Goal: Task Accomplishment & Management: Manage account settings

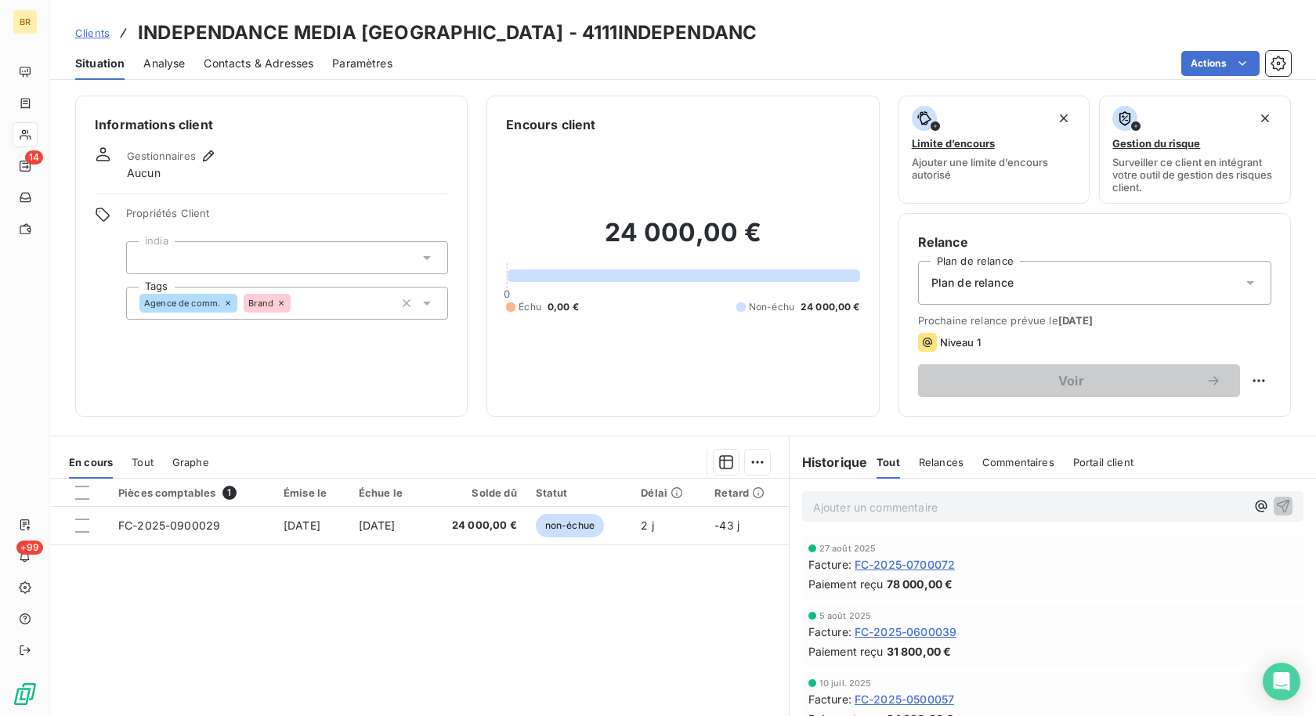
click at [96, 28] on span "Clients" at bounding box center [92, 33] width 34 height 13
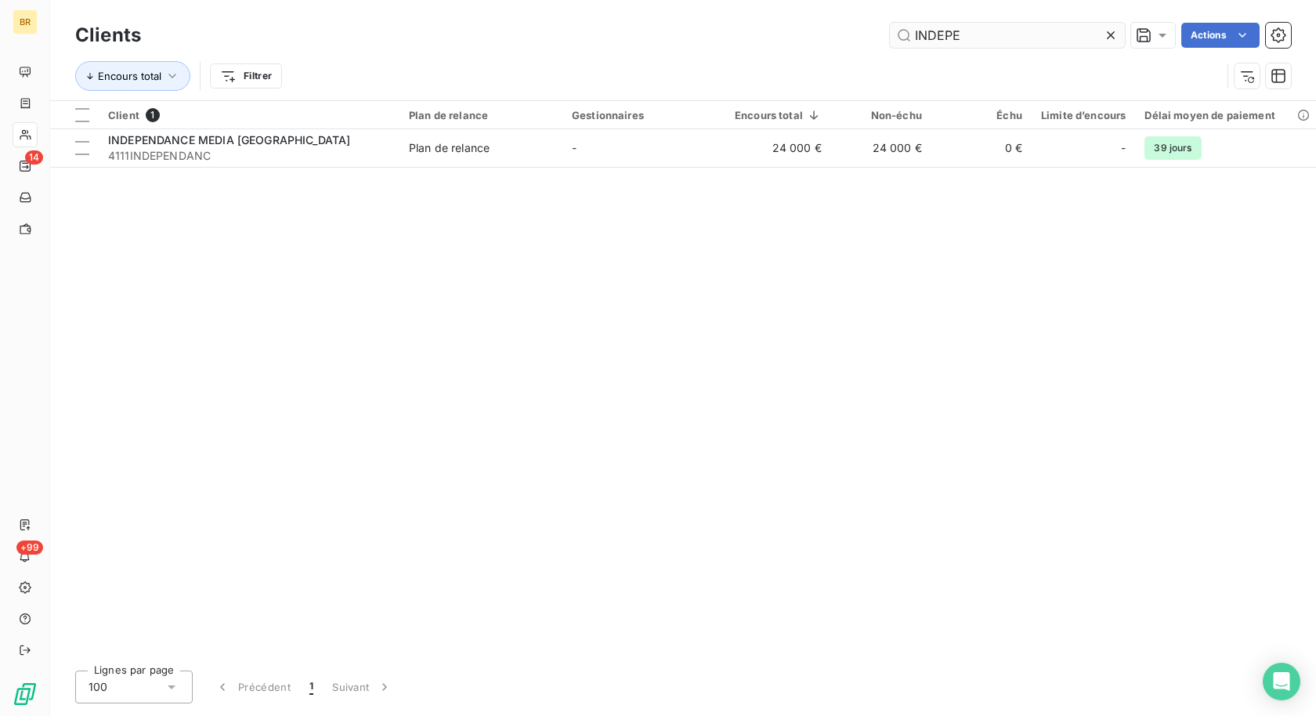
click at [954, 29] on input "INDEPE" at bounding box center [1007, 35] width 235 height 25
click at [852, 24] on div "INDEPE Actions" at bounding box center [725, 35] width 1131 height 25
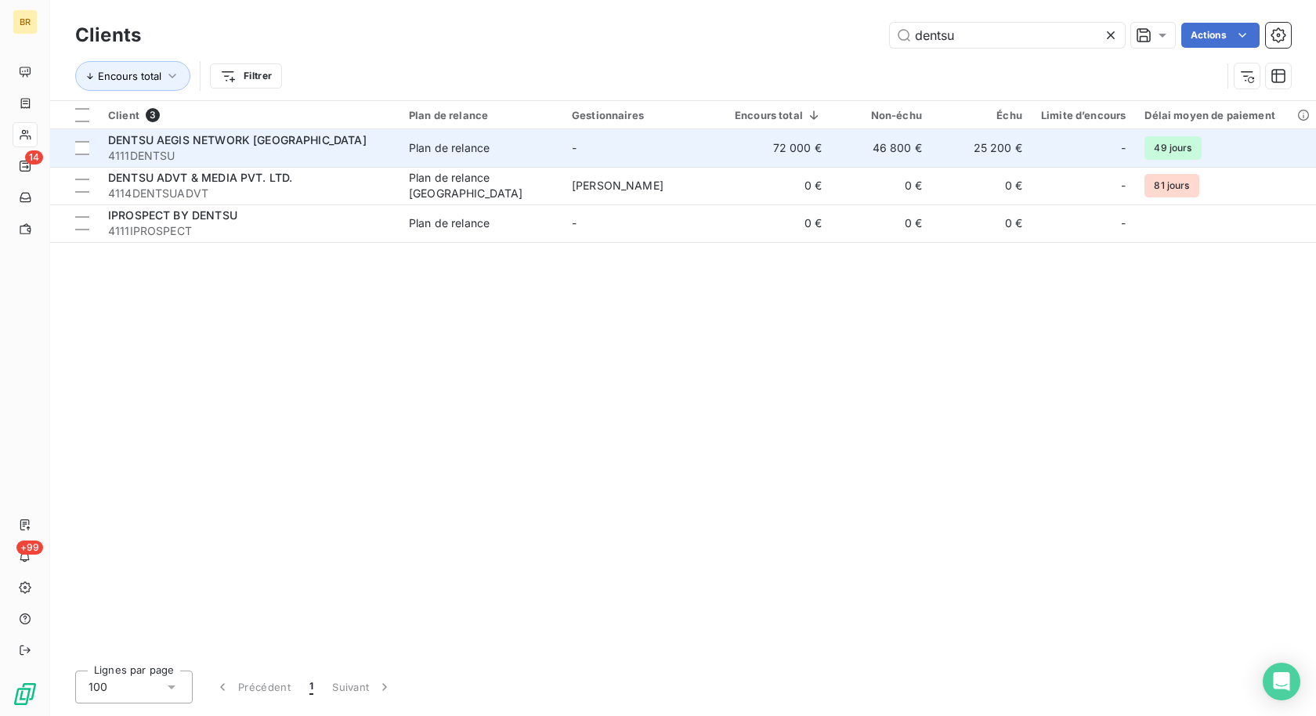
type input "dentsu"
click at [304, 146] on div "DENTSU AEGIS NETWORK [GEOGRAPHIC_DATA]" at bounding box center [249, 140] width 282 height 16
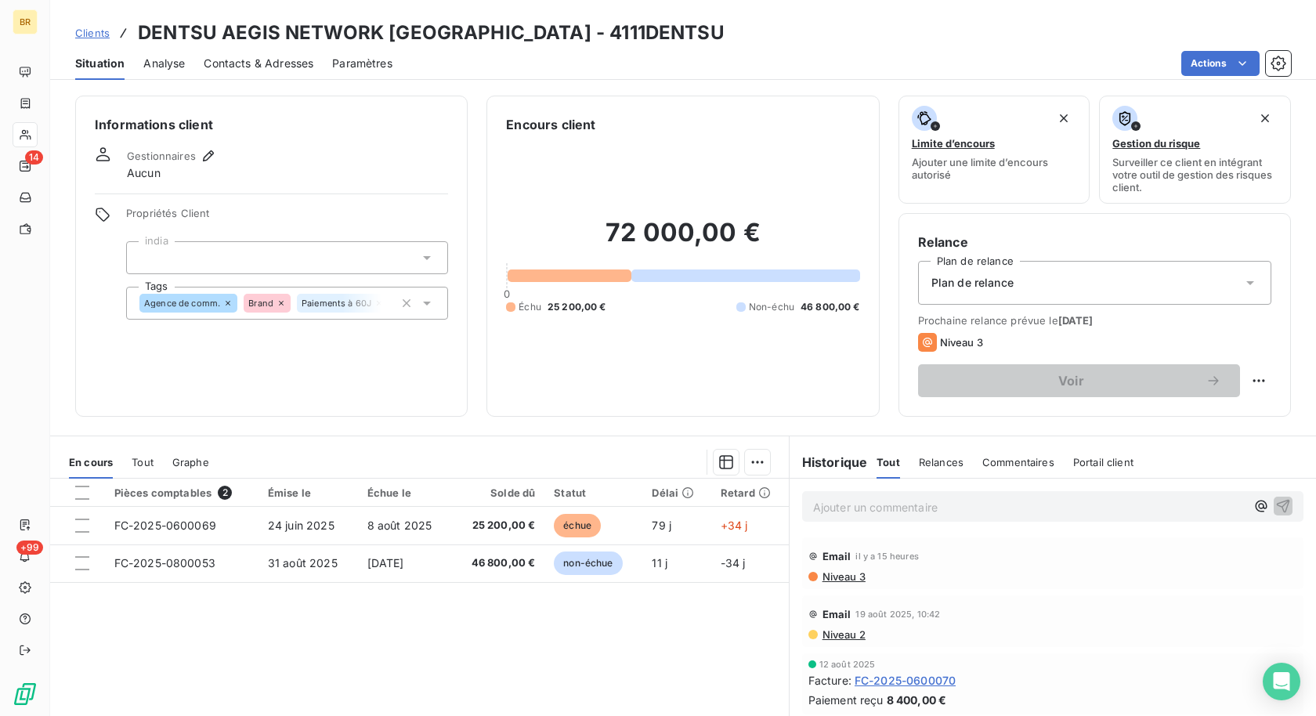
click at [877, 506] on p "Ajouter un commentaire ﻿" at bounding box center [1029, 507] width 432 height 20
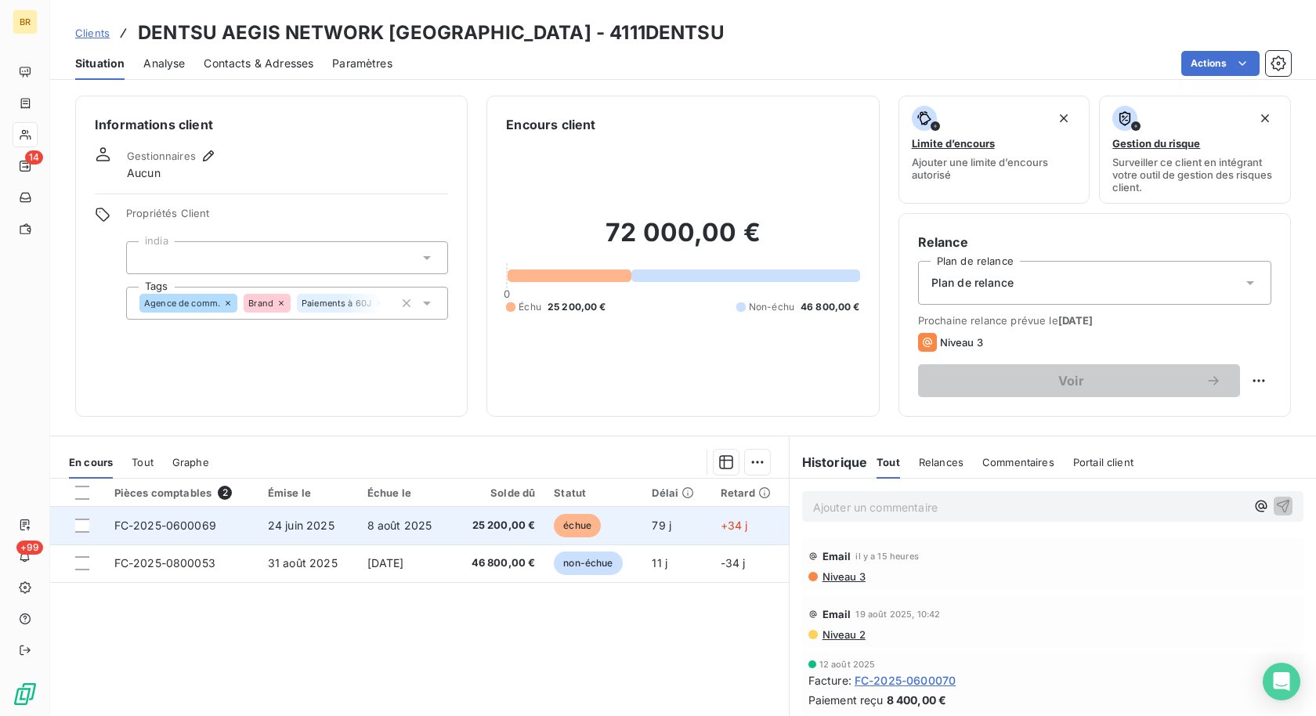
click at [396, 519] on span "8 août 2025" at bounding box center [399, 525] width 65 height 13
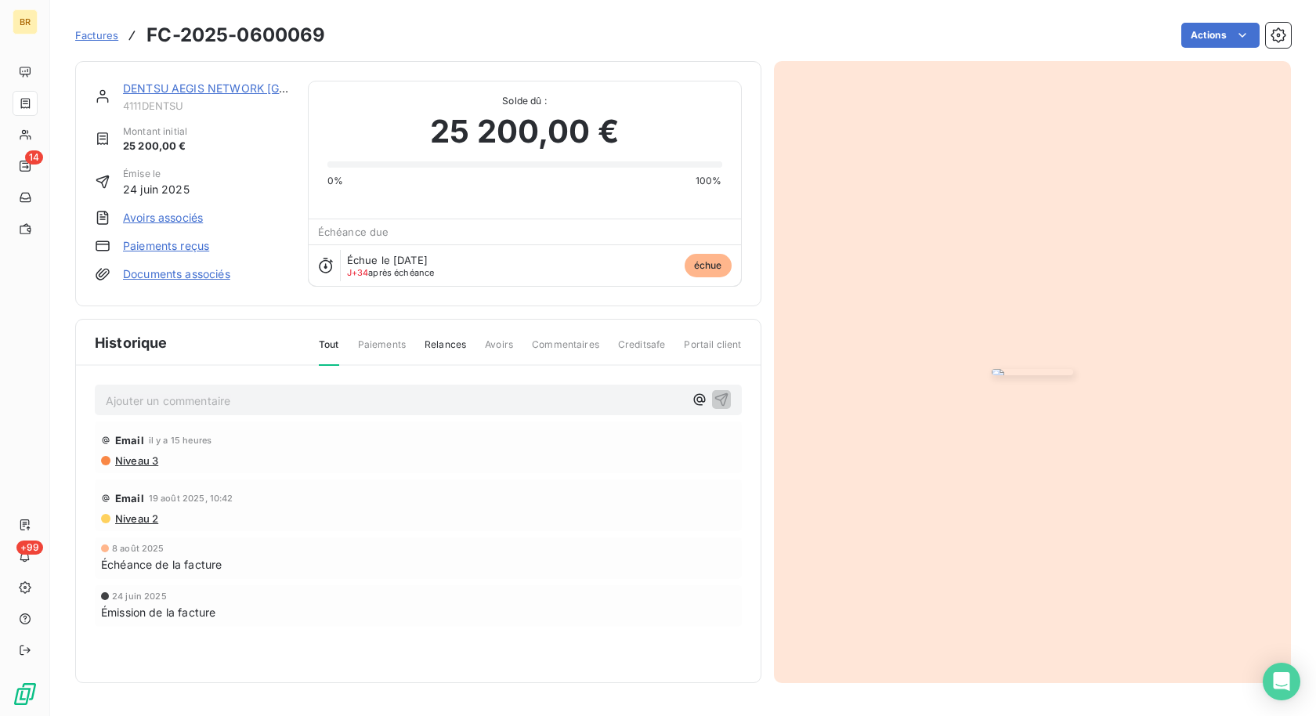
click at [280, 411] on p "Ajouter un commentaire ﻿" at bounding box center [395, 401] width 578 height 20
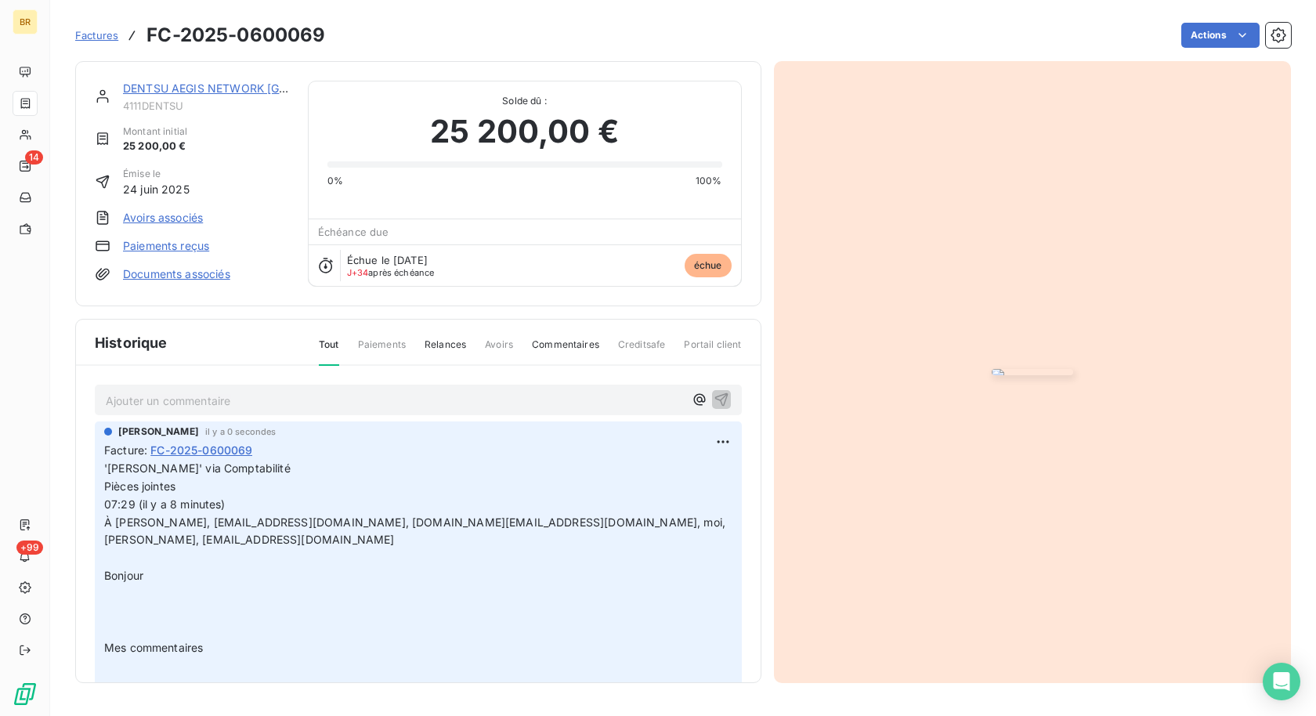
click at [106, 35] on span "Factures" at bounding box center [96, 35] width 43 height 13
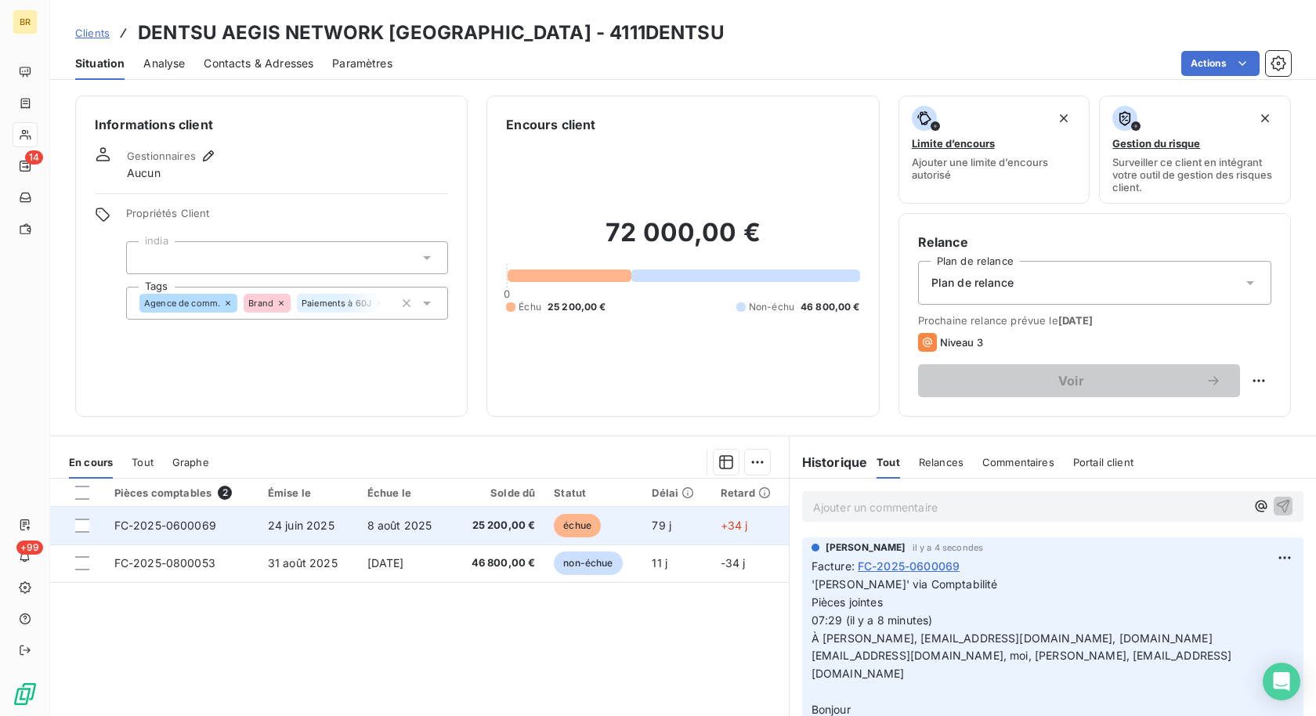
click at [683, 519] on td "79 j" at bounding box center [676, 526] width 68 height 38
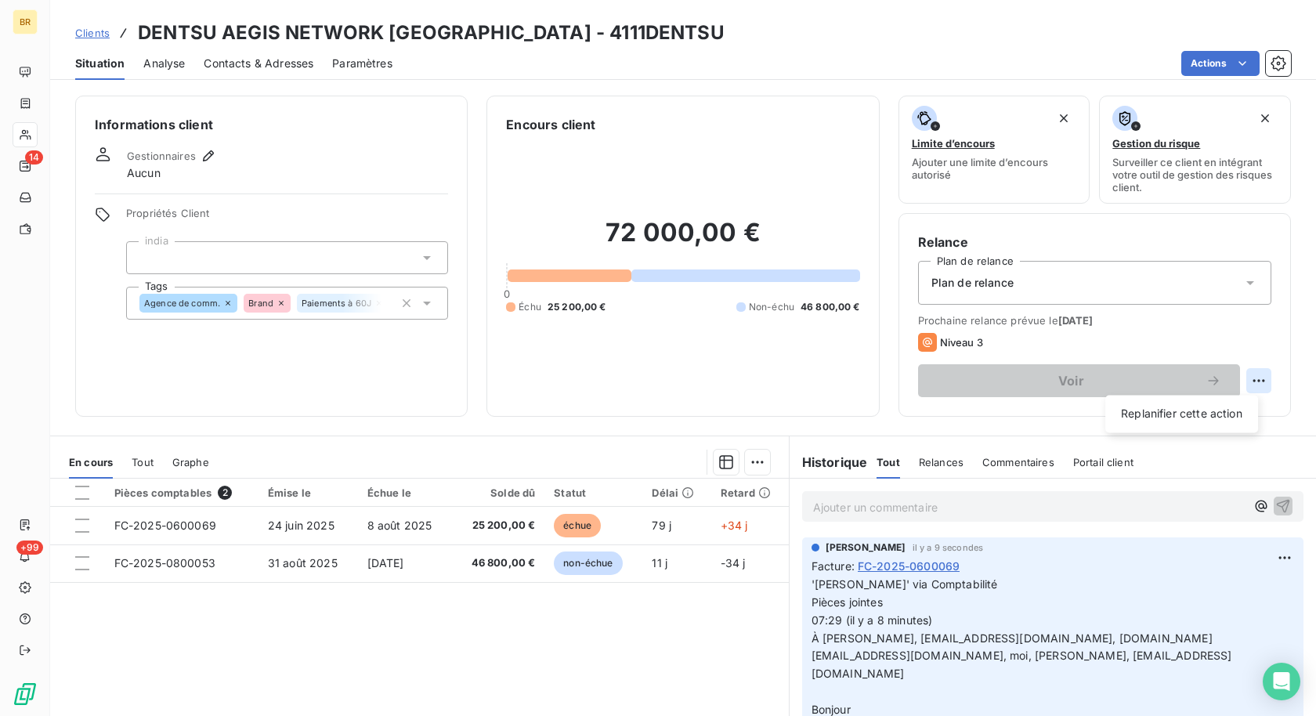
click at [1243, 378] on html "BR 14 +99 Clients DENTSU AEGIS NETWORK [GEOGRAPHIC_DATA] - 4111DENTSU Situation…" at bounding box center [658, 358] width 1316 height 716
click at [1192, 411] on div "Replanifier cette action" at bounding box center [1182, 413] width 140 height 25
select select "8"
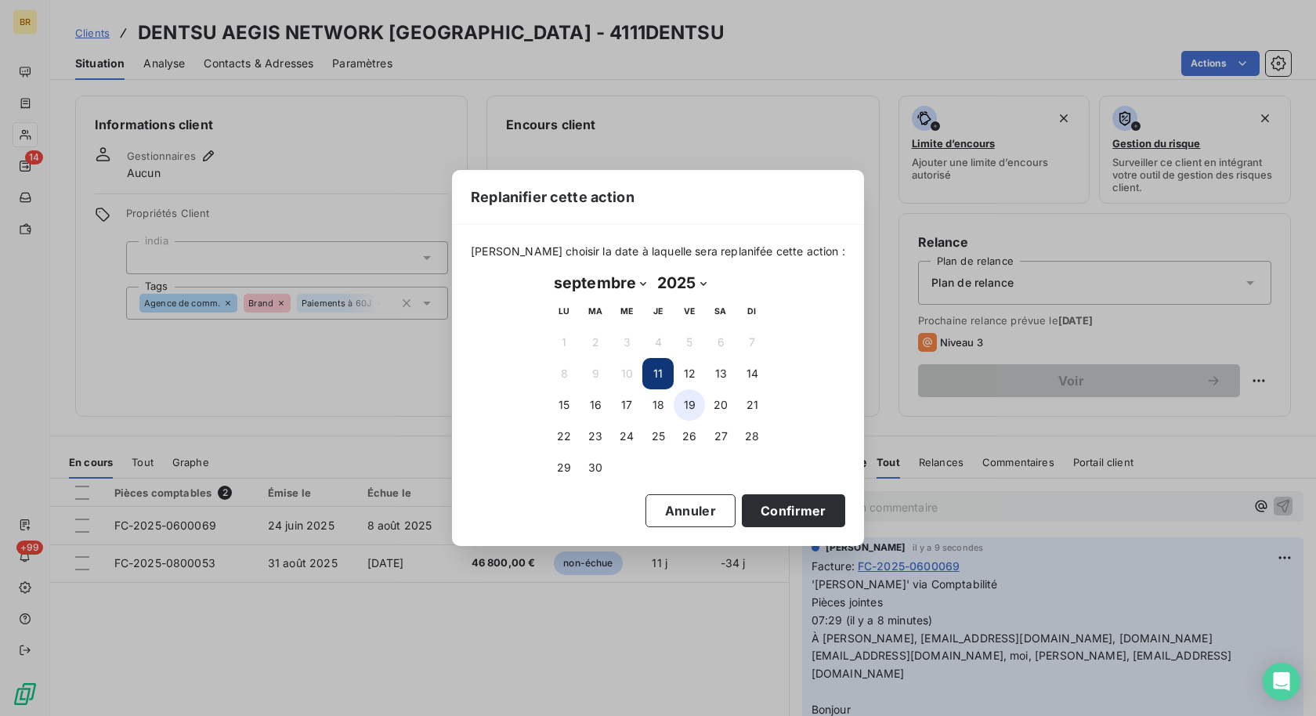
click at [694, 405] on button "19" at bounding box center [689, 404] width 31 height 31
click at [765, 511] on button "Confirmer" at bounding box center [793, 510] width 103 height 33
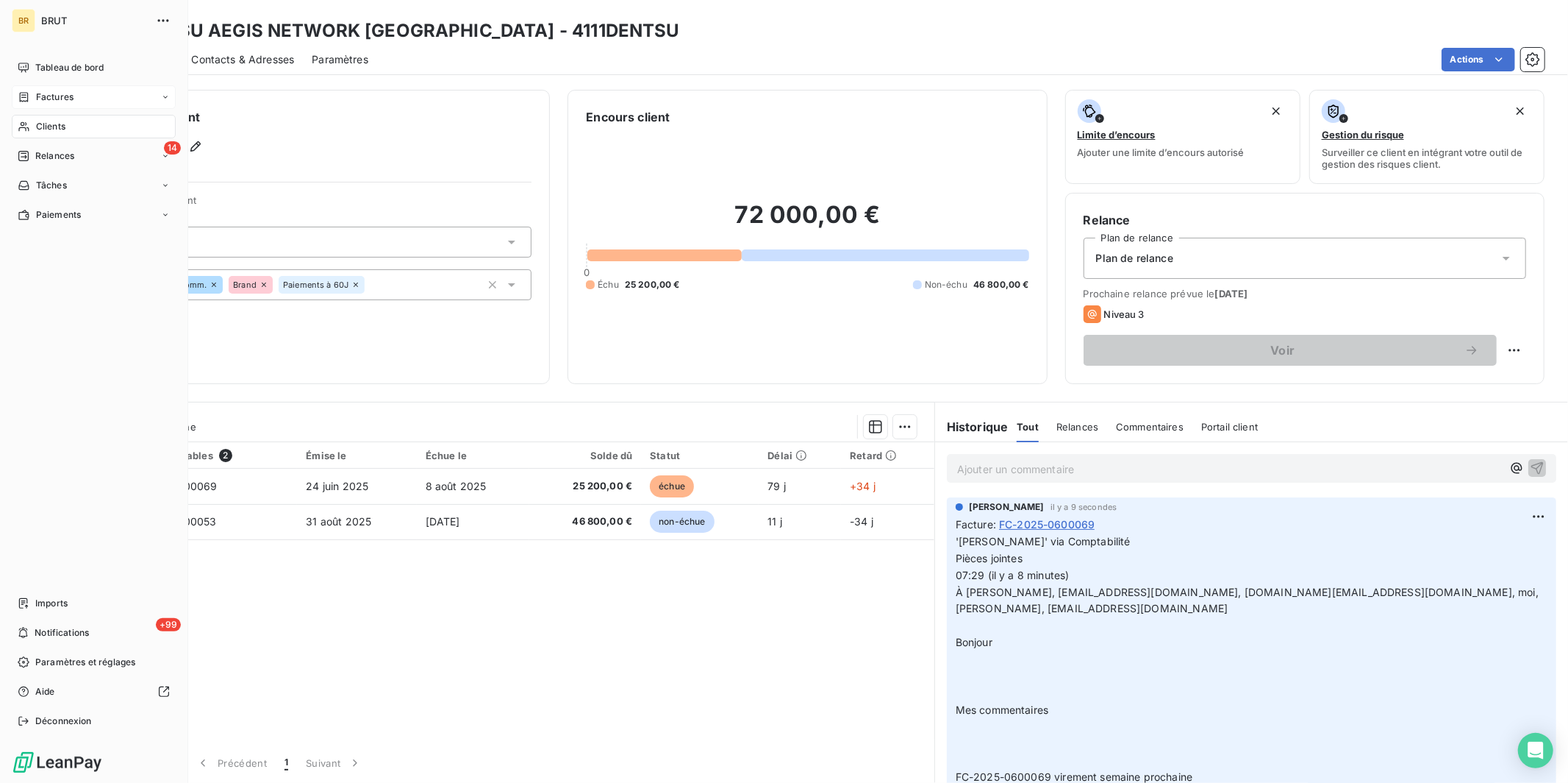
click at [51, 93] on span "Factures" at bounding box center [54, 97] width 38 height 13
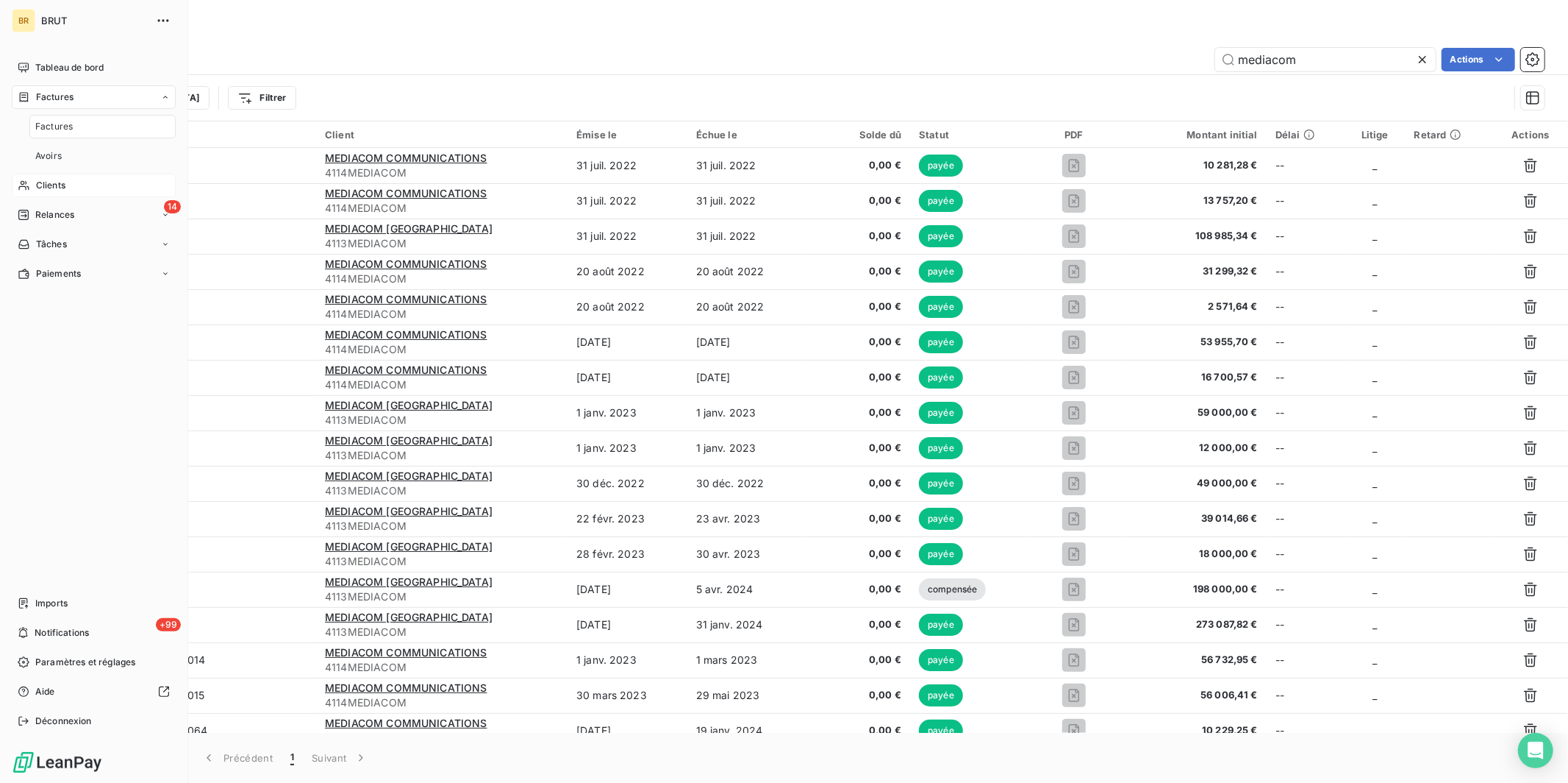
click at [52, 185] on span "Clients" at bounding box center [50, 185] width 29 height 13
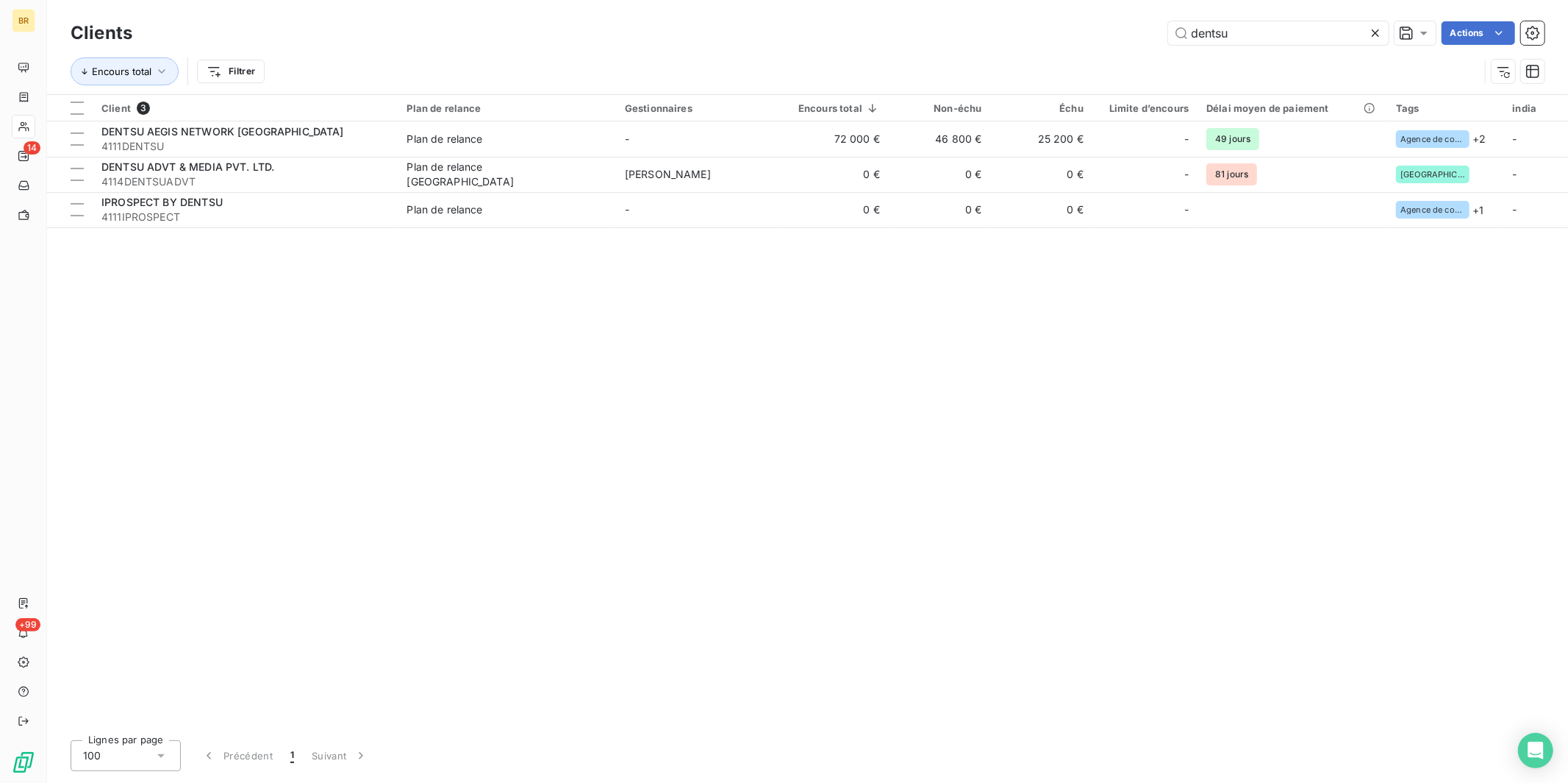
drag, startPoint x: 1261, startPoint y: 39, endPoint x: 1067, endPoint y: 20, distance: 194.9
click at [1091, 22] on div "dentsu Actions" at bounding box center [847, 33] width 1394 height 23
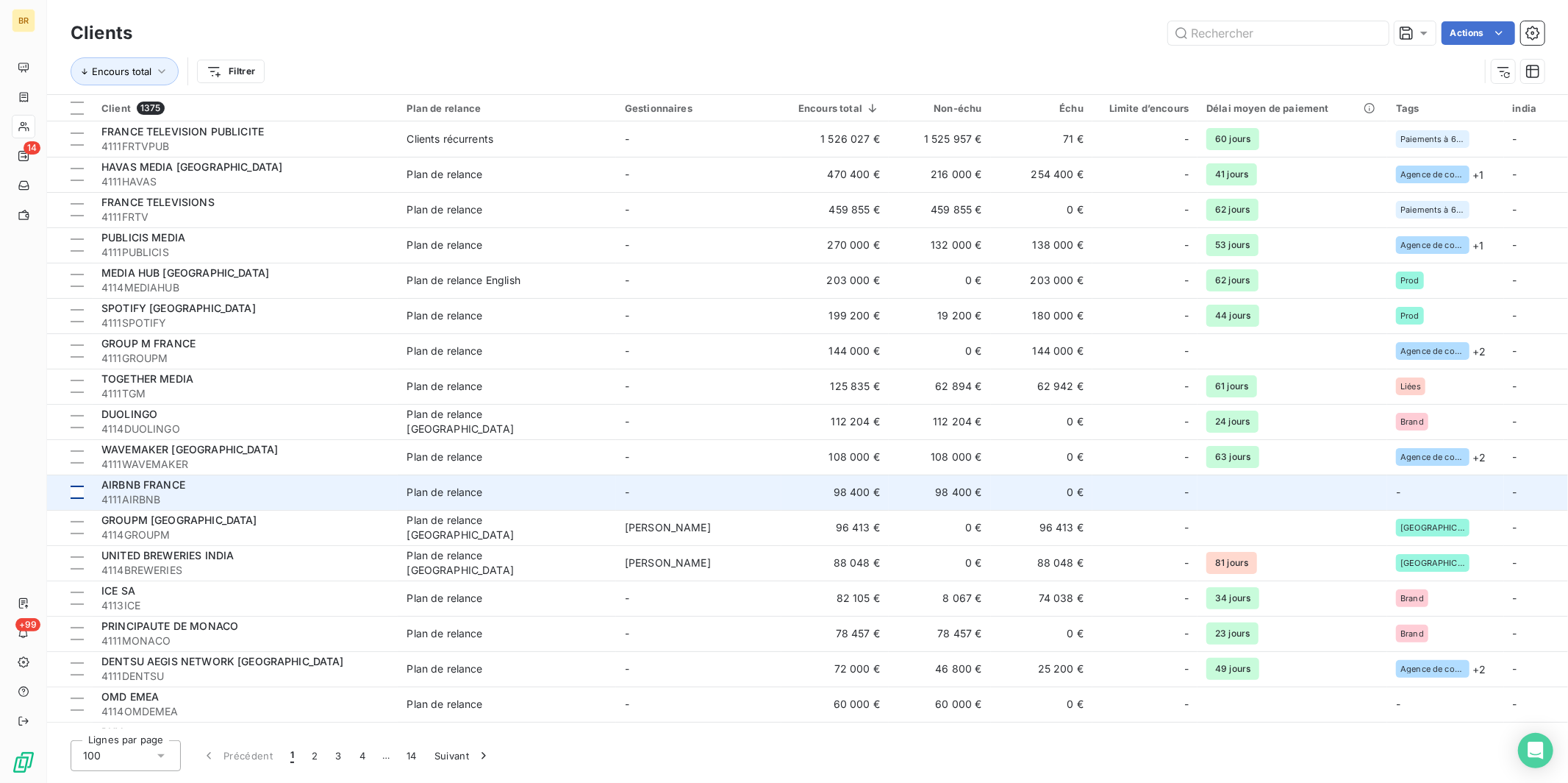
click at [79, 495] on div at bounding box center [77, 492] width 13 height 13
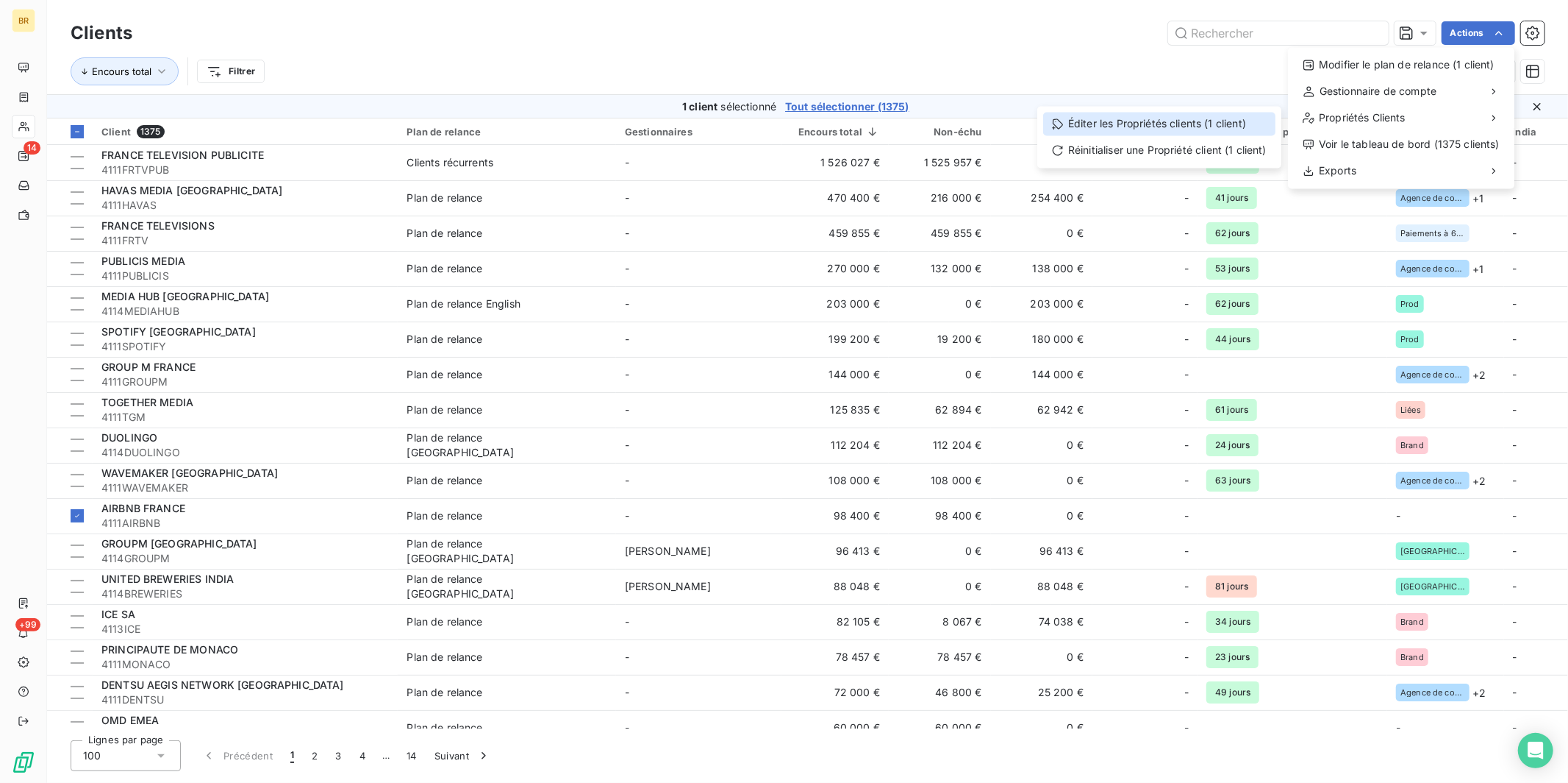
click at [1204, 125] on div "Éditer les Propriétés clients (1 client)" at bounding box center [1160, 123] width 233 height 23
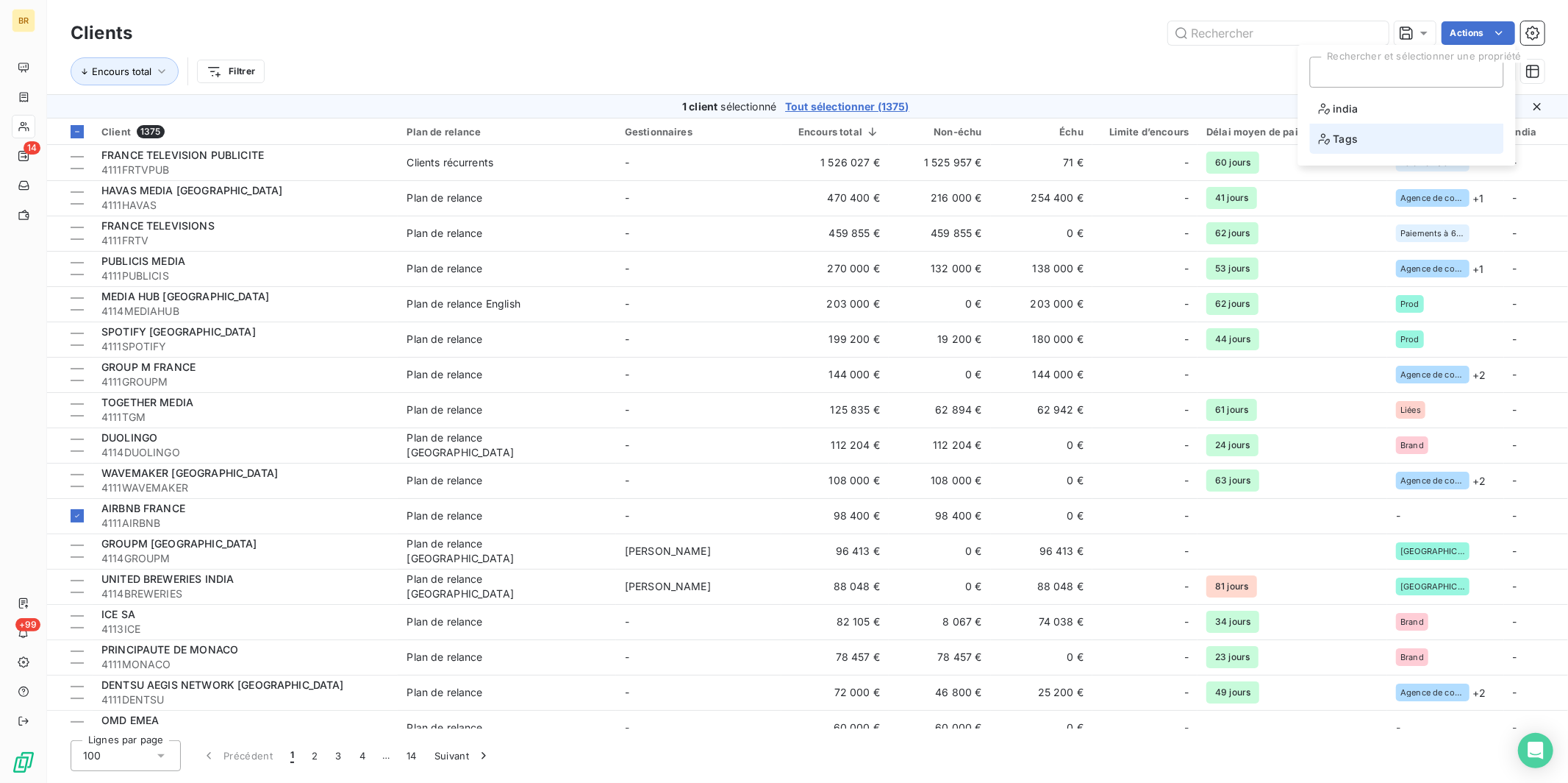
click at [1234, 139] on span "Tags" at bounding box center [1339, 139] width 39 height 19
type input "f"
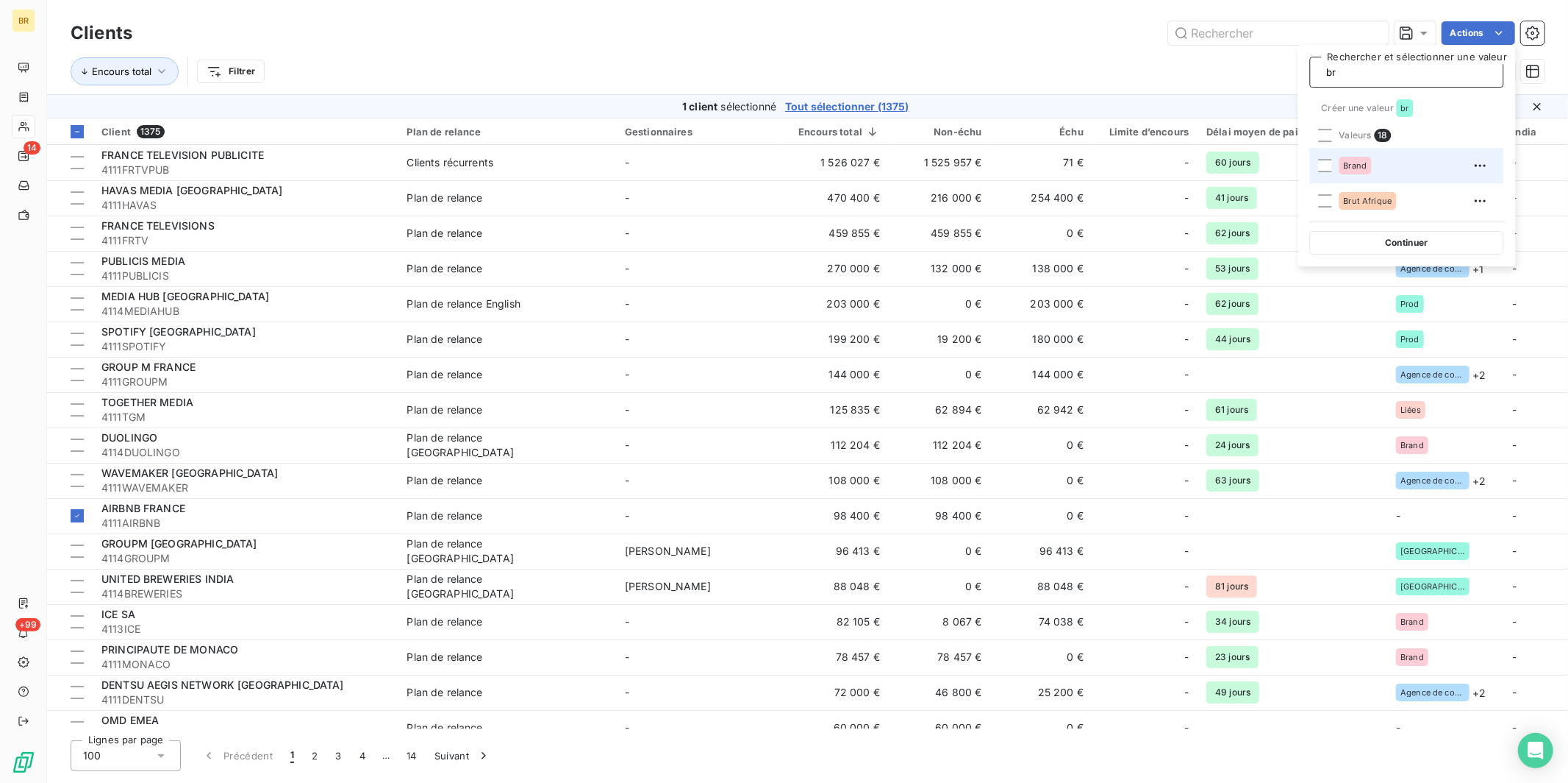
type input "br"
click at [1234, 172] on div "Brand" at bounding box center [1415, 165] width 153 height 23
click at [1234, 238] on button "Continuer" at bounding box center [1407, 242] width 194 height 23
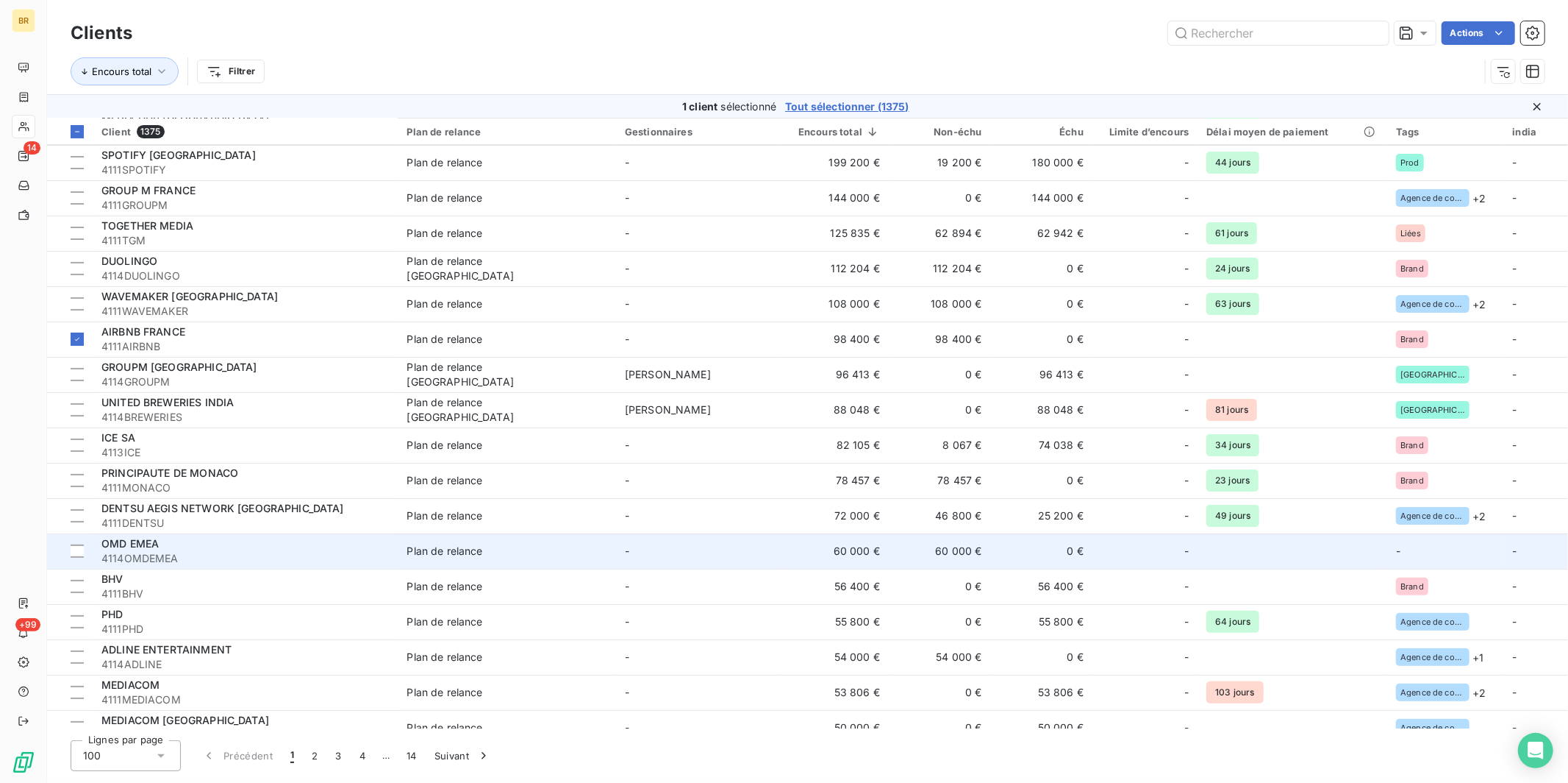
scroll to position [178, 0]
click at [178, 545] on div "OMD EMEA" at bounding box center [245, 543] width 287 height 15
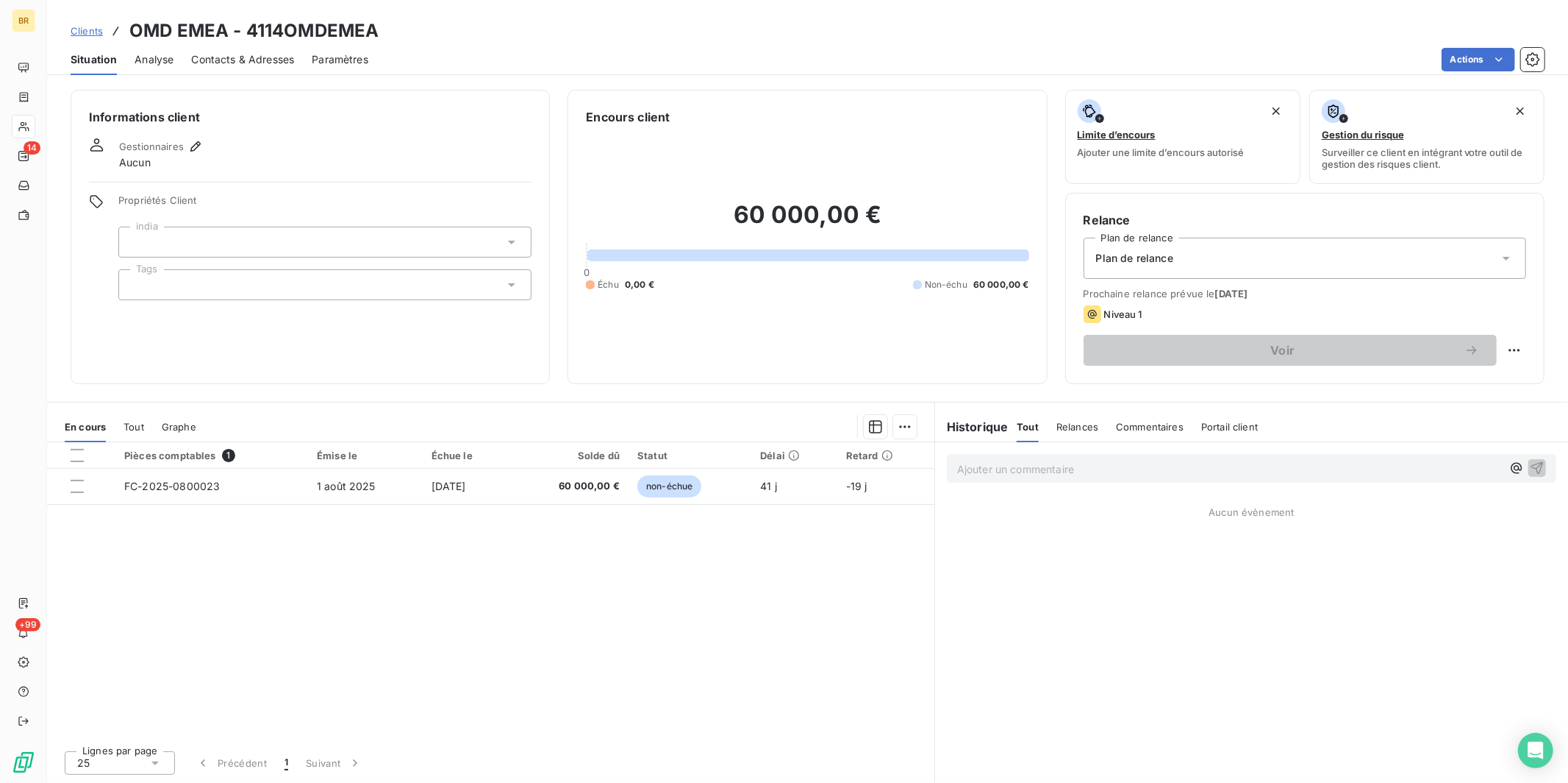
click at [1217, 260] on div "Plan de relance" at bounding box center [1305, 258] width 443 height 41
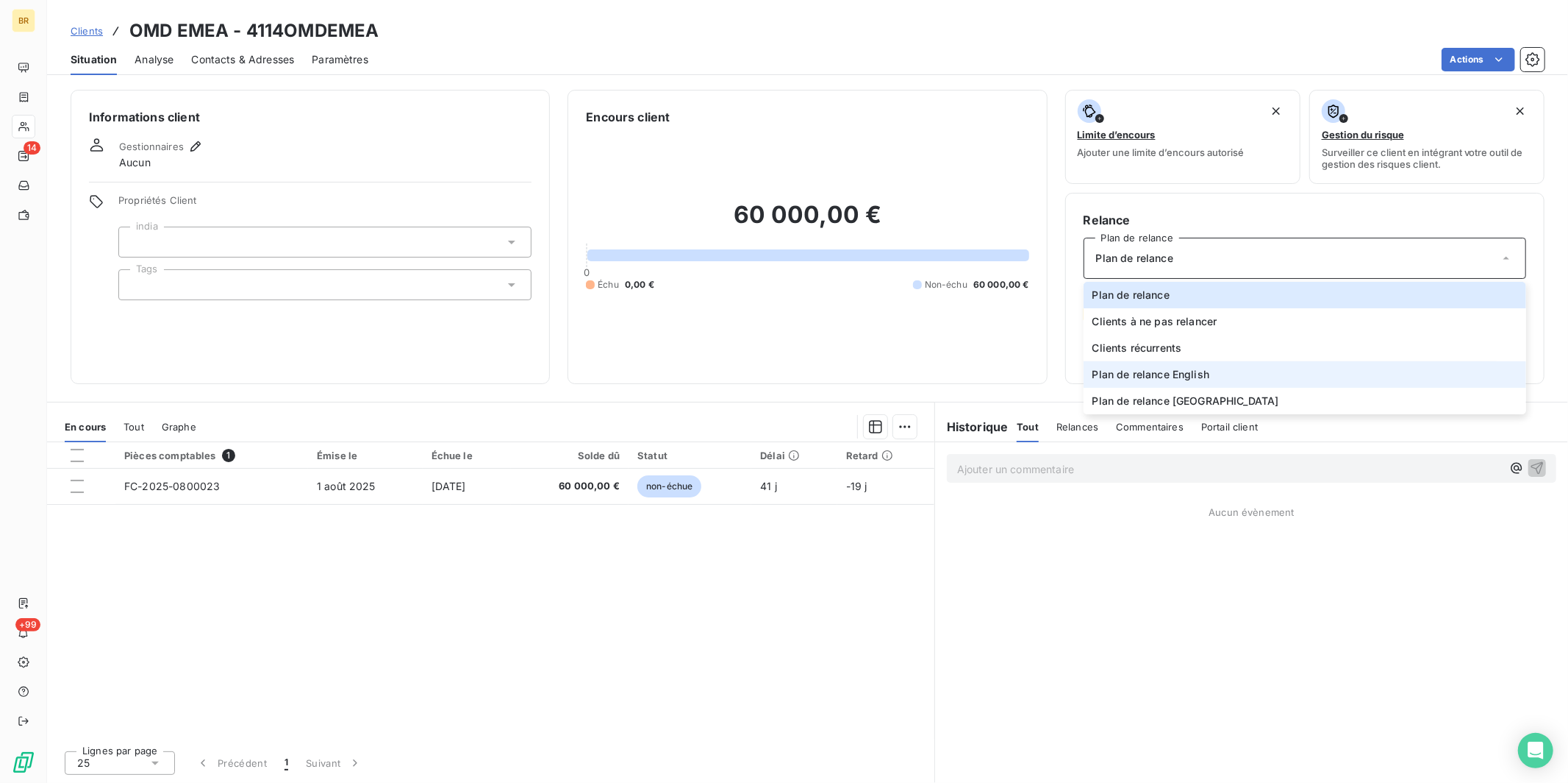
click at [1186, 369] on span "Plan de relance English" at bounding box center [1150, 375] width 117 height 15
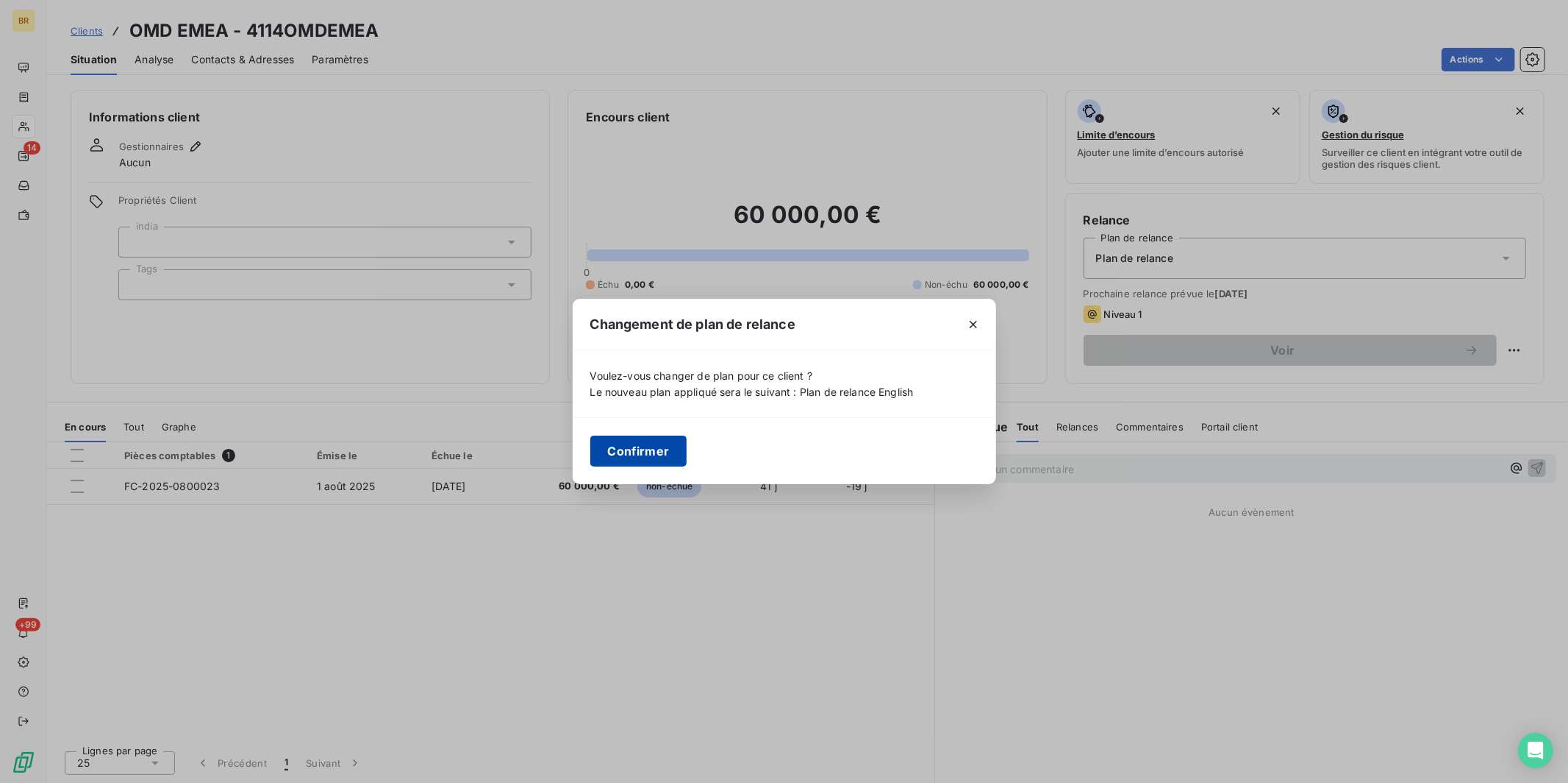
click at [638, 450] on button "Confirmer" at bounding box center [638, 451] width 97 height 31
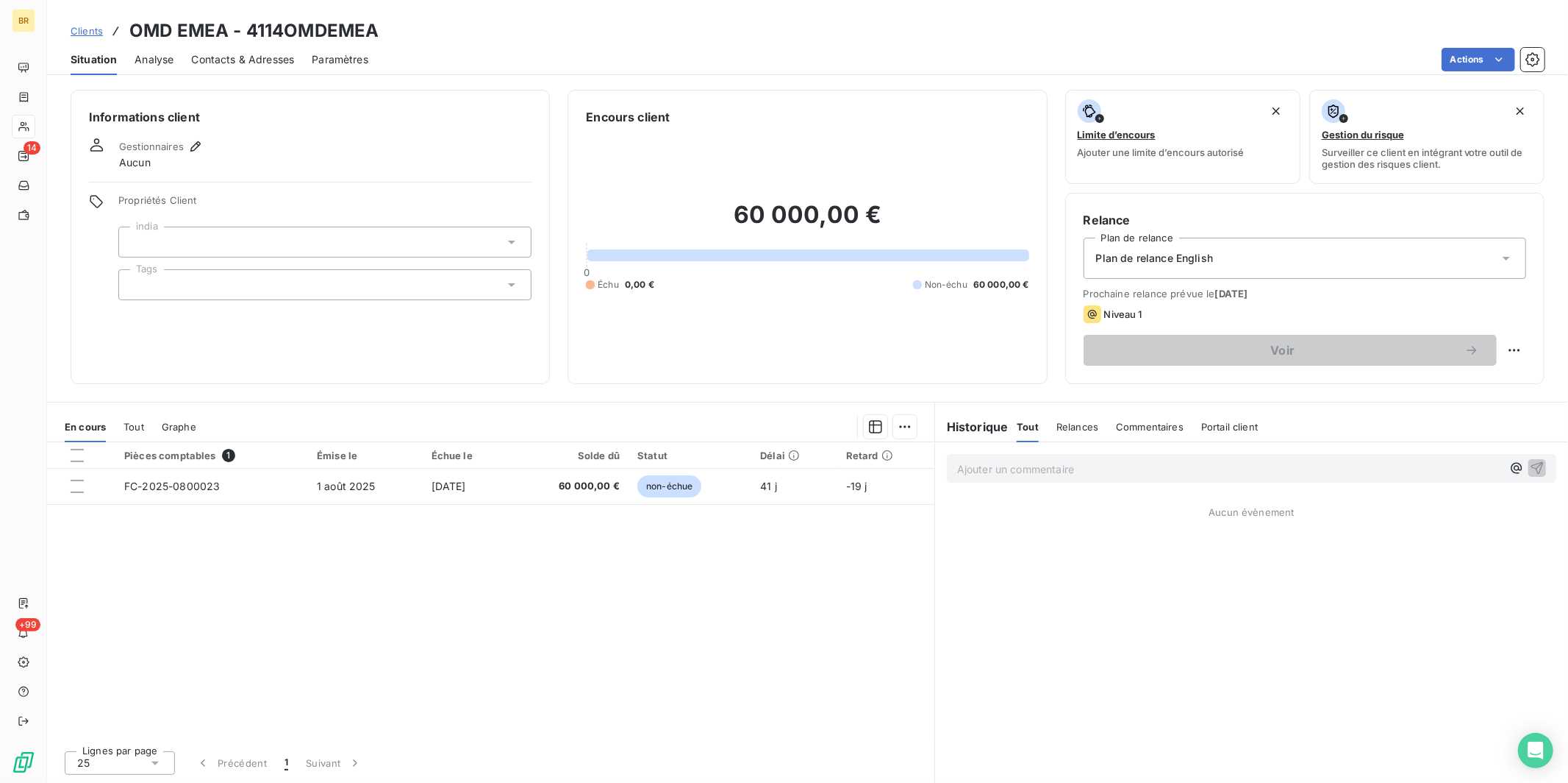
click at [189, 284] on div at bounding box center [325, 284] width 413 height 31
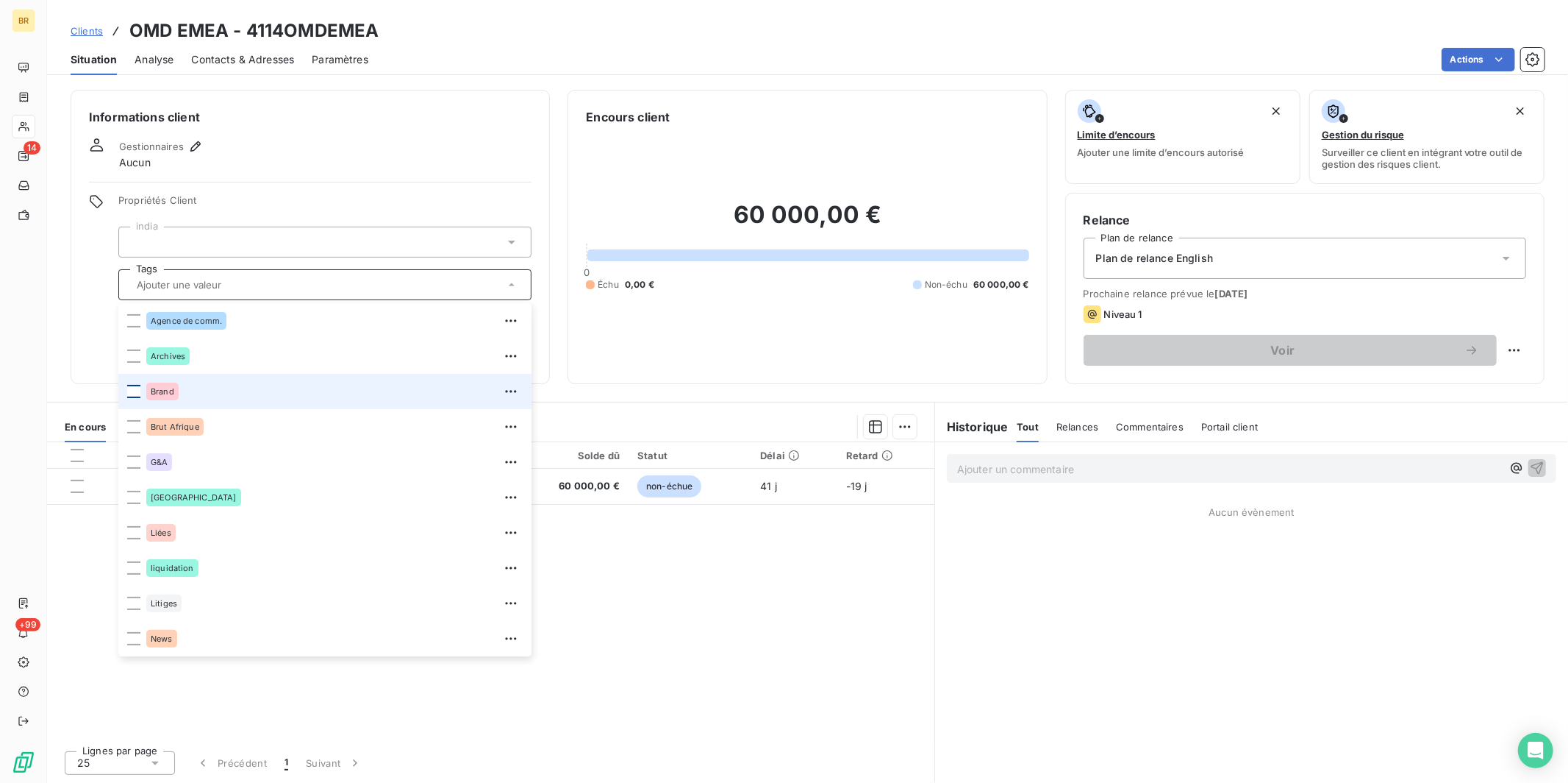
click at [133, 392] on div at bounding box center [134, 392] width 13 height 13
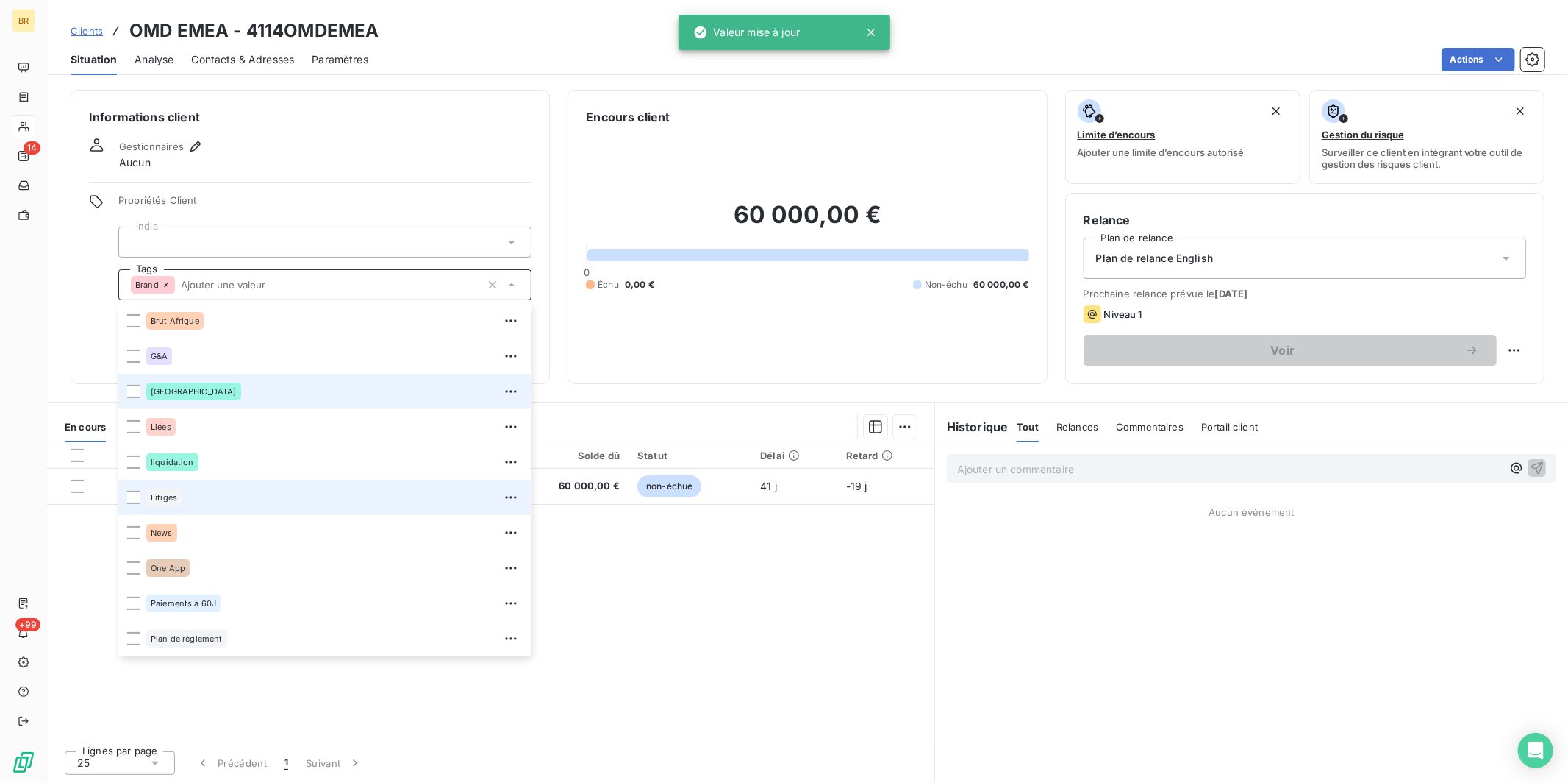
scroll to position [125, 0]
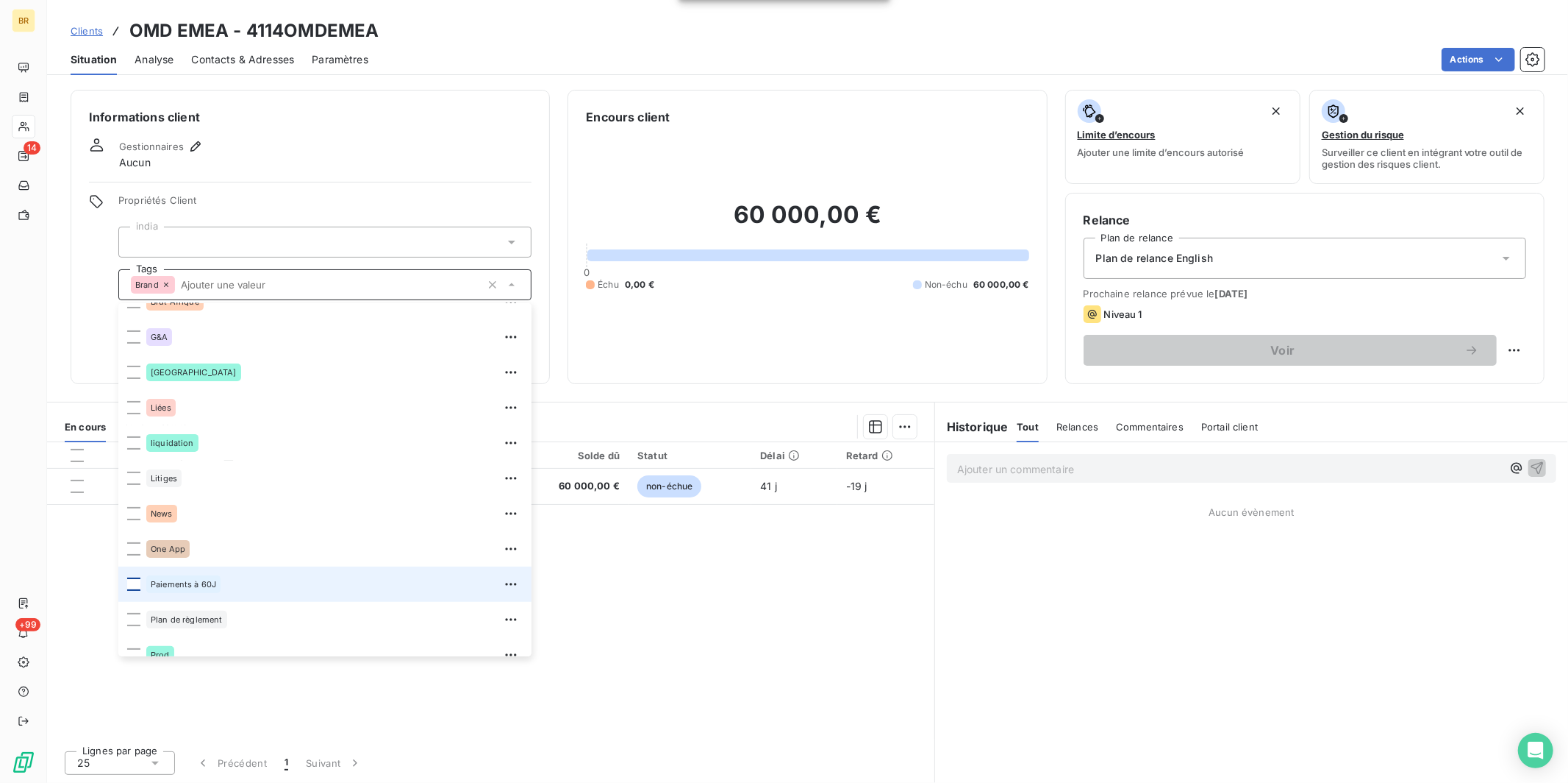
click at [137, 582] on div at bounding box center [134, 584] width 13 height 13
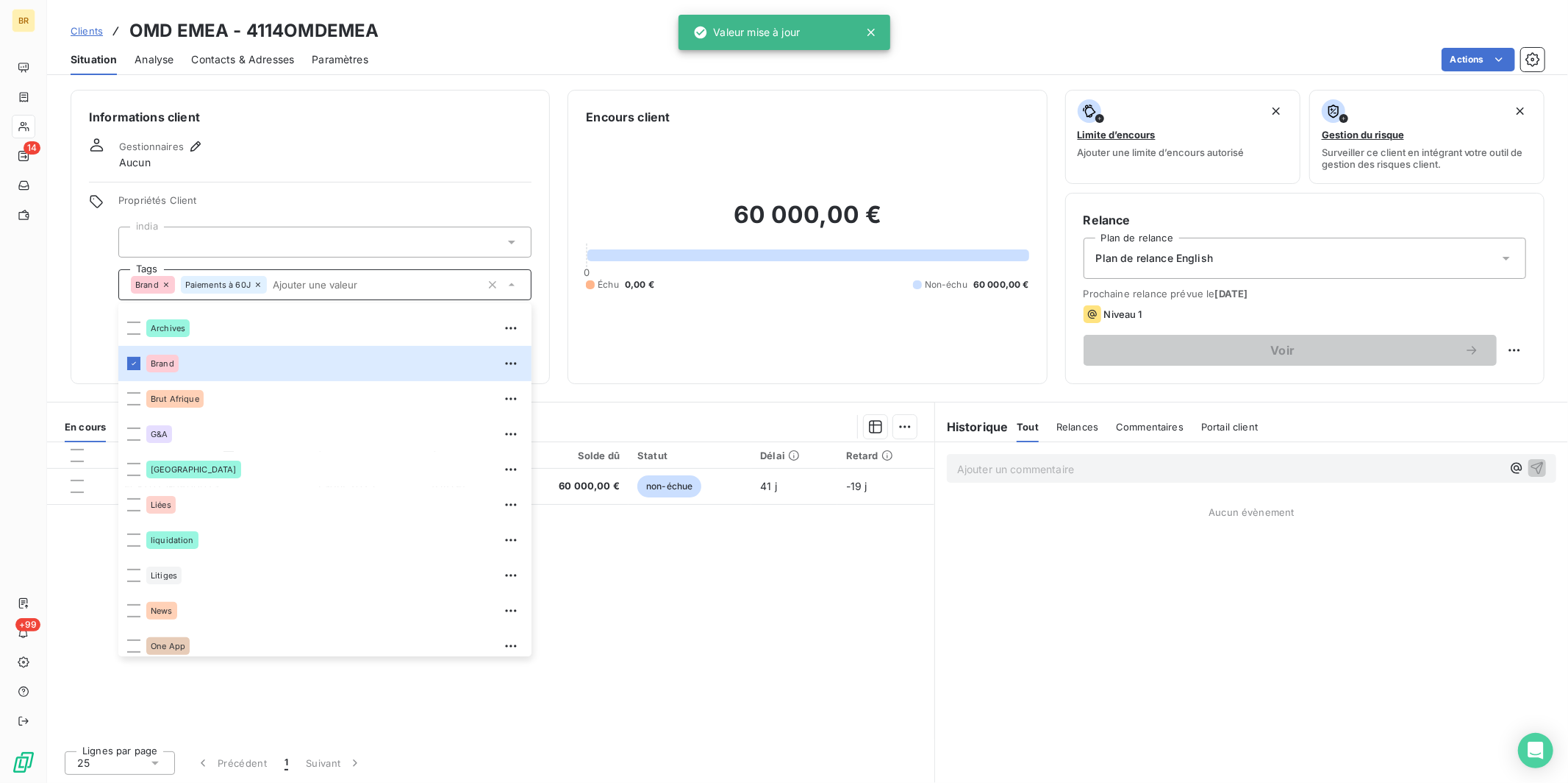
scroll to position [0, 0]
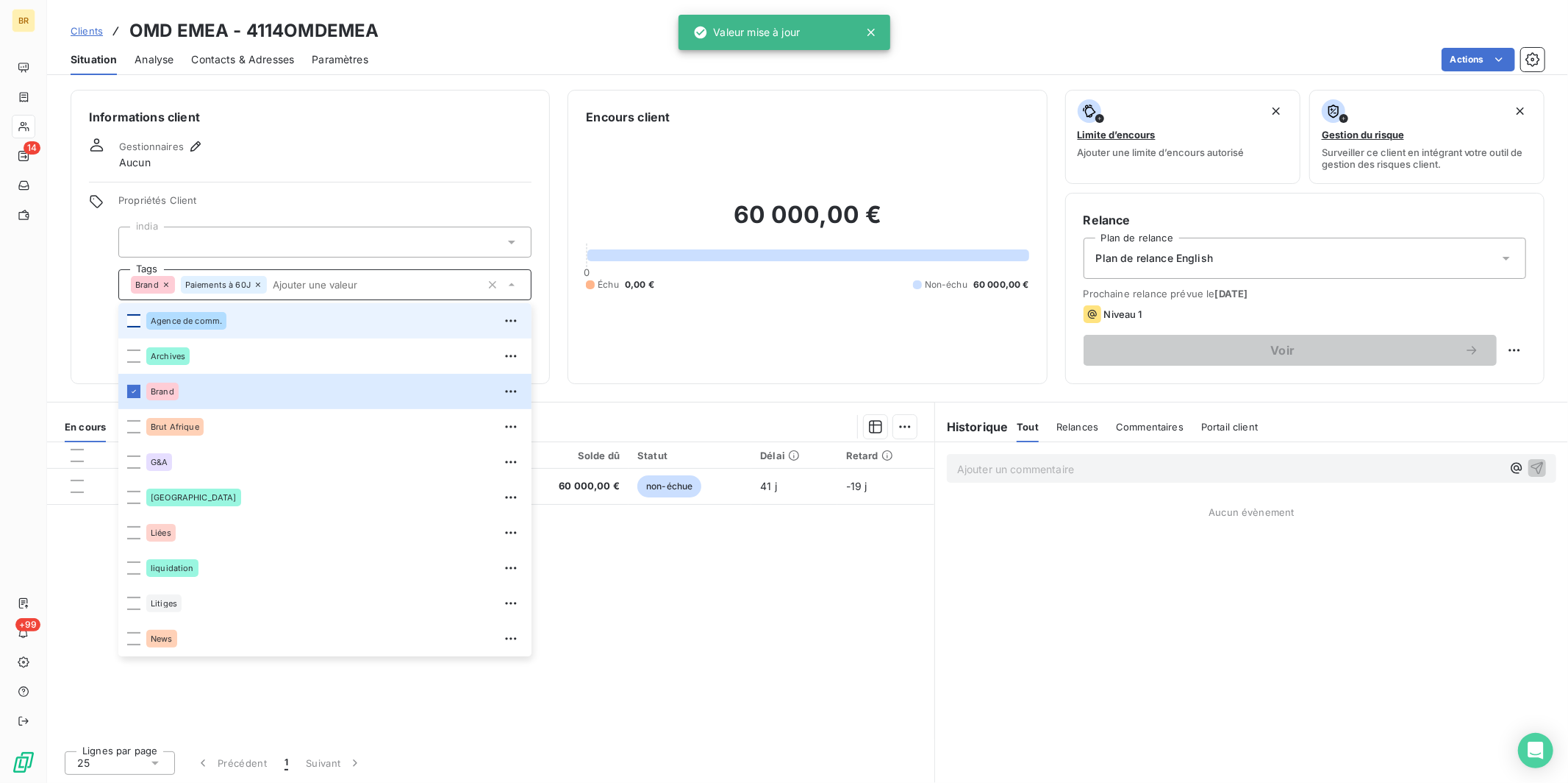
click at [134, 319] on div at bounding box center [134, 321] width 13 height 13
click at [464, 69] on div "Actions" at bounding box center [965, 59] width 1159 height 23
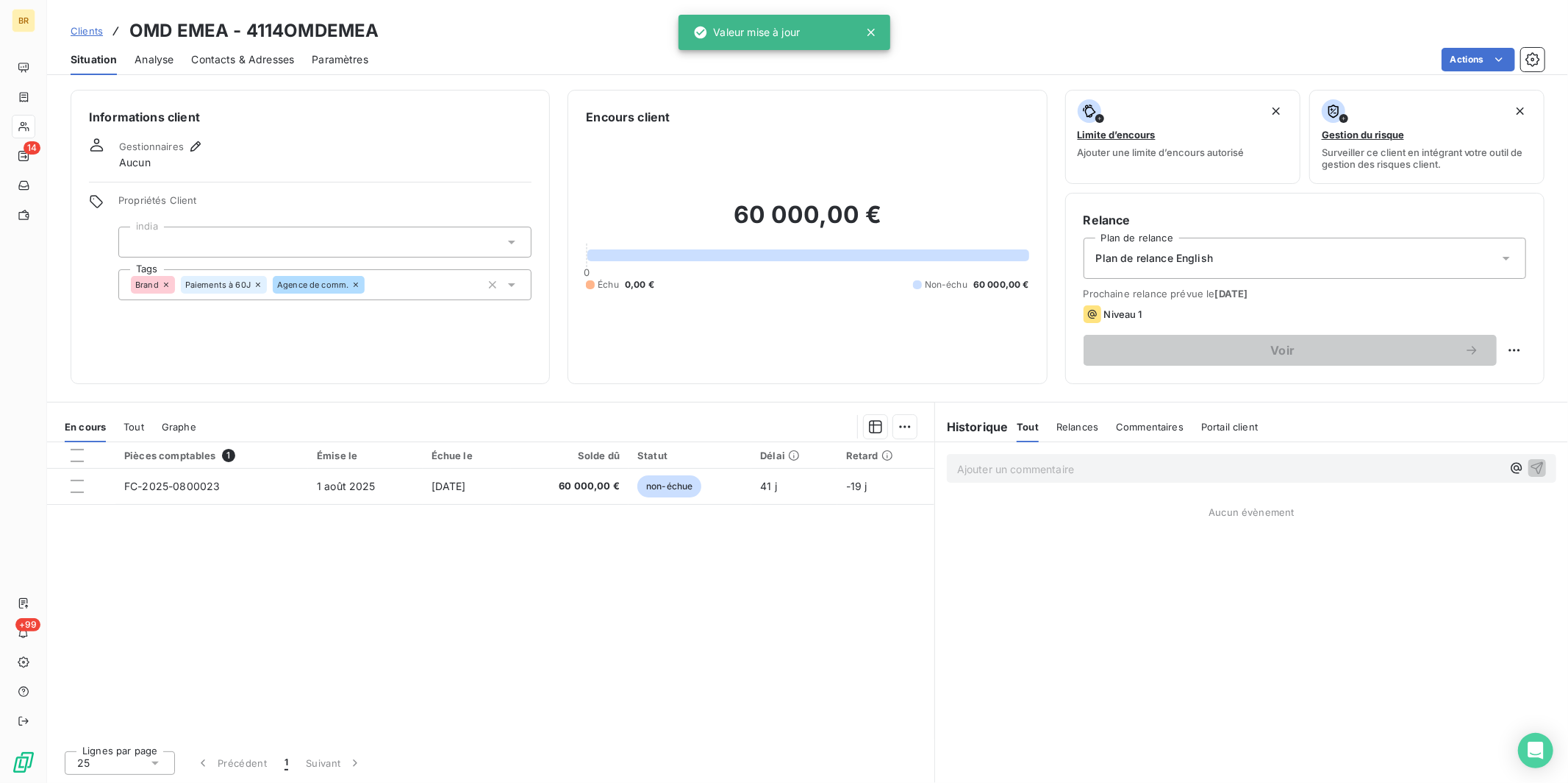
click at [85, 32] on span "Clients" at bounding box center [86, 31] width 32 height 12
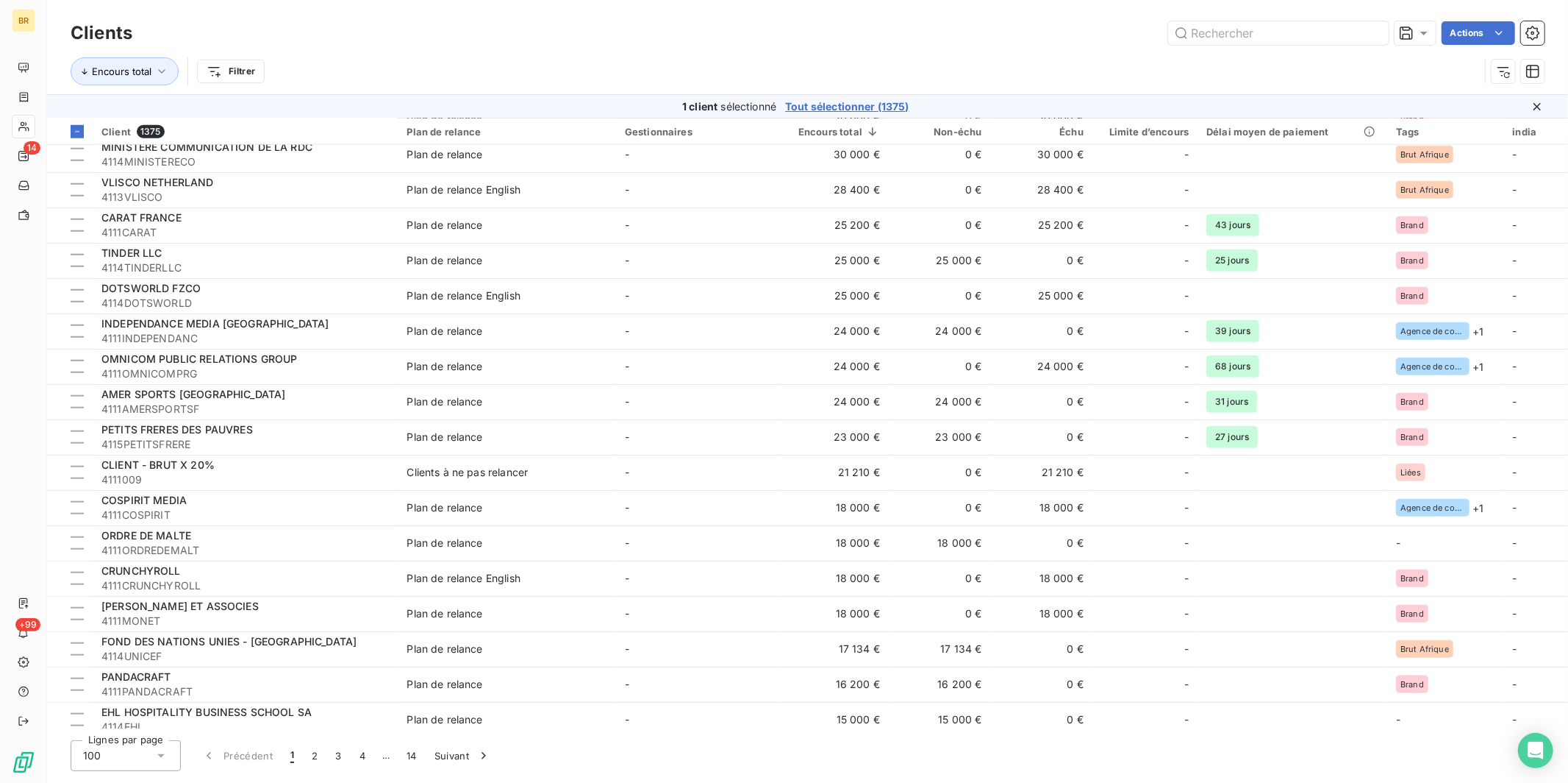
scroll to position [1307, 0]
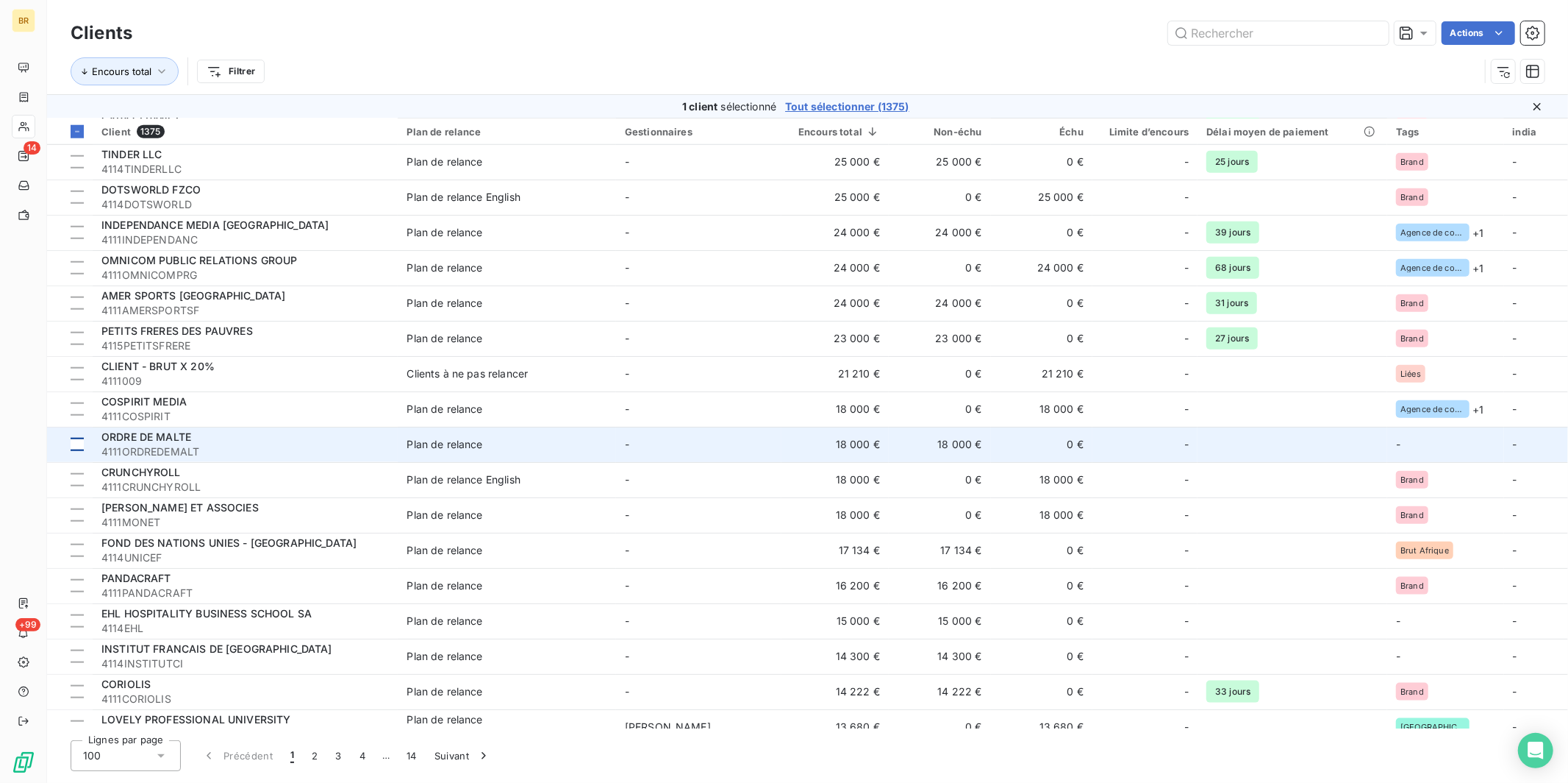
click at [82, 443] on div at bounding box center [77, 444] width 13 height 13
click at [176, 433] on span "ORDRE DE MALTE" at bounding box center [146, 436] width 90 height 12
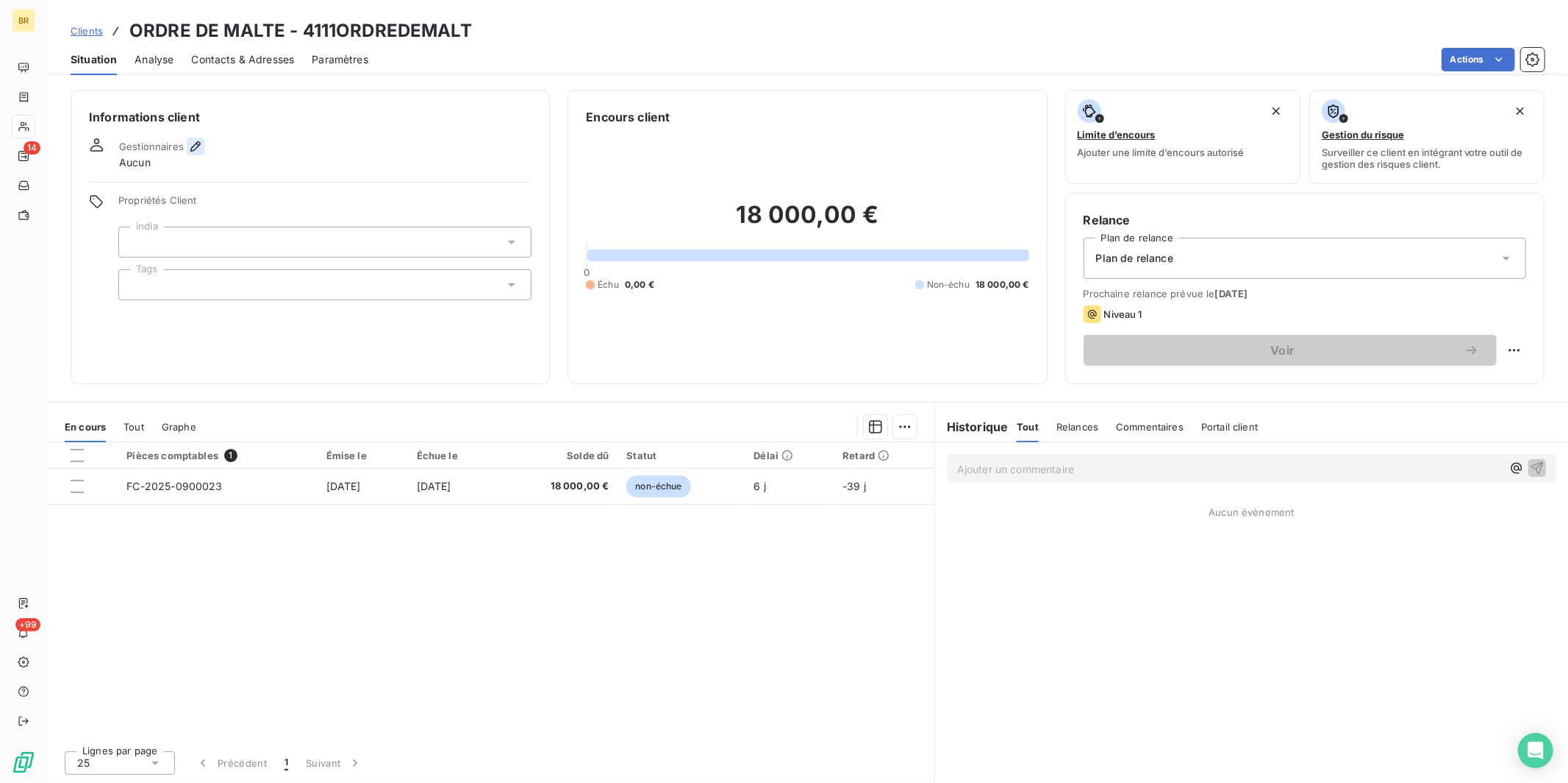
click at [190, 144] on icon "button" at bounding box center [196, 146] width 15 height 15
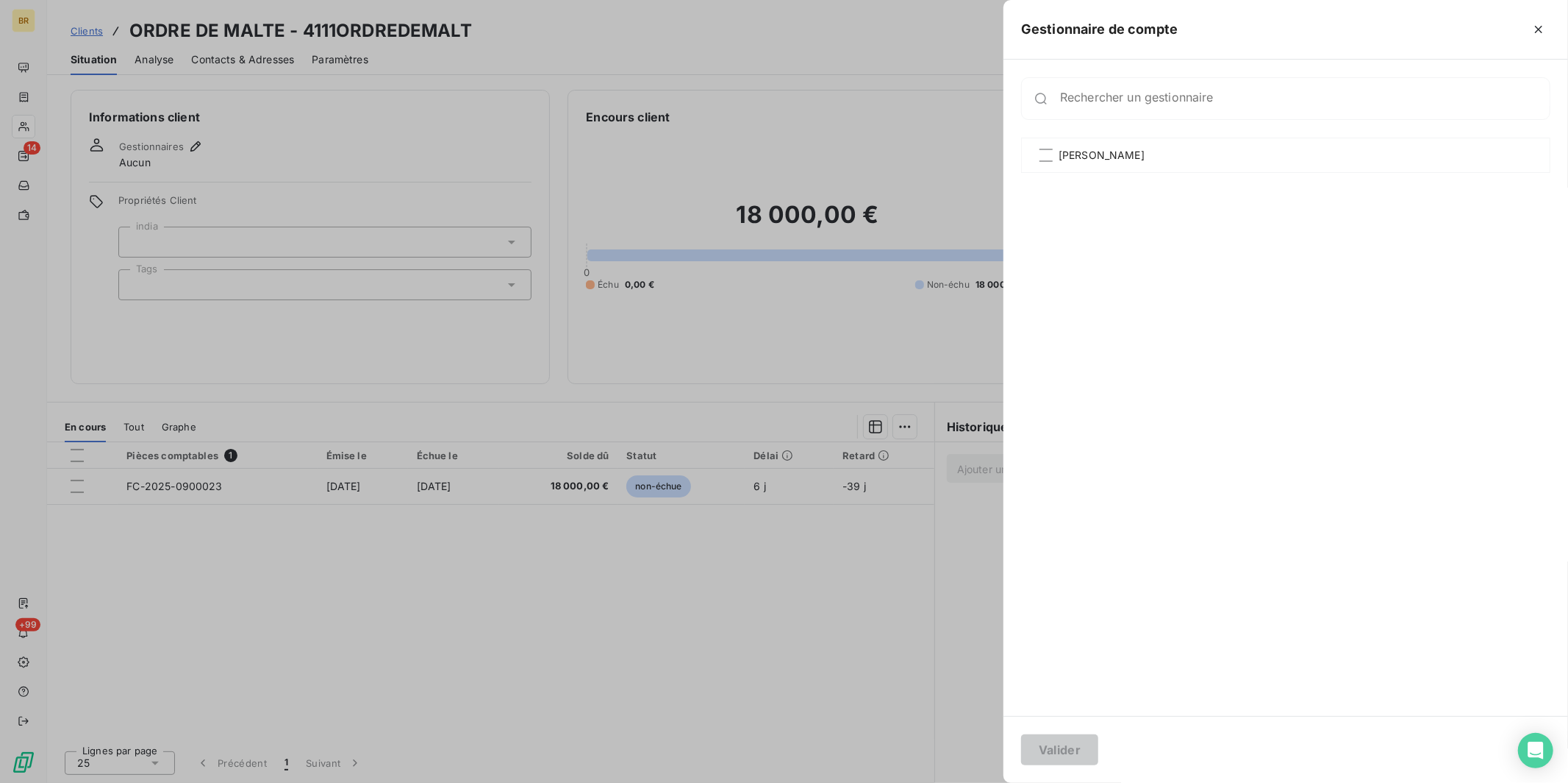
click at [495, 100] on div at bounding box center [784, 392] width 1568 height 783
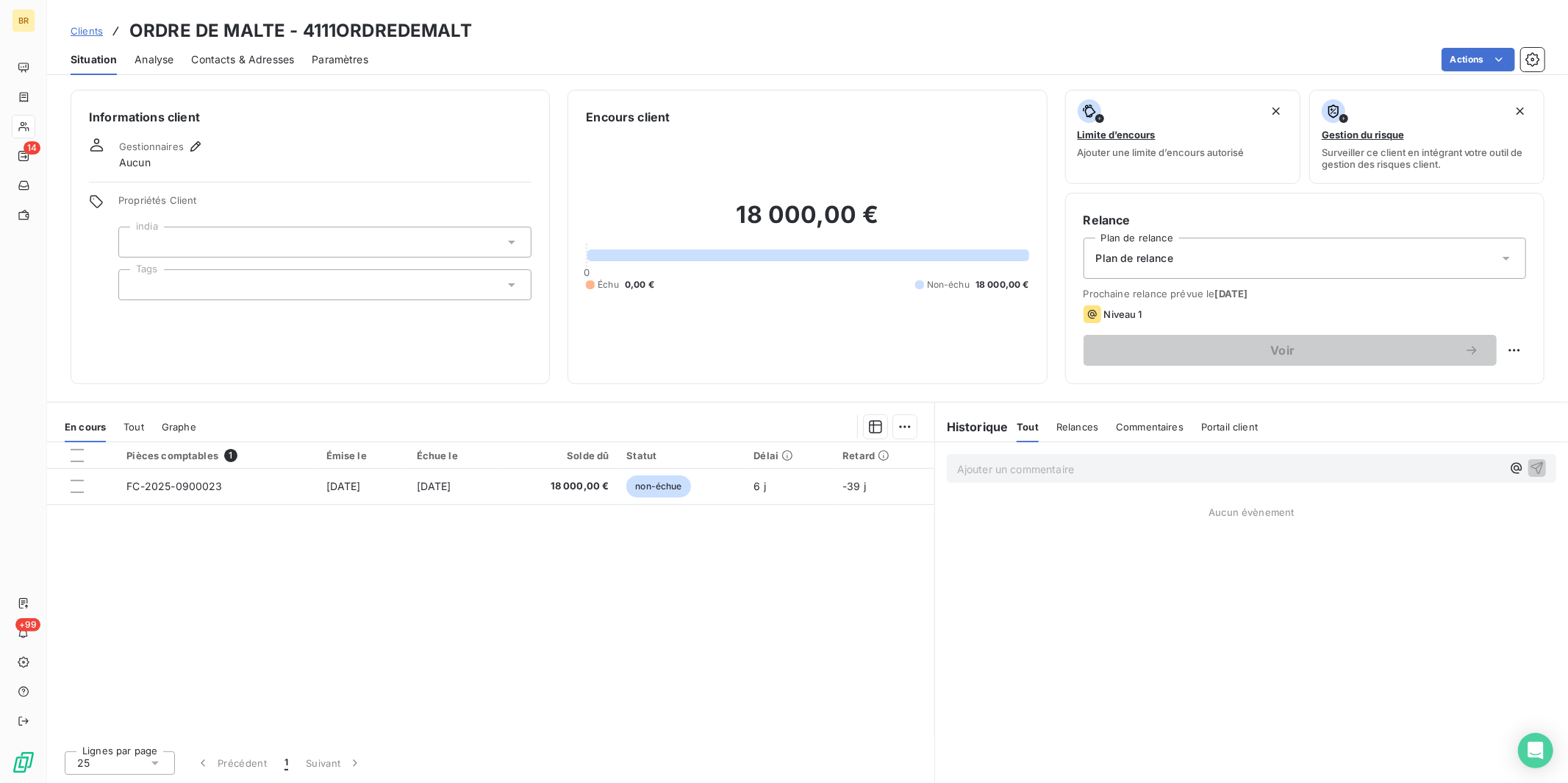
click at [172, 290] on div at bounding box center [325, 284] width 413 height 31
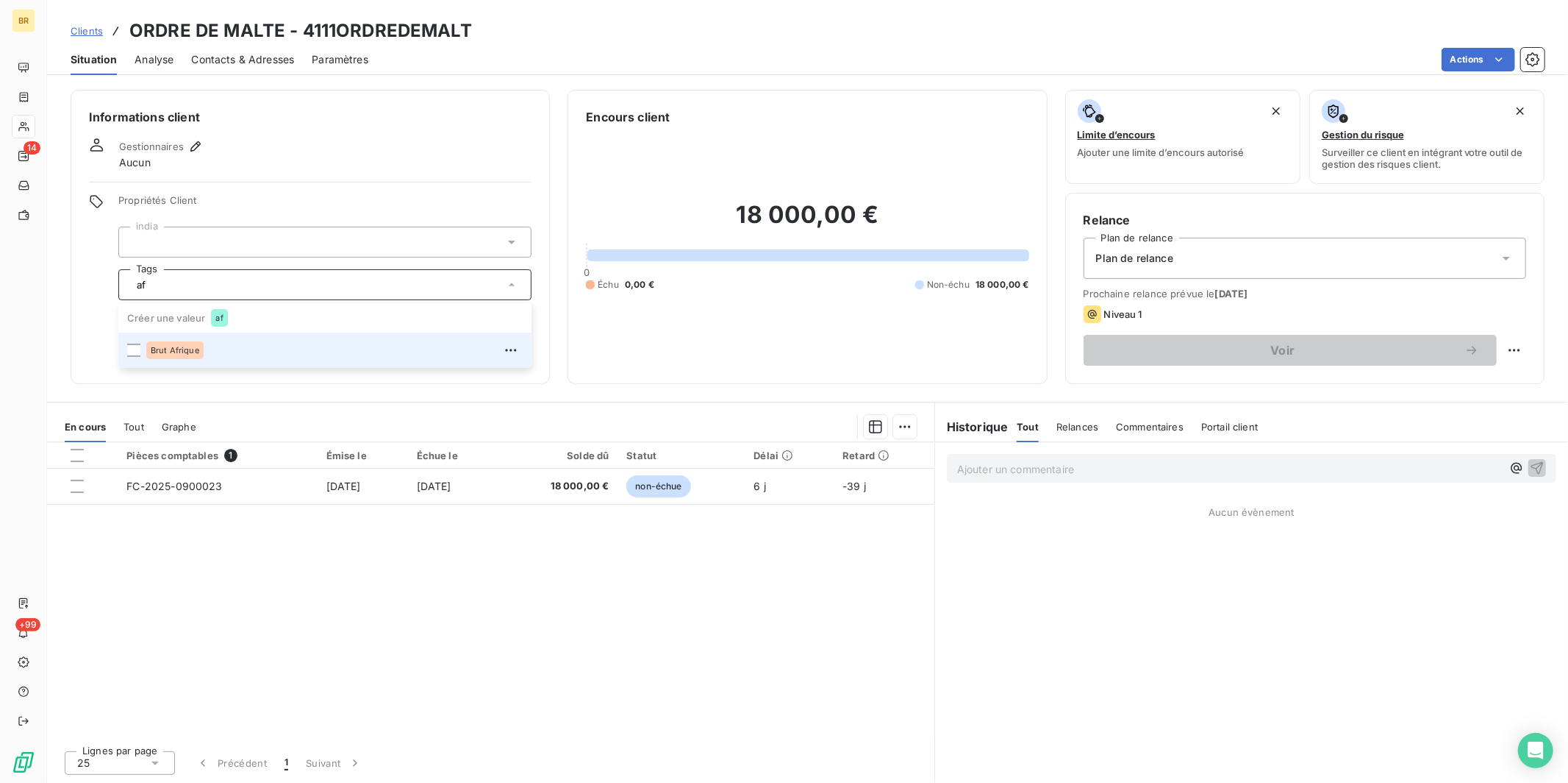
click at [151, 344] on div "Brut Afrique" at bounding box center [175, 350] width 57 height 18
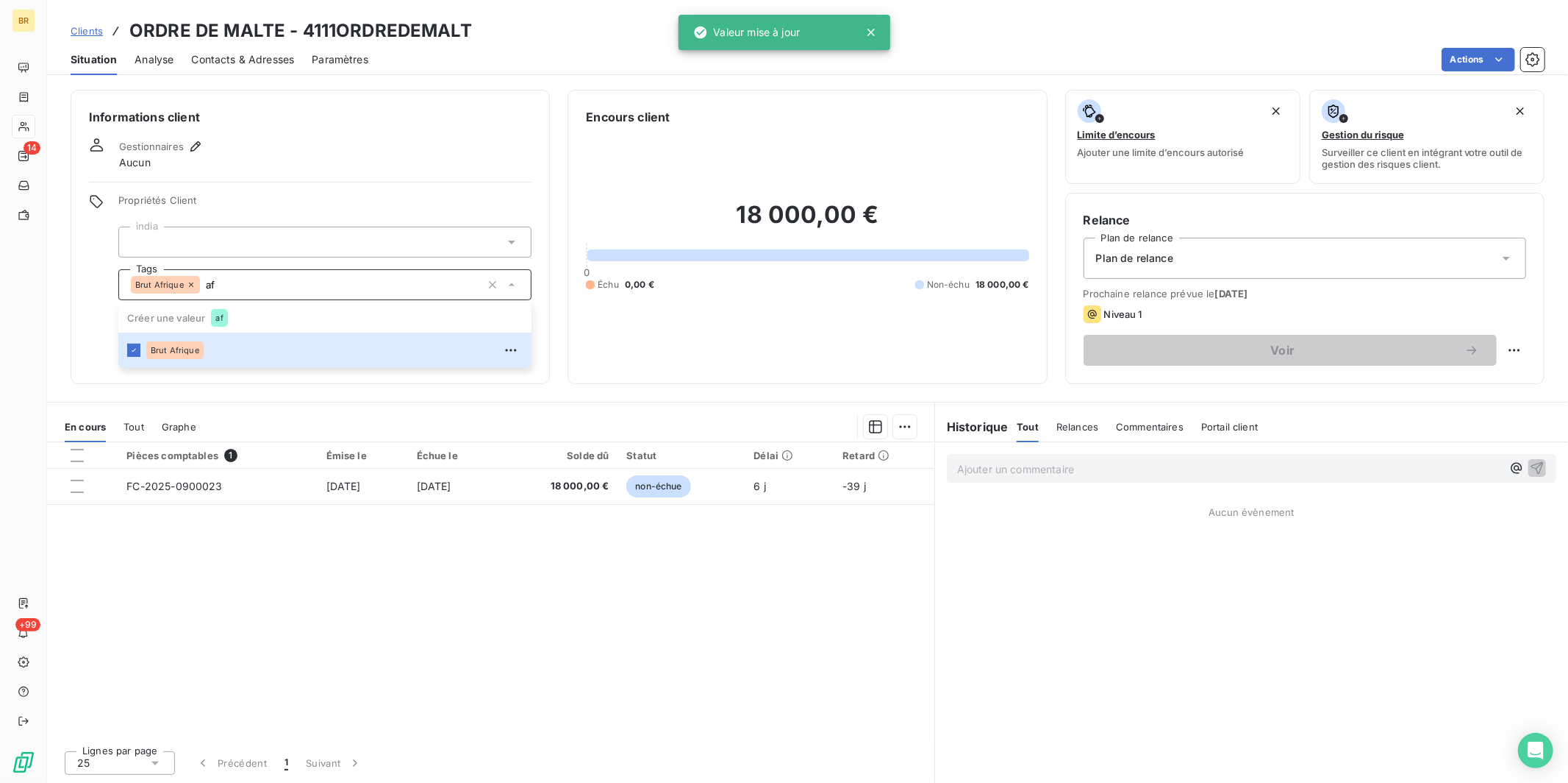
type input "af"
click at [90, 29] on span "Clients" at bounding box center [86, 31] width 32 height 12
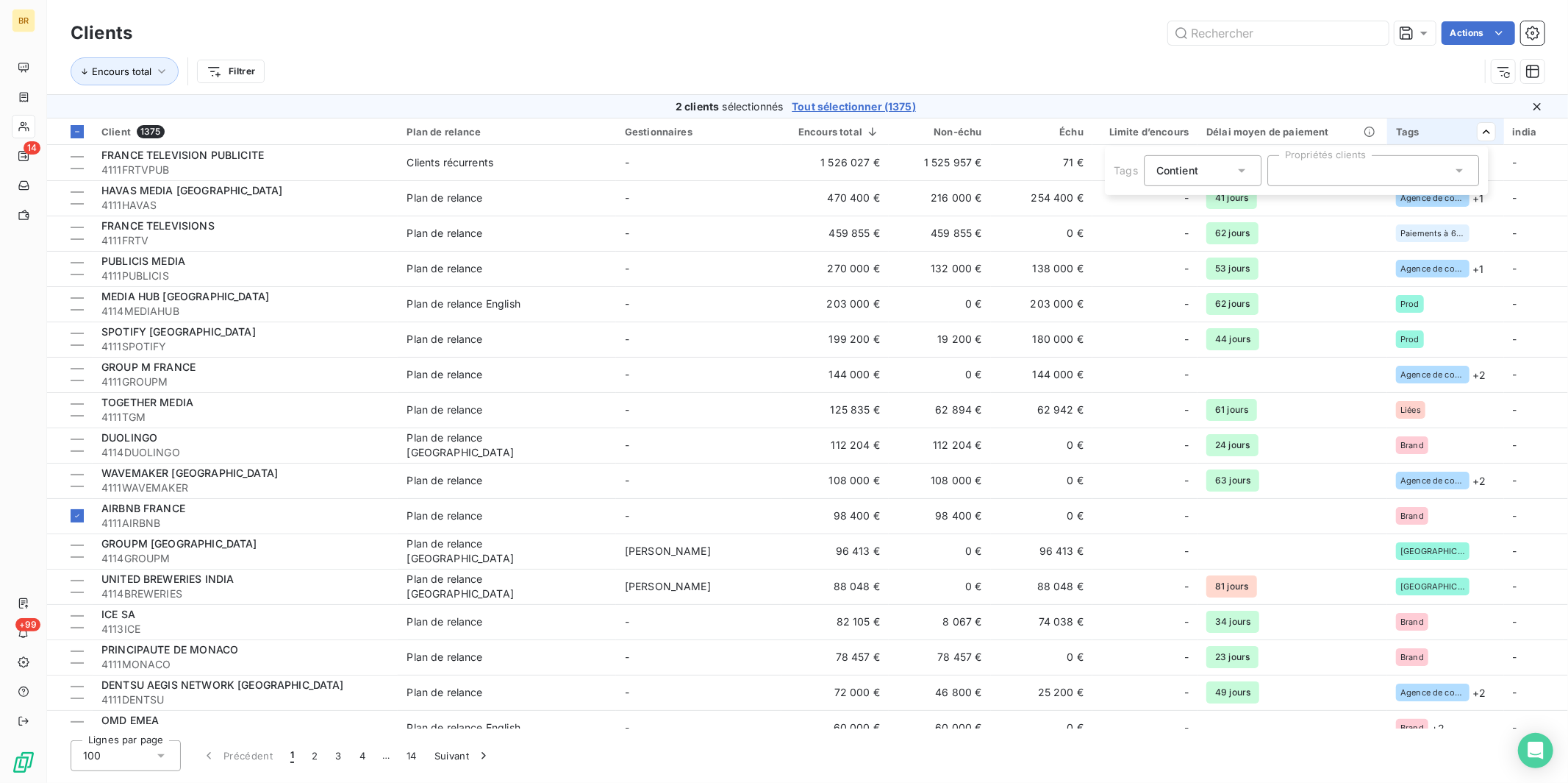
click at [1234, 168] on div at bounding box center [1374, 170] width 212 height 31
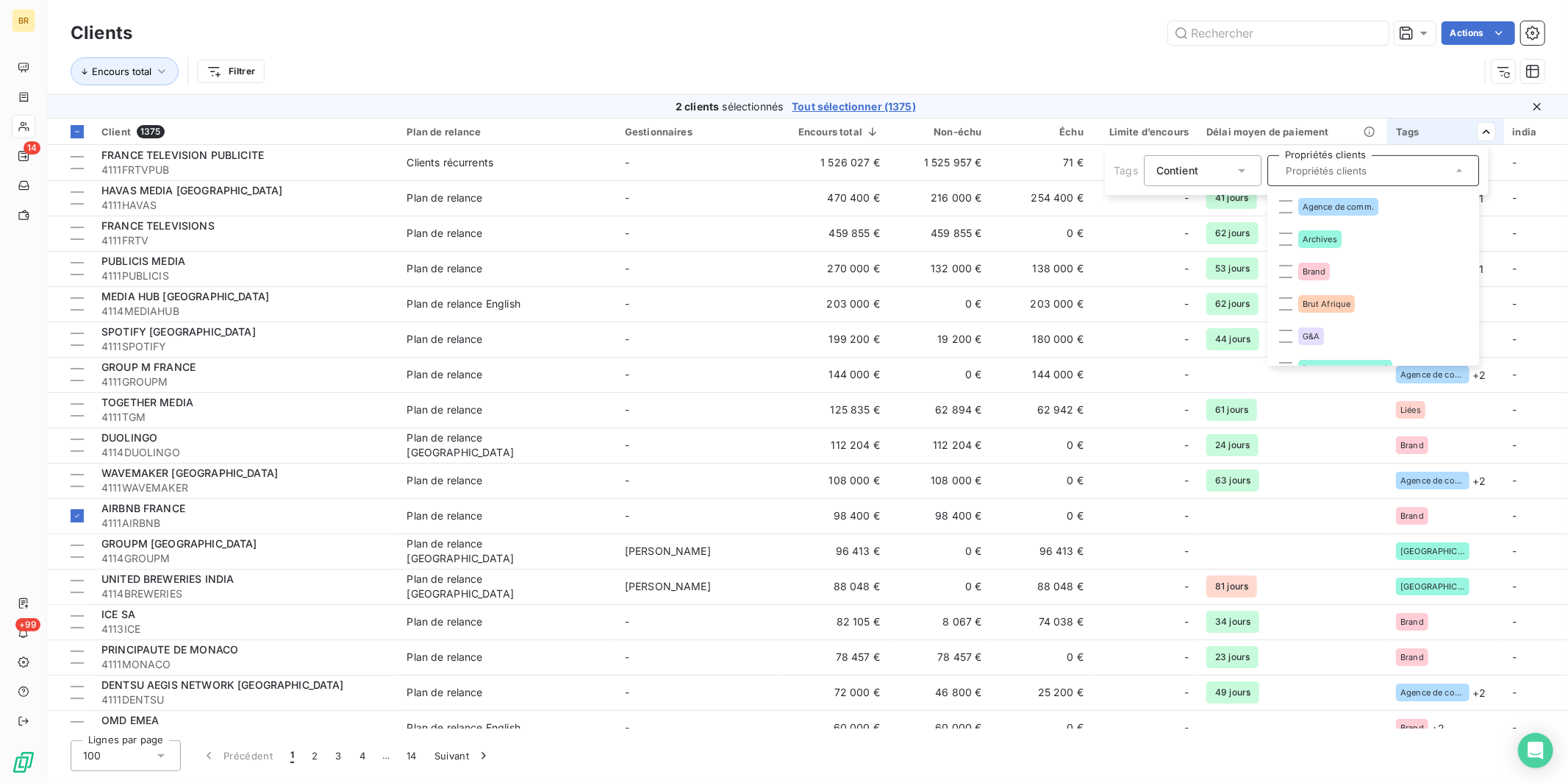
click at [1225, 162] on div "Contient is" at bounding box center [1195, 171] width 78 height 21
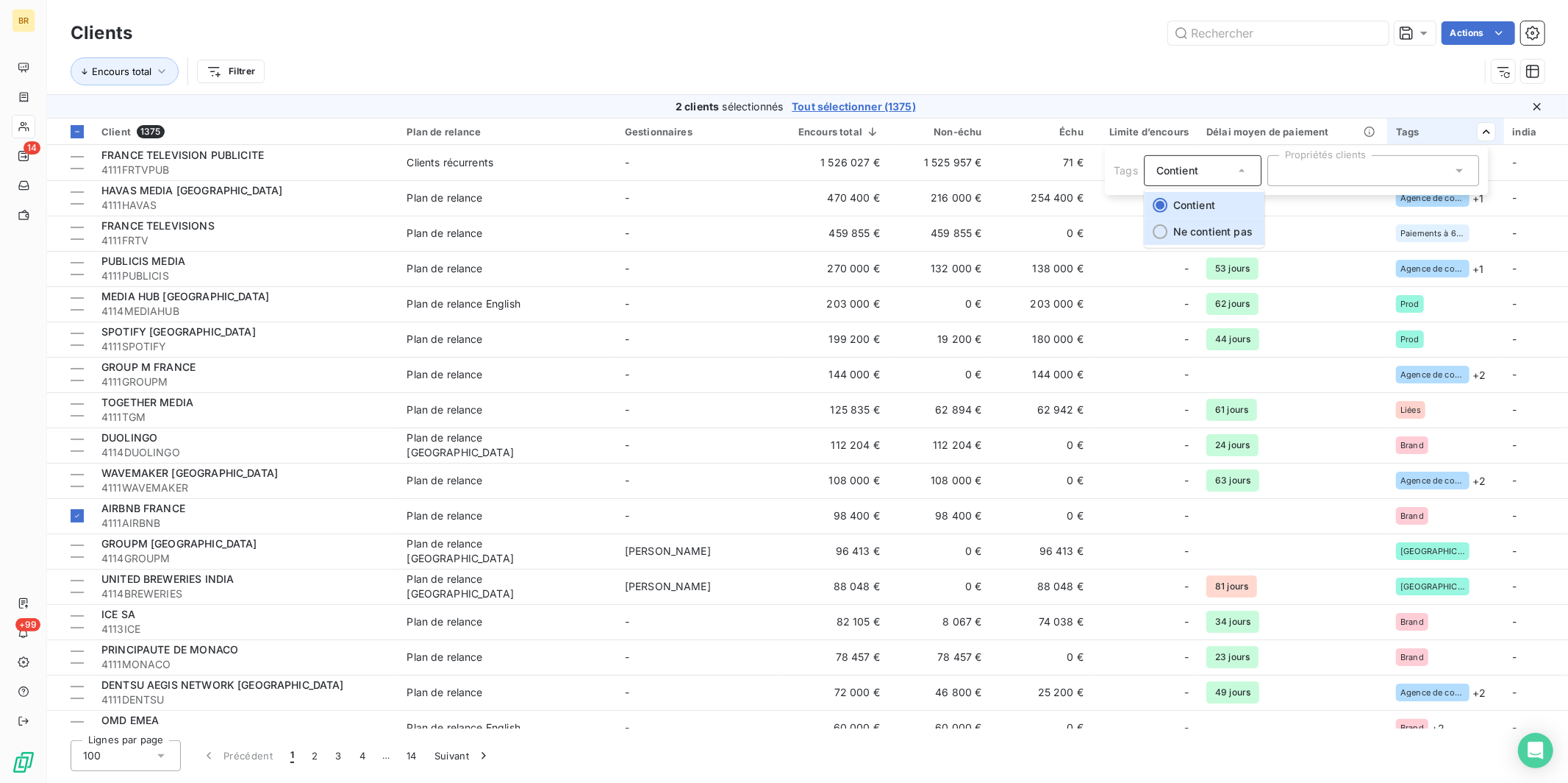
drag, startPoint x: 1210, startPoint y: 233, endPoint x: 1288, endPoint y: 187, distance: 90.6
click at [1210, 232] on span "Ne contient pas" at bounding box center [1212, 231] width 80 height 12
click at [1234, 173] on div at bounding box center [1374, 170] width 212 height 31
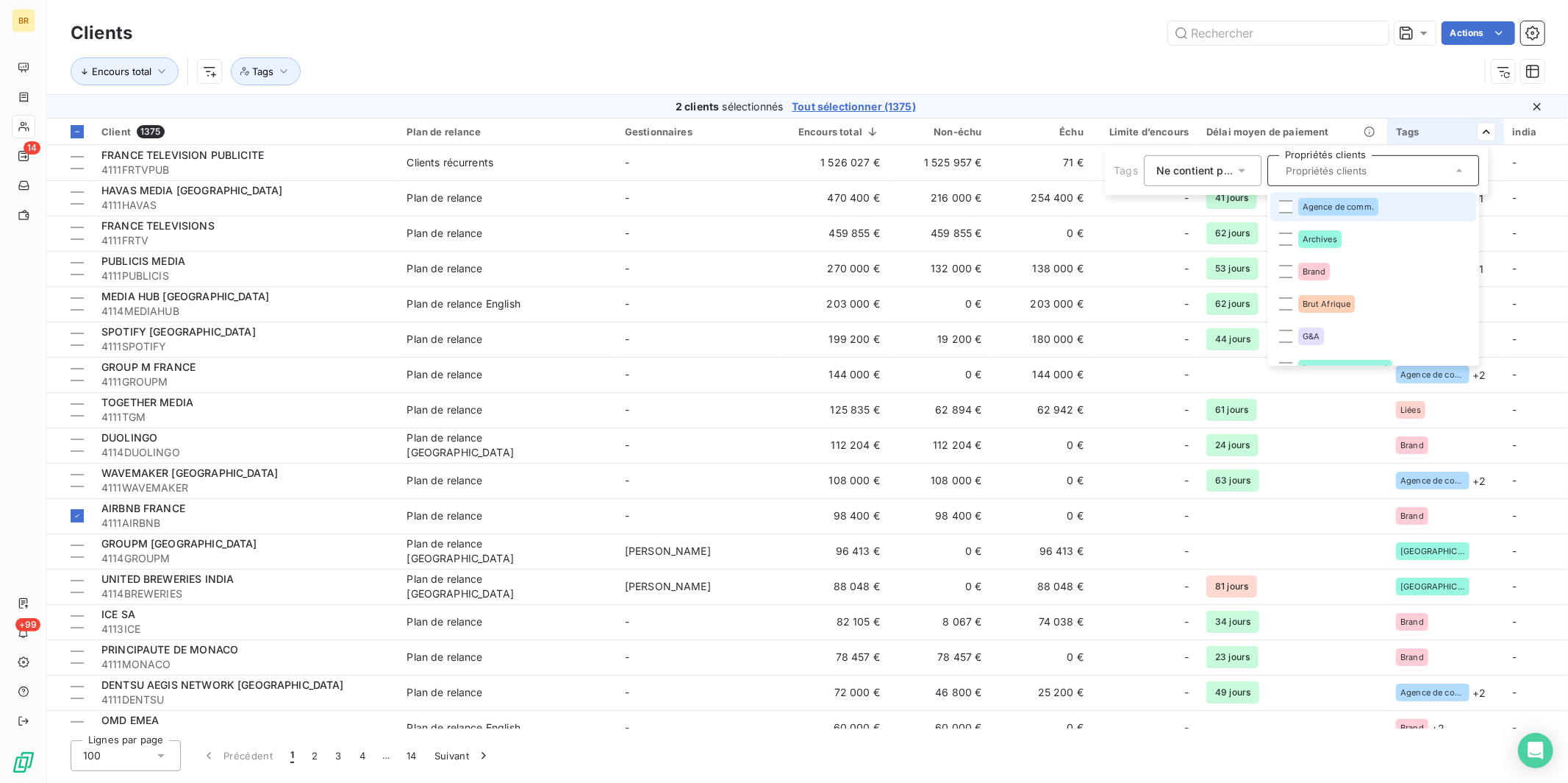
click at [1234, 212] on div "Agence de comm." at bounding box center [1338, 207] width 80 height 18
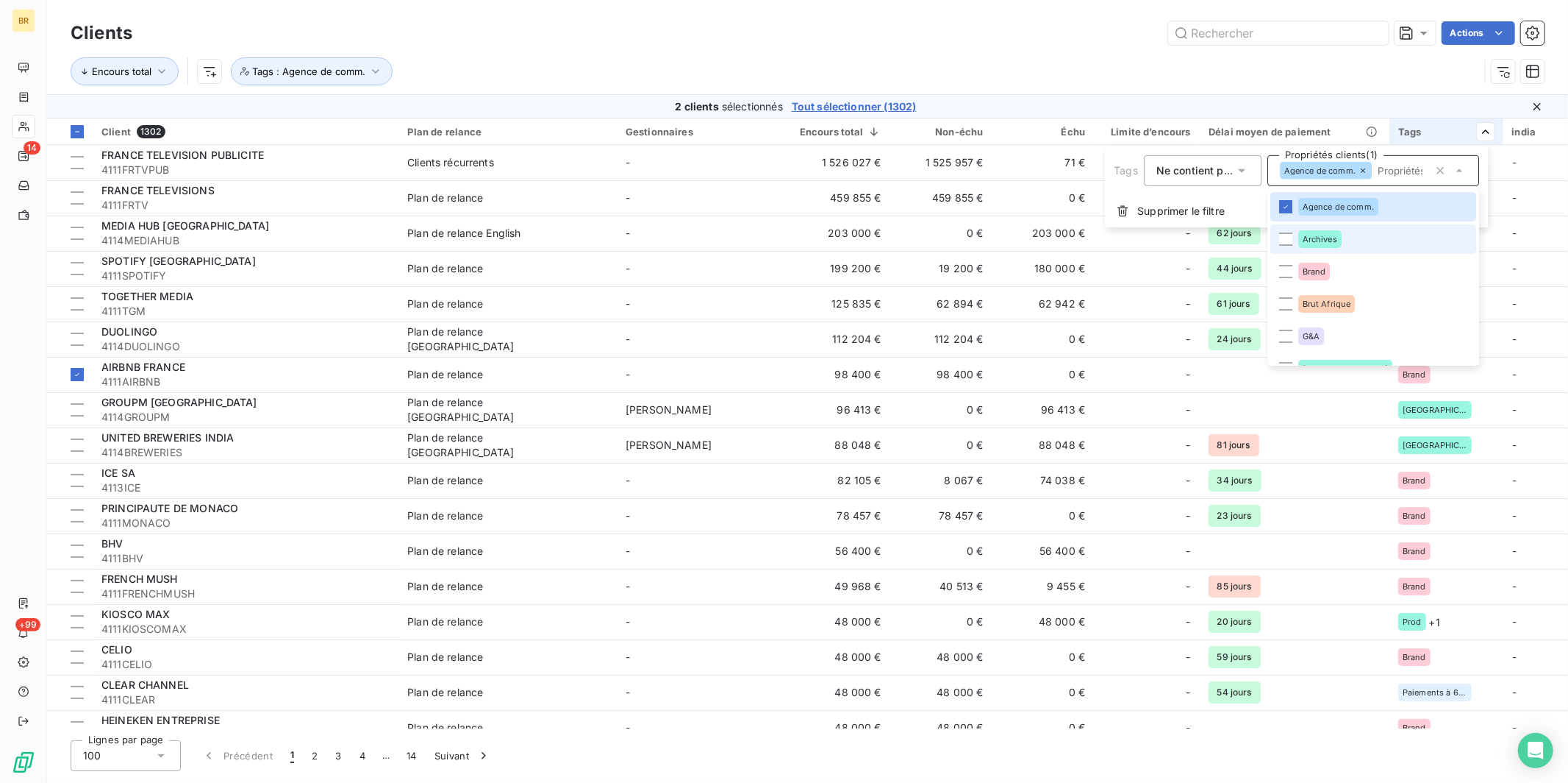
click at [1234, 238] on span "Archives" at bounding box center [1319, 238] width 35 height 8
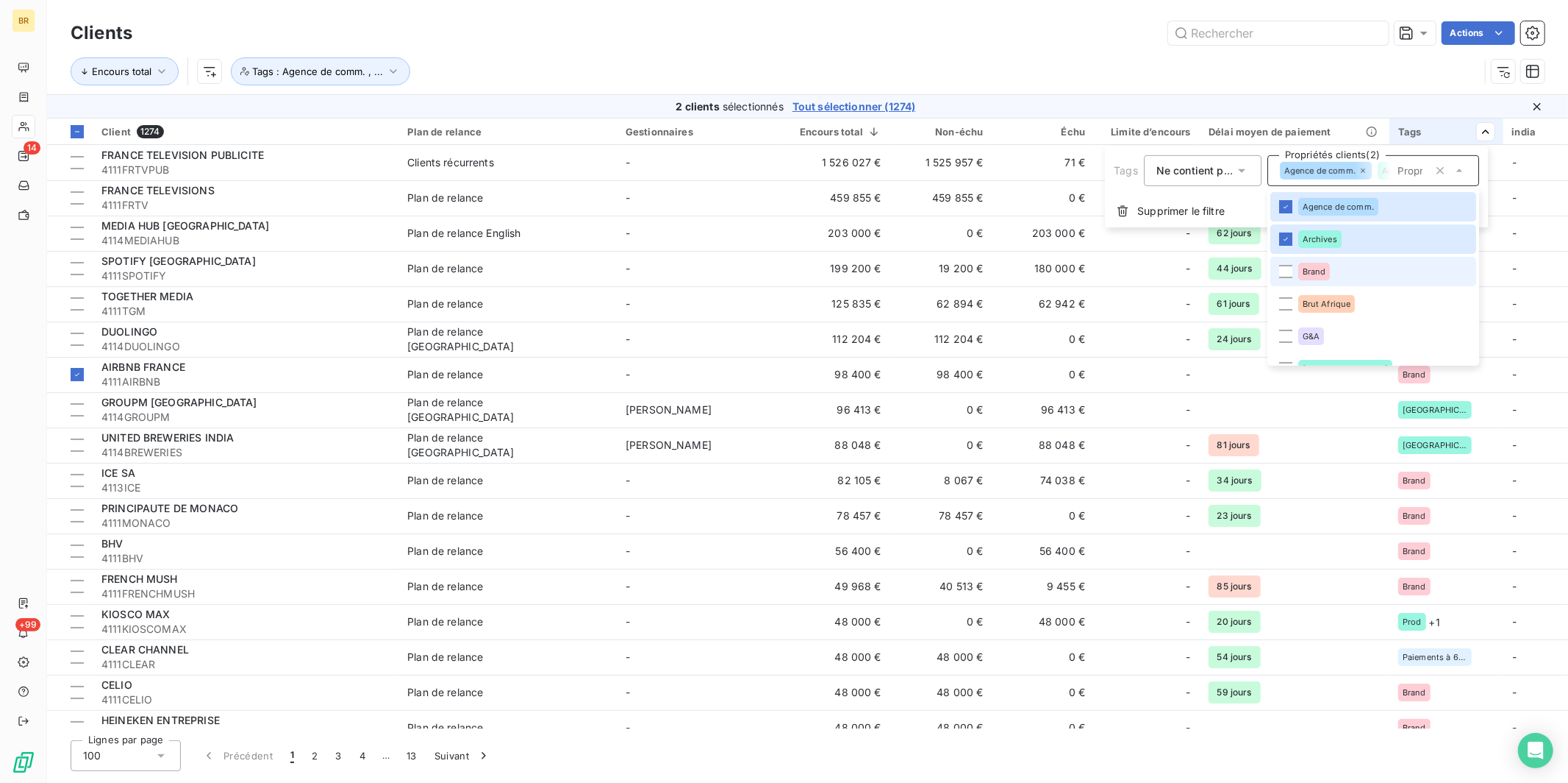
click at [1234, 275] on span "Brand" at bounding box center [1314, 270] width 23 height 8
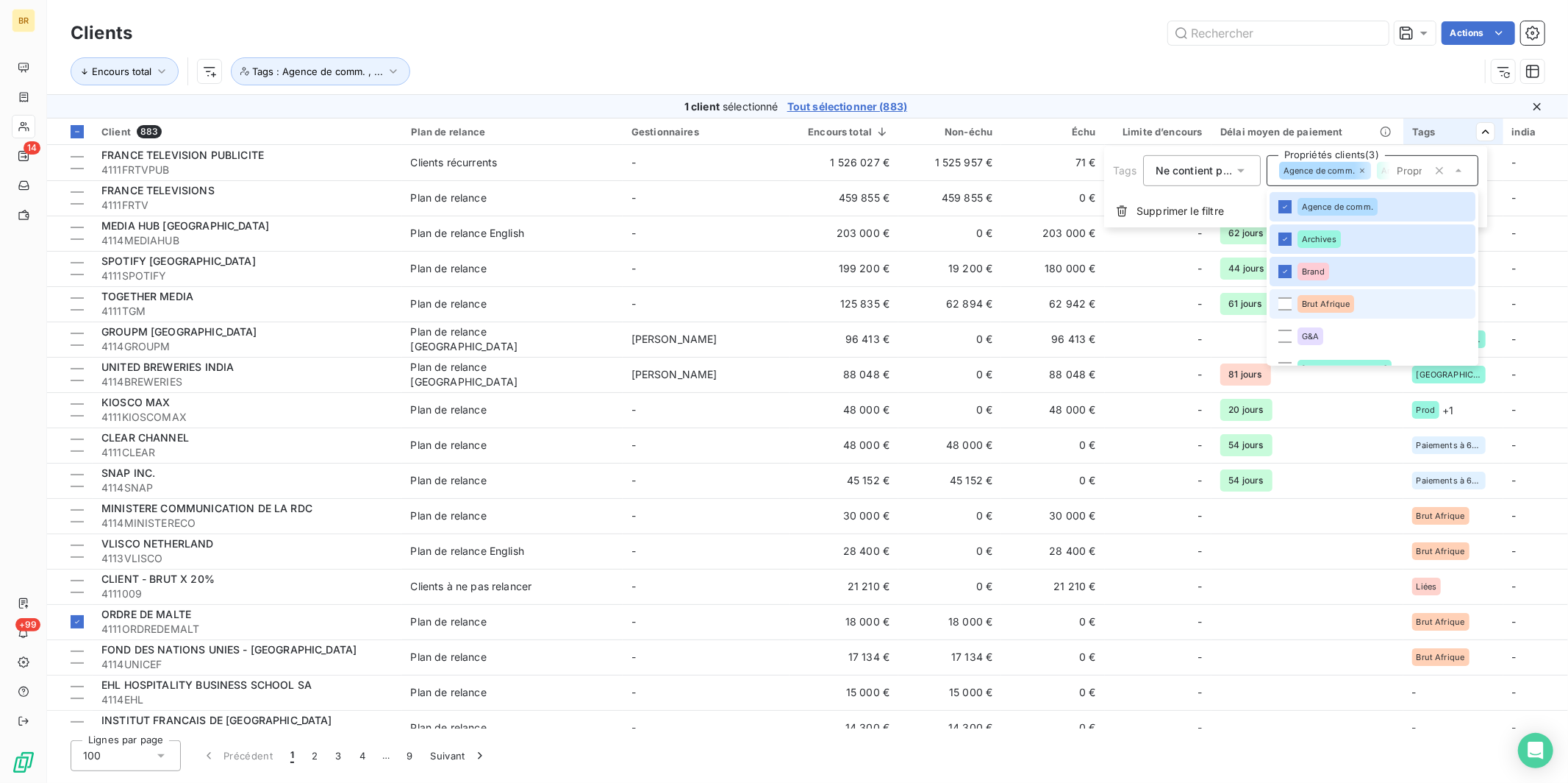
click at [1234, 307] on span "Brut Afrique" at bounding box center [1326, 303] width 49 height 8
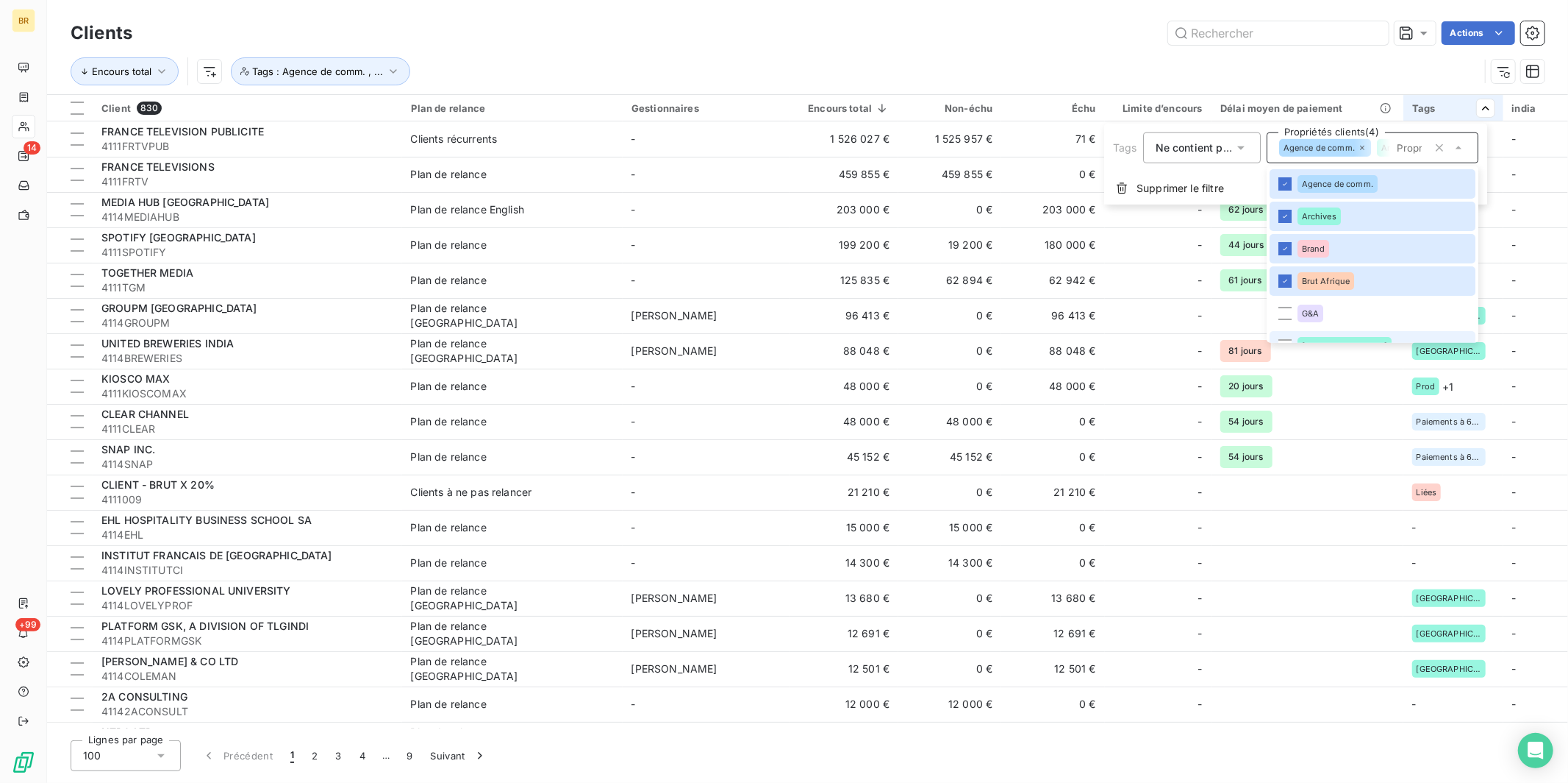
click at [1234, 331] on li "[GEOGRAPHIC_DATA]" at bounding box center [1372, 345] width 206 height 29
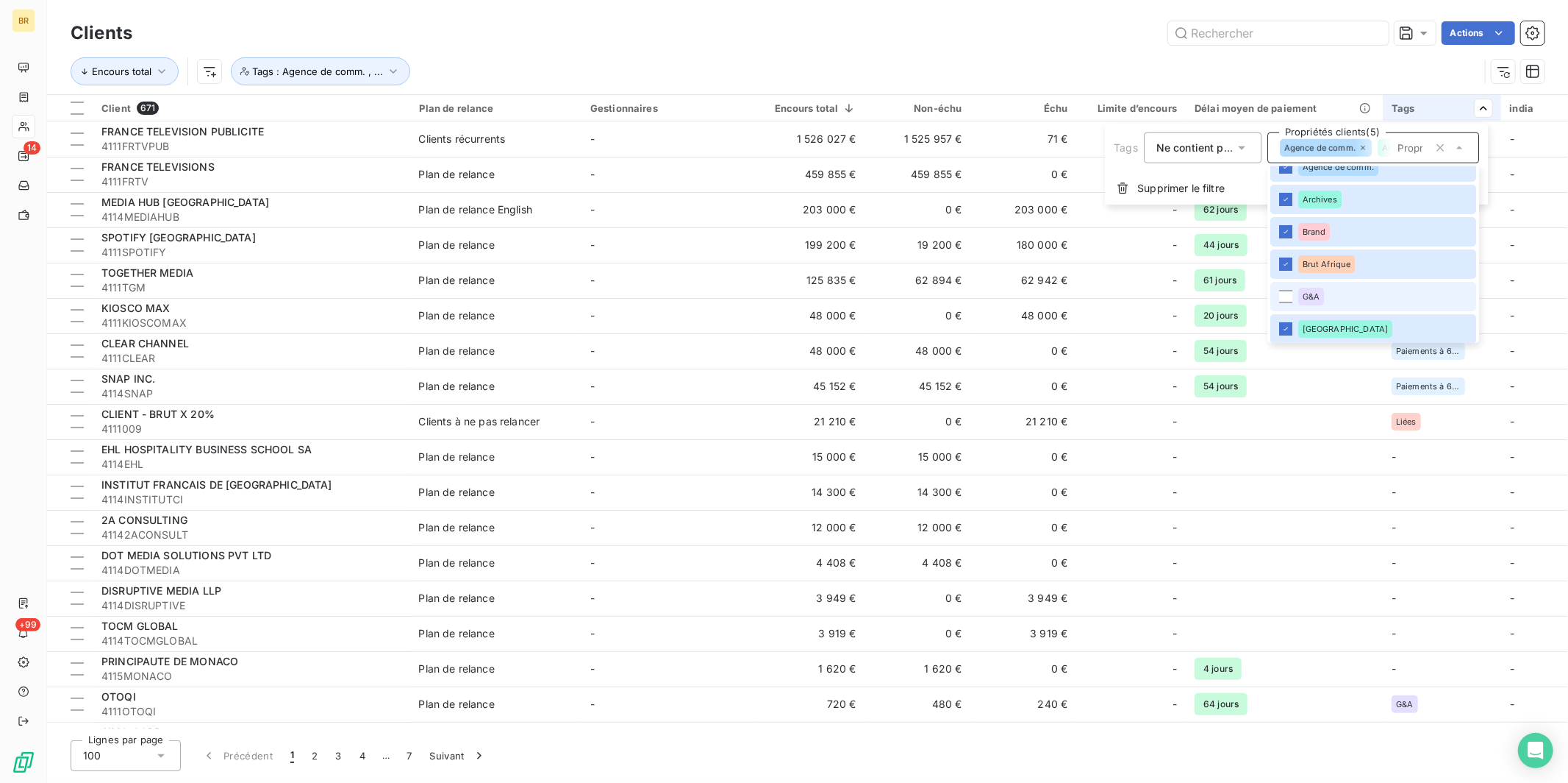
click at [1234, 294] on span "G&A" at bounding box center [1311, 296] width 17 height 8
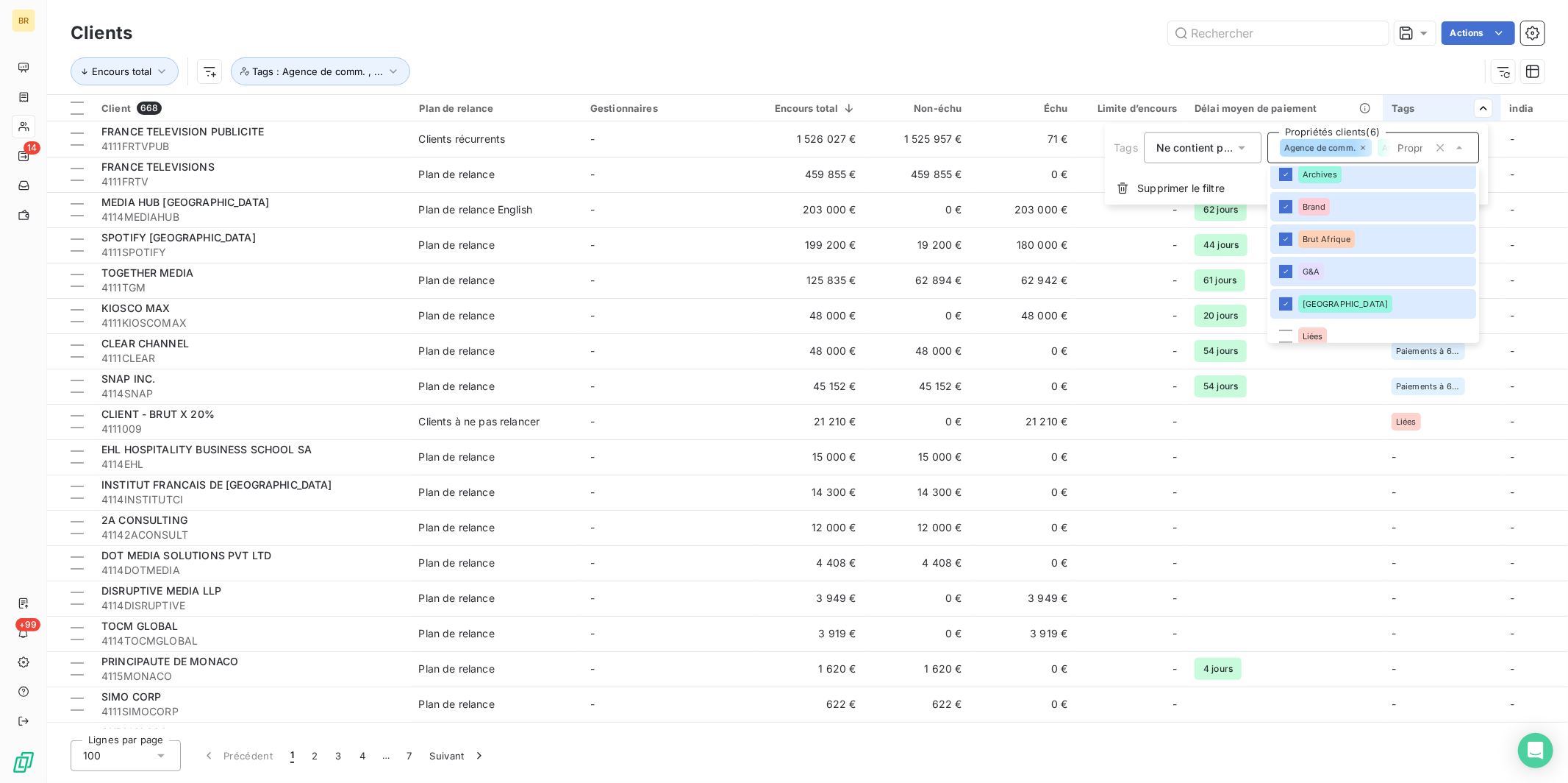
scroll to position [130, 0]
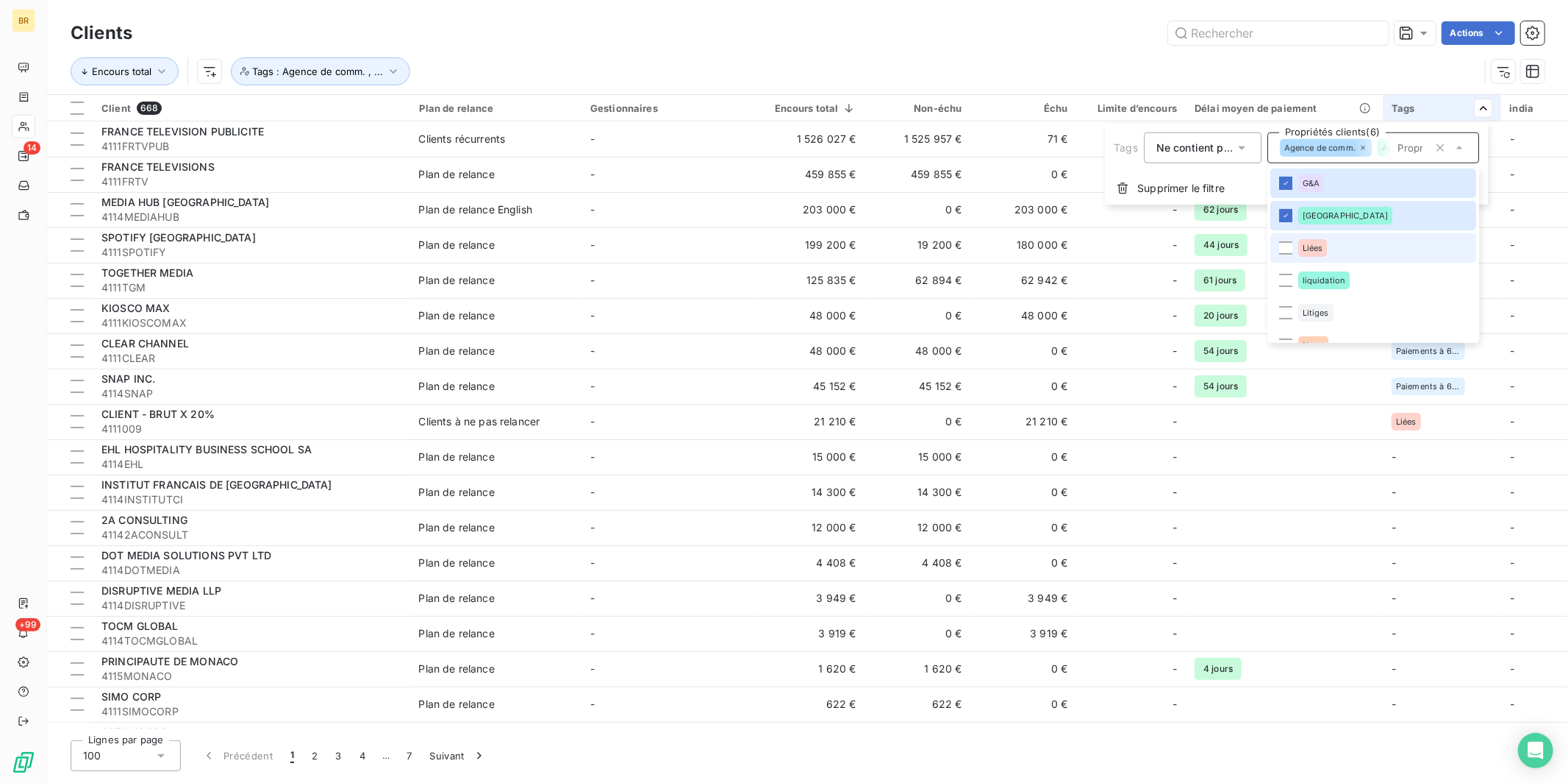
click at [1234, 243] on span "Liées" at bounding box center [1313, 247] width 21 height 8
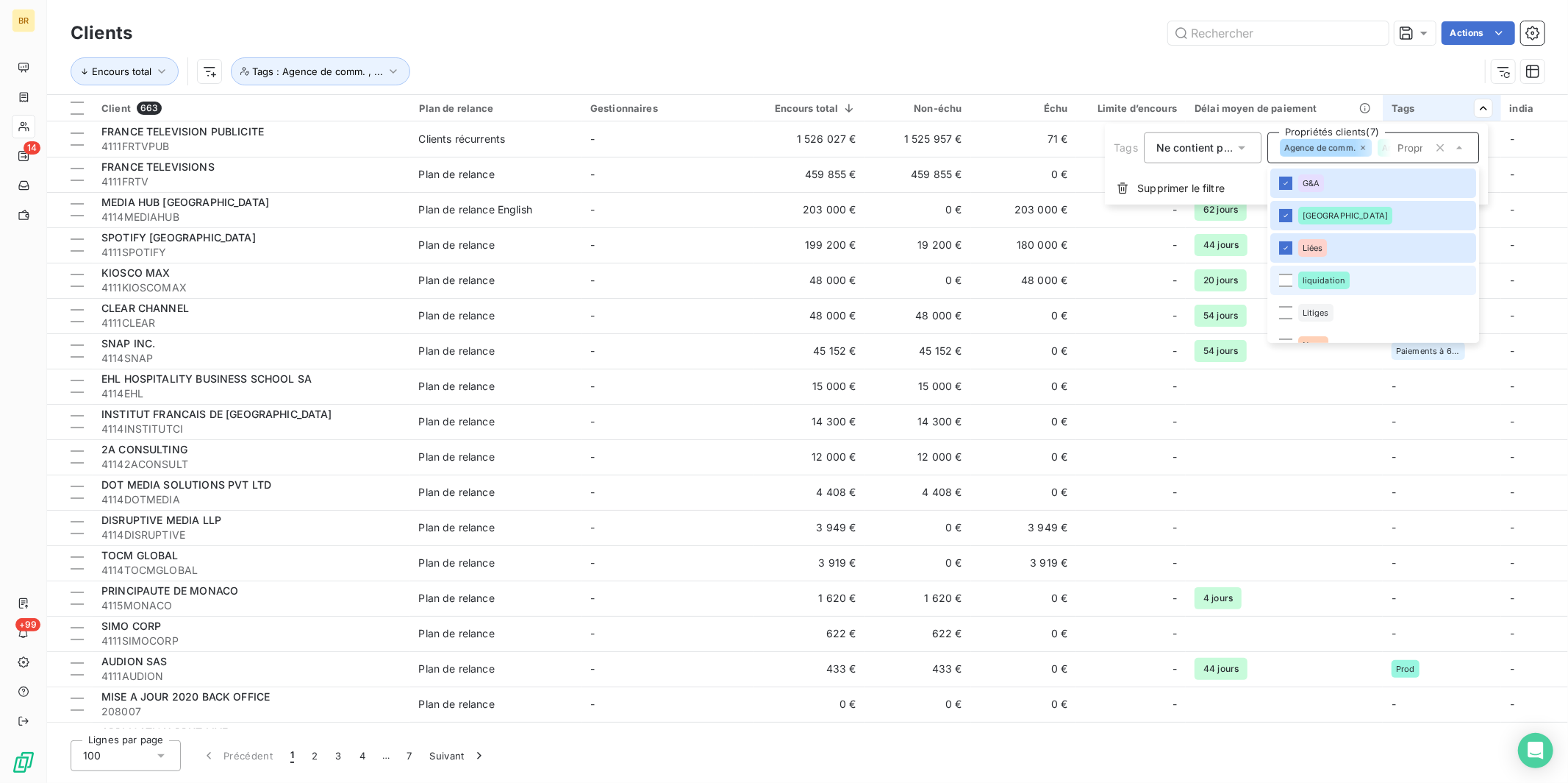
click at [1234, 281] on span "liquidation" at bounding box center [1324, 280] width 43 height 8
click at [1234, 314] on span "Litiges" at bounding box center [1316, 312] width 26 height 8
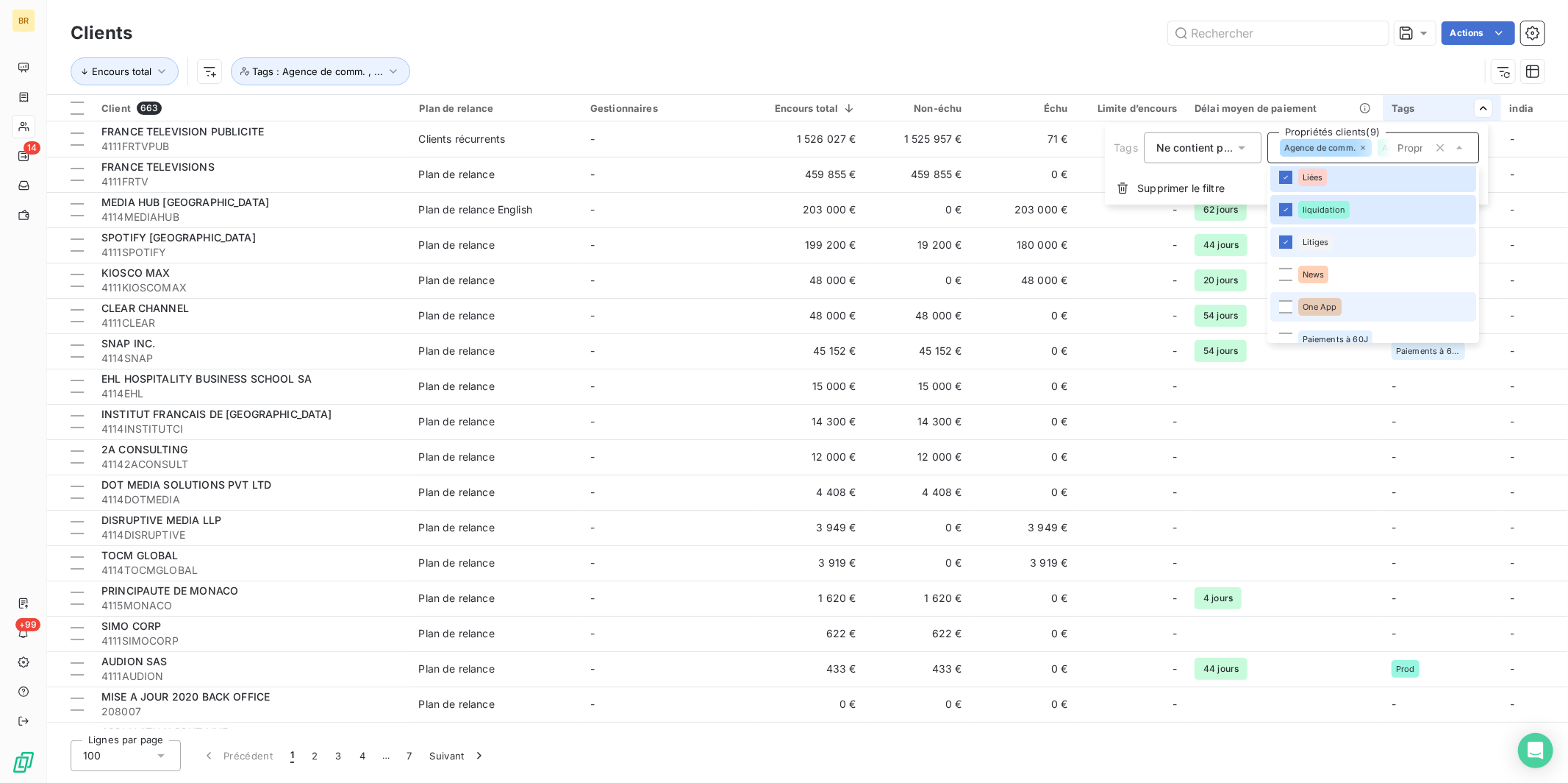
scroll to position [238, 0]
click at [1234, 229] on div "News" at bounding box center [1314, 237] width 31 height 18
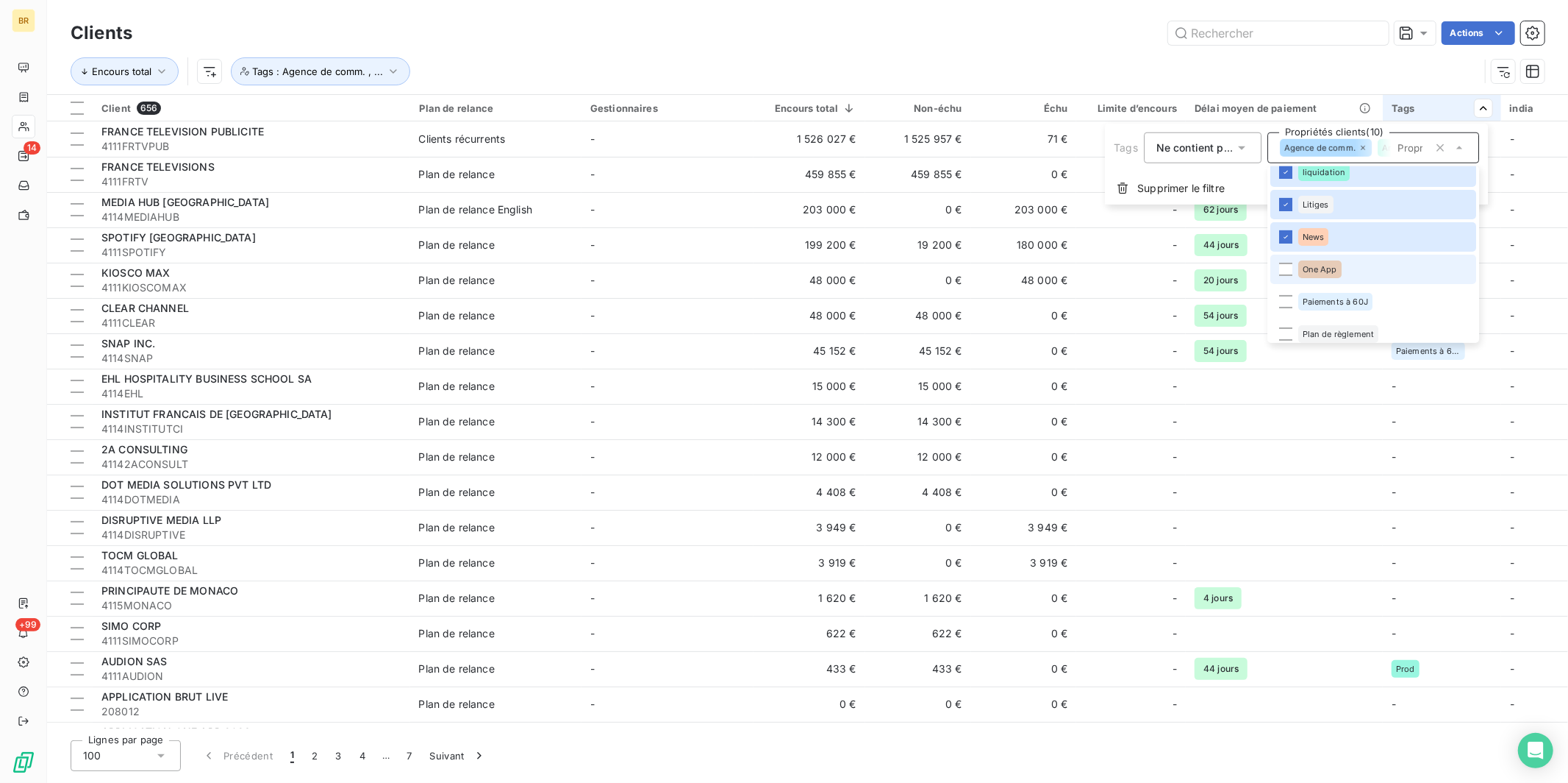
click at [1234, 267] on span "One App" at bounding box center [1319, 269] width 35 height 8
drag, startPoint x: 1327, startPoint y: 298, endPoint x: 1338, endPoint y: 324, distance: 28.2
click at [1234, 298] on span "Paiements à 60J" at bounding box center [1335, 301] width 66 height 8
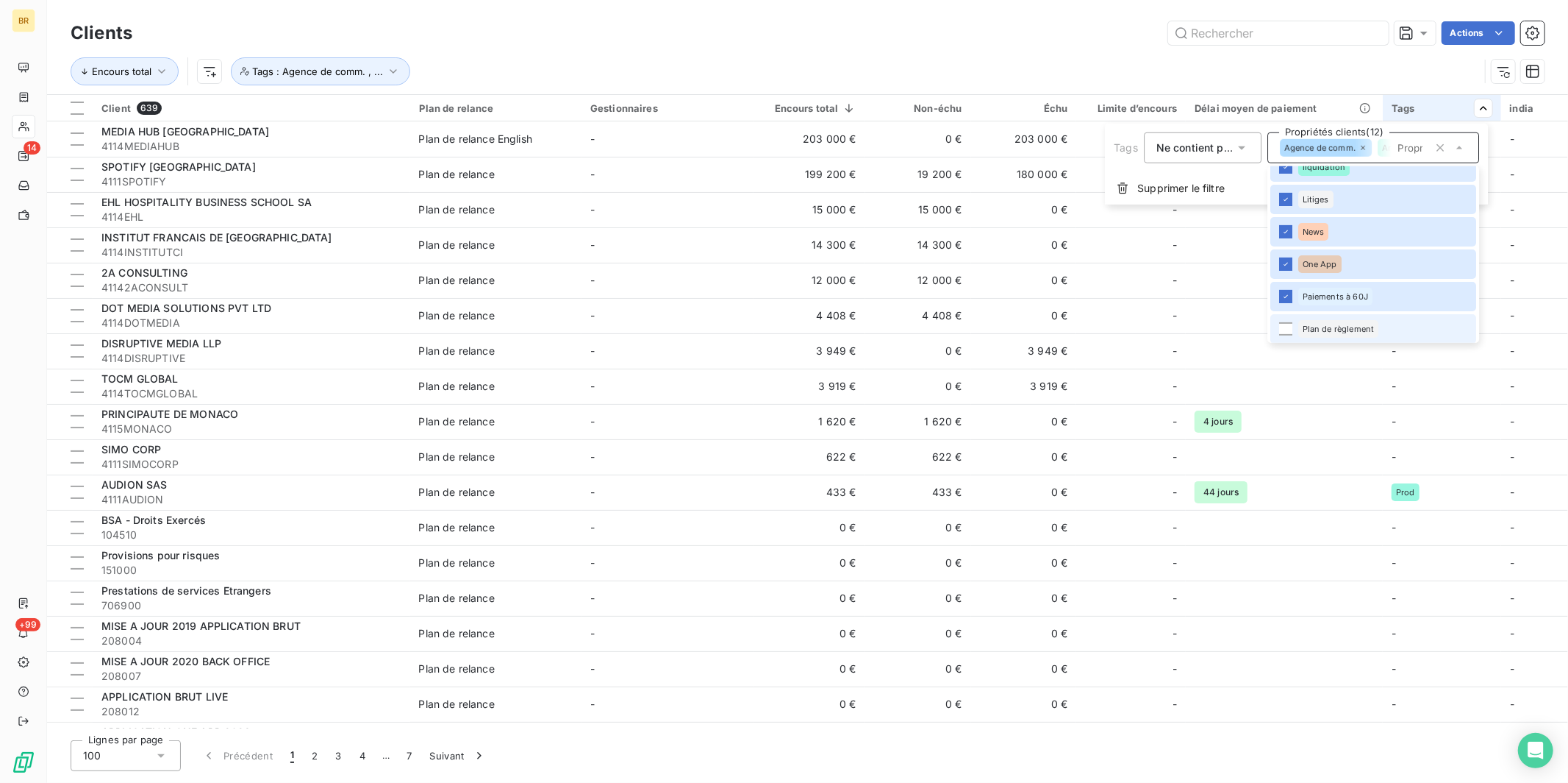
click at [1234, 328] on span "Plan de règlement" at bounding box center [1338, 329] width 72 height 8
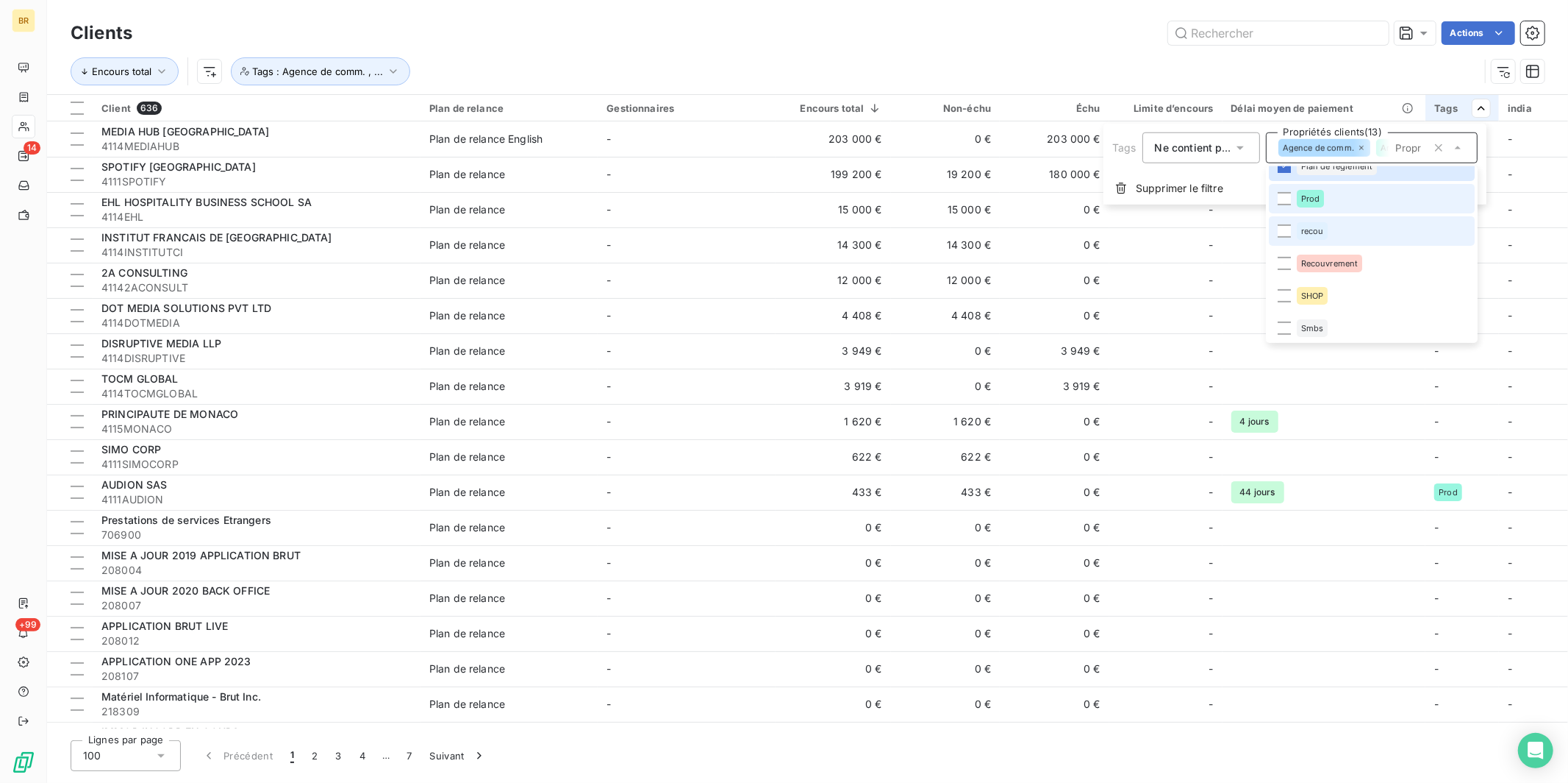
scroll to position [406, 0]
click at [1234, 199] on span "Prod" at bounding box center [1311, 199] width 19 height 8
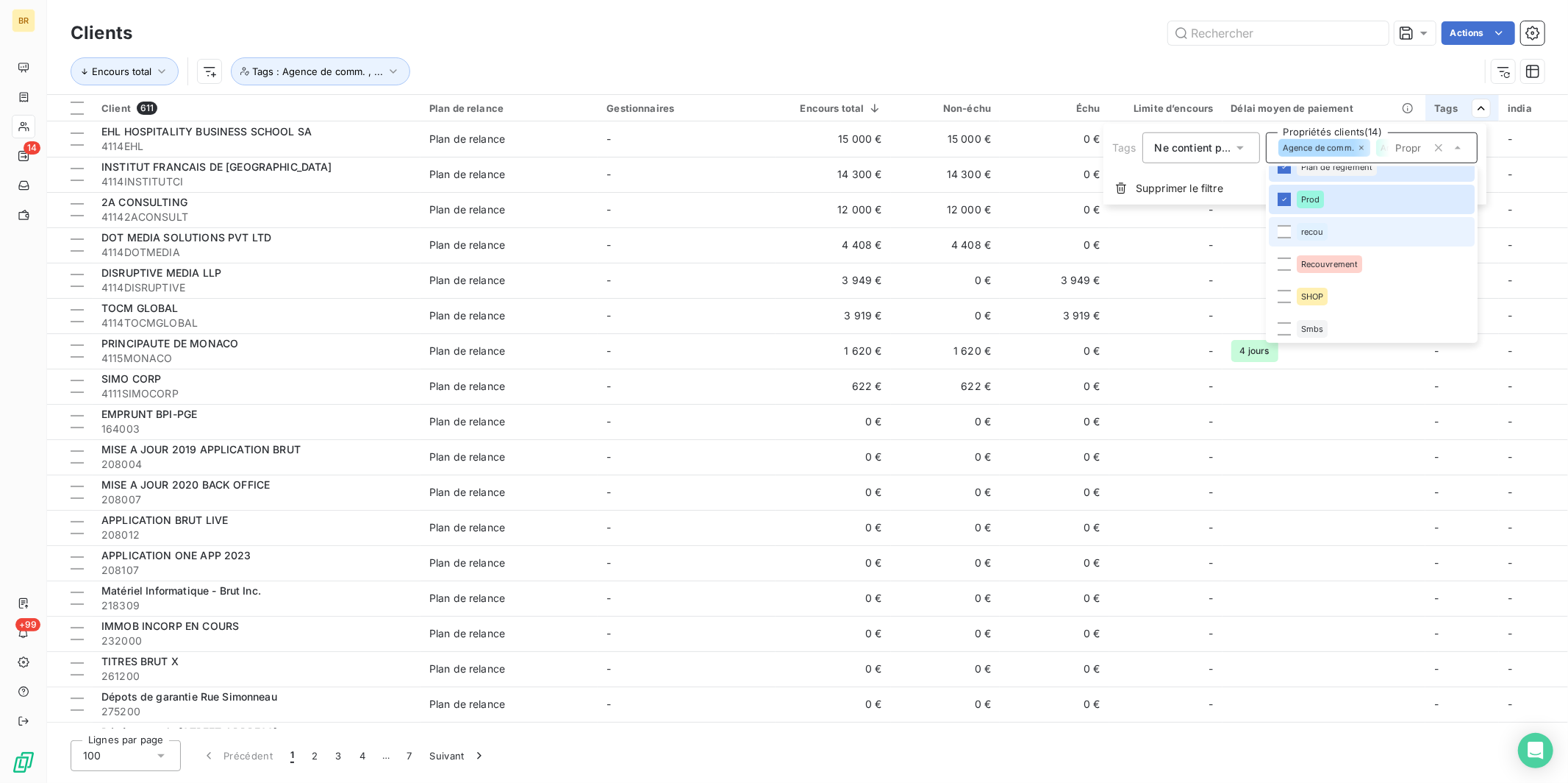
click at [1234, 229] on span "recou" at bounding box center [1313, 231] width 23 height 8
click at [1234, 260] on span "Recouvrement" at bounding box center [1330, 264] width 57 height 8
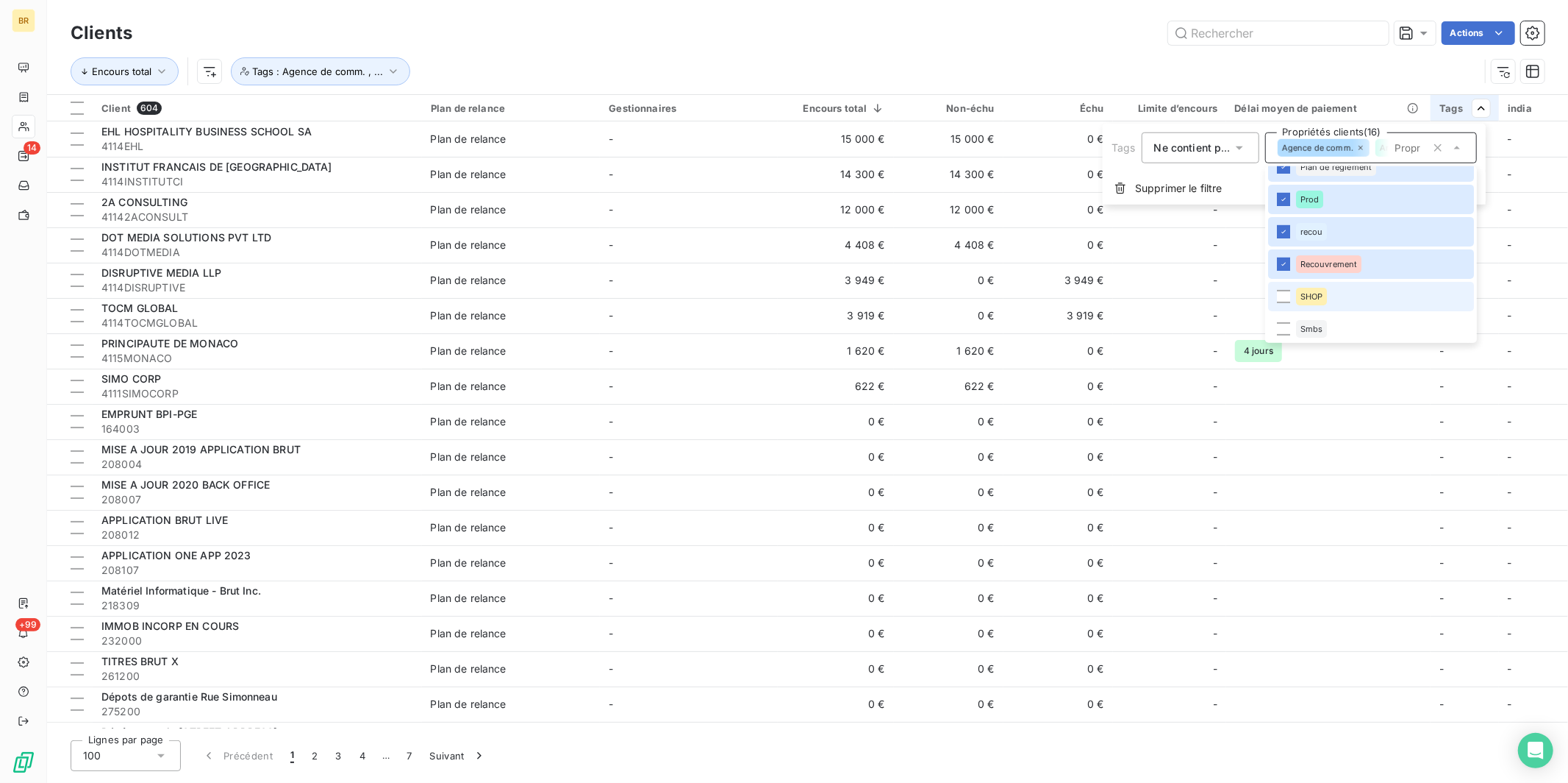
drag, startPoint x: 1321, startPoint y: 295, endPoint x: 1321, endPoint y: 308, distance: 13.0
click at [1234, 296] on span "SHOP" at bounding box center [1312, 296] width 23 height 8
click at [1234, 329] on span "Smbs" at bounding box center [1312, 329] width 23 height 8
click at [735, 40] on html "BR 14 +99 Clients Actions Encours total Tags : Agence de comm. , ... Client 603…" at bounding box center [784, 392] width 1568 height 783
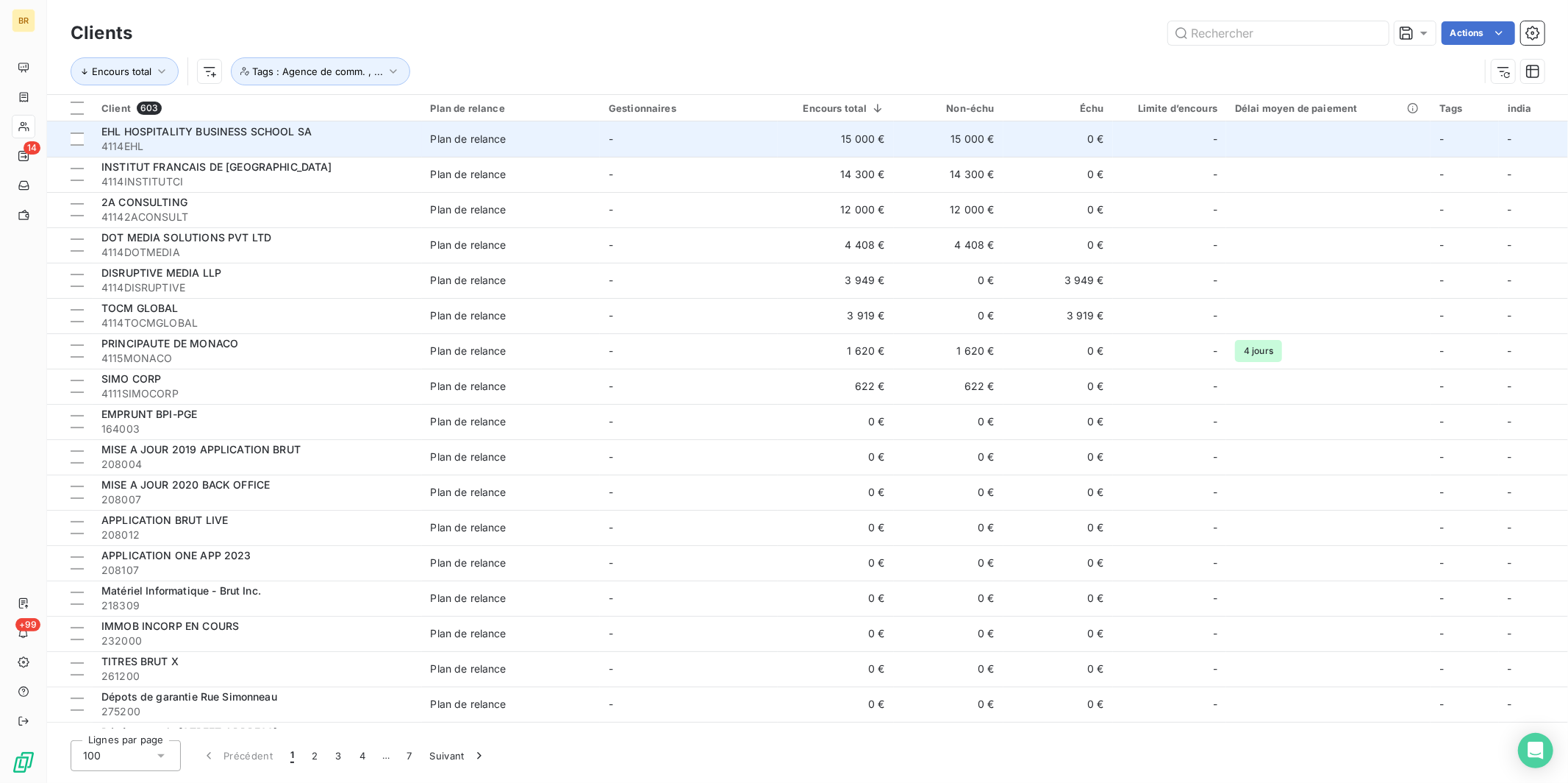
click at [253, 136] on span "EHL HOSPITALITY BUSINESS SCHOOL SA" at bounding box center [206, 130] width 210 height 12
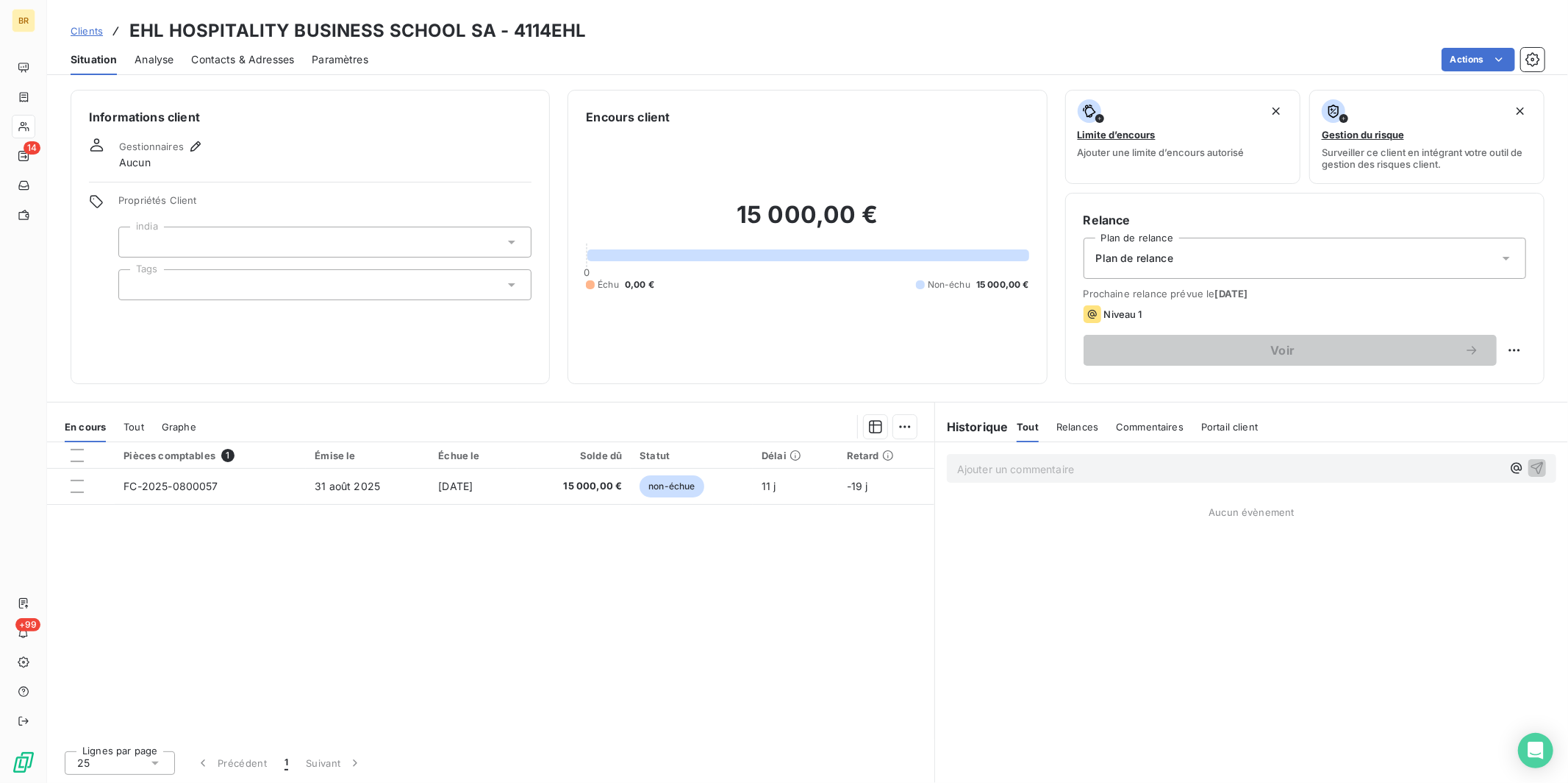
click at [161, 271] on div at bounding box center [325, 284] width 413 height 31
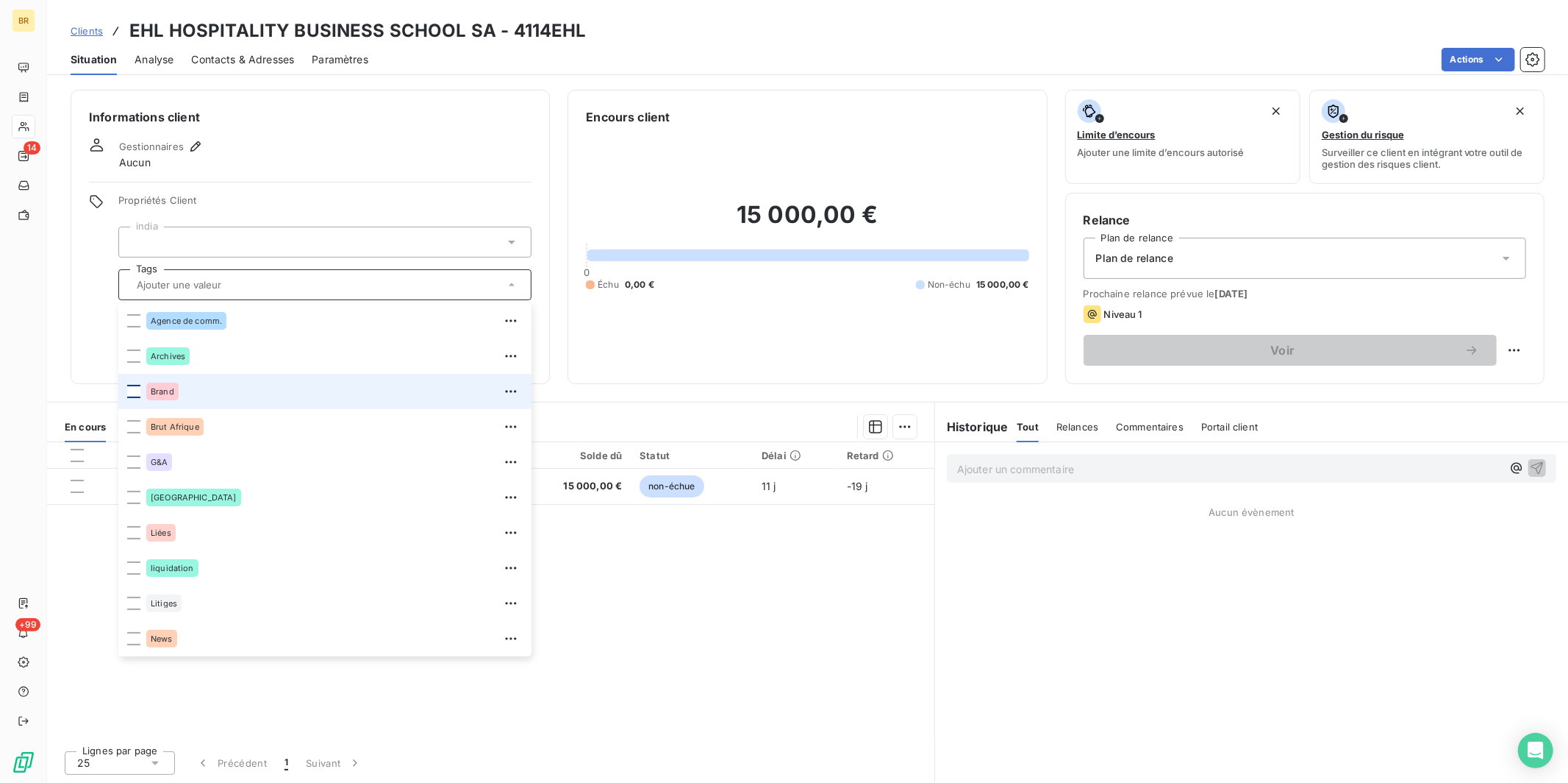
click at [130, 391] on div at bounding box center [134, 392] width 13 height 13
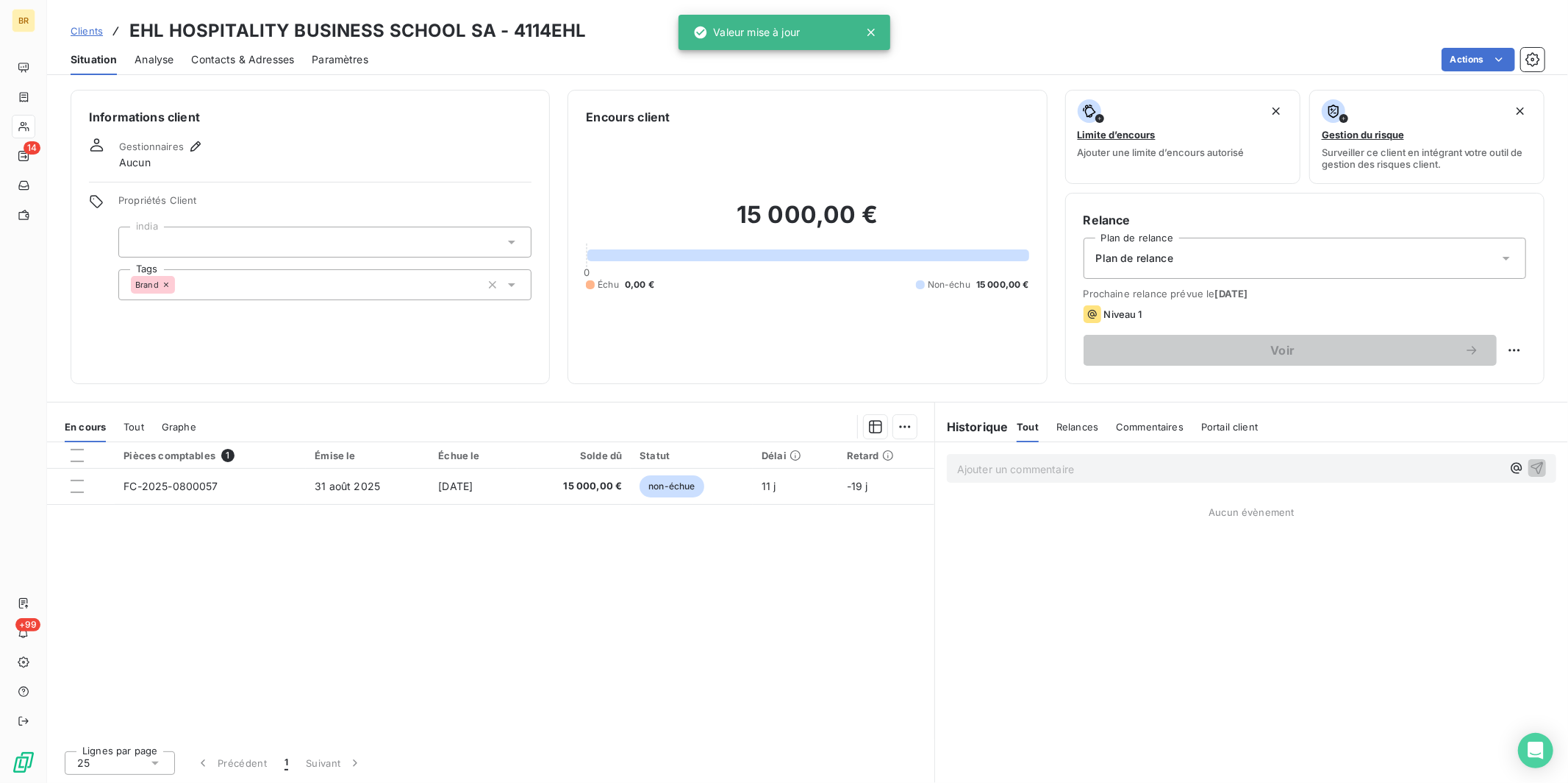
click at [86, 34] on span "Clients" at bounding box center [86, 31] width 32 height 12
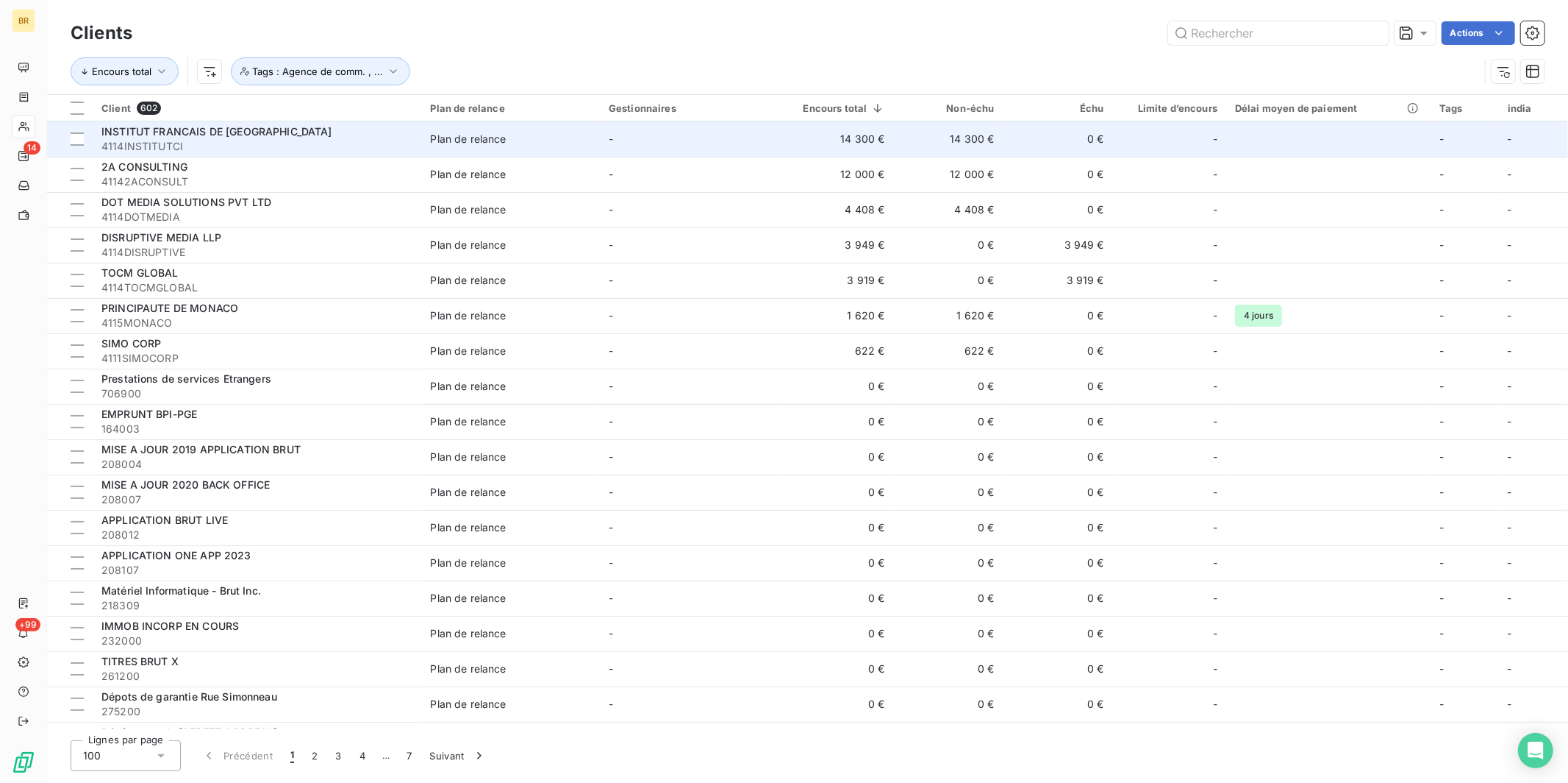
click at [256, 139] on span "4114INSTITUTCI" at bounding box center [257, 146] width 312 height 15
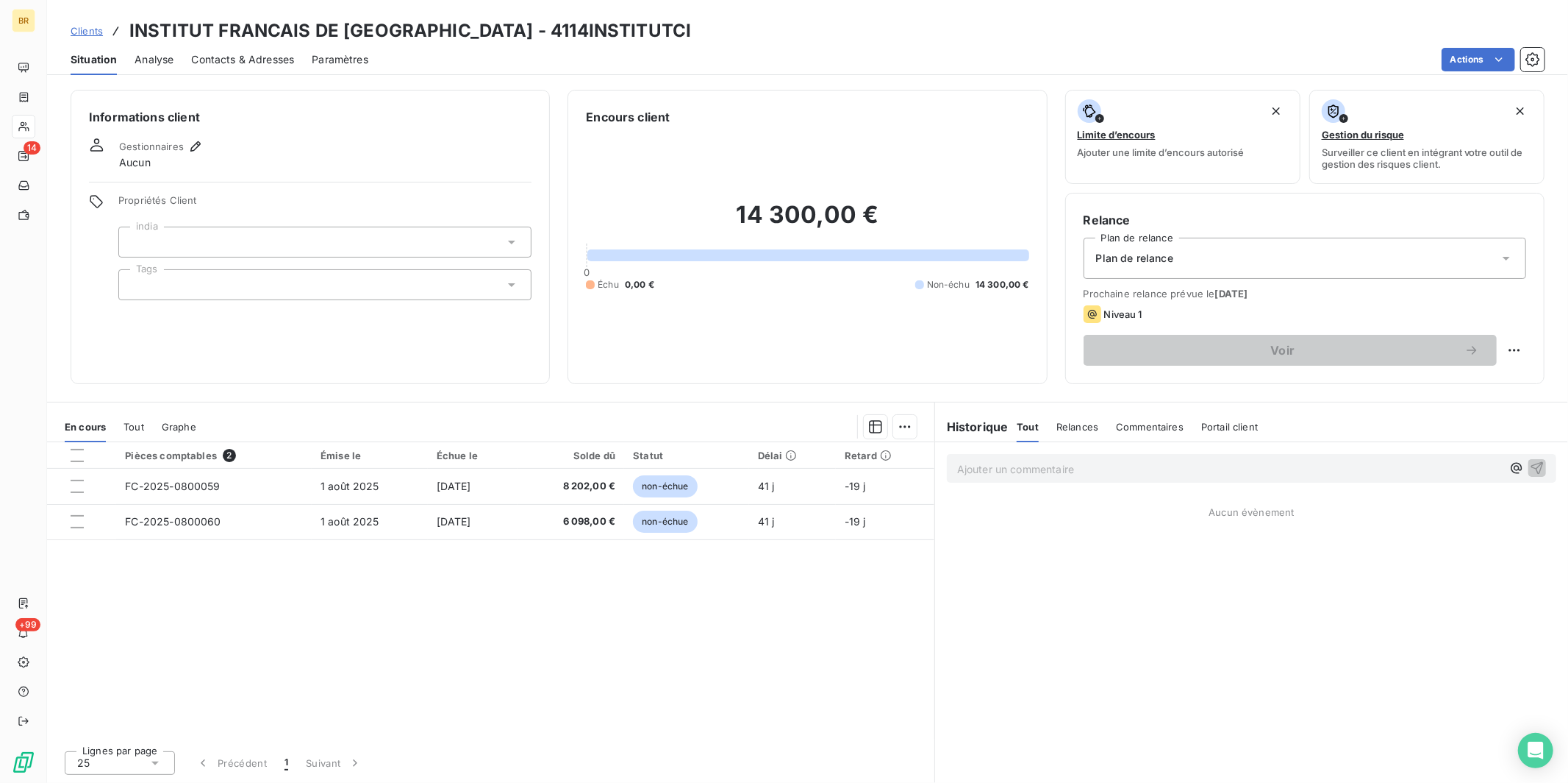
click at [165, 279] on div at bounding box center [325, 284] width 413 height 31
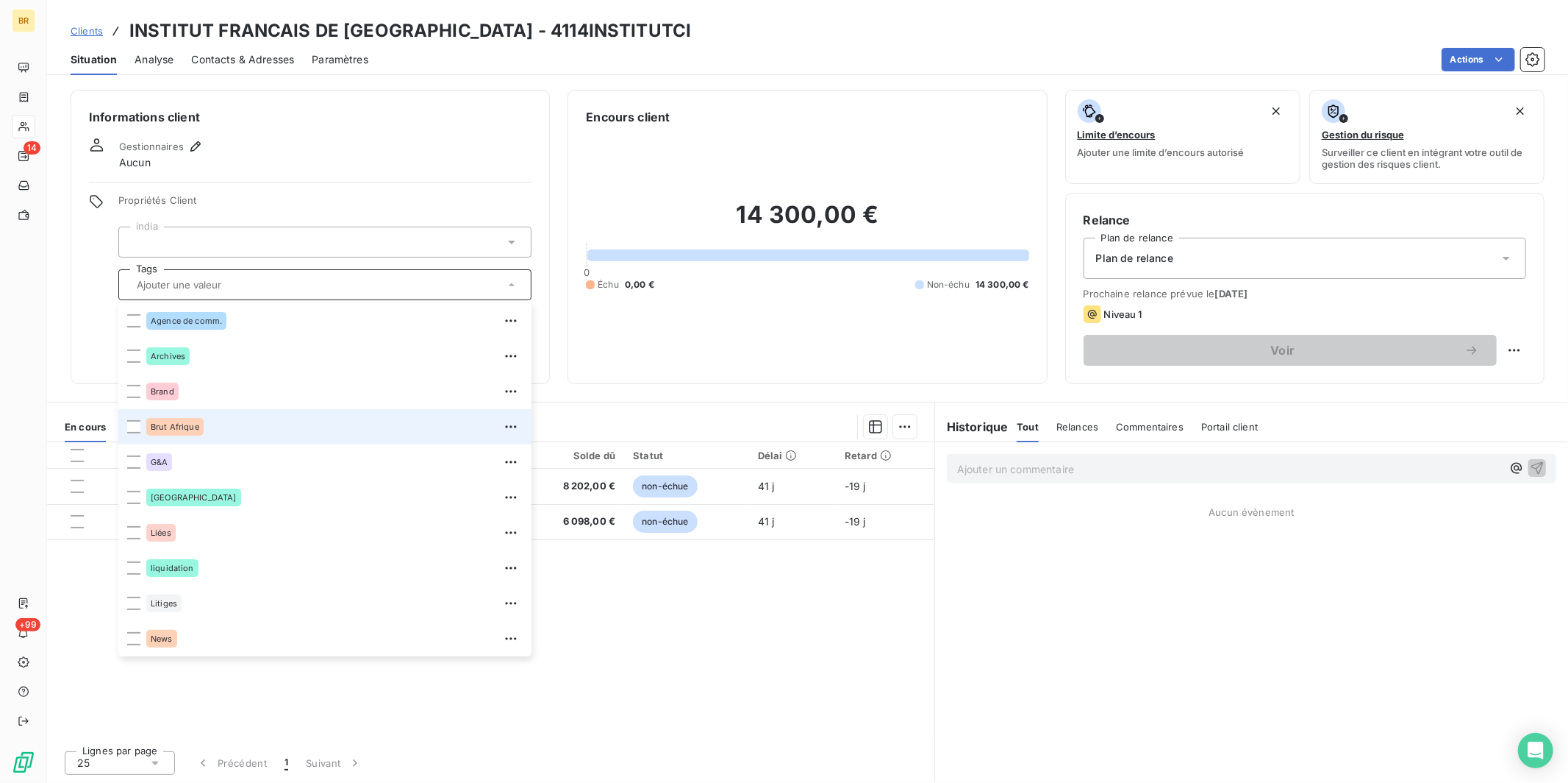
click at [194, 425] on span "Brut Afrique" at bounding box center [175, 426] width 49 height 8
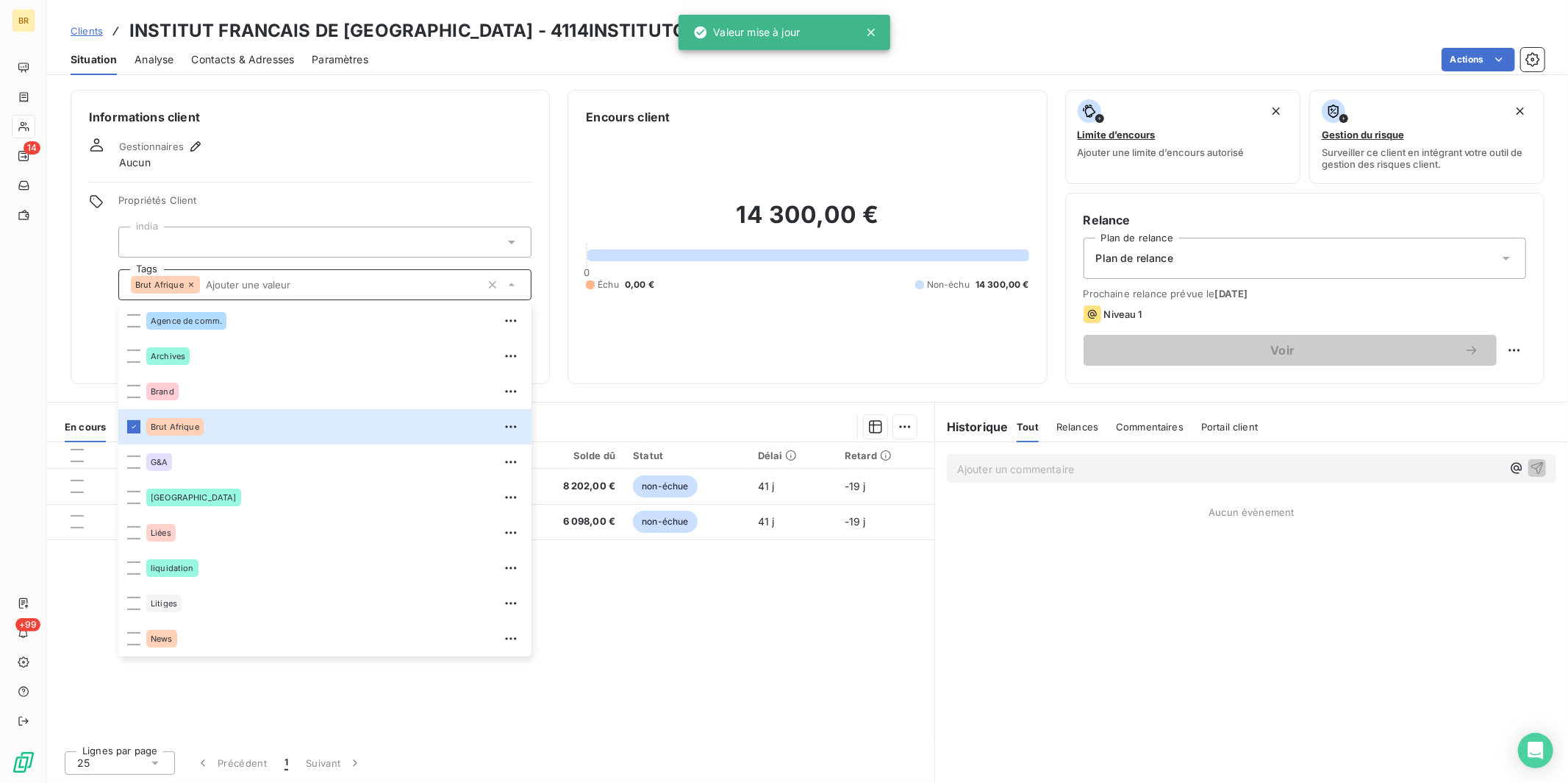
click at [86, 34] on span "Clients" at bounding box center [86, 31] width 32 height 12
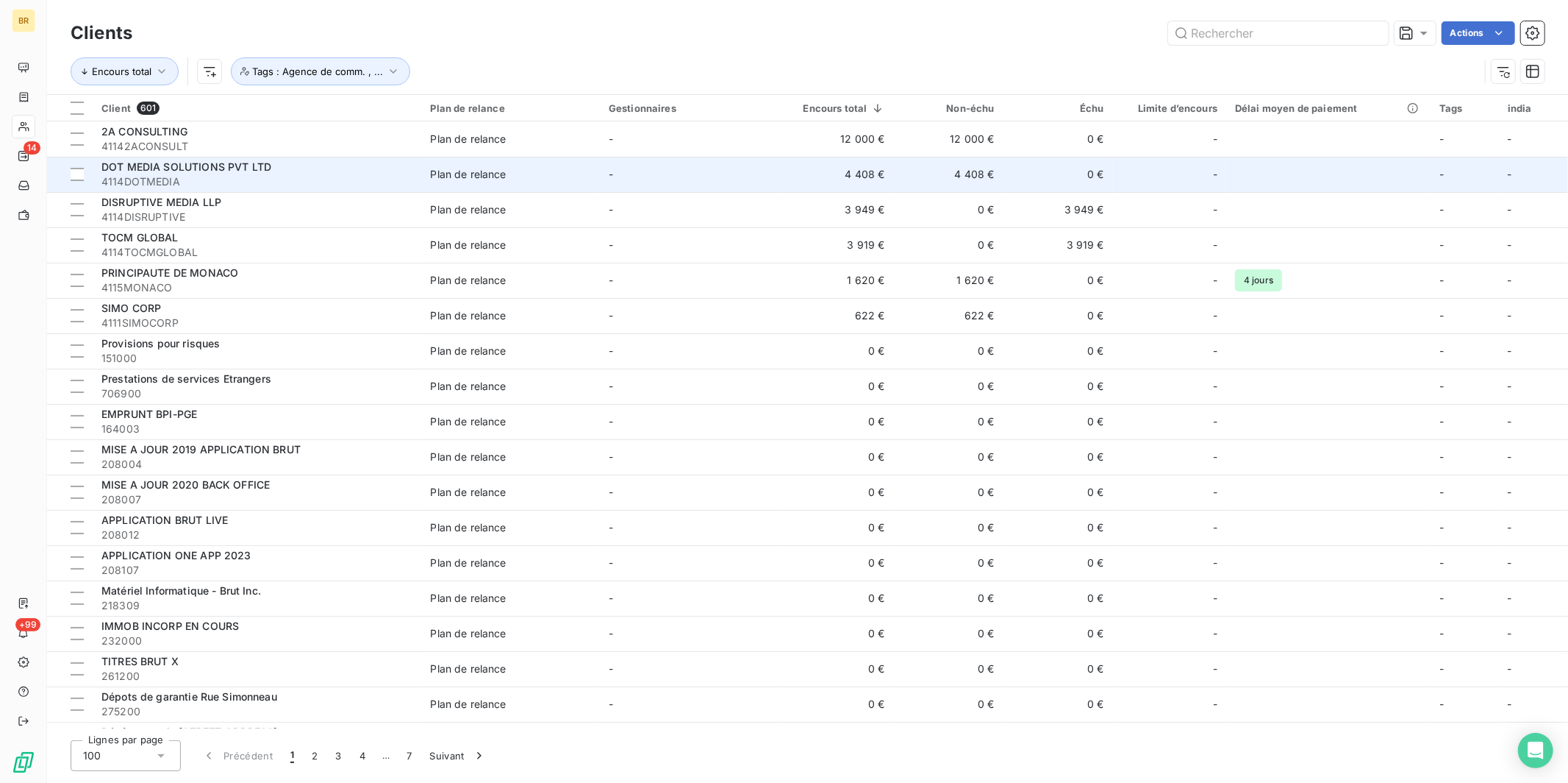
click at [186, 171] on span "DOT MEDIA SOLUTIONS PVT LTD" at bounding box center [186, 166] width 170 height 12
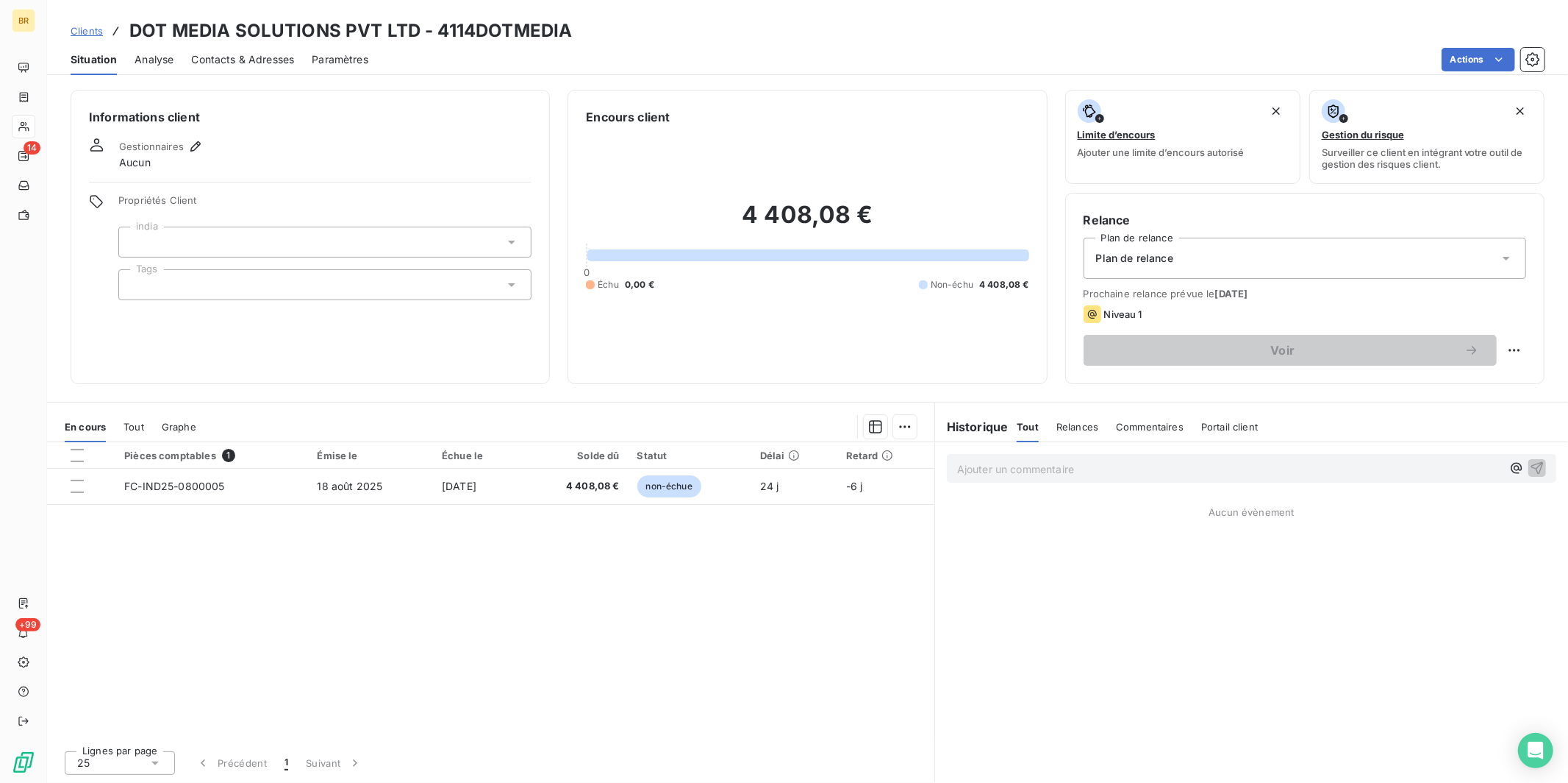
click at [240, 277] on div at bounding box center [325, 284] width 413 height 31
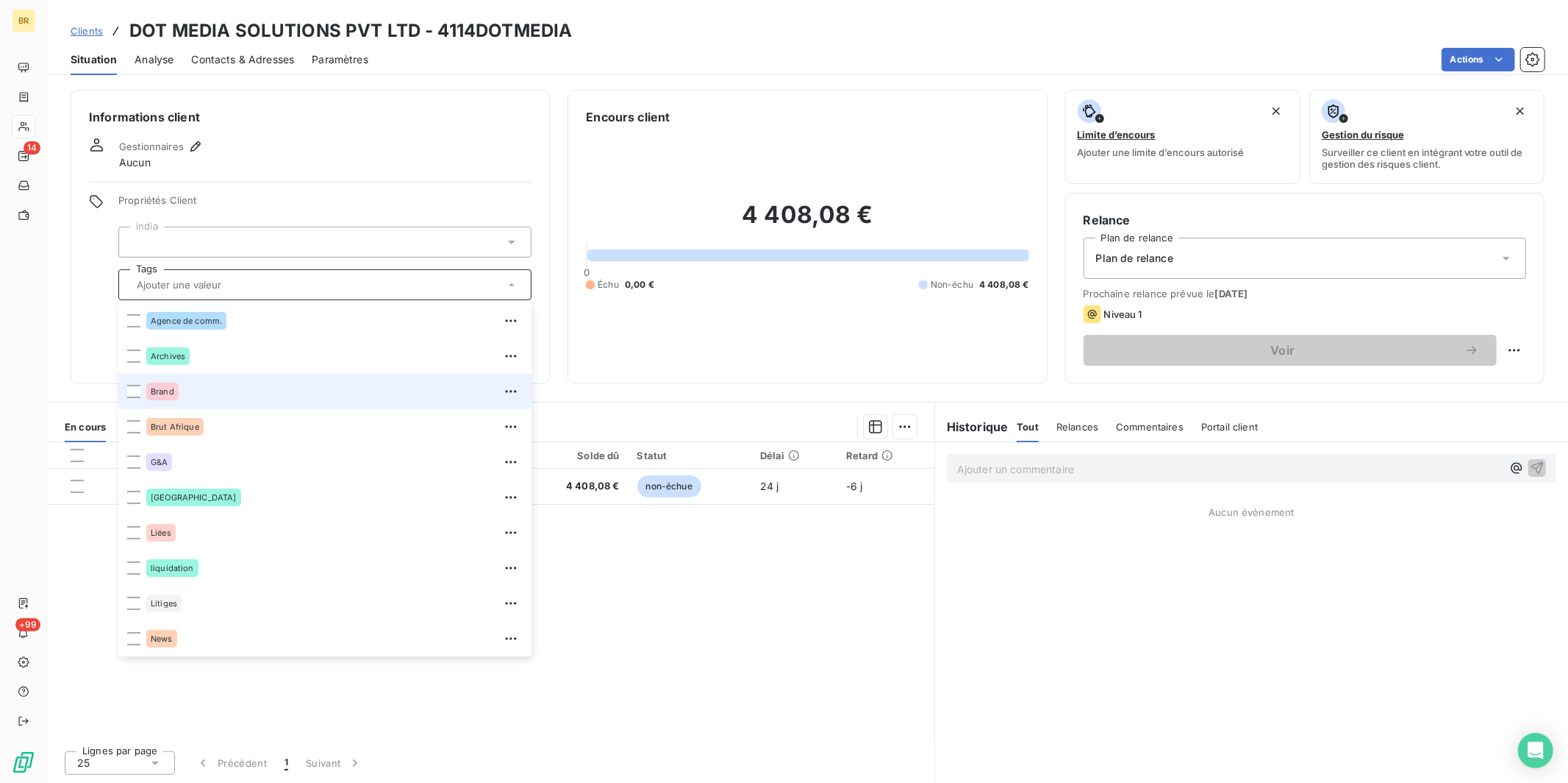
click at [161, 392] on span "Brand" at bounding box center [162, 391] width 23 height 8
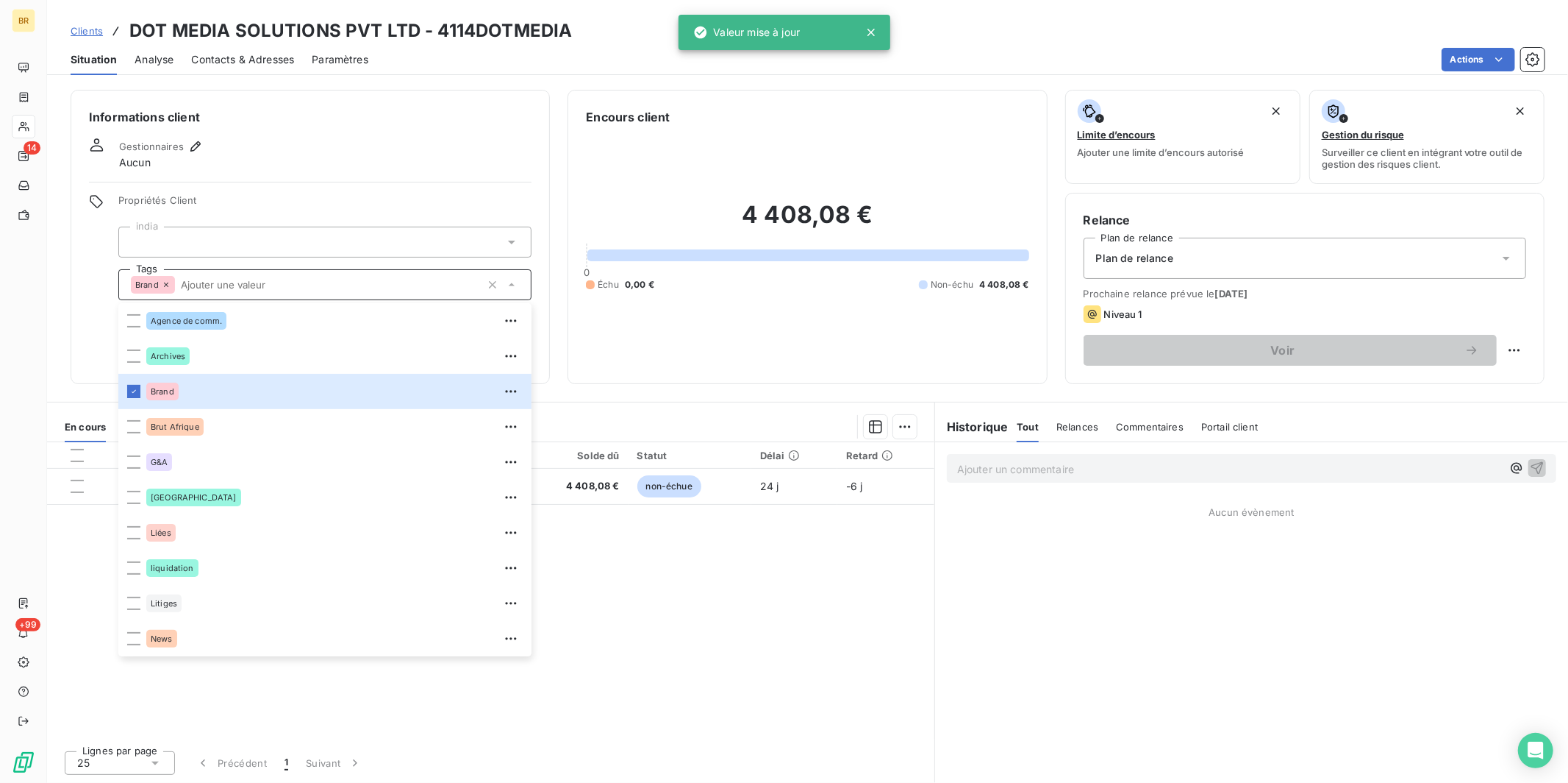
click at [73, 27] on span "Clients" at bounding box center [86, 31] width 32 height 12
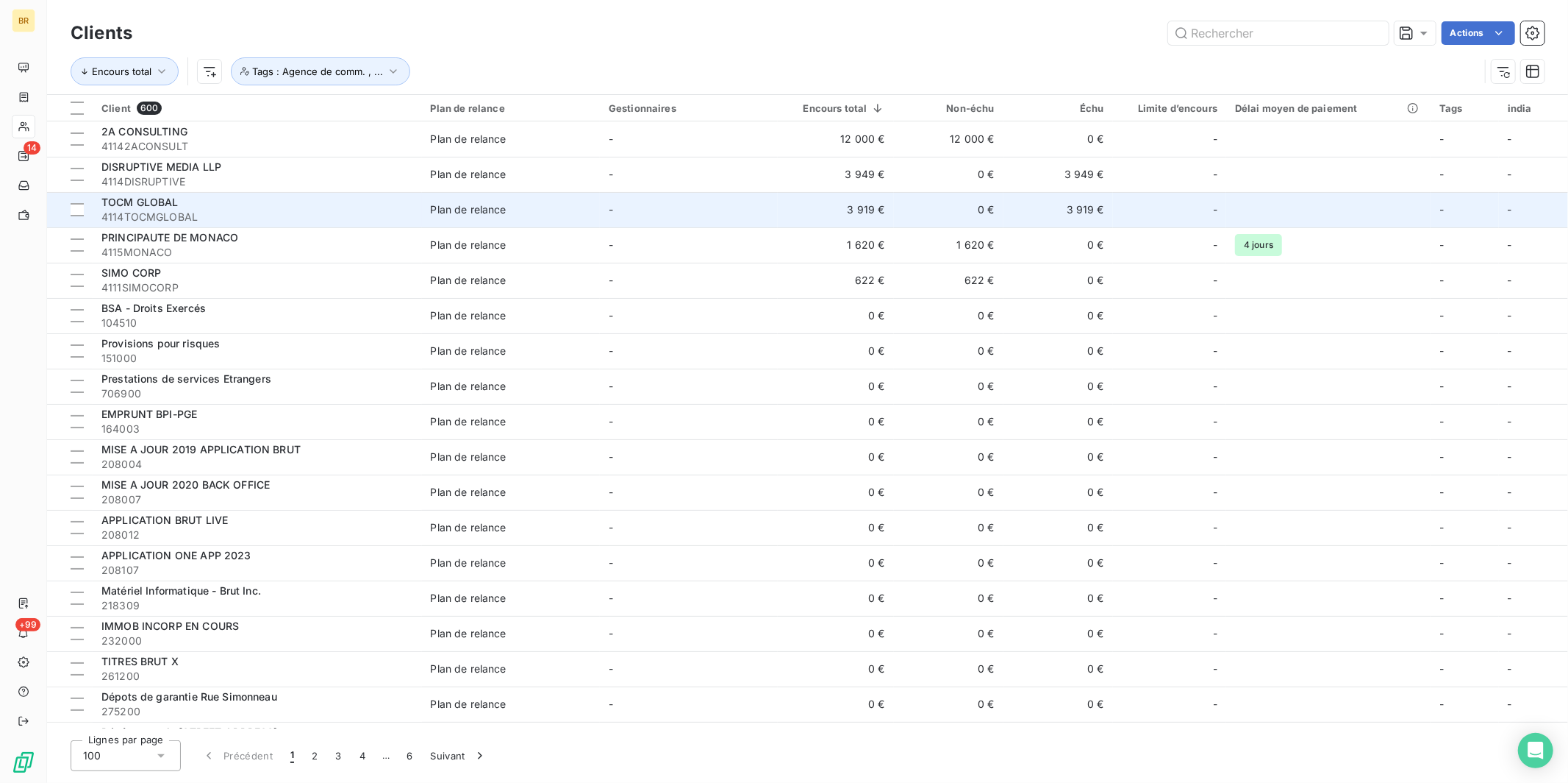
click at [174, 207] on span "TOCM GLOBAL" at bounding box center [140, 201] width 77 height 12
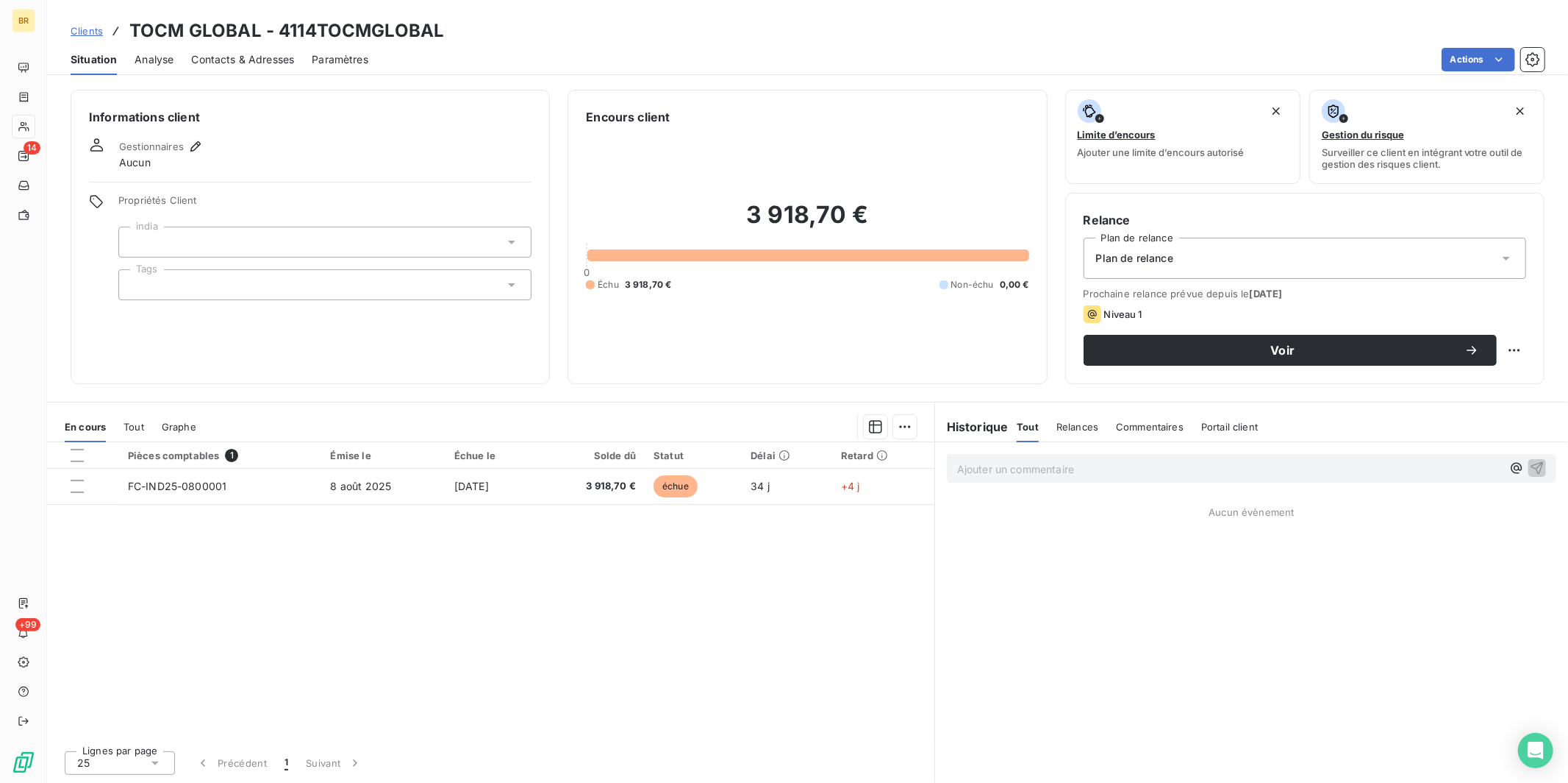
click at [164, 242] on div at bounding box center [325, 241] width 413 height 31
click at [376, 248] on input "text" at bounding box center [317, 242] width 373 height 13
click at [325, 286] on div at bounding box center [325, 284] width 413 height 31
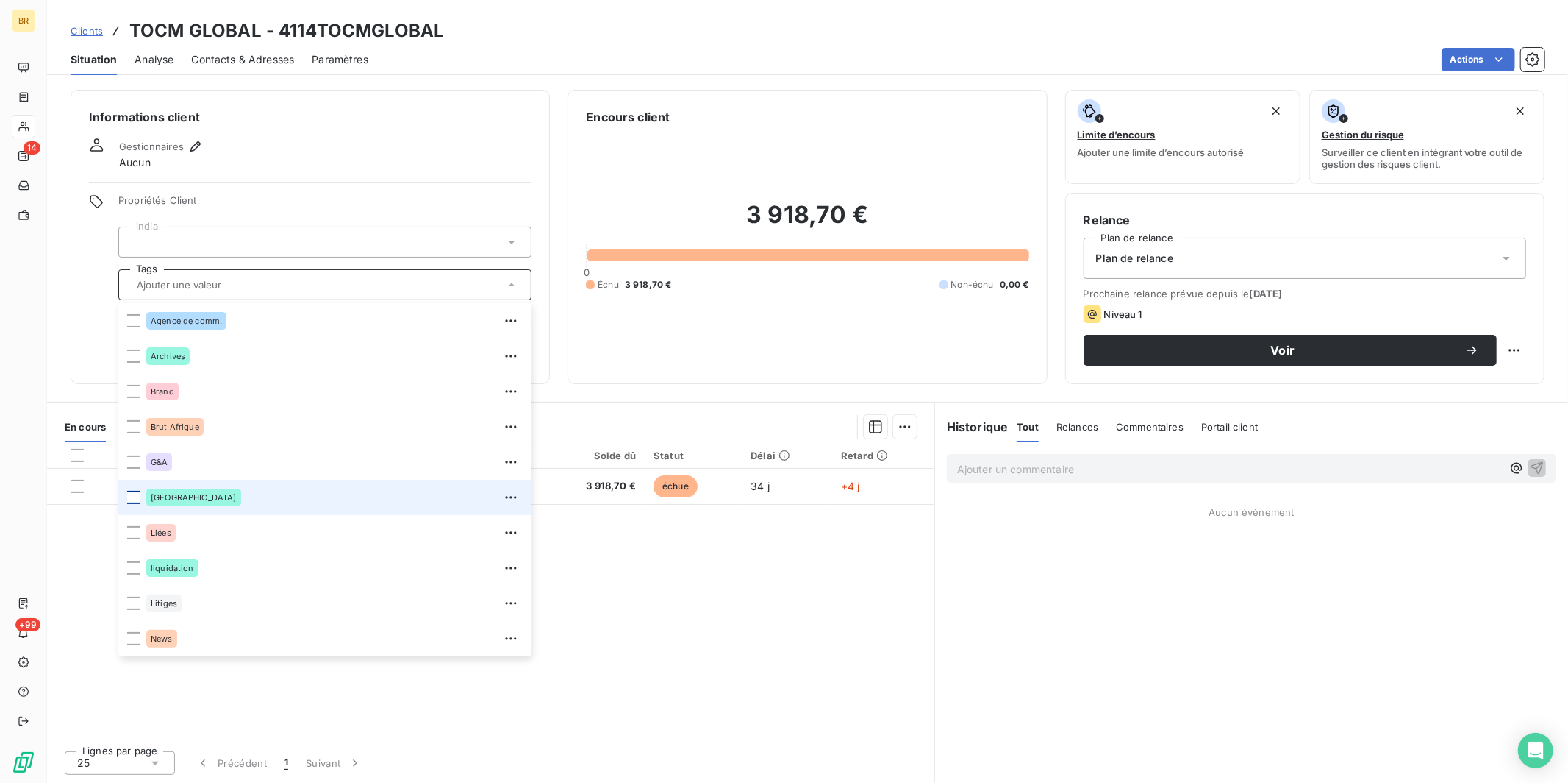
click at [136, 498] on div at bounding box center [134, 498] width 13 height 13
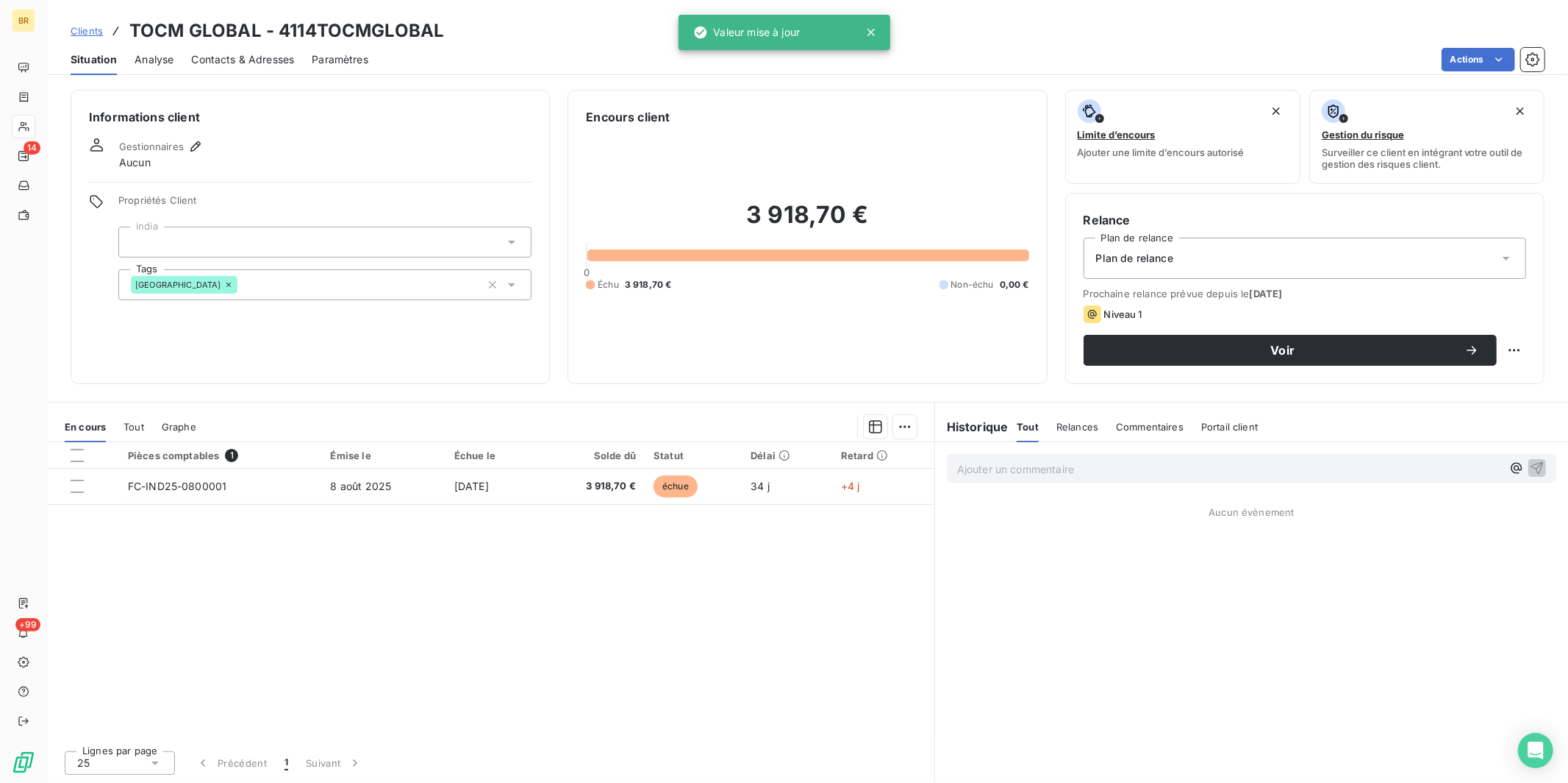
click at [317, 182] on div at bounding box center [311, 182] width 443 height 1
click at [197, 147] on icon "button" at bounding box center [196, 146] width 15 height 15
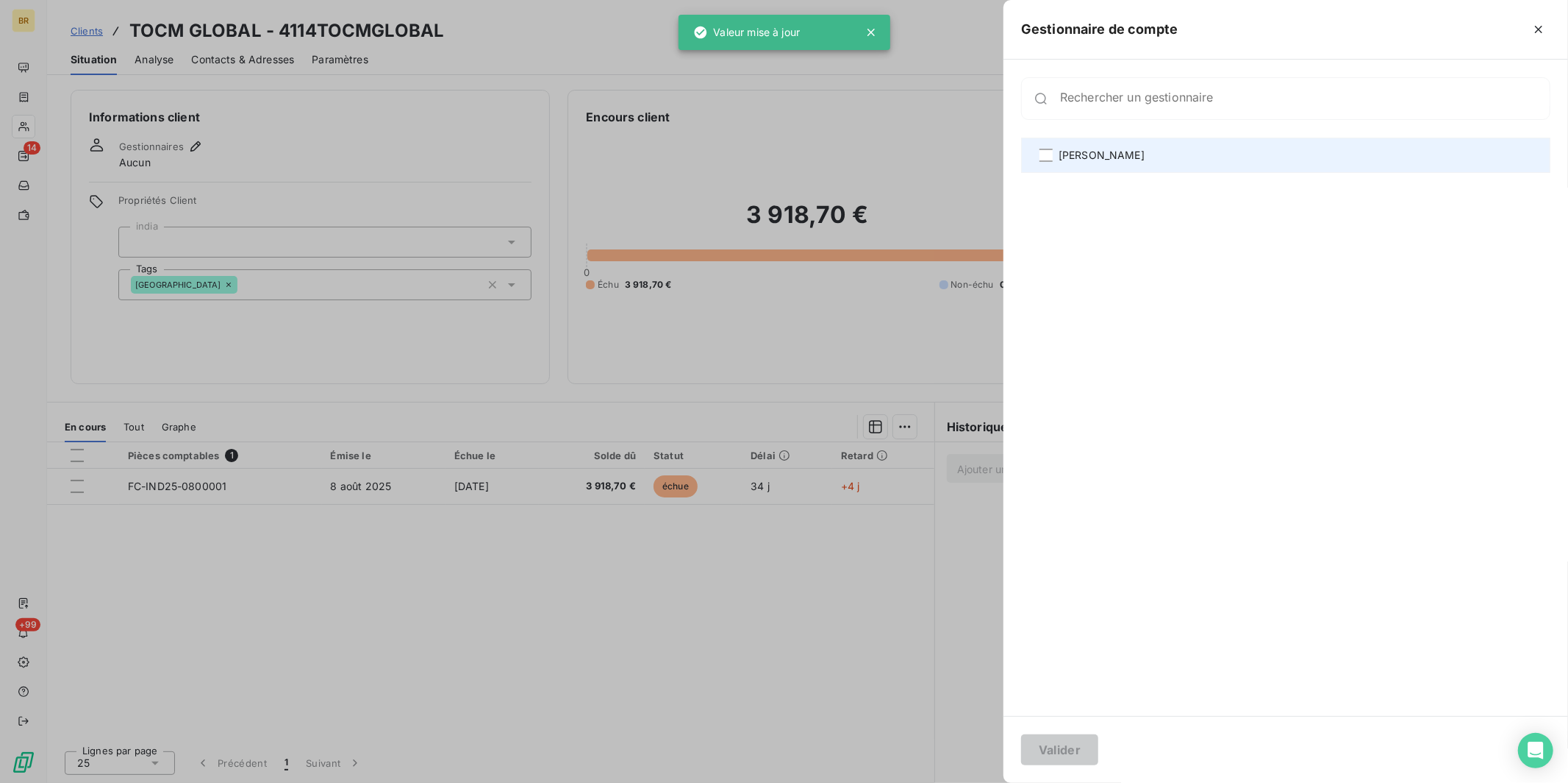
click at [1091, 156] on span "[PERSON_NAME]" at bounding box center [1102, 155] width 86 height 15
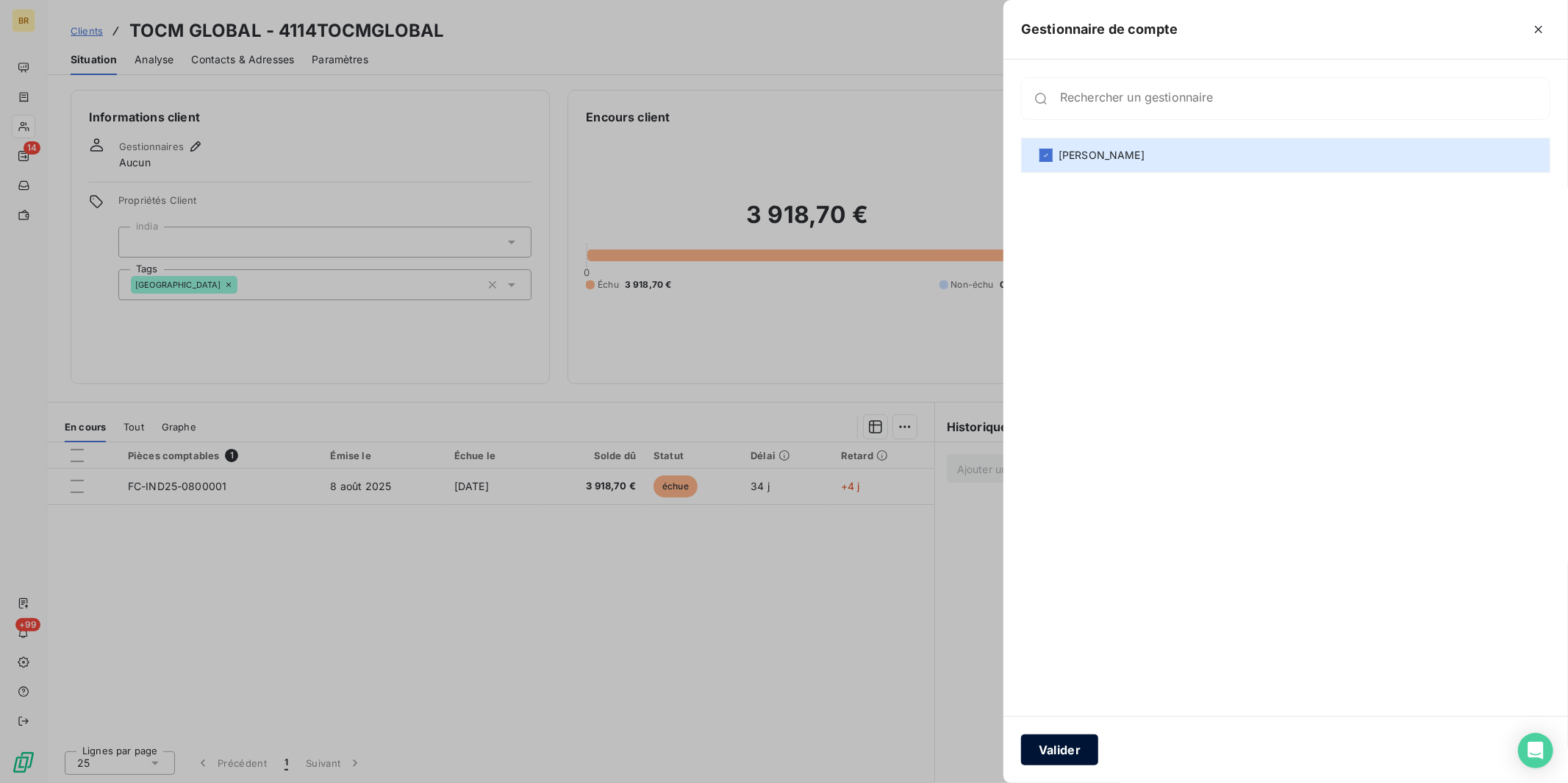
click at [1067, 671] on button "Valider" at bounding box center [1059, 749] width 77 height 31
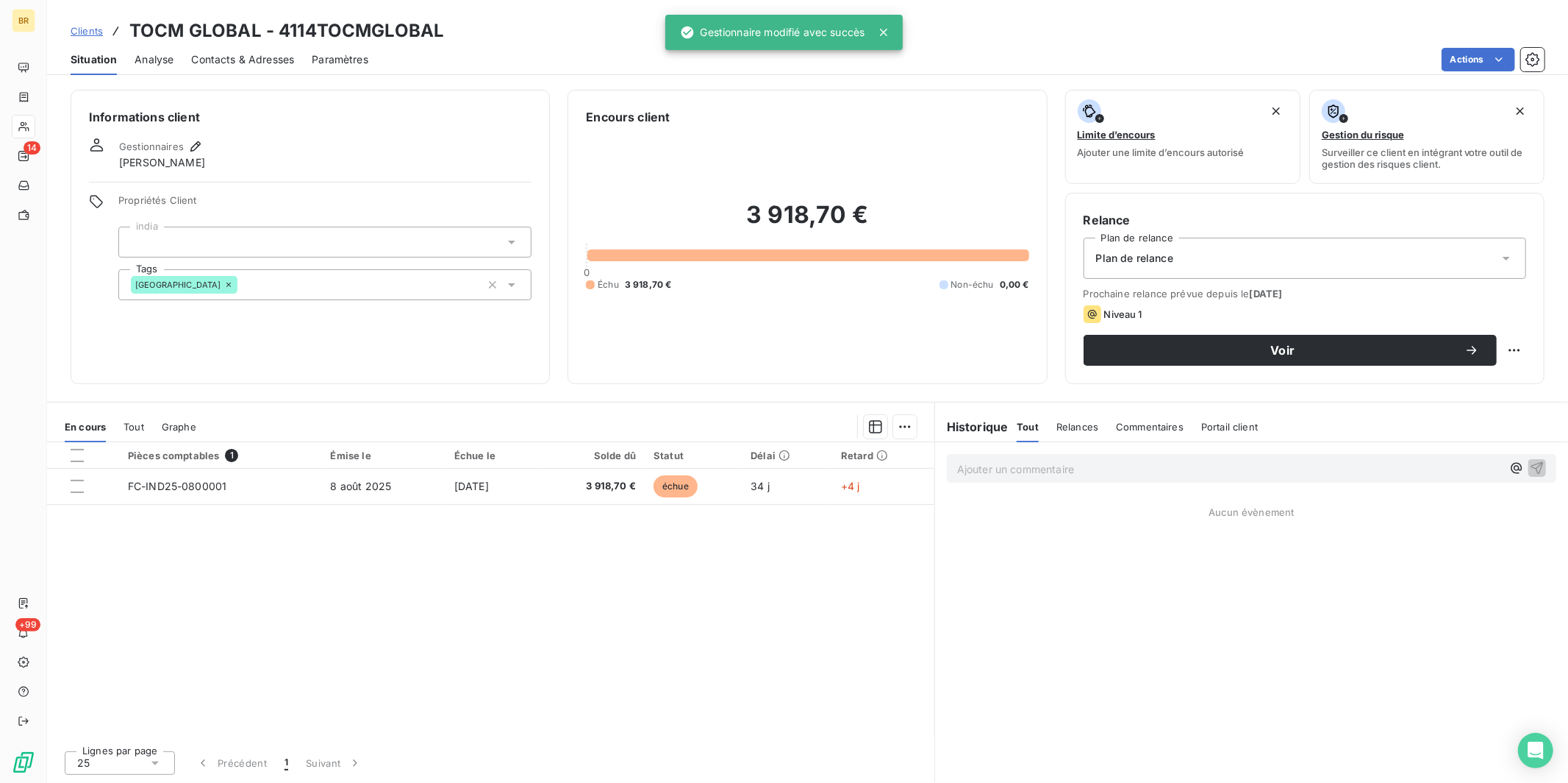
click at [1154, 256] on span "Plan de relance" at bounding box center [1134, 258] width 77 height 15
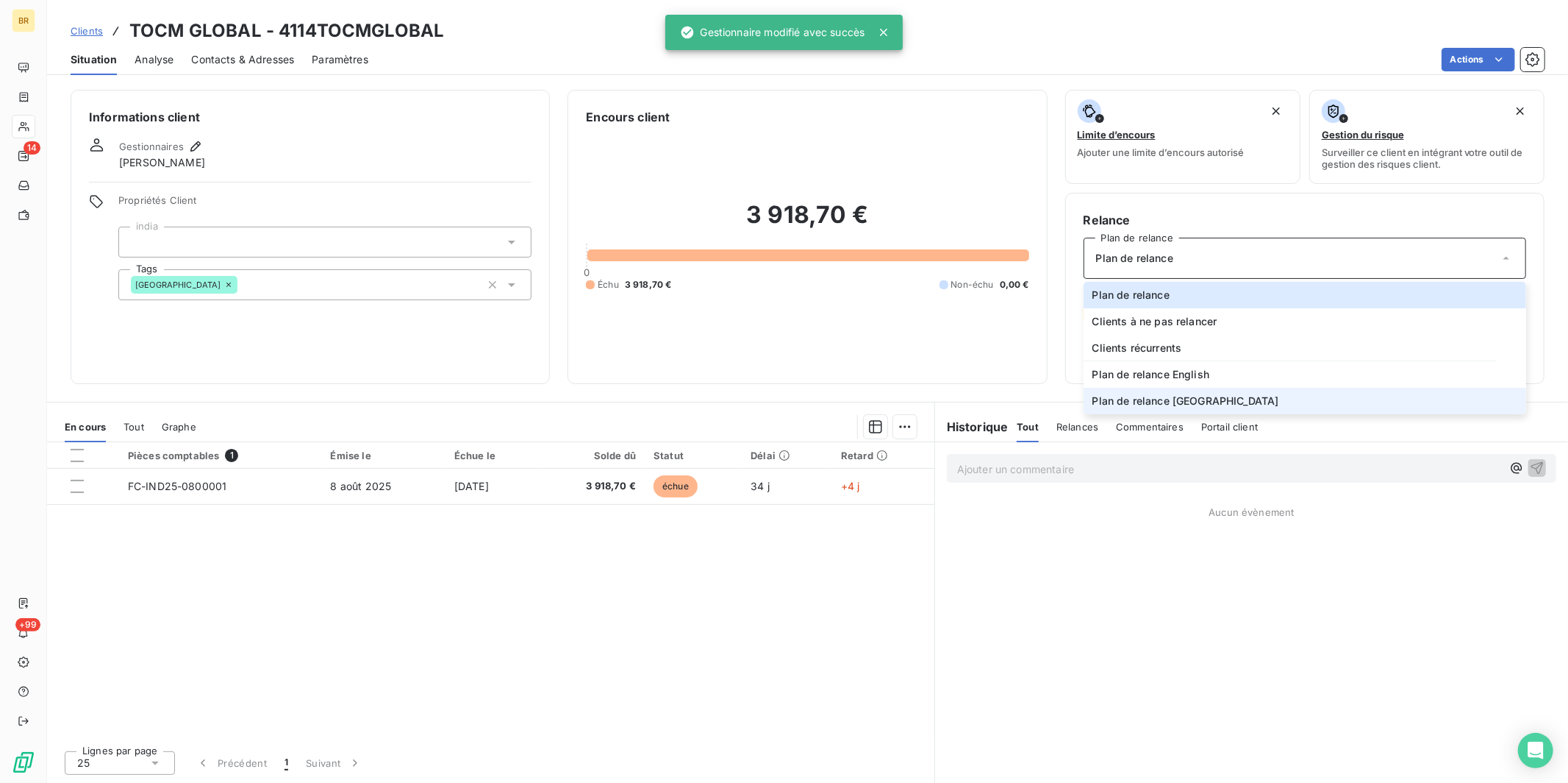
click at [1173, 395] on span "Plan de relance [GEOGRAPHIC_DATA]" at bounding box center [1185, 401] width 187 height 15
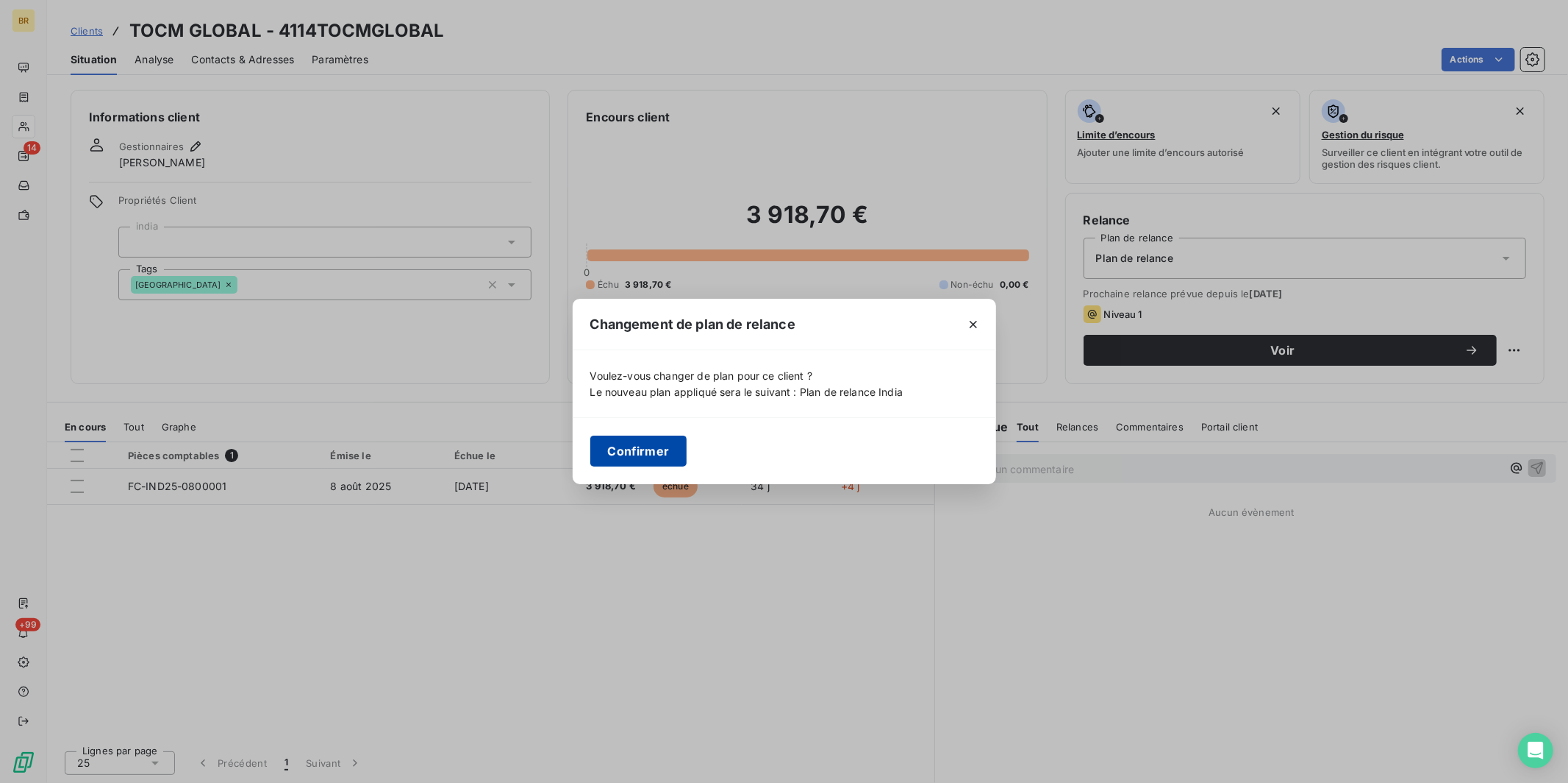
click at [657, 451] on button "Confirmer" at bounding box center [638, 451] width 97 height 31
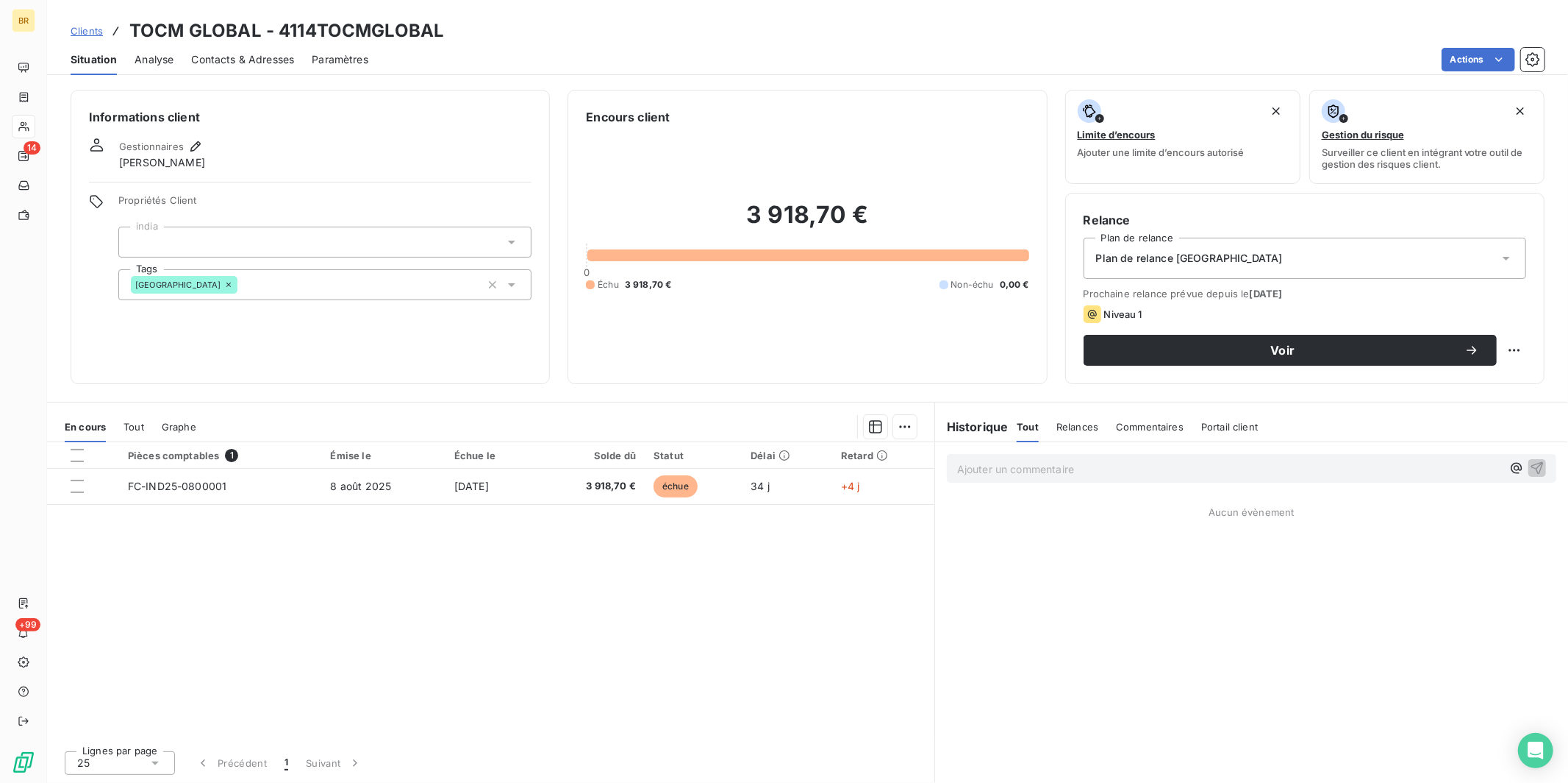
click at [84, 32] on span "Clients" at bounding box center [86, 31] width 32 height 12
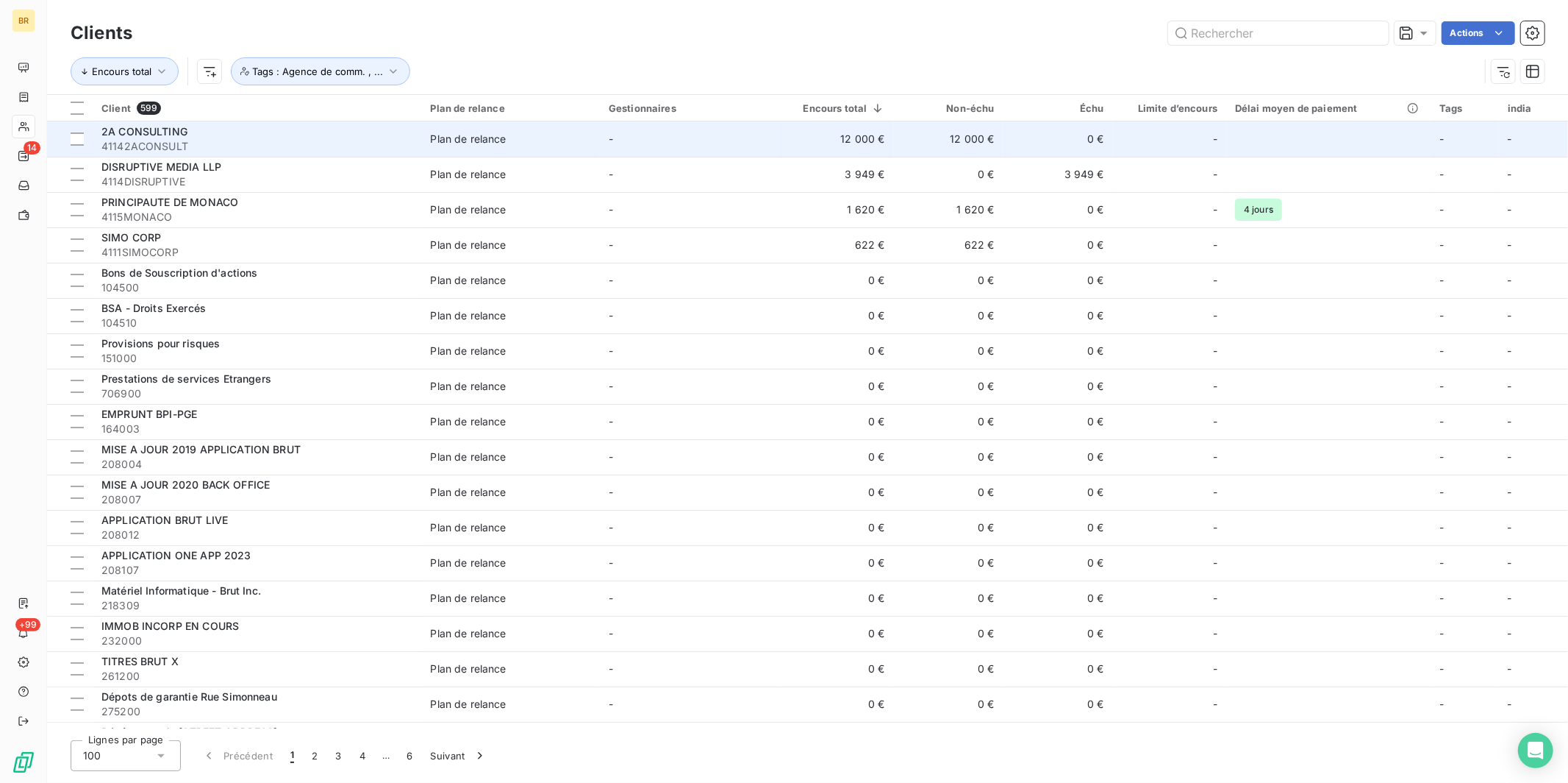
click at [137, 133] on span "2A CONSULTING" at bounding box center [145, 130] width 86 height 12
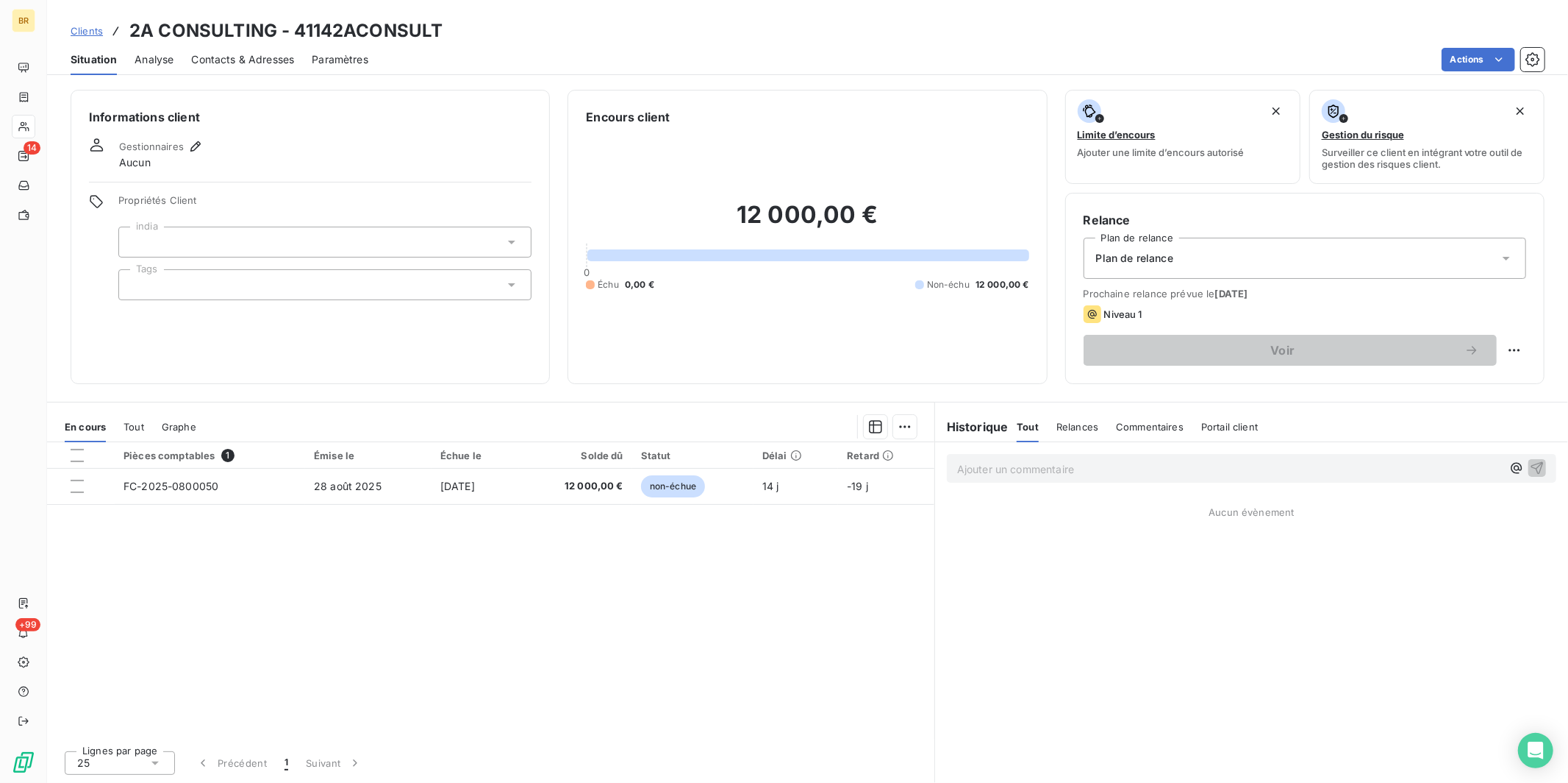
click at [169, 291] on div at bounding box center [325, 284] width 413 height 31
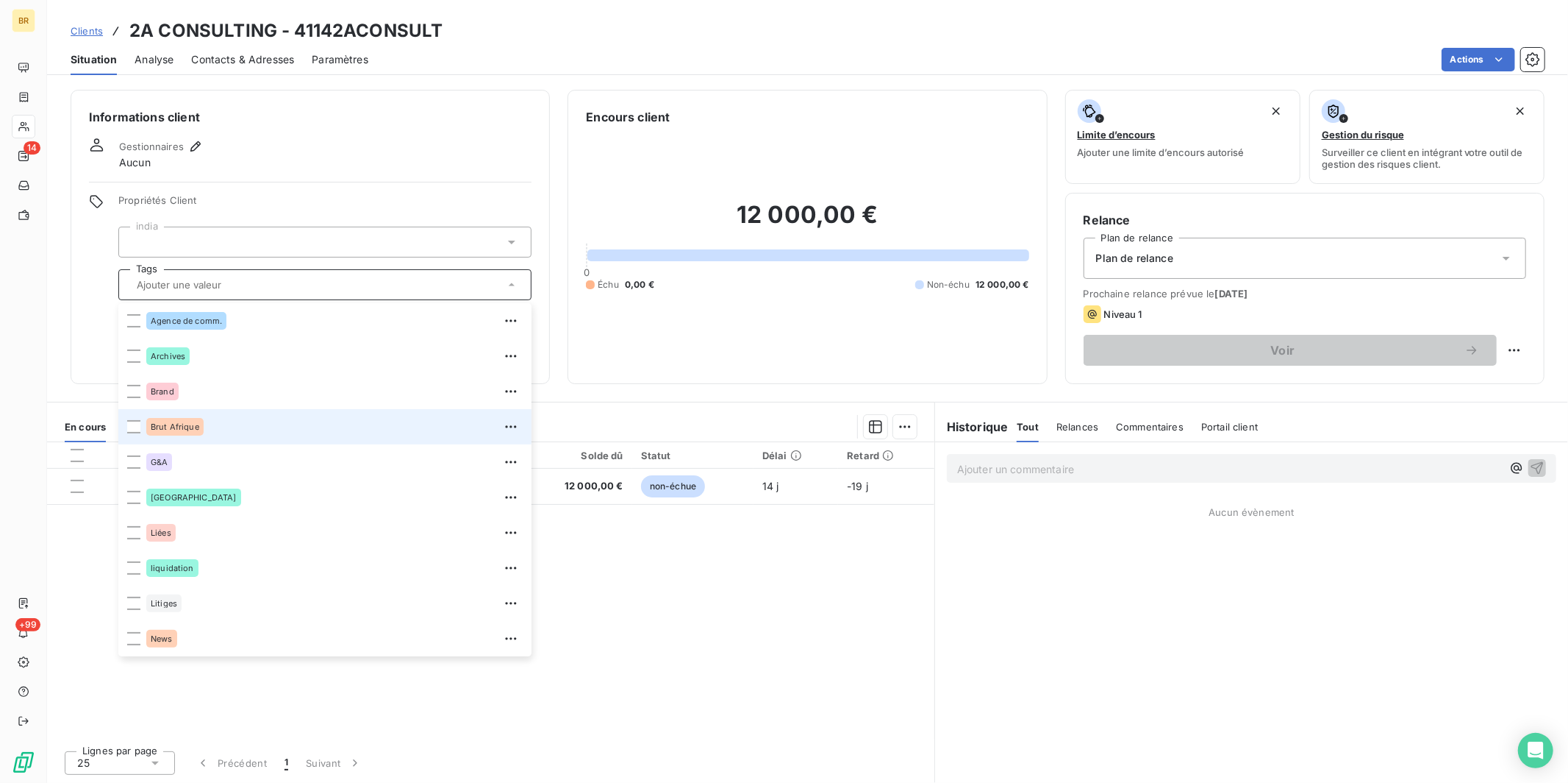
click at [204, 430] on div "Brut Afrique" at bounding box center [334, 426] width 376 height 23
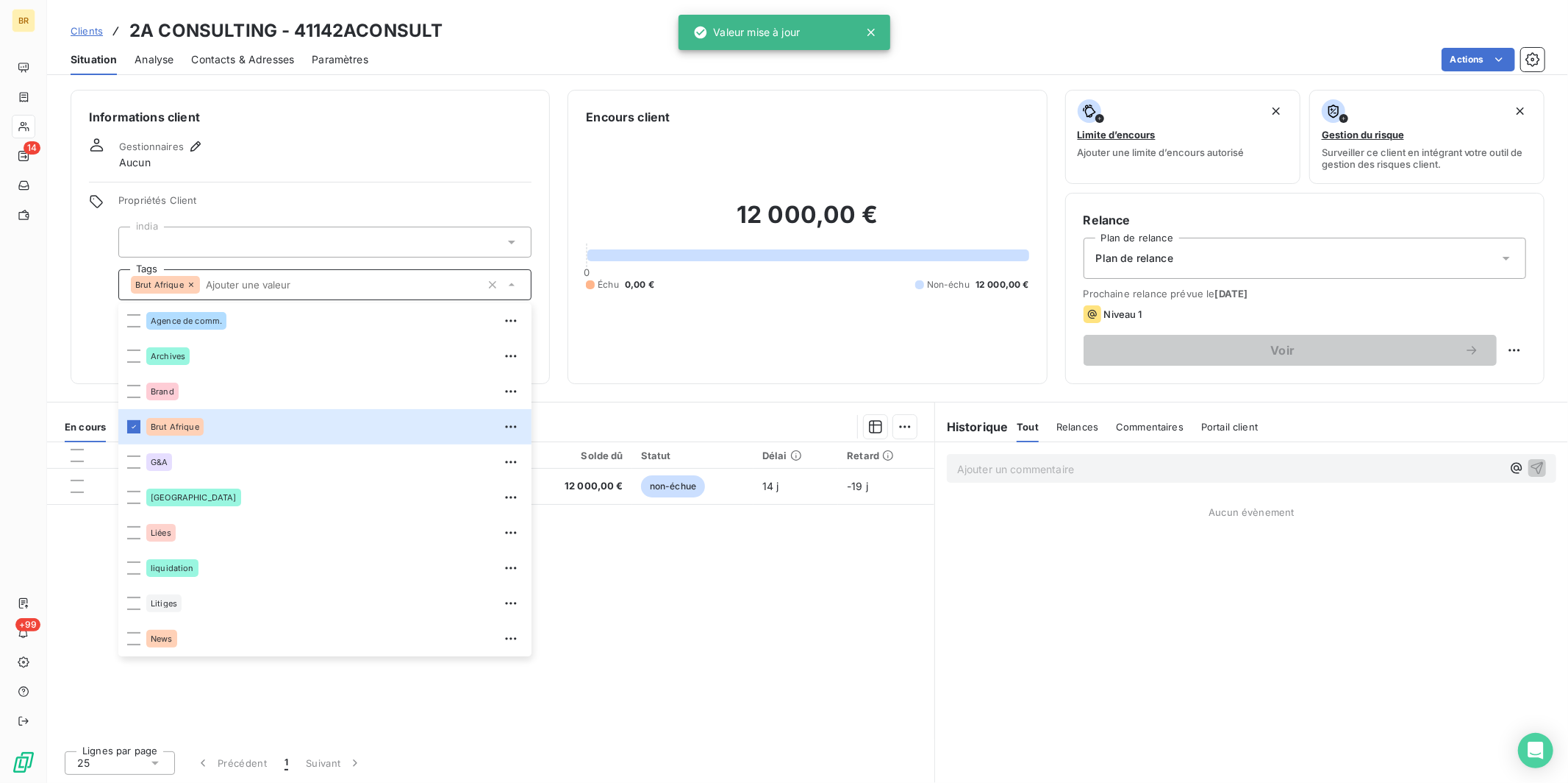
click at [398, 170] on div "Informations client Gestionnaires Aucun Propriétés Client india Tags Brut Afriq…" at bounding box center [310, 237] width 480 height 294
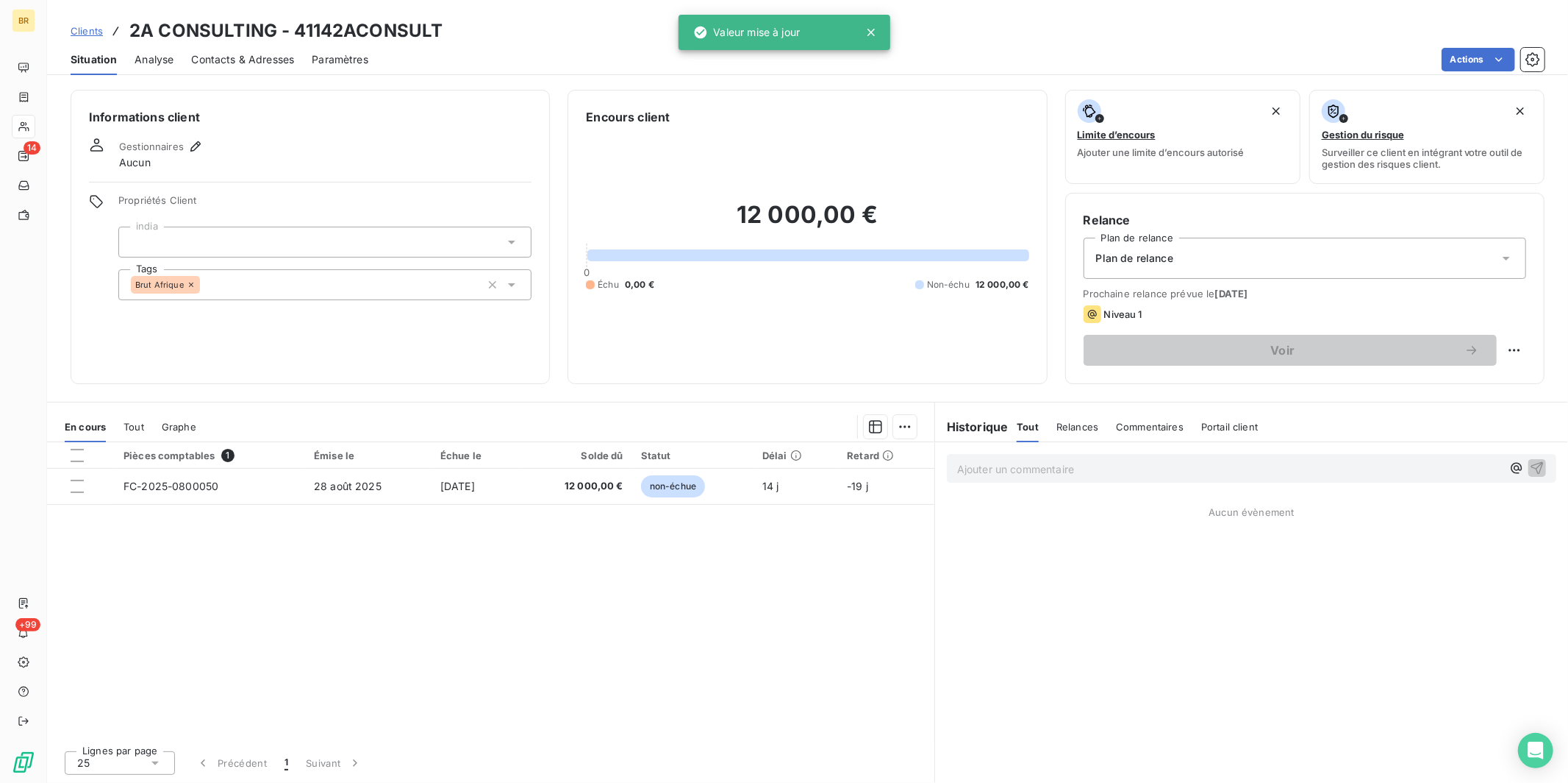
click at [86, 32] on span "Clients" at bounding box center [86, 31] width 32 height 12
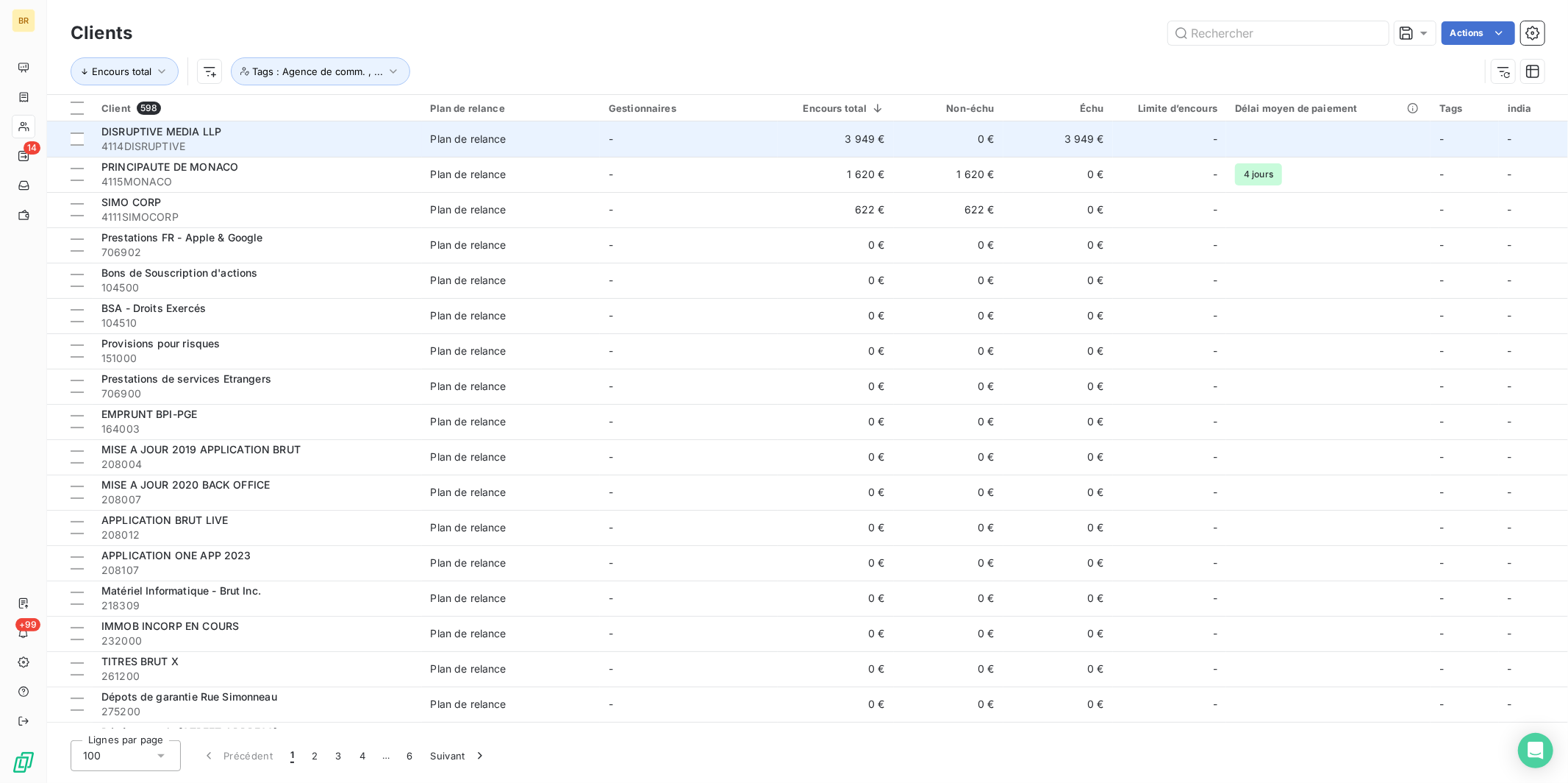
click at [208, 140] on span "4114DISRUPTIVE" at bounding box center [257, 146] width 312 height 15
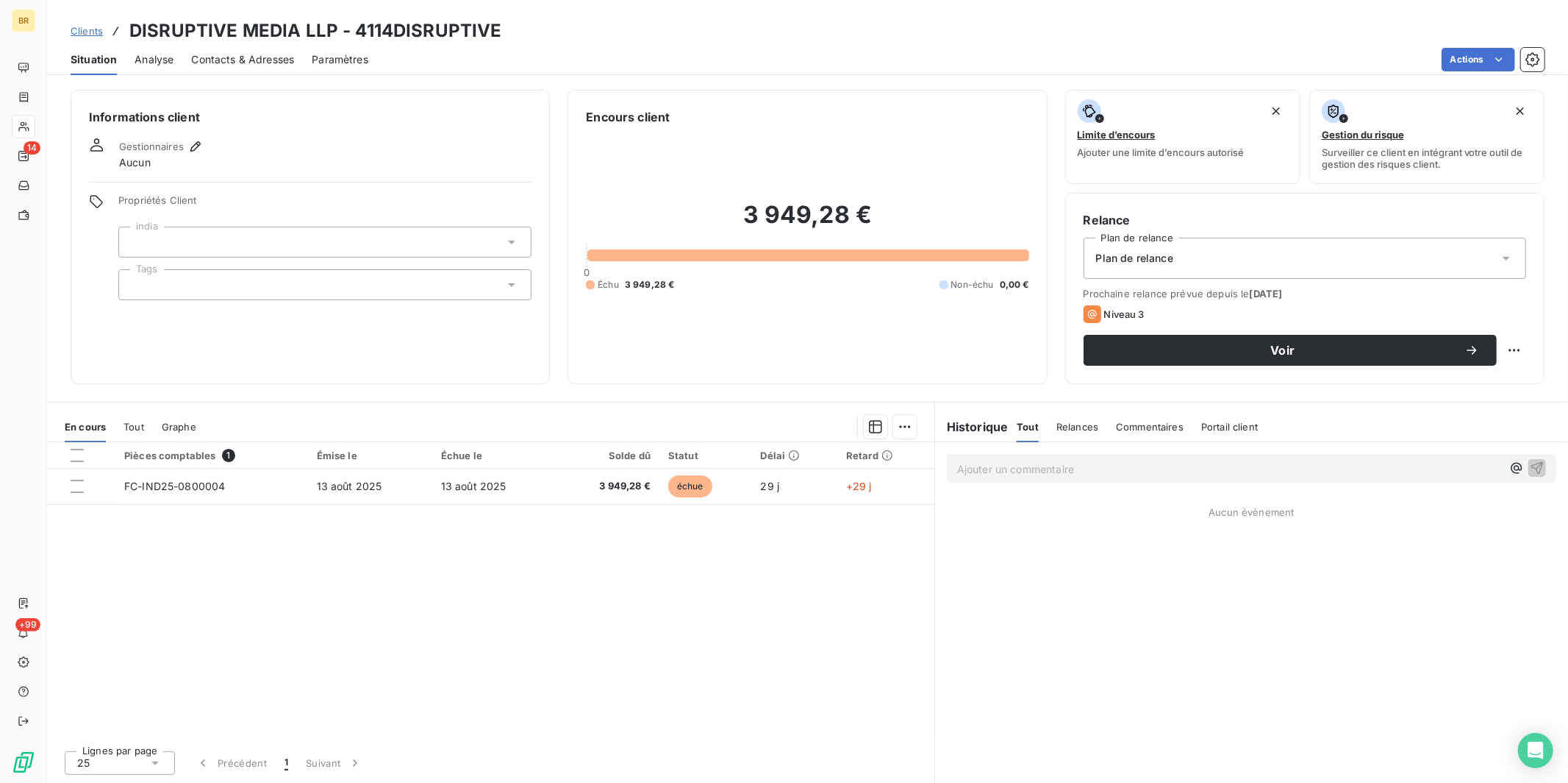
drag, startPoint x: 1125, startPoint y: 259, endPoint x: 1124, endPoint y: 268, distance: 9.1
click at [1125, 259] on span "Plan de relance" at bounding box center [1134, 258] width 77 height 15
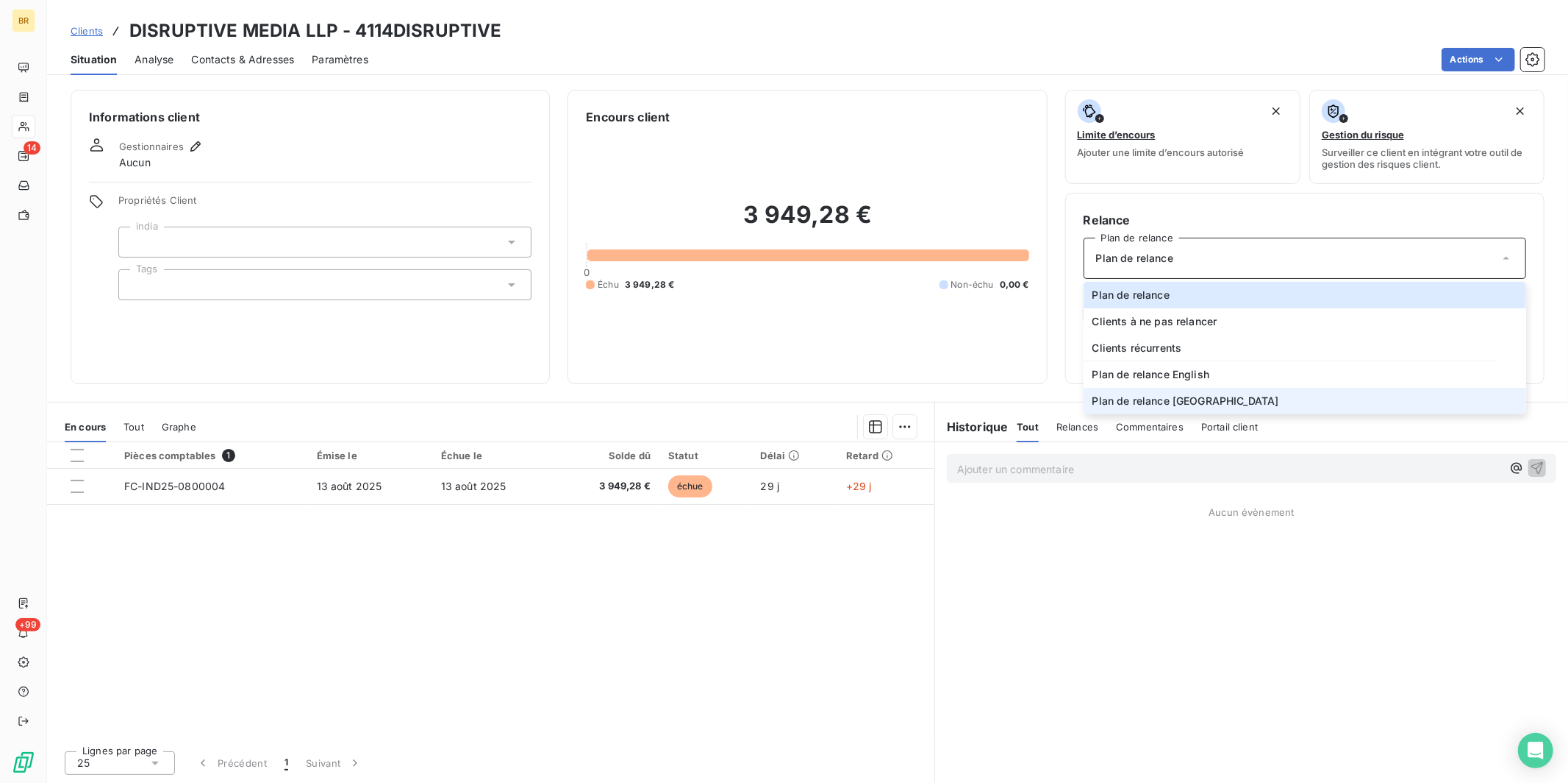
click at [1161, 399] on span "Plan de relance [GEOGRAPHIC_DATA]" at bounding box center [1185, 401] width 187 height 15
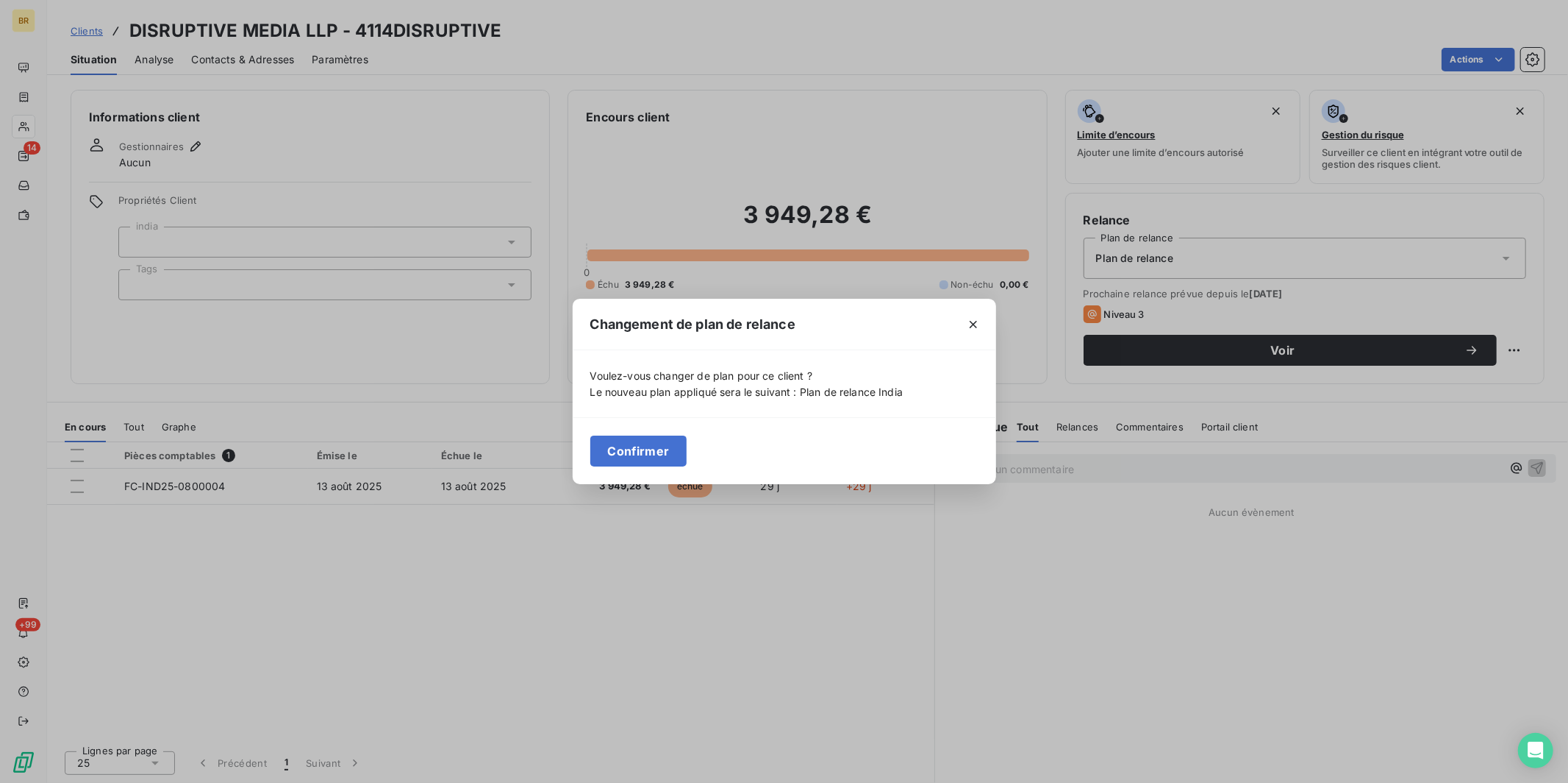
click at [658, 453] on button "Confirmer" at bounding box center [638, 451] width 97 height 31
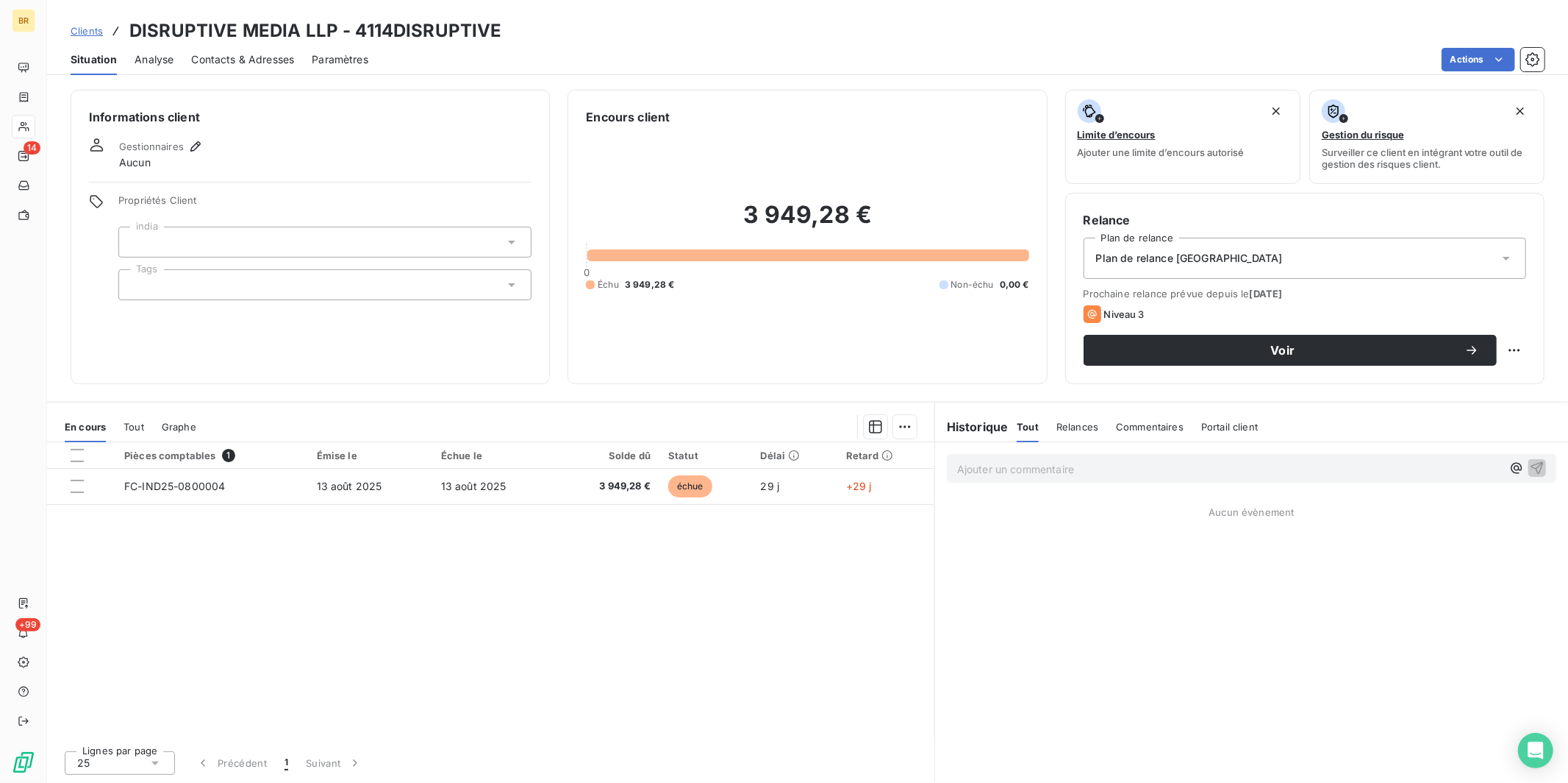
click at [156, 282] on div at bounding box center [325, 284] width 413 height 31
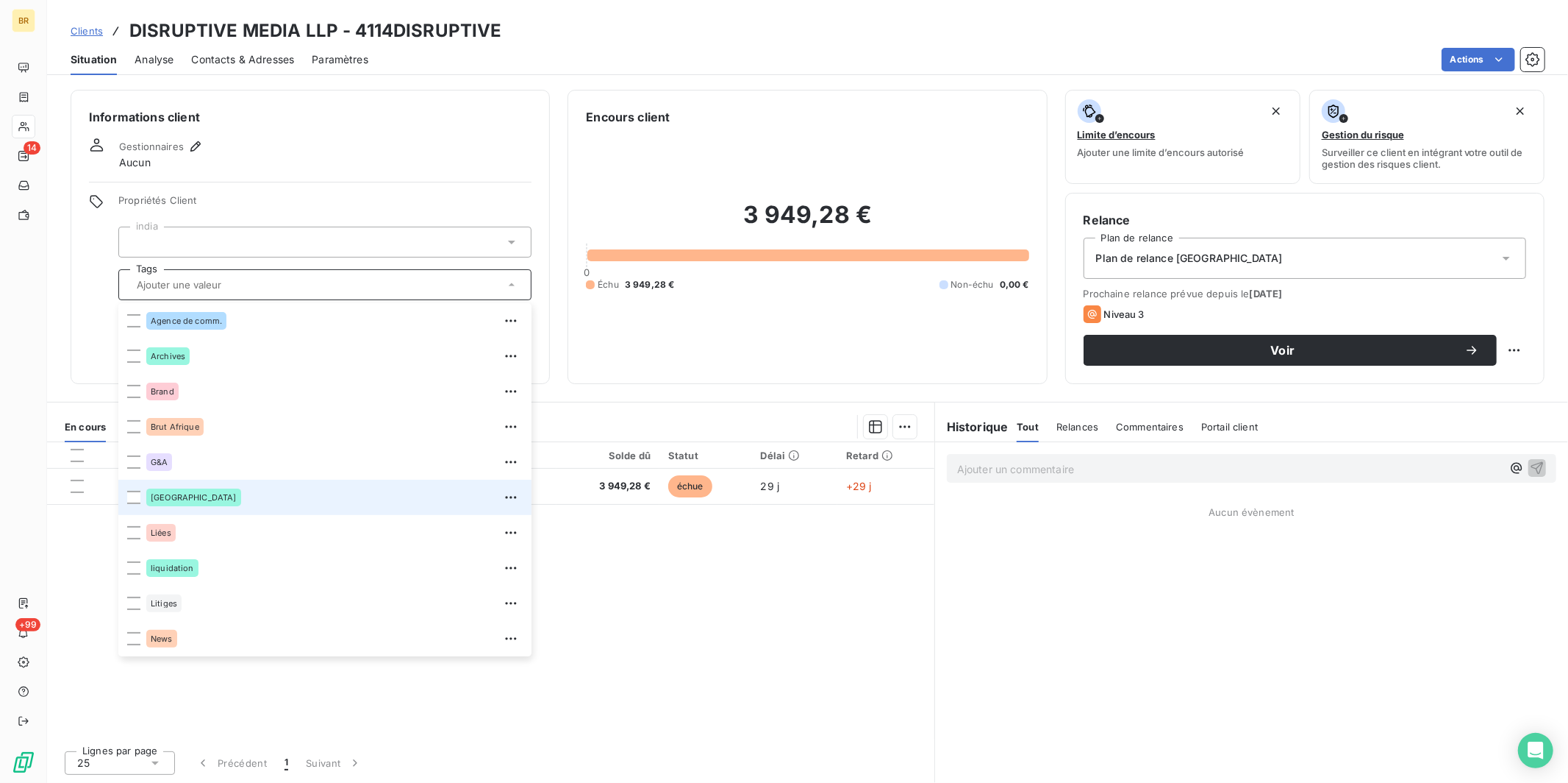
click at [161, 499] on span "[GEOGRAPHIC_DATA]" at bounding box center [194, 497] width 86 height 8
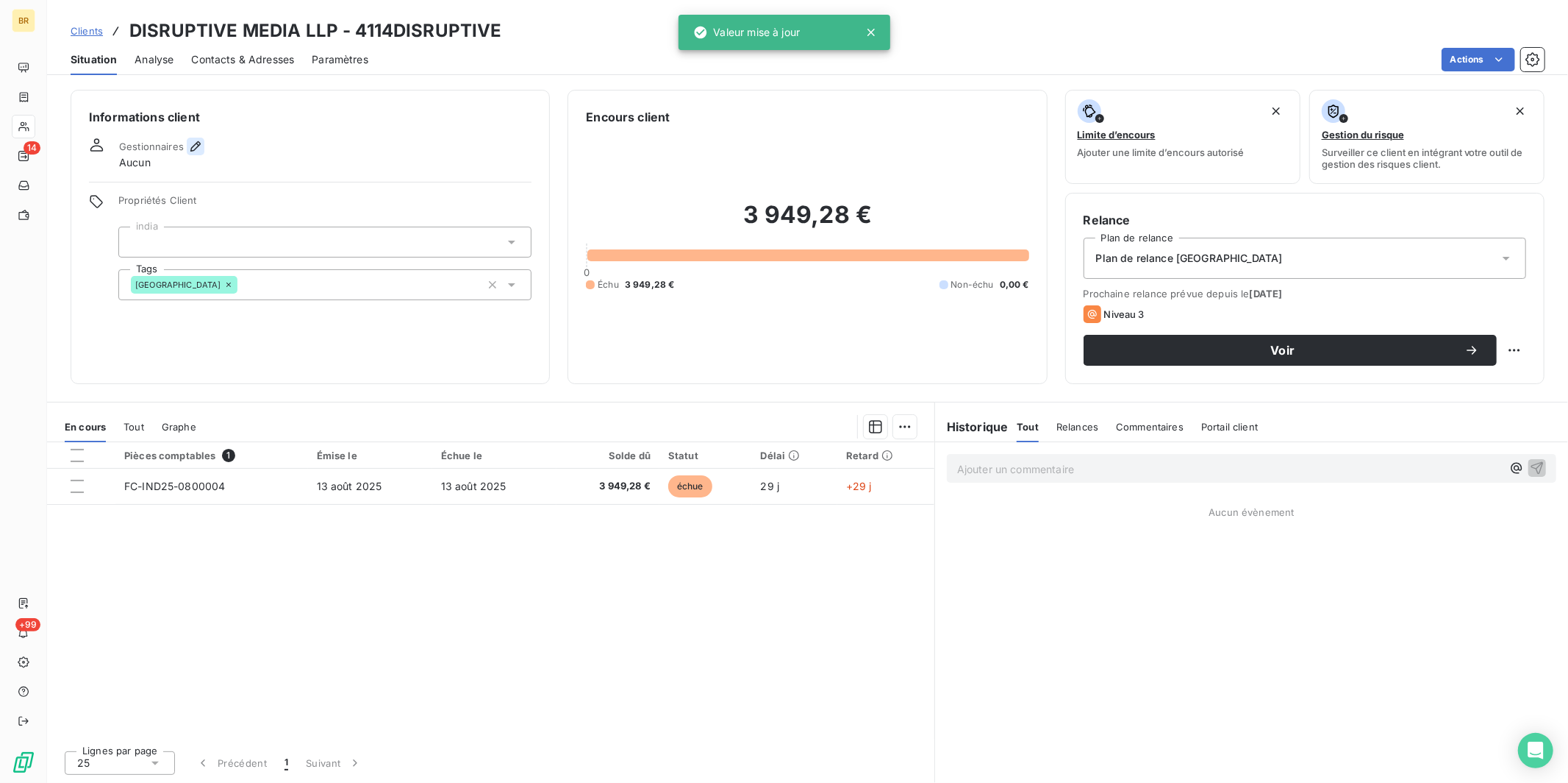
click at [187, 149] on button "button" at bounding box center [195, 146] width 18 height 18
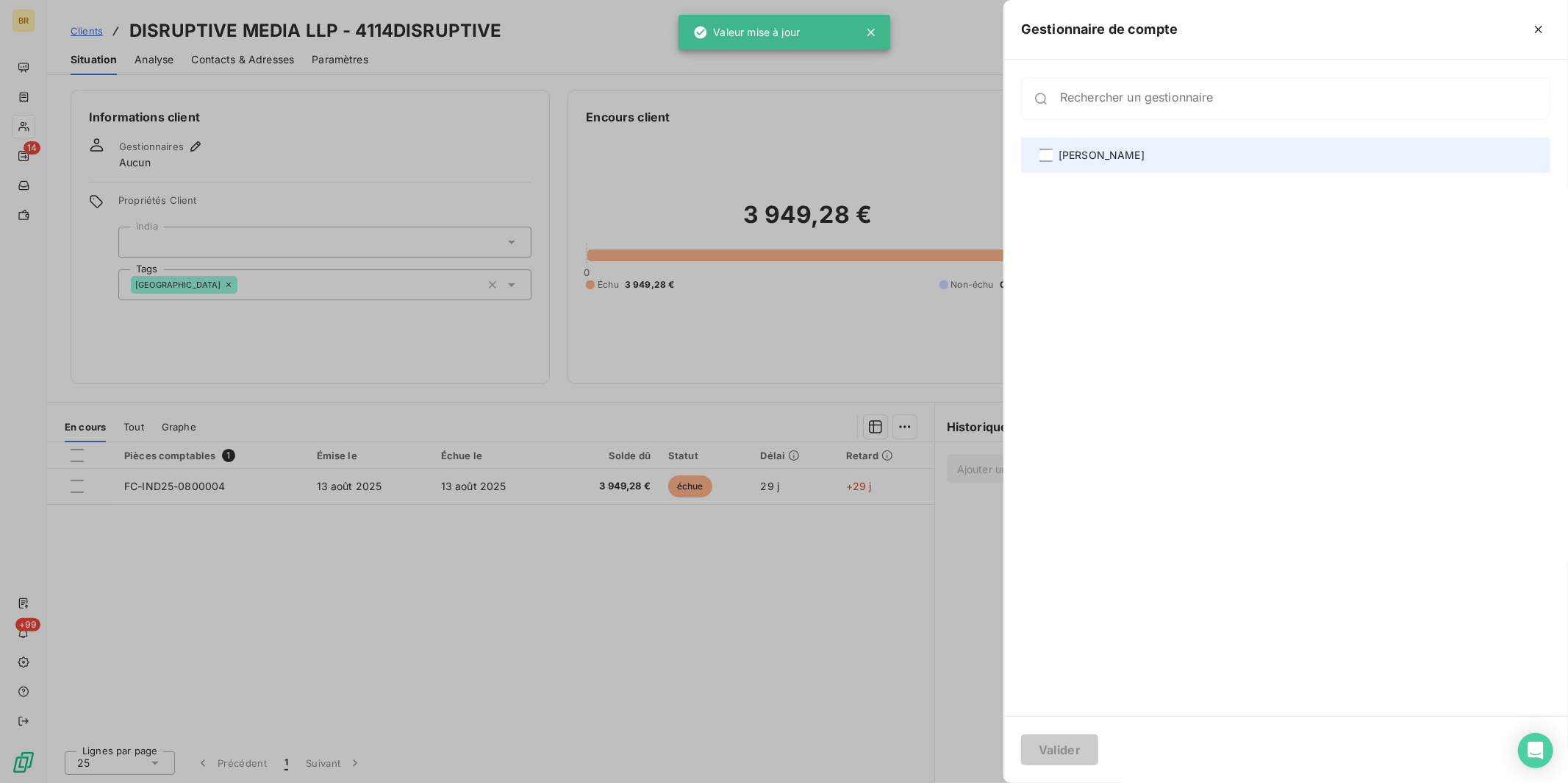
click at [1073, 151] on span "[PERSON_NAME]" at bounding box center [1102, 155] width 86 height 15
click at [1080, 671] on button "Valider" at bounding box center [1059, 749] width 77 height 31
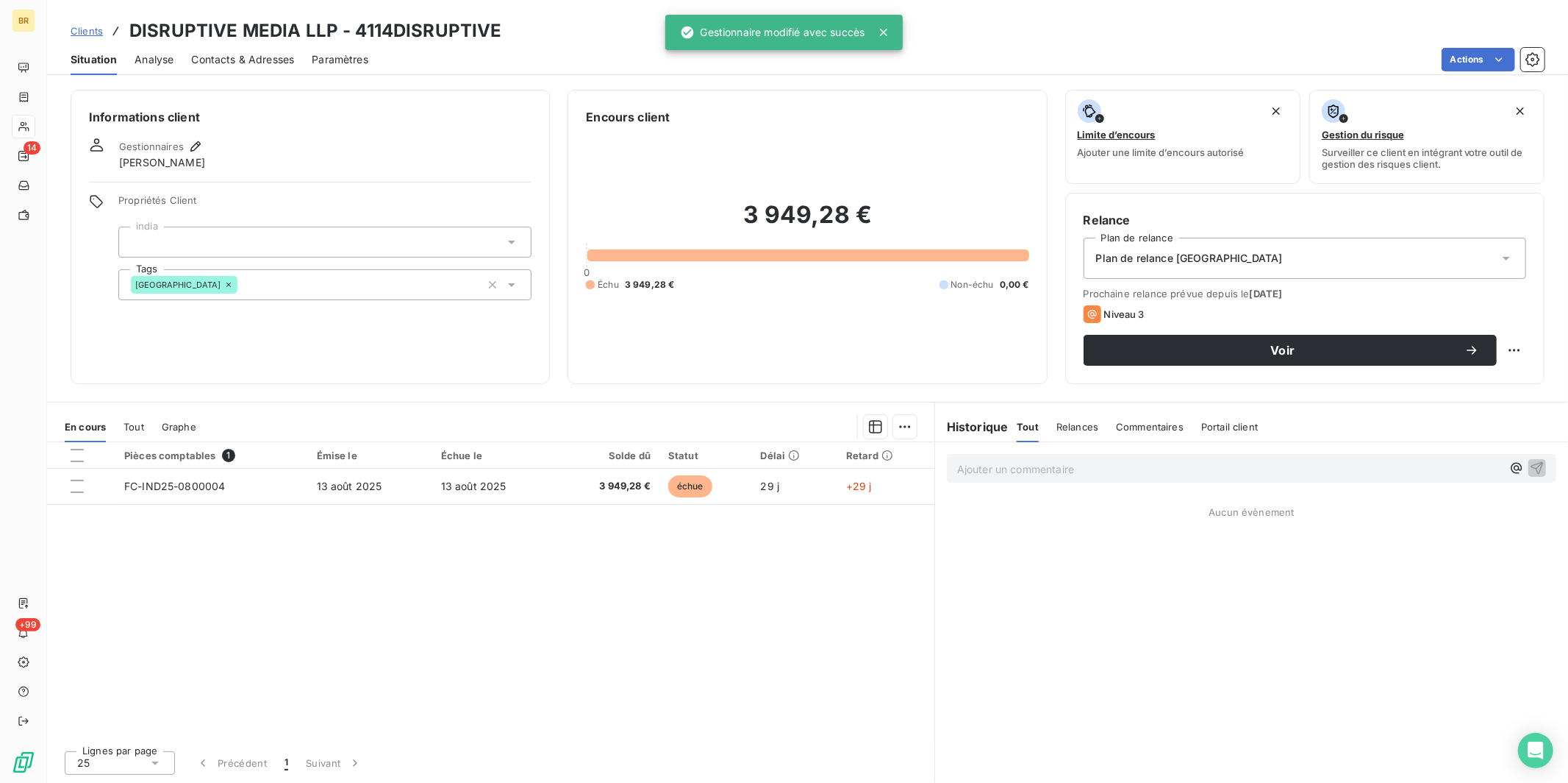
click at [92, 31] on span "Clients" at bounding box center [86, 31] width 32 height 12
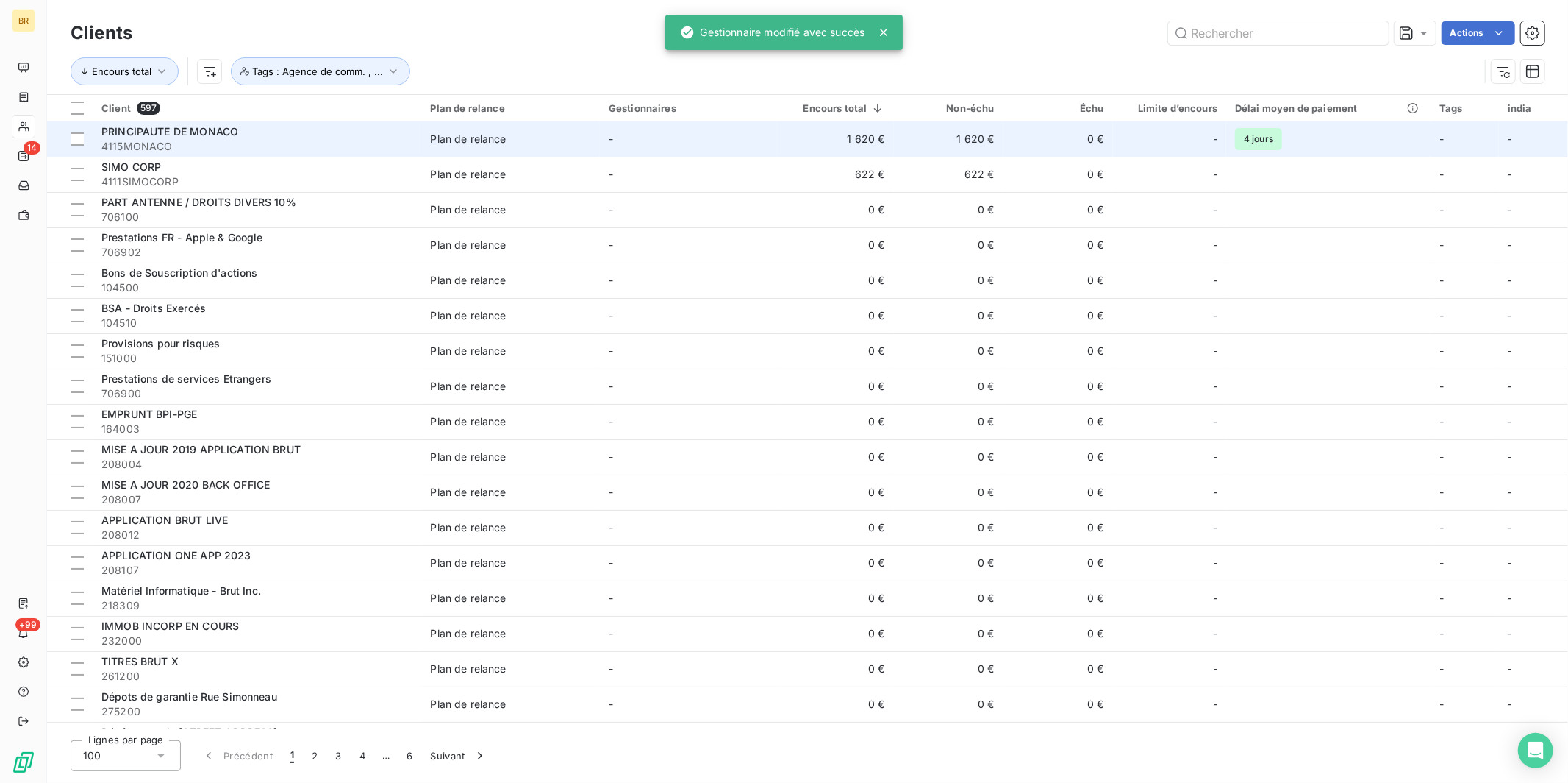
click at [188, 137] on span "PRINCIPAUTE DE MONACO" at bounding box center [170, 130] width 137 height 12
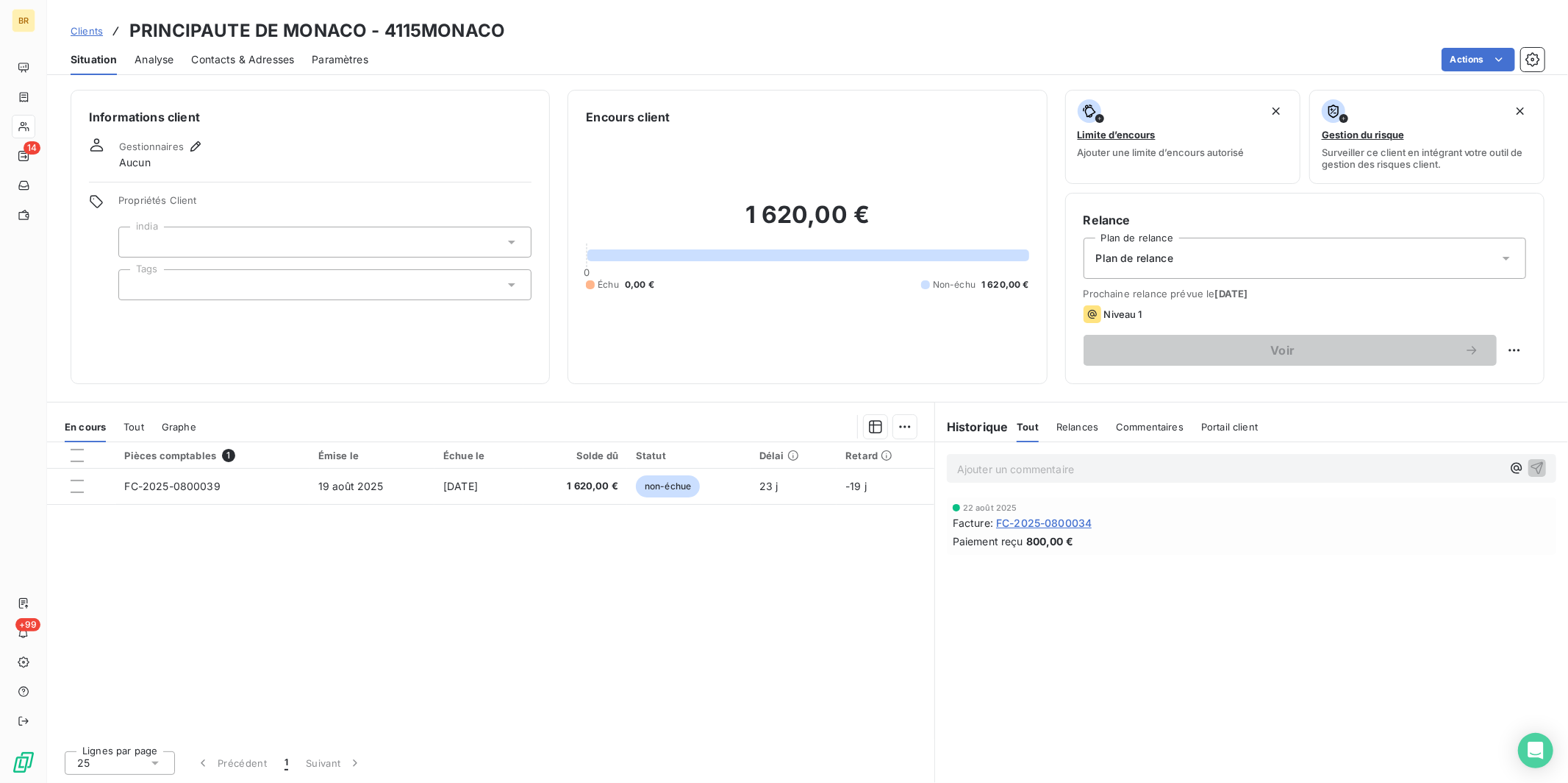
click at [189, 287] on div at bounding box center [325, 284] width 413 height 31
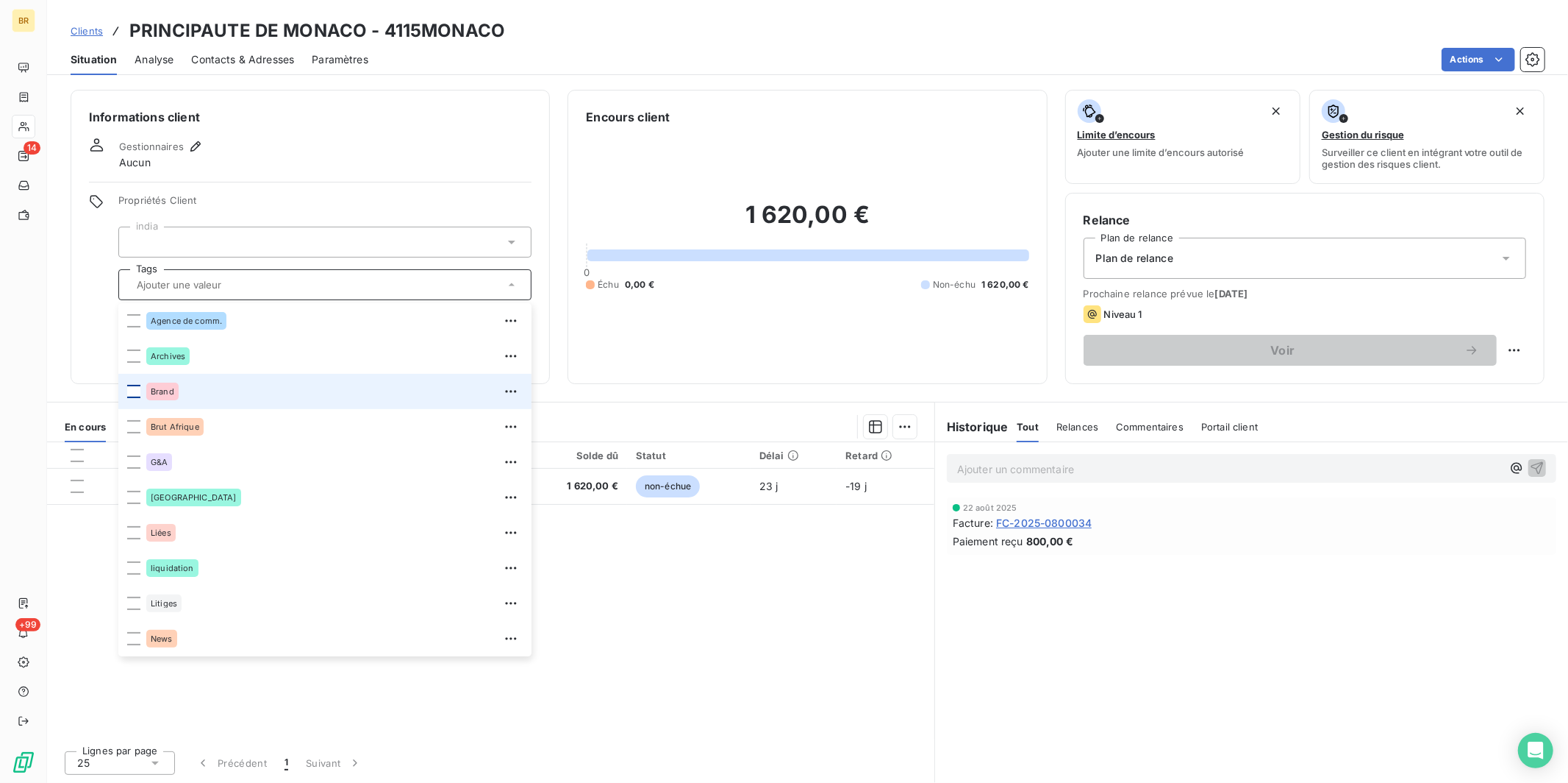
click at [133, 395] on div at bounding box center [134, 392] width 13 height 13
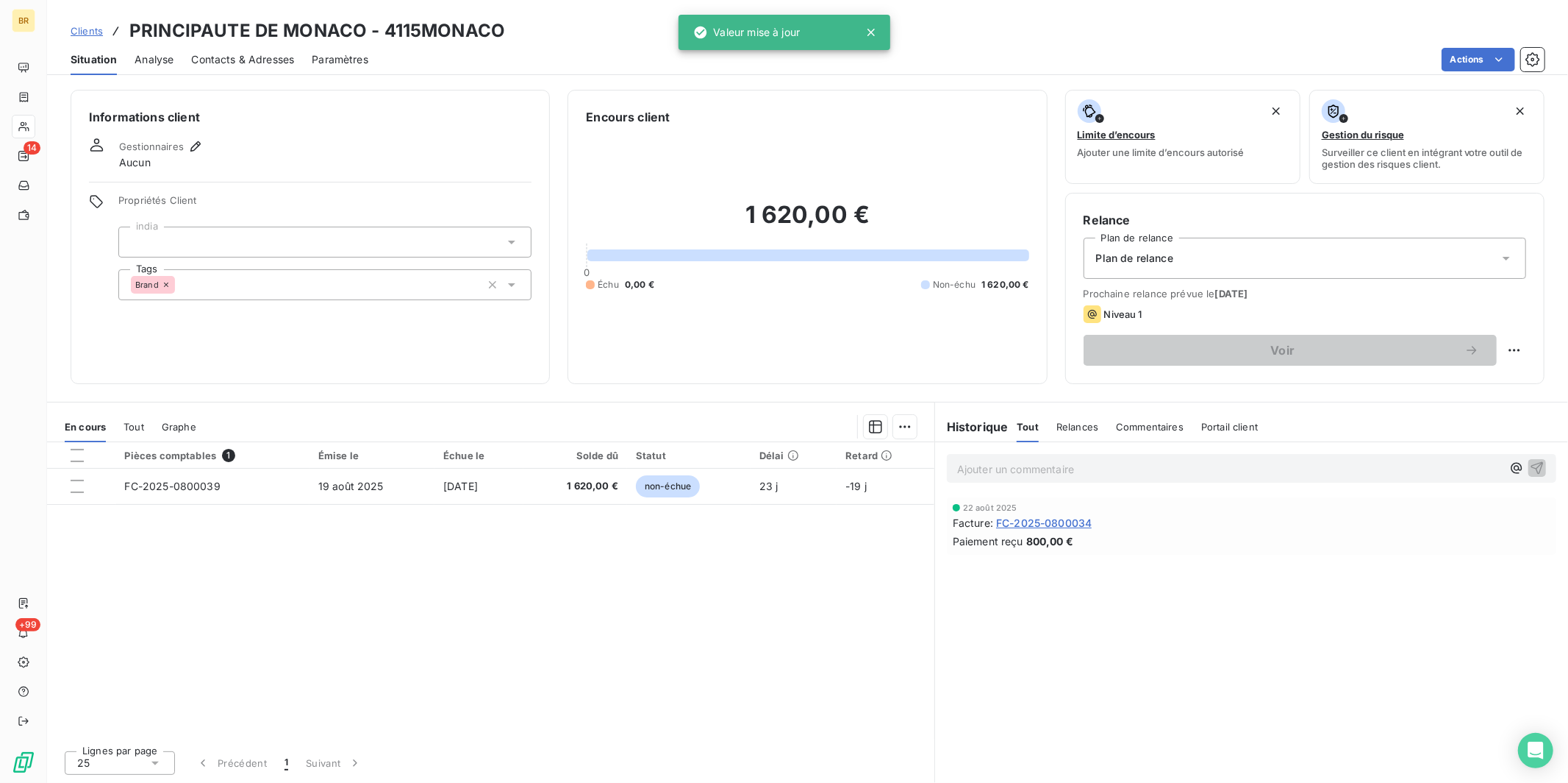
click at [366, 178] on div "Informations client Gestionnaires Aucun Propriétés Client india Tags Brand" at bounding box center [310, 237] width 480 height 294
click at [234, 58] on span "Contacts & Adresses" at bounding box center [243, 60] width 103 height 15
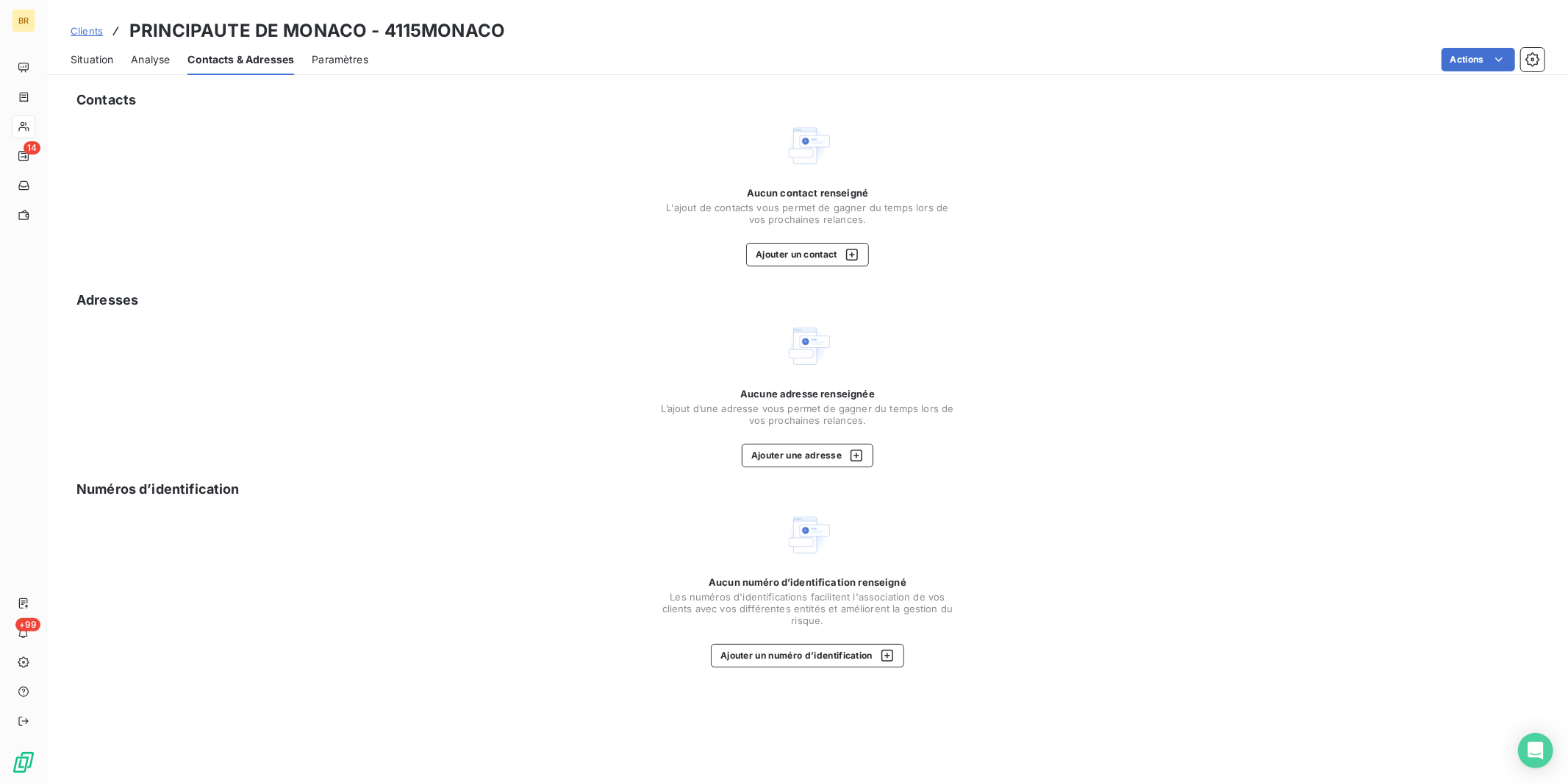
click at [105, 65] on span "Situation" at bounding box center [91, 60] width 42 height 15
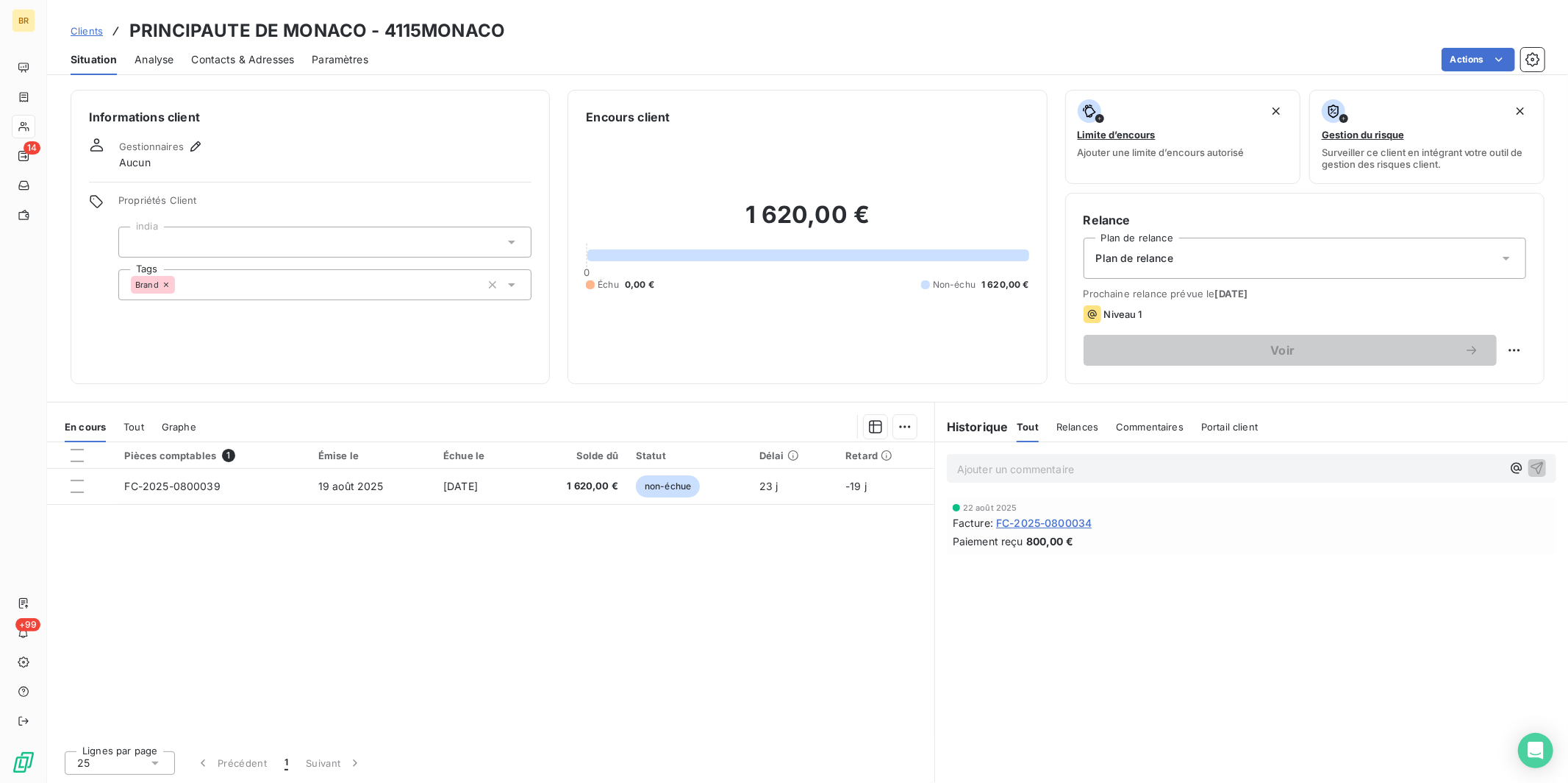
click at [97, 29] on span "Clients" at bounding box center [86, 31] width 32 height 12
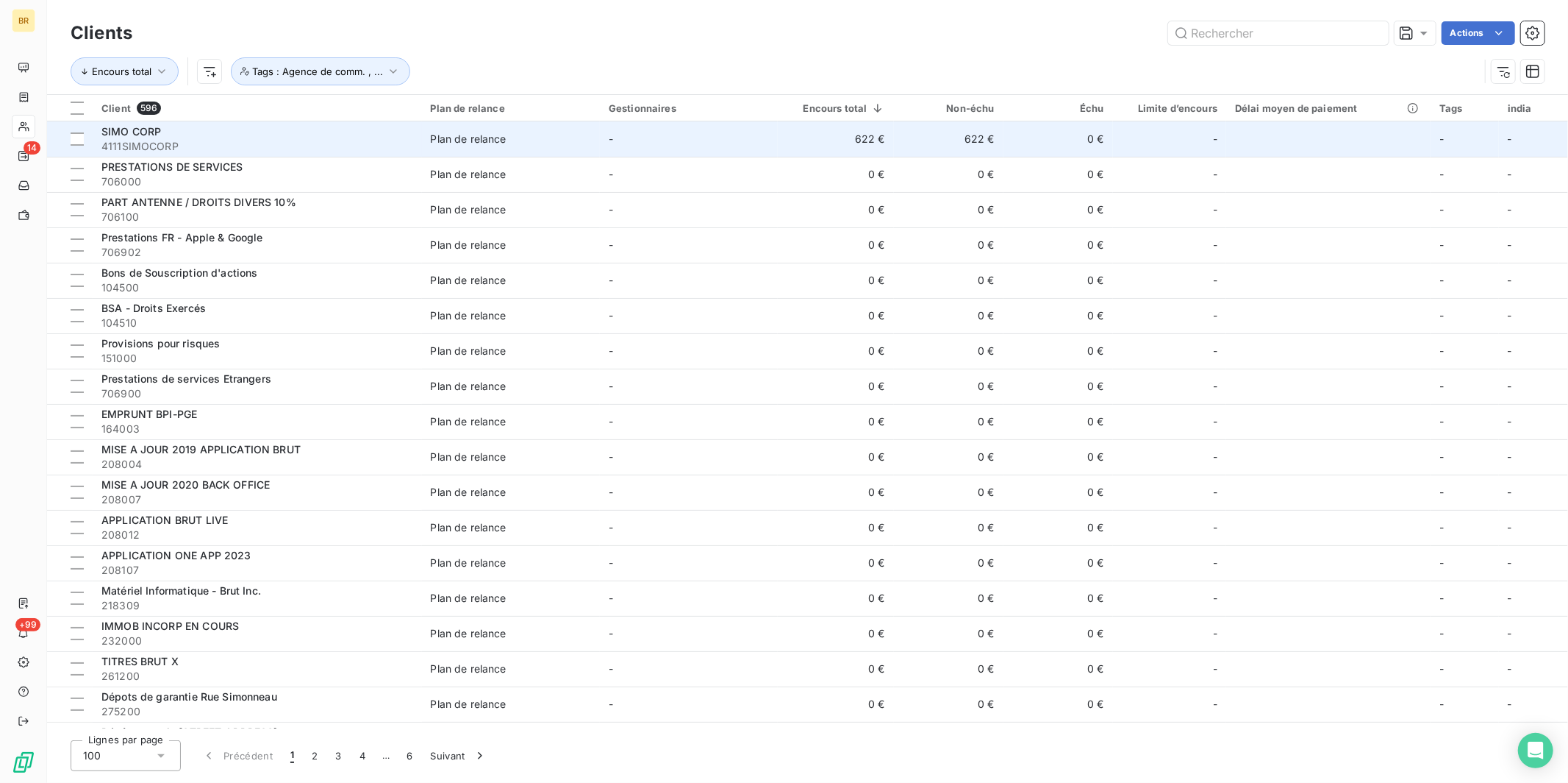
click at [168, 141] on span "4111SIMOCORP" at bounding box center [257, 146] width 312 height 15
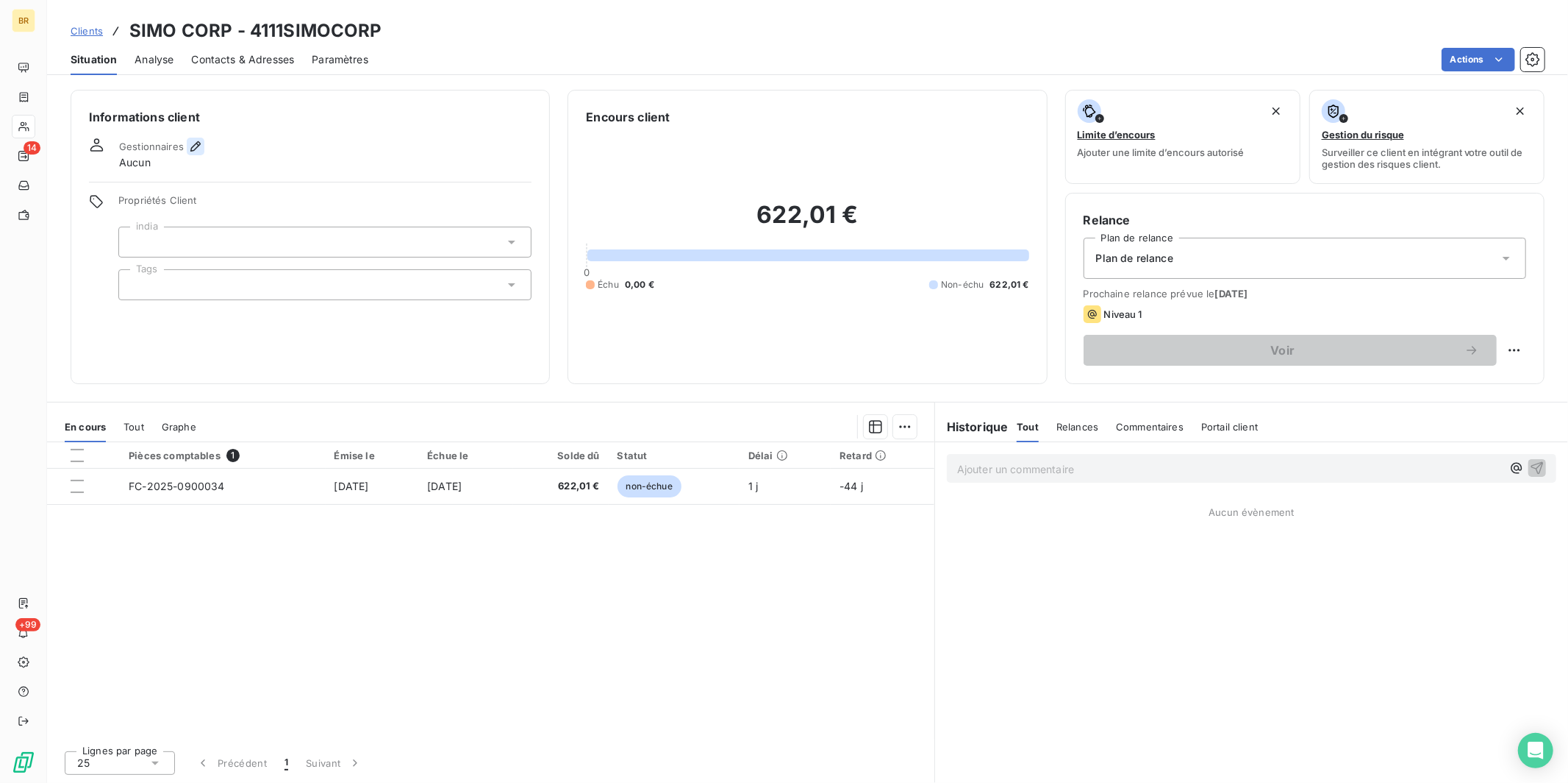
click at [196, 145] on icon "button" at bounding box center [195, 146] width 10 height 10
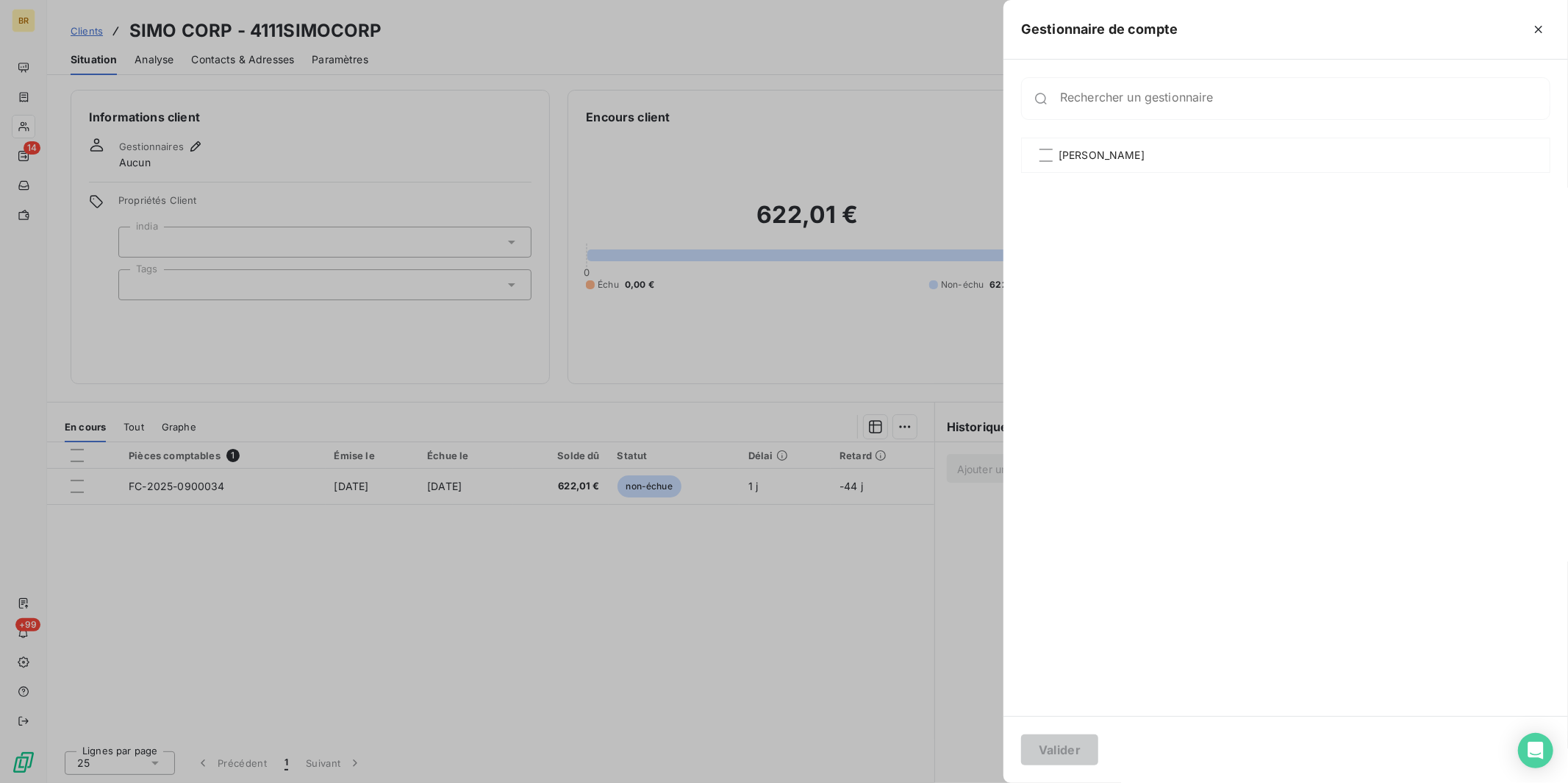
click at [414, 130] on div at bounding box center [784, 392] width 1568 height 783
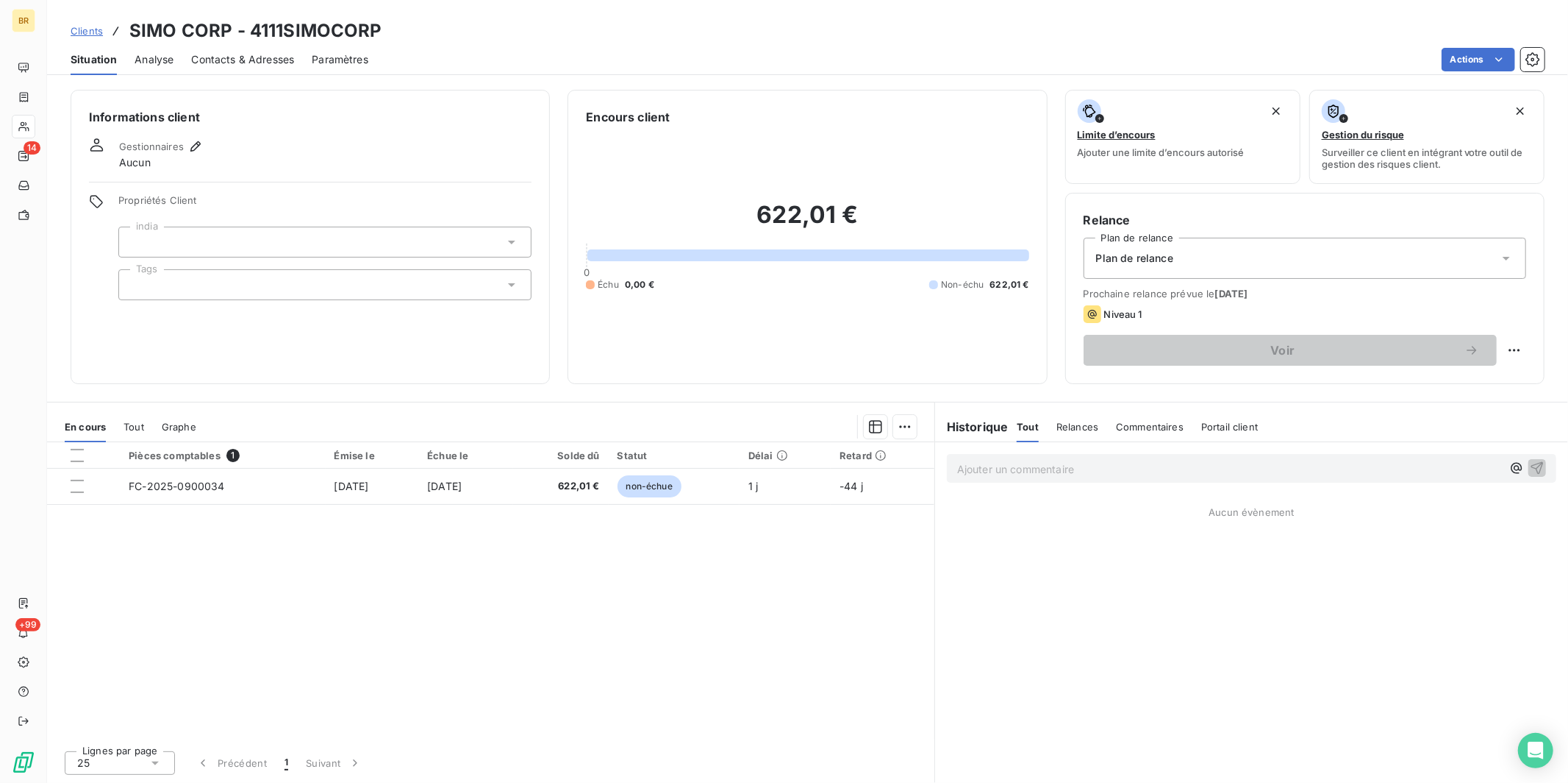
click at [261, 268] on div "Propriétés Client india Tags" at bounding box center [325, 247] width 413 height 106
click at [247, 282] on div at bounding box center [325, 284] width 413 height 31
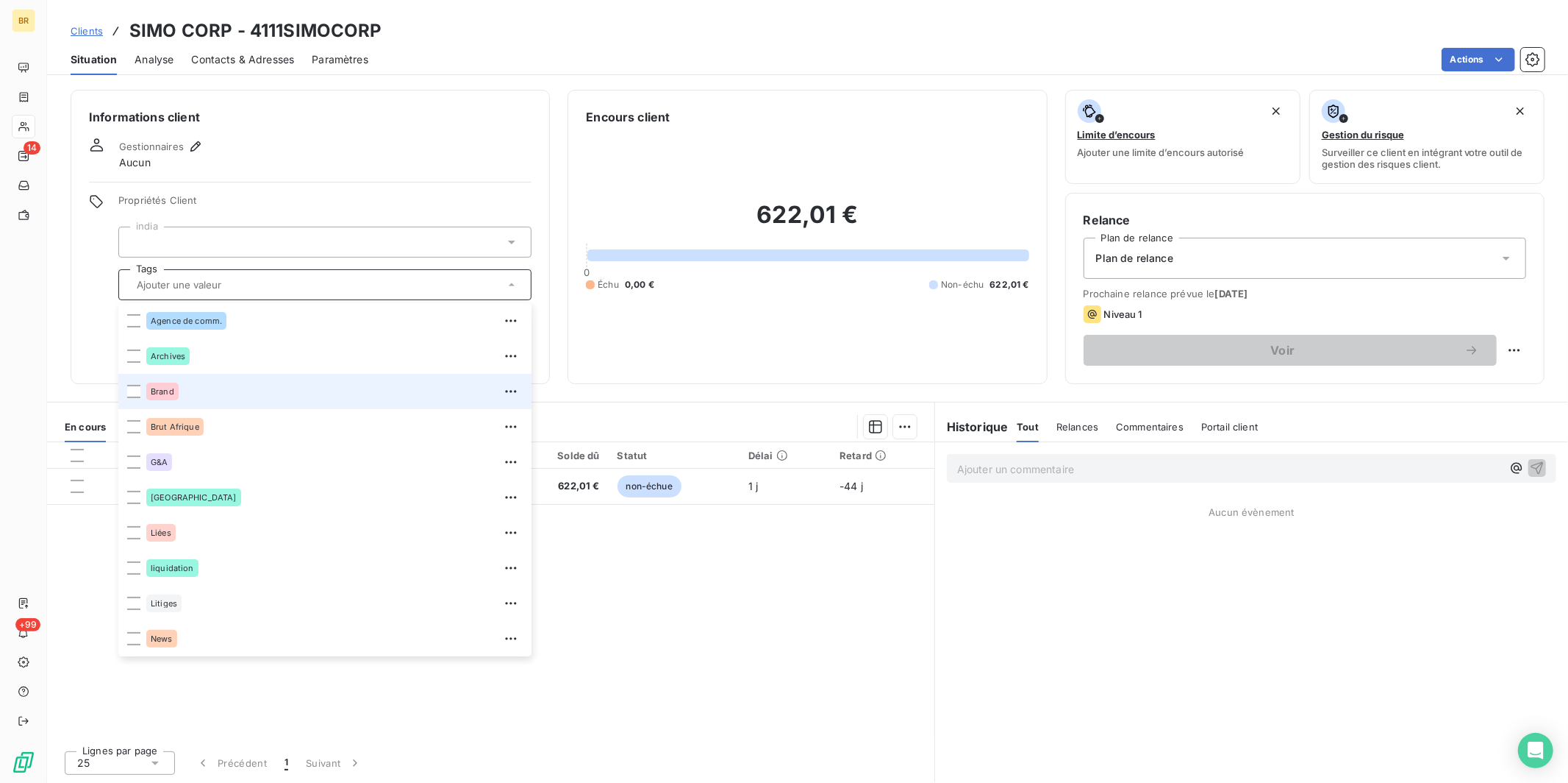
click at [169, 395] on span "Brand" at bounding box center [162, 391] width 23 height 8
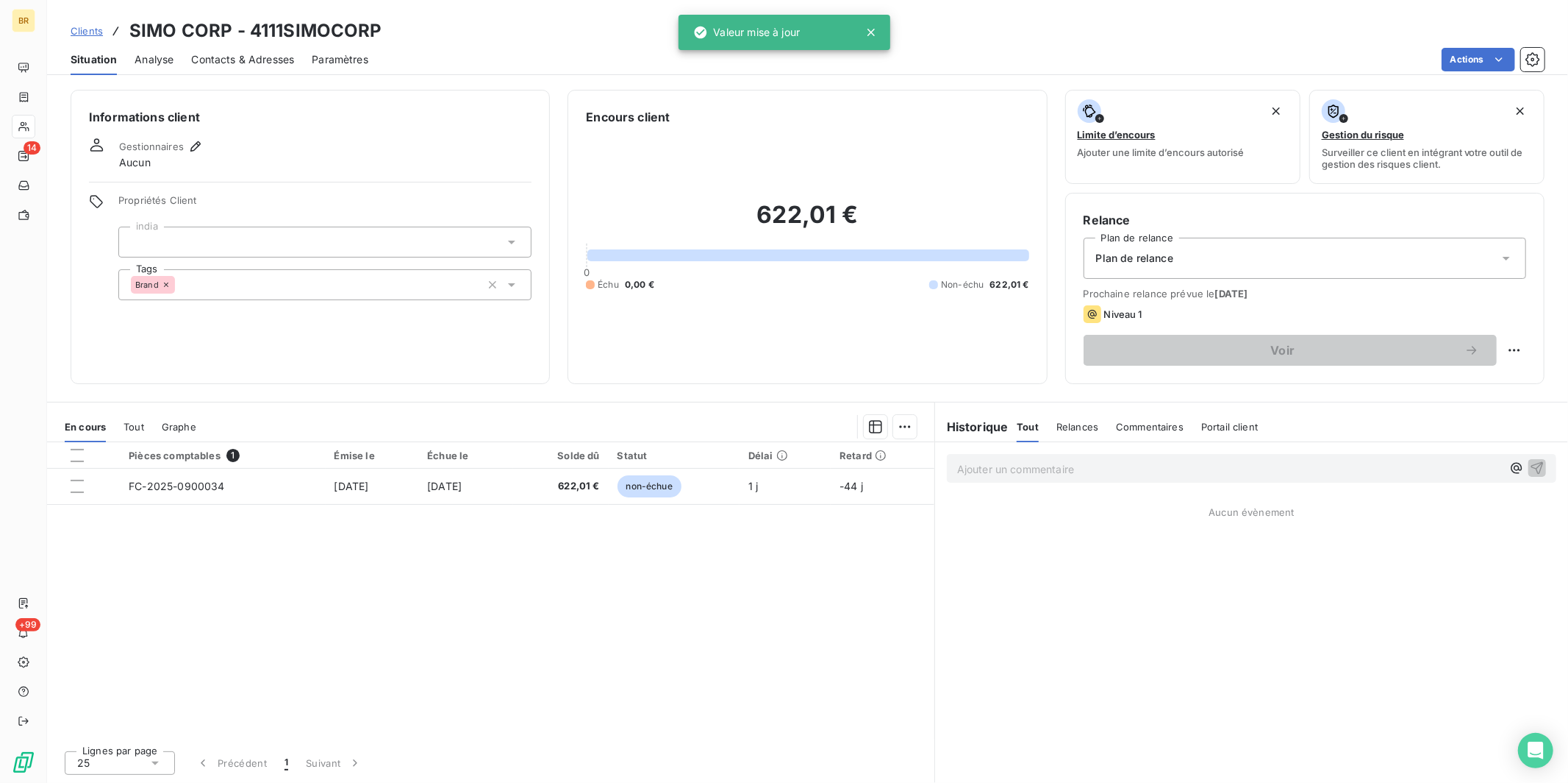
click at [337, 161] on div "Gestionnaires Aucun" at bounding box center [311, 154] width 443 height 32
click at [89, 30] on span "Clients" at bounding box center [86, 31] width 32 height 12
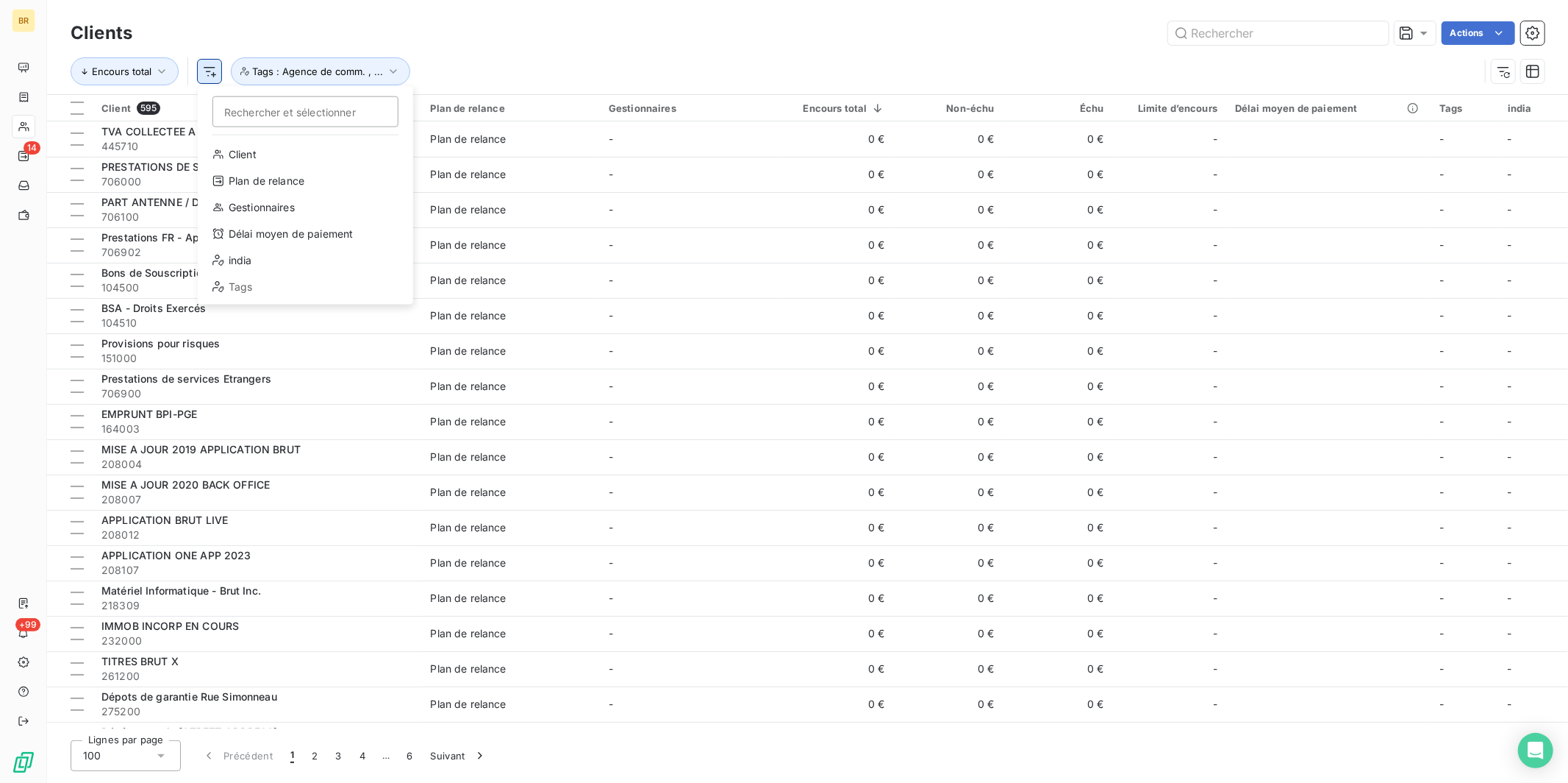
click at [207, 69] on html "BR 14 +99 Clients Actions Encours total Rechercher et sélectionner Client Plan …" at bounding box center [784, 392] width 1568 height 783
click at [262, 158] on div "Client" at bounding box center [305, 154] width 204 height 23
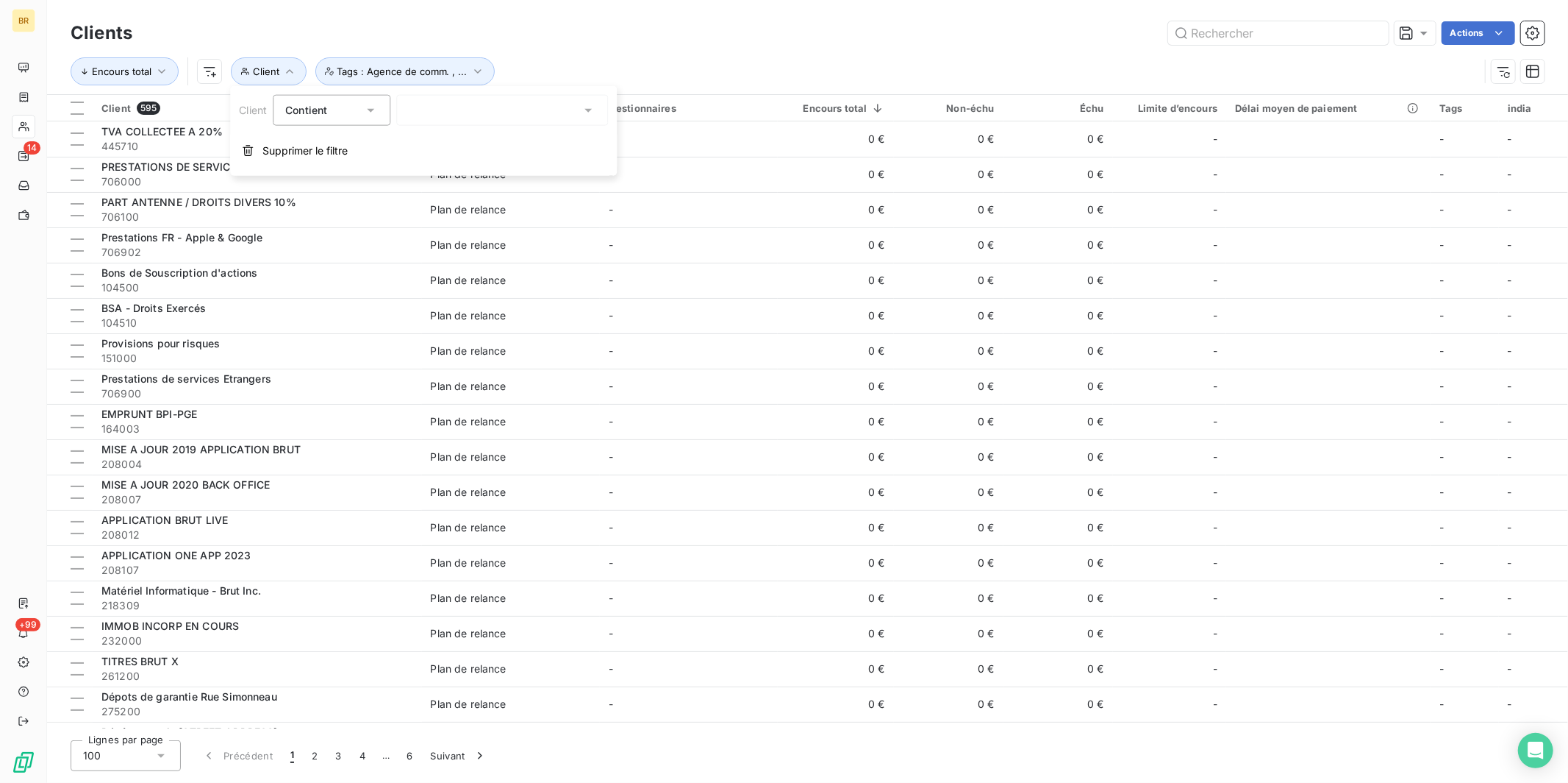
click at [341, 117] on div "Contient" at bounding box center [324, 111] width 78 height 21
click at [454, 116] on div at bounding box center [502, 110] width 212 height 31
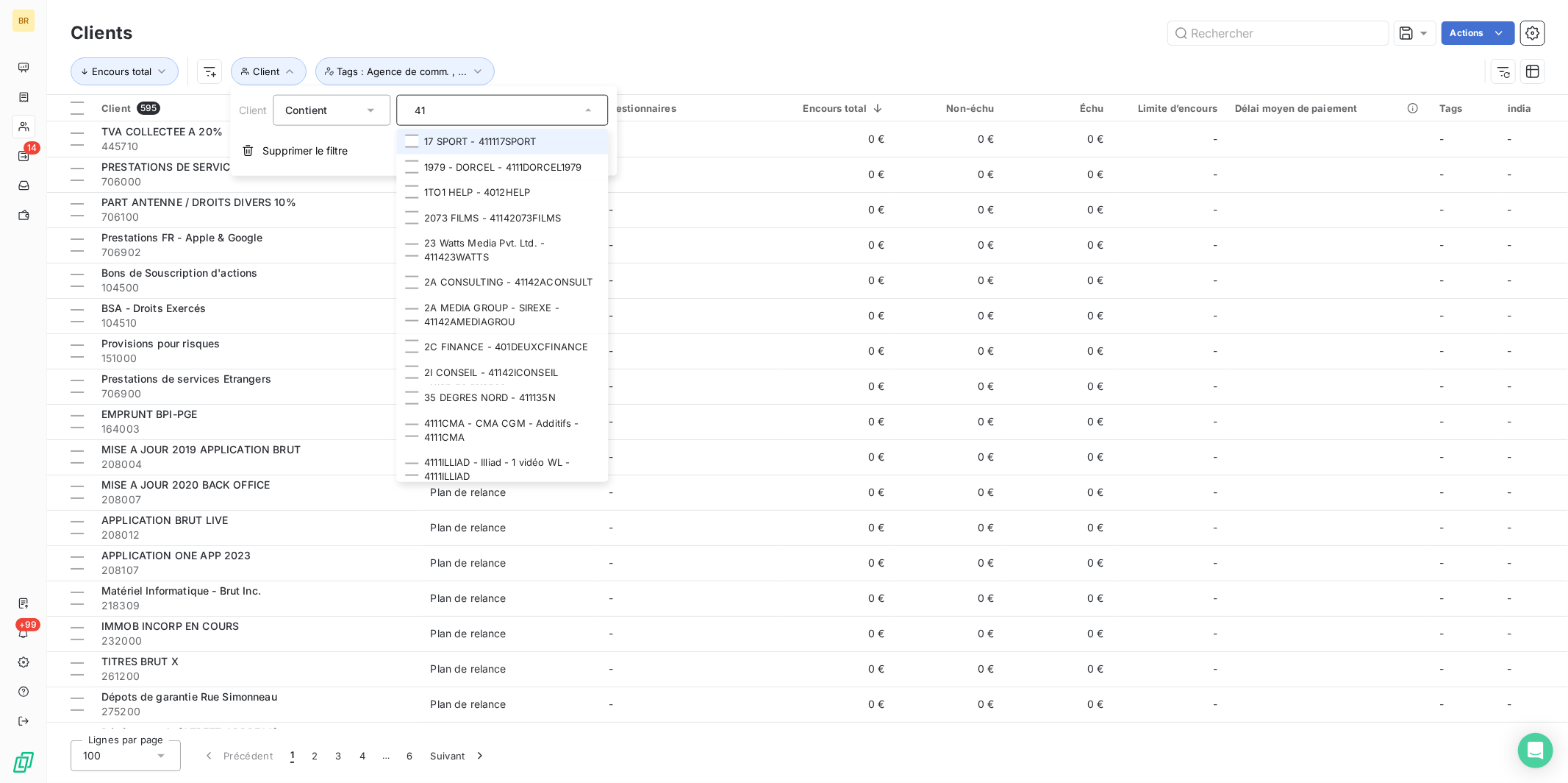
type input "411"
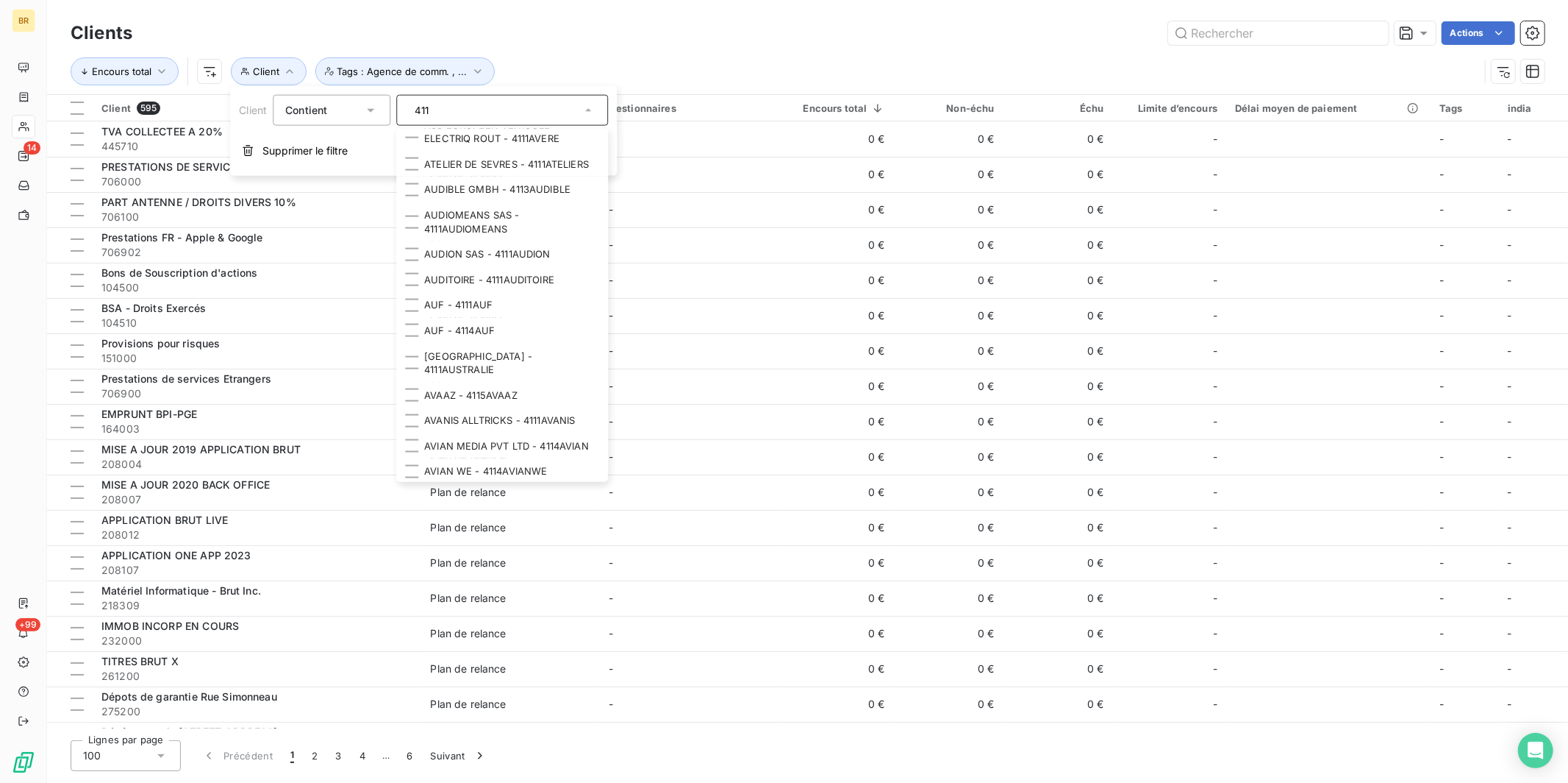
scroll to position [2832, 0]
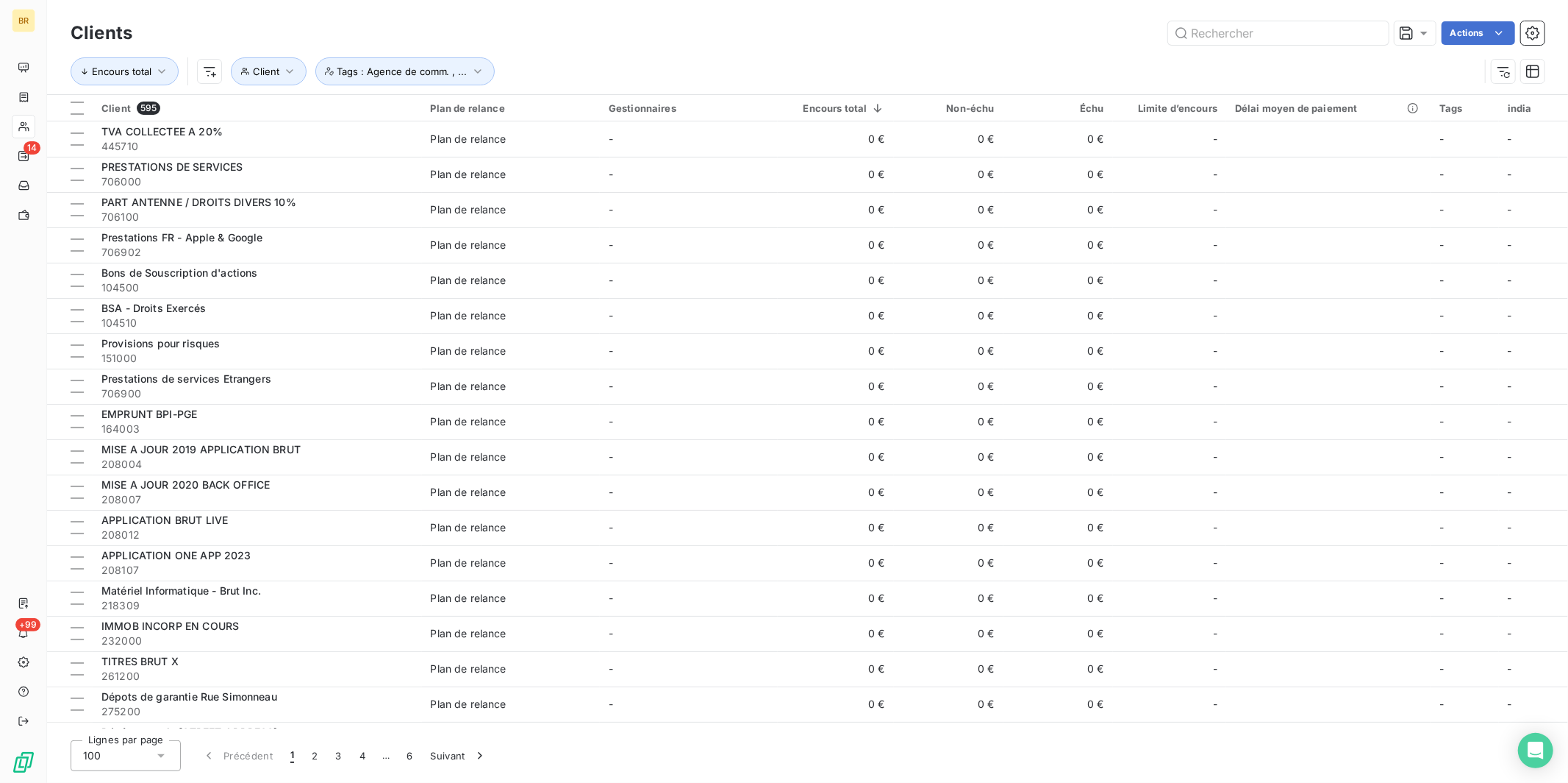
click at [357, 12] on div "Clients Actions Encours total Client Tags : Agence de comm. , ..." at bounding box center [807, 47] width 1521 height 94
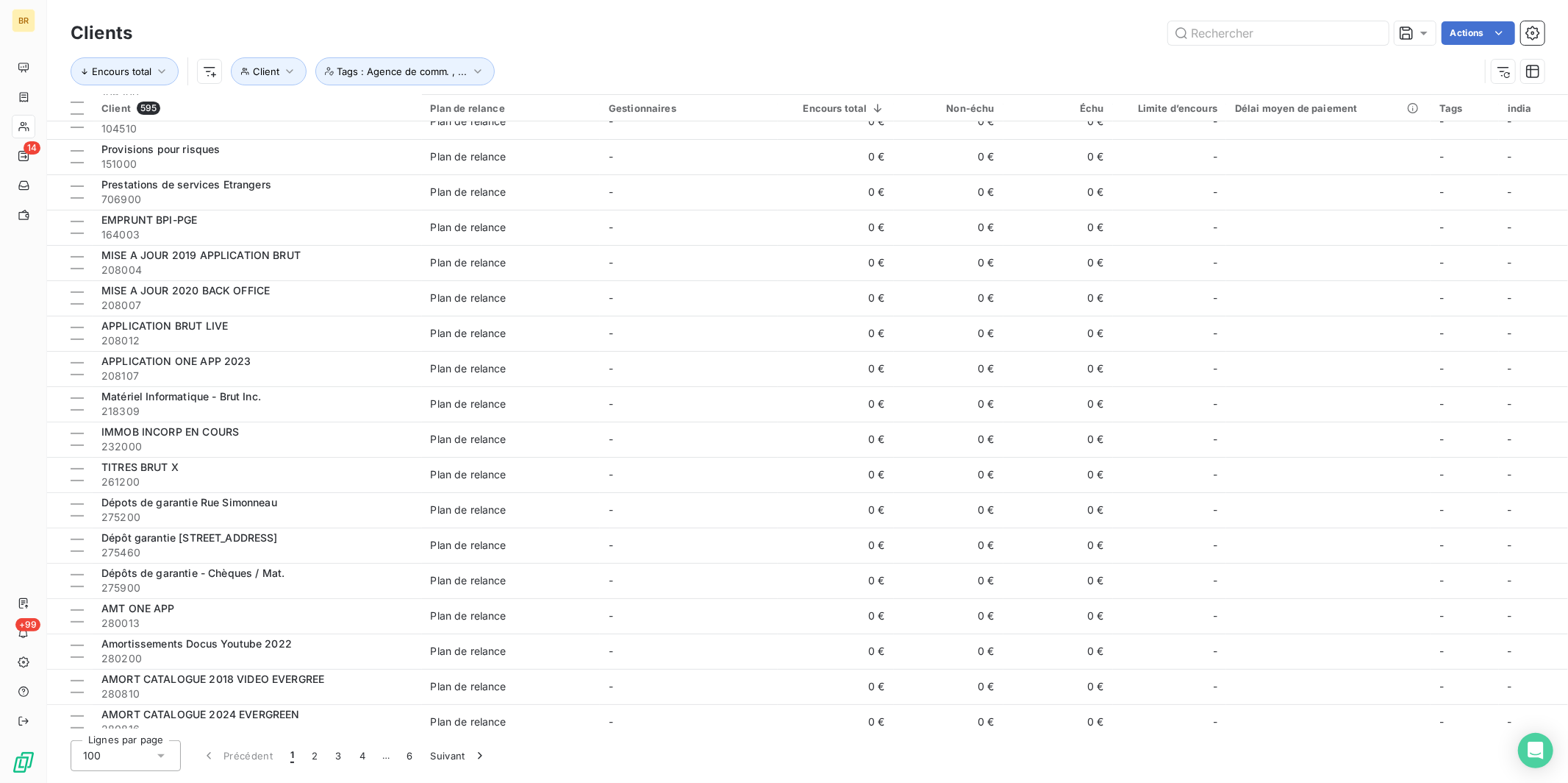
scroll to position [0, 0]
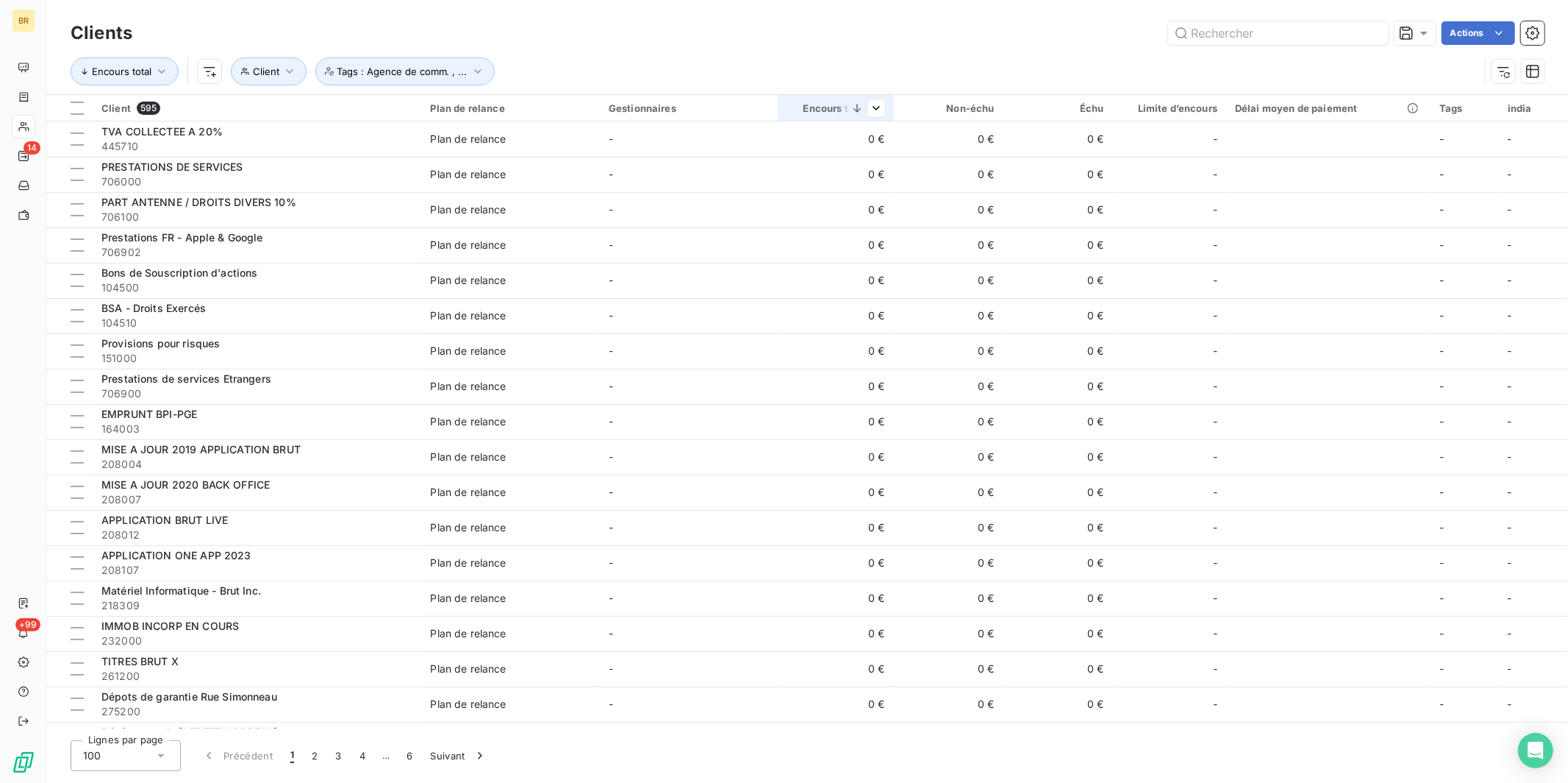
click at [829, 110] on div "Encours total" at bounding box center [835, 108] width 98 height 12
click at [796, 142] on span "Trier par ordre croissant" at bounding box center [745, 140] width 118 height 15
click at [842, 142] on span "Supprimer le tri par ordre croissant" at bounding box center [784, 140] width 172 height 15
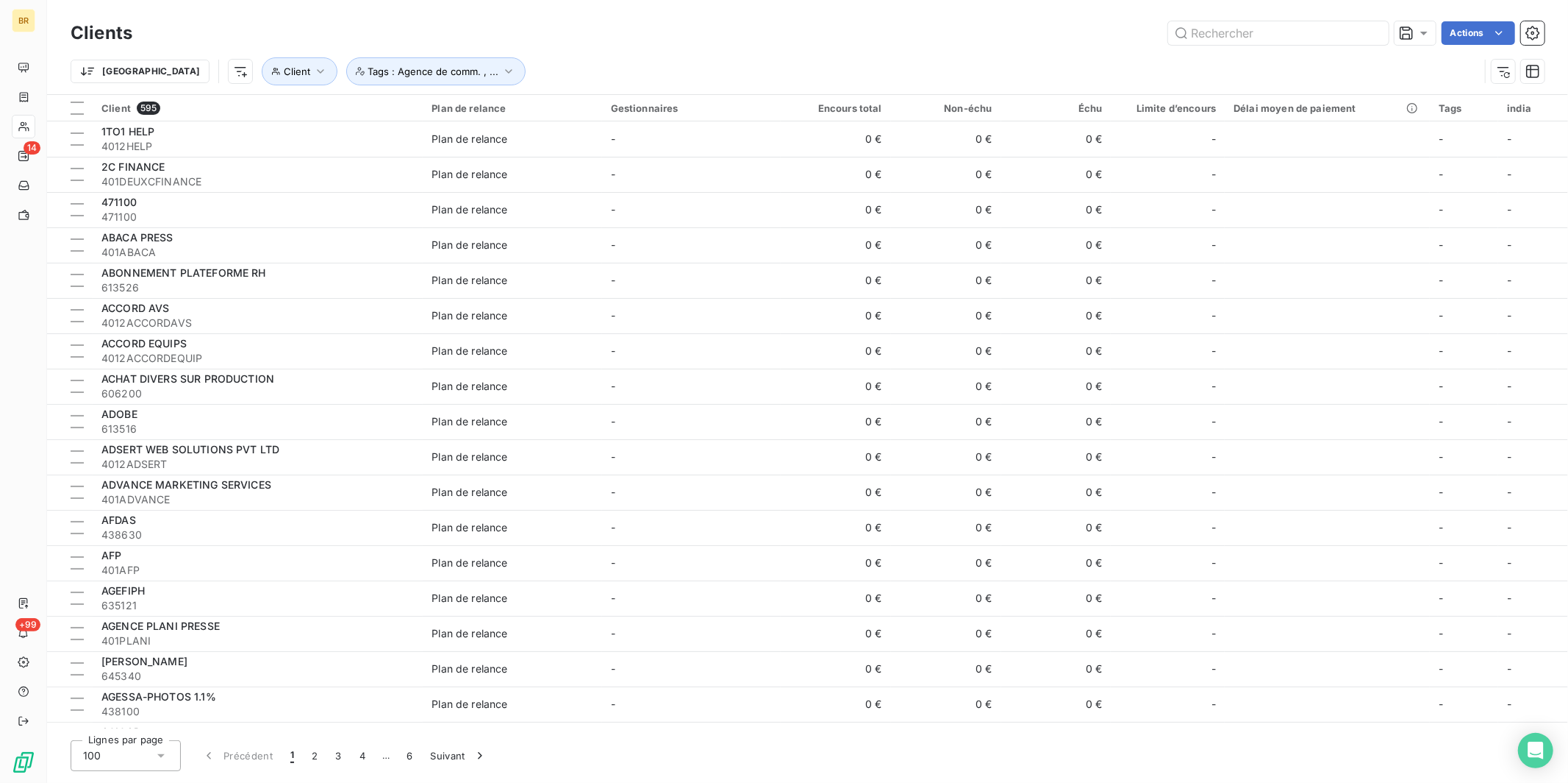
click at [111, 671] on div "100" at bounding box center [126, 755] width 111 height 31
click at [405, 671] on button "6" at bounding box center [409, 755] width 23 height 31
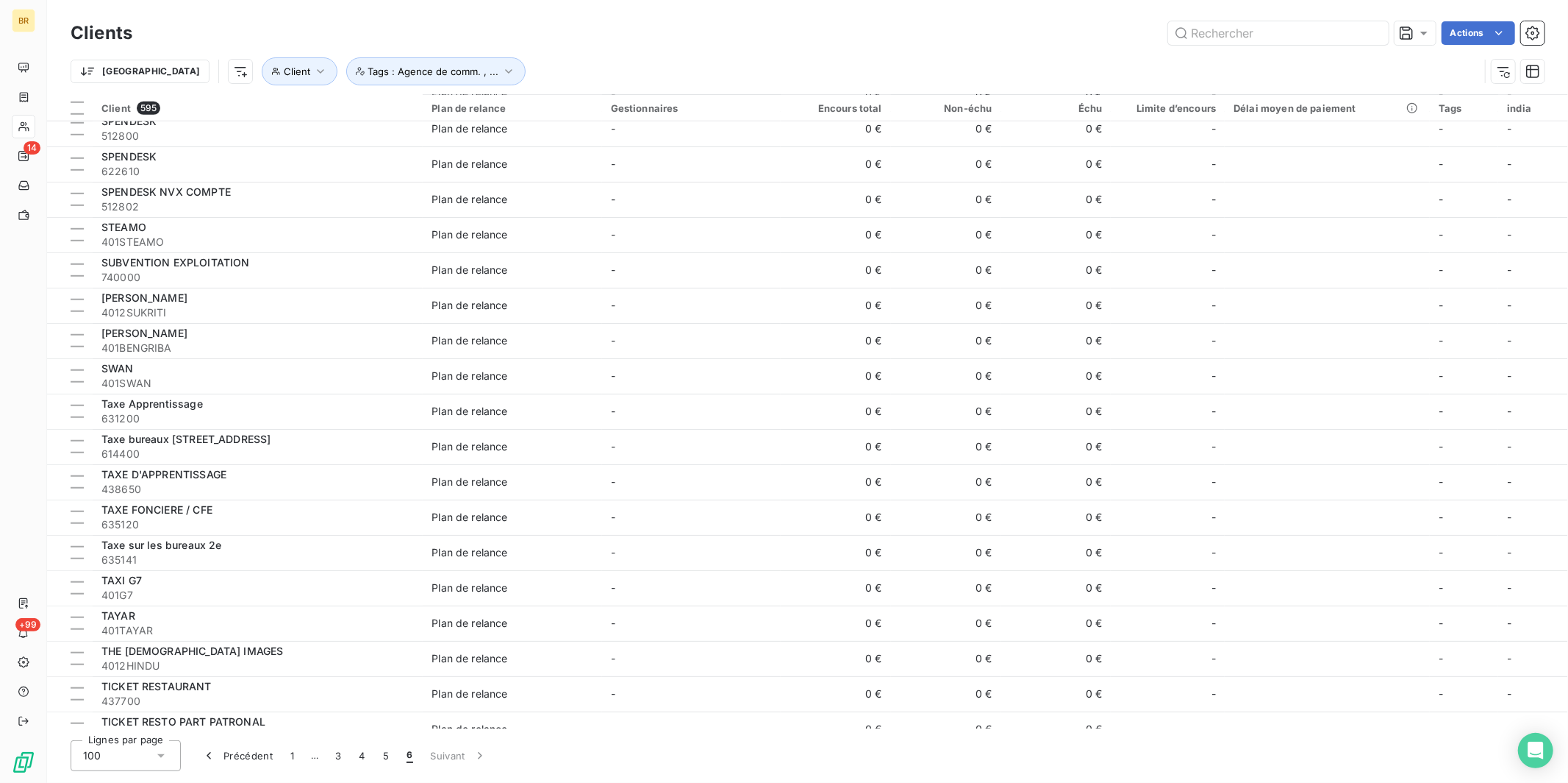
scroll to position [1000, 0]
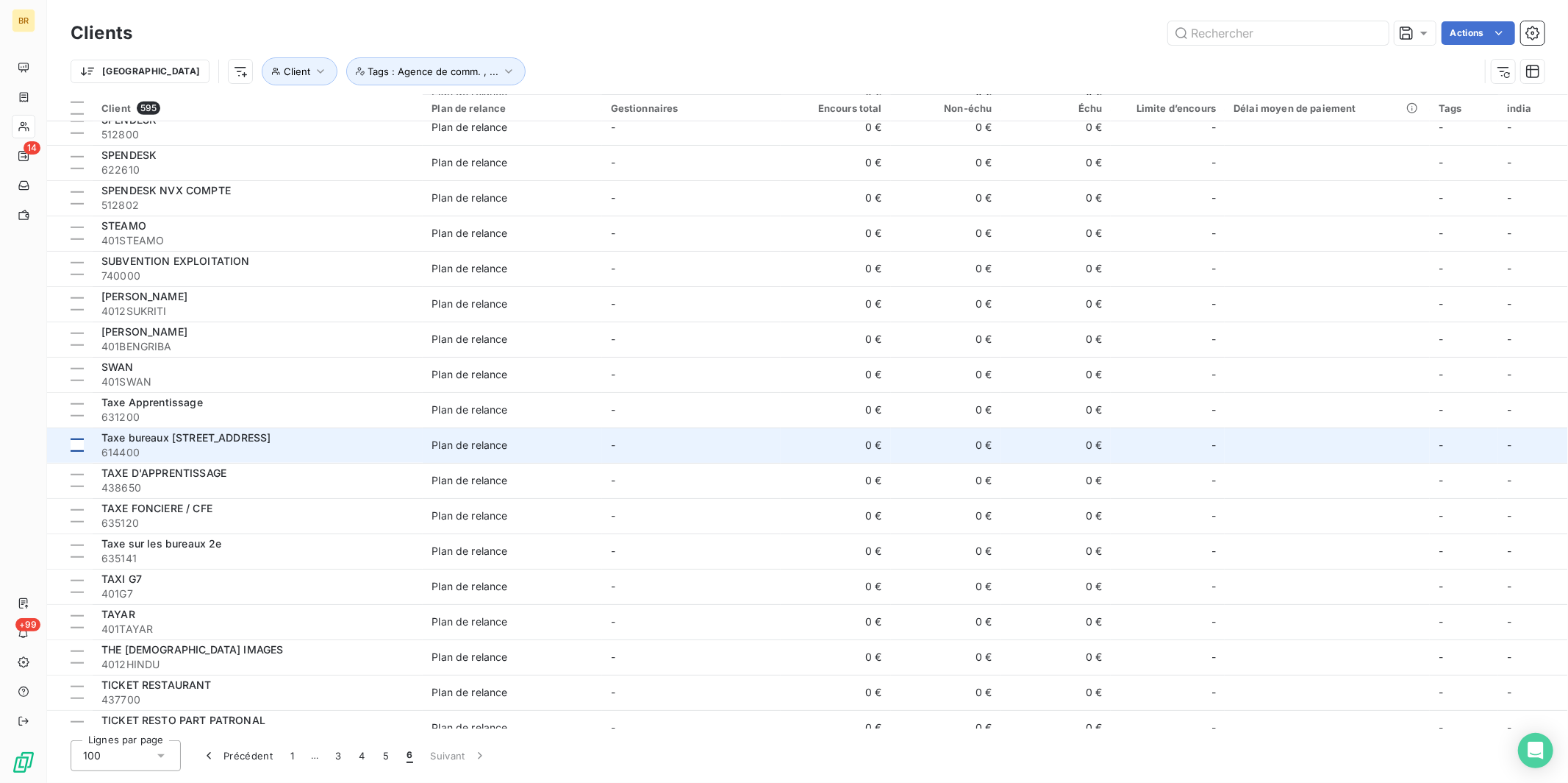
click at [77, 445] on div at bounding box center [77, 445] width 13 height 13
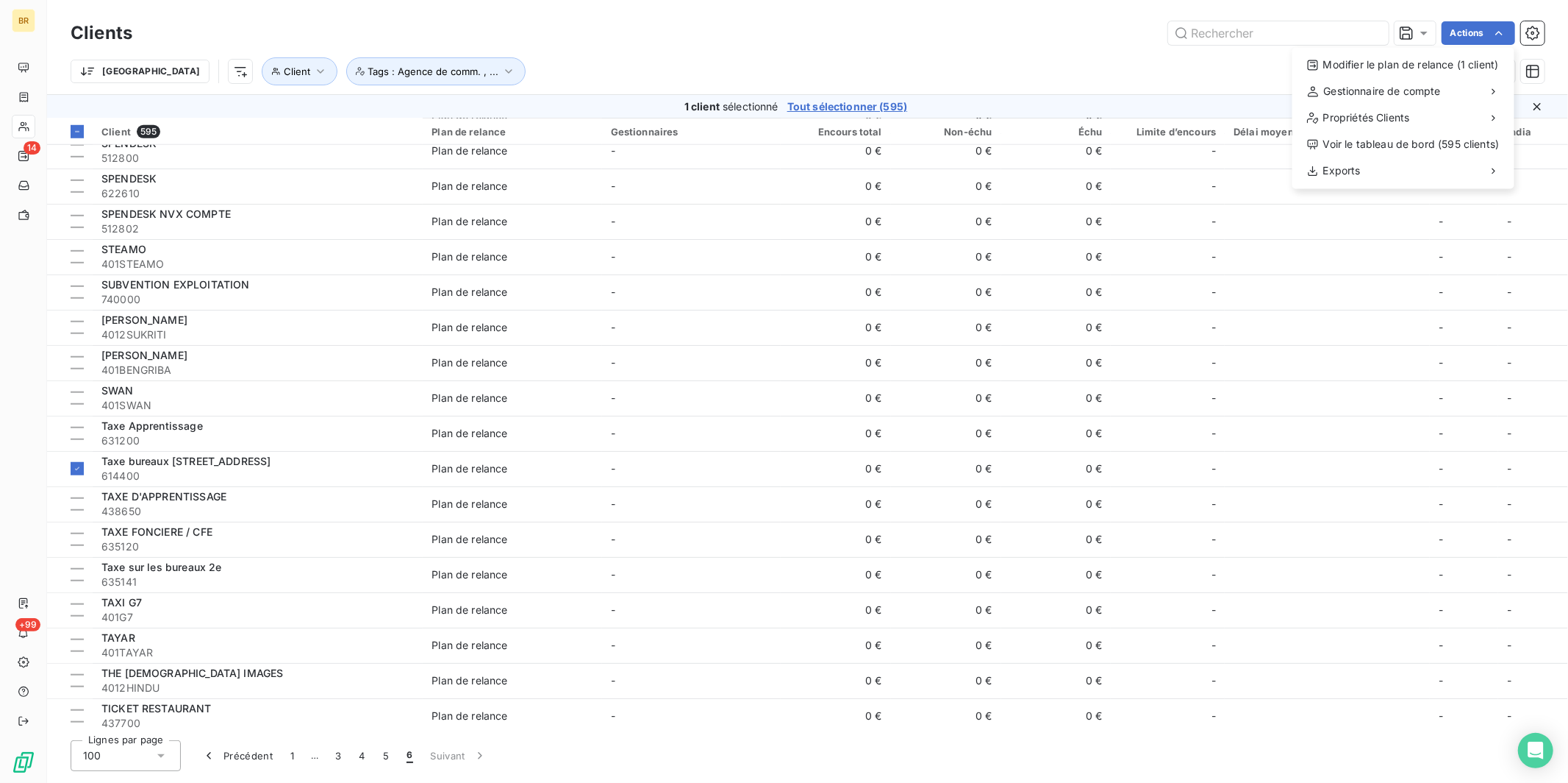
click at [1234, 36] on html "BR 14 +99 Clients Actions Modifier le plan de relance (1 client) Gestionnaire d…" at bounding box center [784, 392] width 1568 height 783
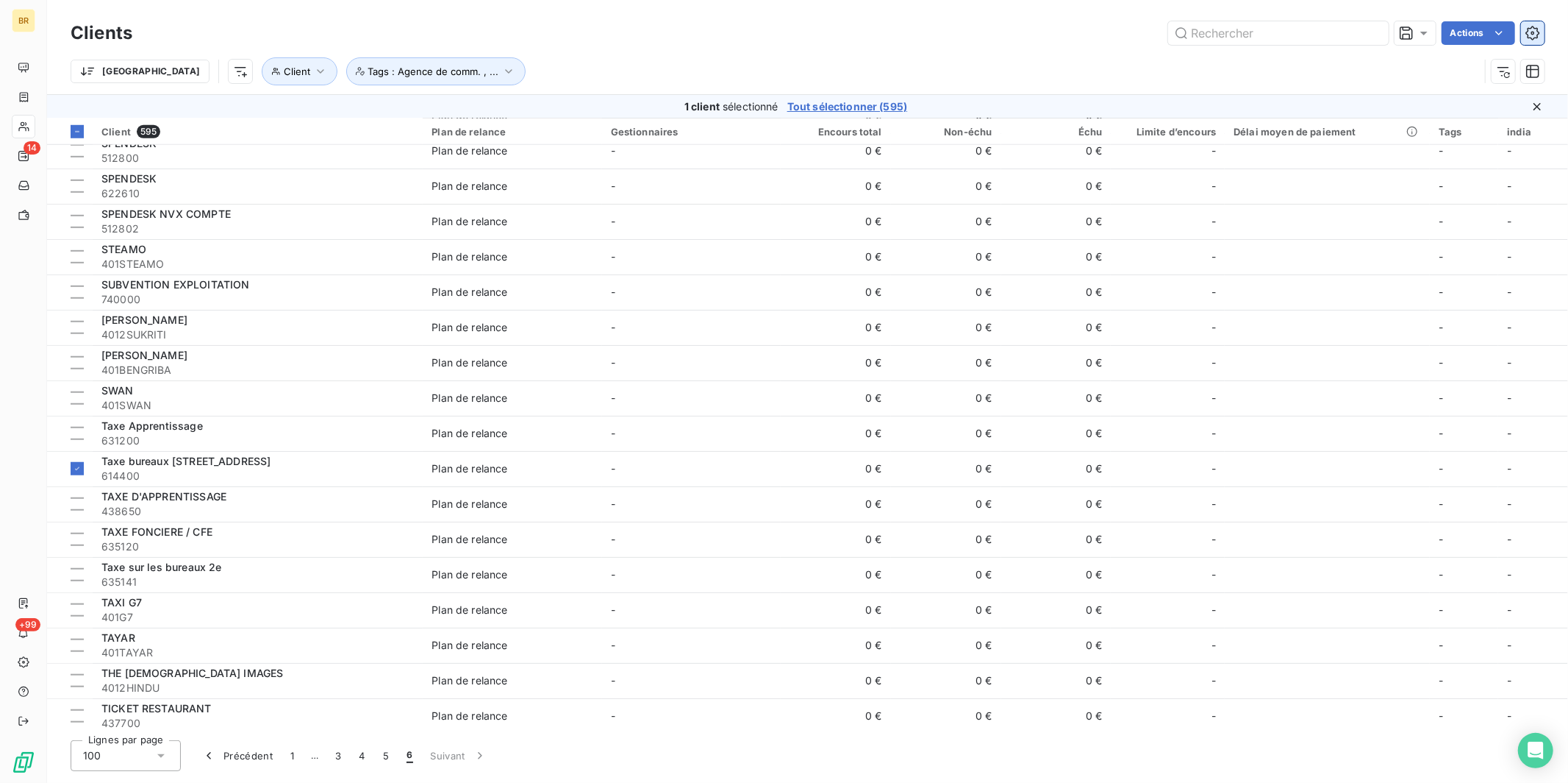
click at [1234, 32] on icon "button" at bounding box center [1532, 32] width 14 height 14
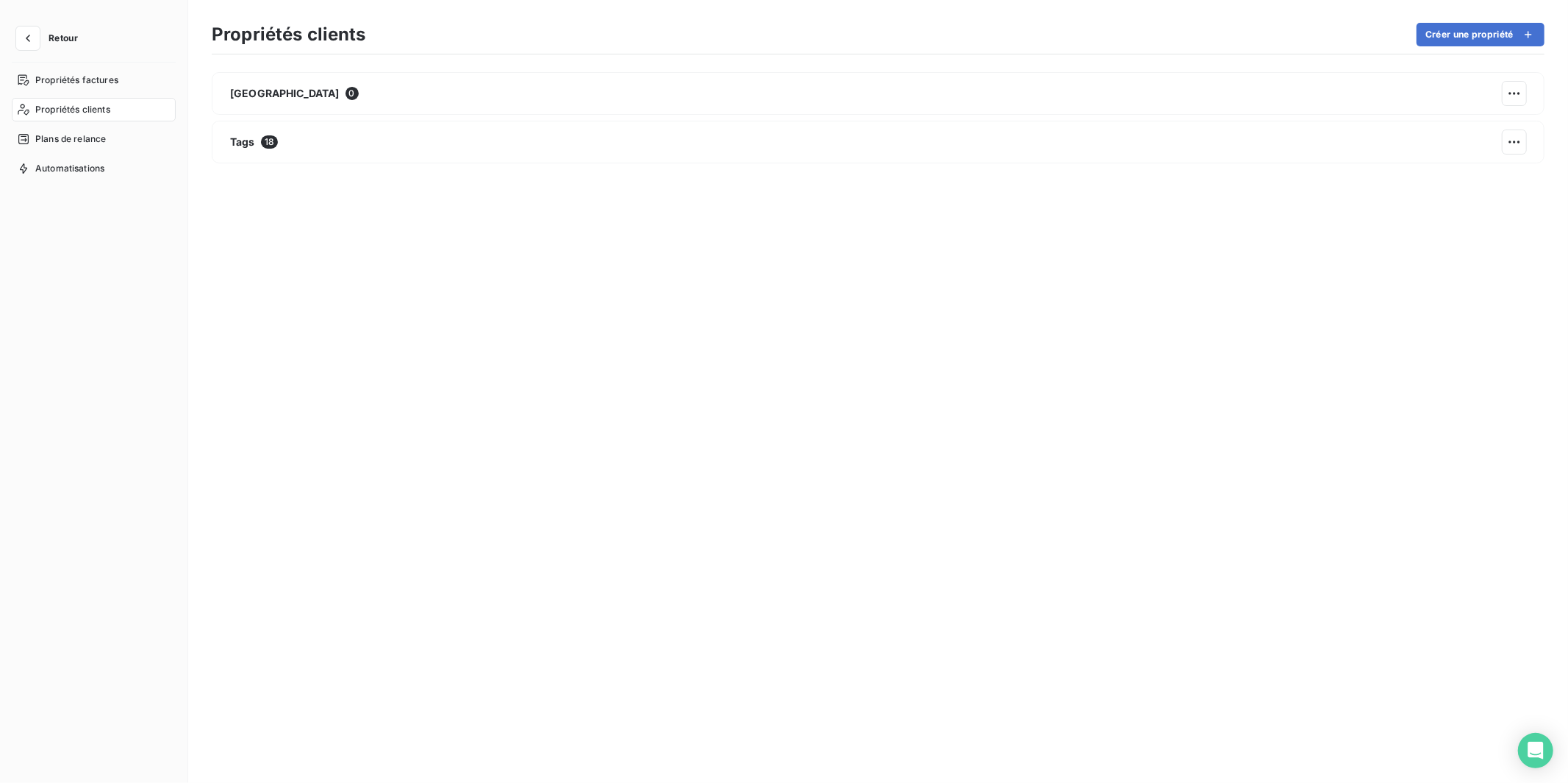
click at [1234, 38] on icon "button" at bounding box center [1529, 35] width 15 height 15
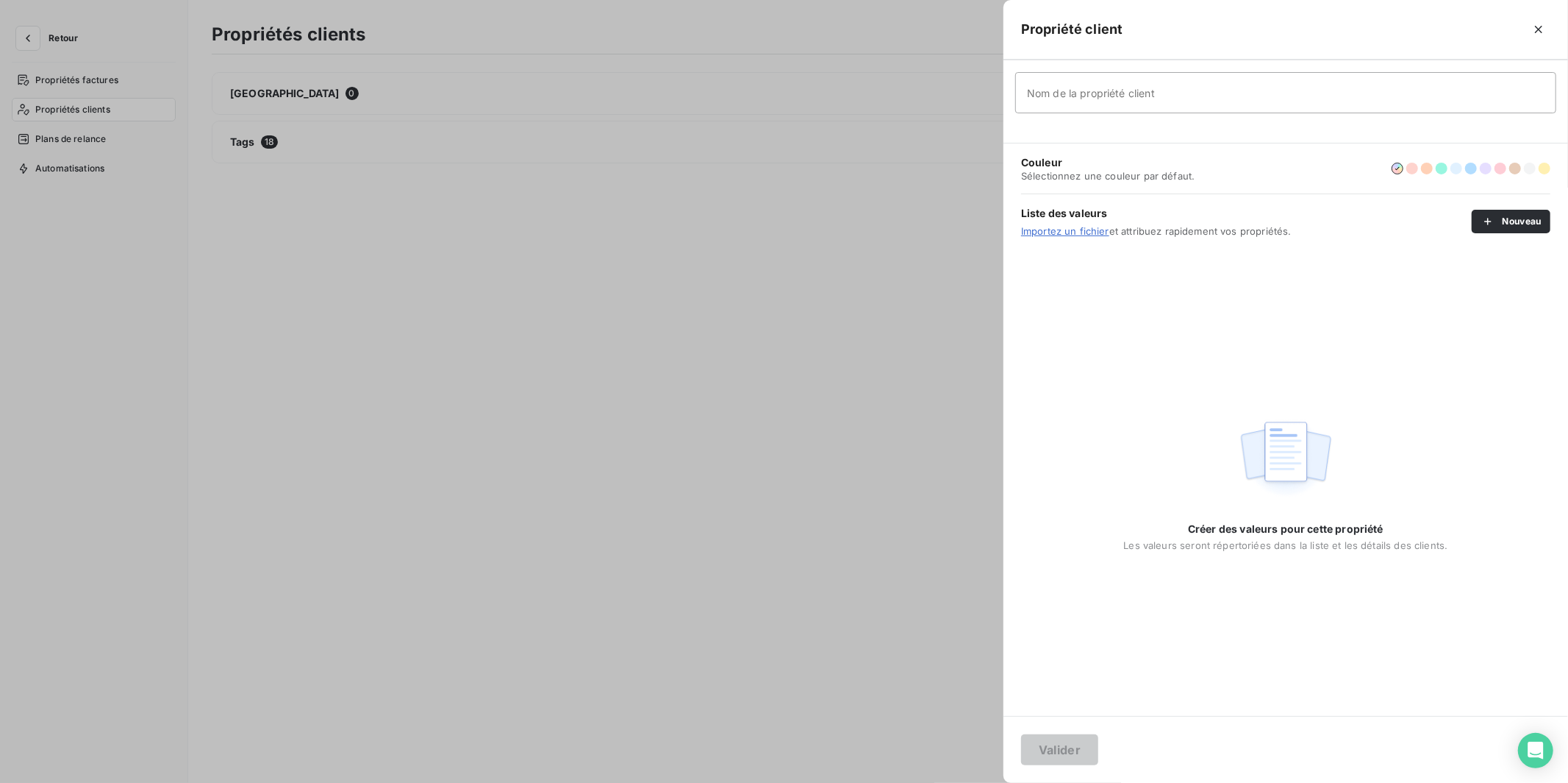
click at [538, 263] on div at bounding box center [784, 392] width 1568 height 783
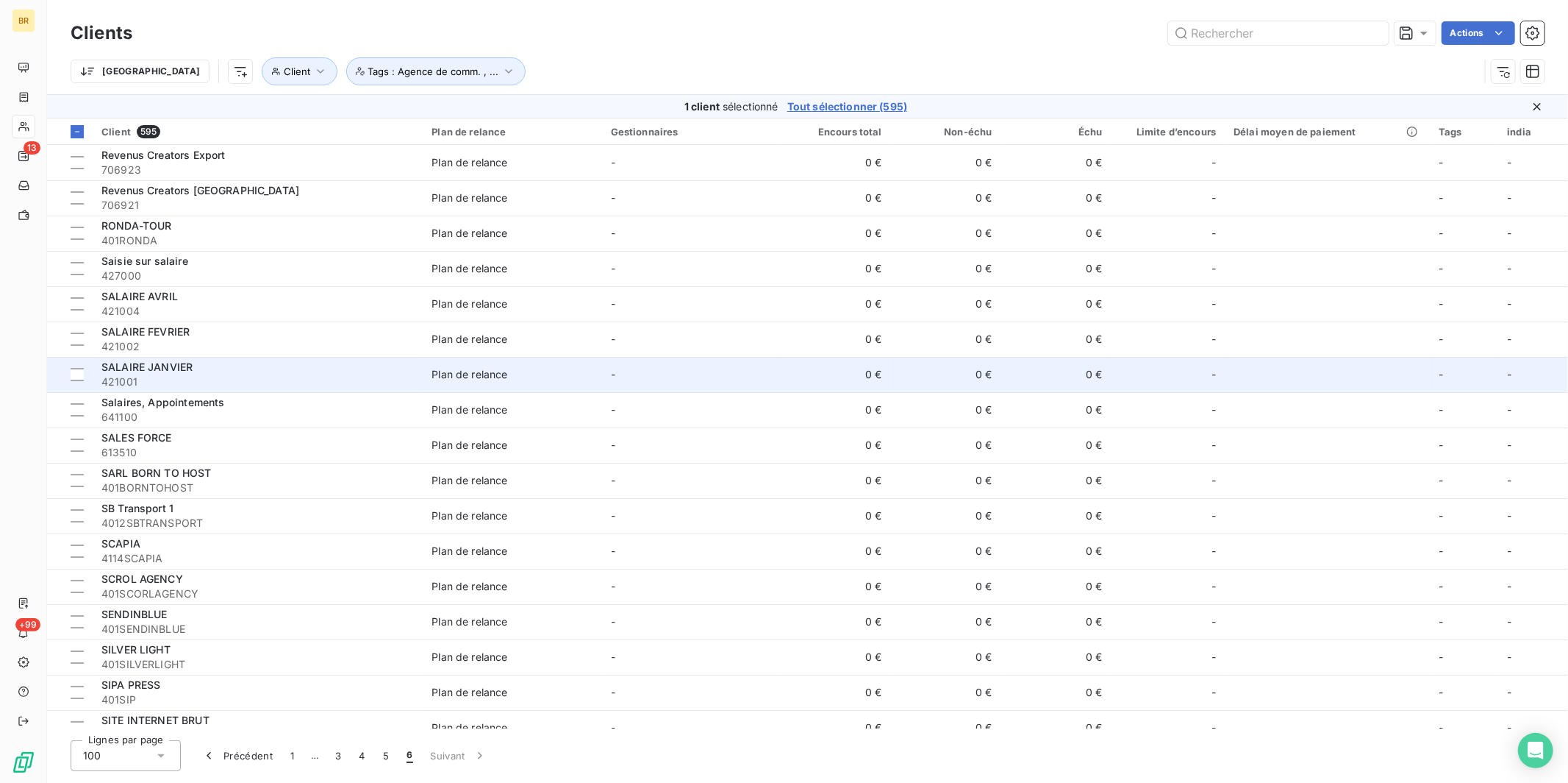
scroll to position [3, 0]
click at [176, 375] on span "421001" at bounding box center [257, 379] width 312 height 15
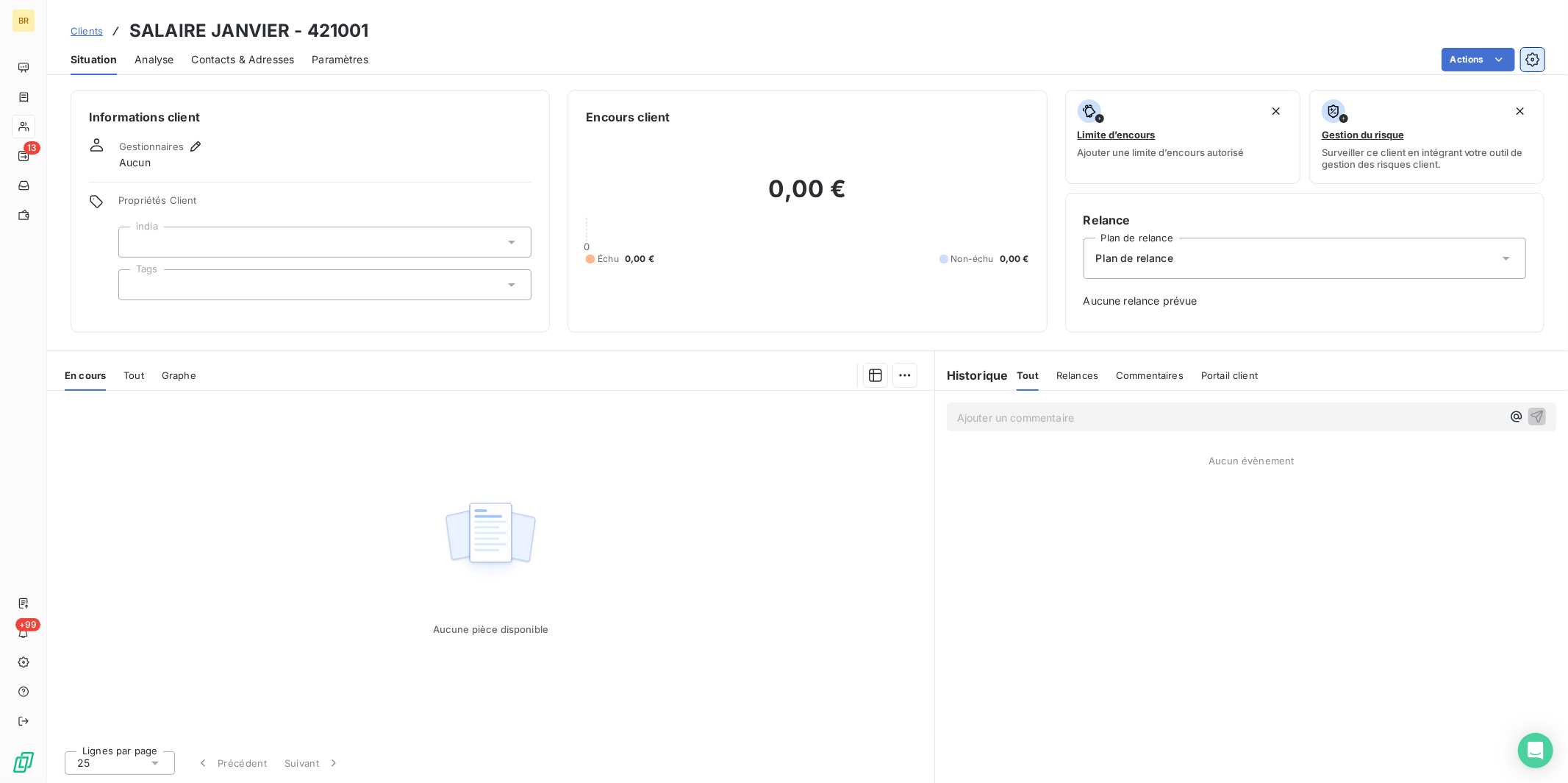
click at [1234, 60] on icon "button" at bounding box center [1533, 60] width 15 height 15
click at [365, 64] on span "Paramètres" at bounding box center [340, 60] width 56 height 15
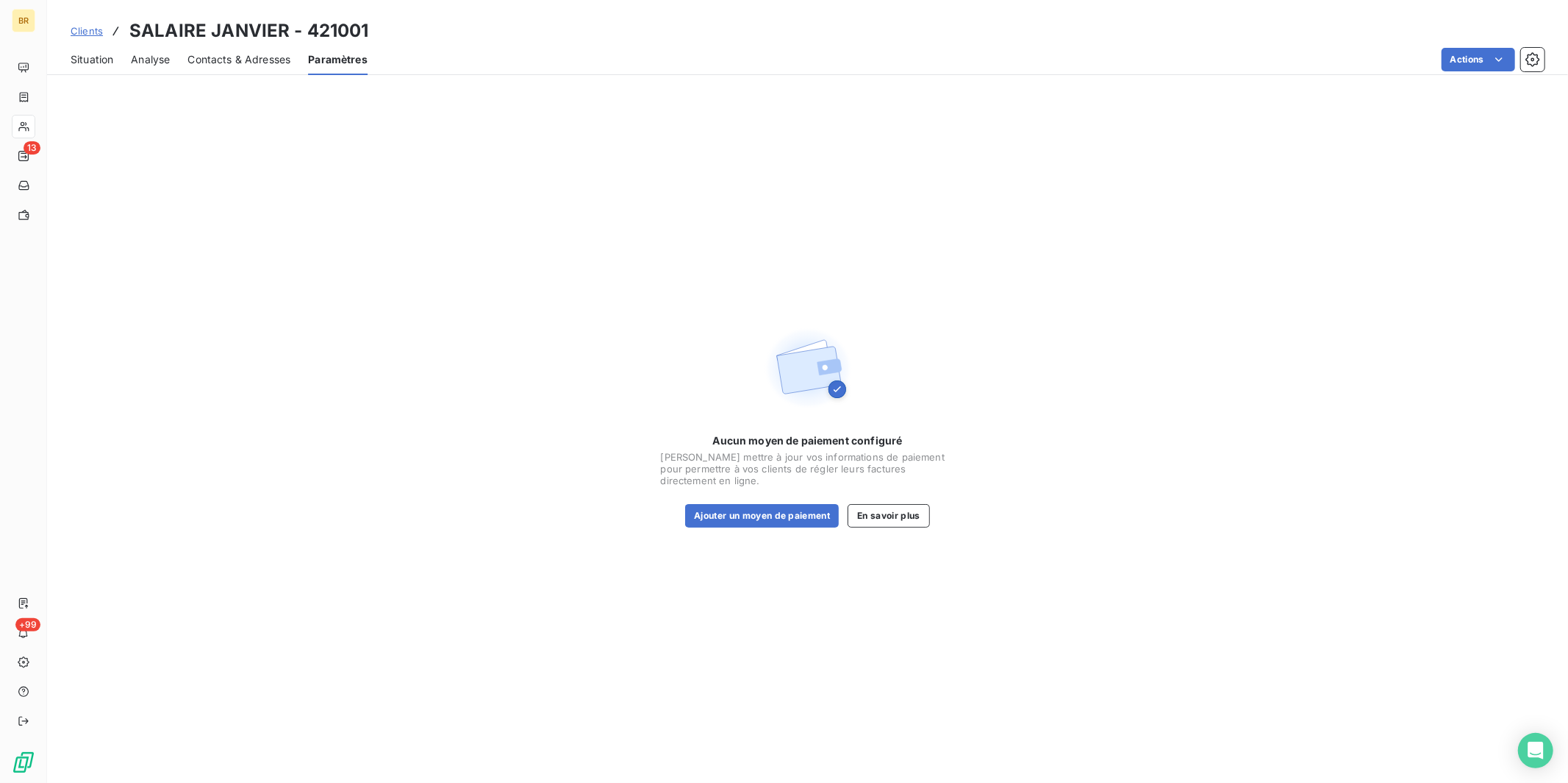
click at [253, 64] on span "Contacts & Adresses" at bounding box center [239, 60] width 103 height 15
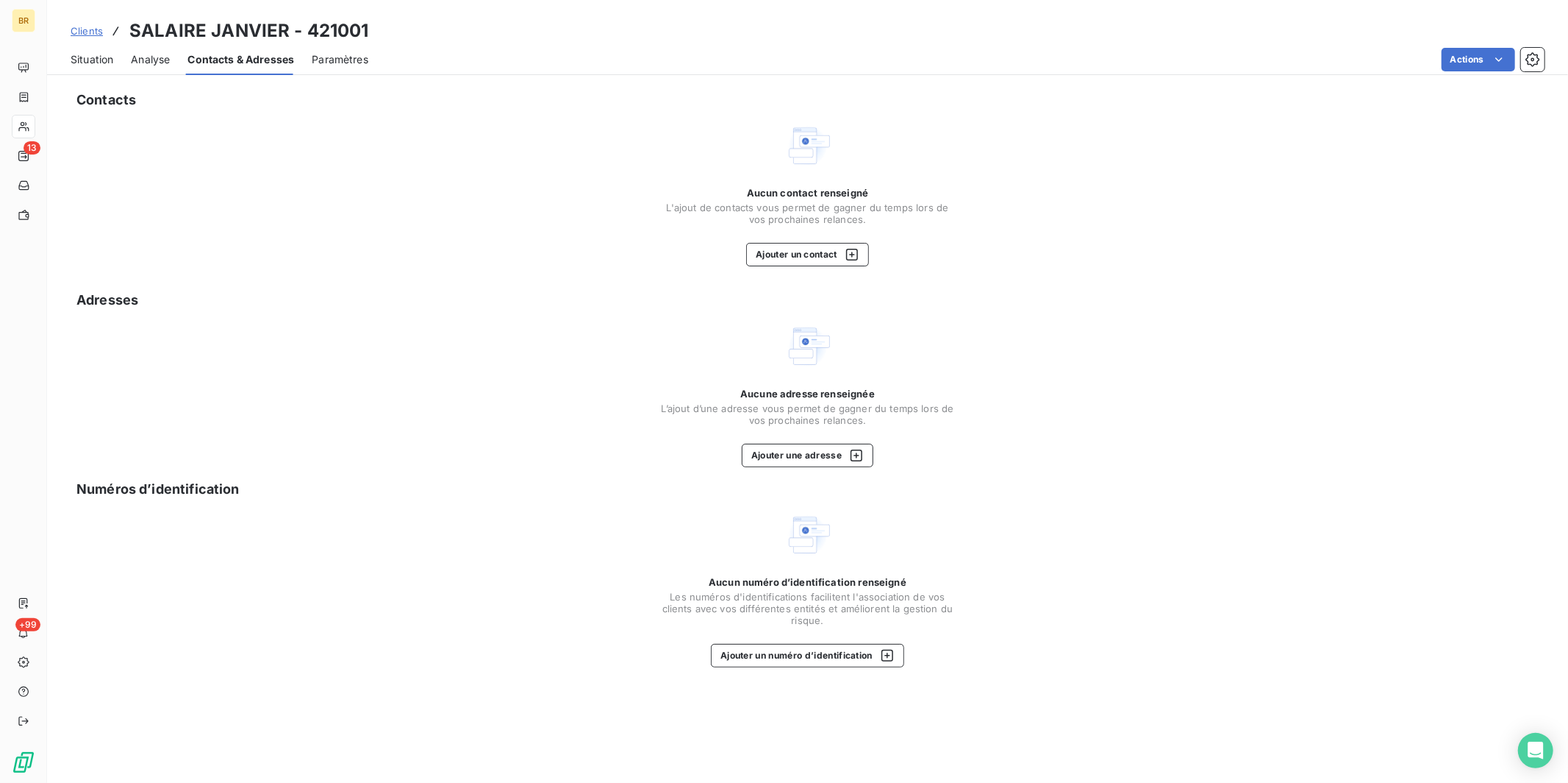
click at [159, 58] on span "Analyse" at bounding box center [150, 60] width 39 height 15
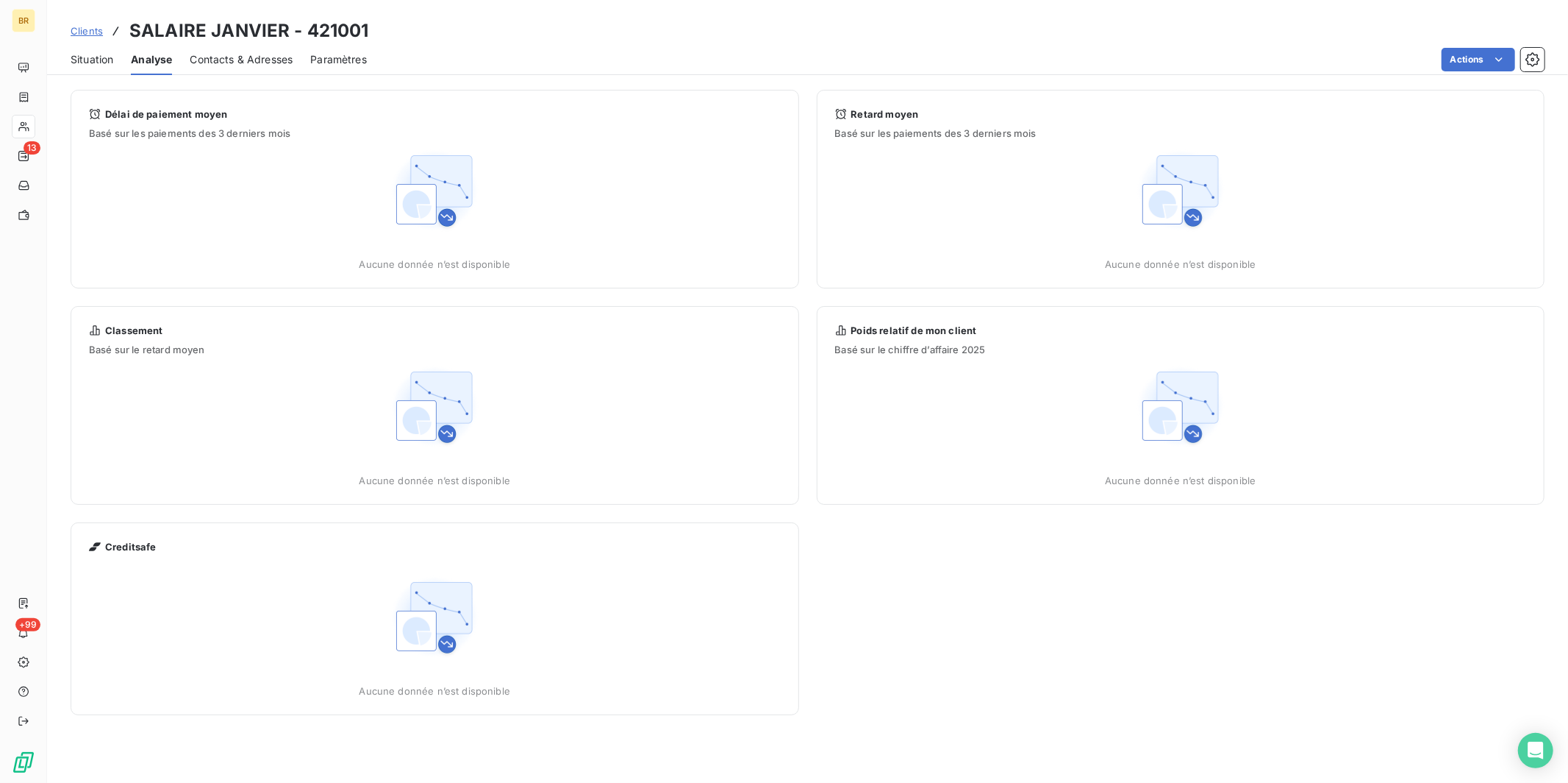
click at [93, 59] on span "Situation" at bounding box center [91, 60] width 42 height 15
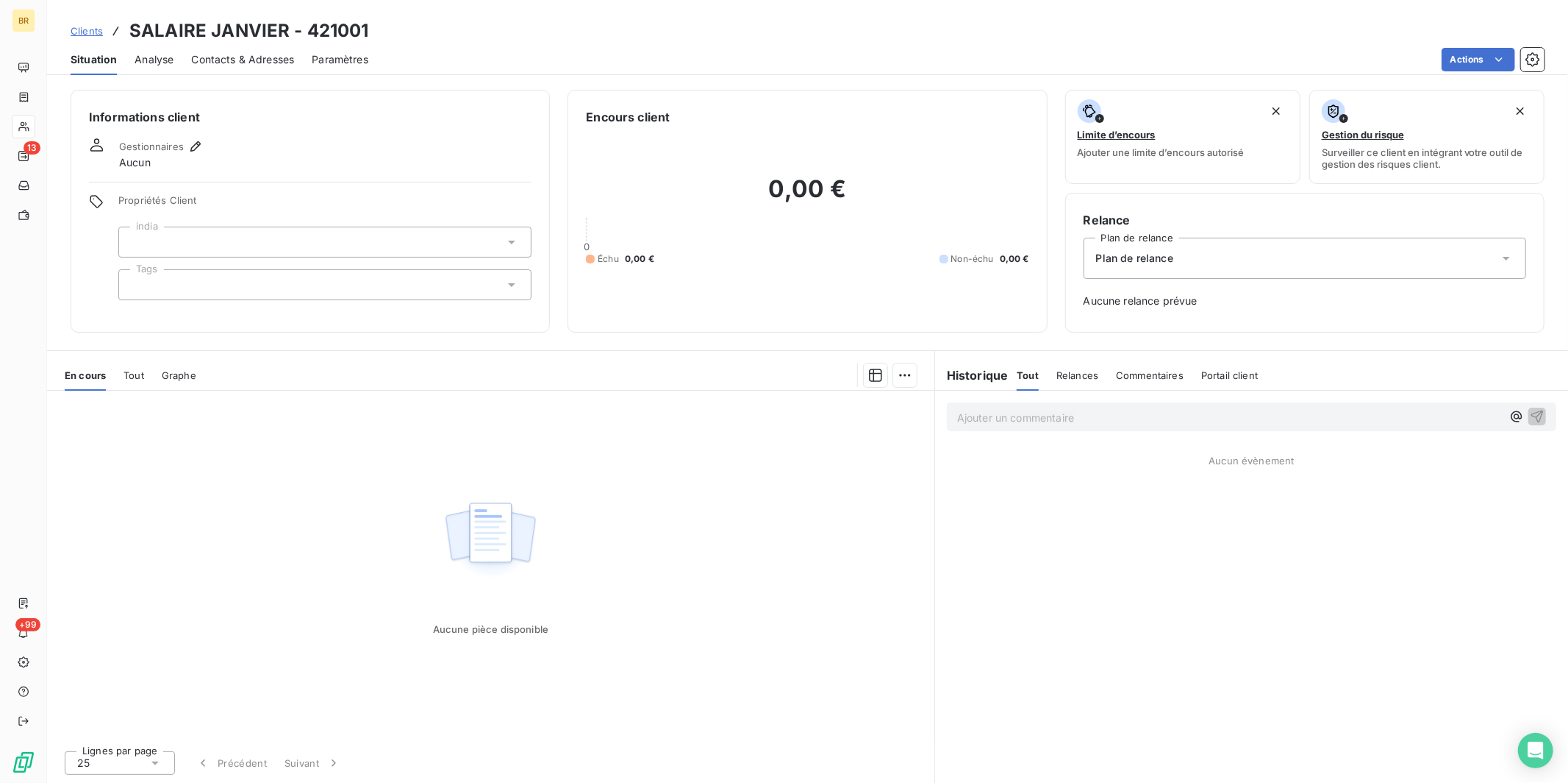
click at [93, 26] on span "Clients" at bounding box center [86, 31] width 32 height 12
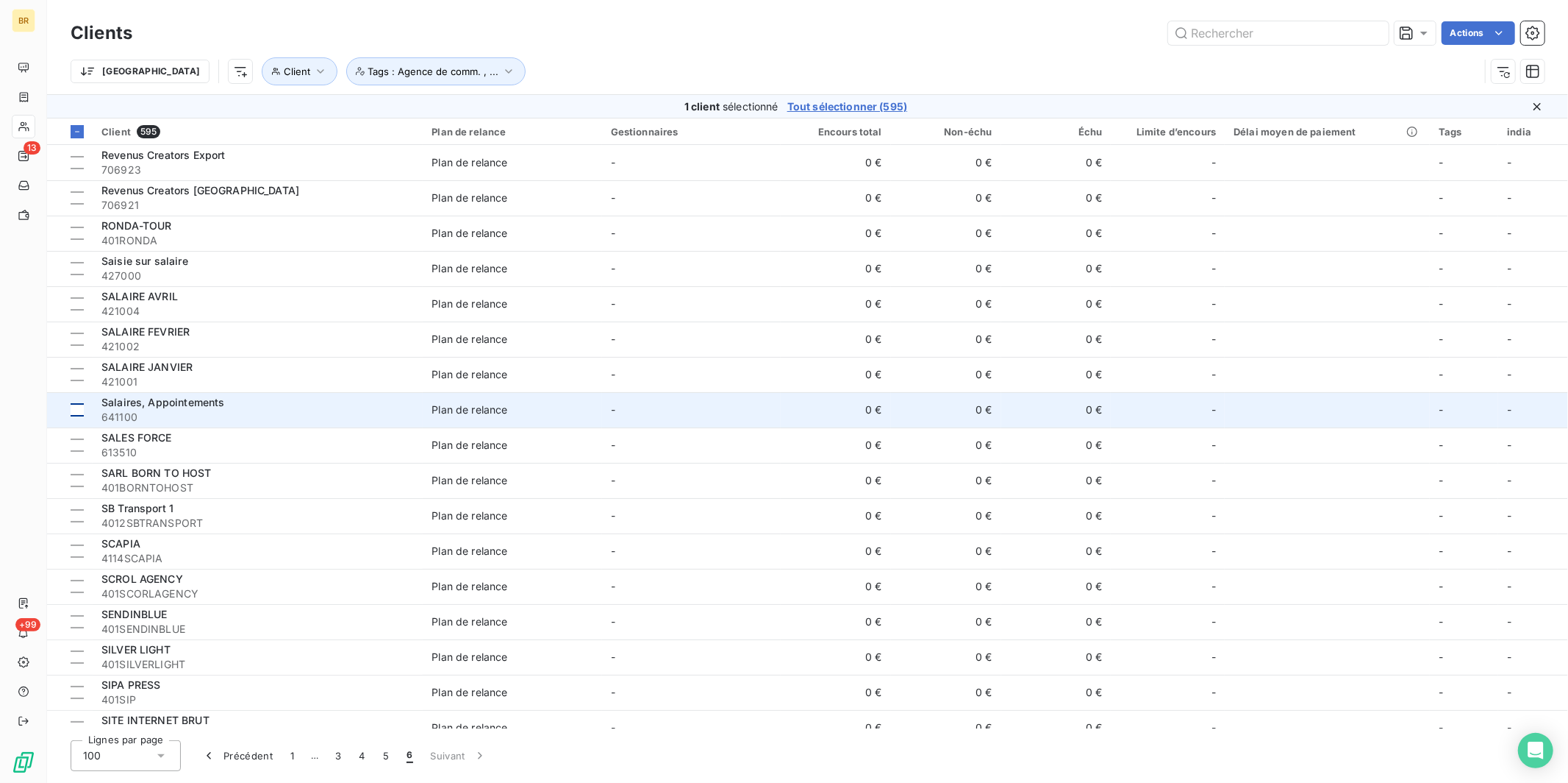
click at [81, 410] on div at bounding box center [77, 409] width 13 height 13
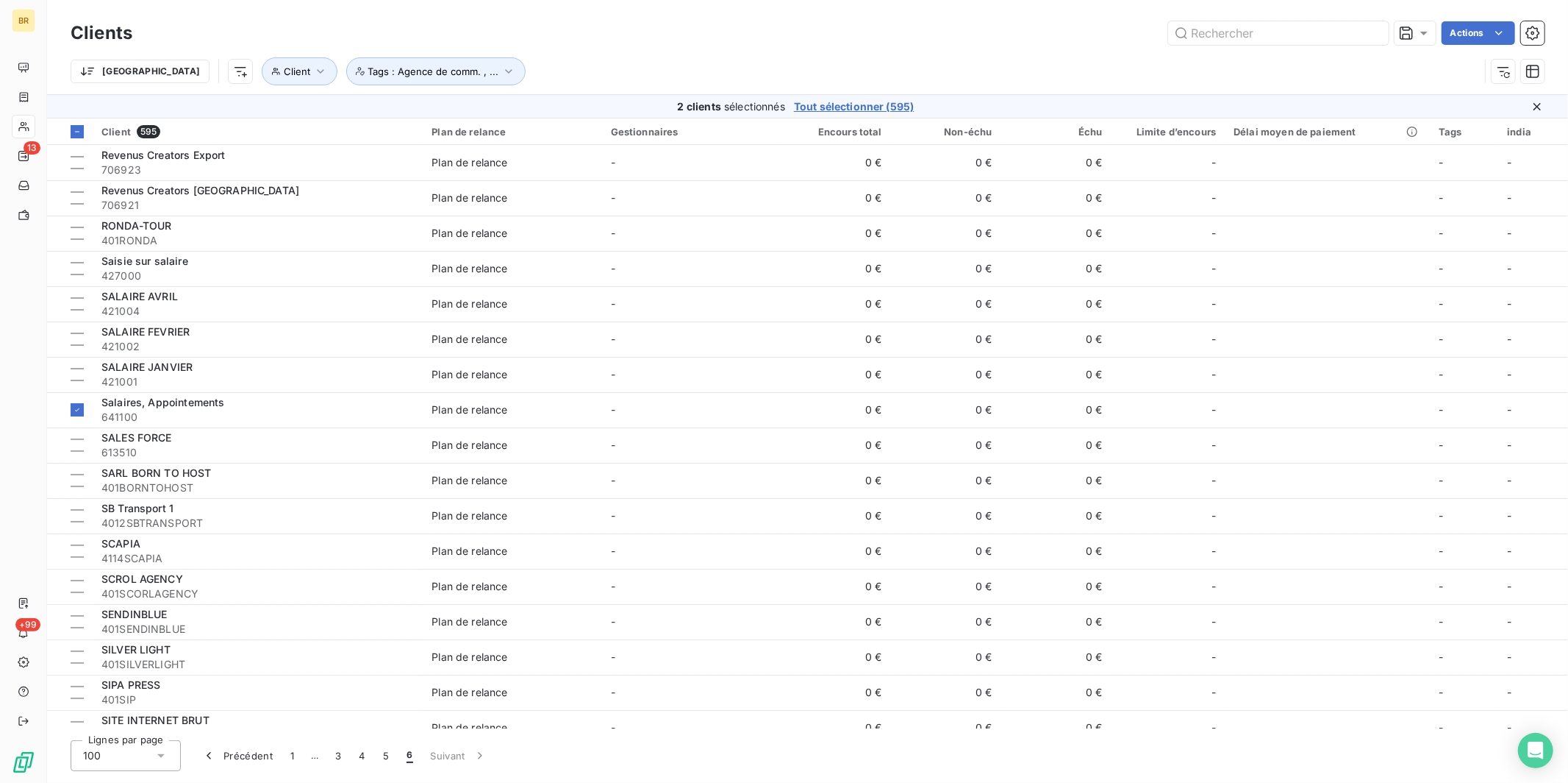
click at [859, 107] on span "Tout sélectionner (595)" at bounding box center [854, 107] width 120 height 15
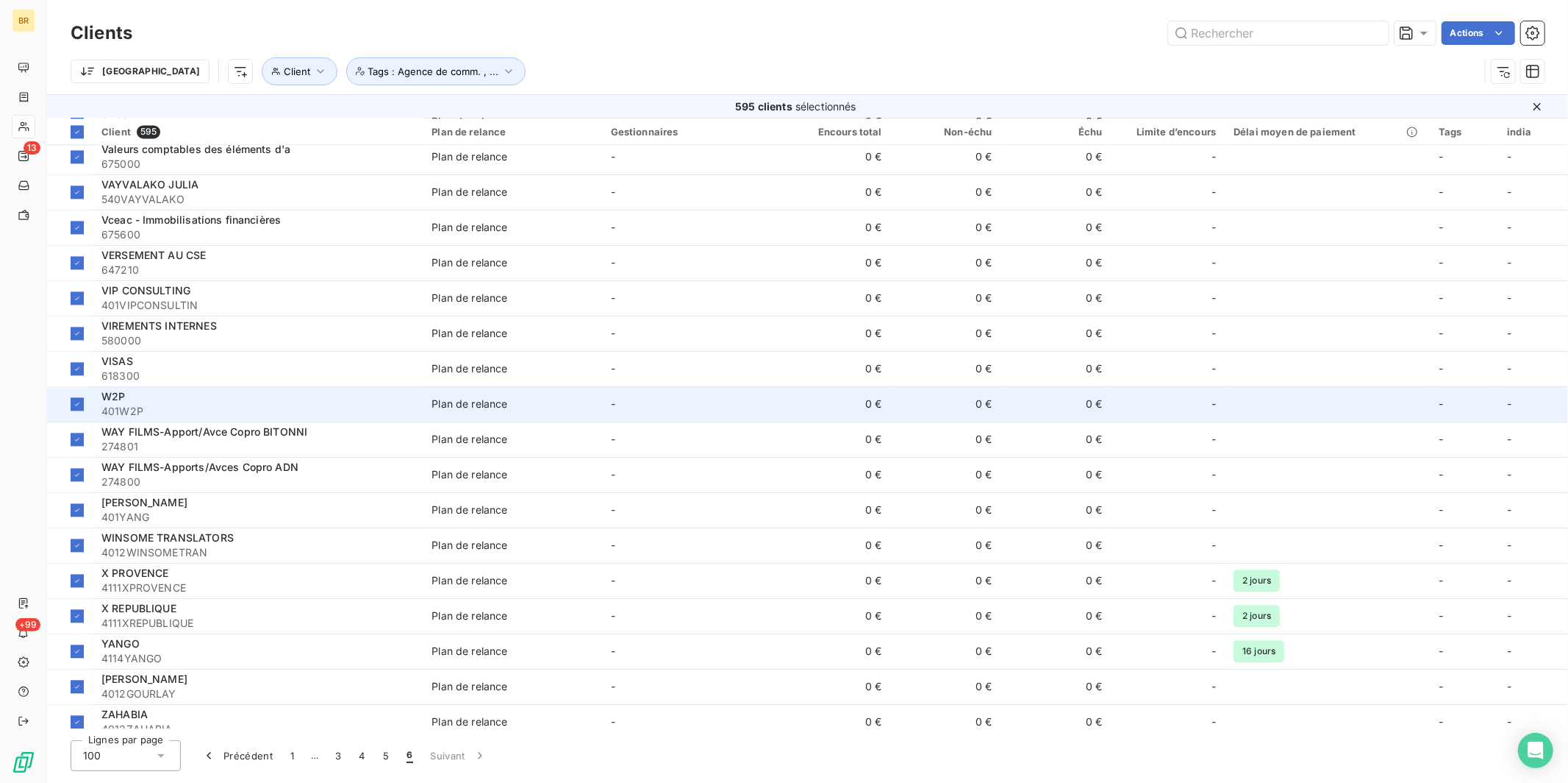
scroll to position [2770, 0]
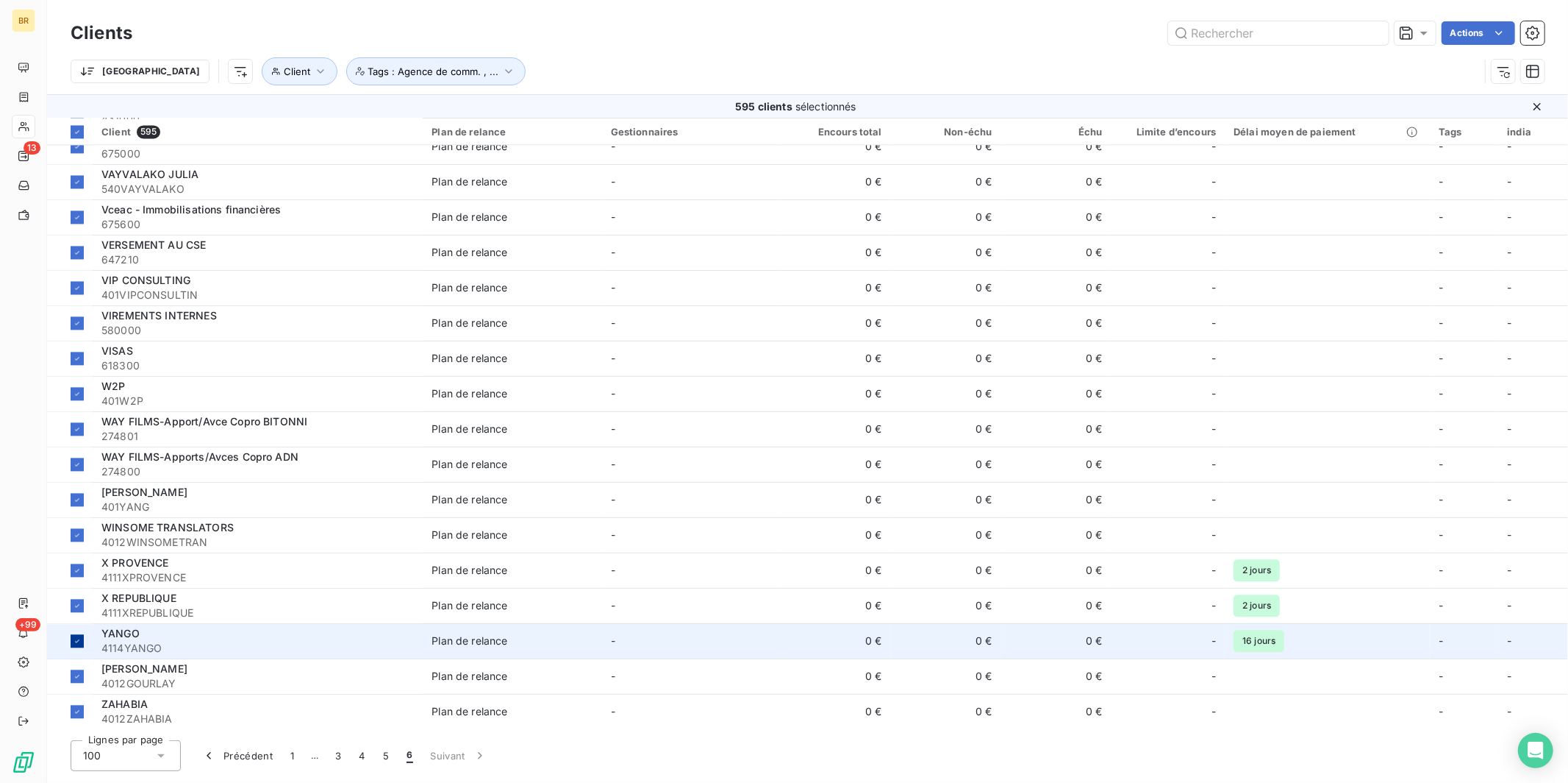
click at [78, 637] on icon at bounding box center [77, 640] width 8 height 8
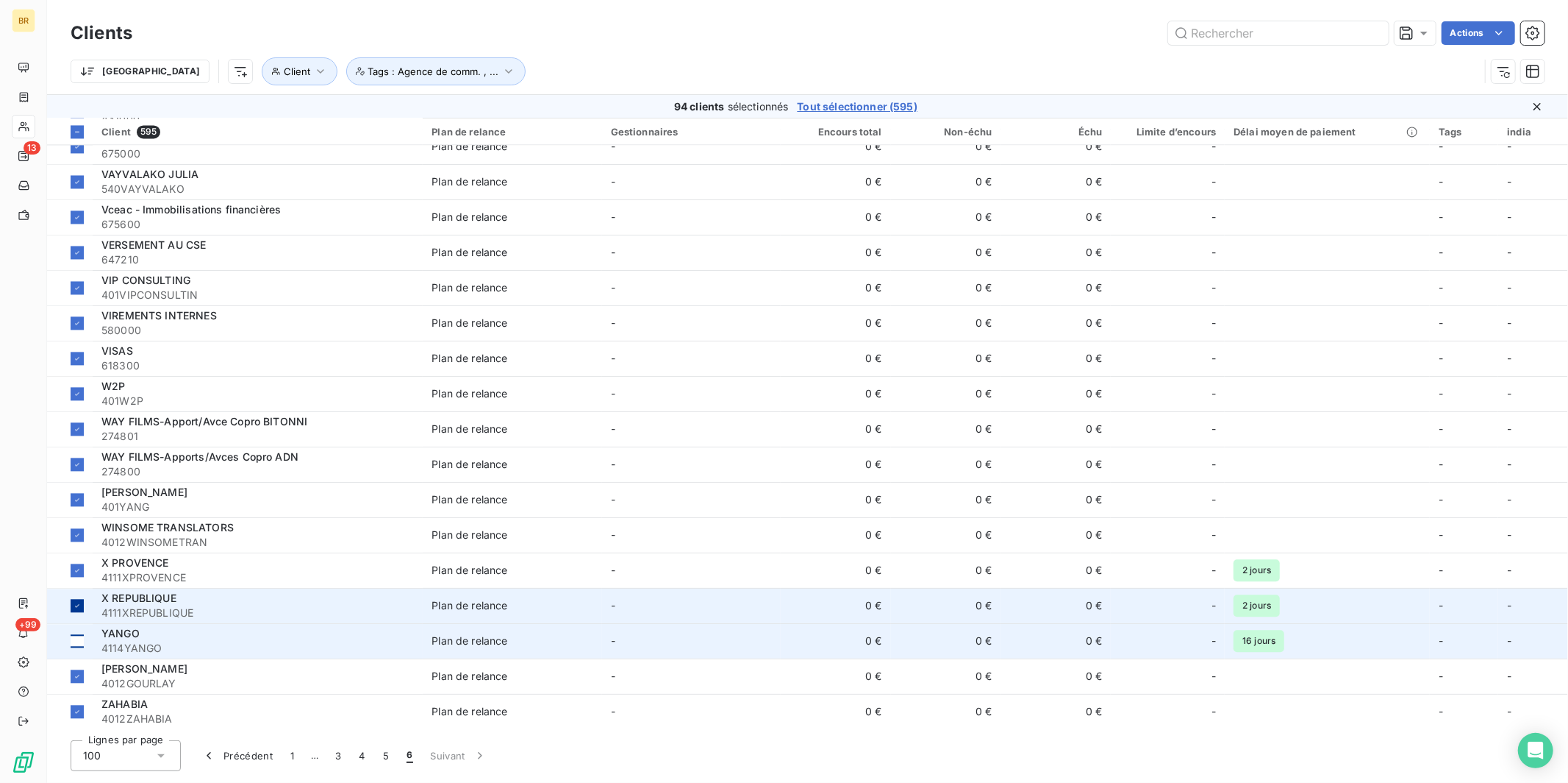
click at [80, 606] on icon at bounding box center [77, 605] width 8 height 8
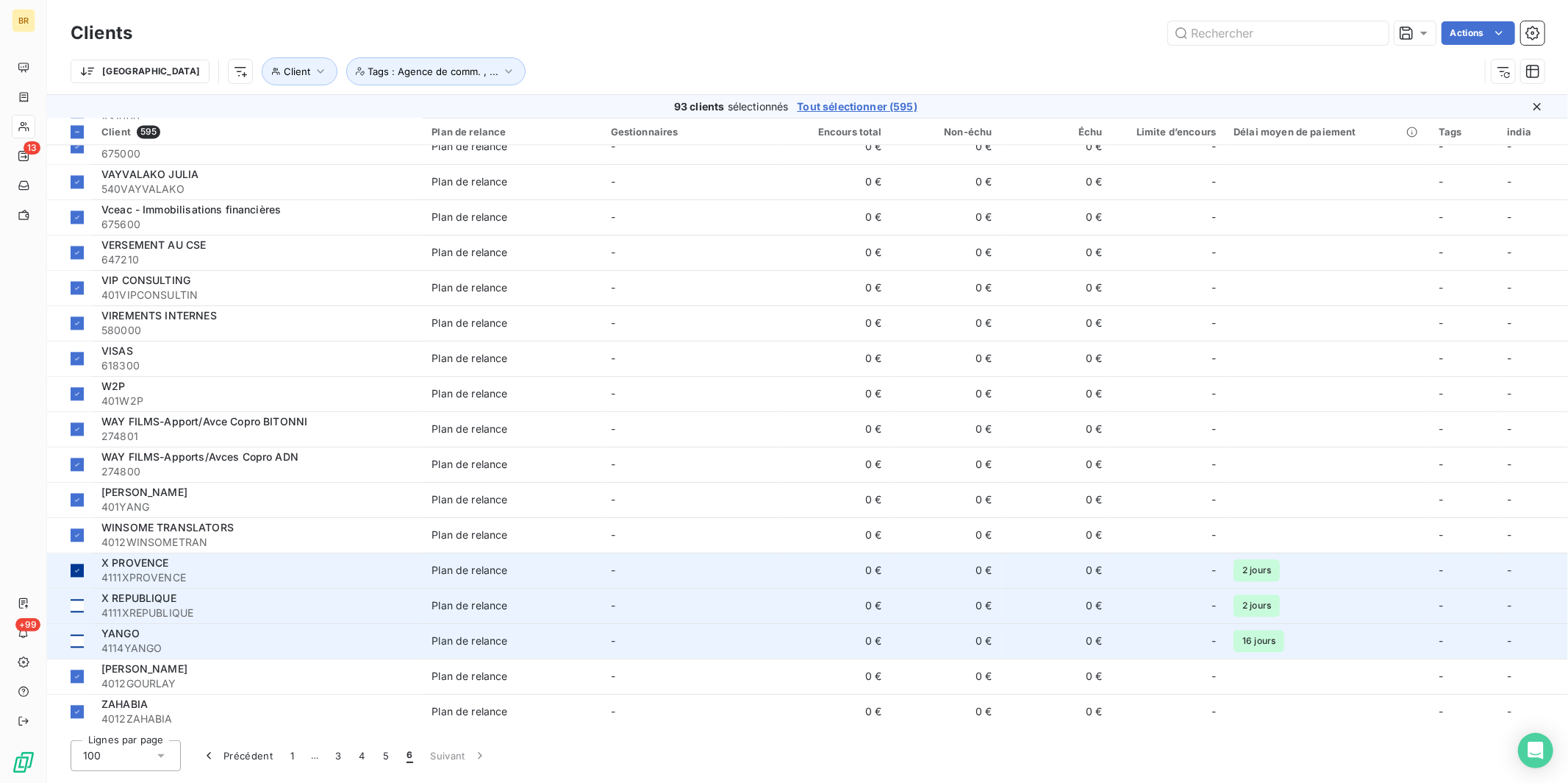
click at [82, 570] on div at bounding box center [77, 570] width 13 height 13
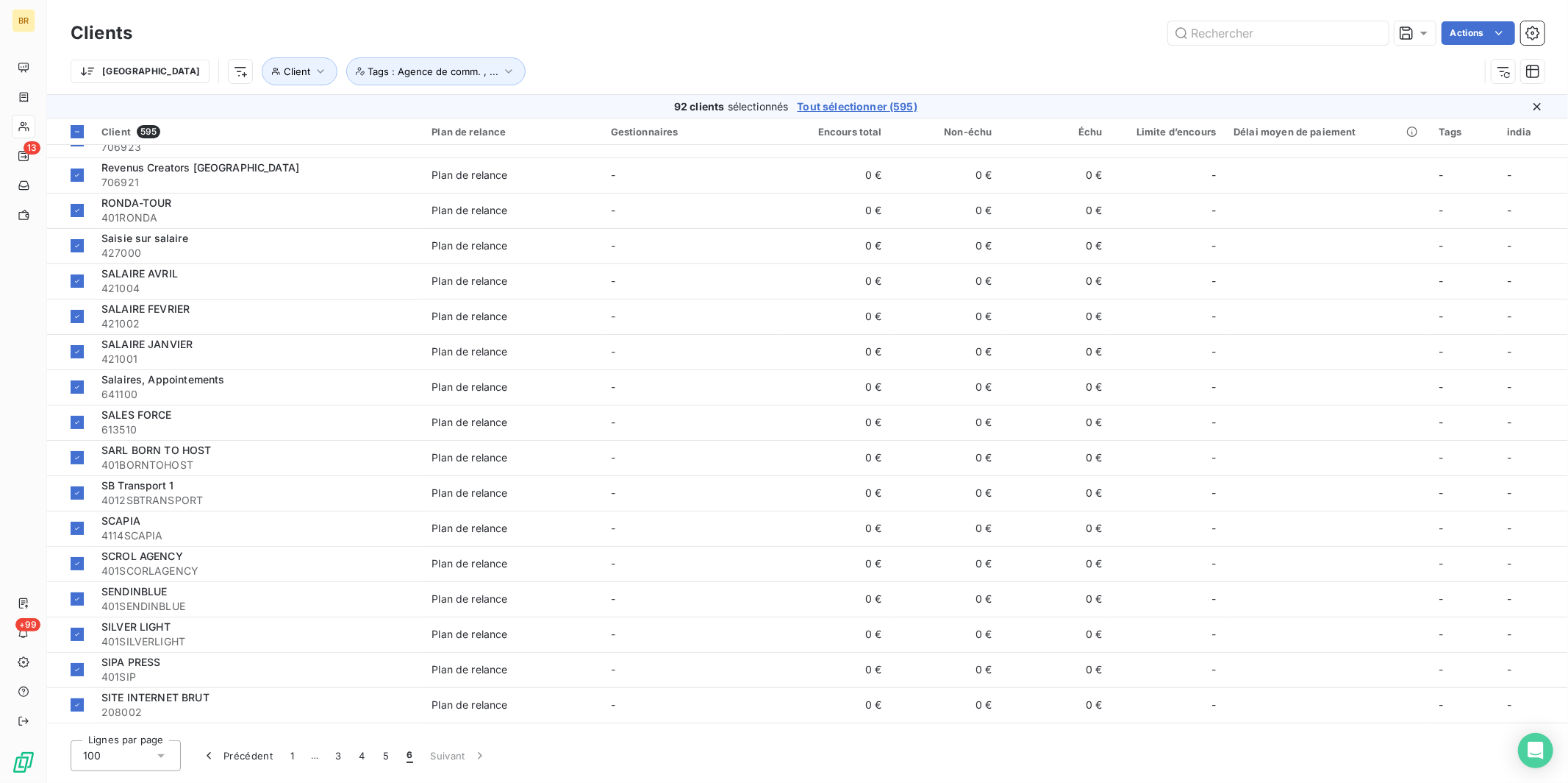
scroll to position [0, 0]
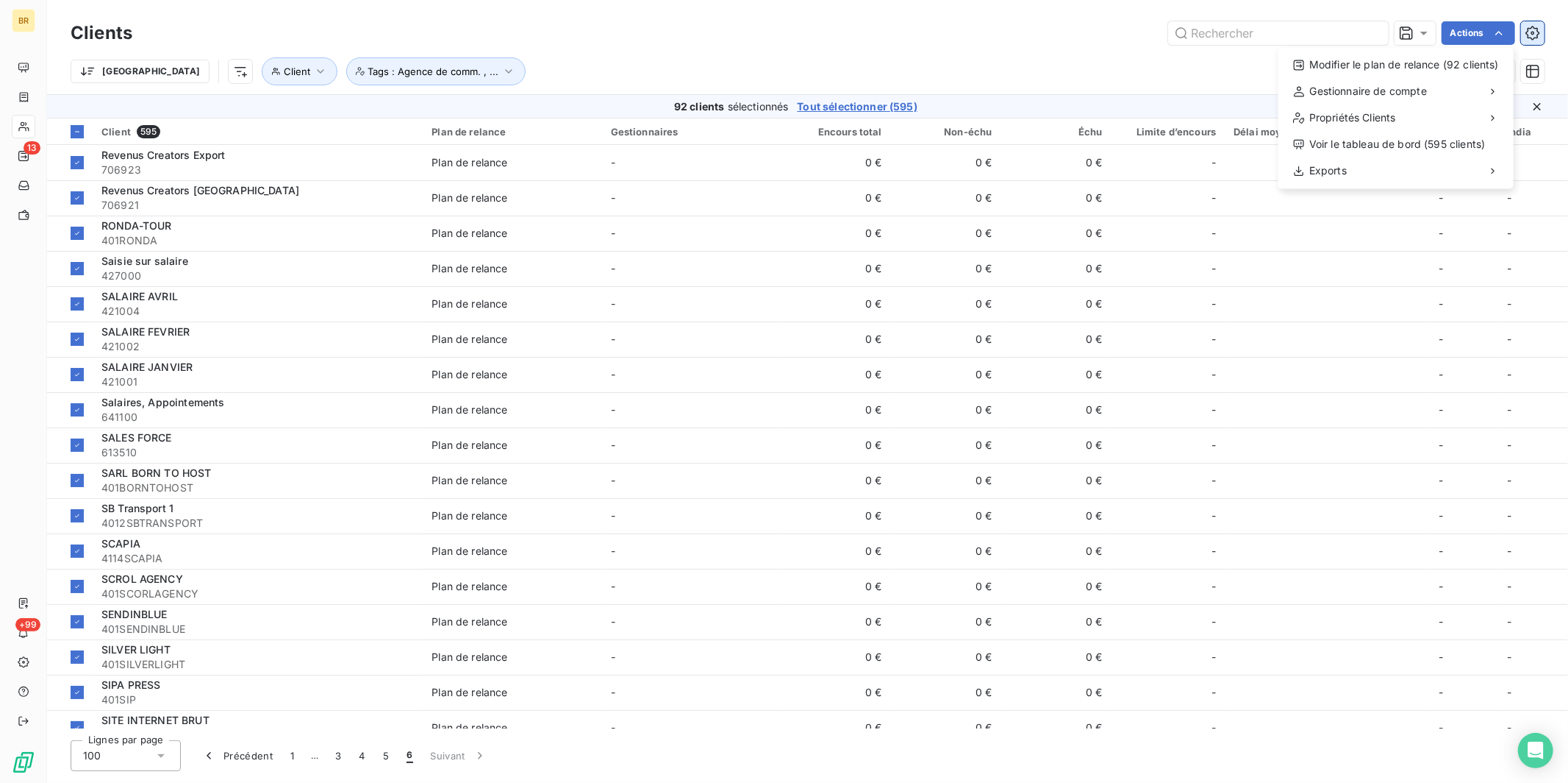
click at [1234, 36] on html "BR 13 +99 Clients Actions Modifier le plan de relance (92 clients) Gestionnaire…" at bounding box center [784, 392] width 1568 height 783
click at [1234, 36] on icon "button" at bounding box center [1533, 33] width 15 height 15
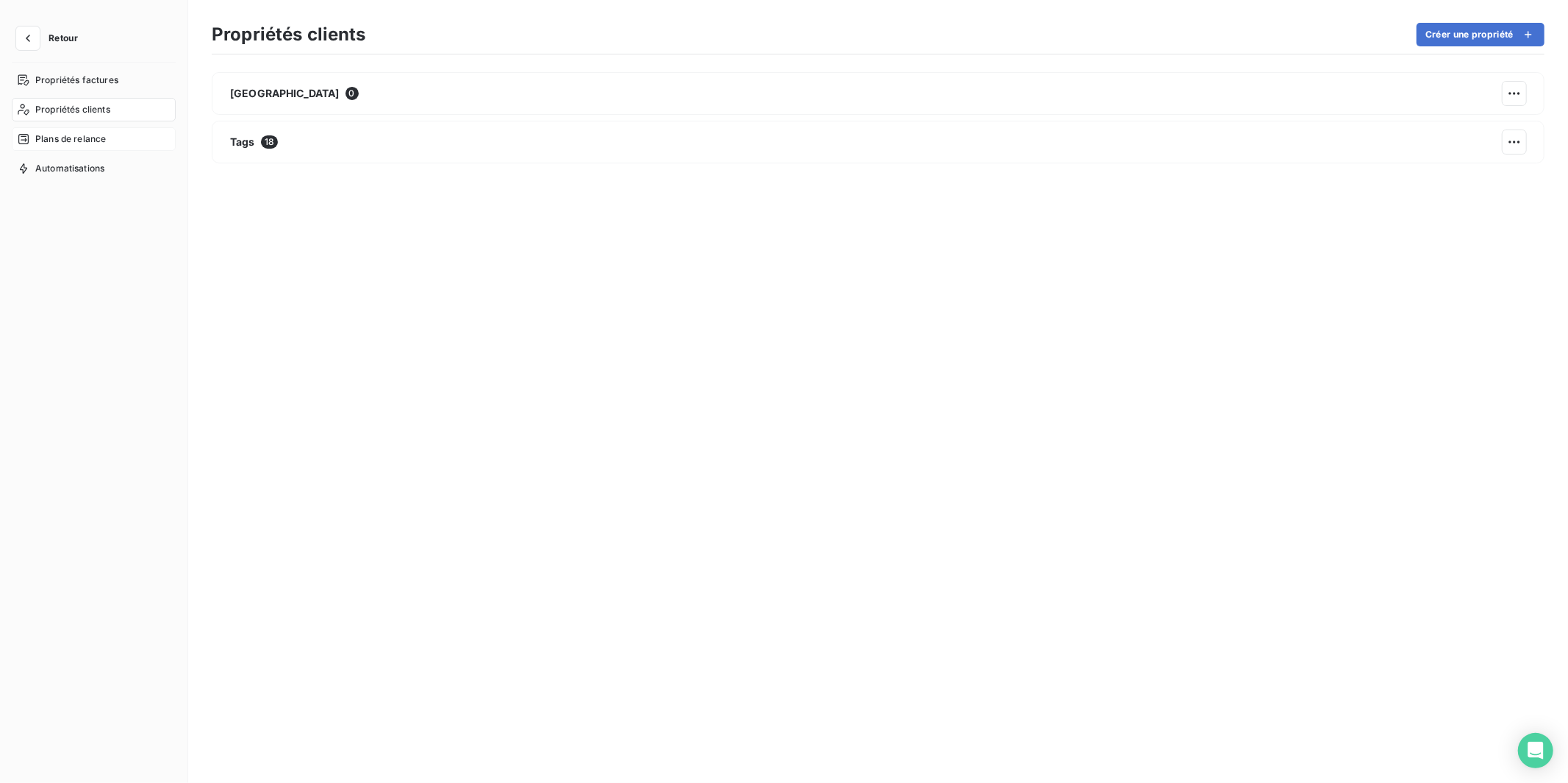
click at [73, 141] on span "Plans de relance" at bounding box center [70, 139] width 70 height 13
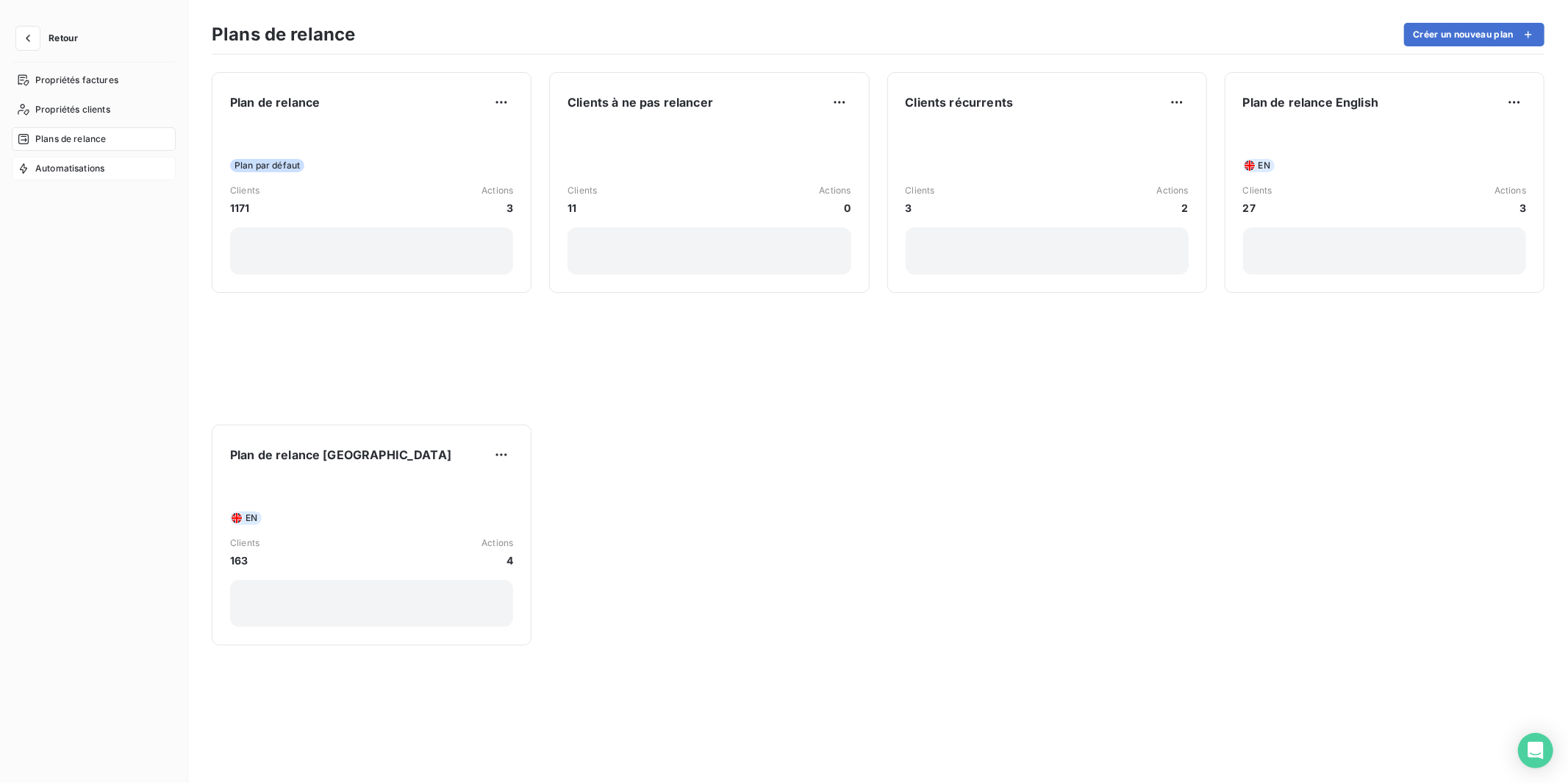
click at [77, 172] on span "Automatisations" at bounding box center [70, 168] width 69 height 13
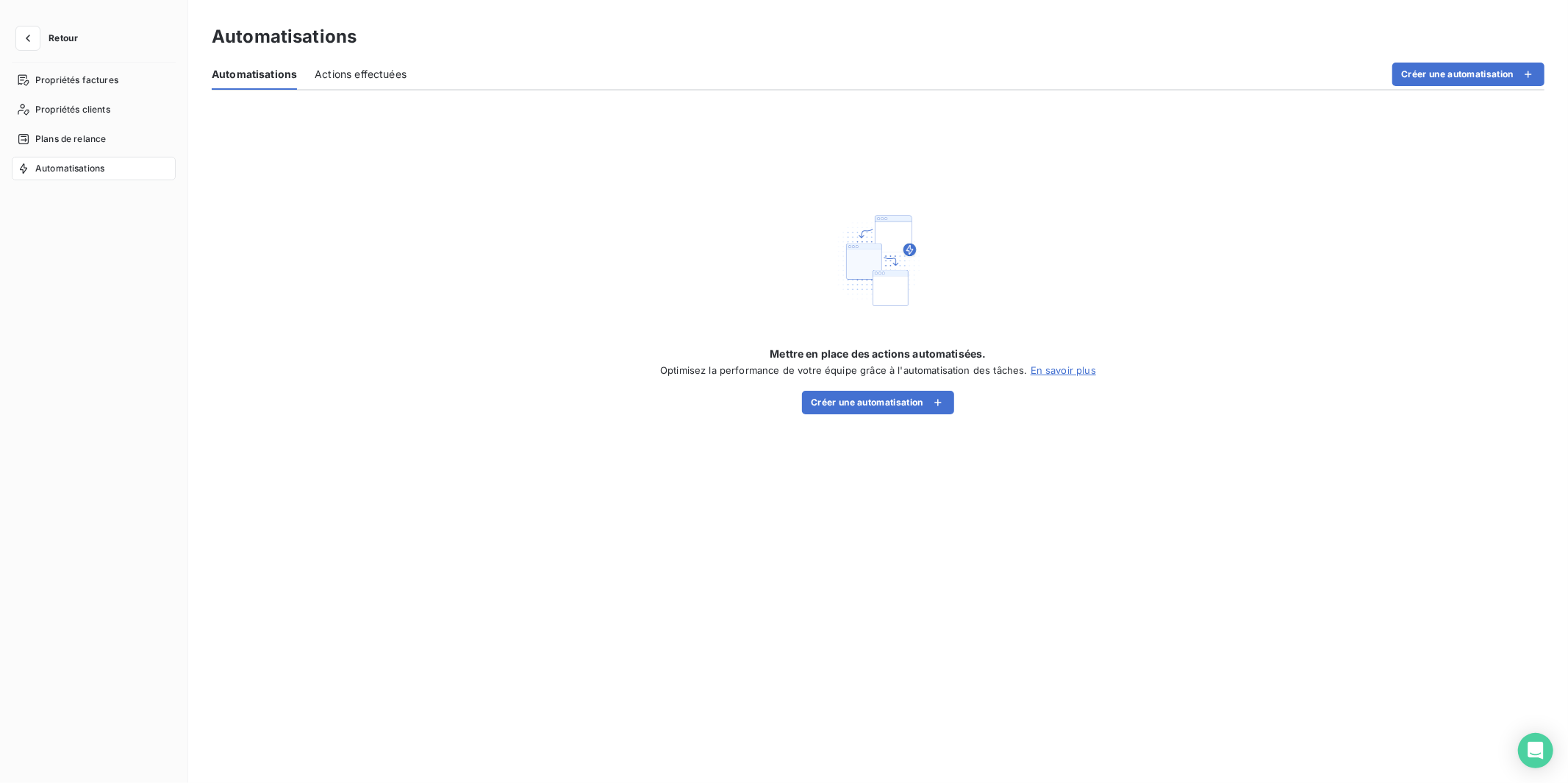
click at [346, 80] on span "Actions effectuées" at bounding box center [360, 74] width 92 height 15
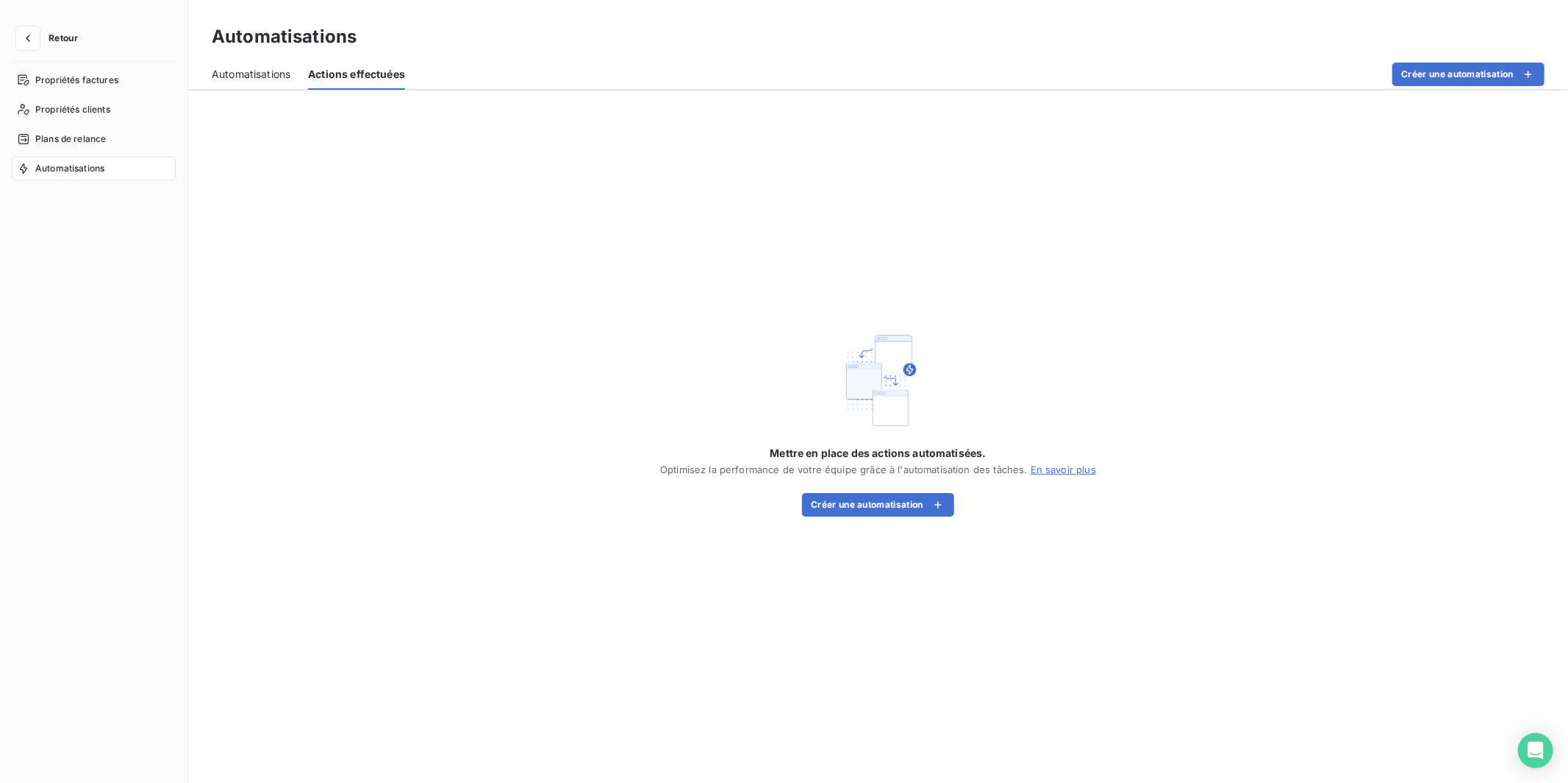
click at [253, 76] on span "Automatisations" at bounding box center [251, 74] width 79 height 15
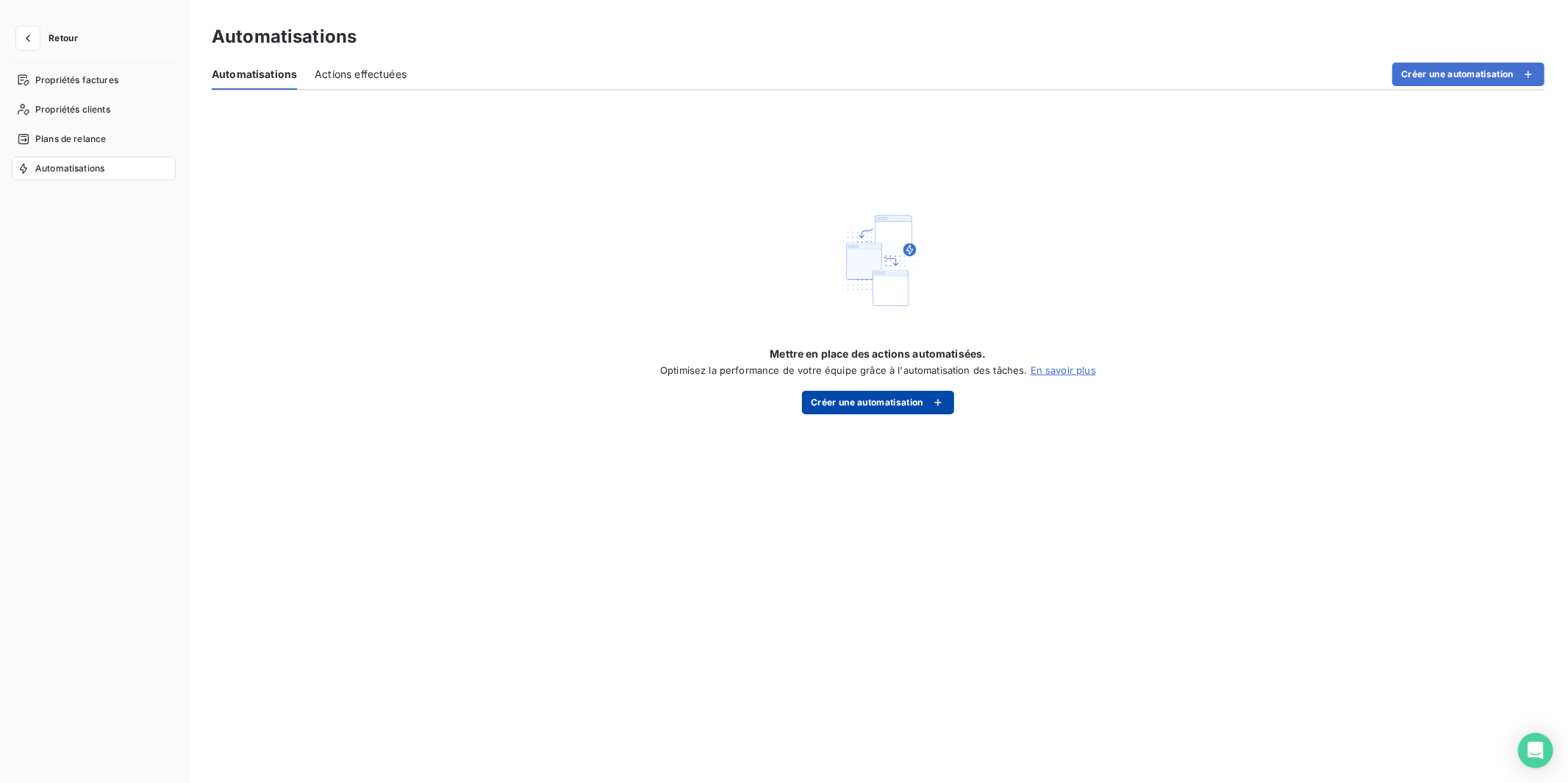
click at [827, 404] on button "Créer une automatisation" at bounding box center [878, 402] width 152 height 23
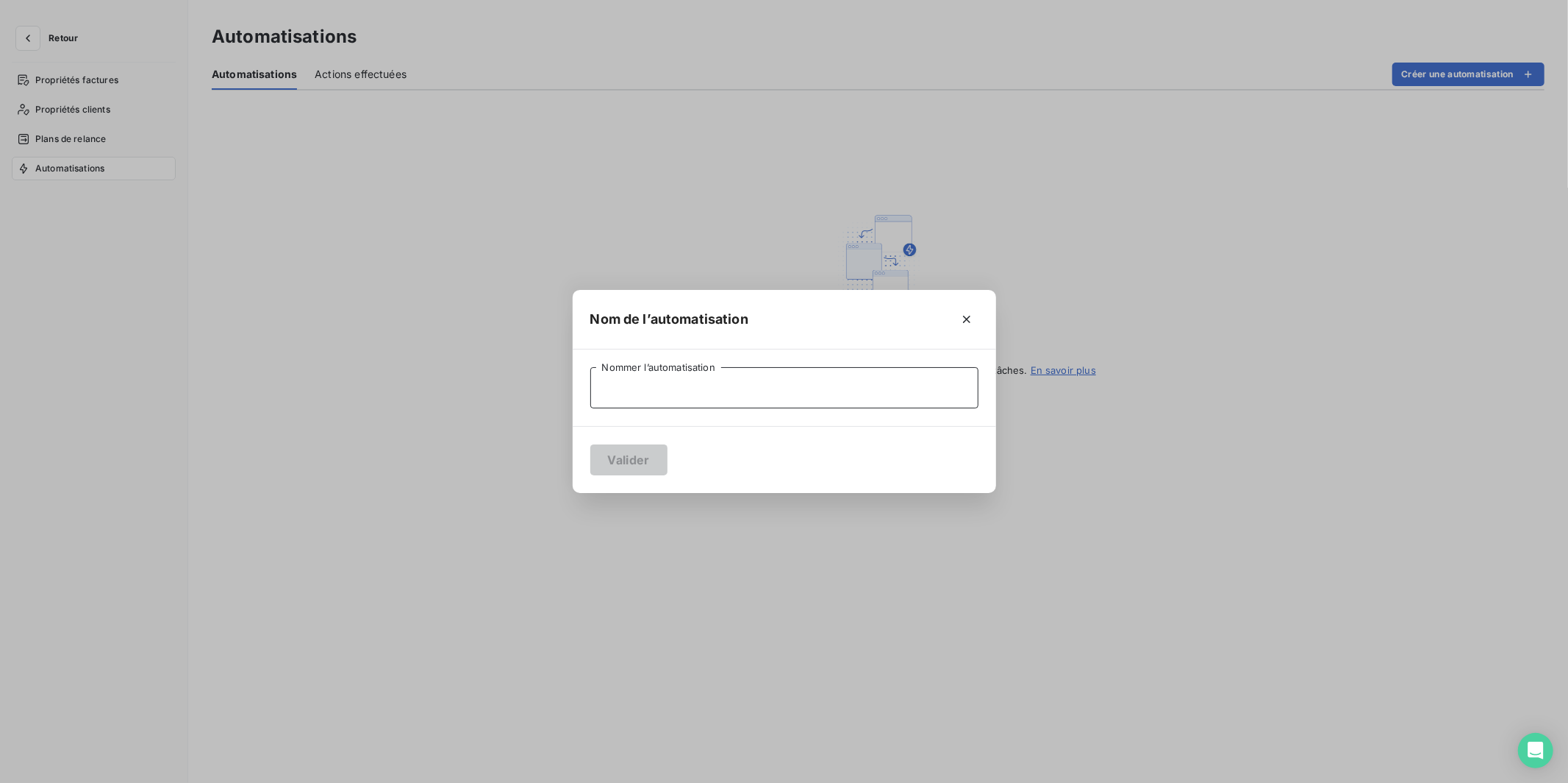
click at [749, 382] on input "Nommer l’automatisation" at bounding box center [784, 388] width 388 height 41
type input "T"
click at [622, 456] on button "Valider" at bounding box center [629, 459] width 77 height 31
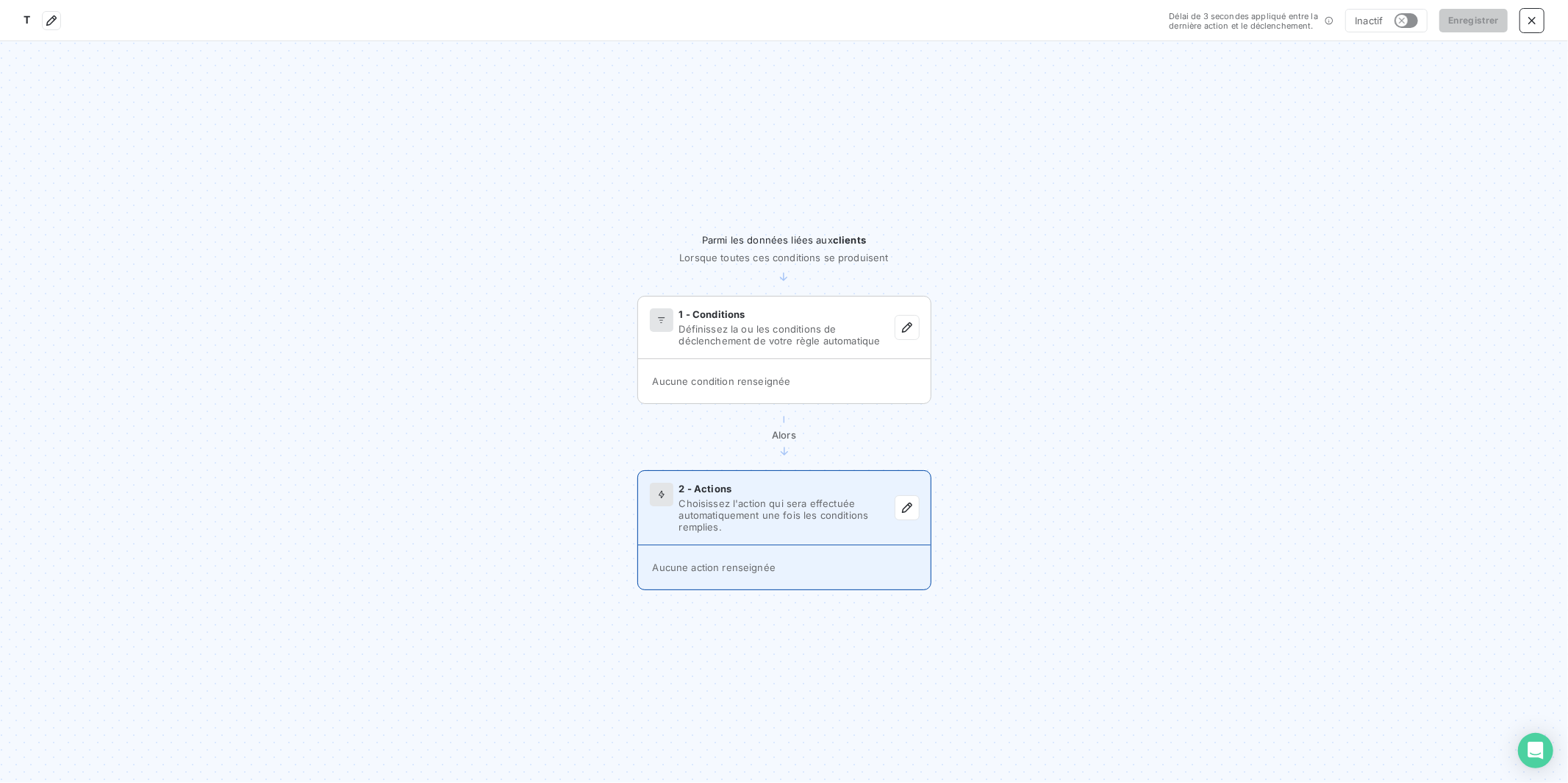
click at [758, 487] on div "2 - Actions" at bounding box center [787, 488] width 216 height 12
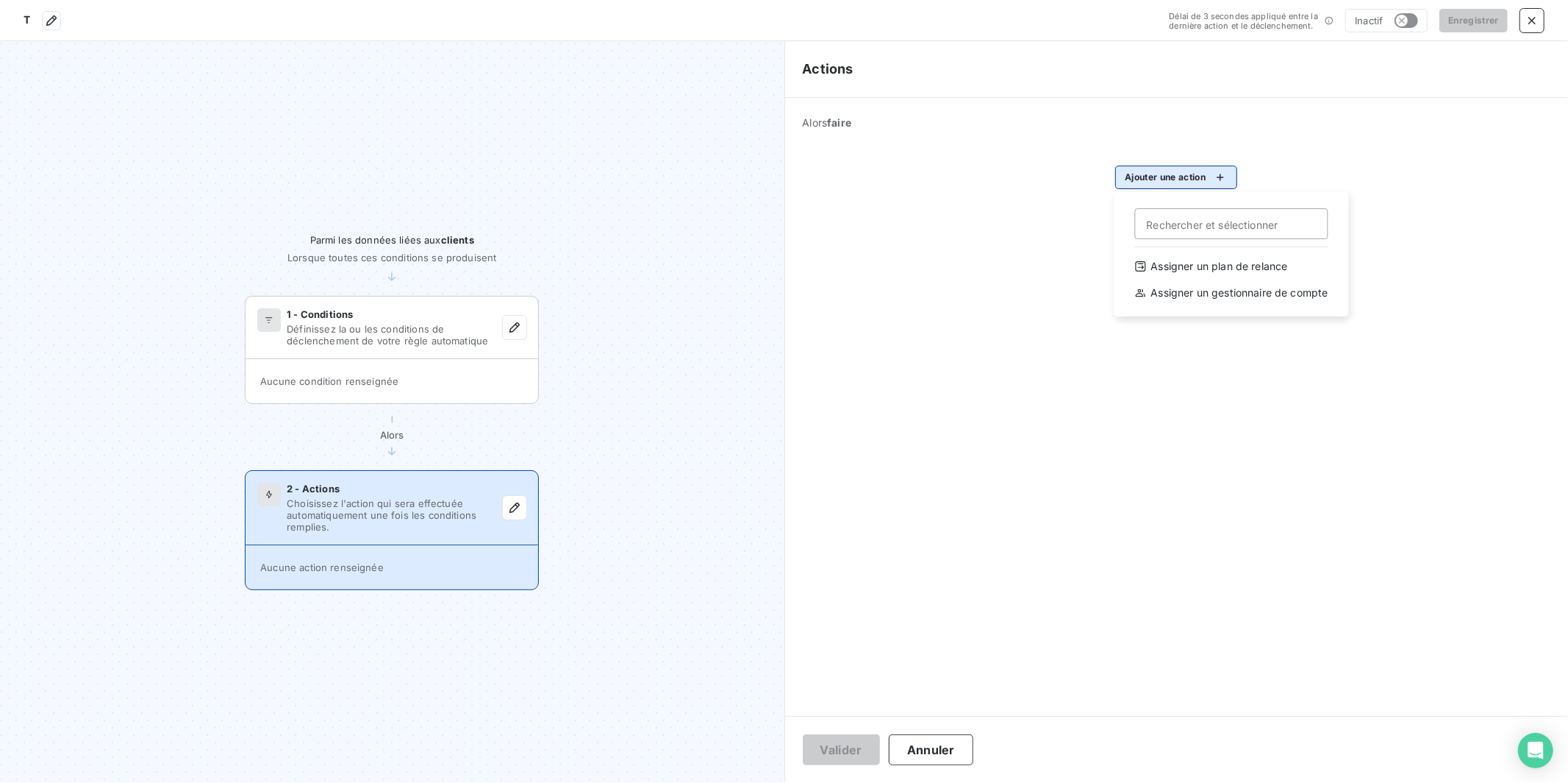
click at [1190, 175] on html "T Délai de 3 secondes appliqué entre la dernière action et le déclenchement. In…" at bounding box center [784, 392] width 1568 height 783
click at [1180, 294] on div "Assigner un gestionnaire de compte" at bounding box center [1231, 292] width 211 height 23
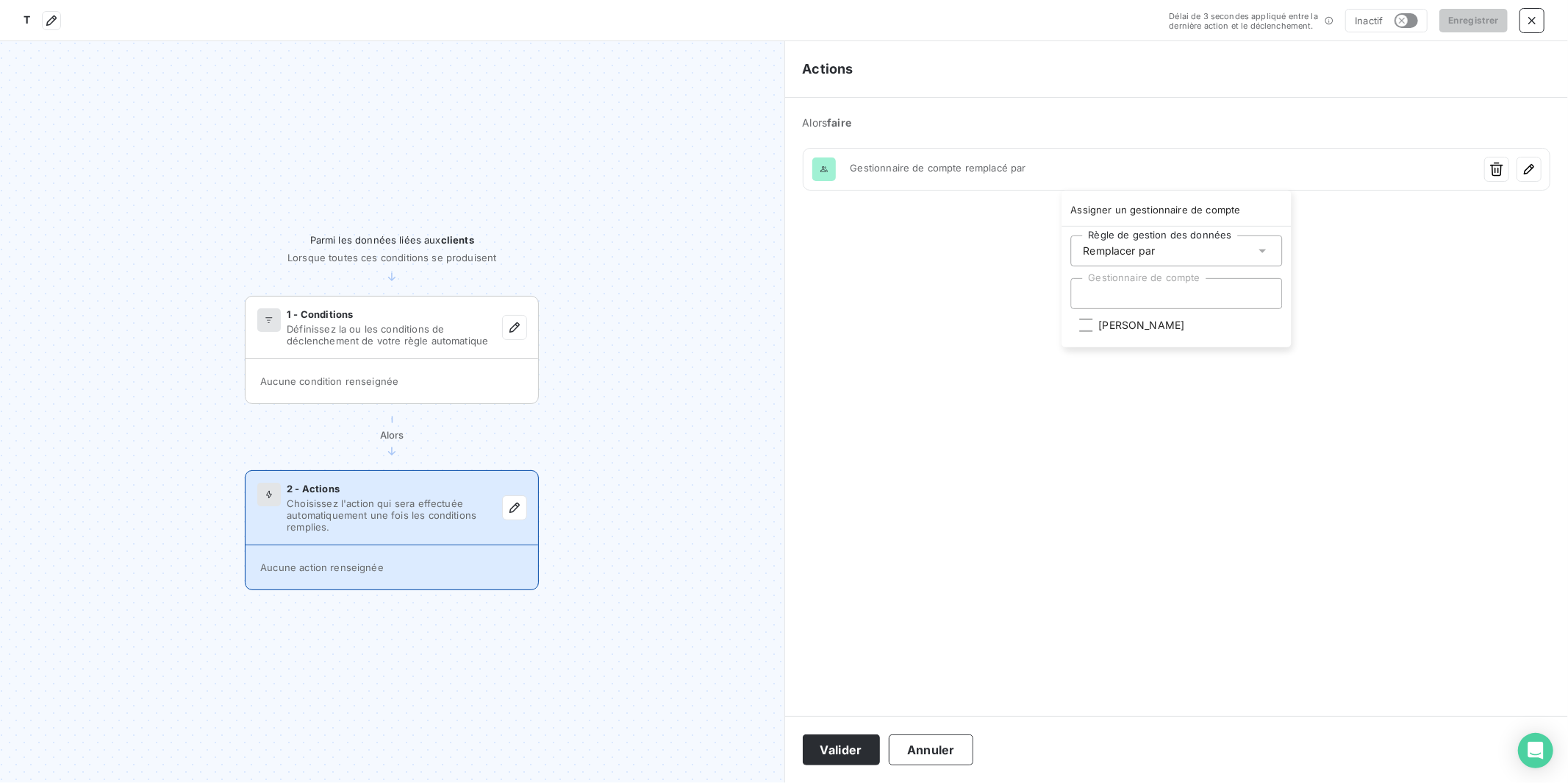
click at [1190, 249] on div "Remplacer par" at bounding box center [1177, 251] width 212 height 31
click at [1153, 297] on div at bounding box center [1177, 293] width 212 height 31
click at [1115, 328] on span "[PERSON_NAME]" at bounding box center [1141, 325] width 86 height 15
click at [911, 365] on html "T Délai de 3 secondes appliqué entre la dernière action et le déclenchement. In…" at bounding box center [784, 392] width 1568 height 783
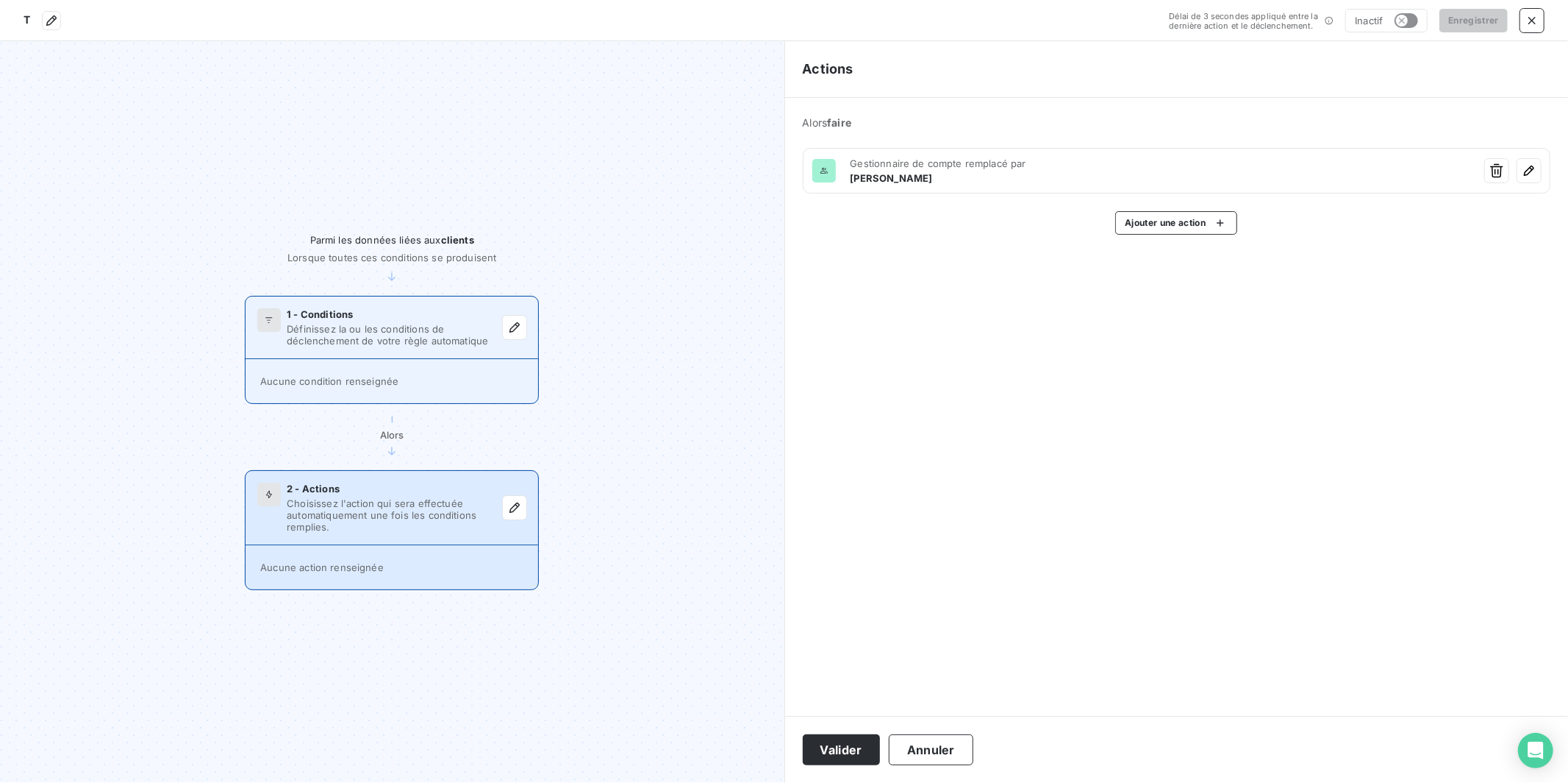
click at [379, 372] on div "Aucune condition renseignée" at bounding box center [392, 380] width 293 height 44
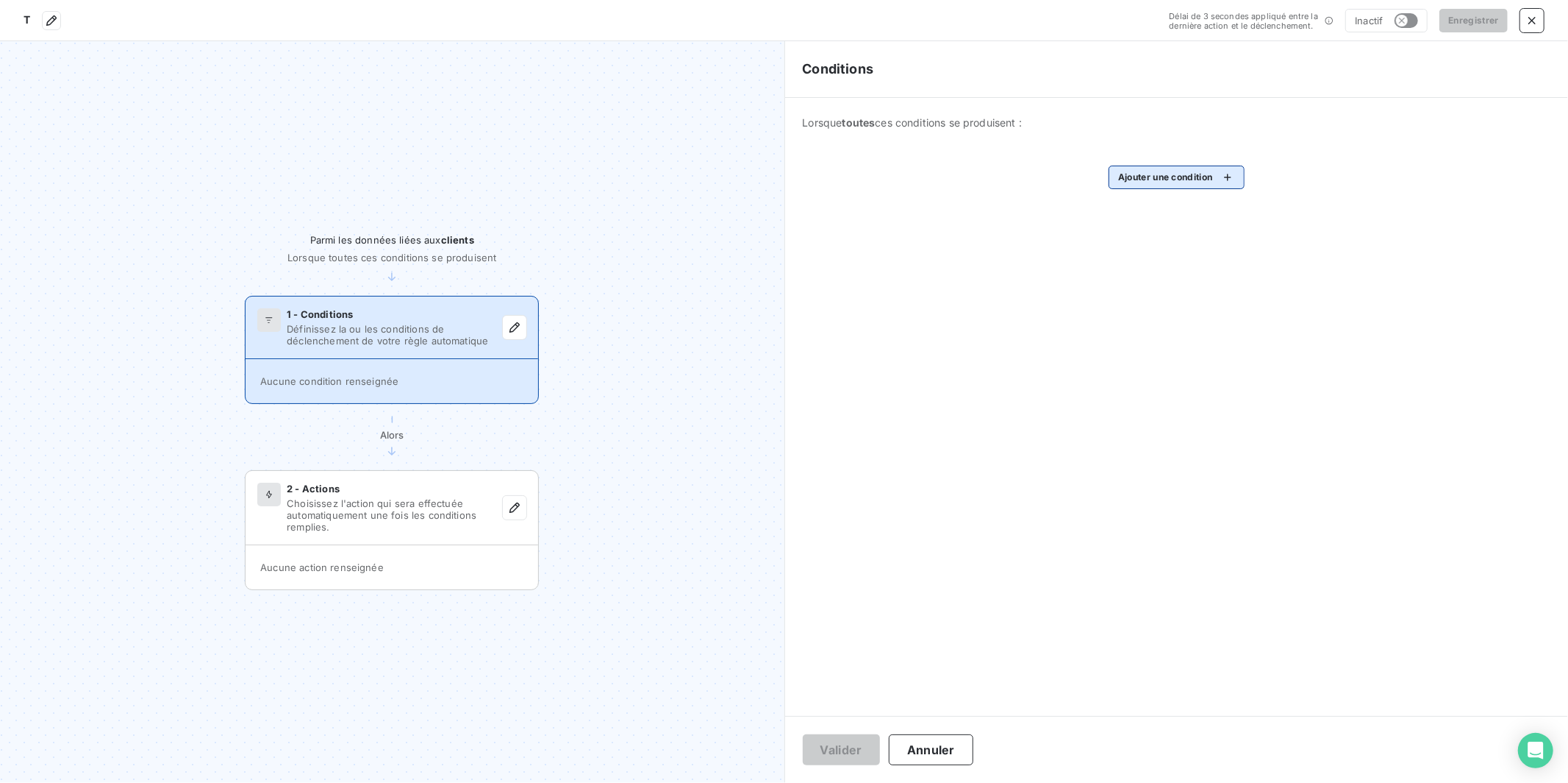
click at [1175, 171] on html "T Délai de 3 secondes appliqué entre la dernière action et le déclenchement. In…" at bounding box center [784, 392] width 1568 height 783
click at [1174, 226] on input "Rechercher et sélectionner" at bounding box center [1221, 223] width 186 height 31
type input "C"
click at [504, 166] on html "T Délai de 3 secondes appliqué entre la dernière action et le déclenchement. In…" at bounding box center [784, 392] width 1568 height 783
click at [606, 228] on section "Parmi les données liées aux clients Lorsque toutes ces conditions se produisent…" at bounding box center [392, 412] width 784 height 742
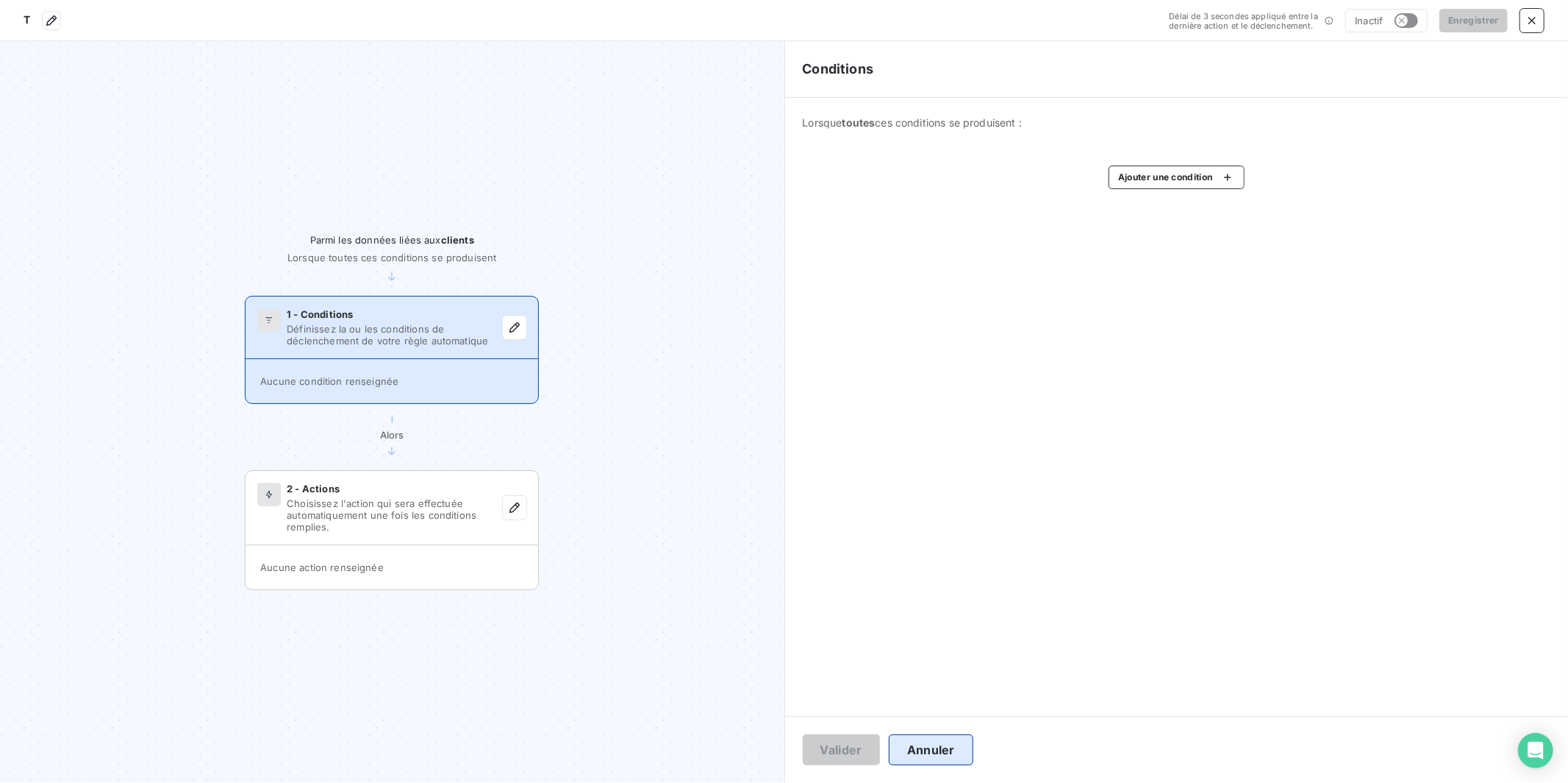
click at [949, 671] on button "Annuler" at bounding box center [931, 749] width 84 height 31
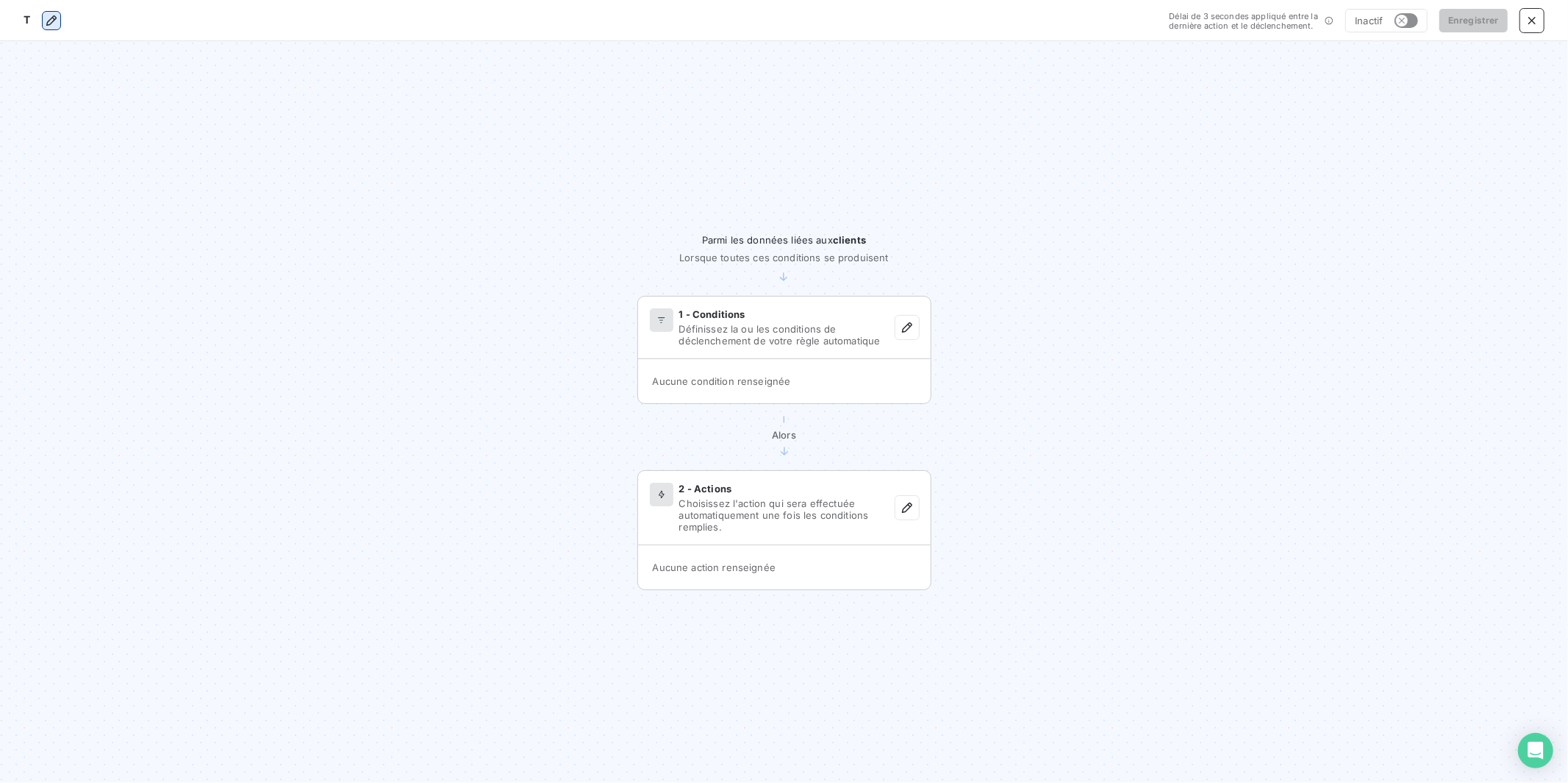
click at [46, 15] on icon "button" at bounding box center [52, 21] width 15 height 15
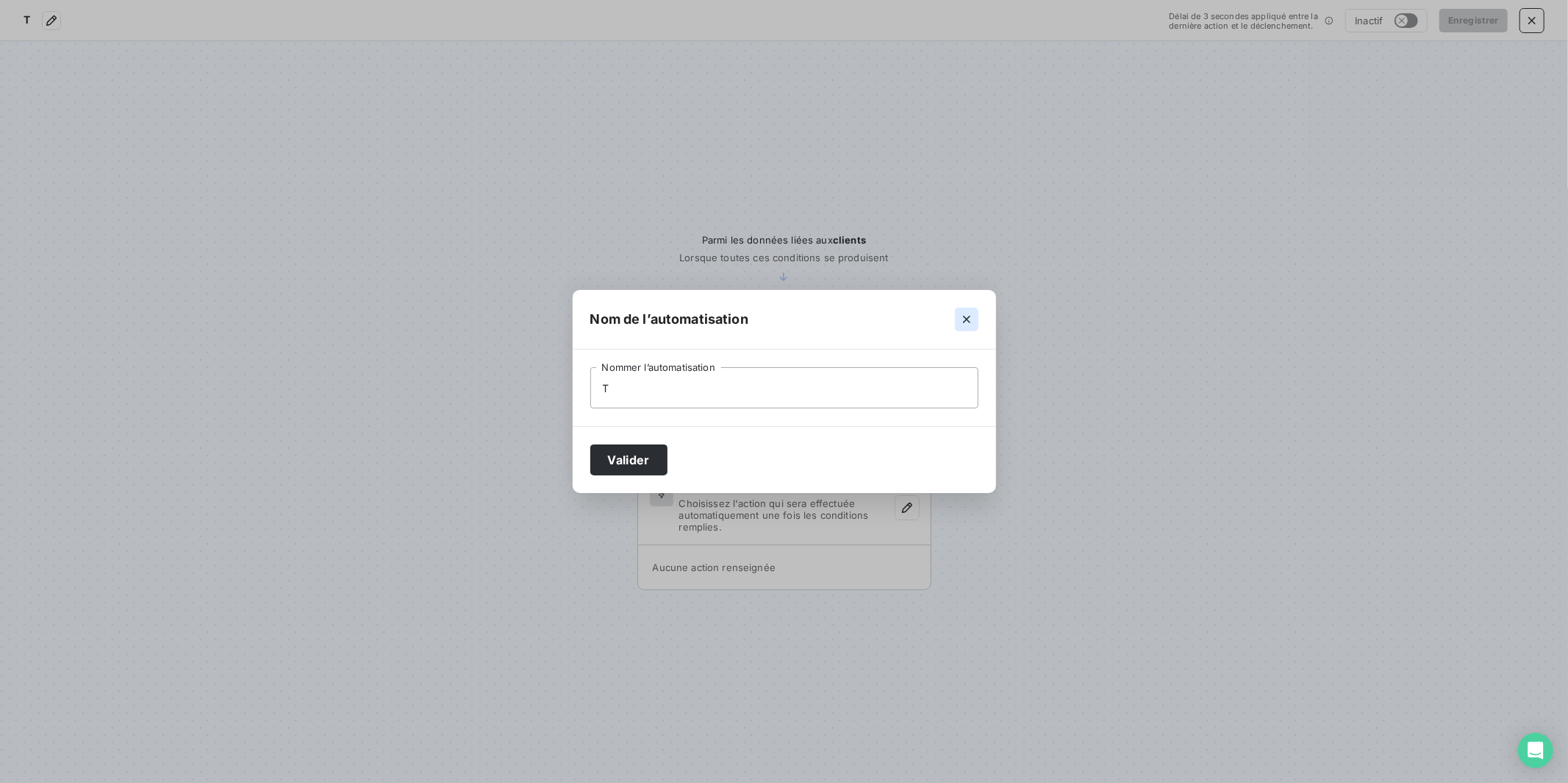
click at [962, 323] on icon "button" at bounding box center [967, 319] width 15 height 15
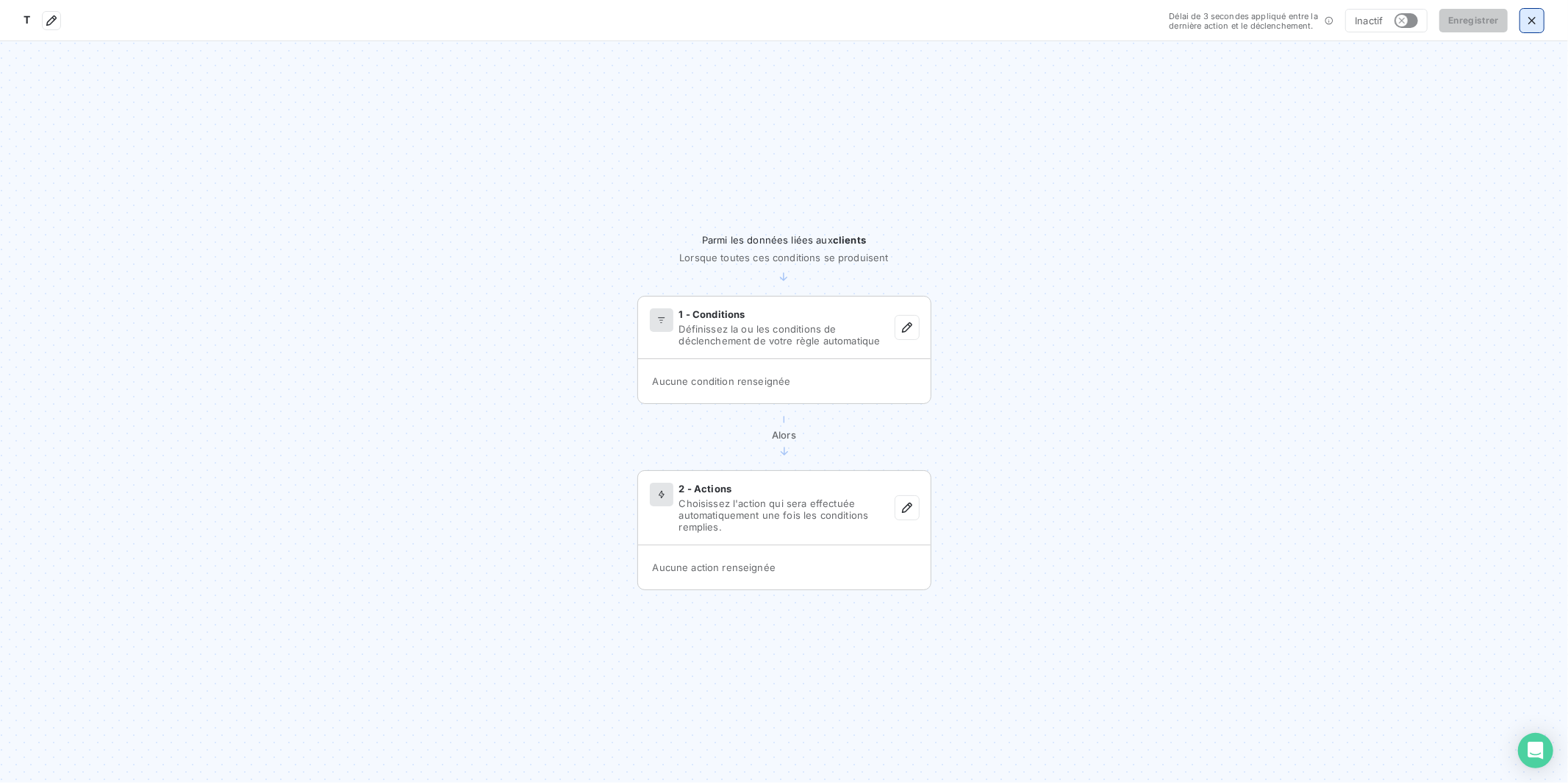
click at [1234, 13] on icon "button" at bounding box center [1532, 21] width 15 height 15
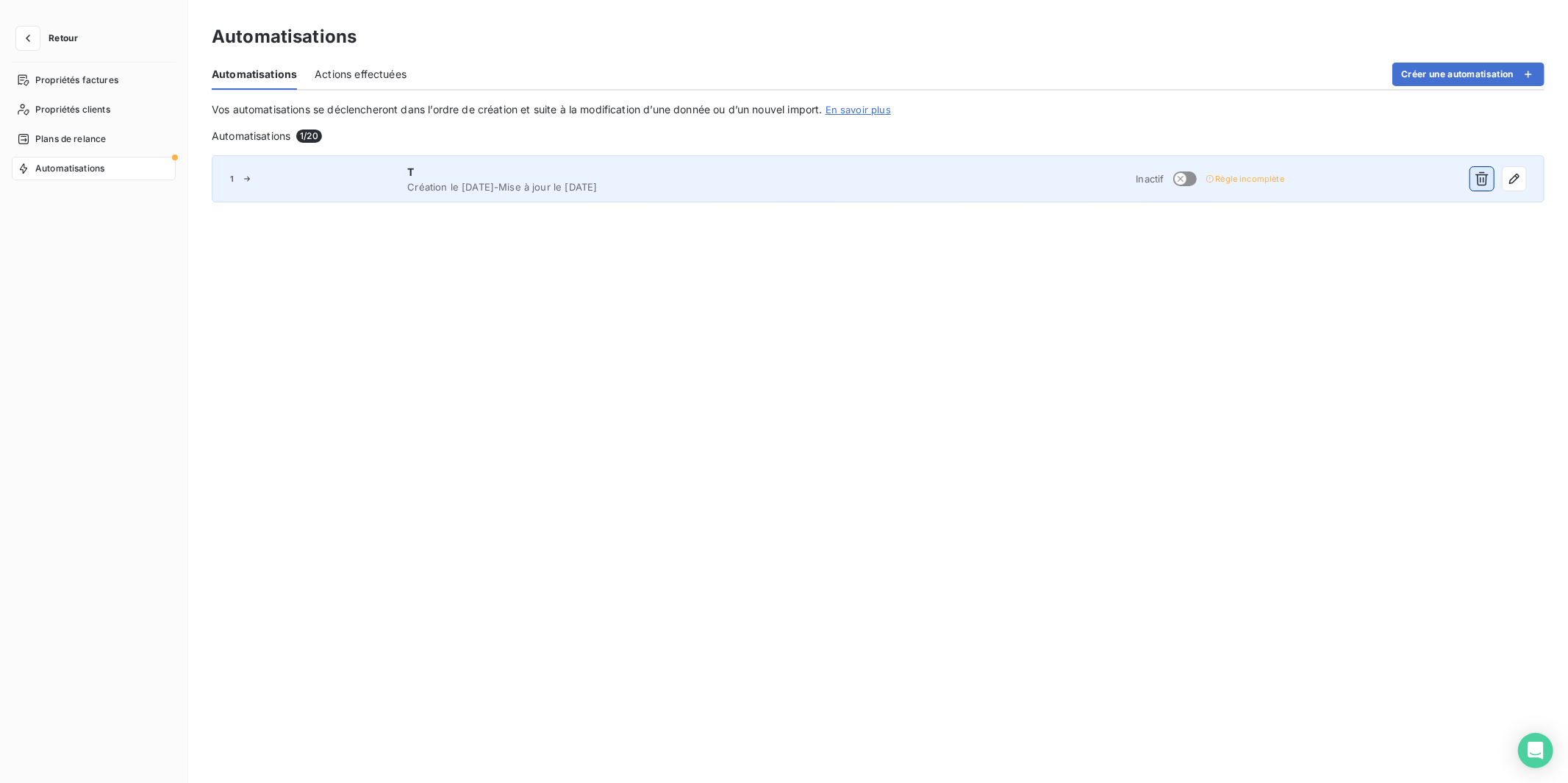
click at [1234, 172] on icon "button" at bounding box center [1483, 179] width 15 height 15
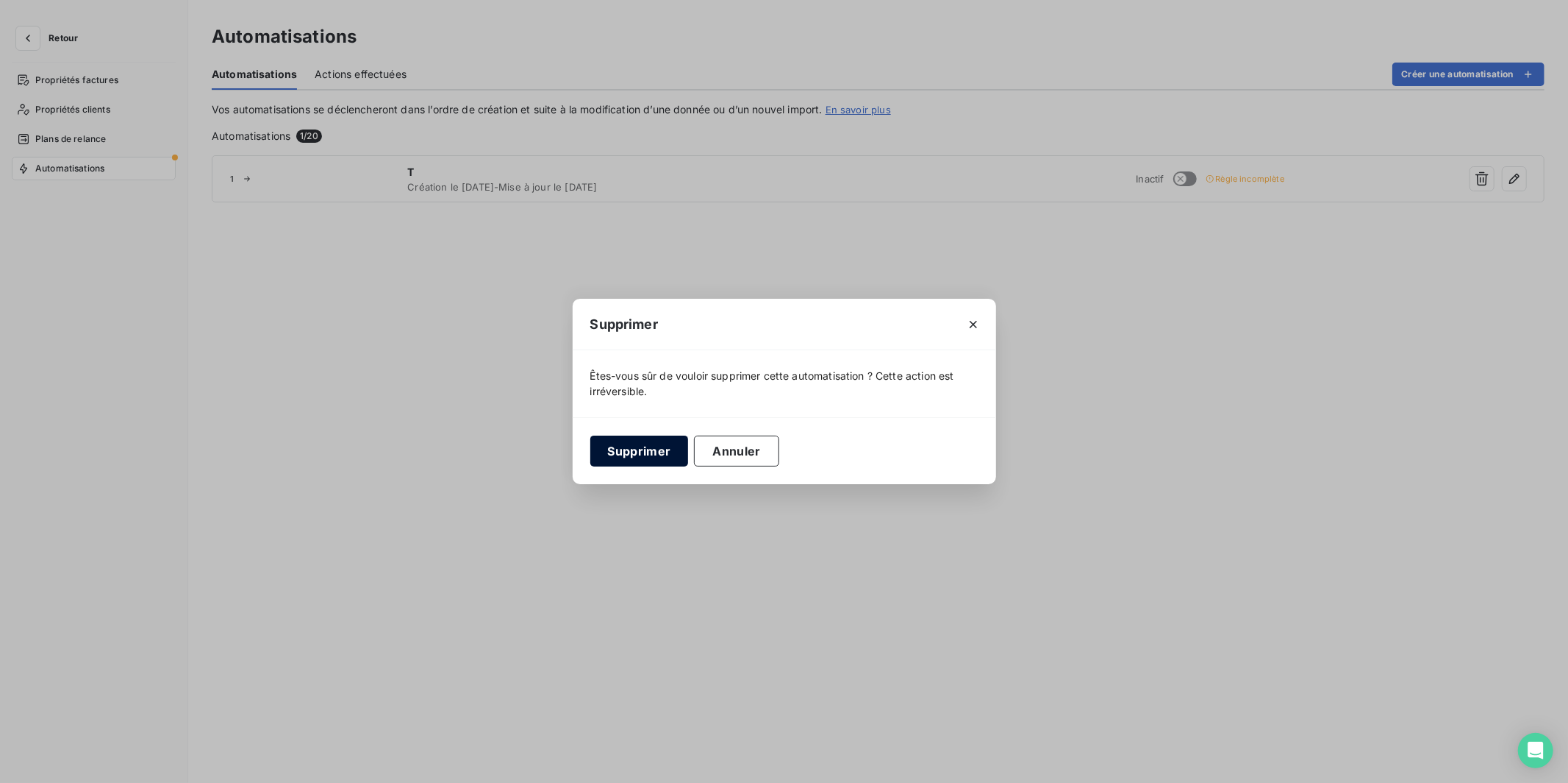
click at [647, 447] on button "Supprimer" at bounding box center [639, 451] width 99 height 31
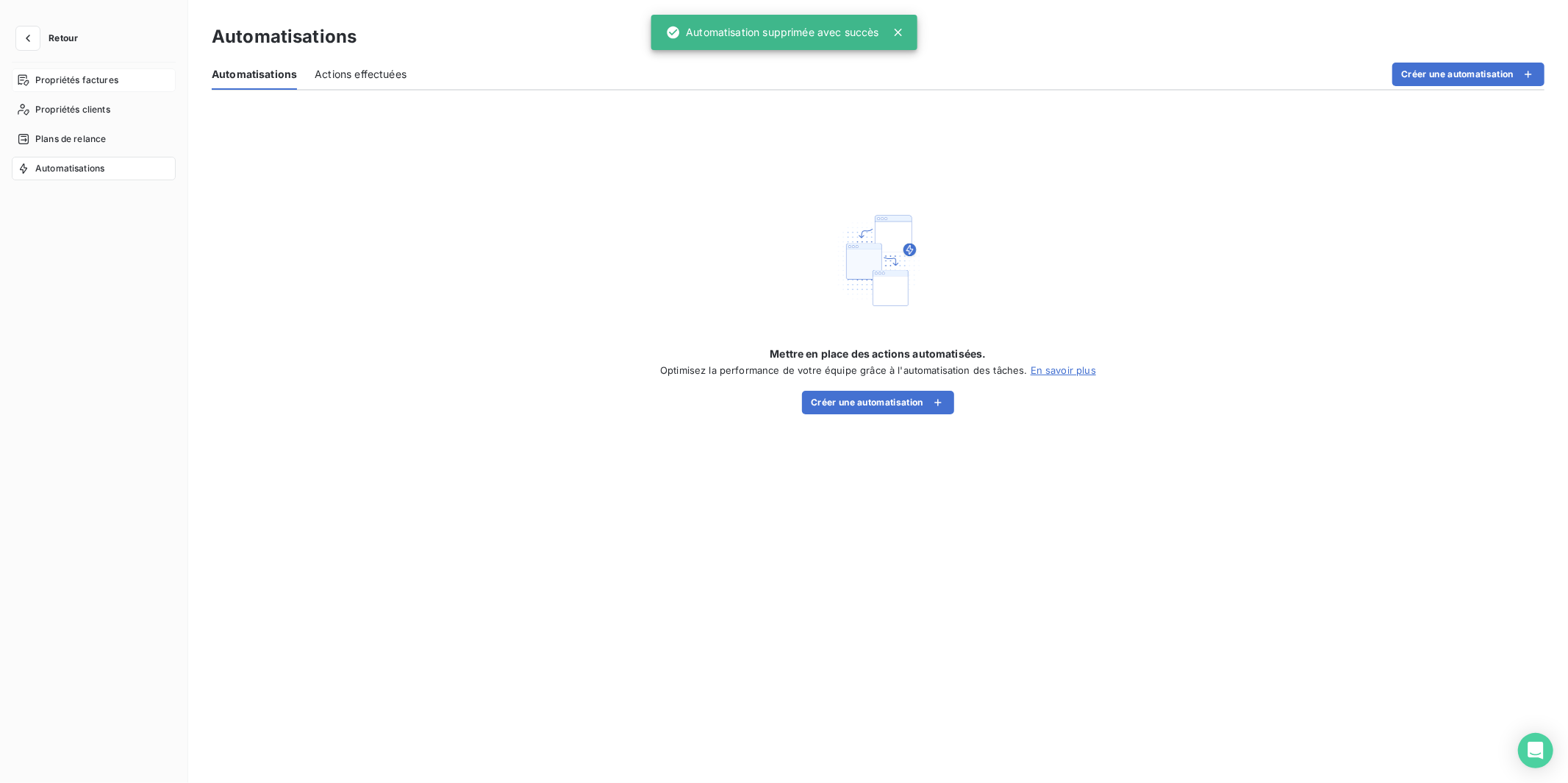
click at [67, 79] on span "Propriétés factures" at bounding box center [77, 80] width 84 height 13
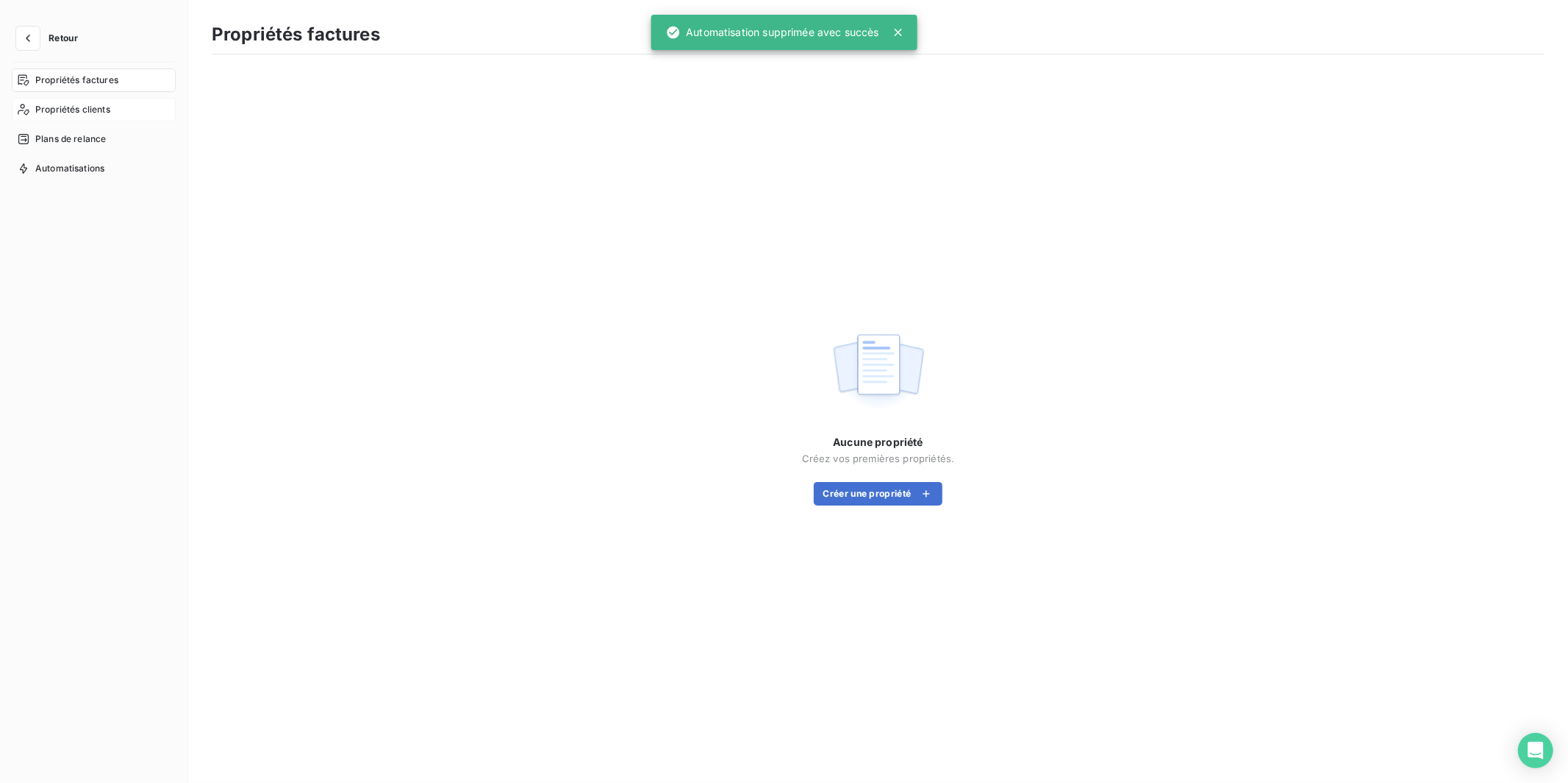
click at [84, 103] on span "Propriétés clients" at bounding box center [73, 110] width 75 height 13
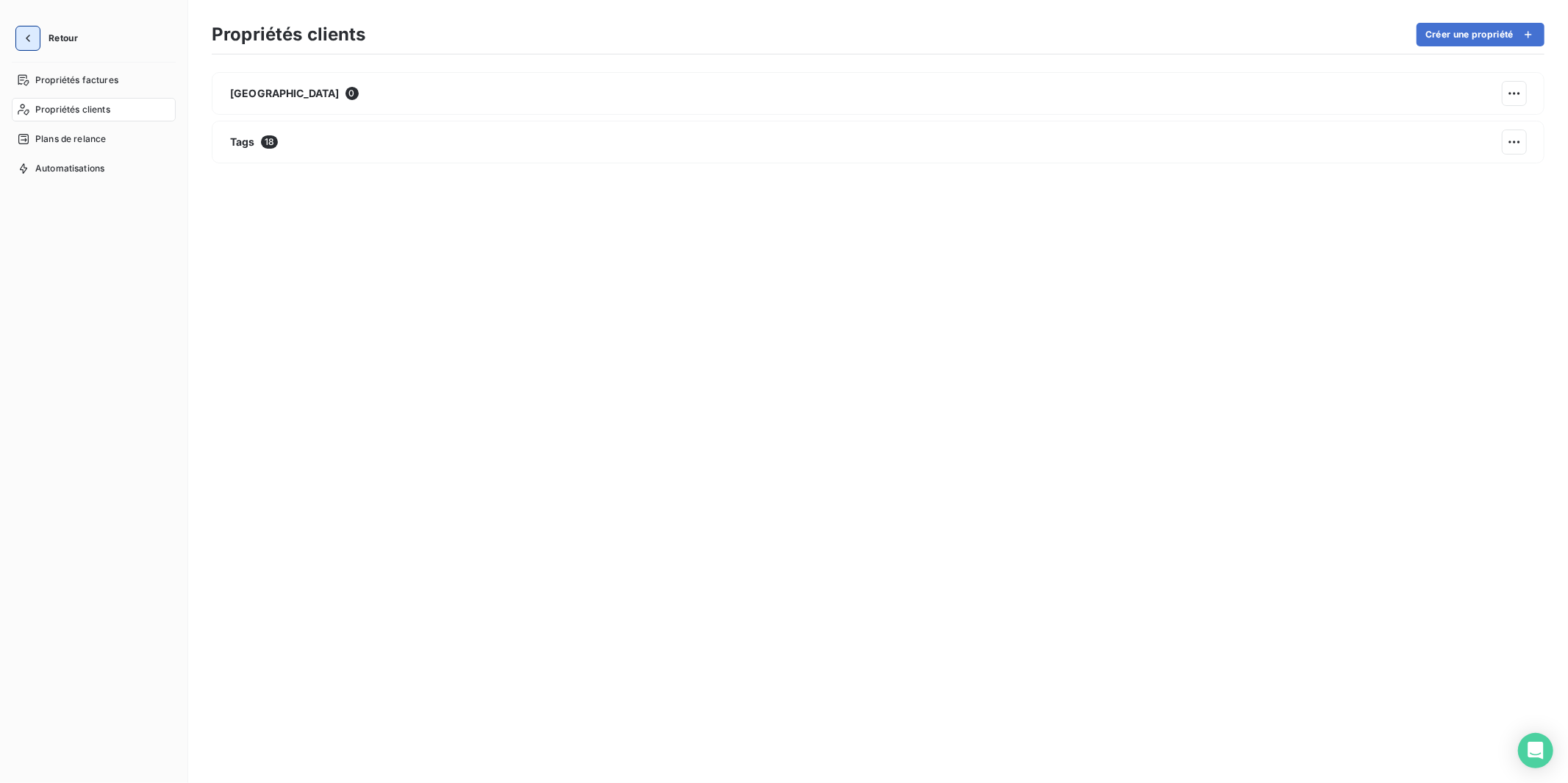
click at [23, 43] on icon "button" at bounding box center [28, 38] width 15 height 15
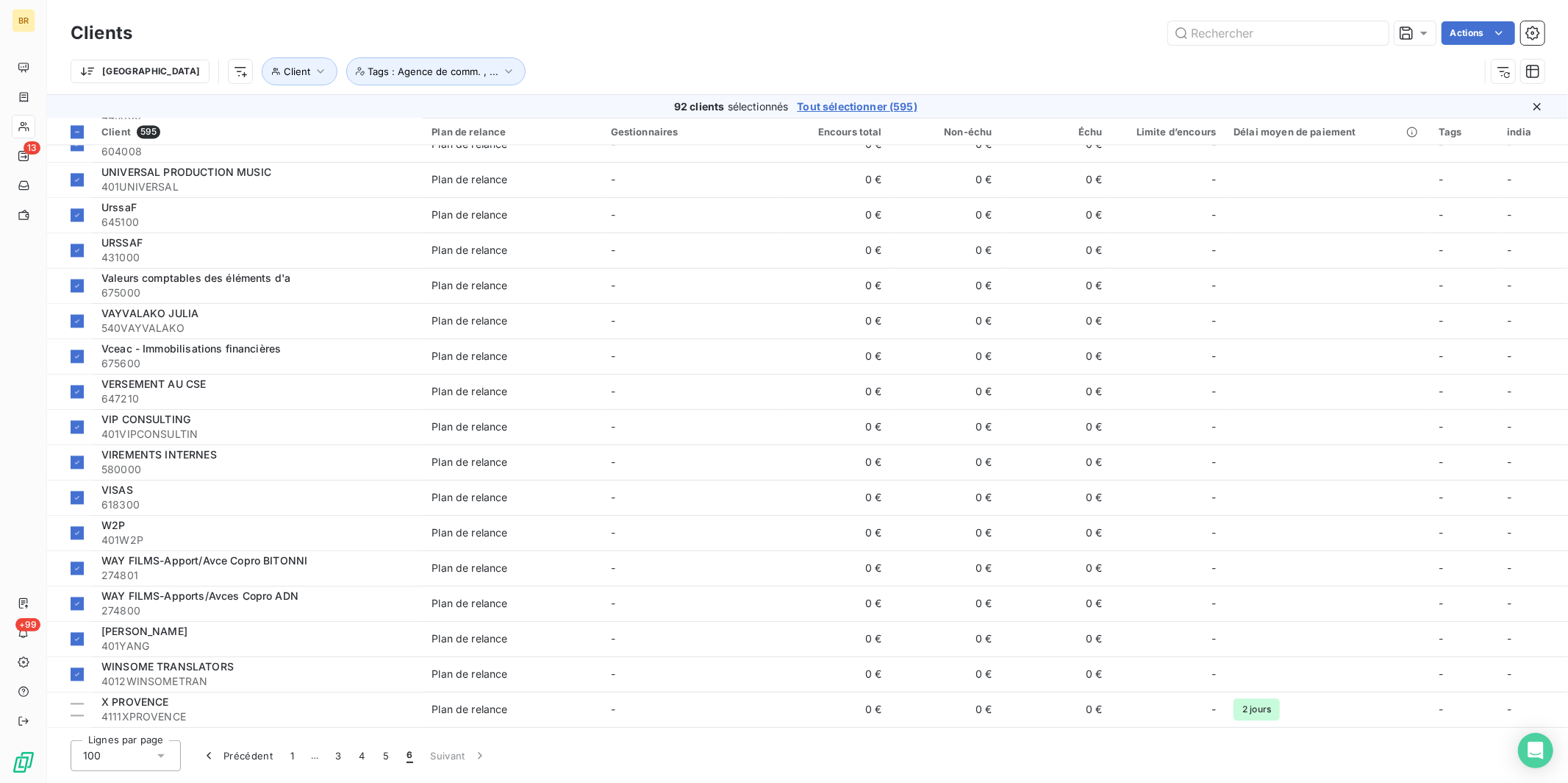
scroll to position [2770, 0]
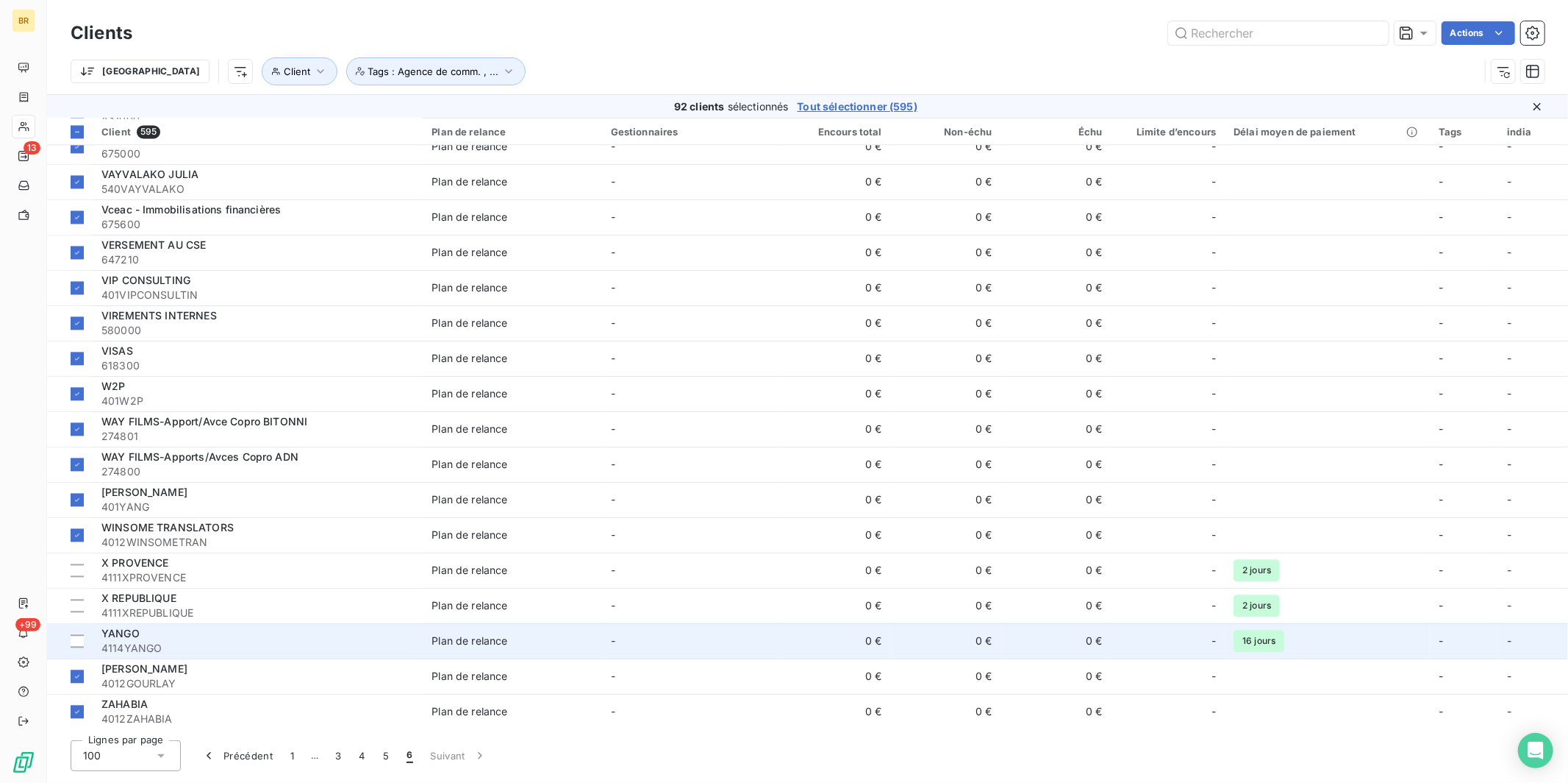
click at [213, 634] on div "YANGO" at bounding box center [257, 634] width 312 height 15
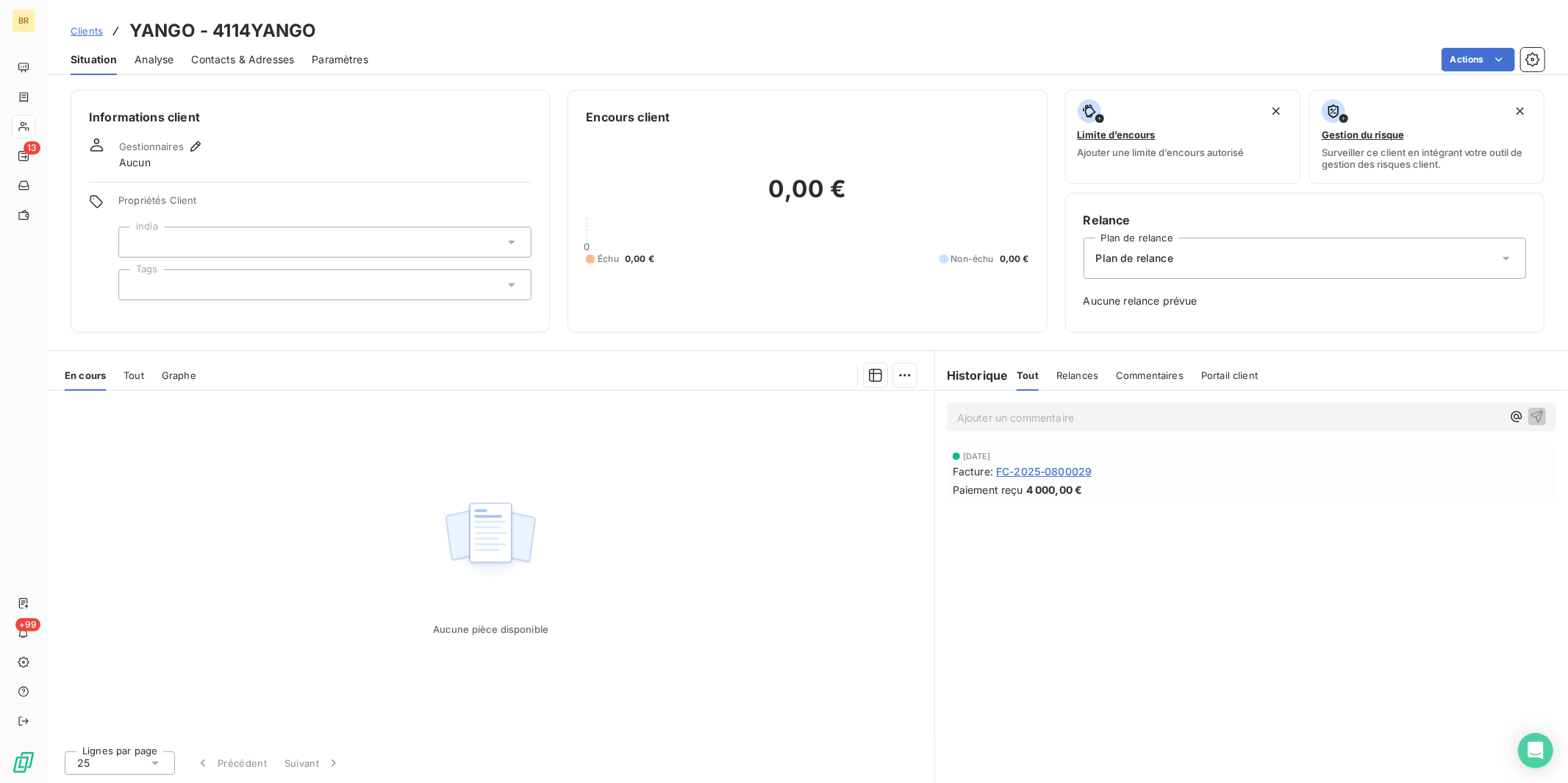
click at [178, 286] on div at bounding box center [325, 284] width 413 height 31
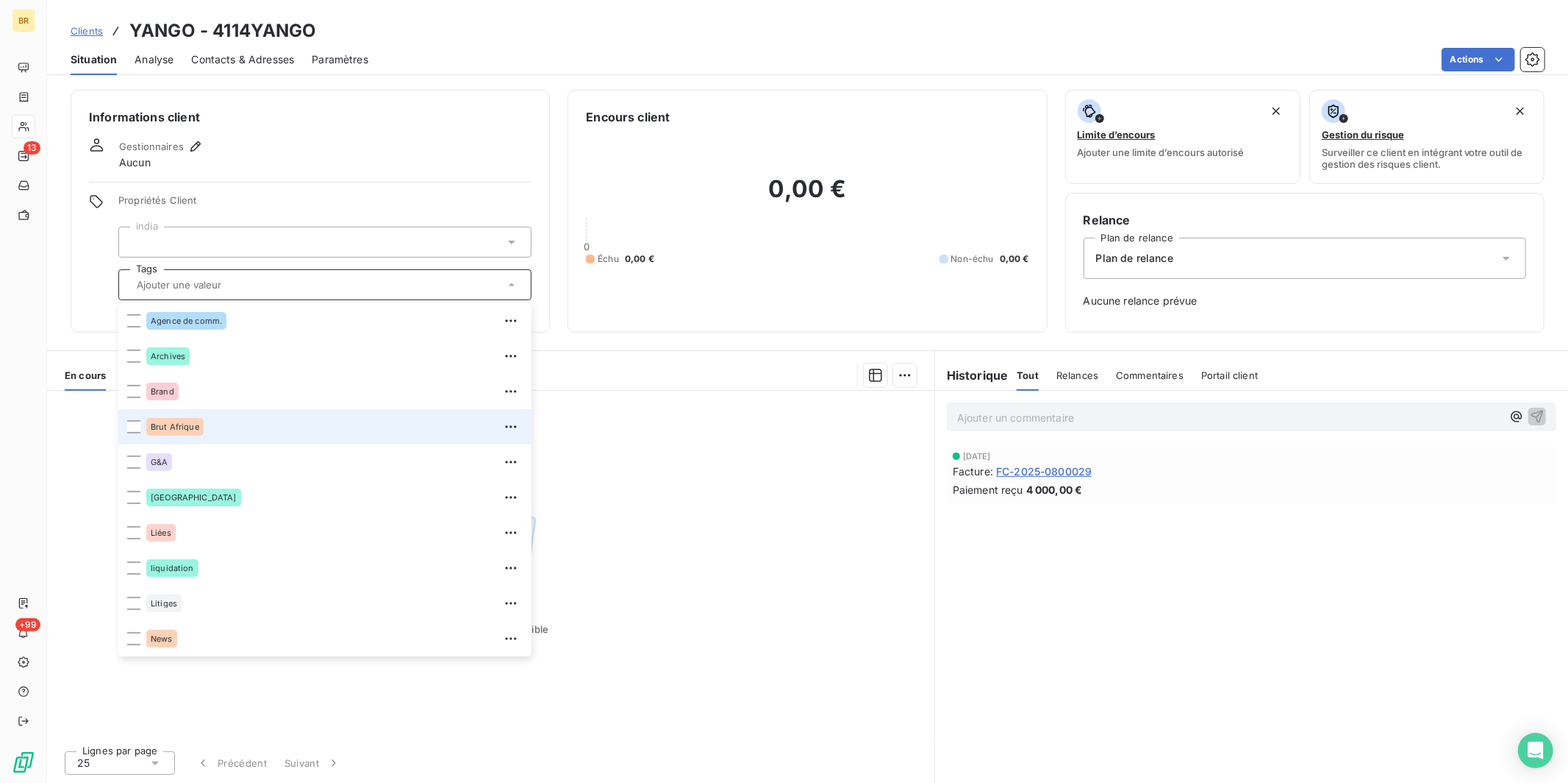
click at [190, 425] on span "Brut Afrique" at bounding box center [175, 426] width 49 height 8
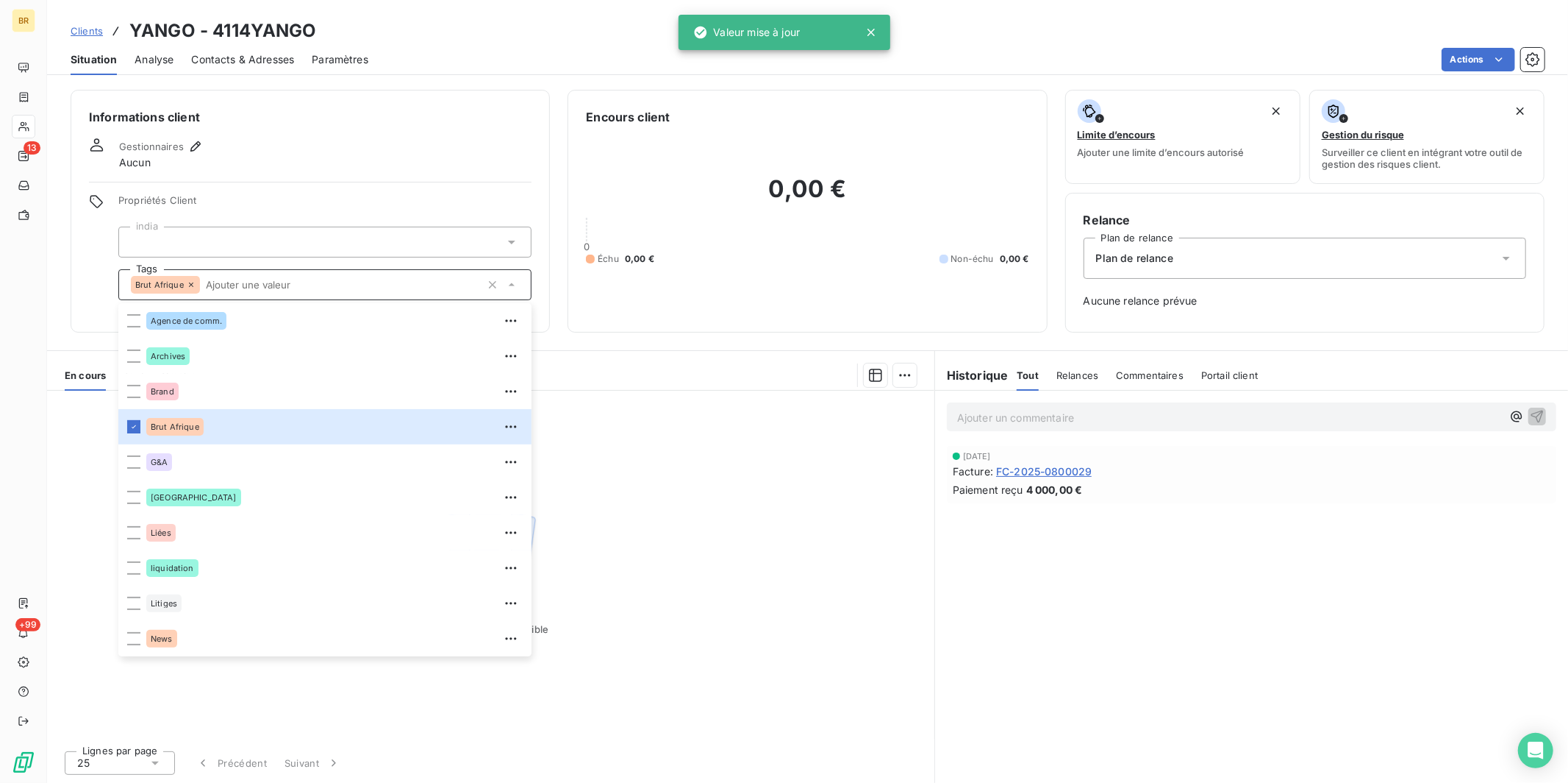
click at [97, 31] on span "Clients" at bounding box center [86, 31] width 32 height 12
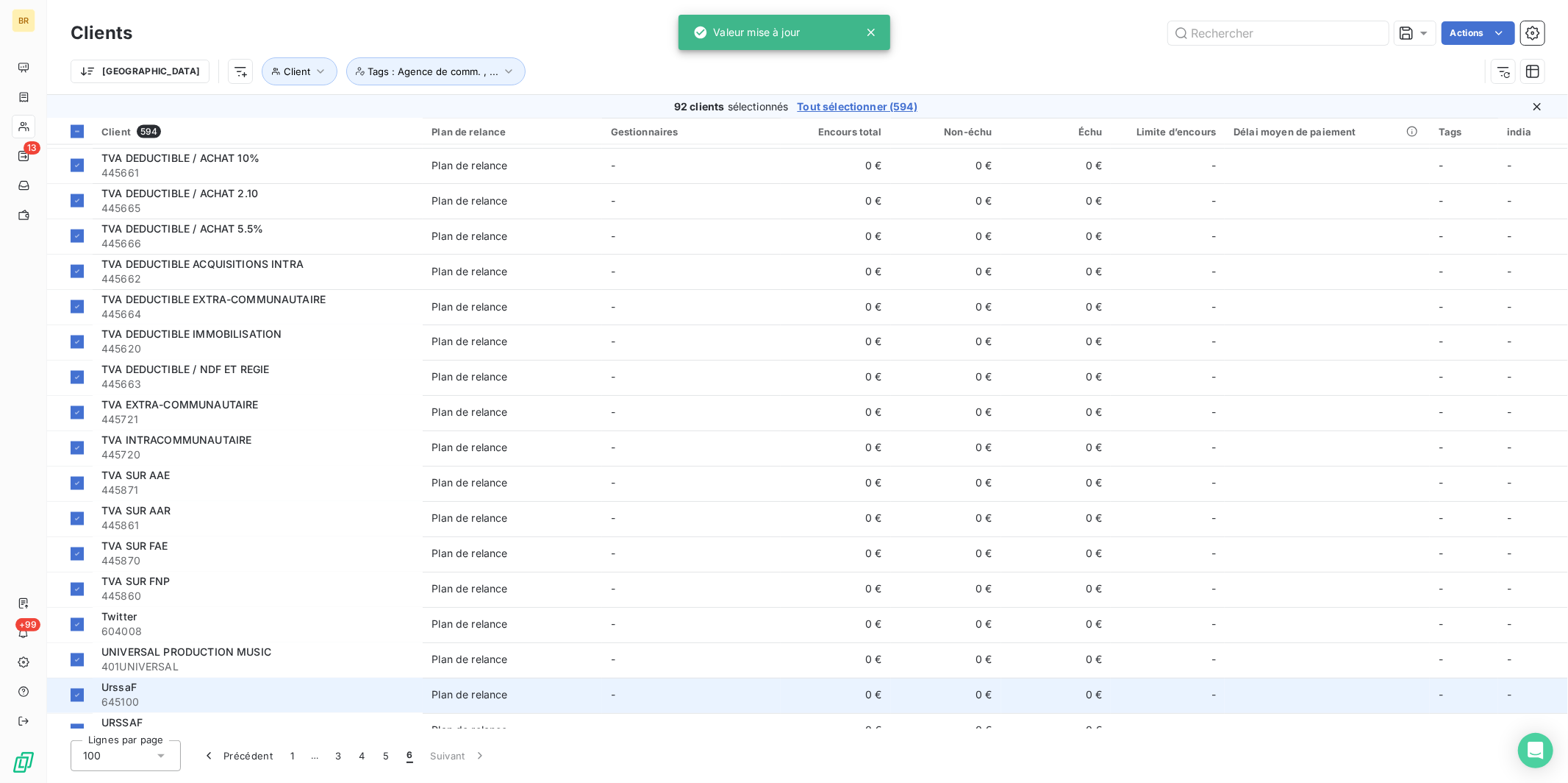
scroll to position [2735, 0]
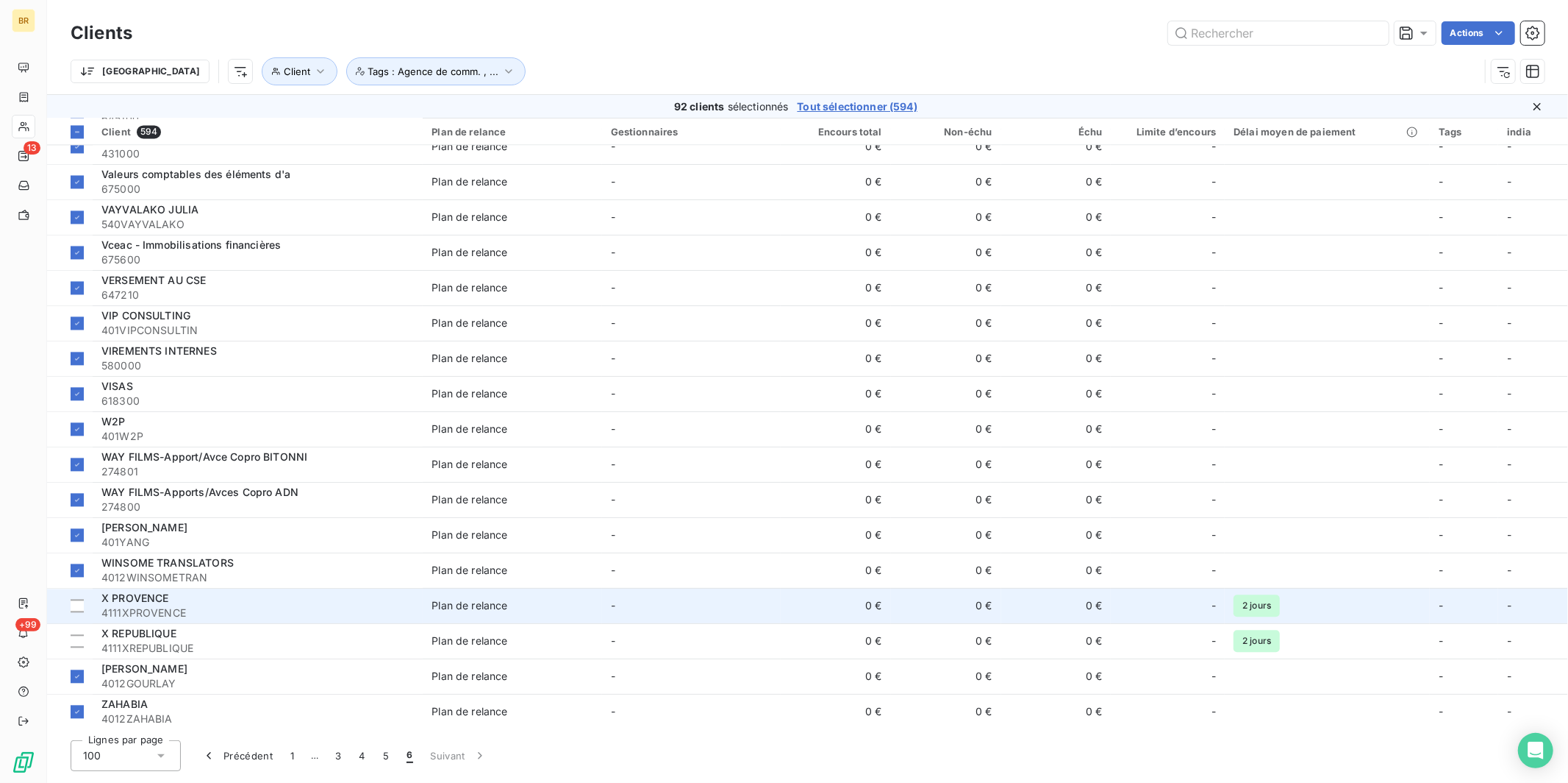
click at [154, 600] on span "X PROVENCE" at bounding box center [135, 597] width 68 height 12
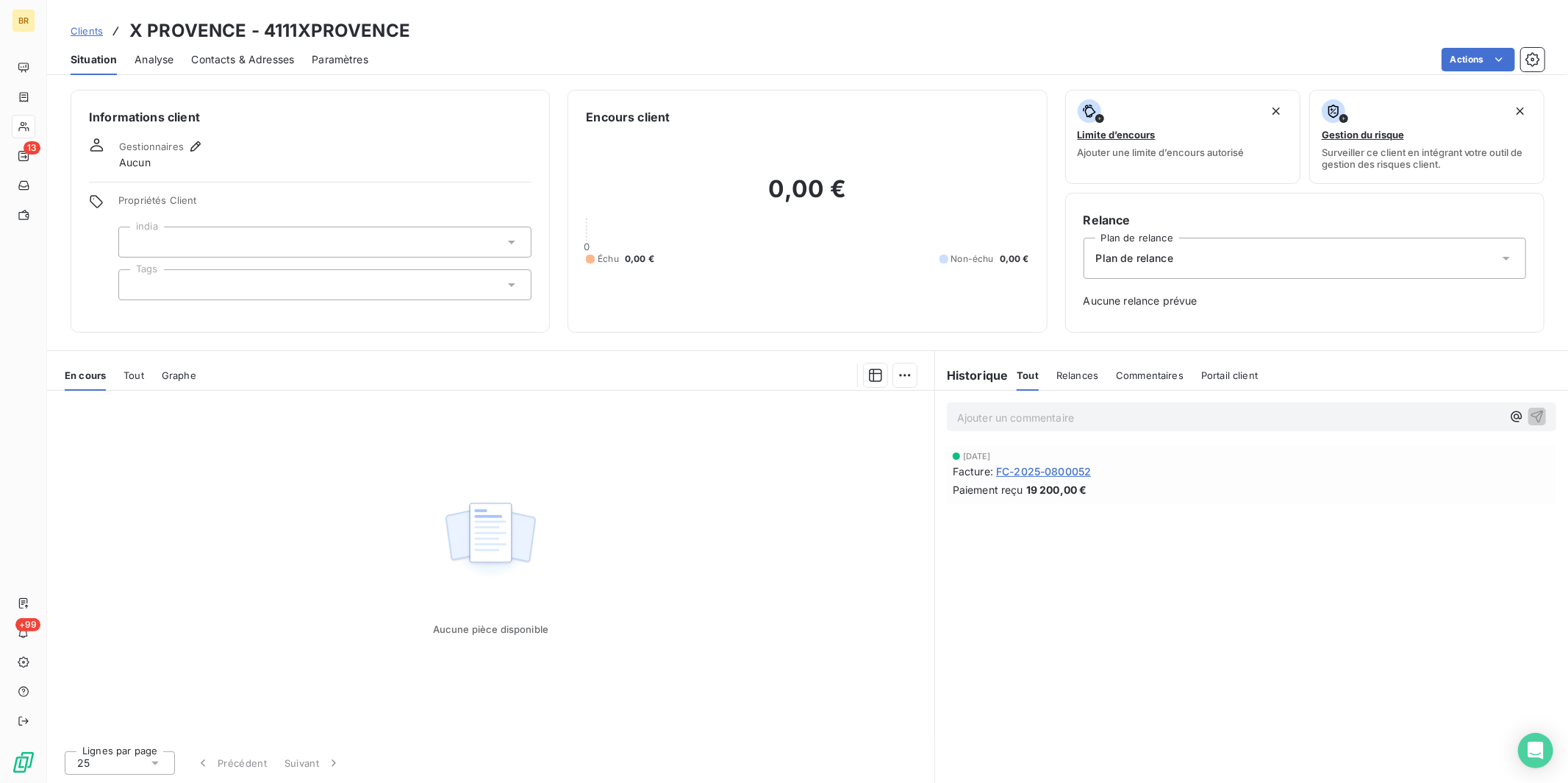
click at [194, 280] on div at bounding box center [325, 284] width 413 height 31
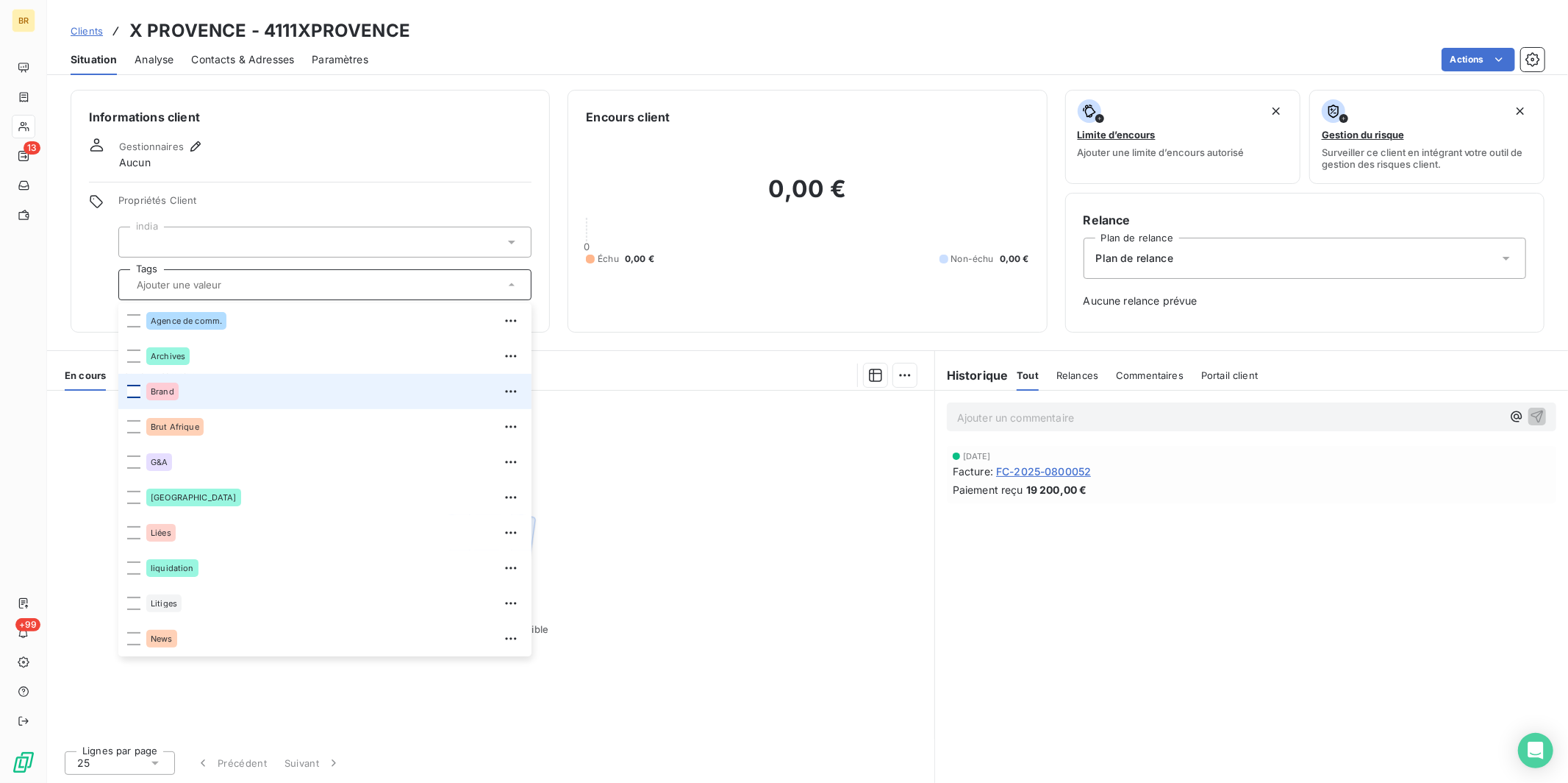
click at [137, 392] on div at bounding box center [134, 392] width 13 height 13
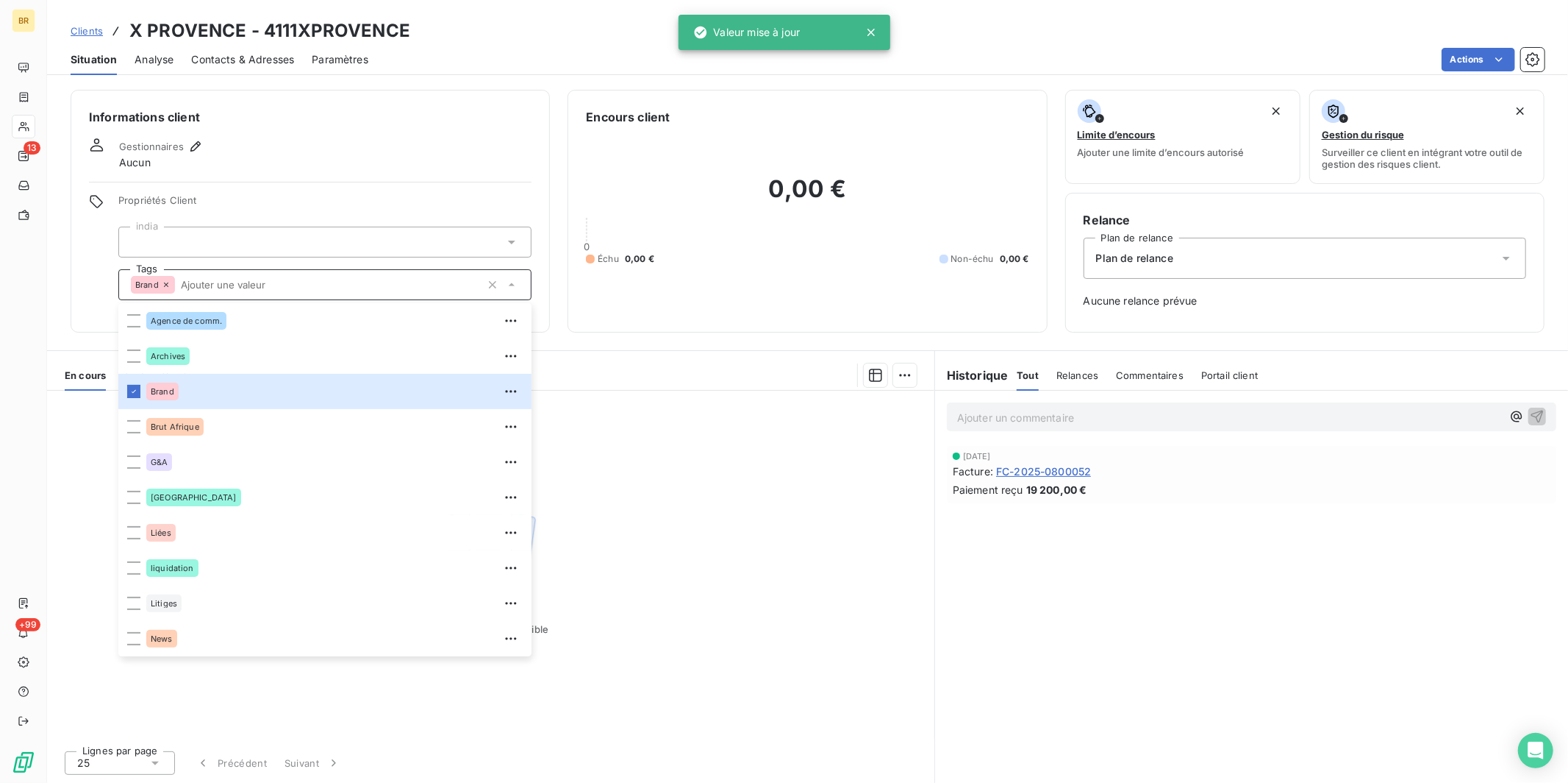
click at [91, 29] on span "Clients" at bounding box center [86, 31] width 32 height 12
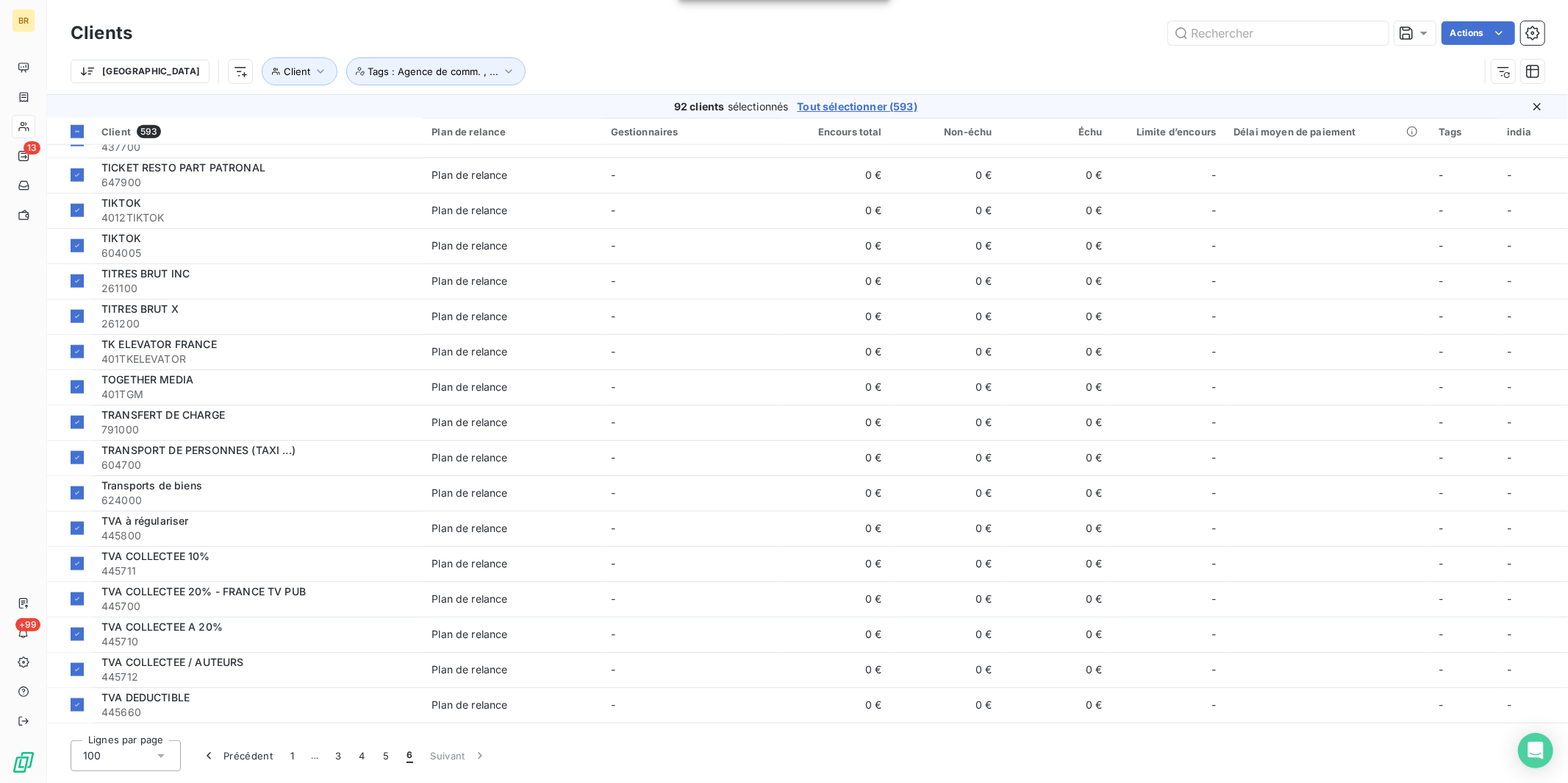
scroll to position [2699, 0]
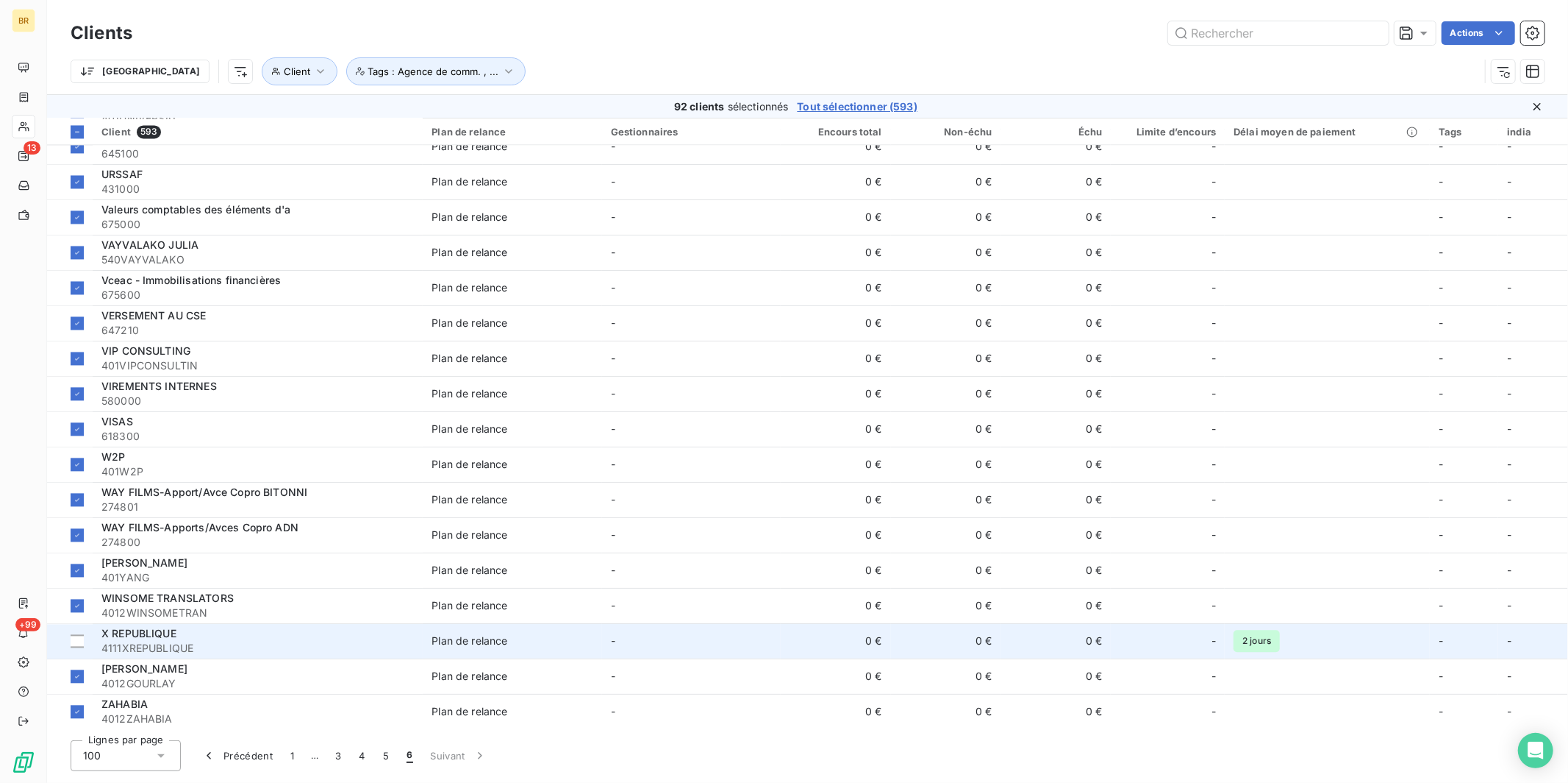
click at [164, 643] on span "4111XREPUBLIQUE" at bounding box center [257, 648] width 312 height 15
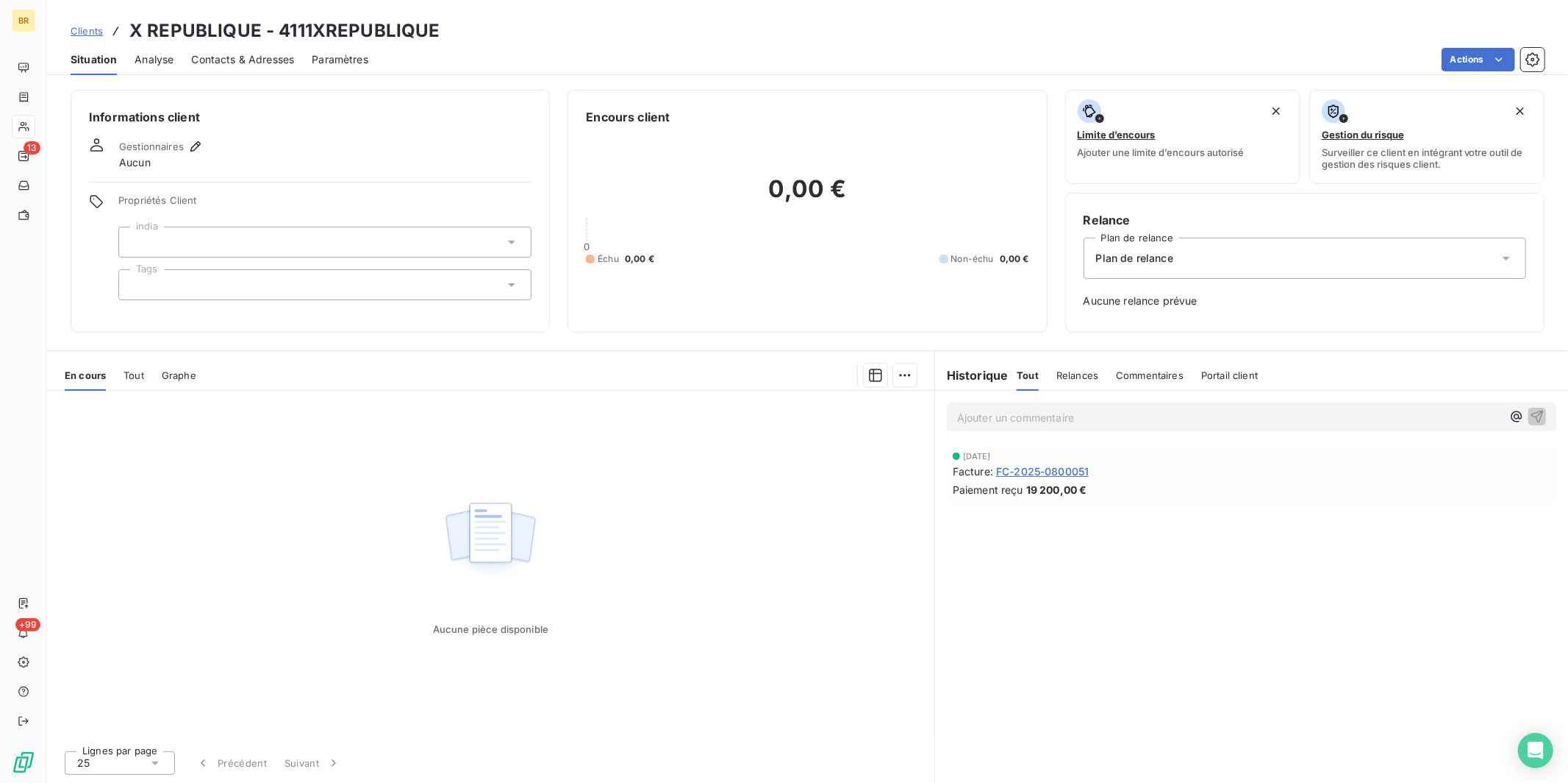
click at [194, 281] on div at bounding box center [325, 284] width 413 height 31
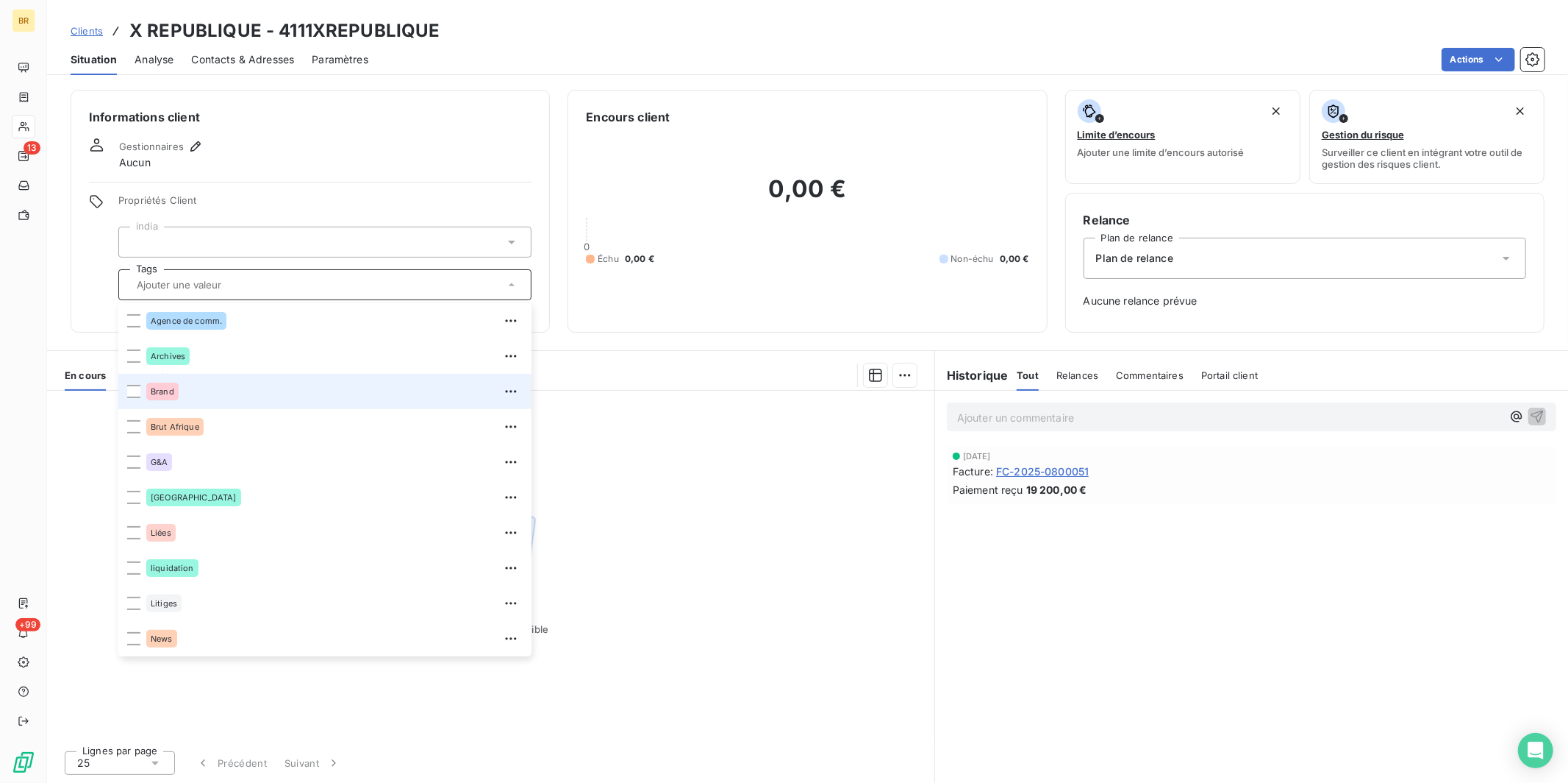
click at [162, 396] on div "Brand" at bounding box center [162, 391] width 32 height 18
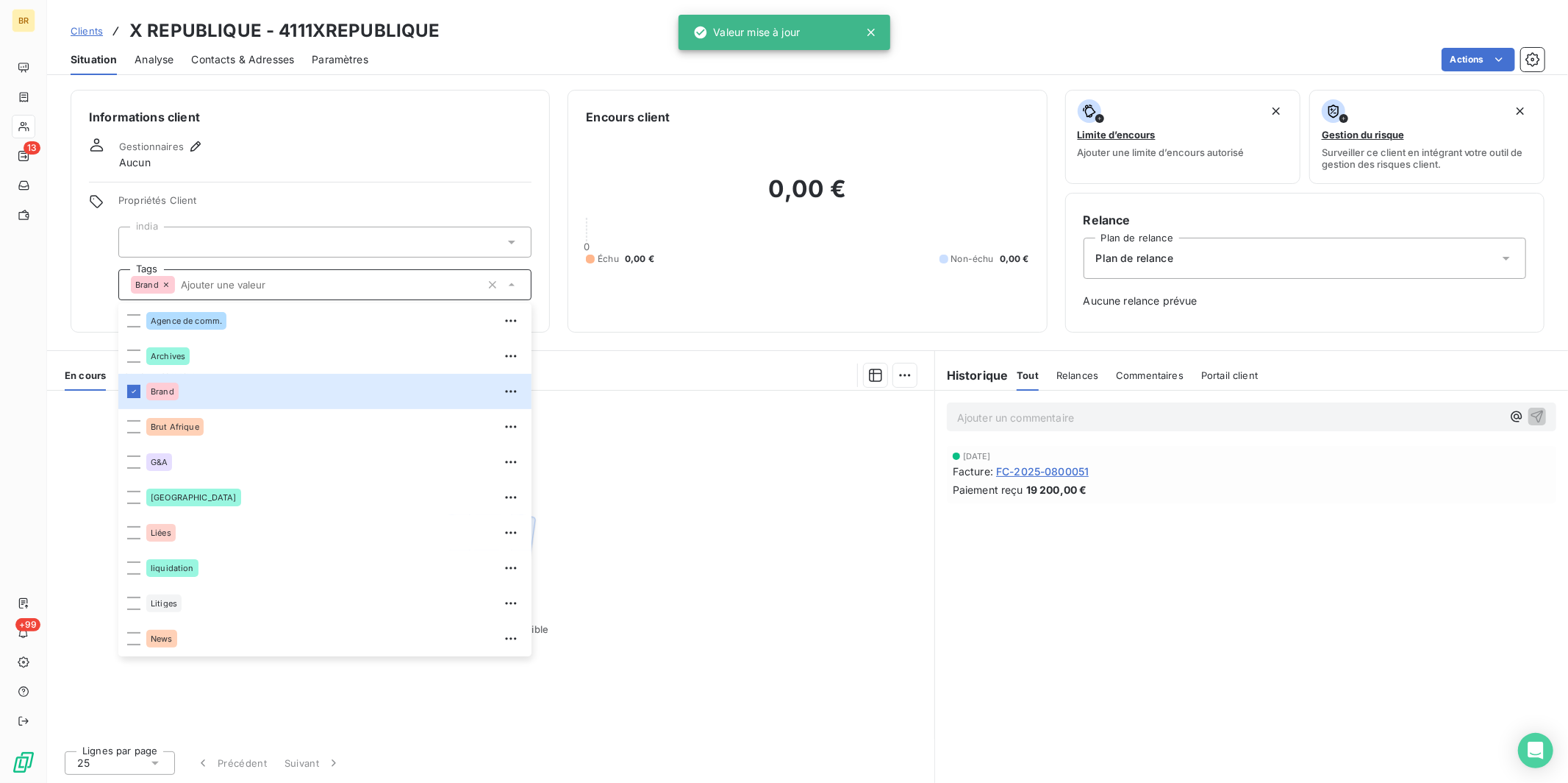
click at [229, 59] on span "Contacts & Adresses" at bounding box center [243, 60] width 103 height 15
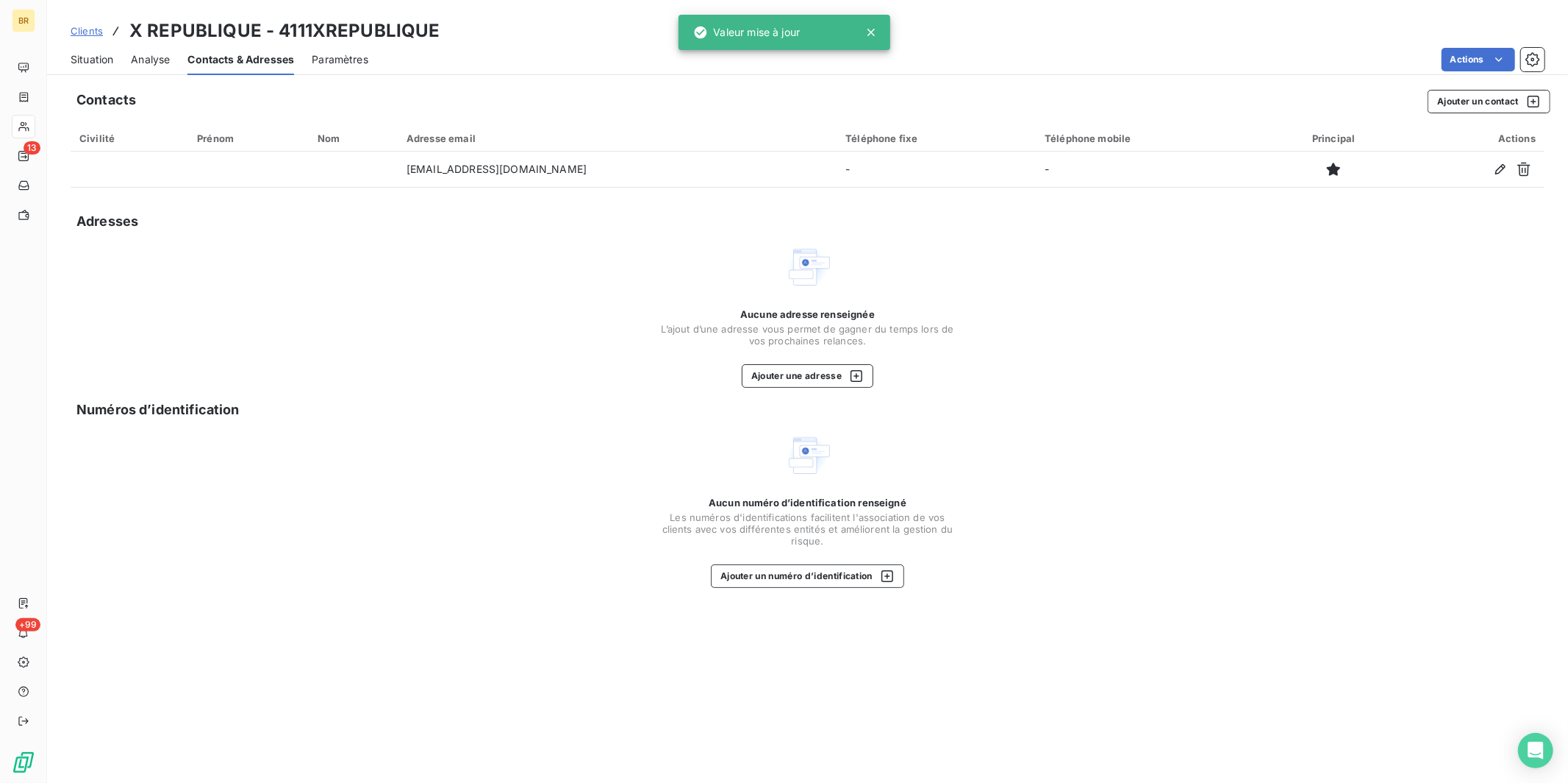
click at [100, 32] on span "Clients" at bounding box center [86, 31] width 32 height 12
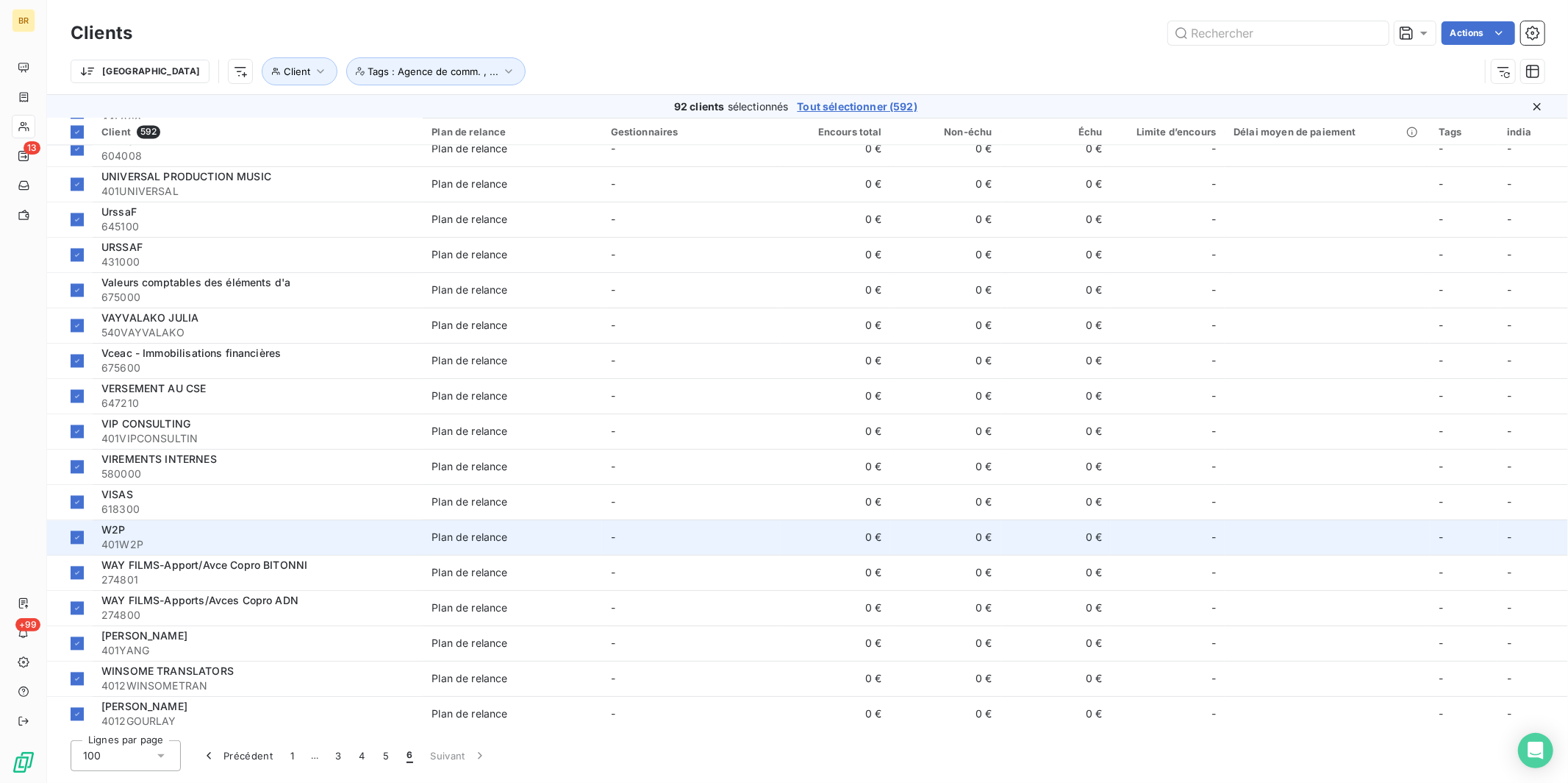
scroll to position [2664, 0]
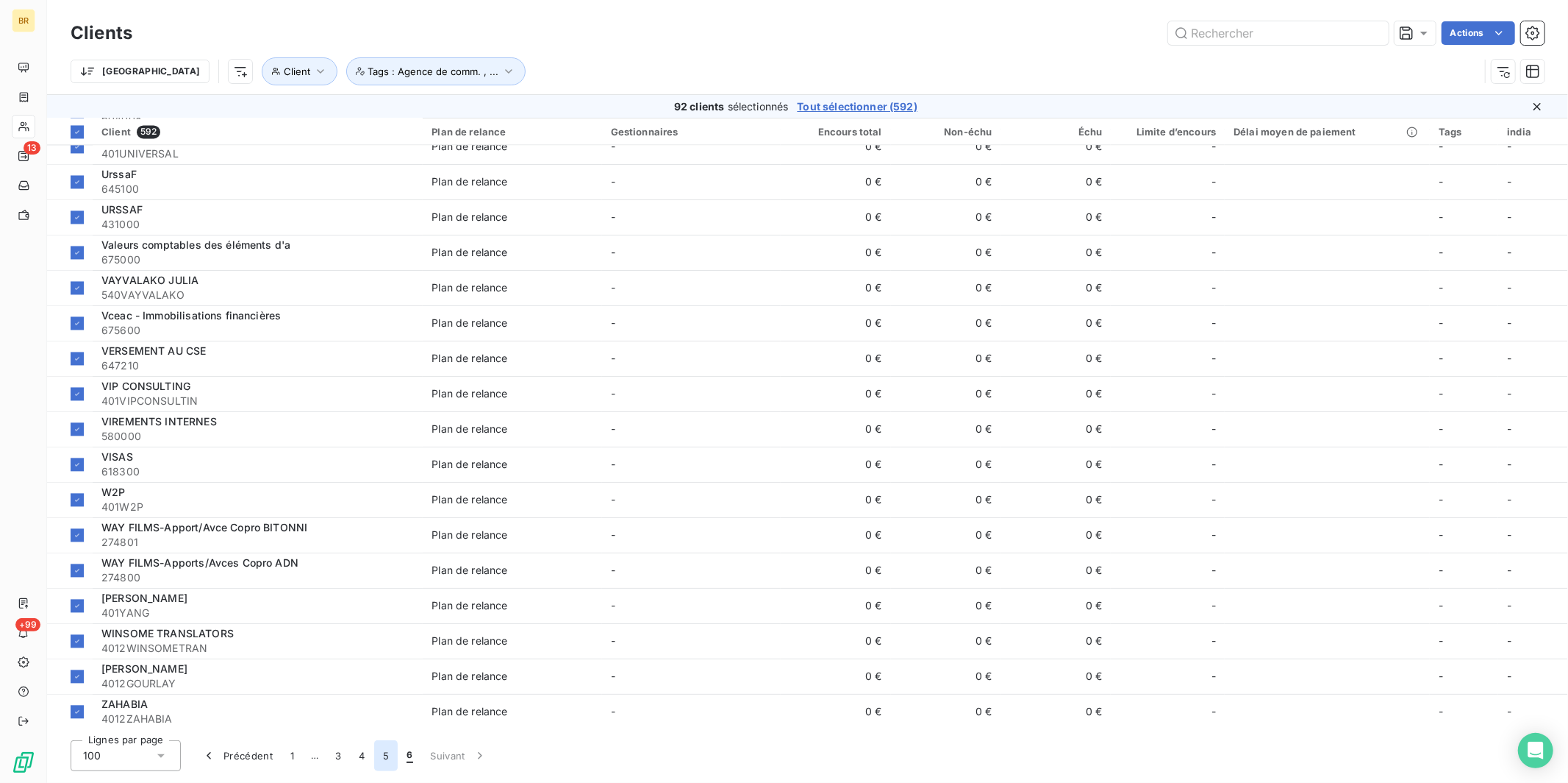
click at [376, 671] on button "5" at bounding box center [386, 755] width 23 height 31
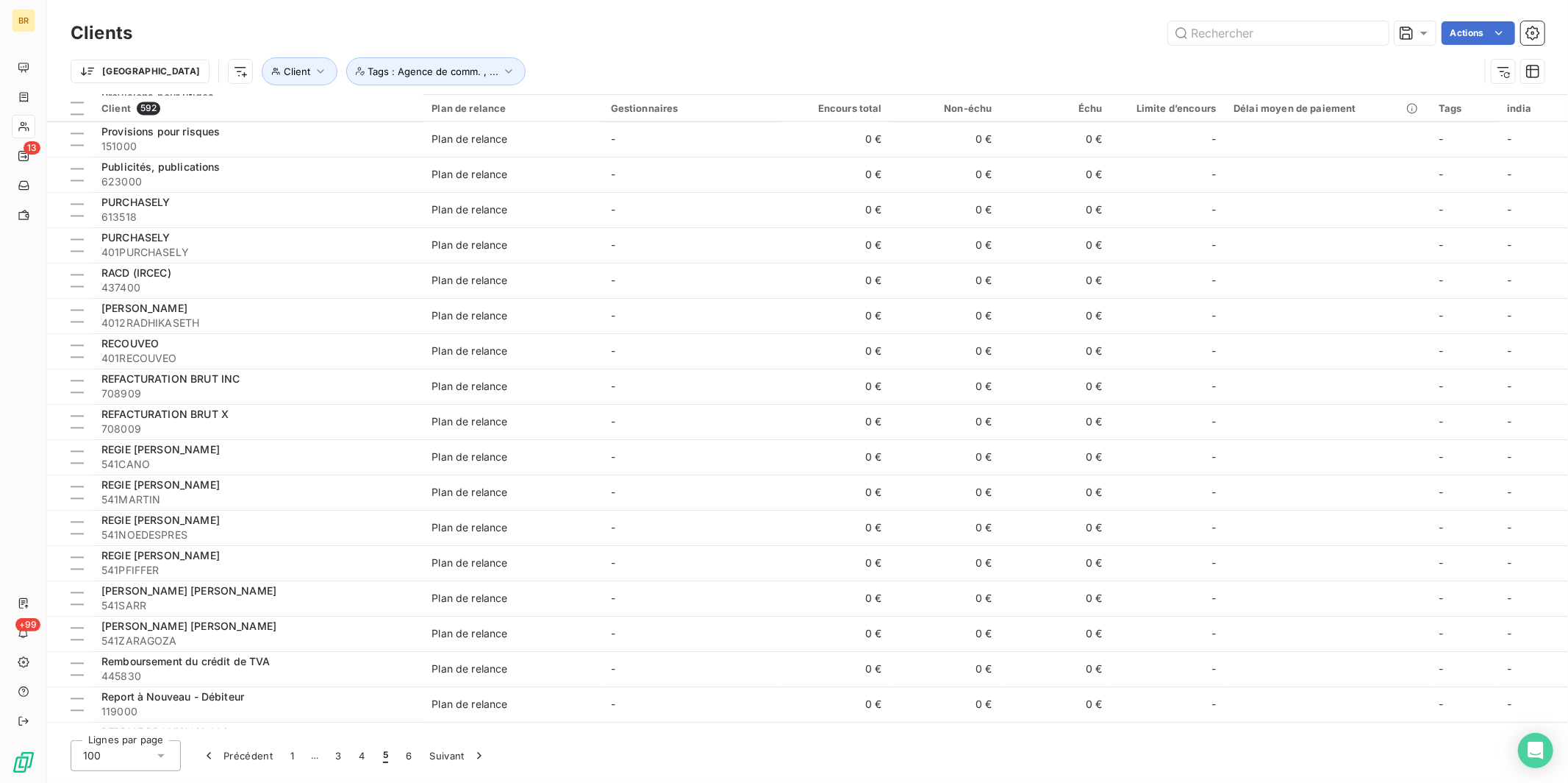
scroll to position [2923, 0]
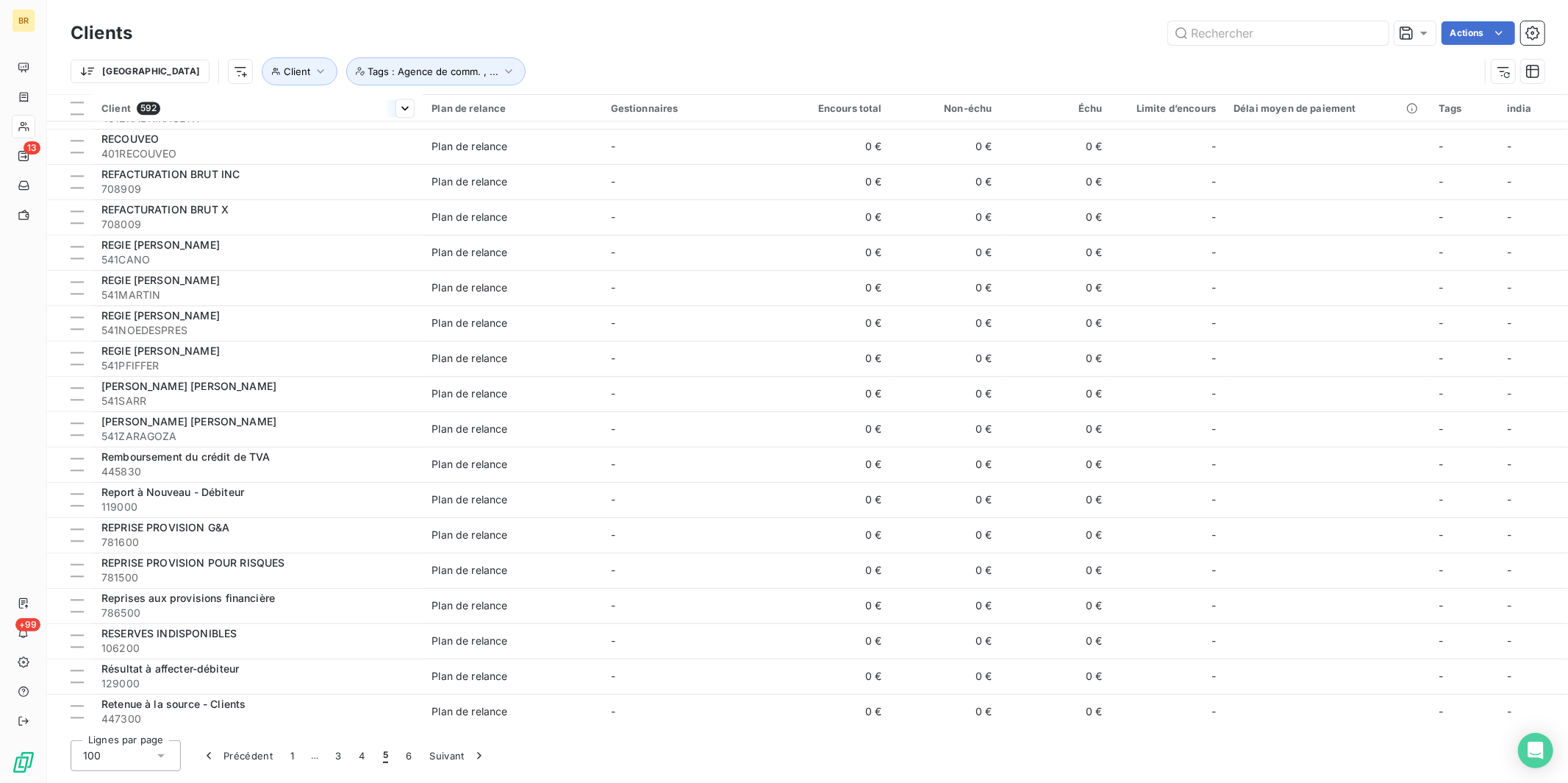
click at [170, 111] on div "Client 592" at bounding box center [257, 108] width 312 height 13
click at [625, 219] on div at bounding box center [685, 212] width 212 height 31
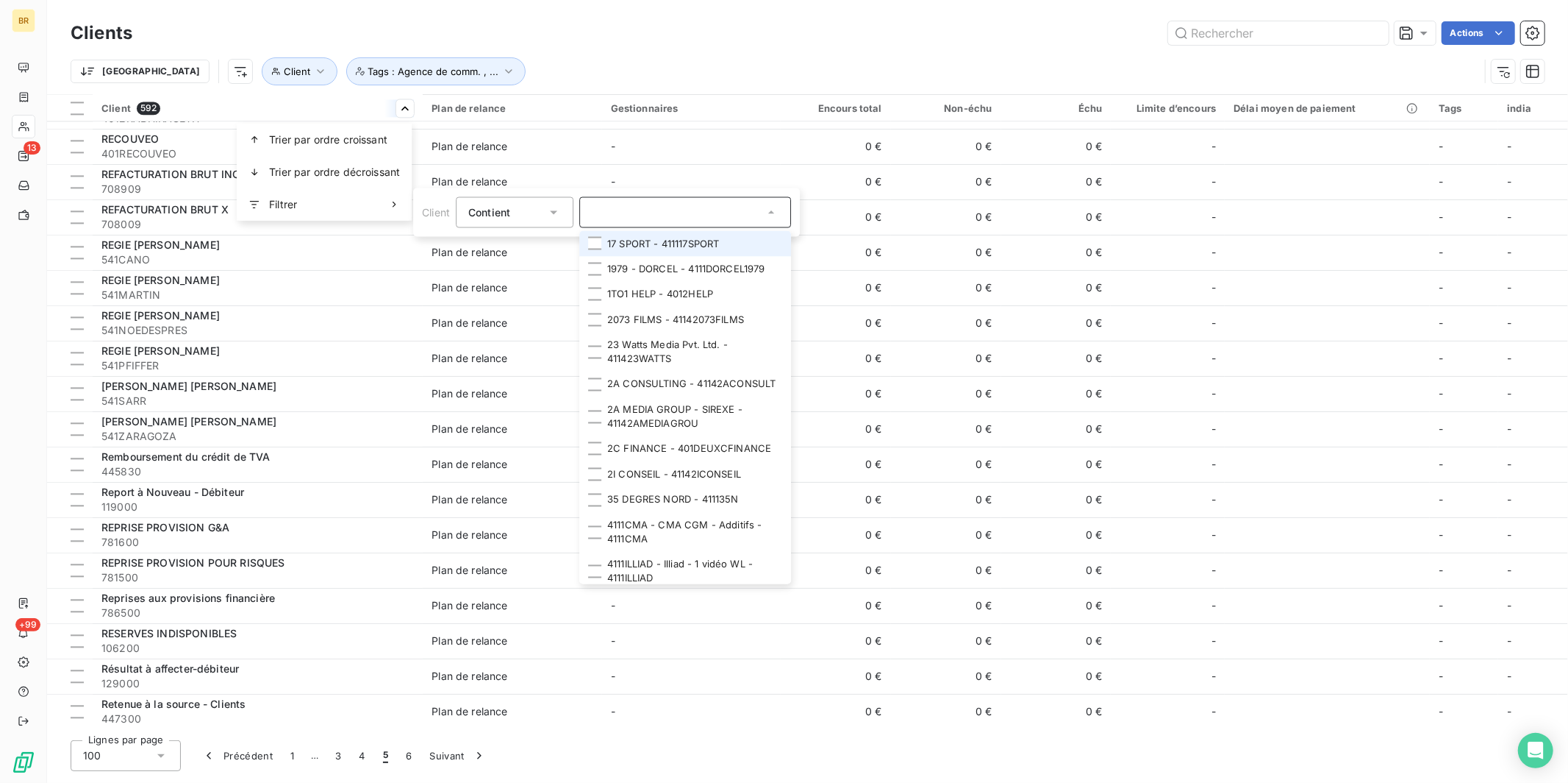
click at [625, 219] on input "text" at bounding box center [677, 212] width 172 height 13
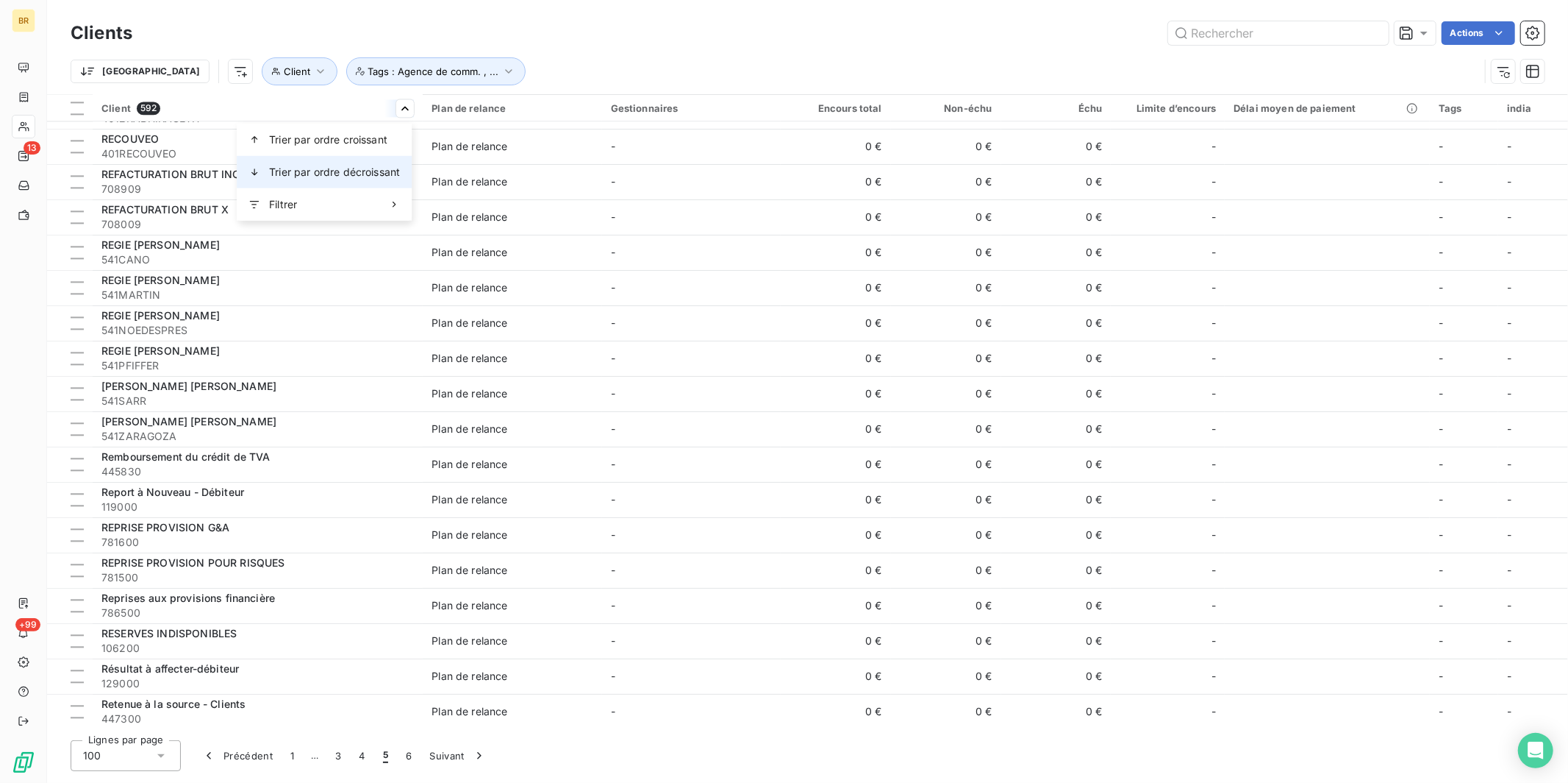
click at [347, 172] on span "Trier par ordre décroissant" at bounding box center [334, 172] width 130 height 15
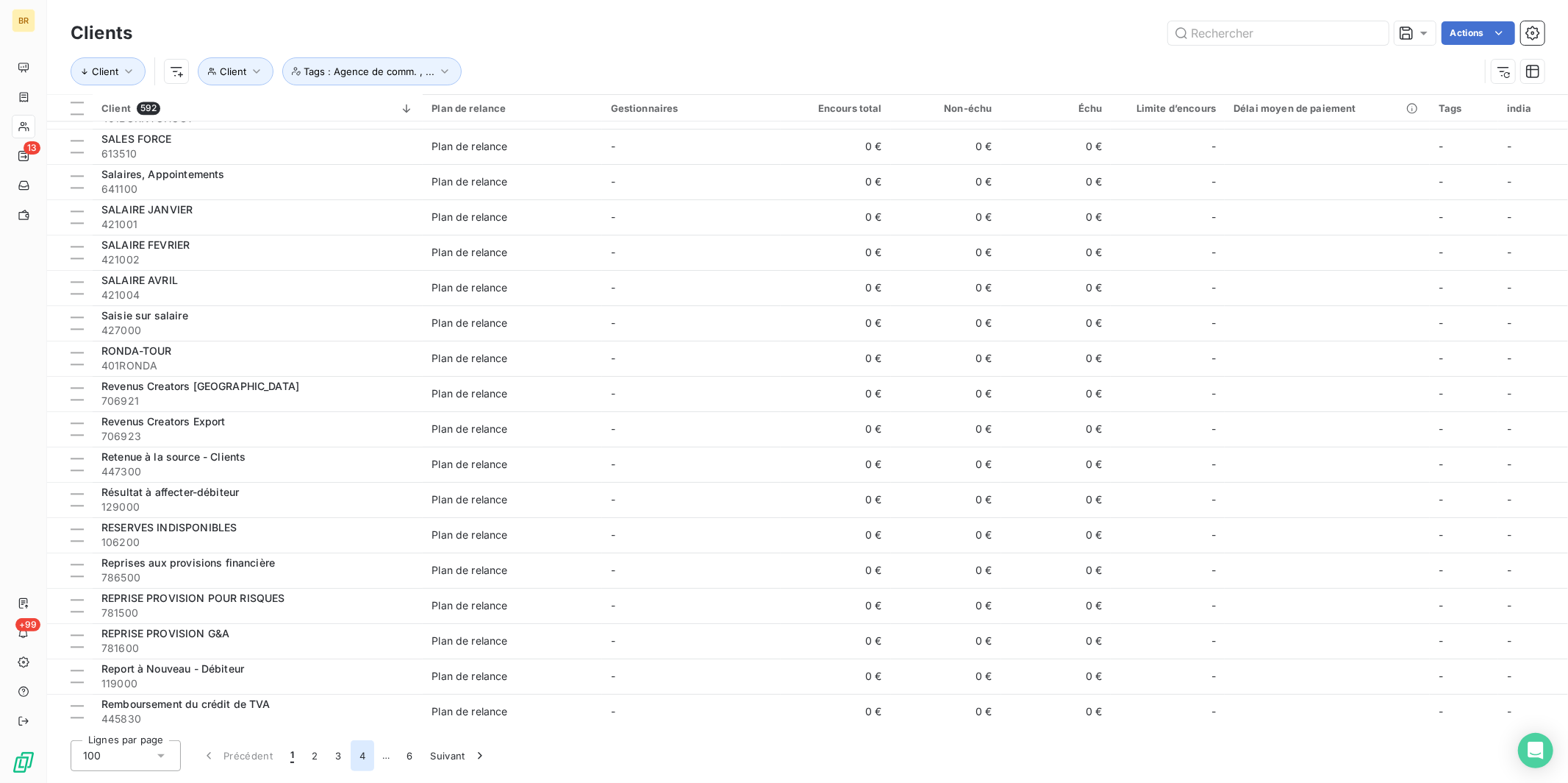
click at [358, 671] on button "4" at bounding box center [362, 755] width 23 height 31
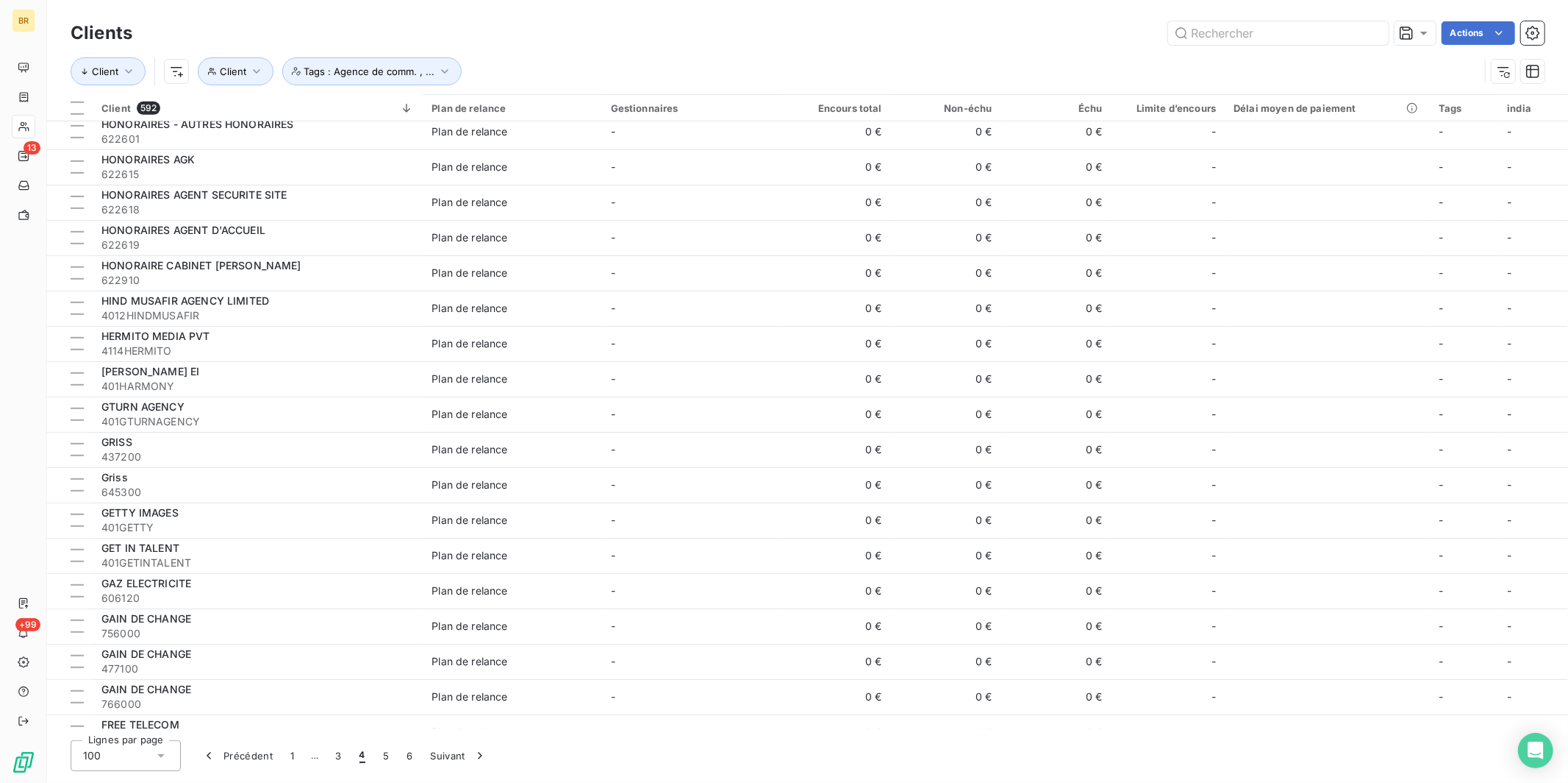
scroll to position [751, 0]
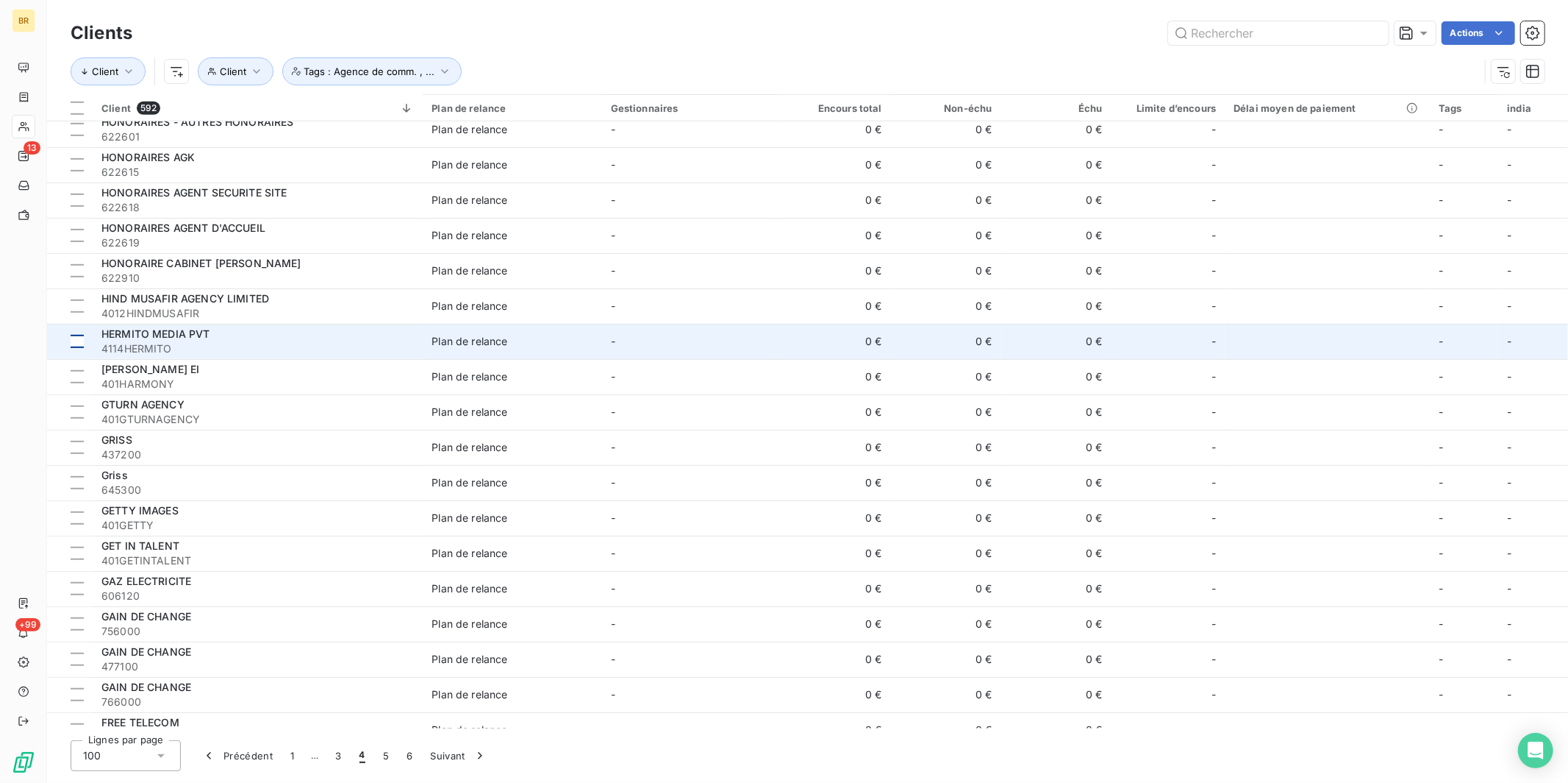
click at [72, 345] on div at bounding box center [77, 341] width 13 height 13
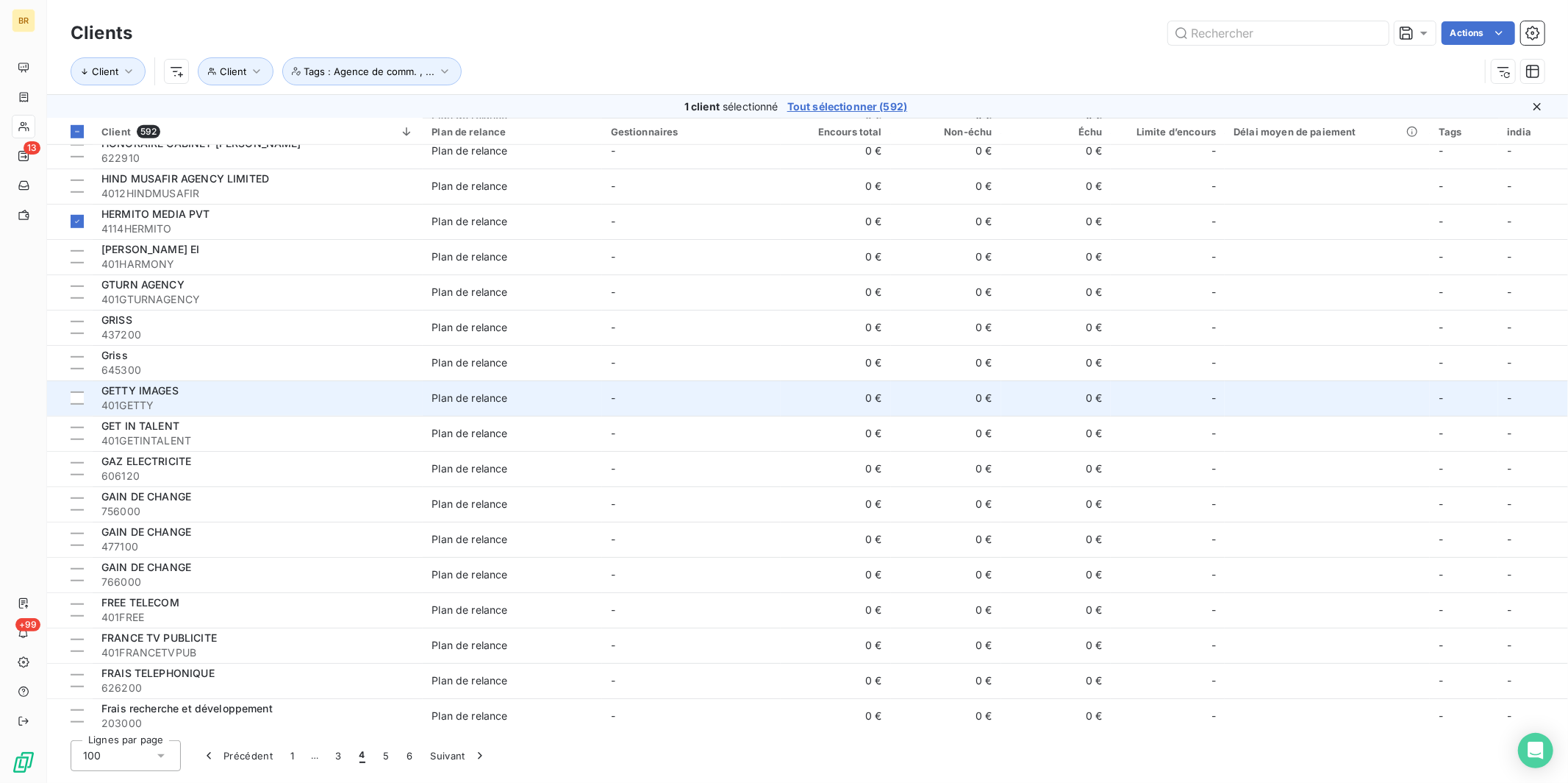
scroll to position [907, 0]
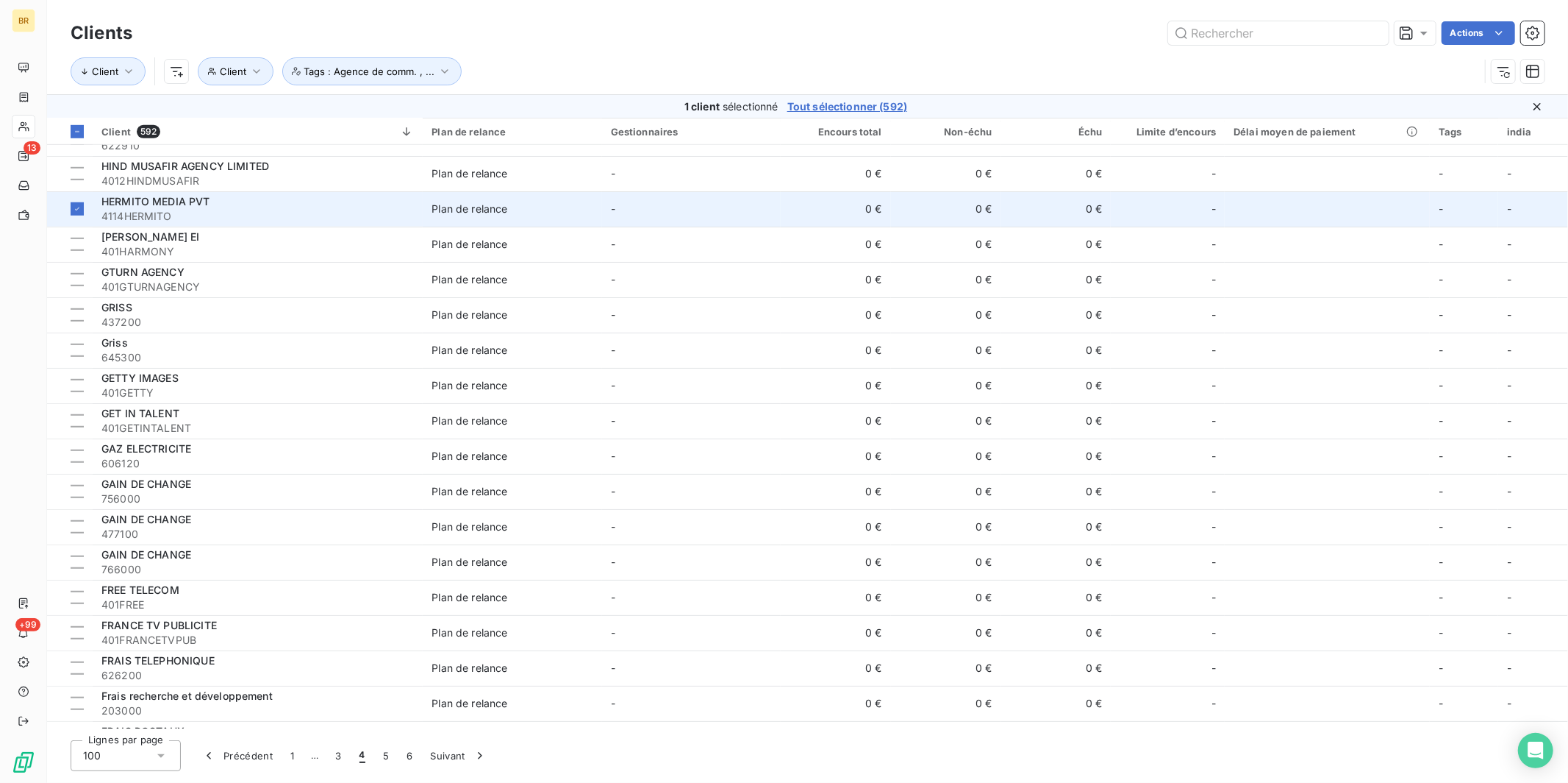
click at [182, 211] on span "4114HERMITO" at bounding box center [257, 216] width 312 height 15
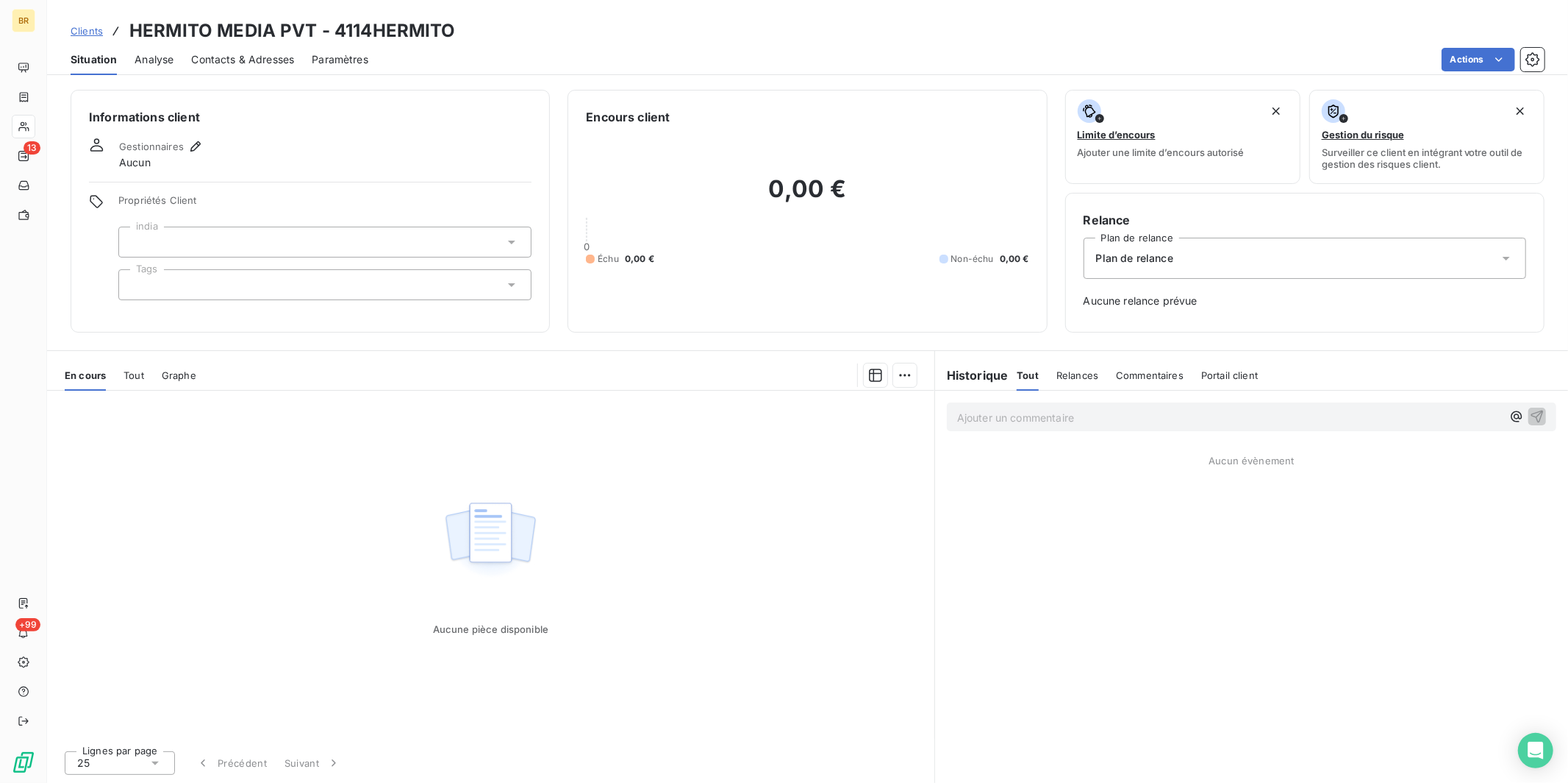
click at [172, 252] on div at bounding box center [325, 241] width 413 height 31
click at [191, 290] on div at bounding box center [325, 284] width 413 height 31
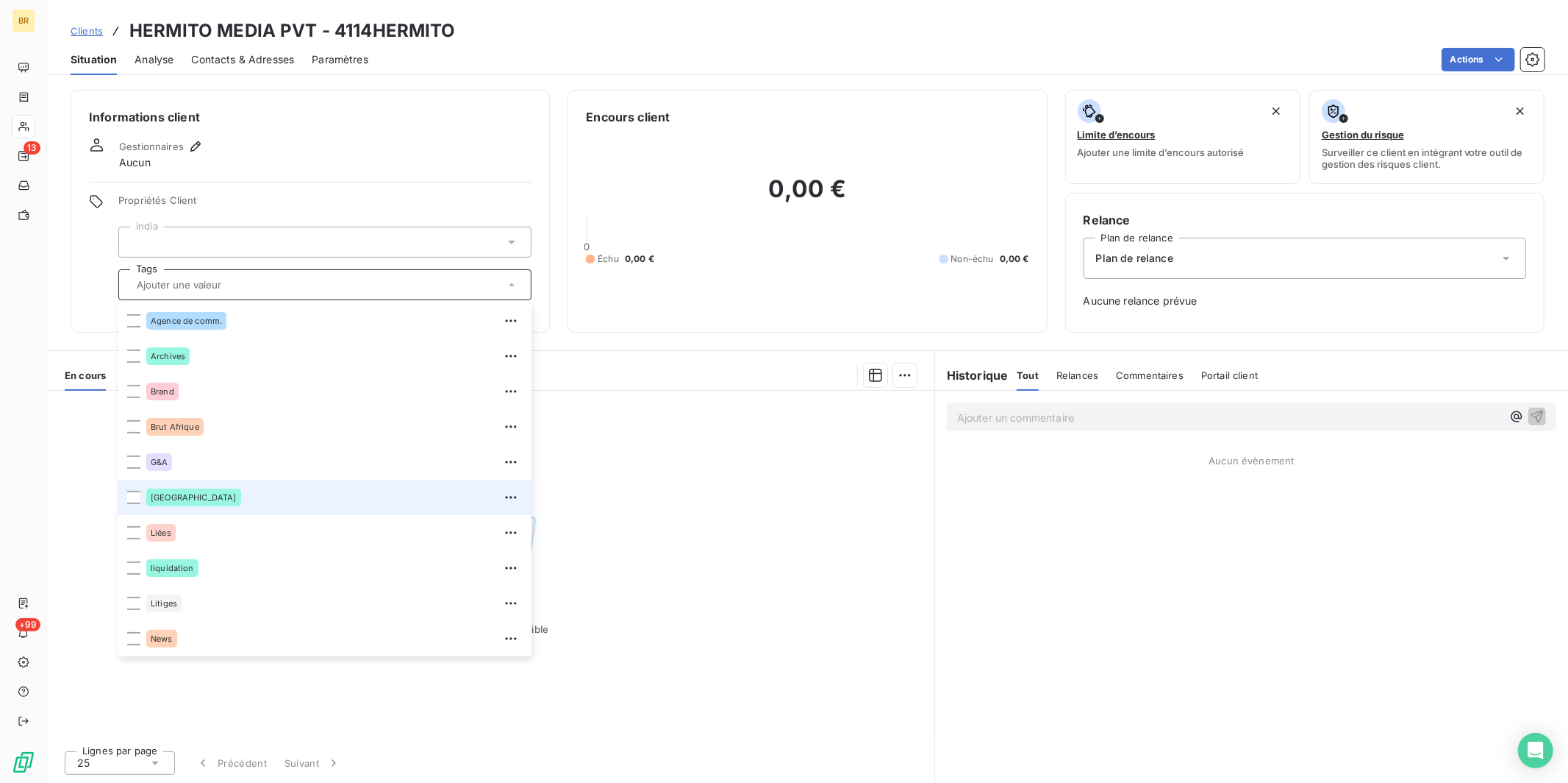
click at [157, 493] on span "[GEOGRAPHIC_DATA]" at bounding box center [194, 497] width 86 height 8
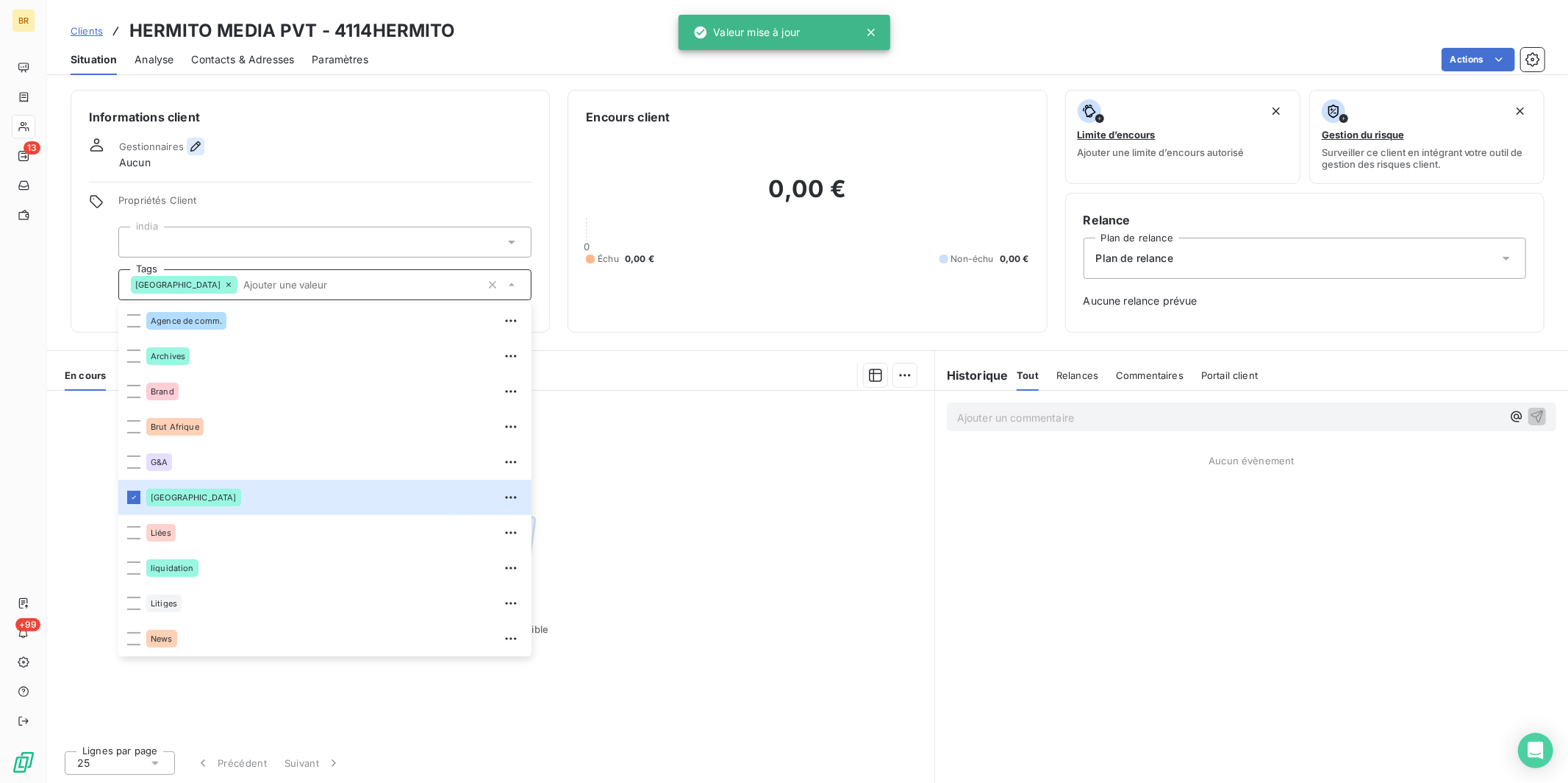
click at [195, 145] on icon "button" at bounding box center [196, 146] width 15 height 15
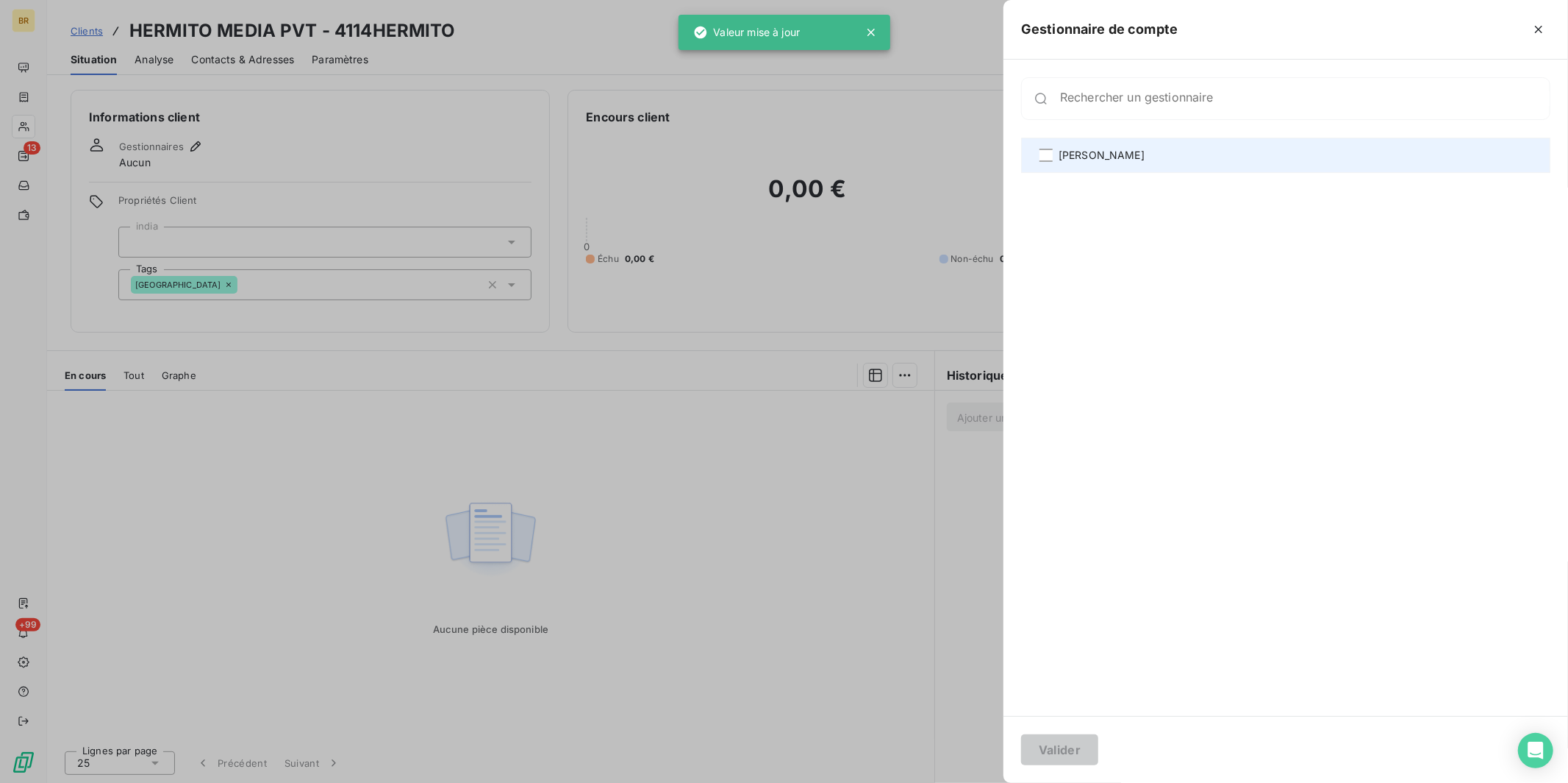
click at [1089, 159] on span "[PERSON_NAME]" at bounding box center [1102, 155] width 86 height 15
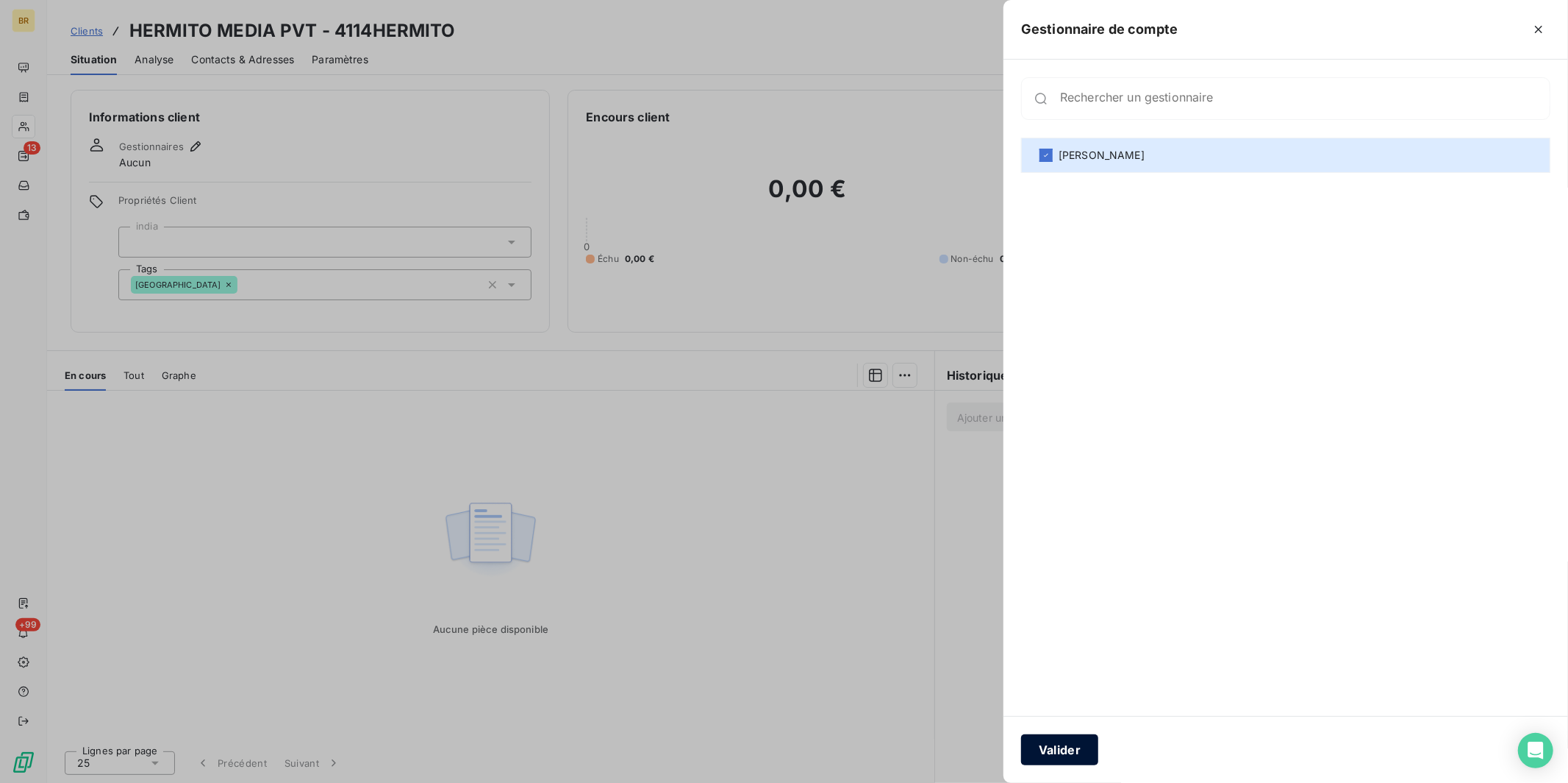
click at [1047, 671] on button "Valider" at bounding box center [1059, 749] width 77 height 31
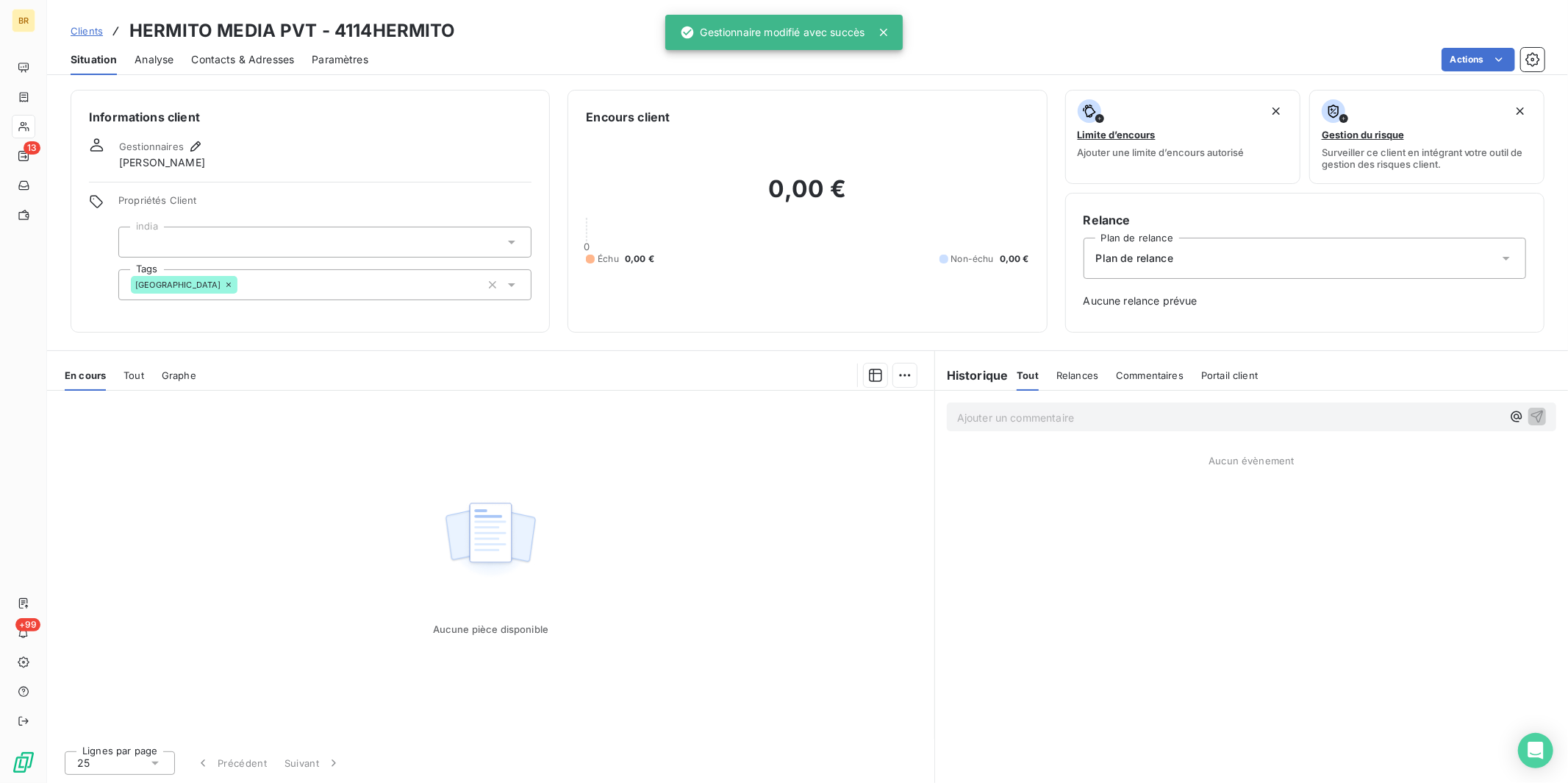
click at [1156, 265] on span "Plan de relance" at bounding box center [1134, 258] width 77 height 15
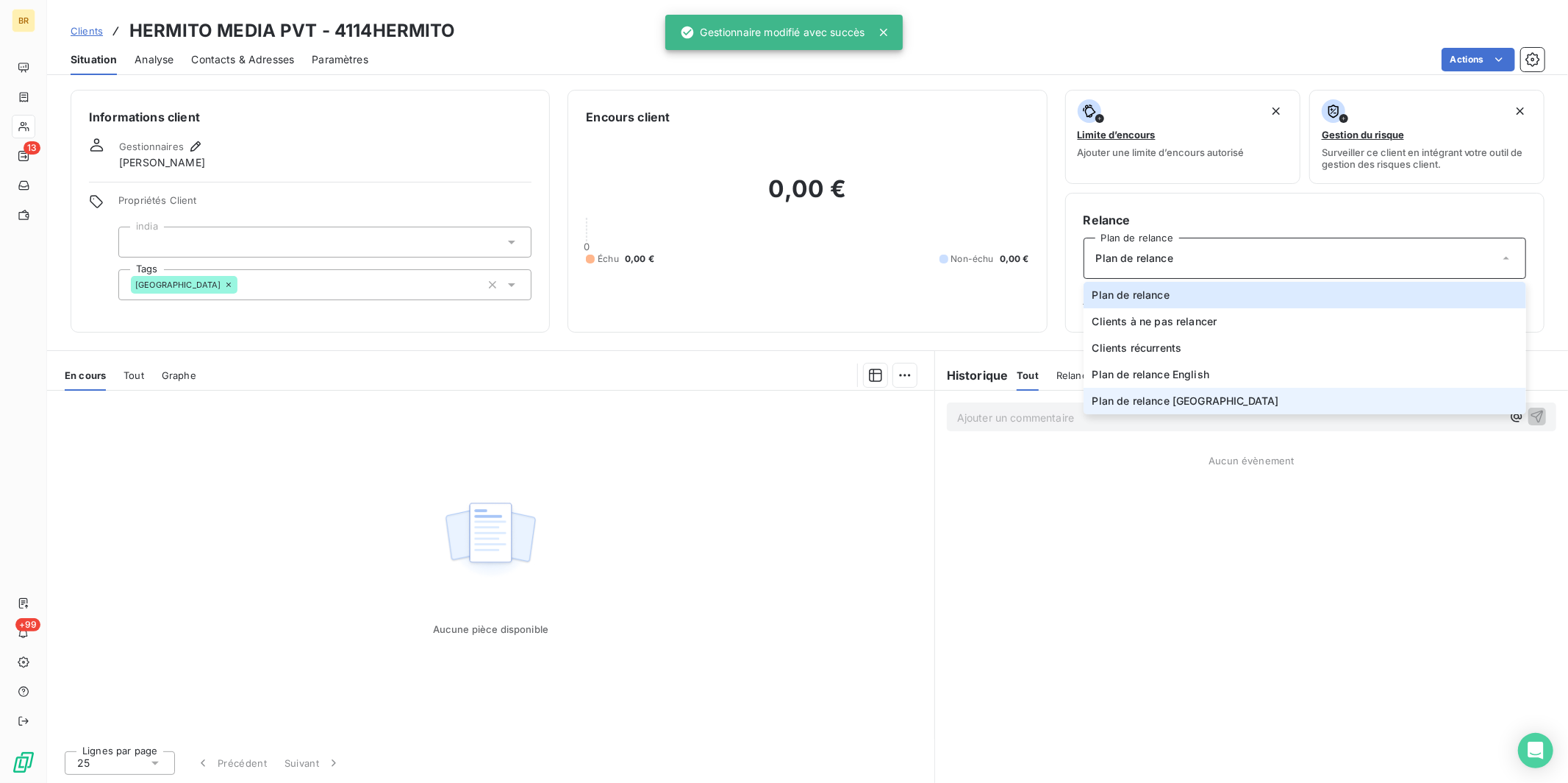
click at [1150, 398] on span "Plan de relance [GEOGRAPHIC_DATA]" at bounding box center [1185, 401] width 187 height 15
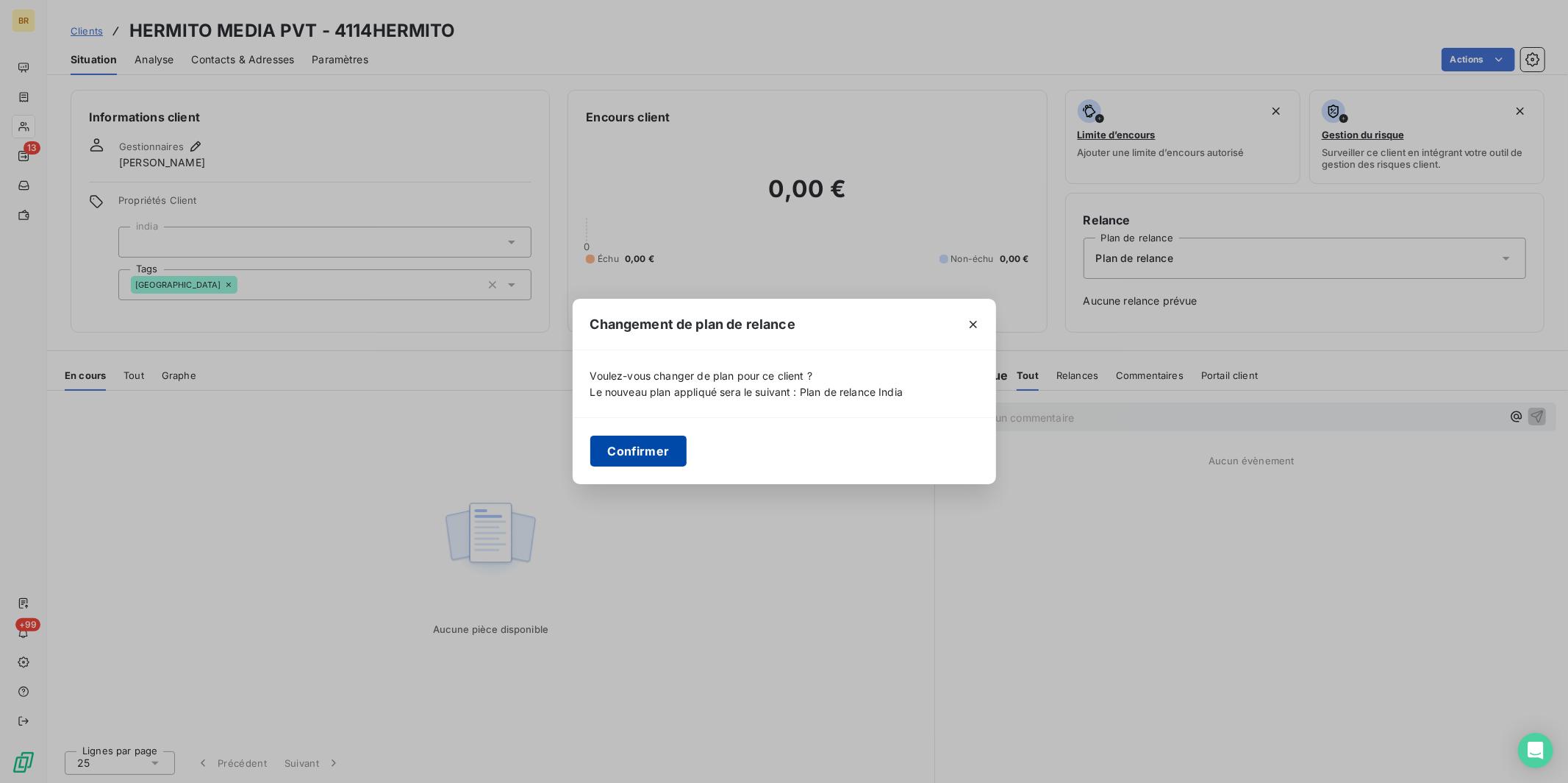
click at [674, 448] on button "Confirmer" at bounding box center [638, 451] width 97 height 31
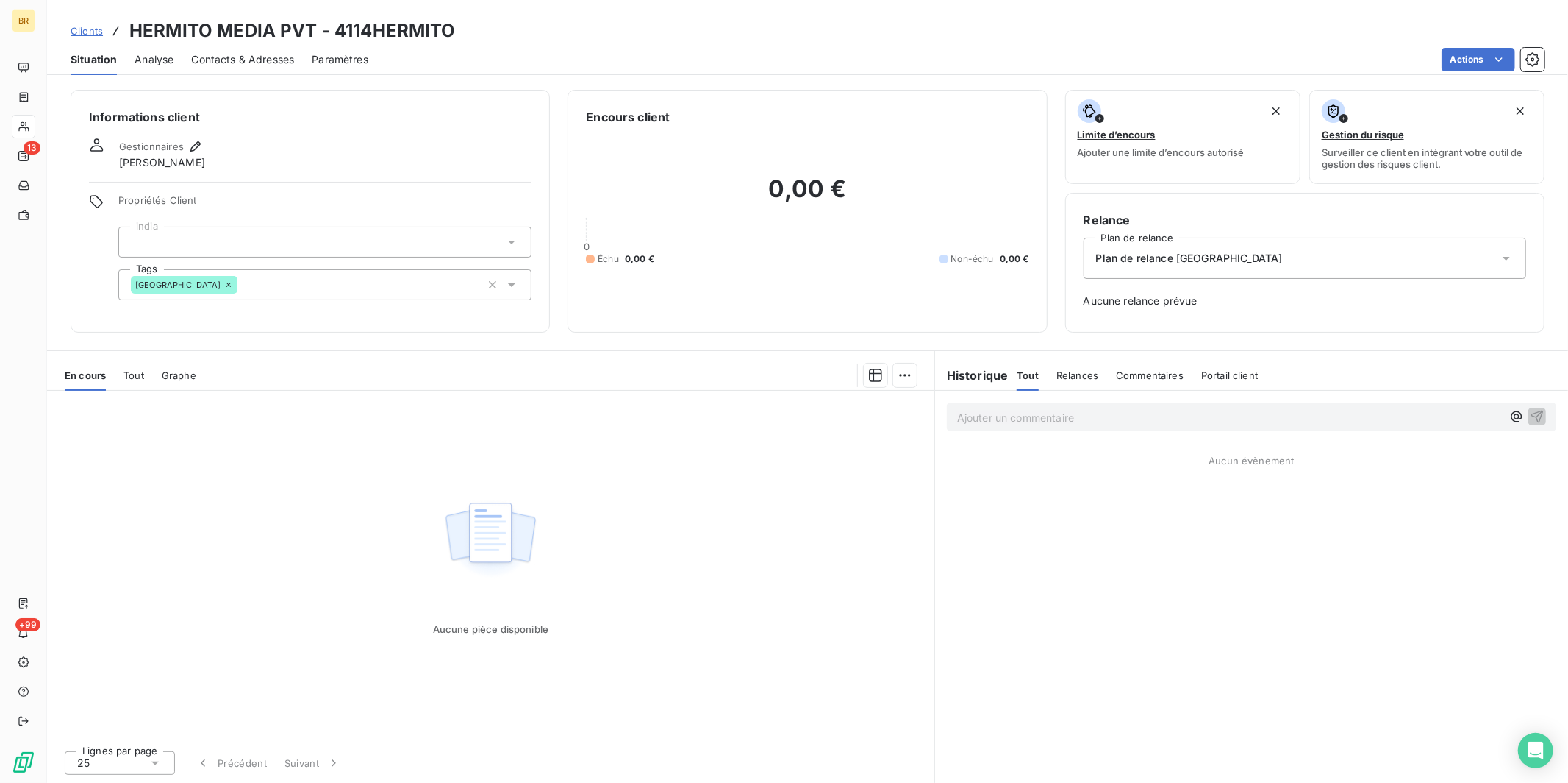
click at [96, 31] on span "Clients" at bounding box center [86, 31] width 32 height 12
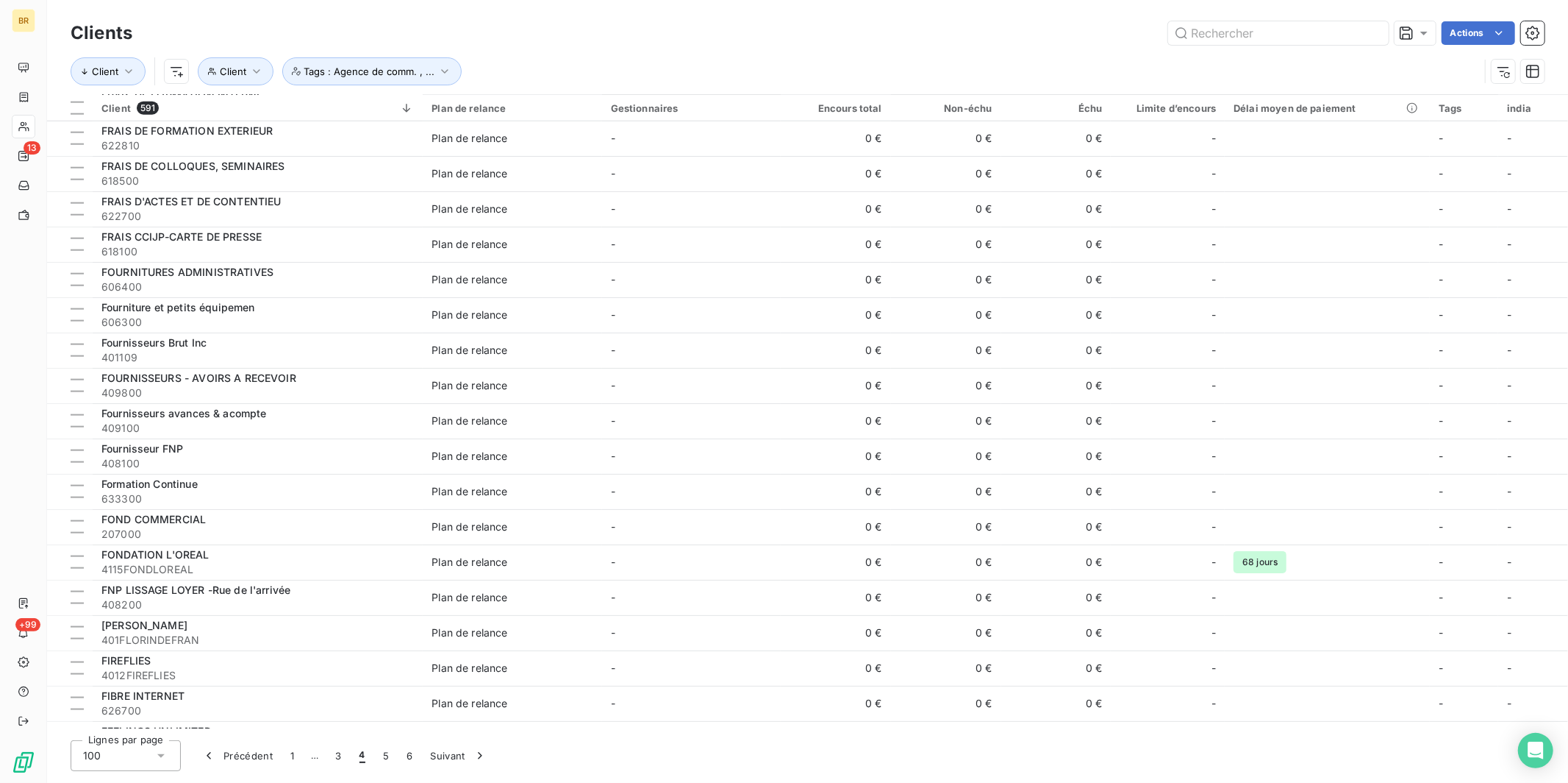
scroll to position [1596, 0]
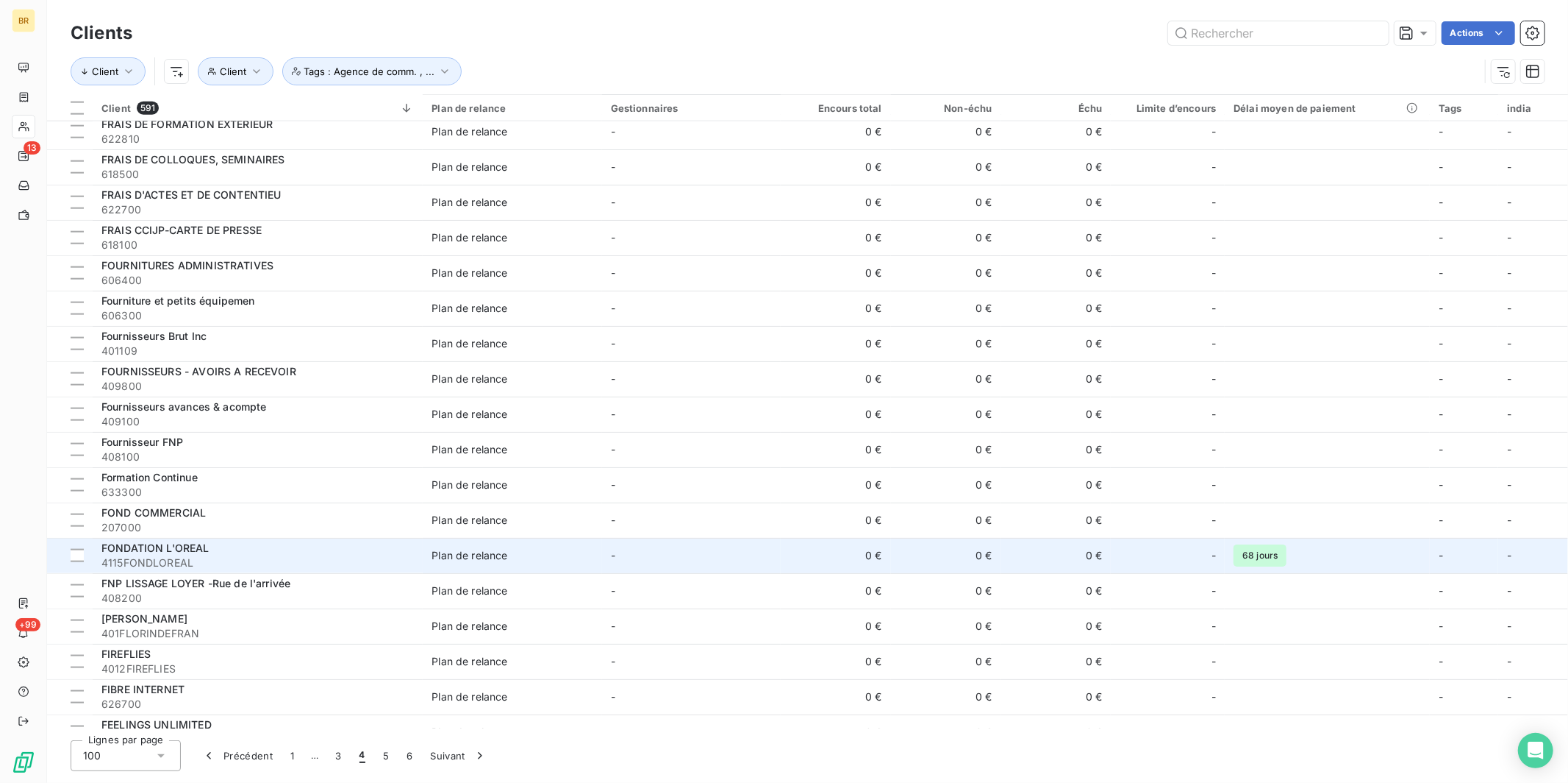
click at [189, 553] on div "FONDATION L'OREAL" at bounding box center [257, 548] width 312 height 15
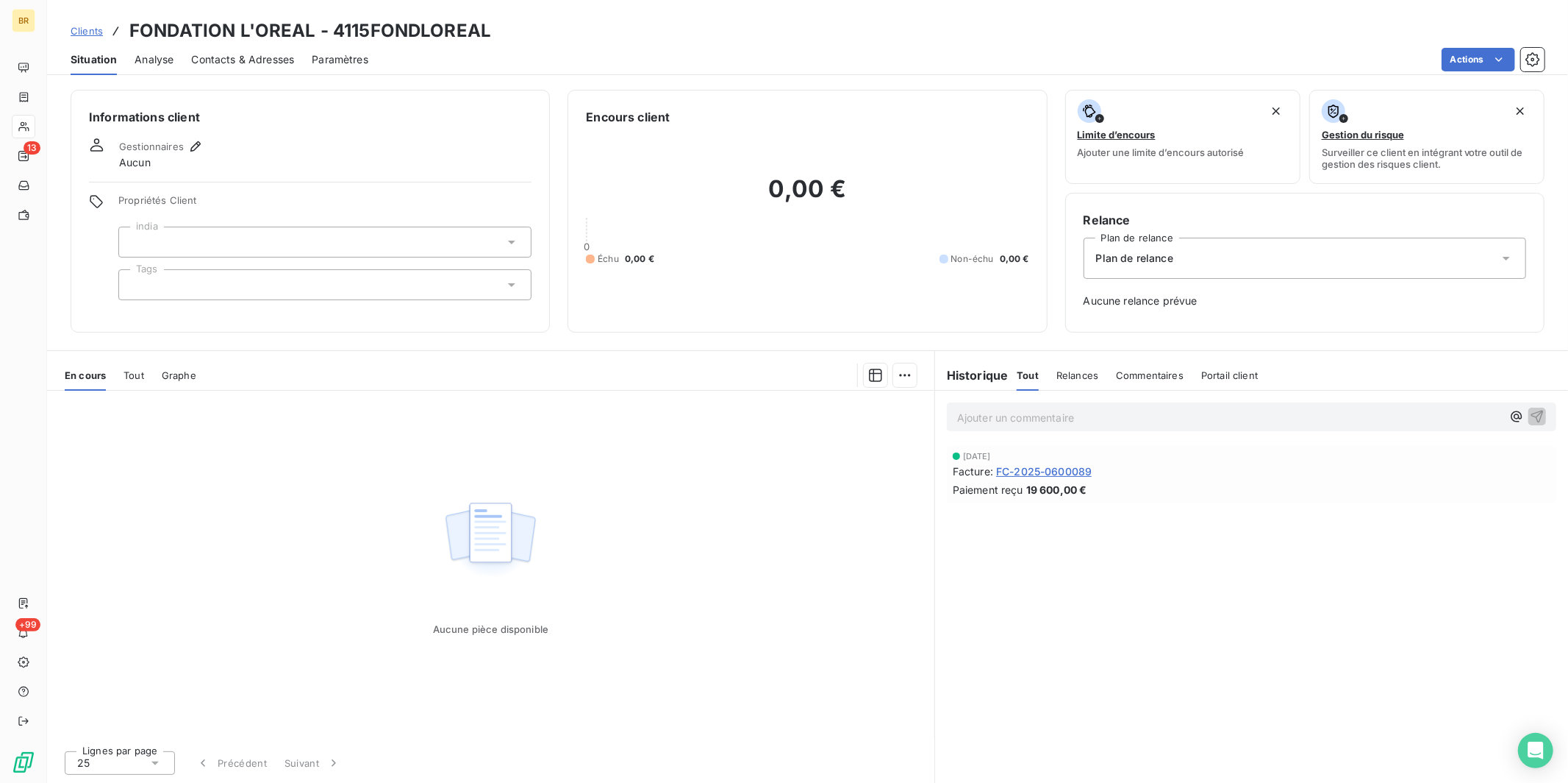
click at [161, 277] on div at bounding box center [325, 284] width 413 height 31
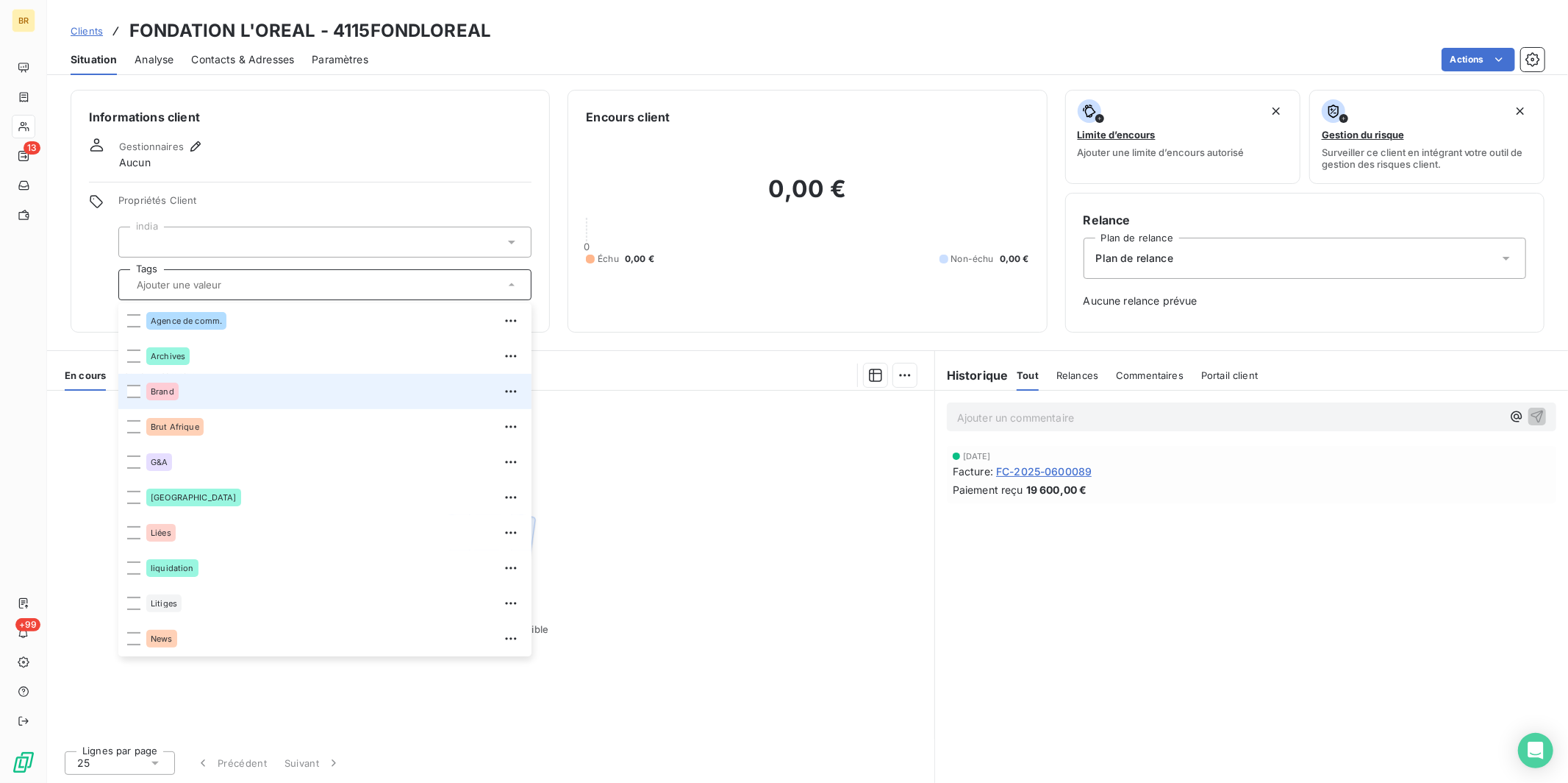
click at [159, 393] on span "Brand" at bounding box center [162, 391] width 23 height 8
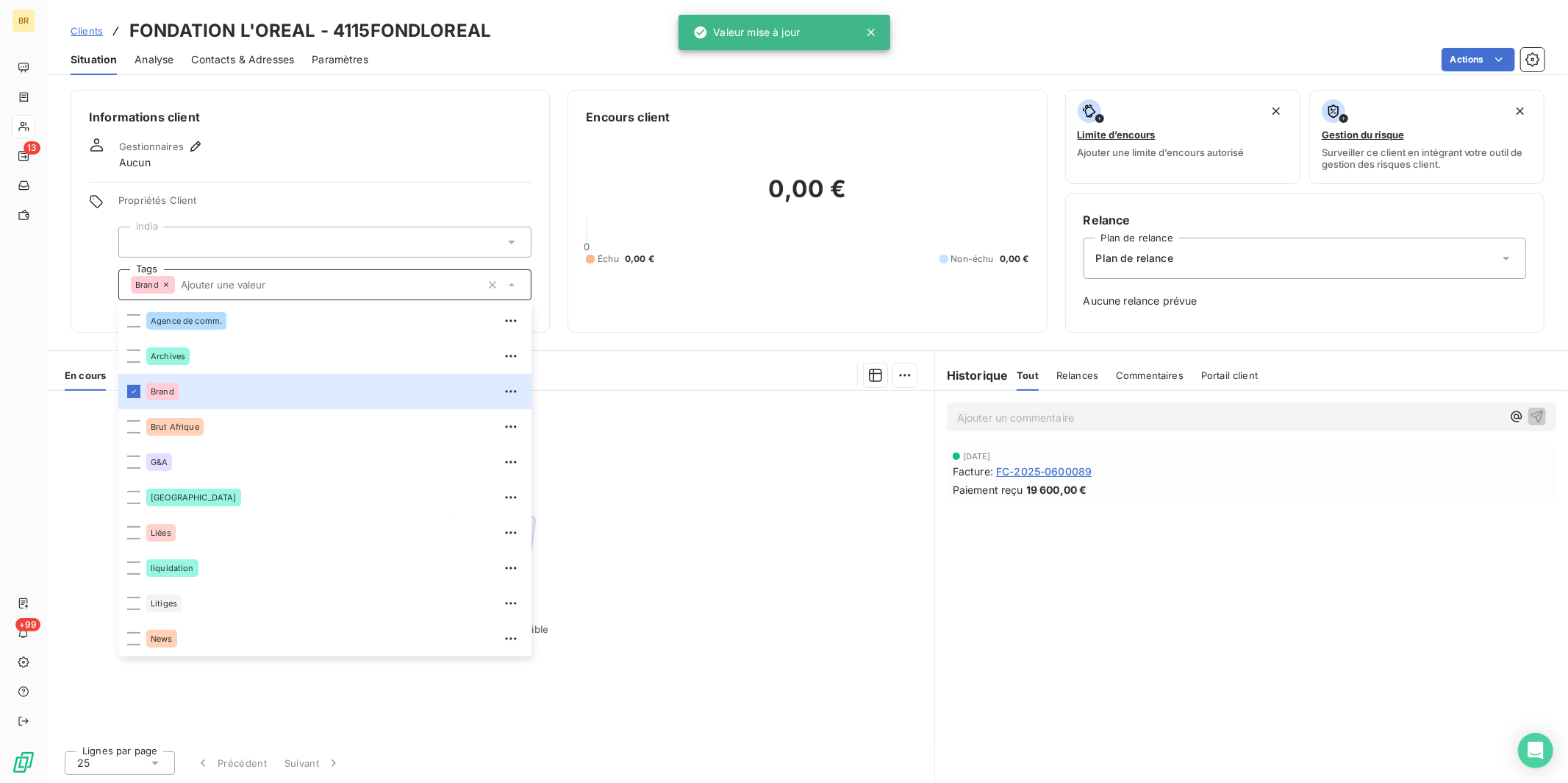
click at [94, 31] on span "Clients" at bounding box center [86, 31] width 32 height 12
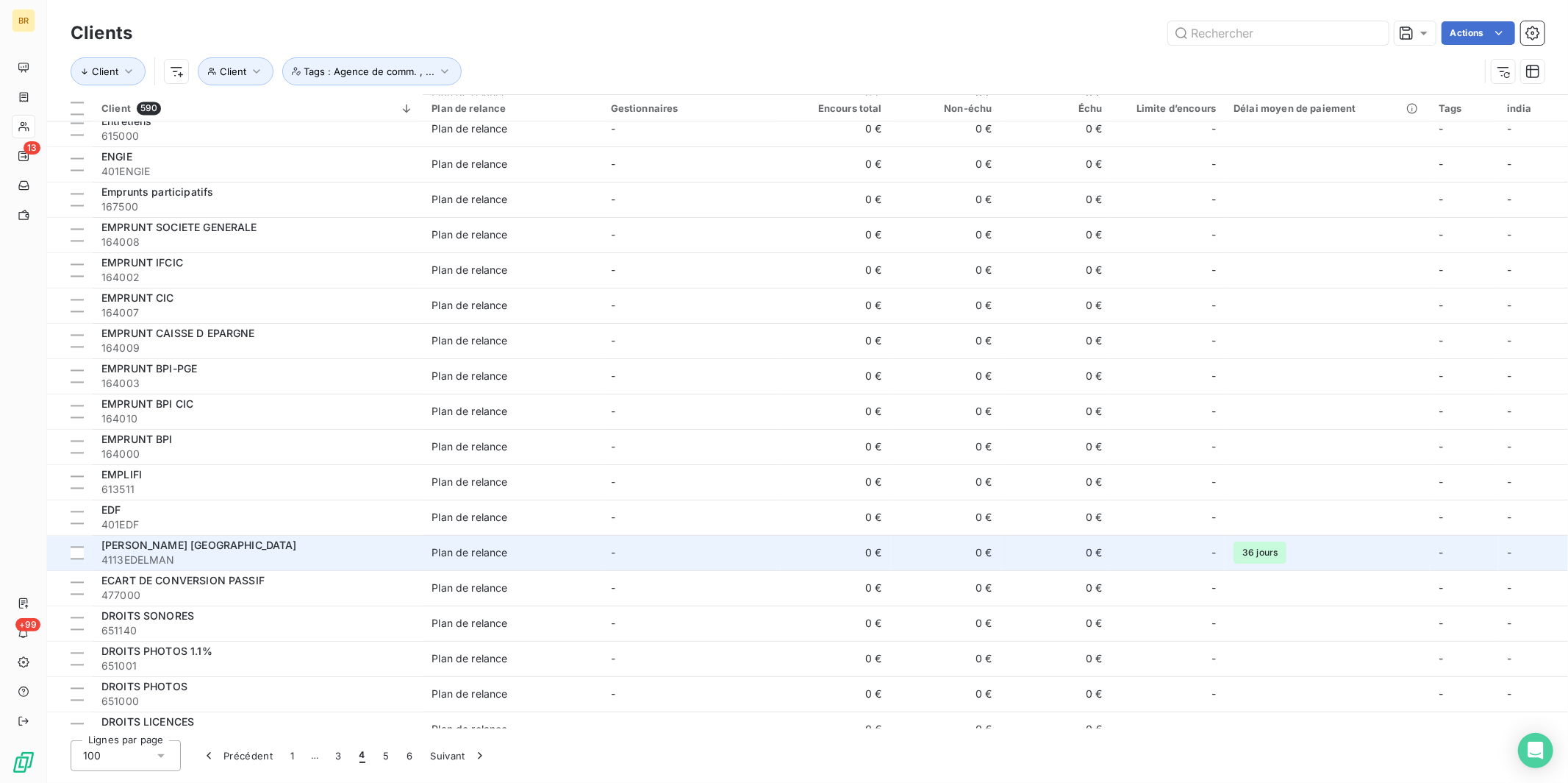
scroll to position [2567, 0]
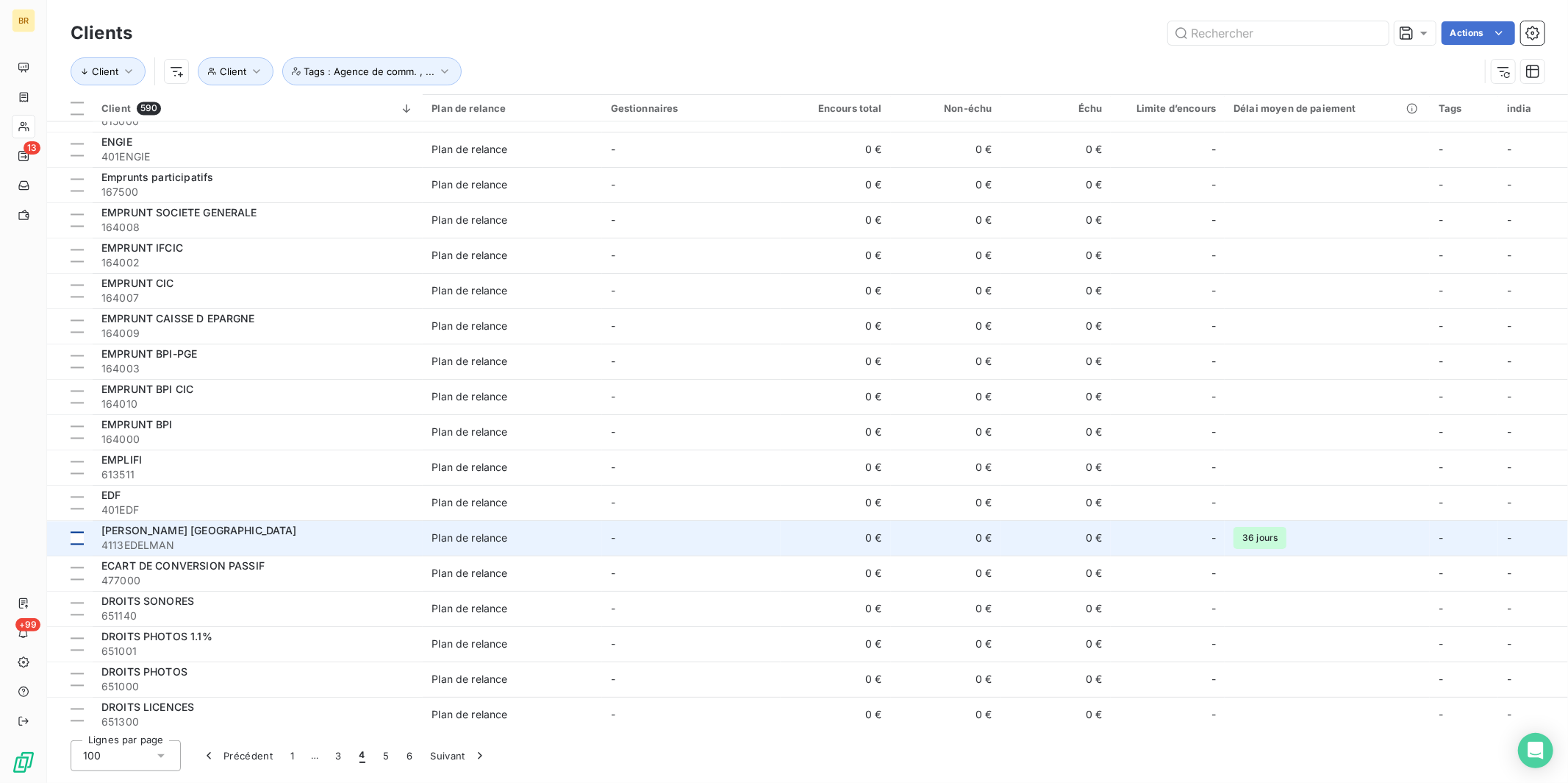
click at [80, 539] on div at bounding box center [77, 538] width 13 height 13
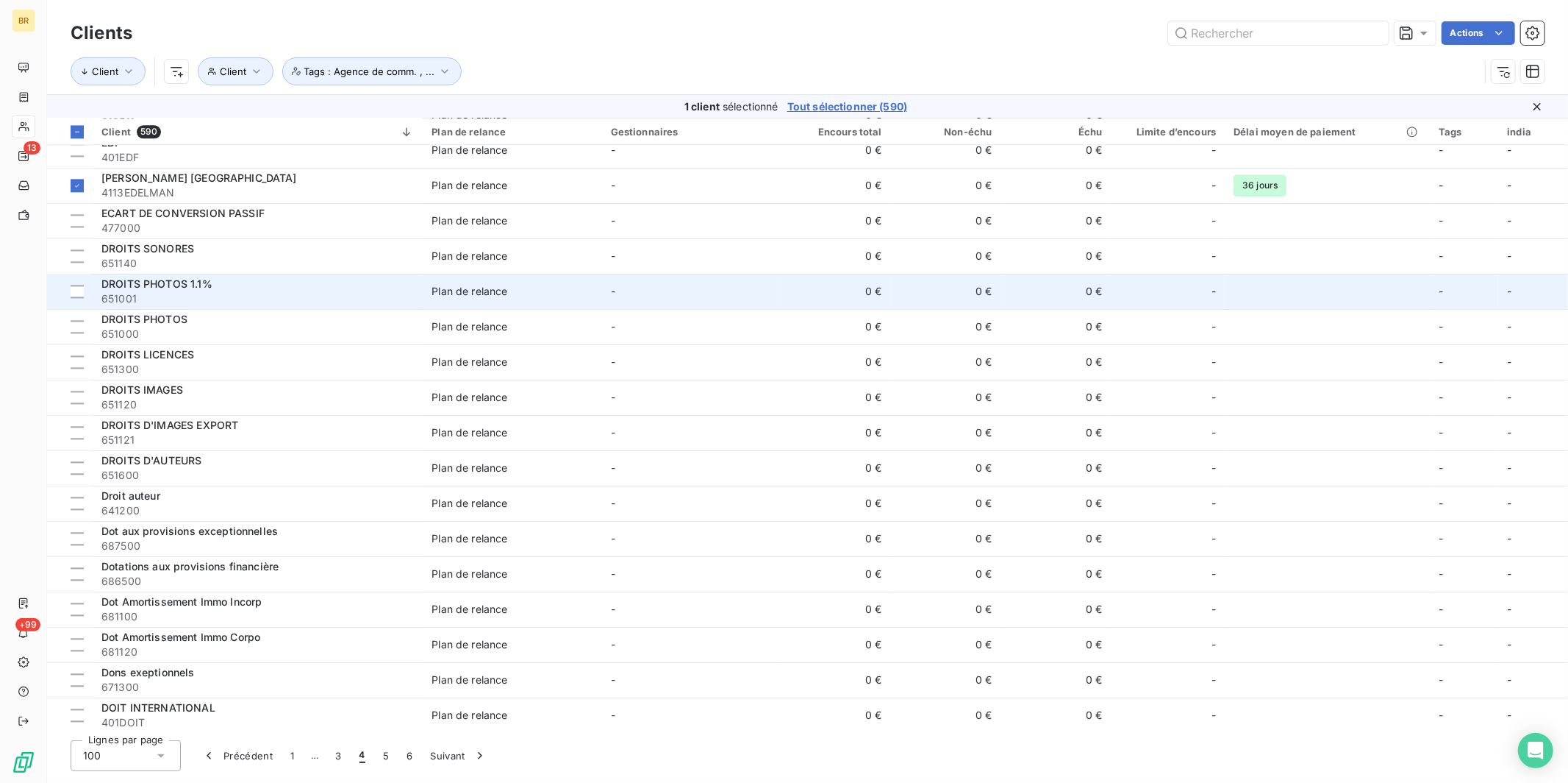
scroll to position [2946, 0]
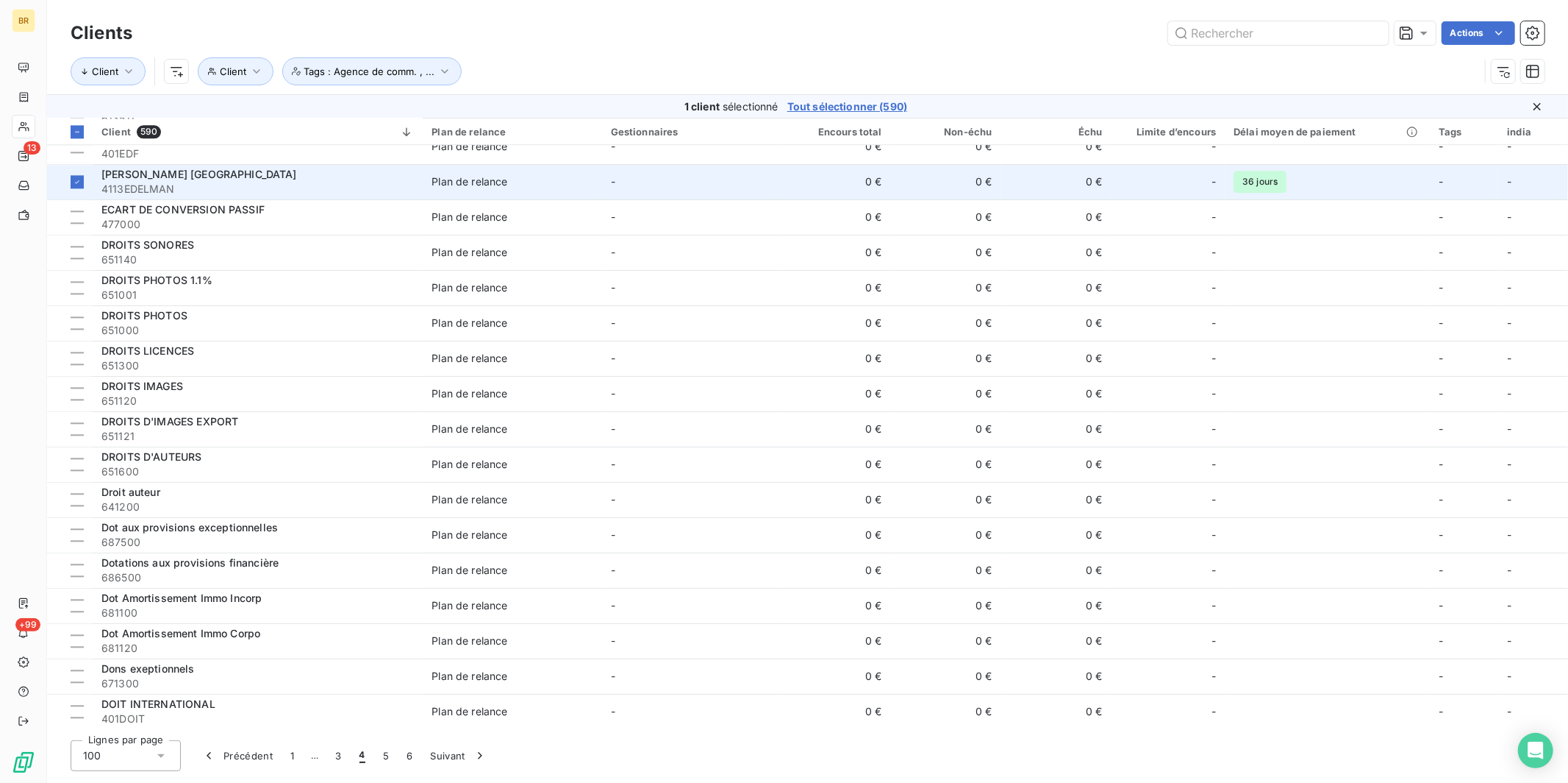
click at [189, 170] on div "EDELMAN PARIS" at bounding box center [257, 175] width 312 height 15
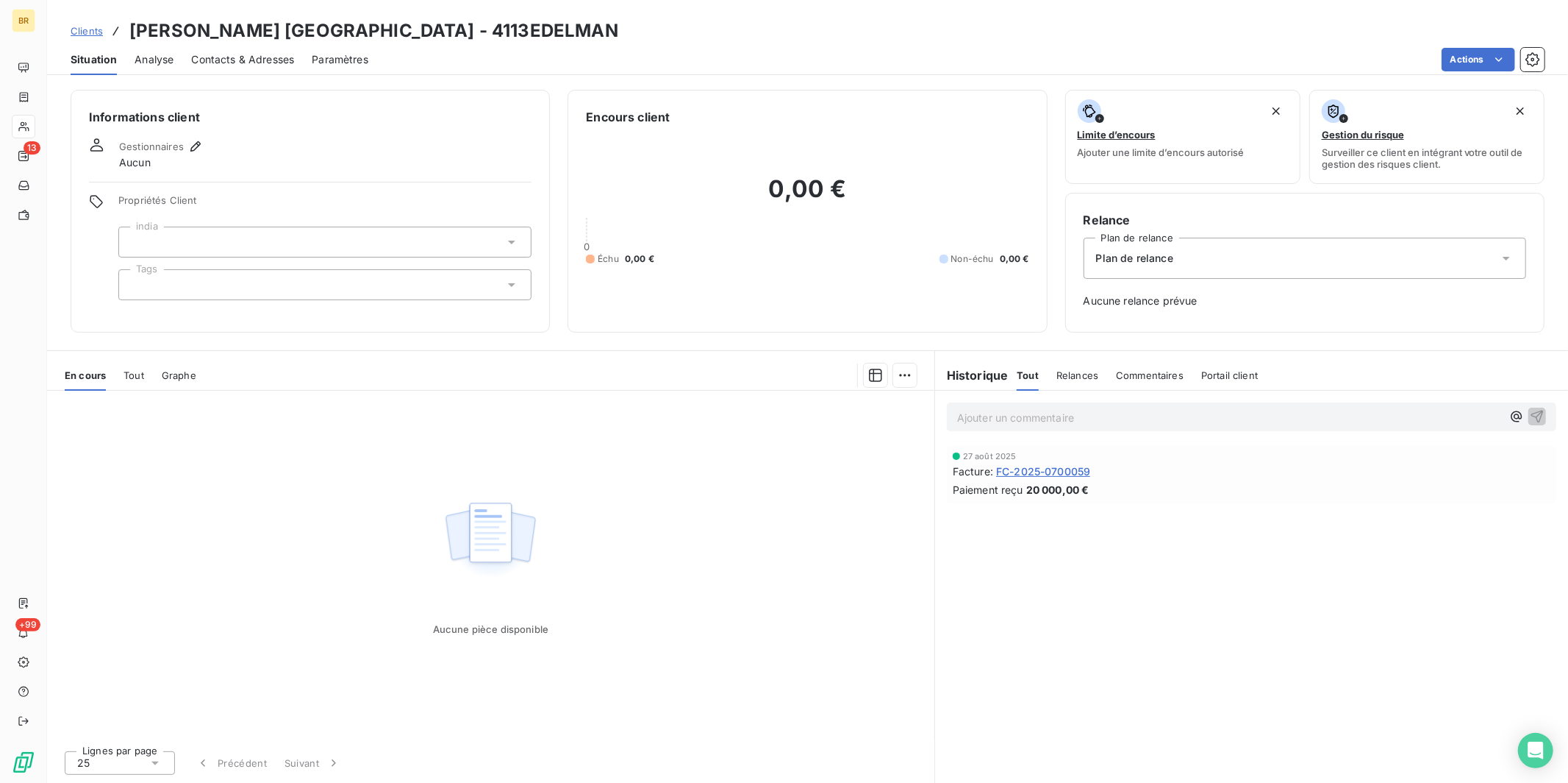
click at [277, 284] on div at bounding box center [325, 284] width 413 height 31
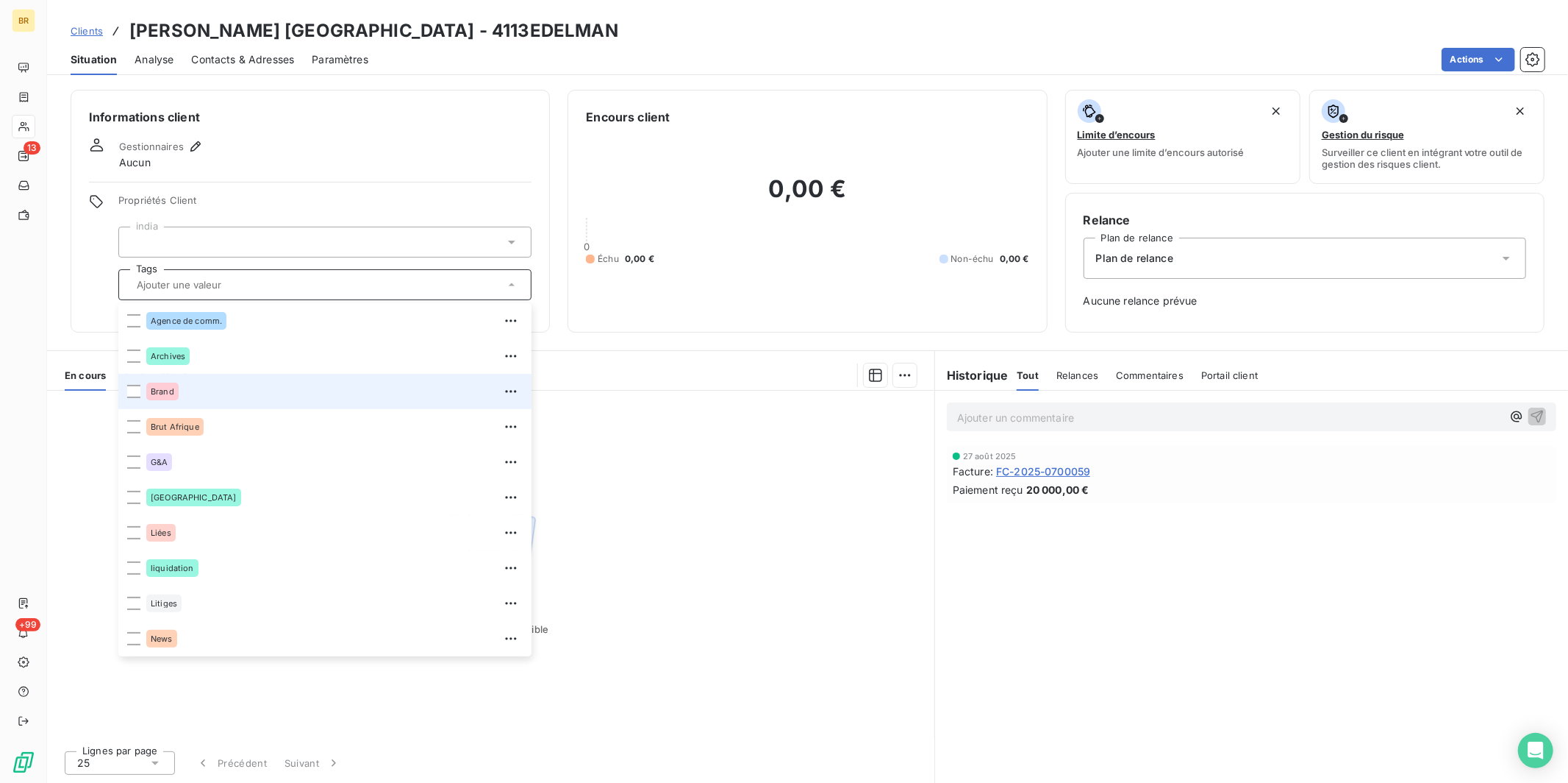
click at [158, 388] on span "Brand" at bounding box center [162, 391] width 23 height 8
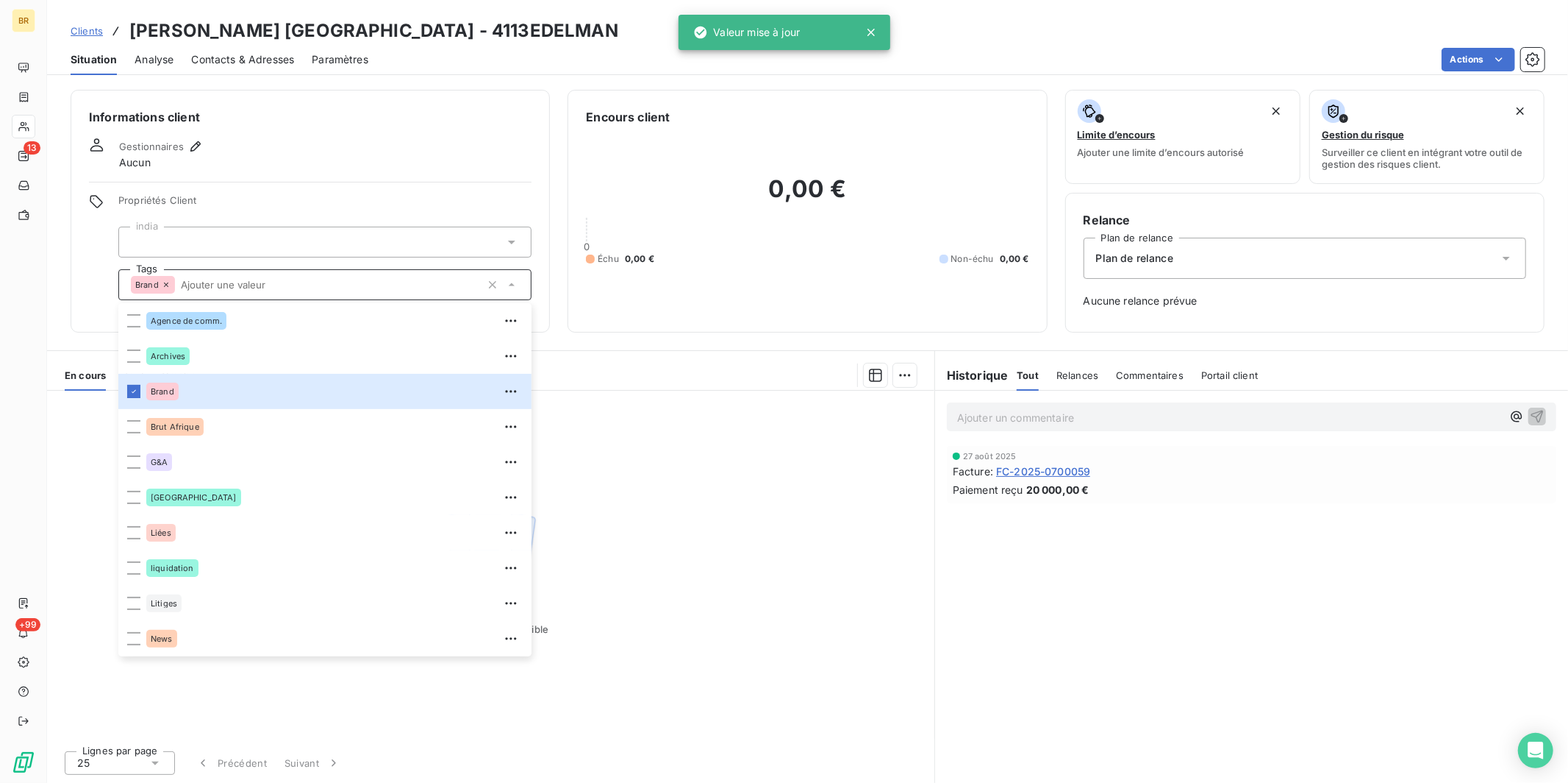
click at [93, 32] on span "Clients" at bounding box center [86, 31] width 32 height 12
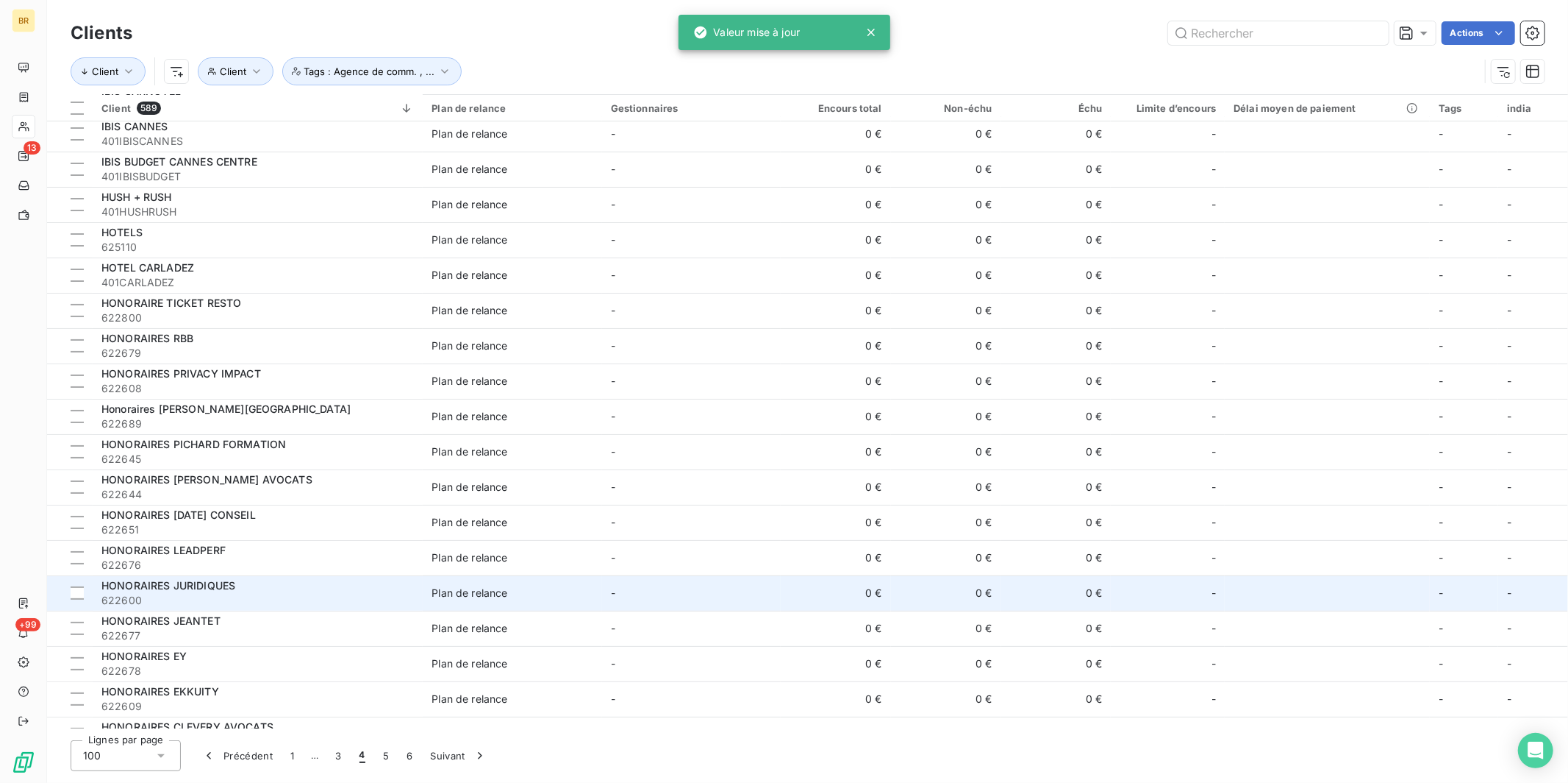
scroll to position [270, 0]
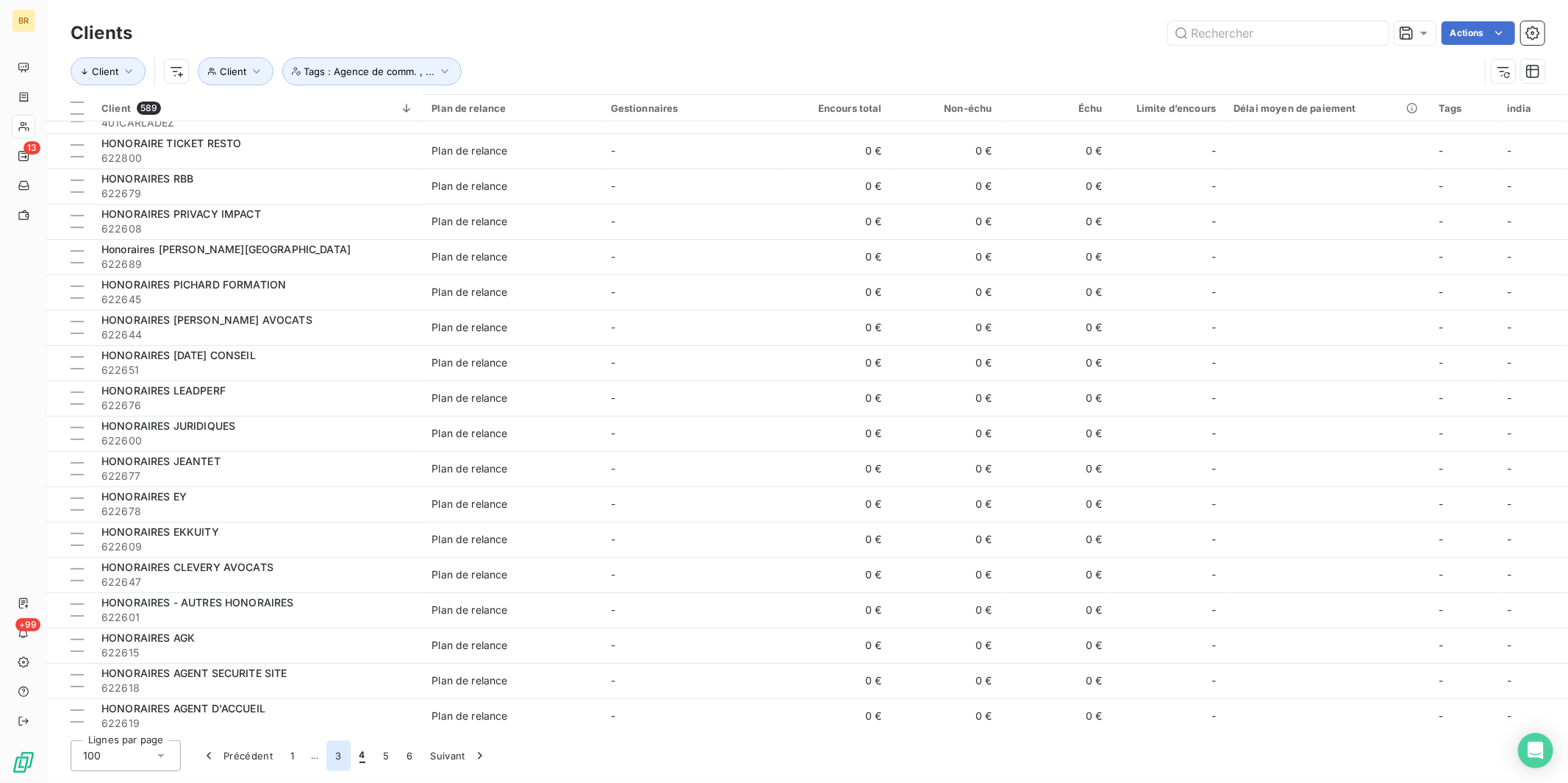
click at [340, 671] on button "3" at bounding box center [338, 755] width 23 height 31
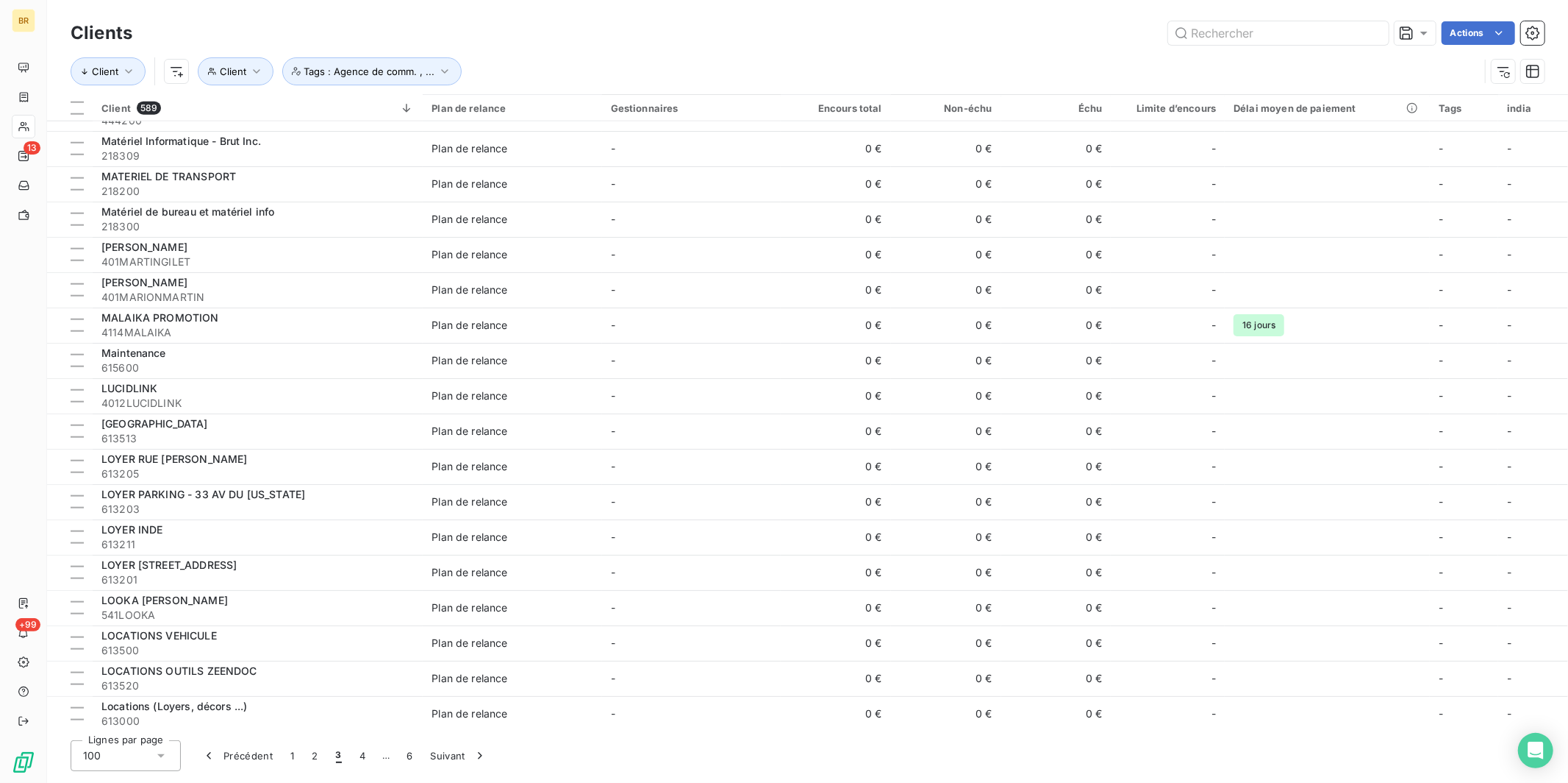
scroll to position [1401, 0]
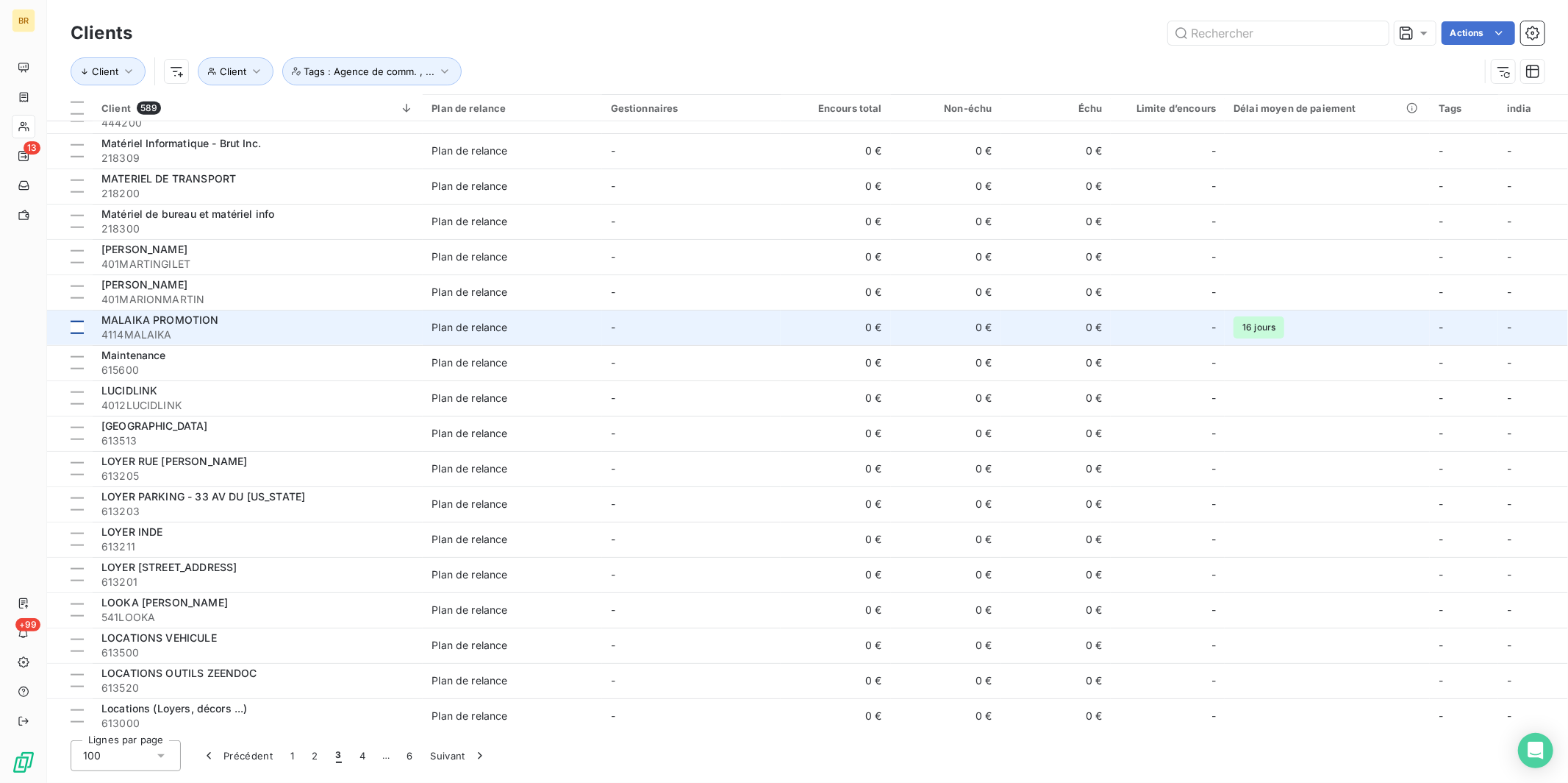
click at [76, 330] on div at bounding box center [77, 328] width 13 height 13
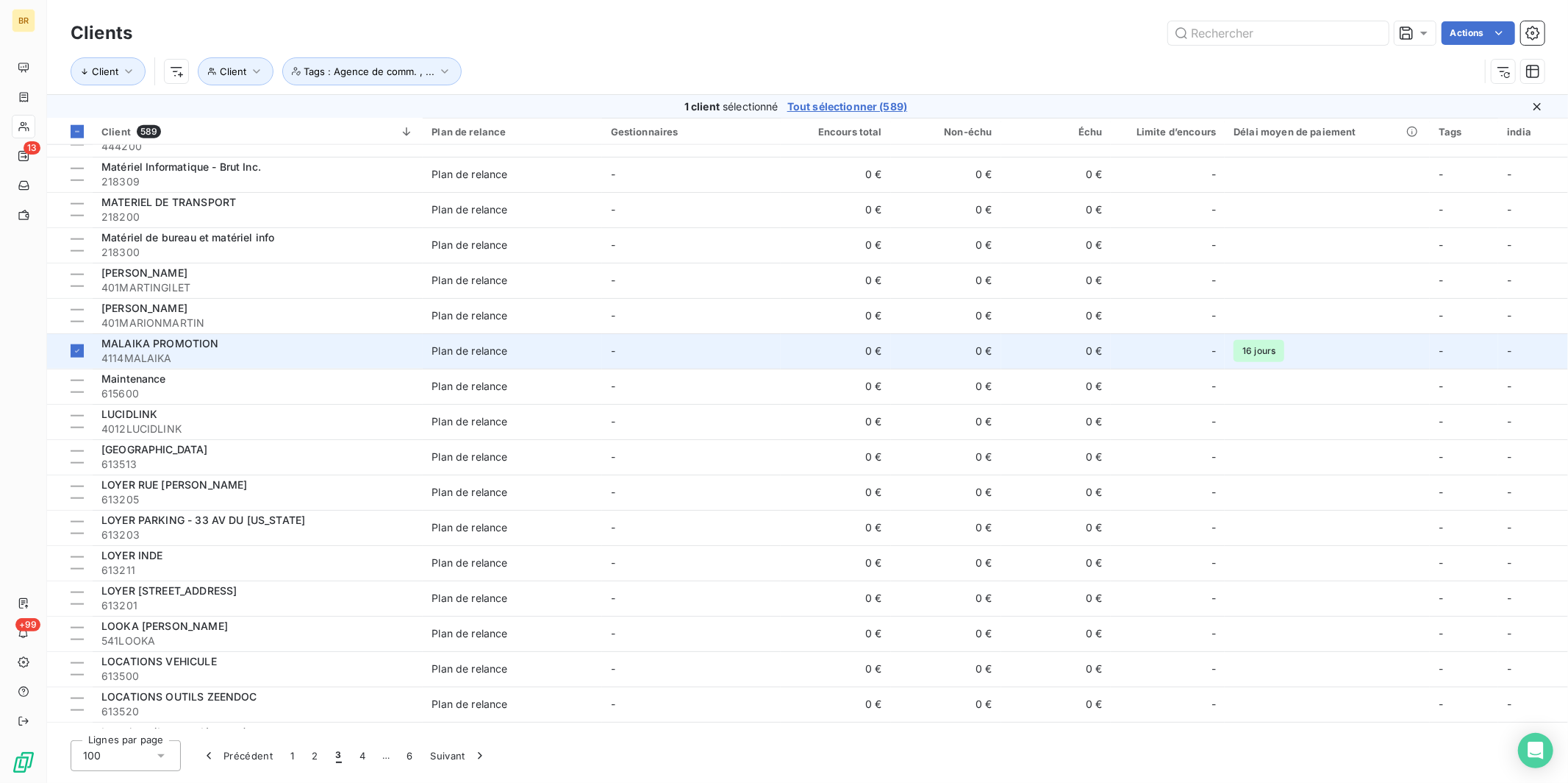
click at [170, 362] on span "4114MALAIKA" at bounding box center [257, 359] width 312 height 15
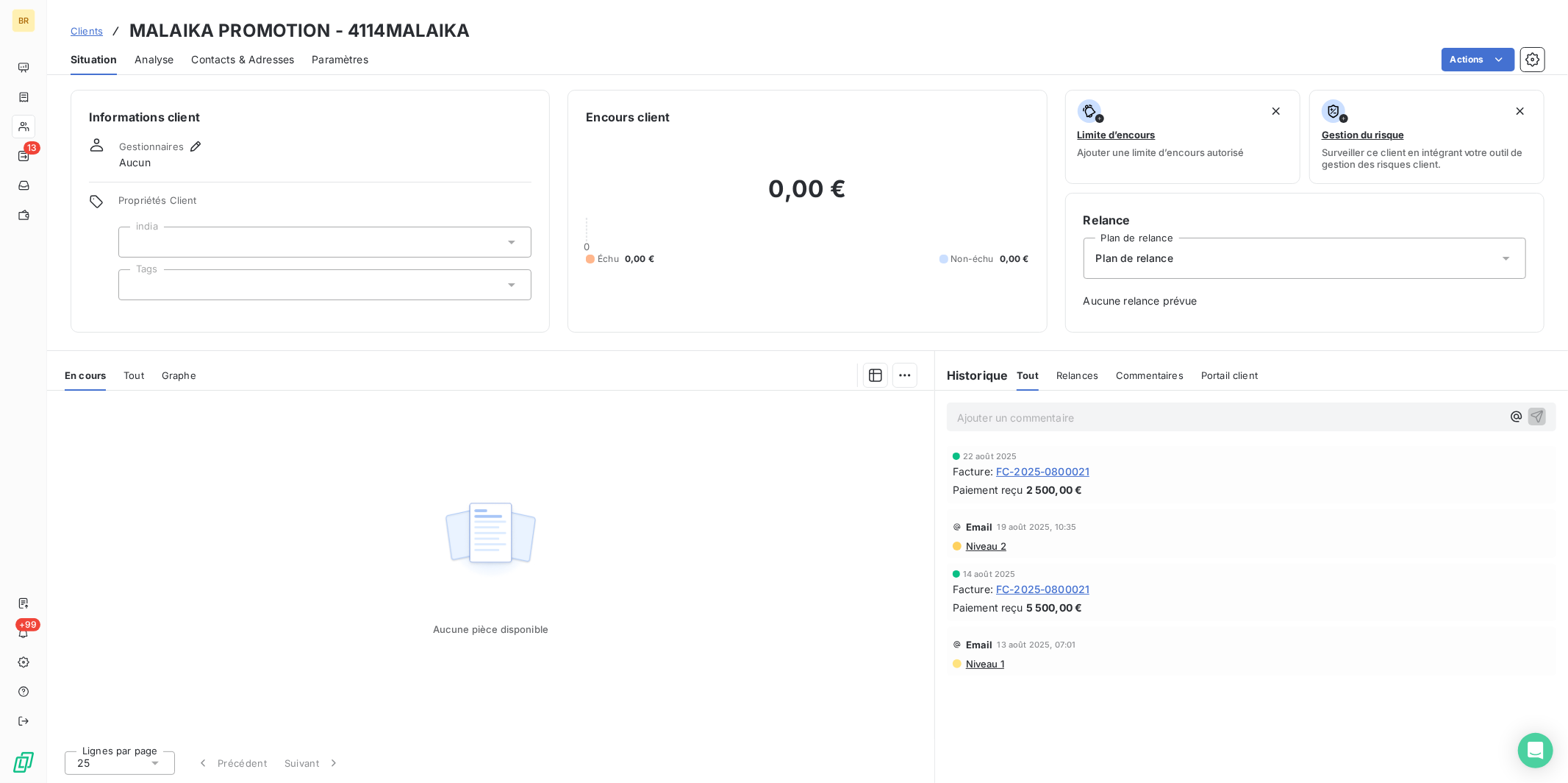
click at [185, 286] on div at bounding box center [325, 284] width 413 height 31
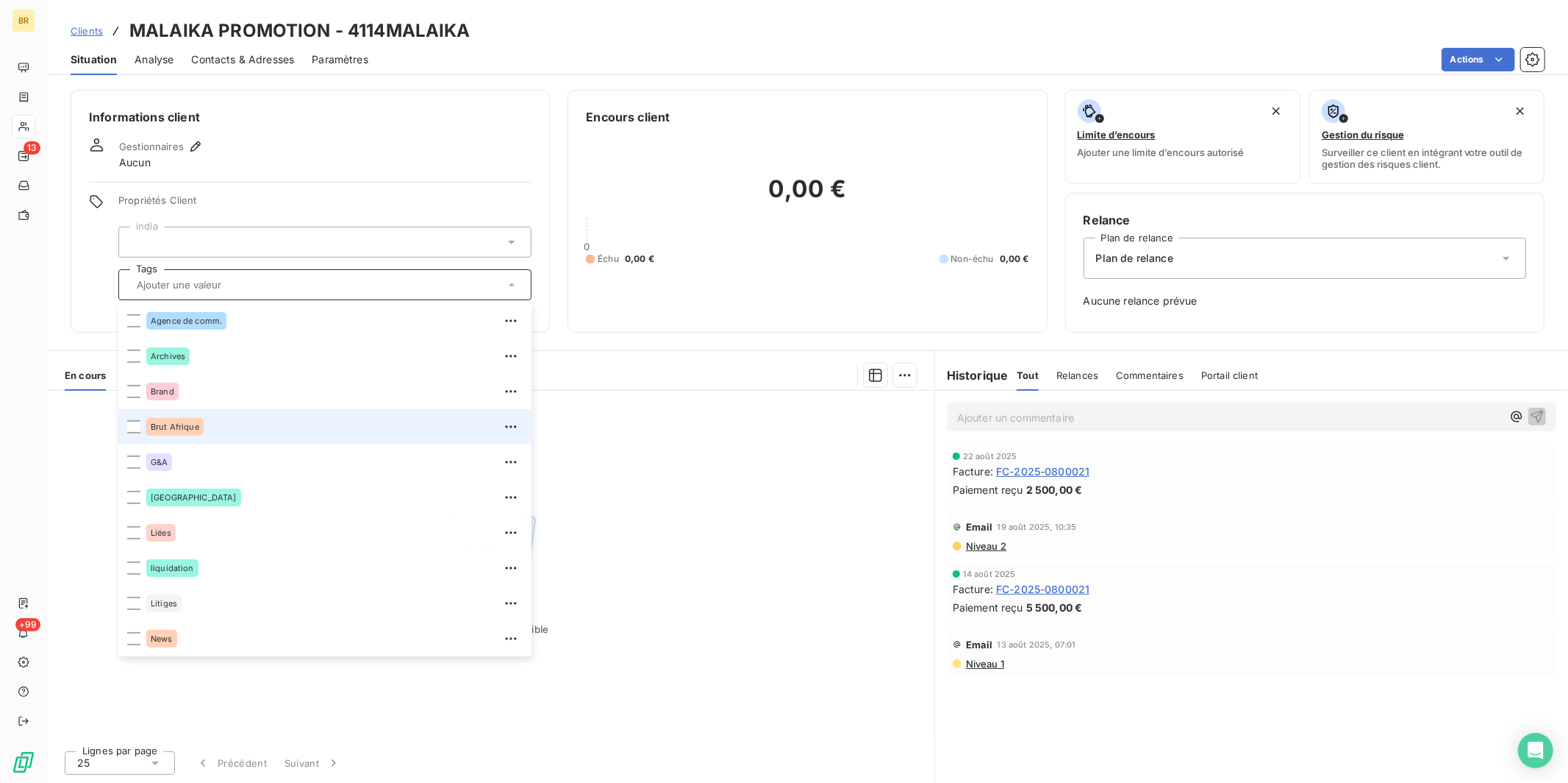
click at [171, 430] on span "Brut Afrique" at bounding box center [175, 426] width 49 height 8
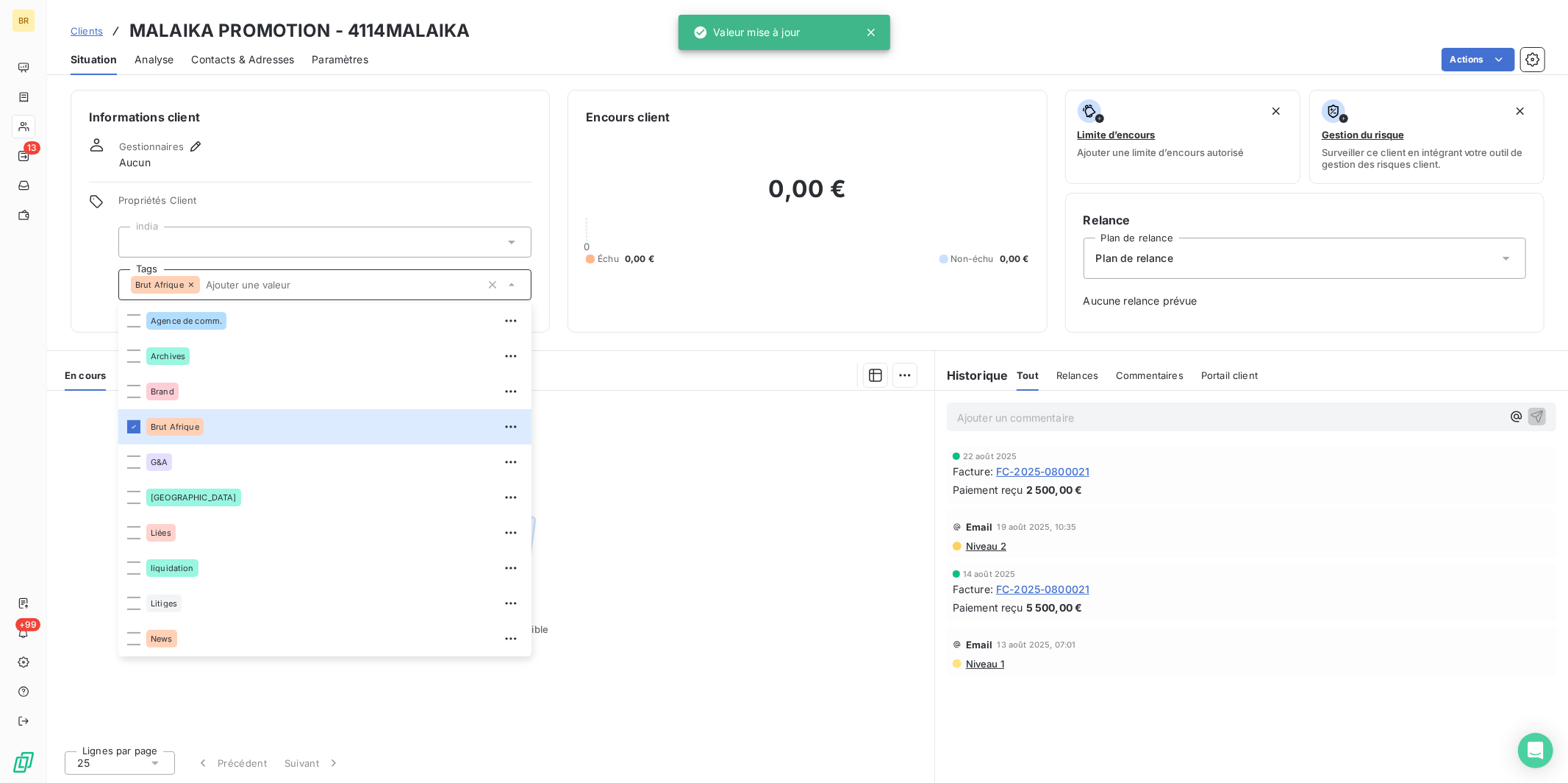
click at [87, 34] on span "Clients" at bounding box center [86, 31] width 32 height 12
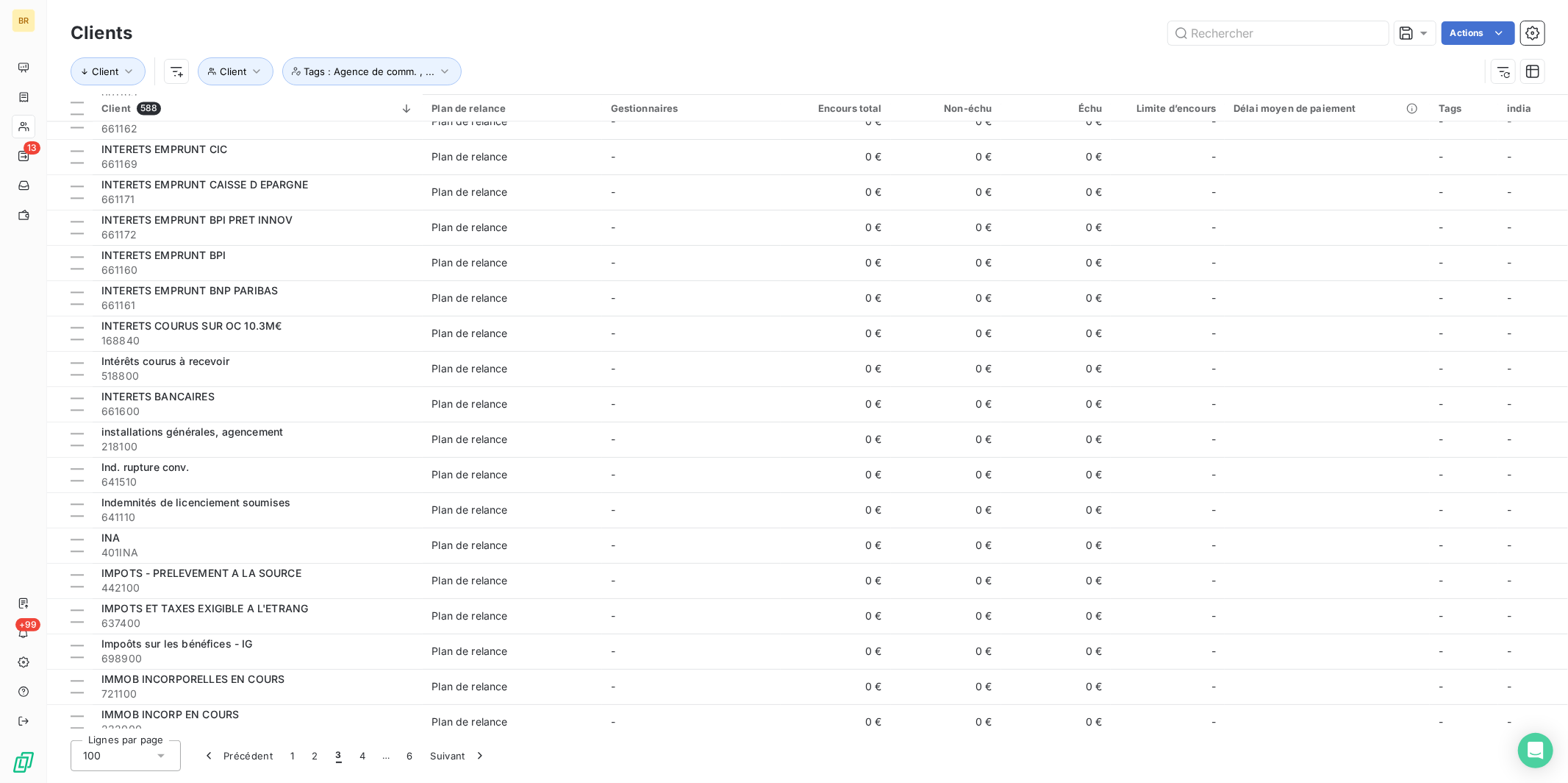
scroll to position [2923, 0]
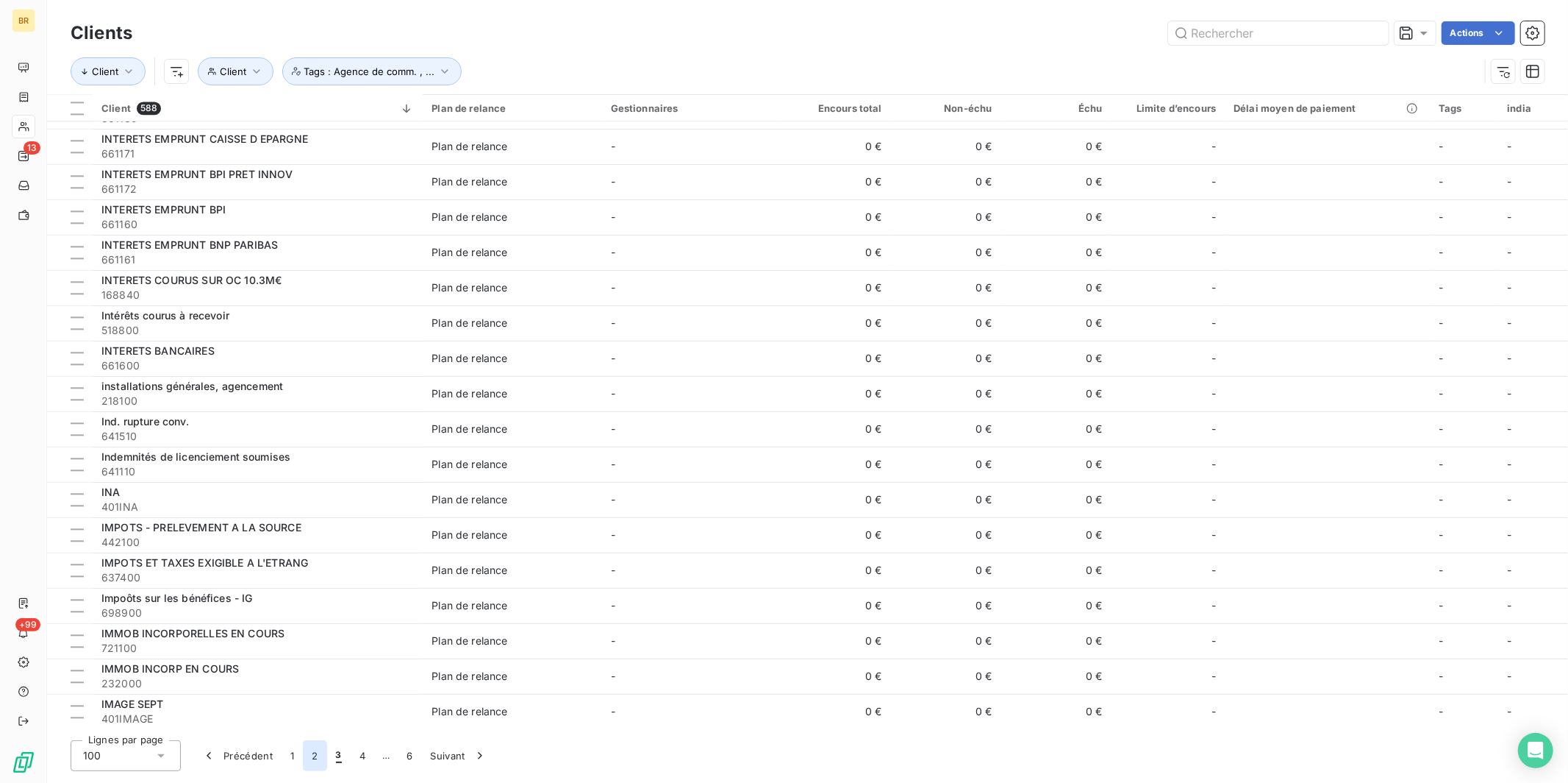
click at [314, 671] on button "2" at bounding box center [314, 755] width 23 height 31
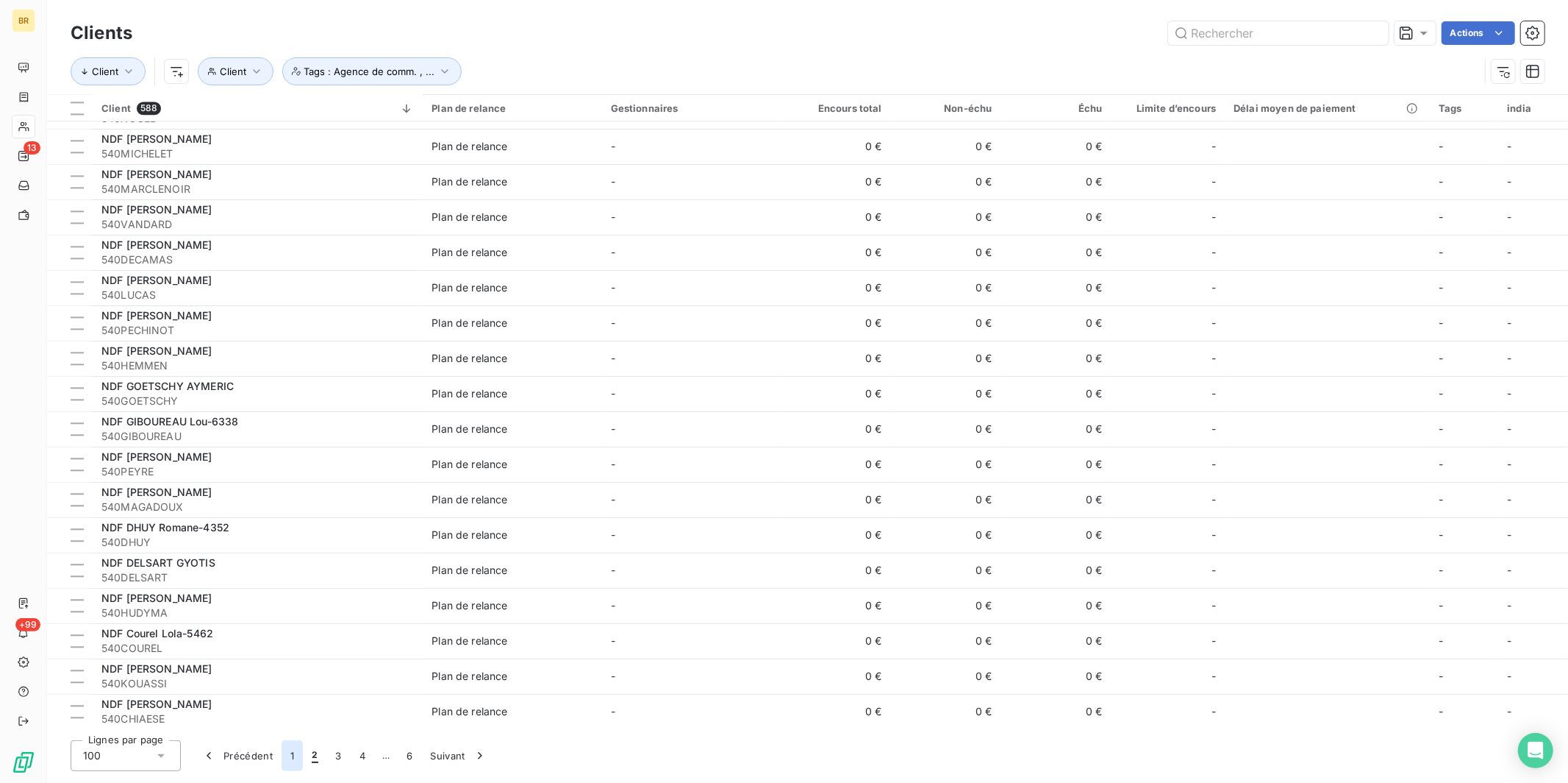
click at [290, 671] on button "1" at bounding box center [292, 755] width 22 height 31
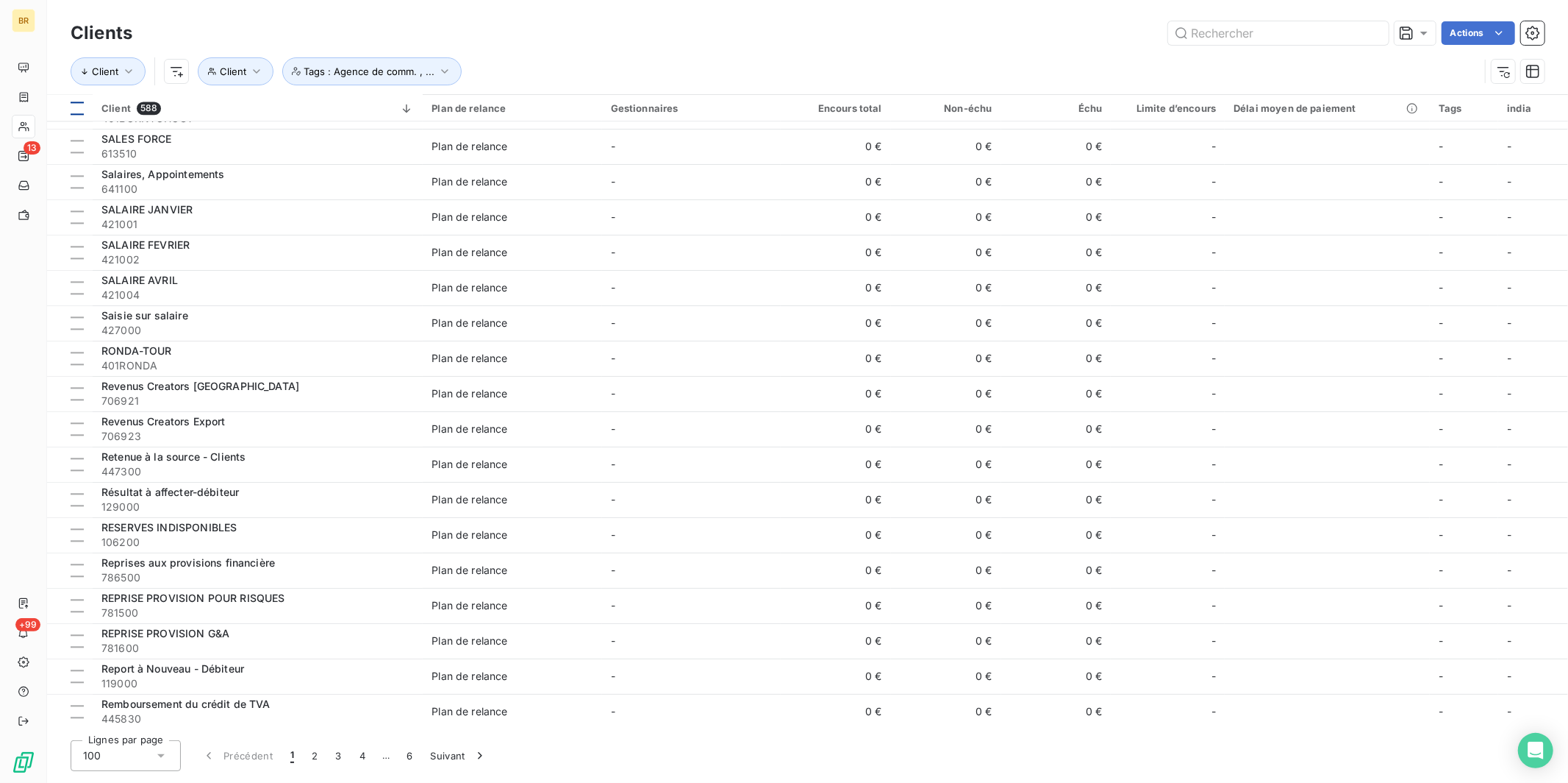
click at [75, 110] on div at bounding box center [77, 108] width 13 height 13
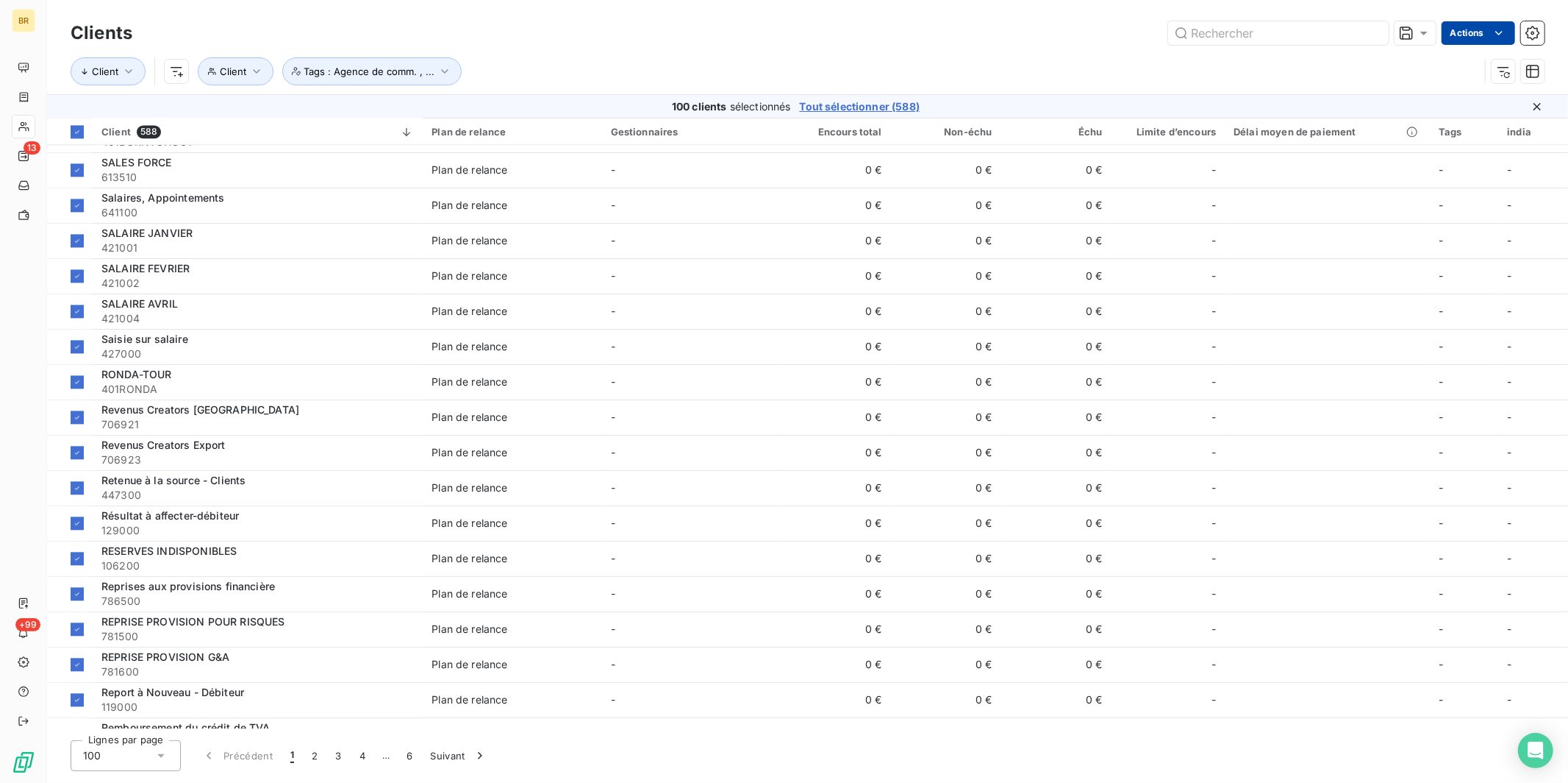
click at [1234, 35] on html "BR 13 +99 Clients Actions Client Client Tags : Agence de comm. , ... 100 client…" at bounding box center [784, 392] width 1568 height 783
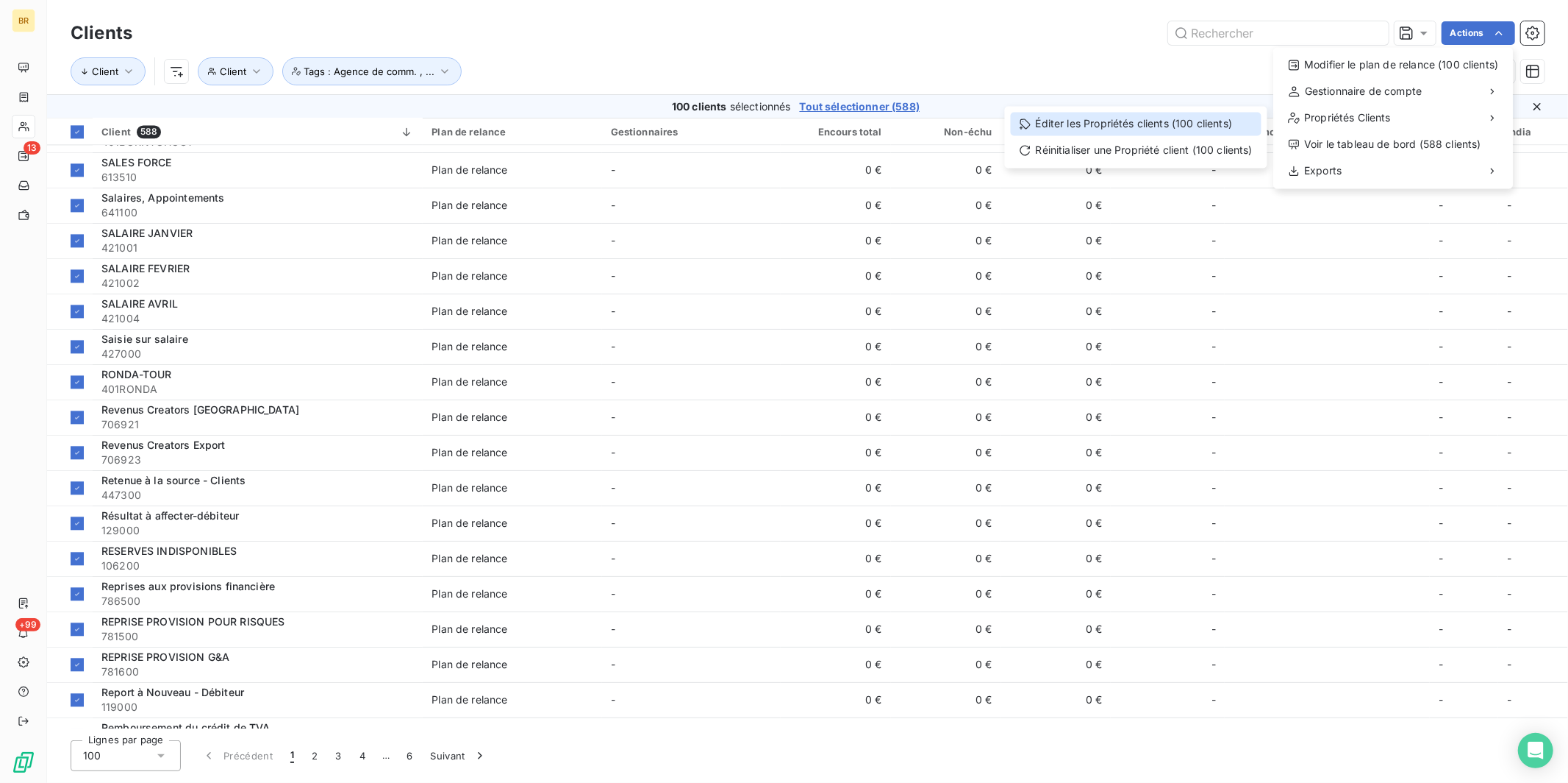
click at [1182, 120] on div "Éditer les Propriétés clients (100 clients)" at bounding box center [1135, 123] width 251 height 23
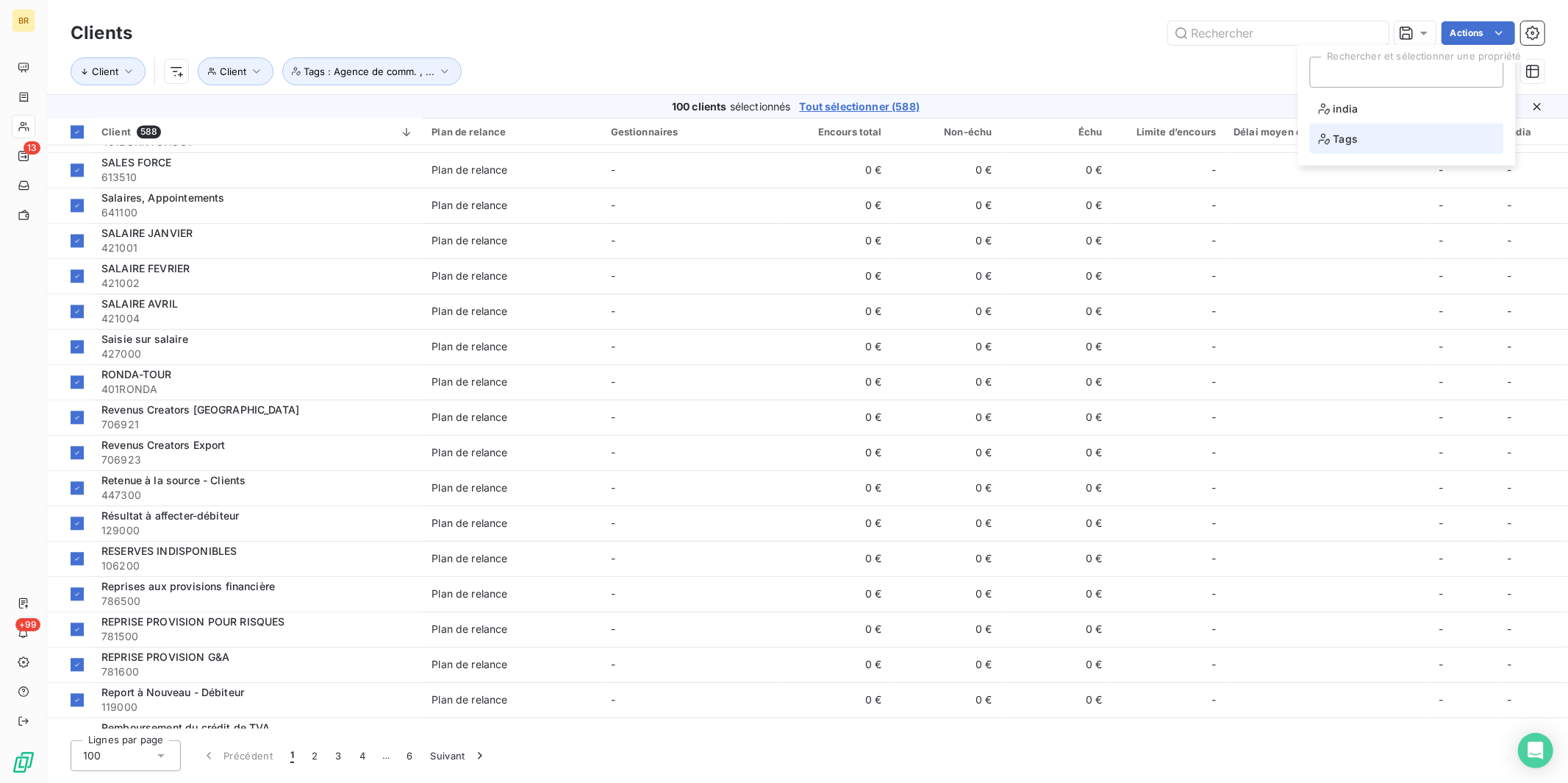
click at [1234, 141] on li "Tags" at bounding box center [1407, 139] width 194 height 30
type input "N"
type input "C"
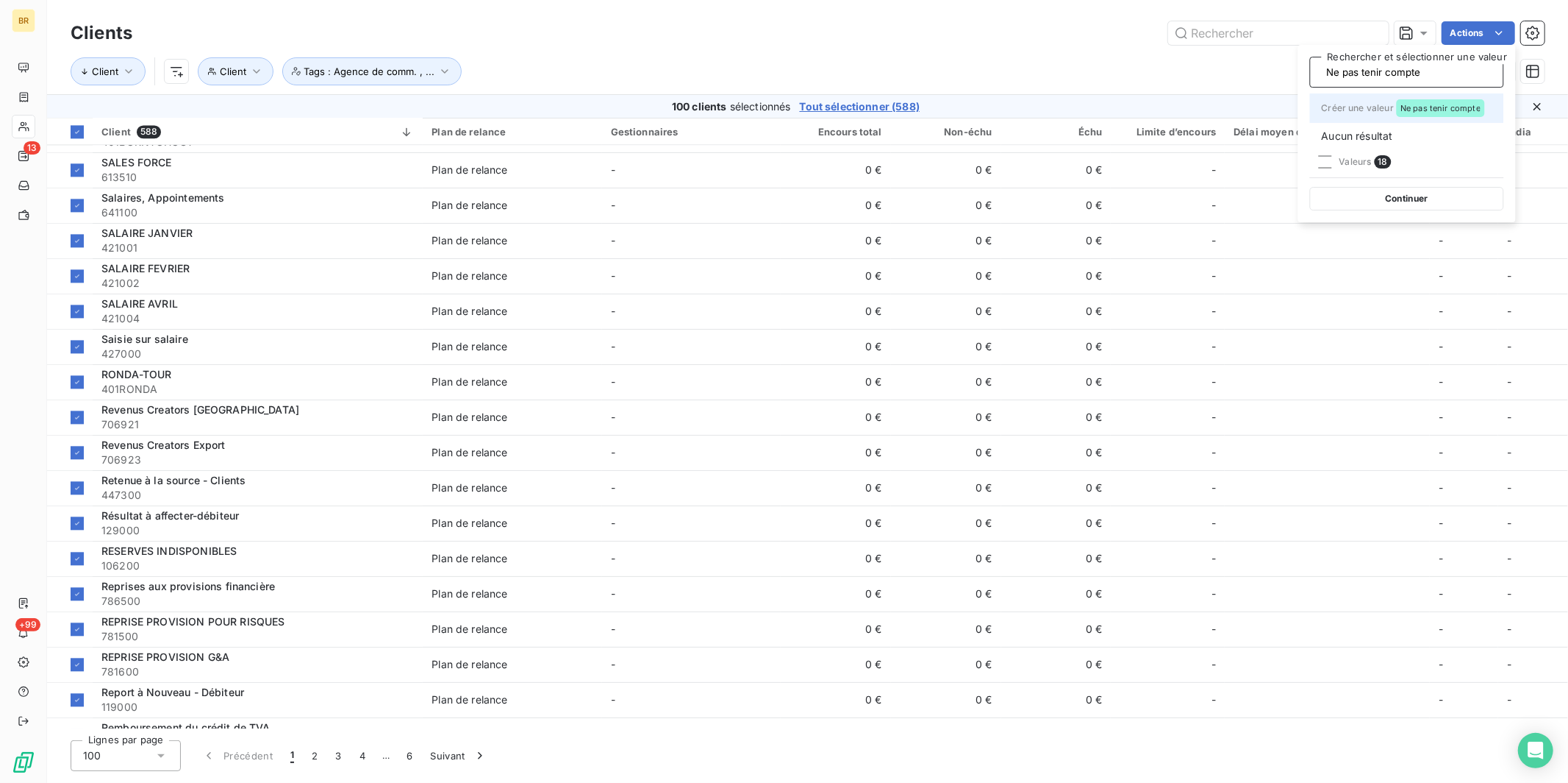
type input "Ne pas tenir compte"
click at [1234, 106] on span "Ne pas tenir compte" at bounding box center [1439, 107] width 80 height 8
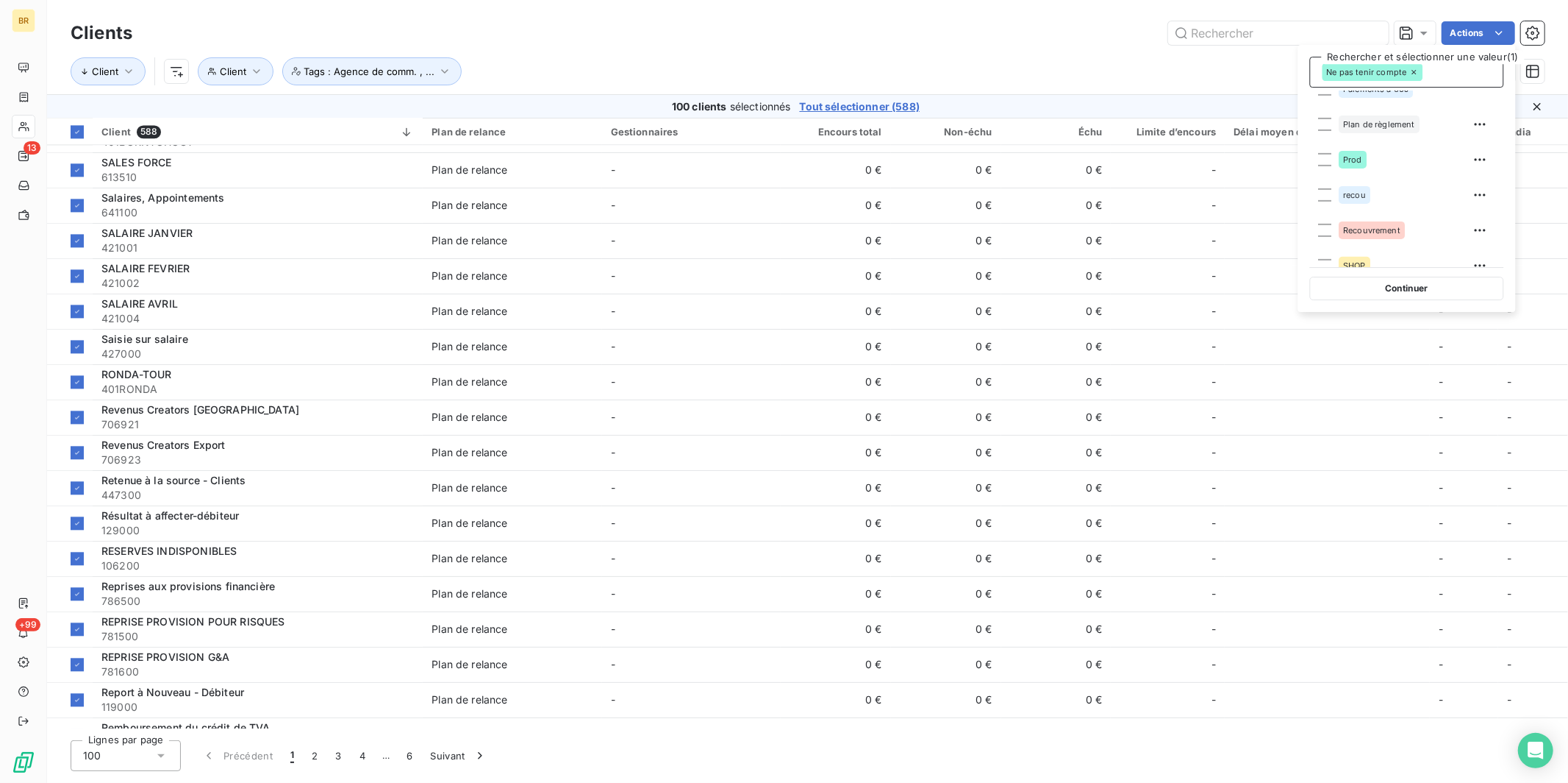
scroll to position [525, 0]
click at [1234, 251] on icon "button" at bounding box center [1481, 247] width 15 height 15
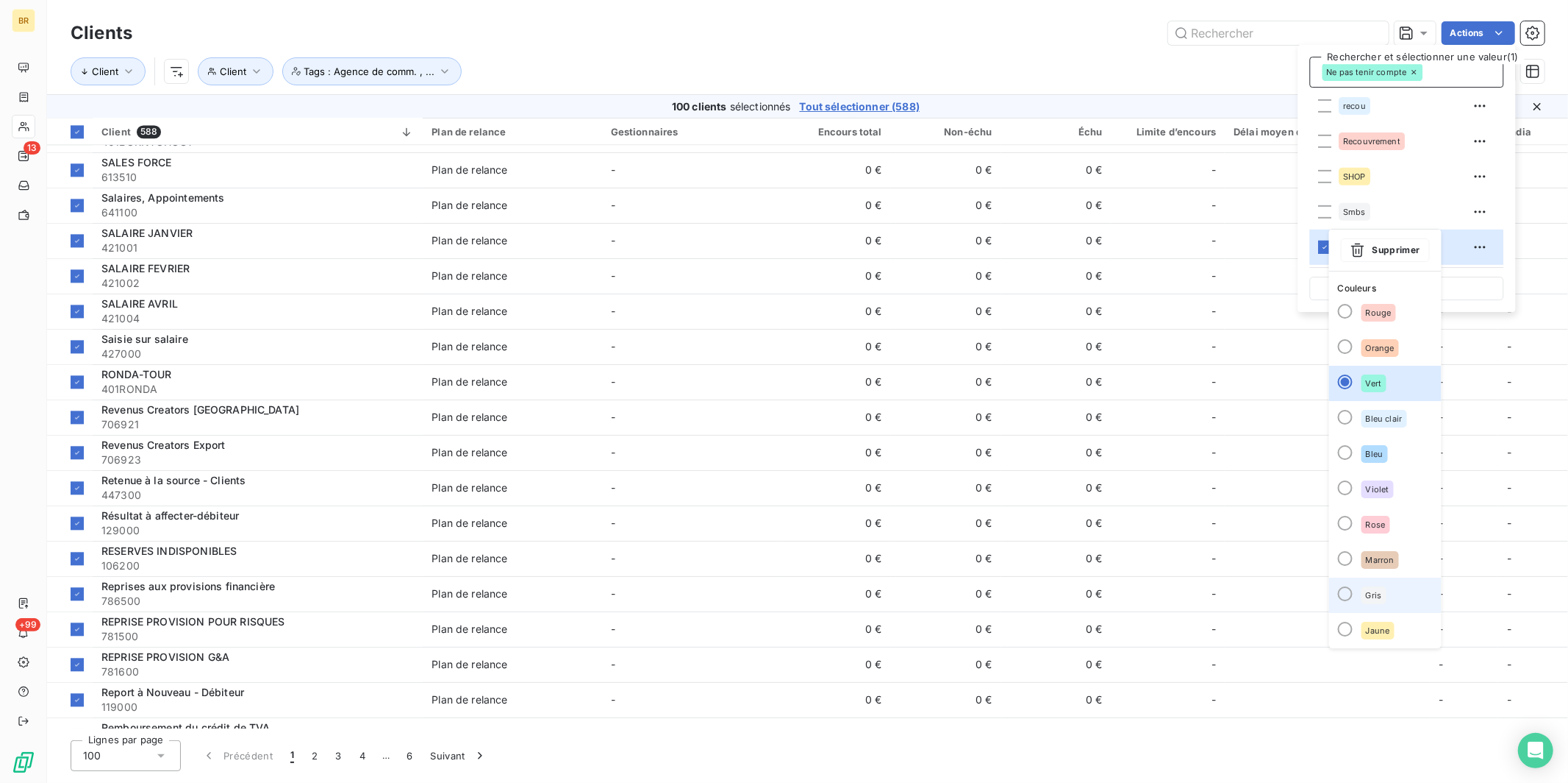
click at [1234, 596] on div at bounding box center [1346, 593] width 15 height 15
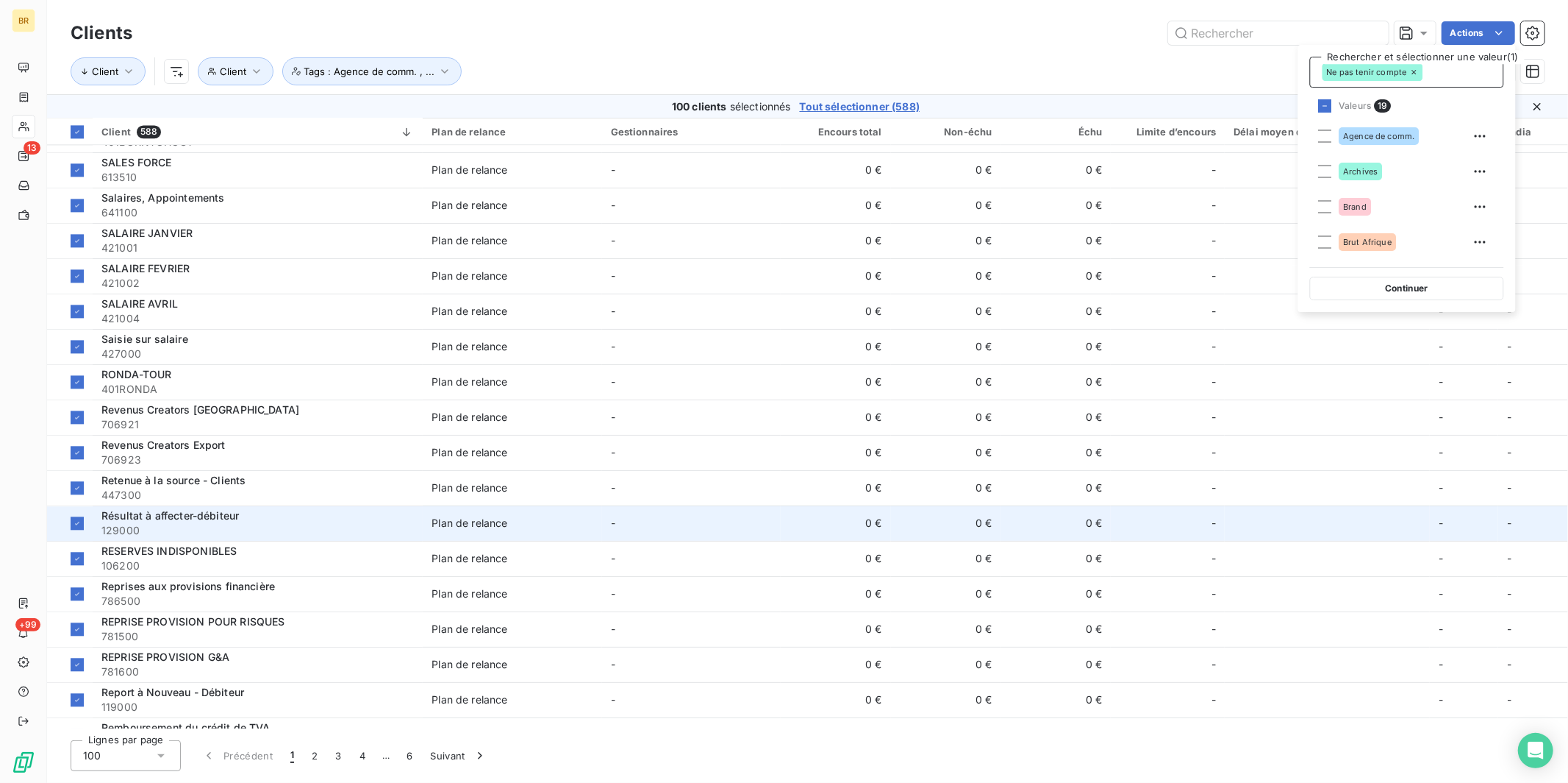
scroll to position [521, 0]
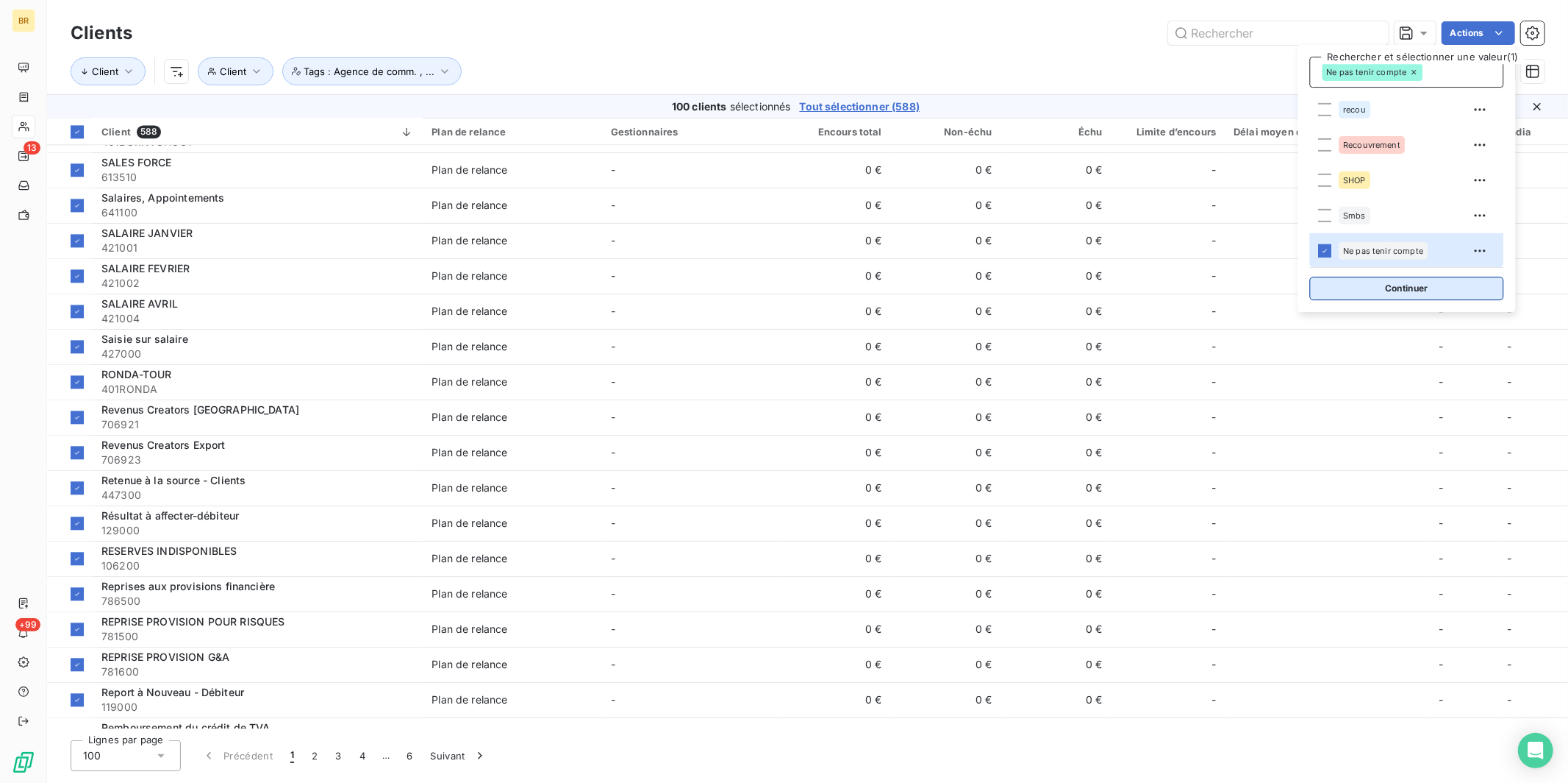
click at [1234, 288] on button "Continuer" at bounding box center [1407, 288] width 194 height 23
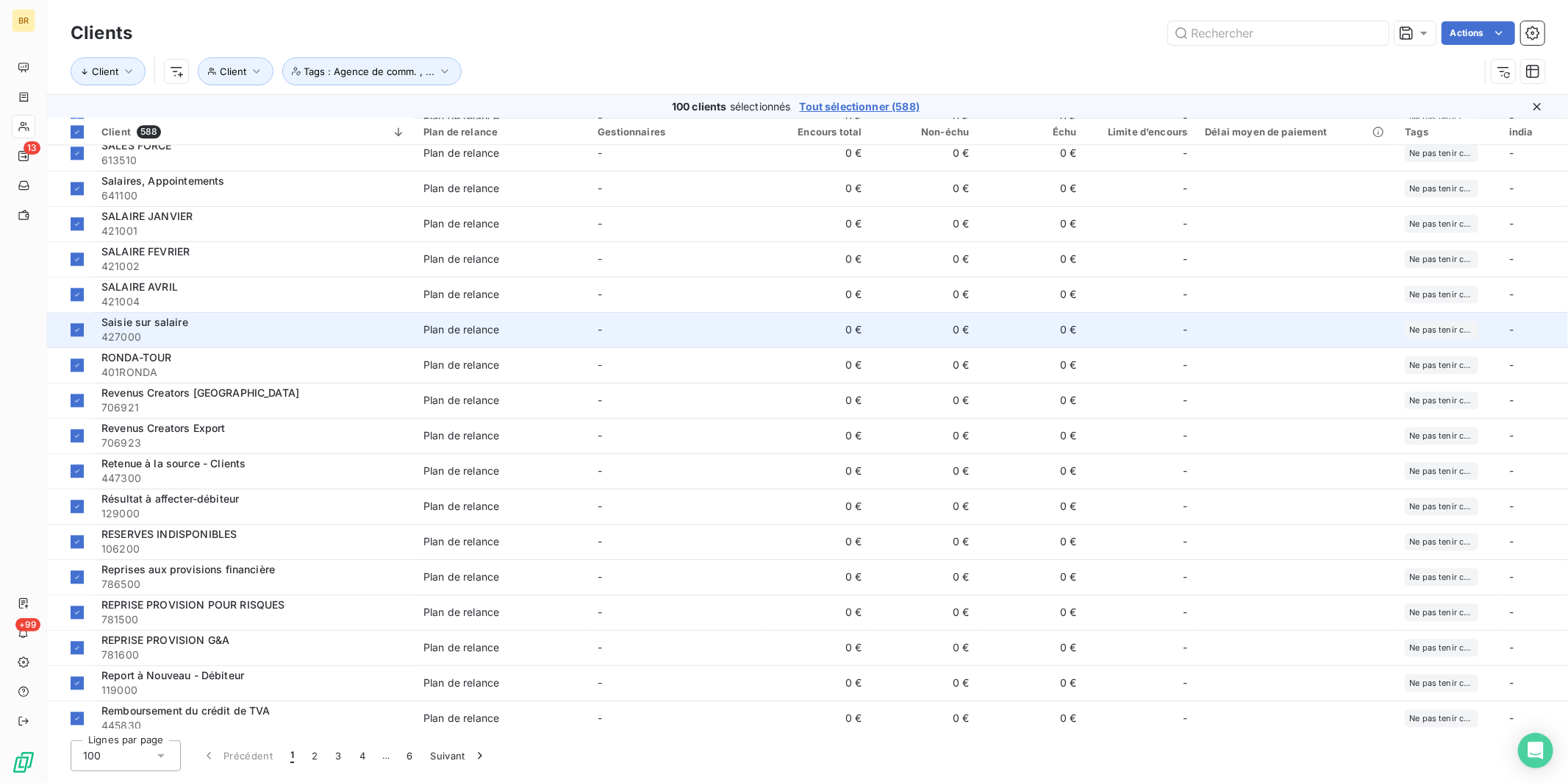
scroll to position [2946, 0]
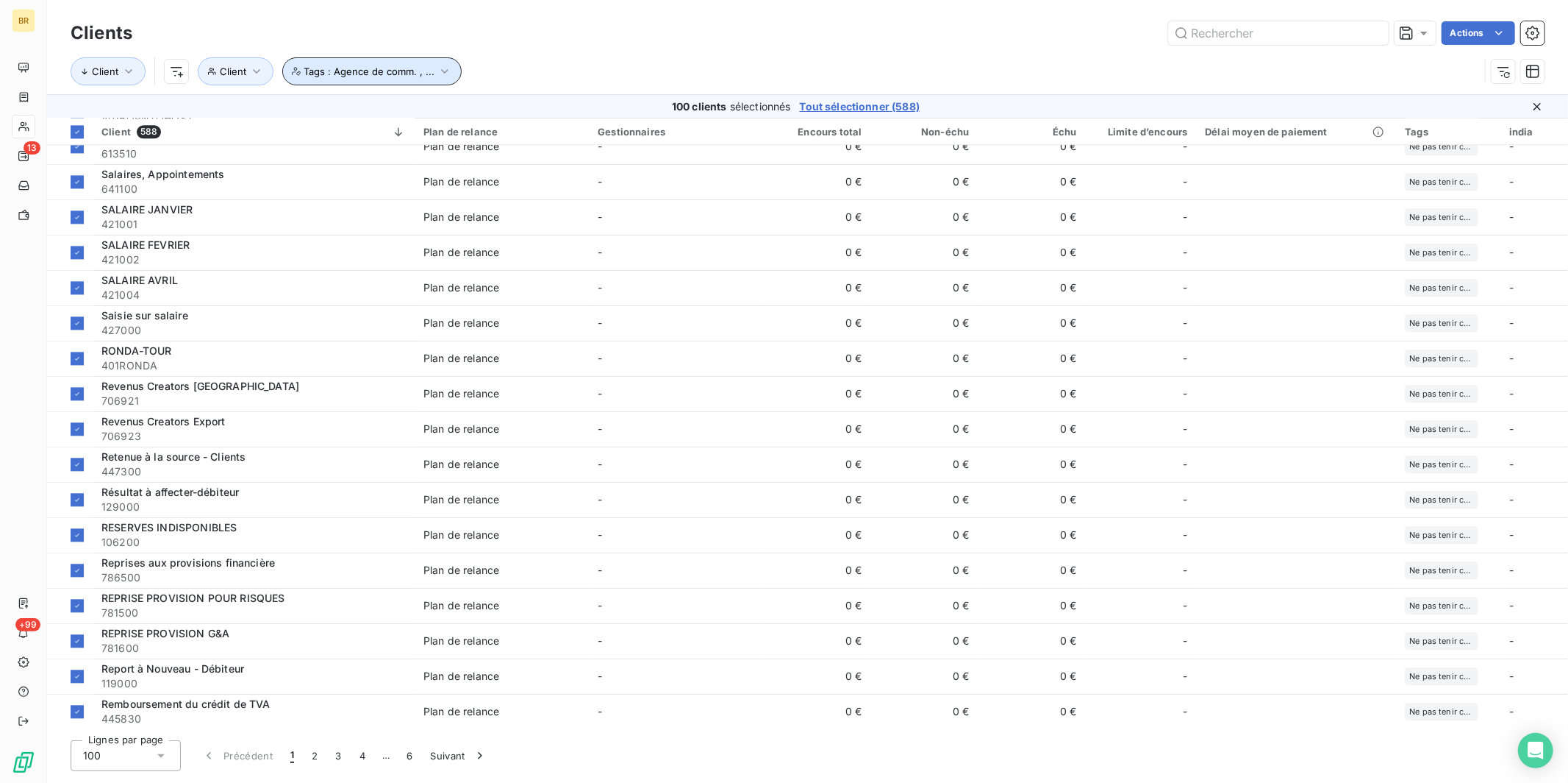
click at [442, 73] on icon "button" at bounding box center [445, 71] width 15 height 15
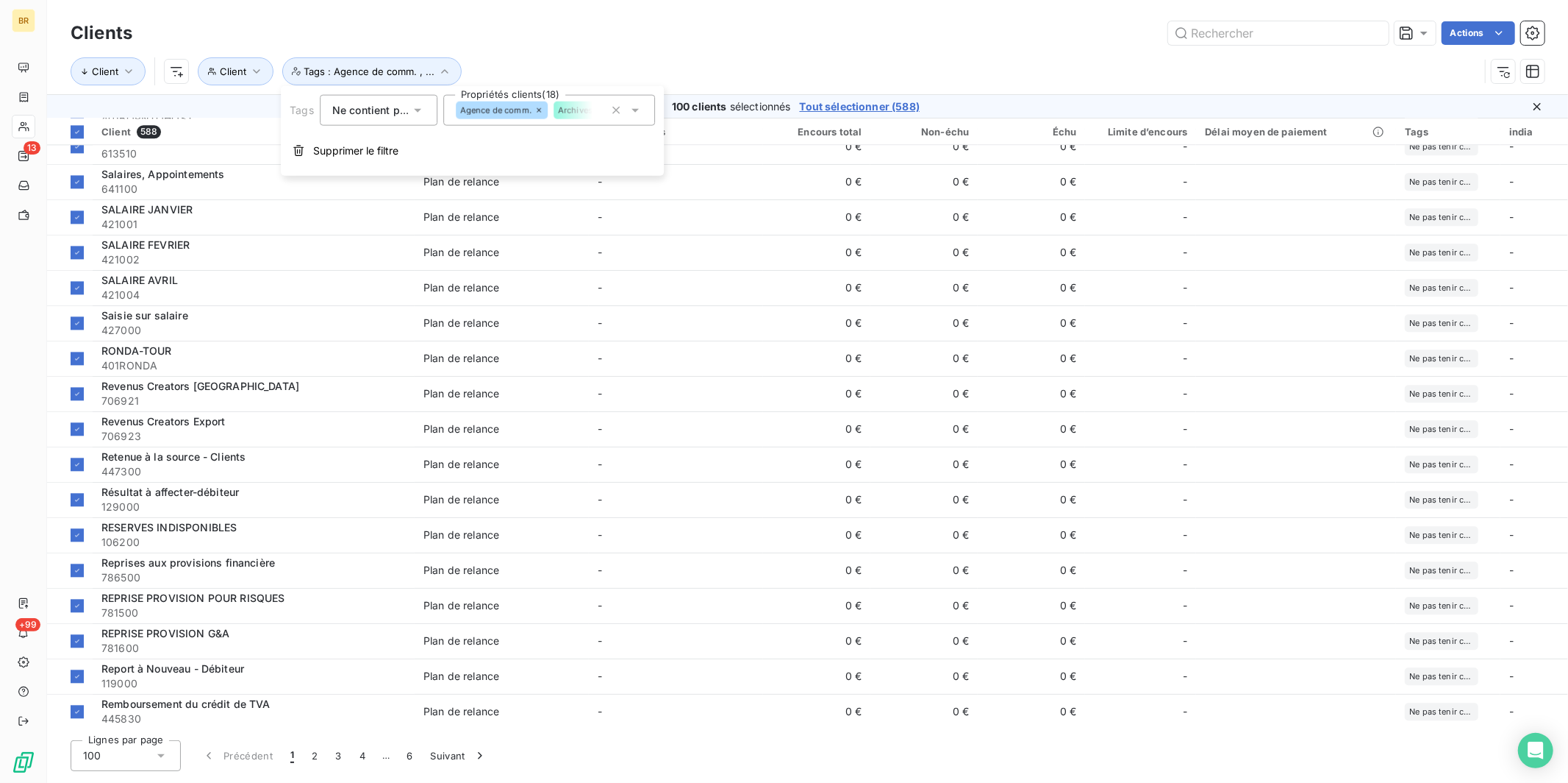
click at [635, 110] on icon at bounding box center [635, 111] width 8 height 4
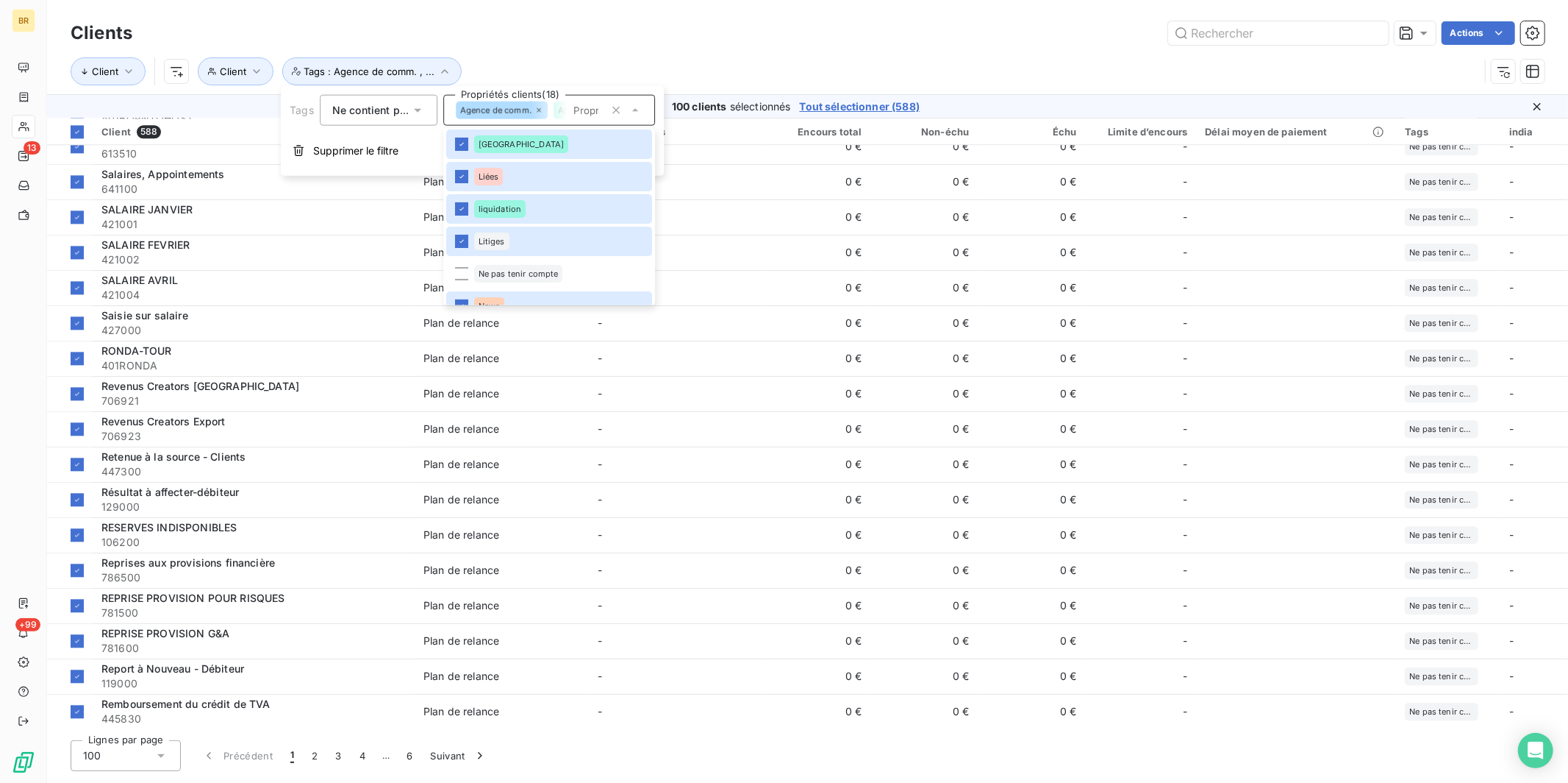
scroll to position [178, 0]
click at [464, 257] on div at bounding box center [462, 259] width 13 height 13
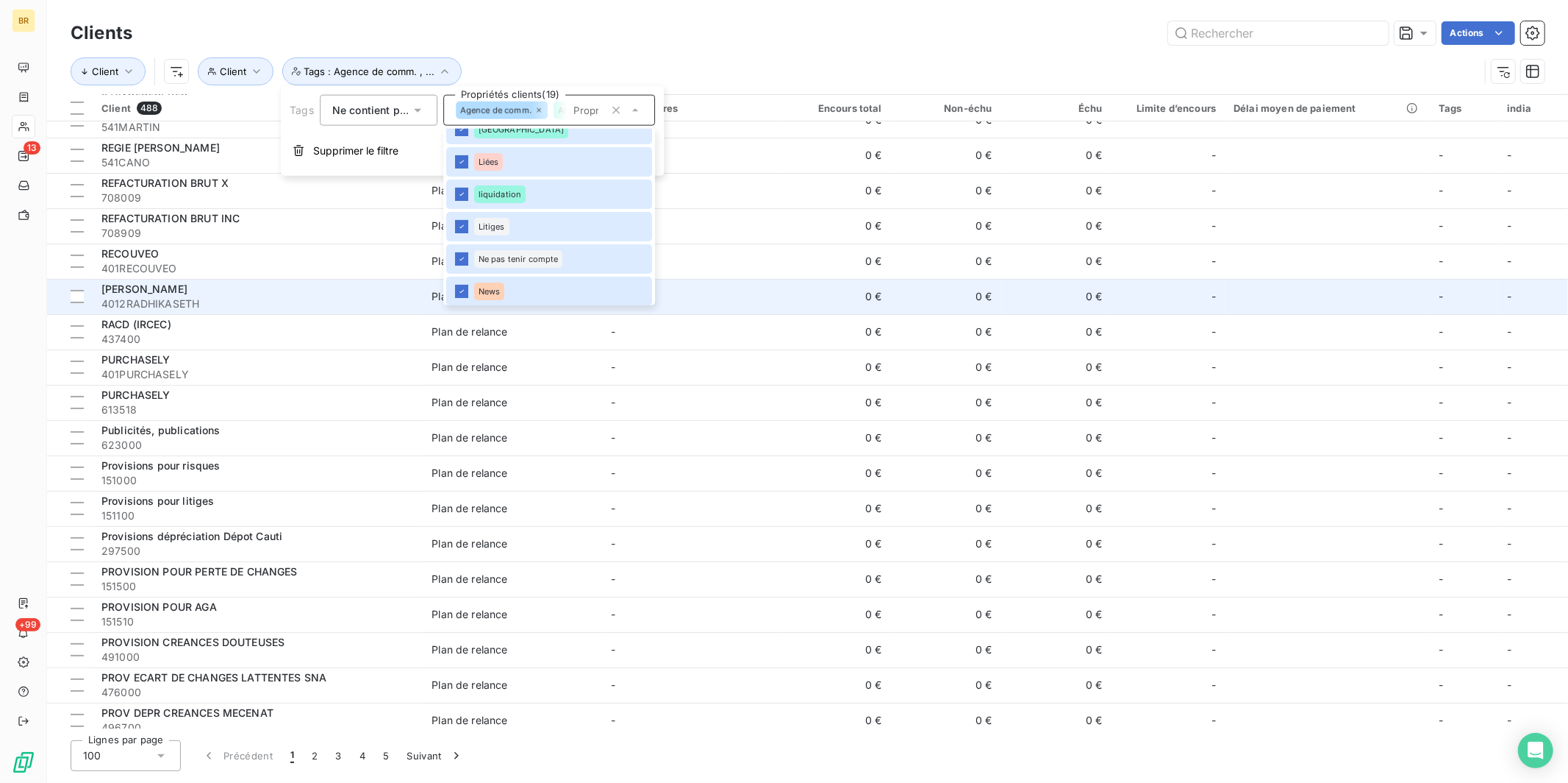
scroll to position [0, 0]
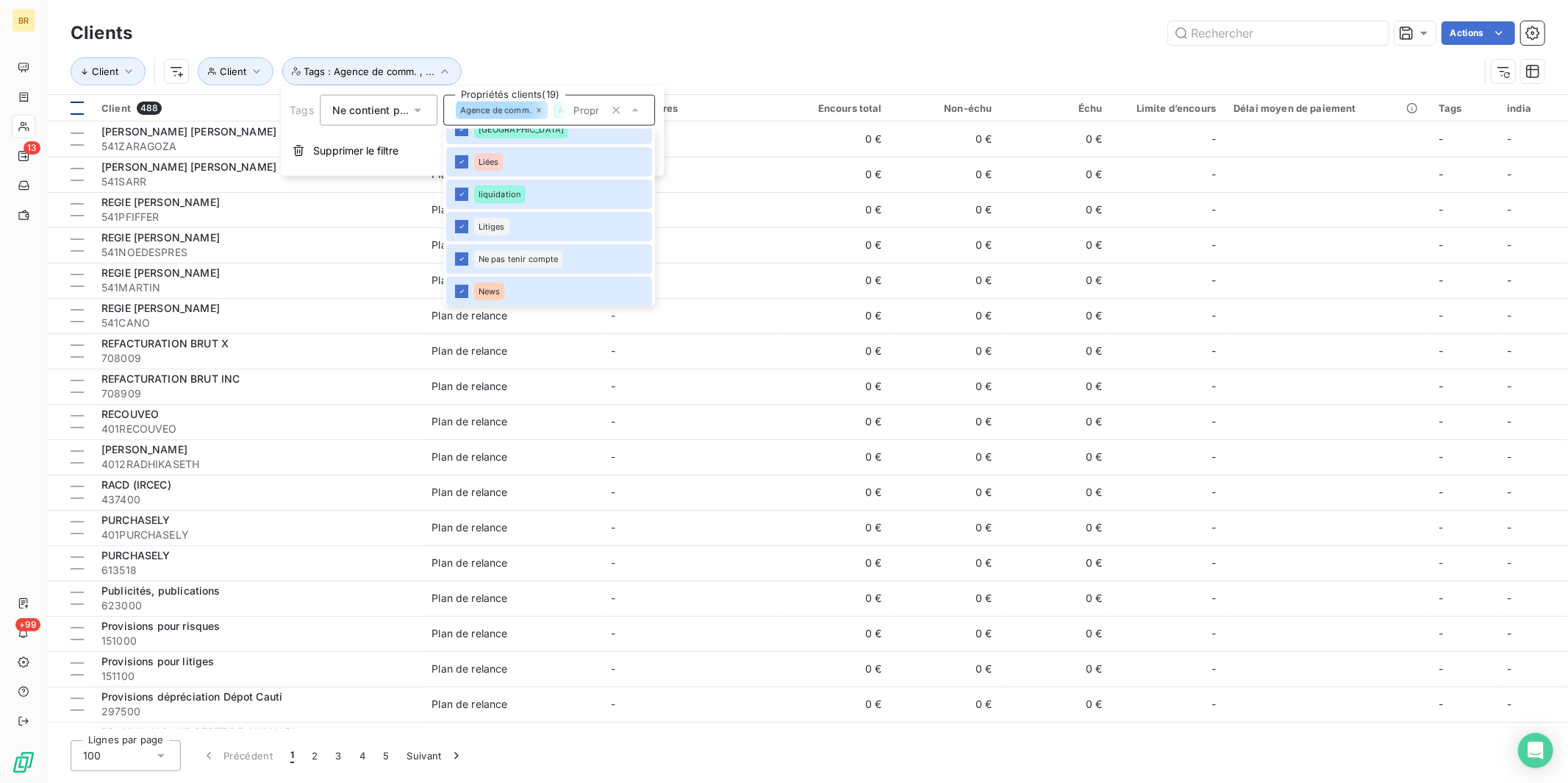
click at [78, 107] on div at bounding box center [77, 108] width 13 height 13
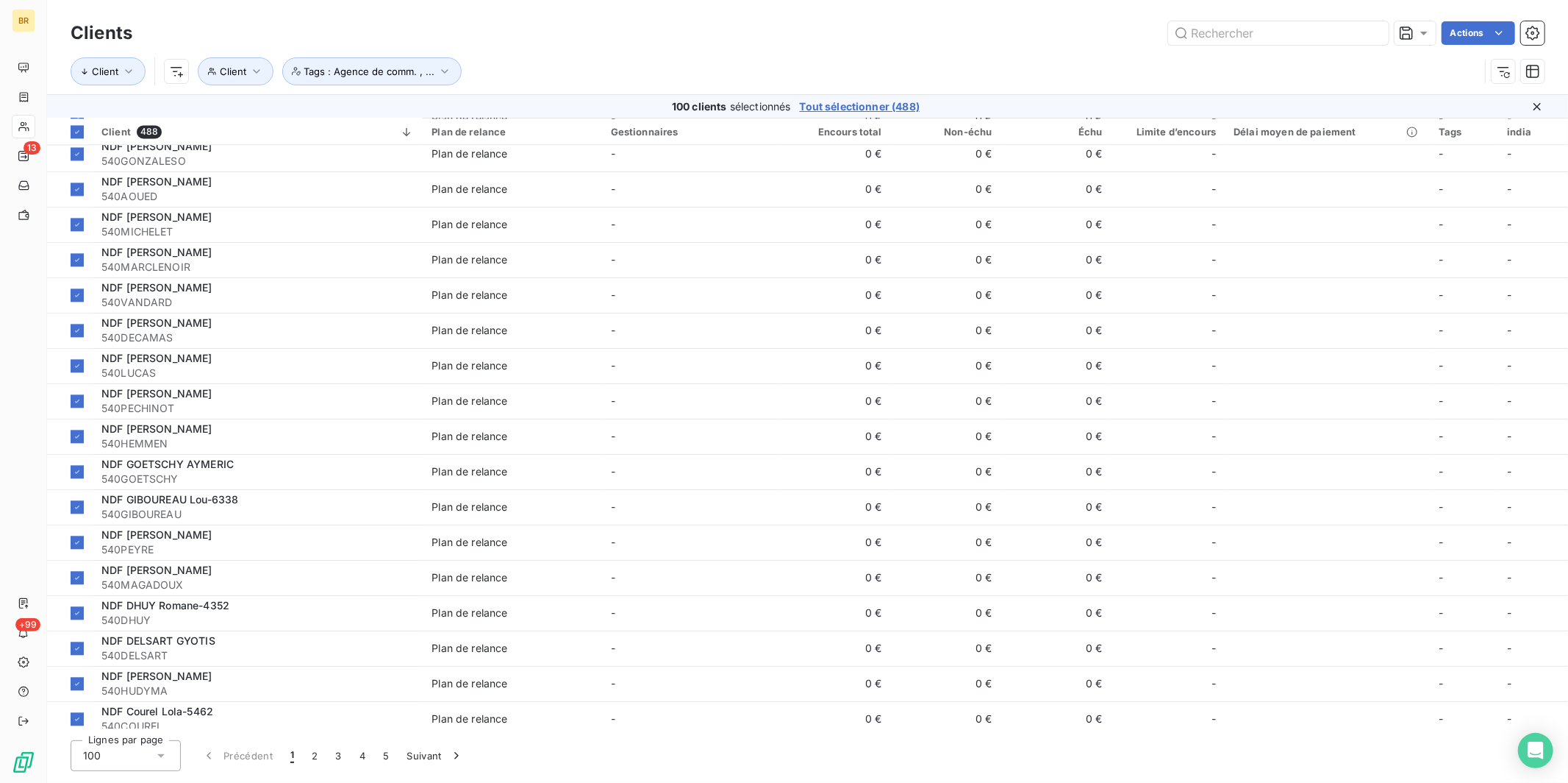
scroll to position [2946, 0]
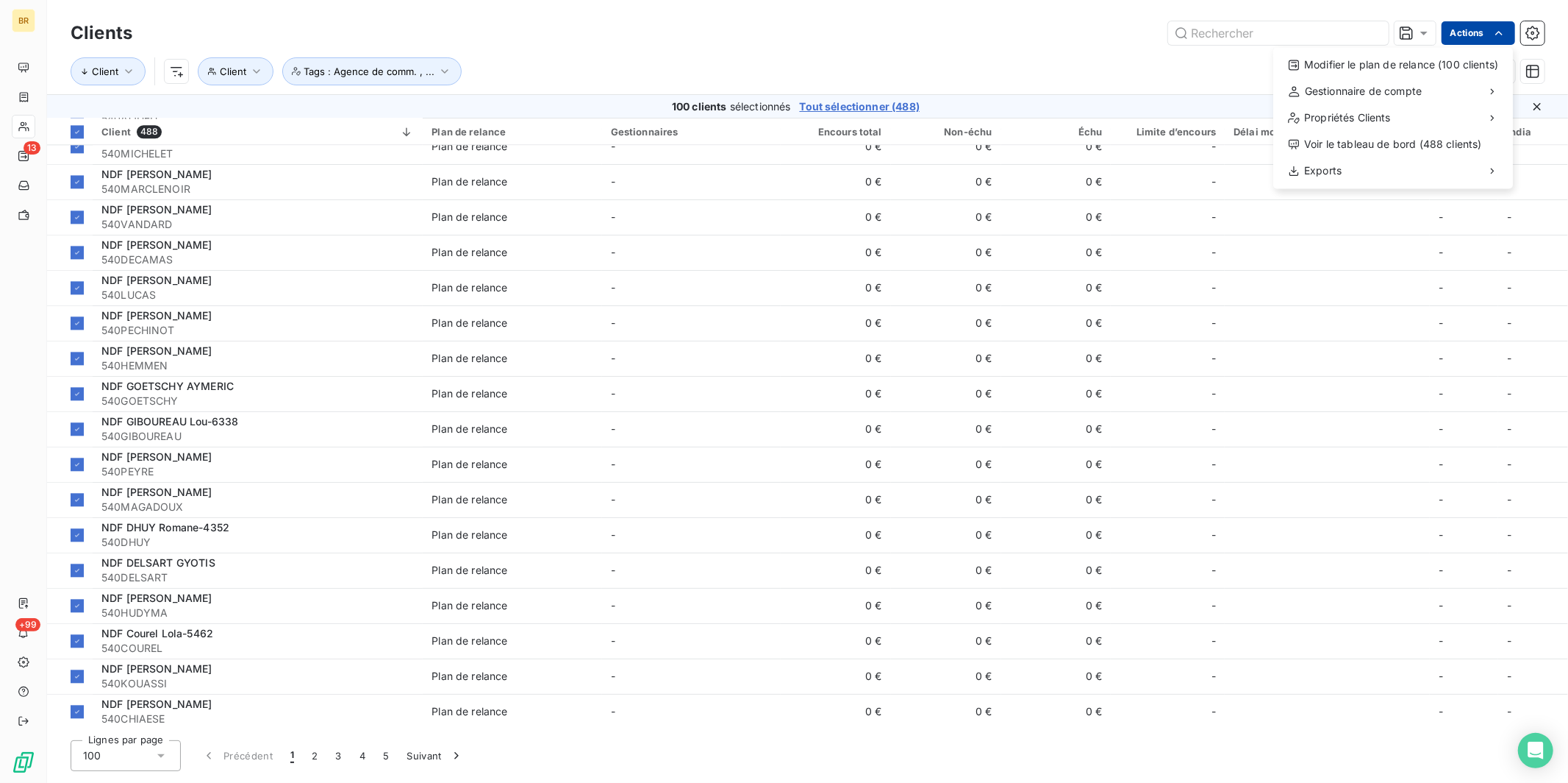
click at [1234, 30] on html "BR 13 +99 Clients Actions Modifier le plan de relance (100 clients) Gestionnair…" at bounding box center [784, 392] width 1568 height 783
click at [1146, 126] on div "Éditer les Propriétés clients (100 clients)" at bounding box center [1135, 123] width 251 height 23
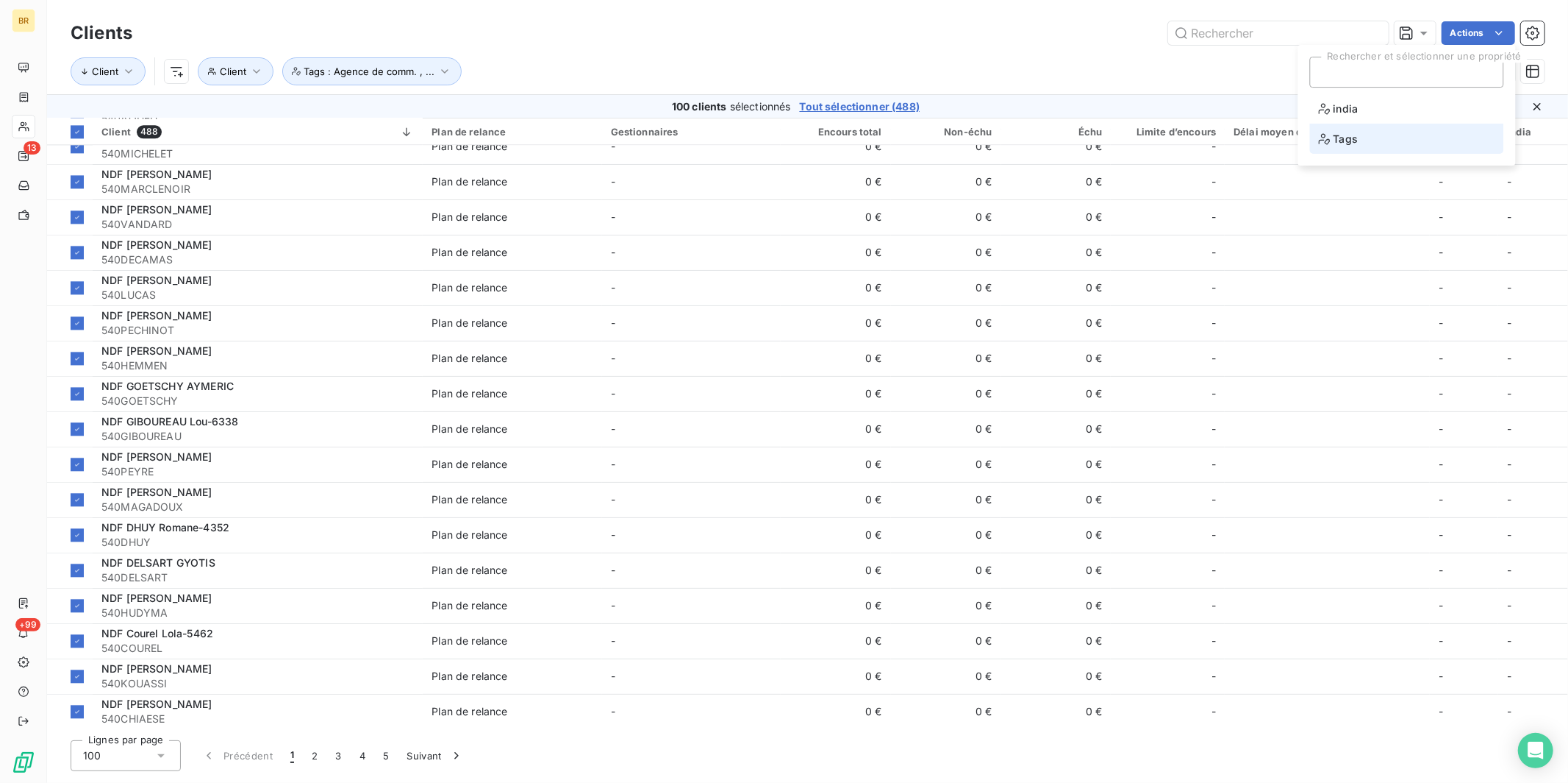
click at [1234, 143] on span "Tags" at bounding box center [1339, 139] width 39 height 19
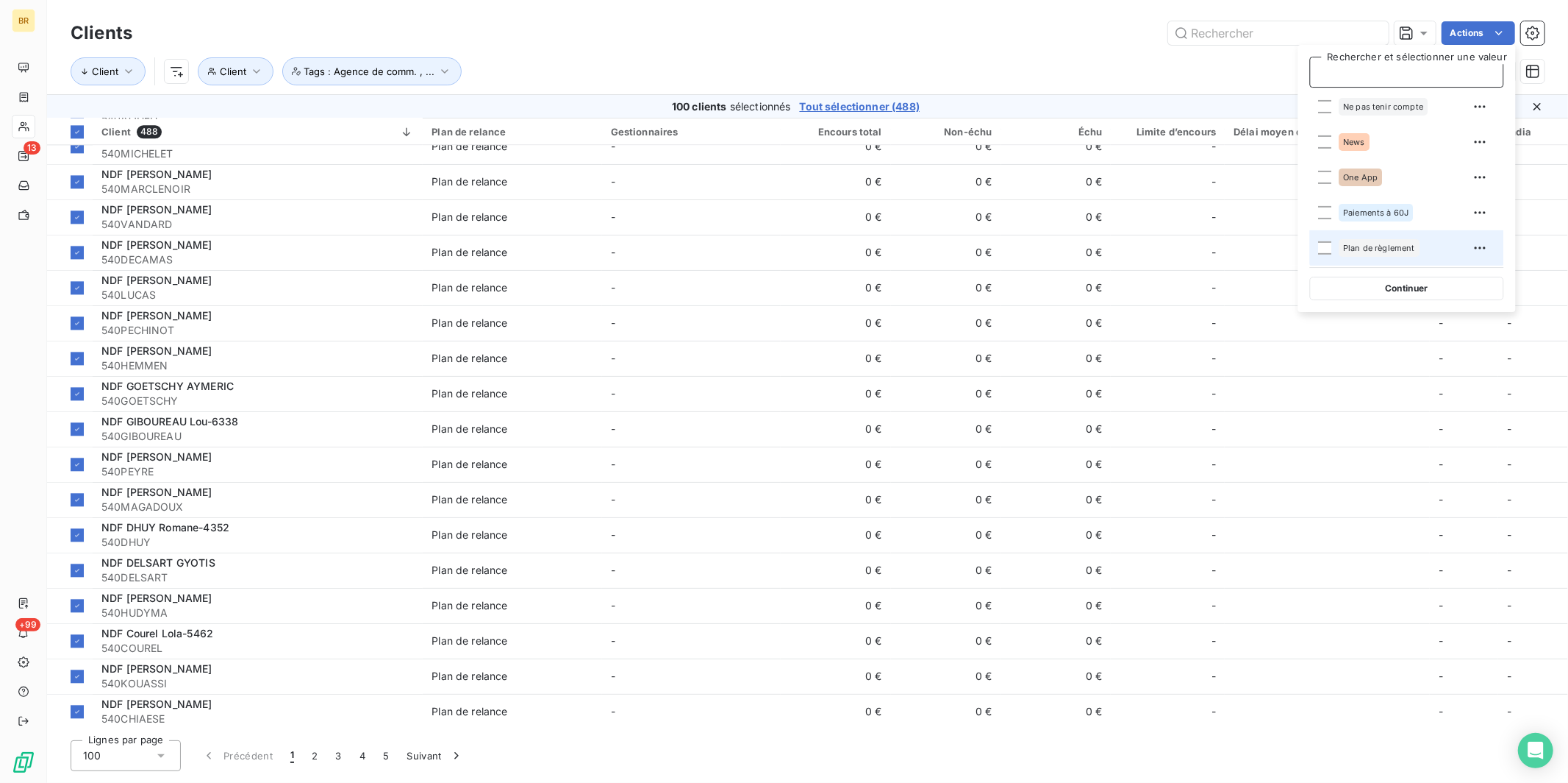
scroll to position [346, 0]
click at [1234, 107] on div at bounding box center [1326, 107] width 13 height 13
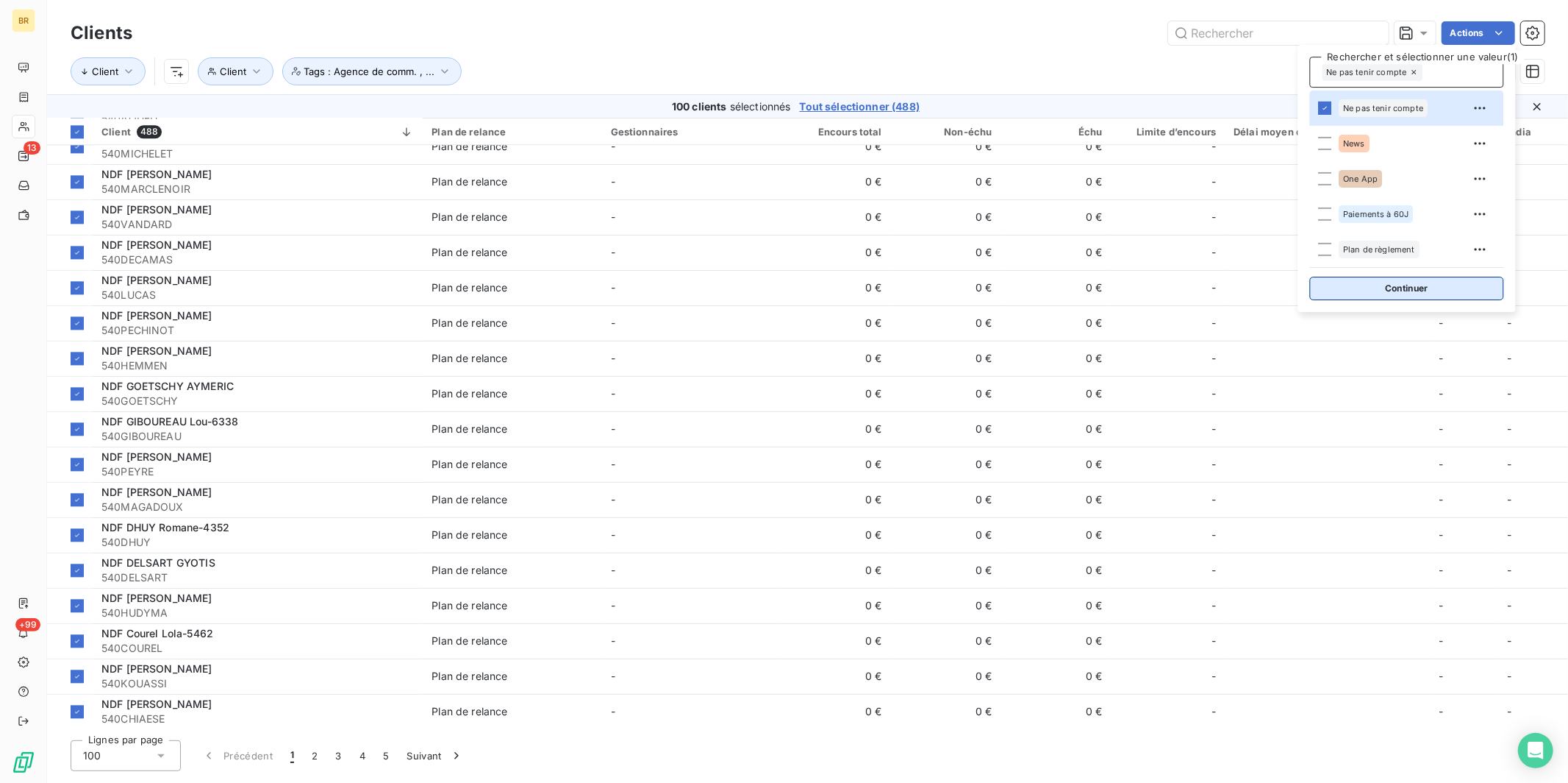
click at [1234, 289] on button "Continuer" at bounding box center [1407, 288] width 194 height 23
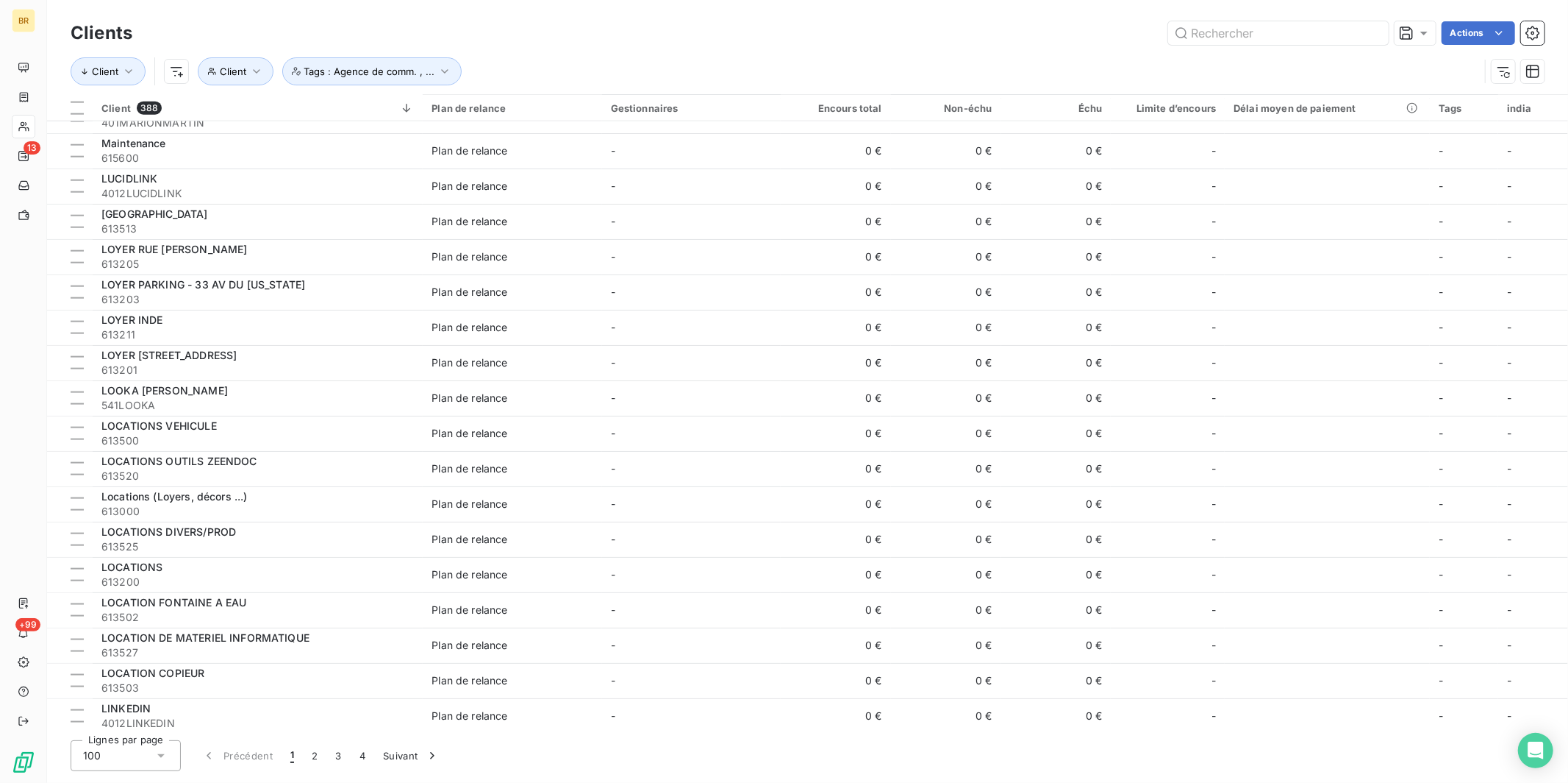
scroll to position [491, 0]
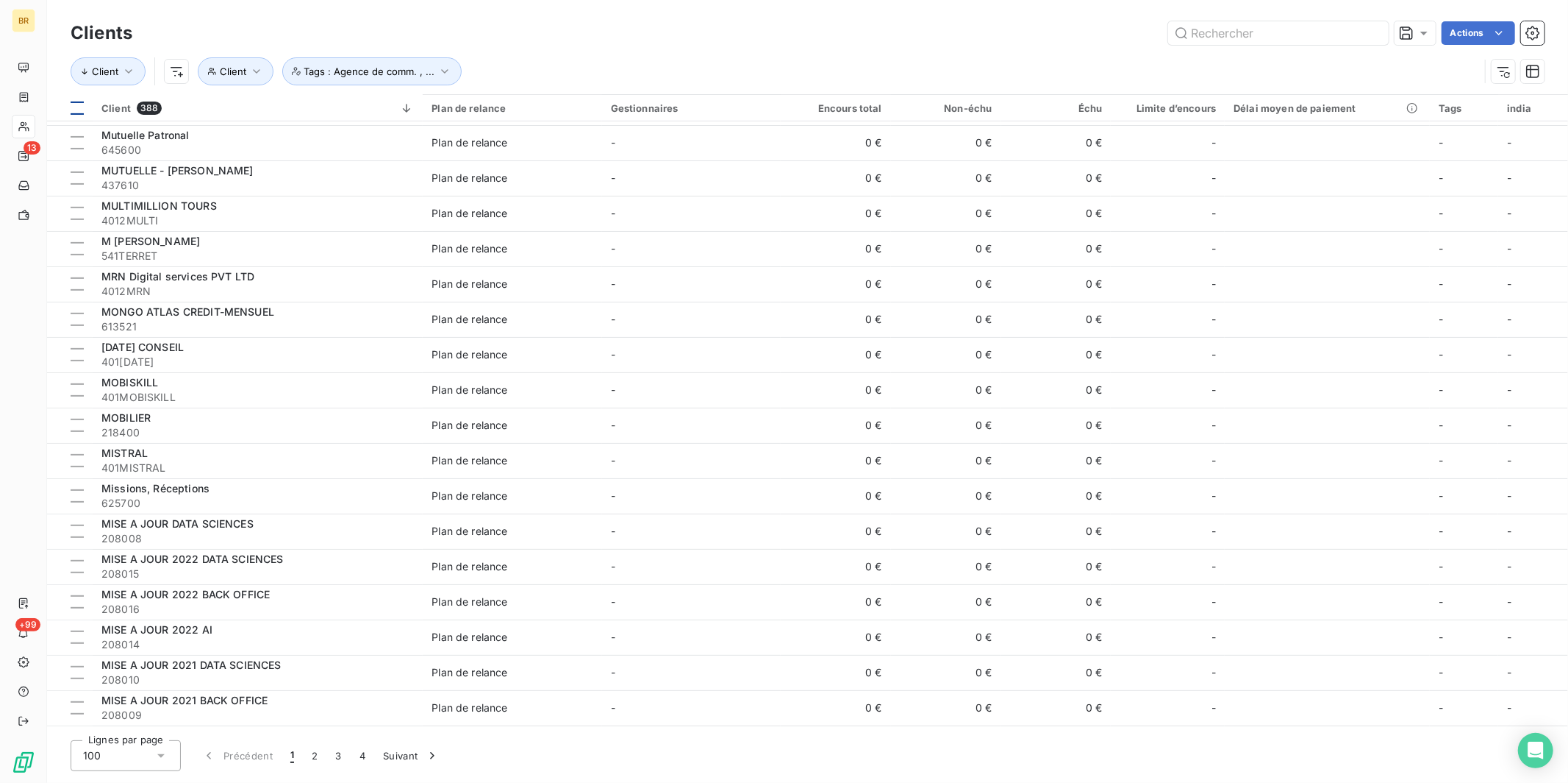
click at [78, 102] on div at bounding box center [77, 108] width 13 height 13
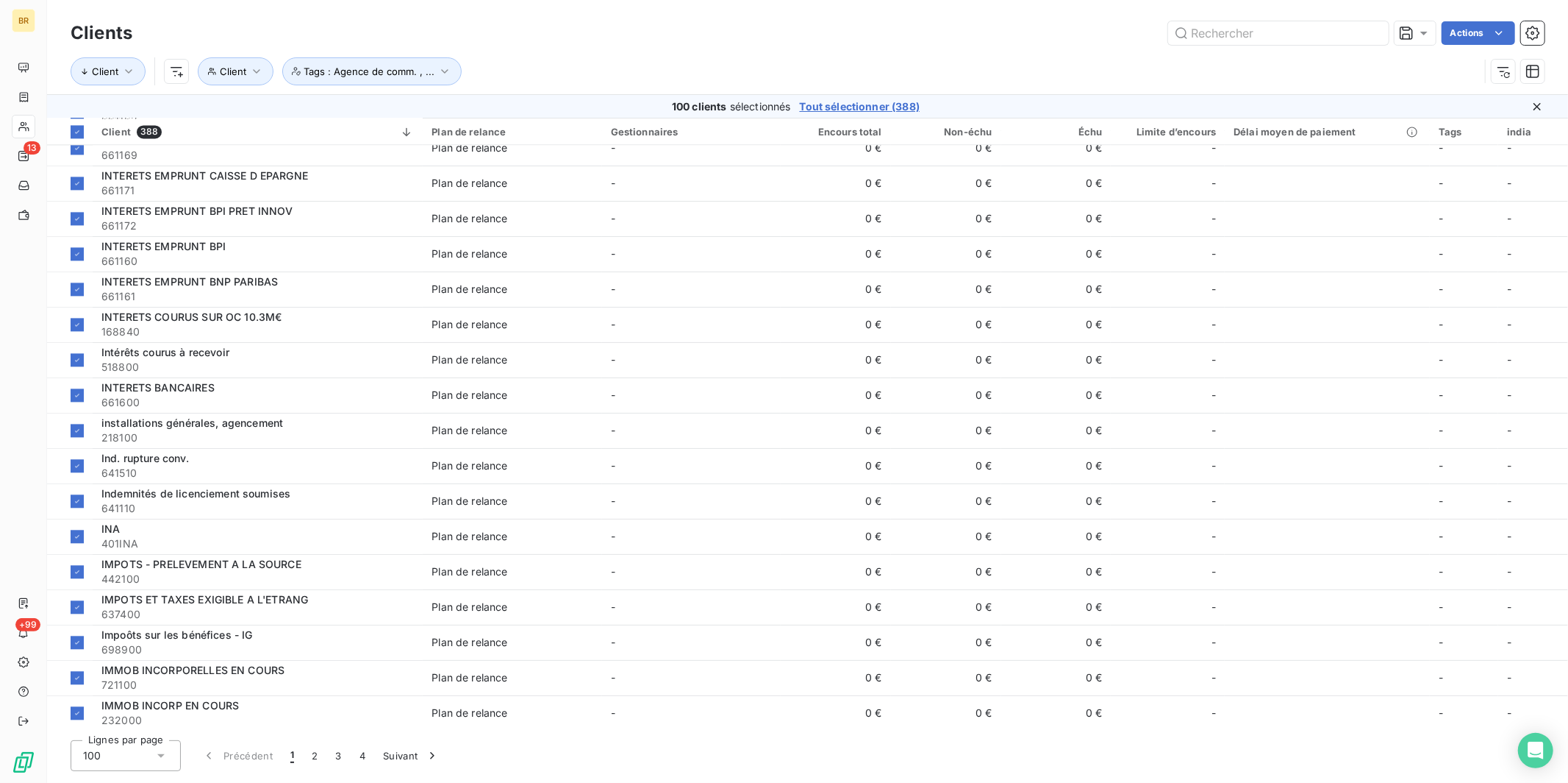
scroll to position [2946, 0]
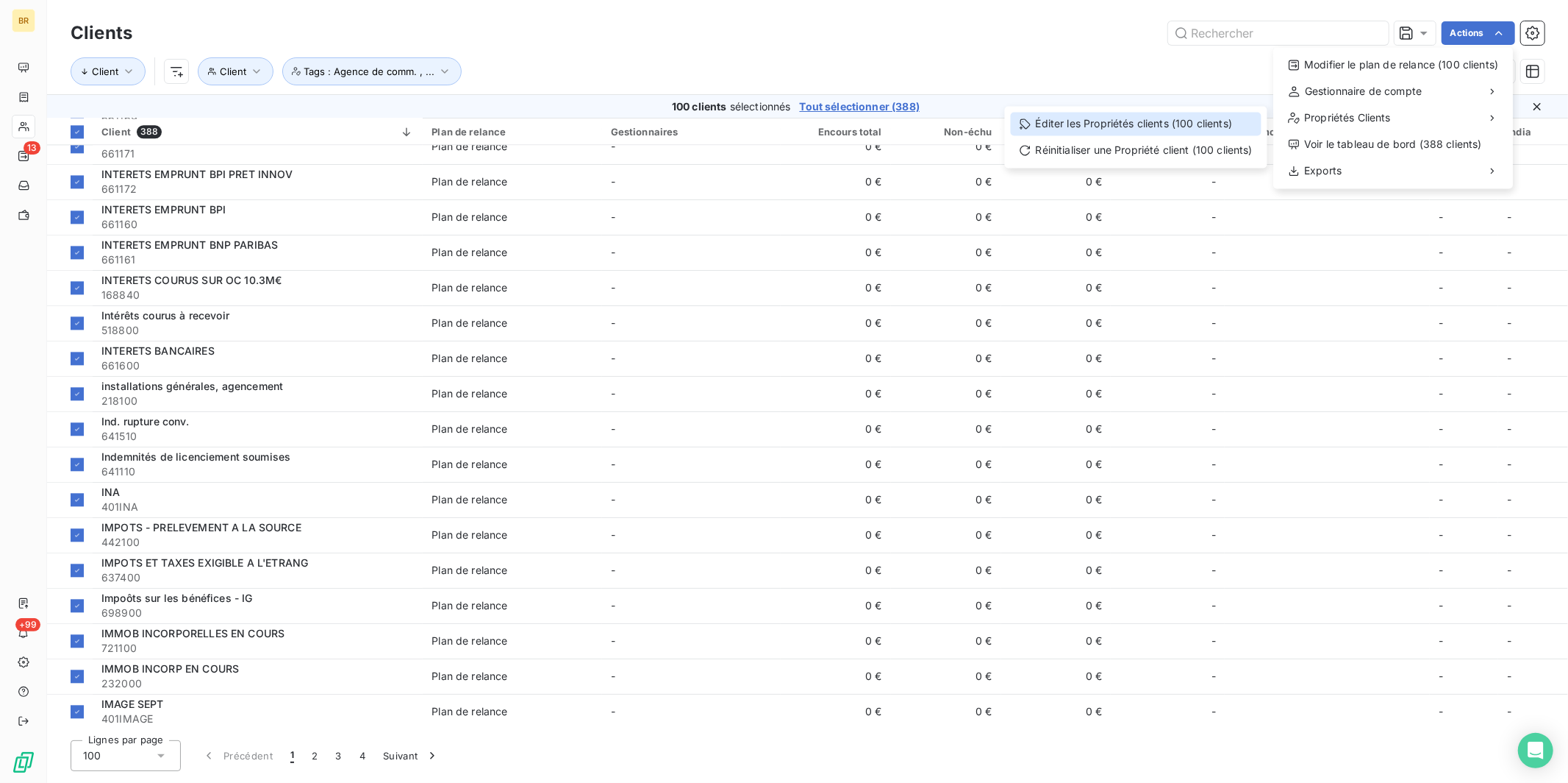
click at [1179, 122] on div "Éditer les Propriétés clients (100 clients)" at bounding box center [1135, 123] width 251 height 23
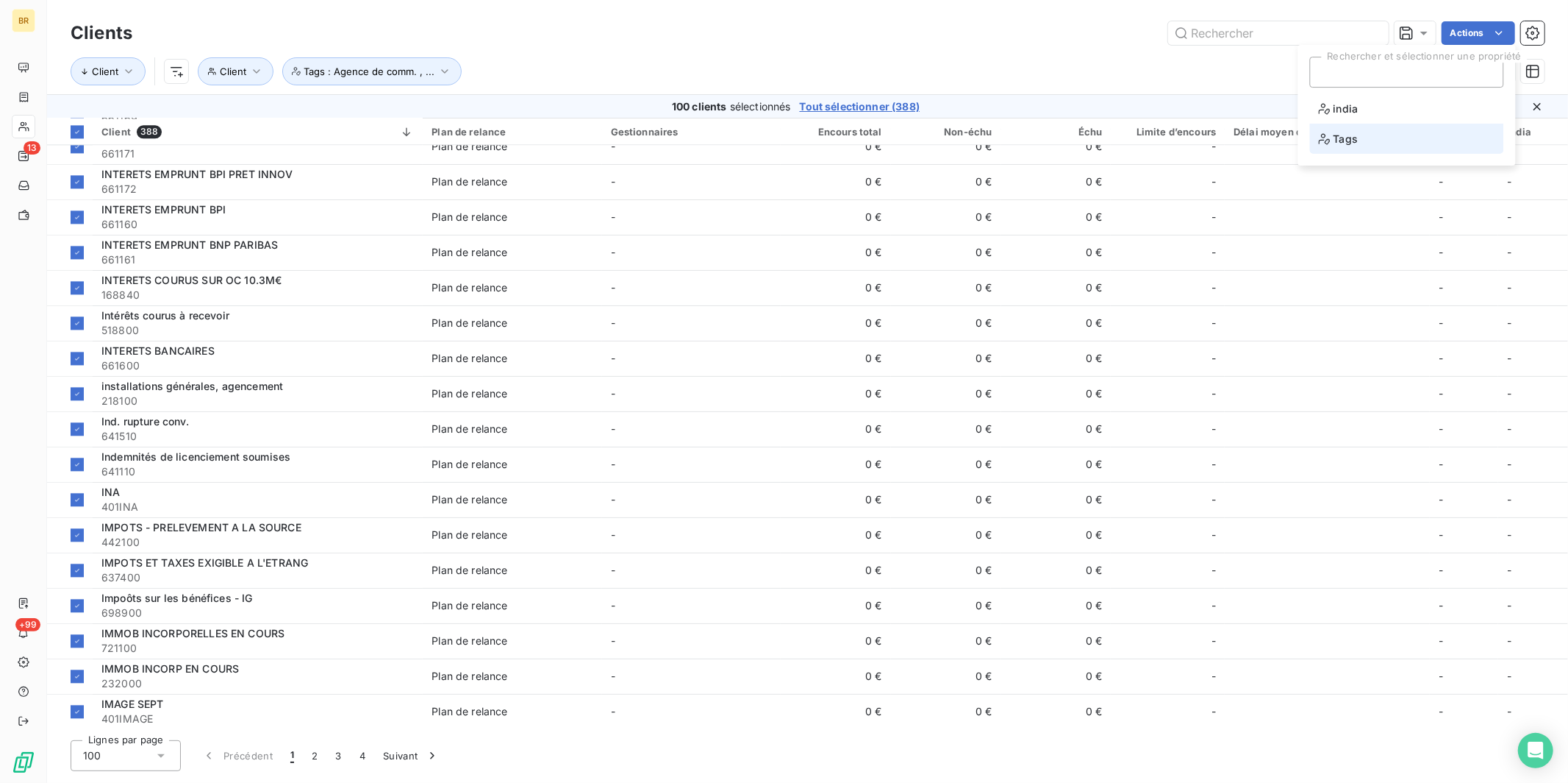
click at [1234, 139] on span "Tags" at bounding box center [1339, 139] width 39 height 19
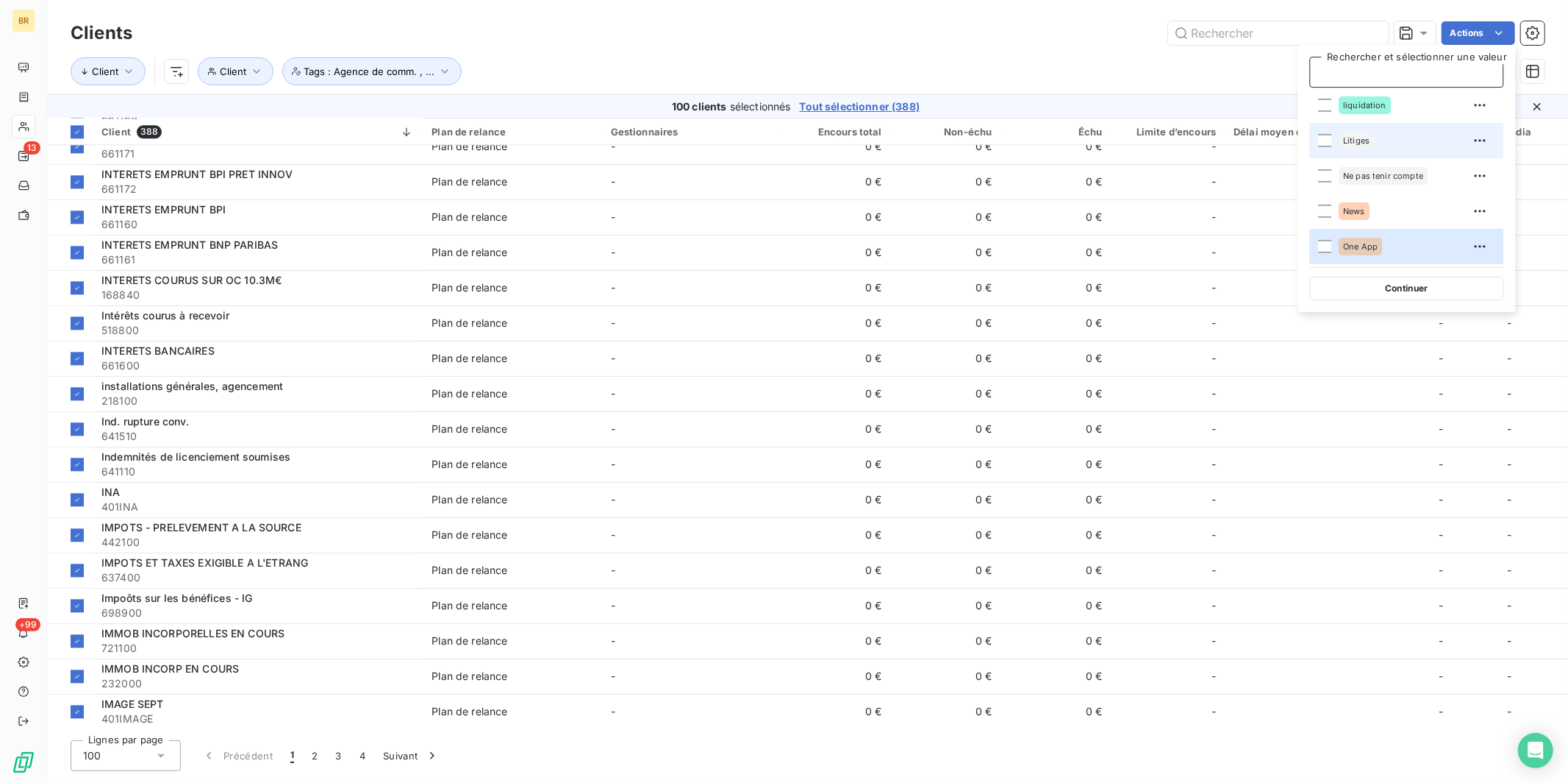
scroll to position [260, 0]
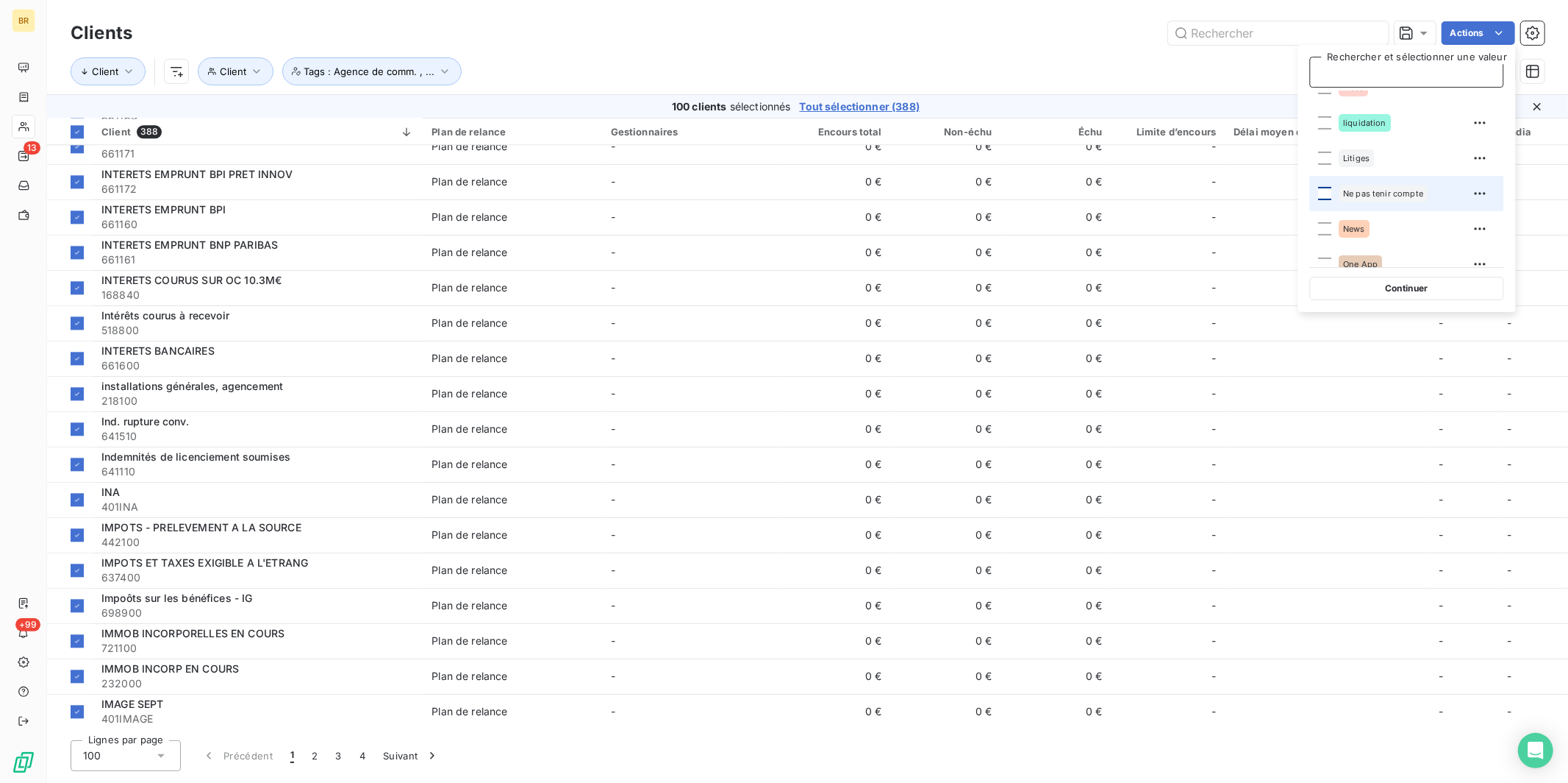
click at [1234, 192] on div at bounding box center [1326, 193] width 13 height 13
click at [1234, 285] on button "Continuer" at bounding box center [1407, 288] width 194 height 23
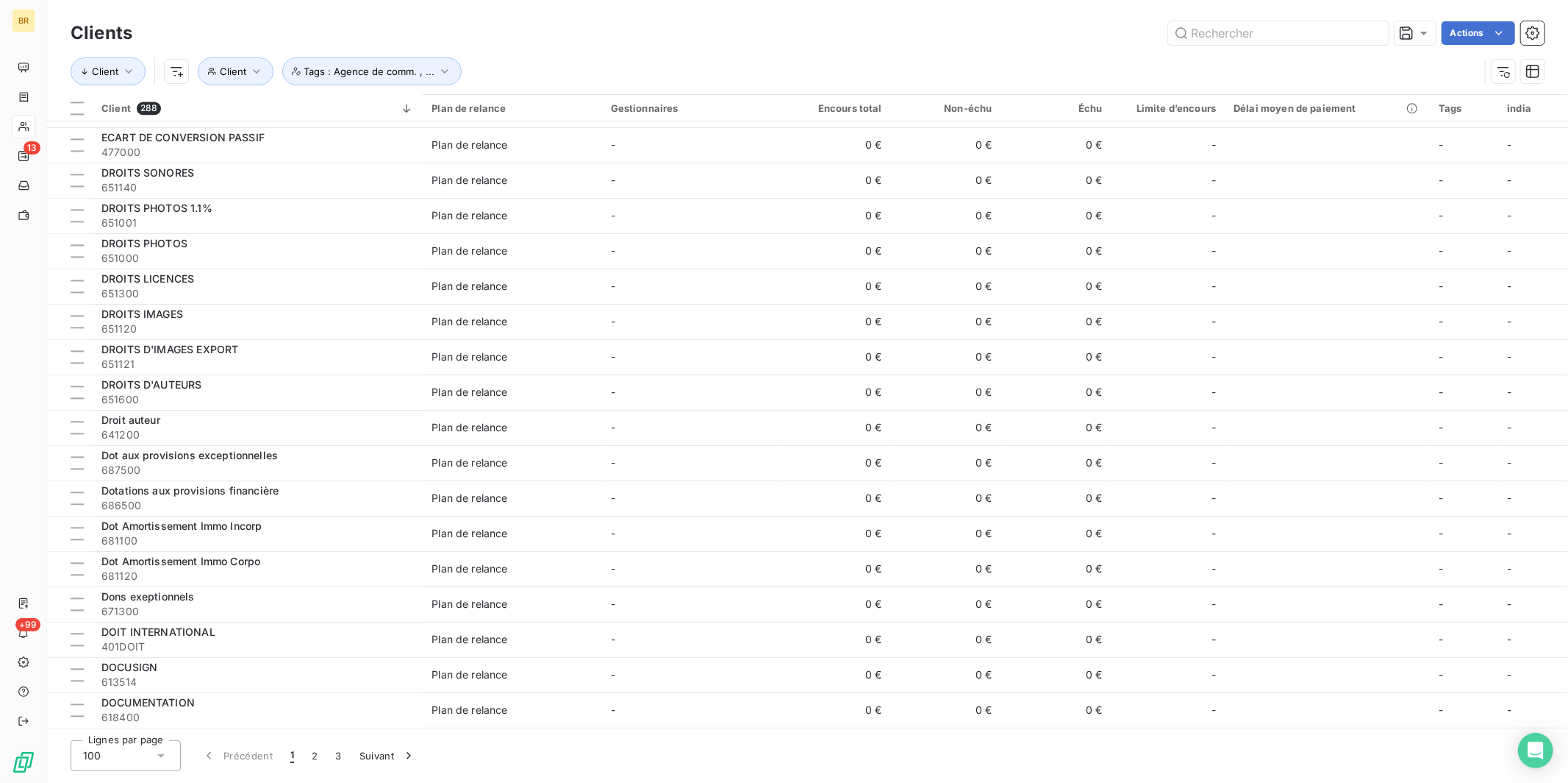
scroll to position [2923, 0]
click at [80, 107] on div at bounding box center [77, 108] width 13 height 13
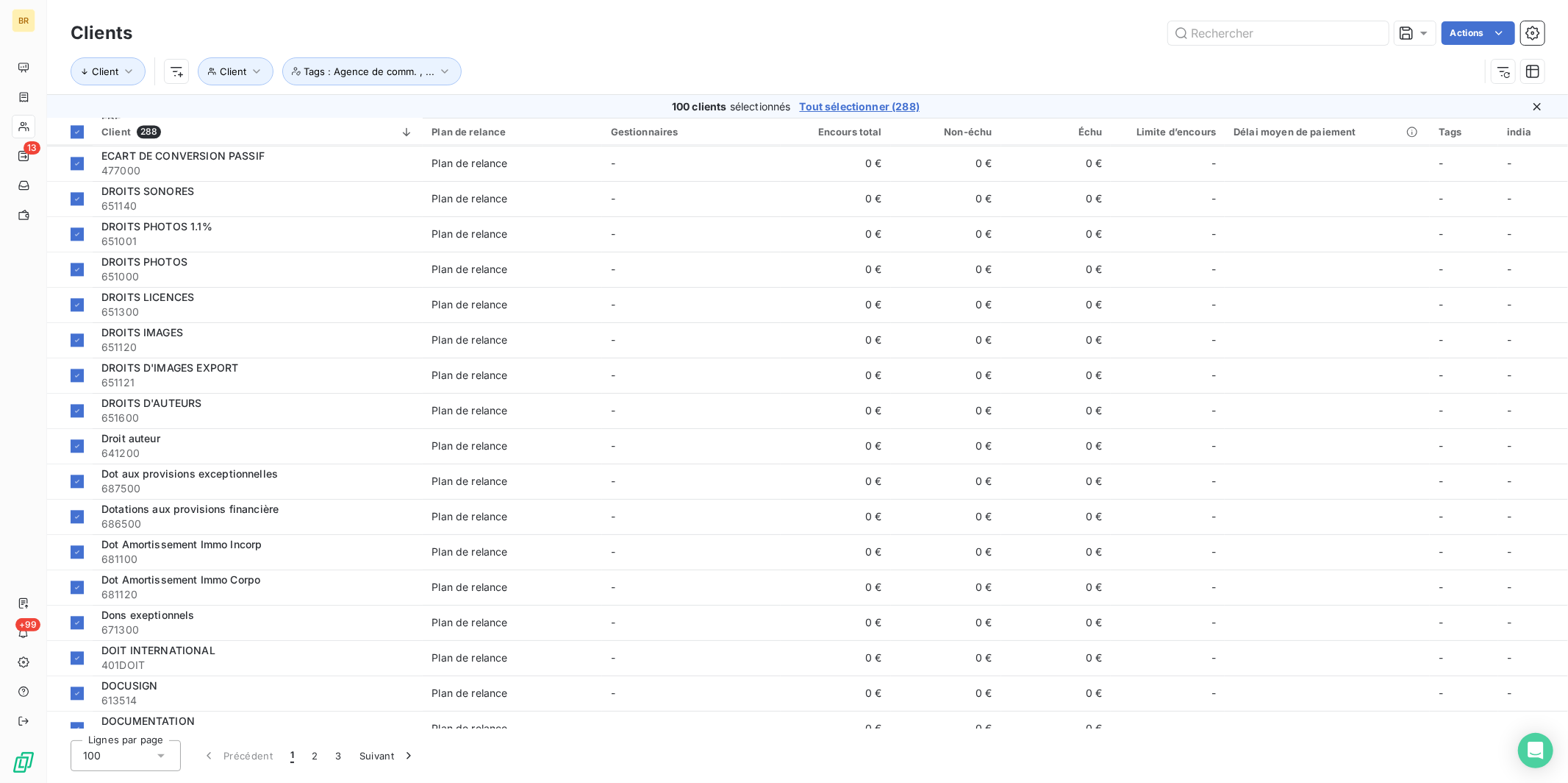
scroll to position [2946, 0]
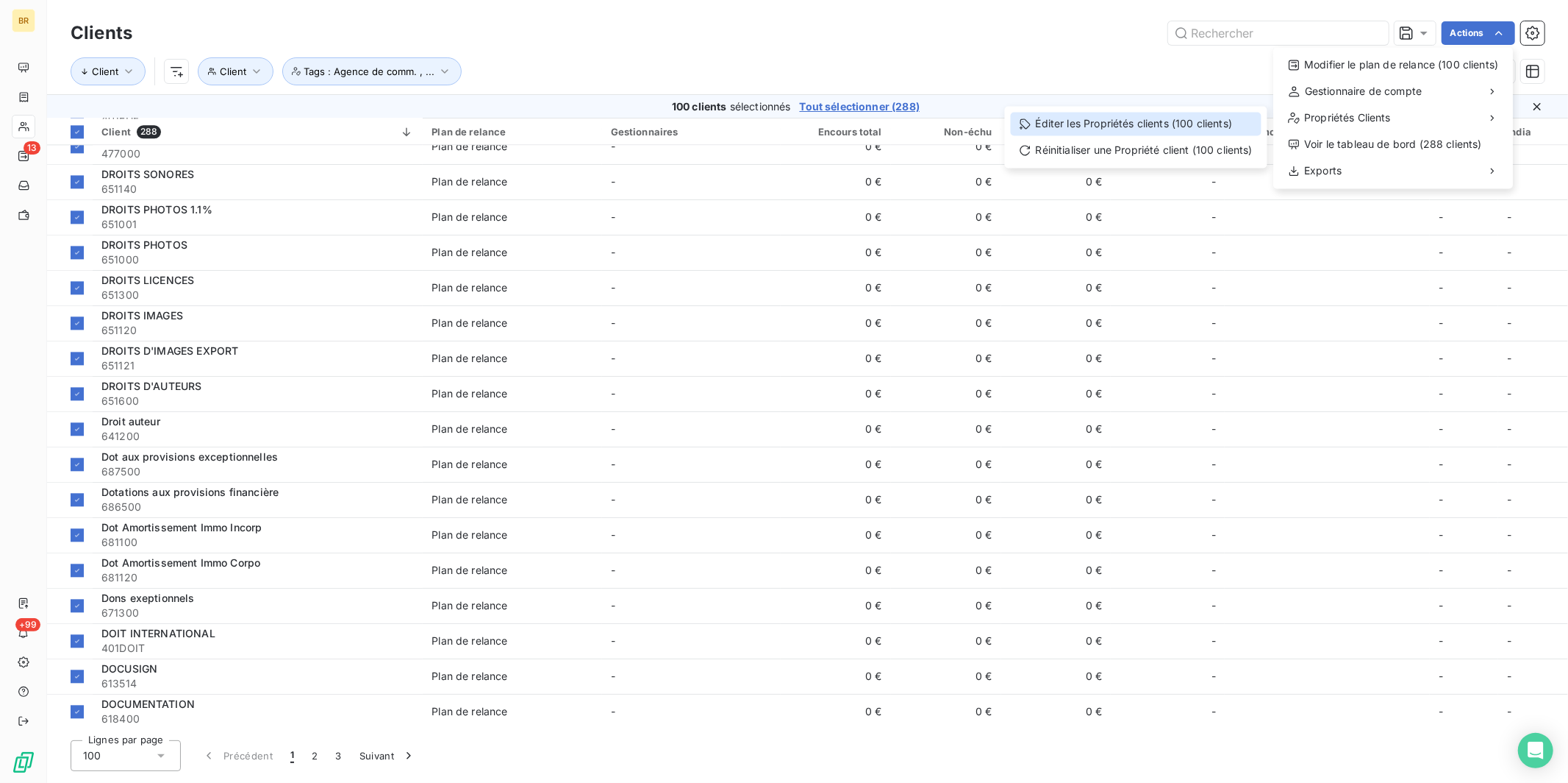
click at [1212, 123] on div "Éditer les Propriétés clients (100 clients)" at bounding box center [1135, 123] width 251 height 23
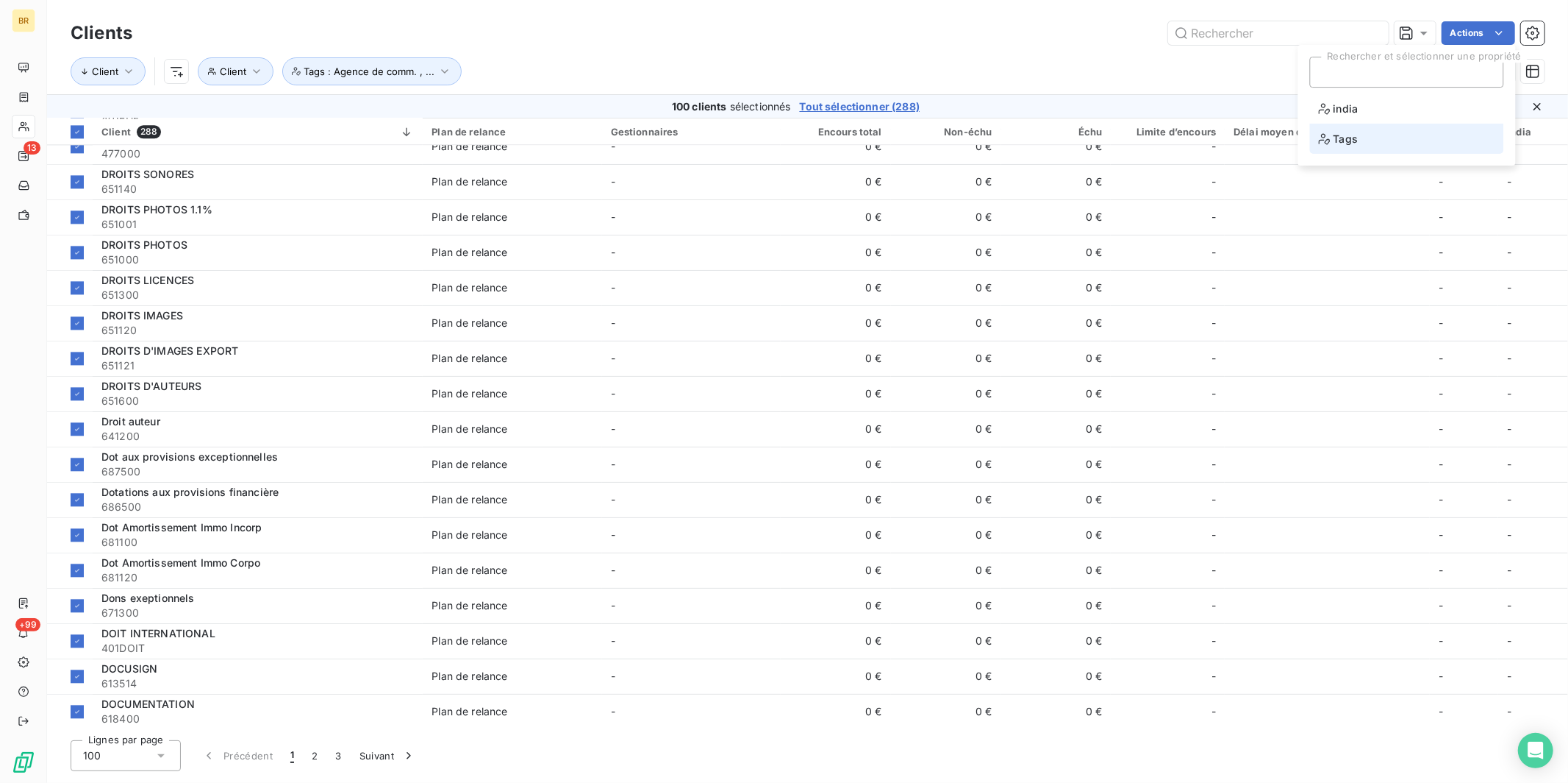
click at [1234, 145] on li "Tags" at bounding box center [1407, 139] width 194 height 30
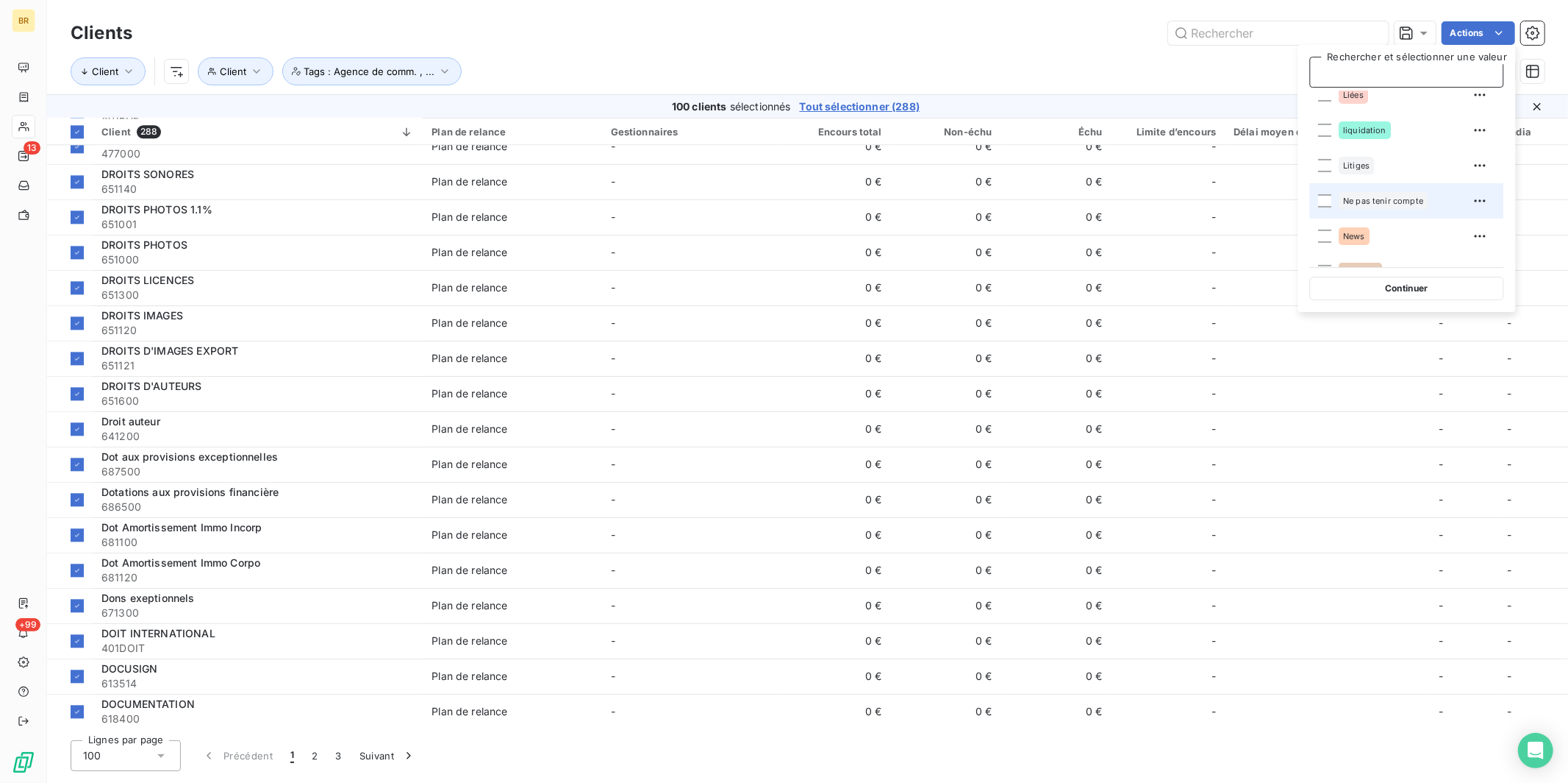
click at [1234, 199] on span "Ne pas tenir compte" at bounding box center [1383, 200] width 80 height 8
click at [1234, 283] on button "Continuer" at bounding box center [1407, 288] width 194 height 23
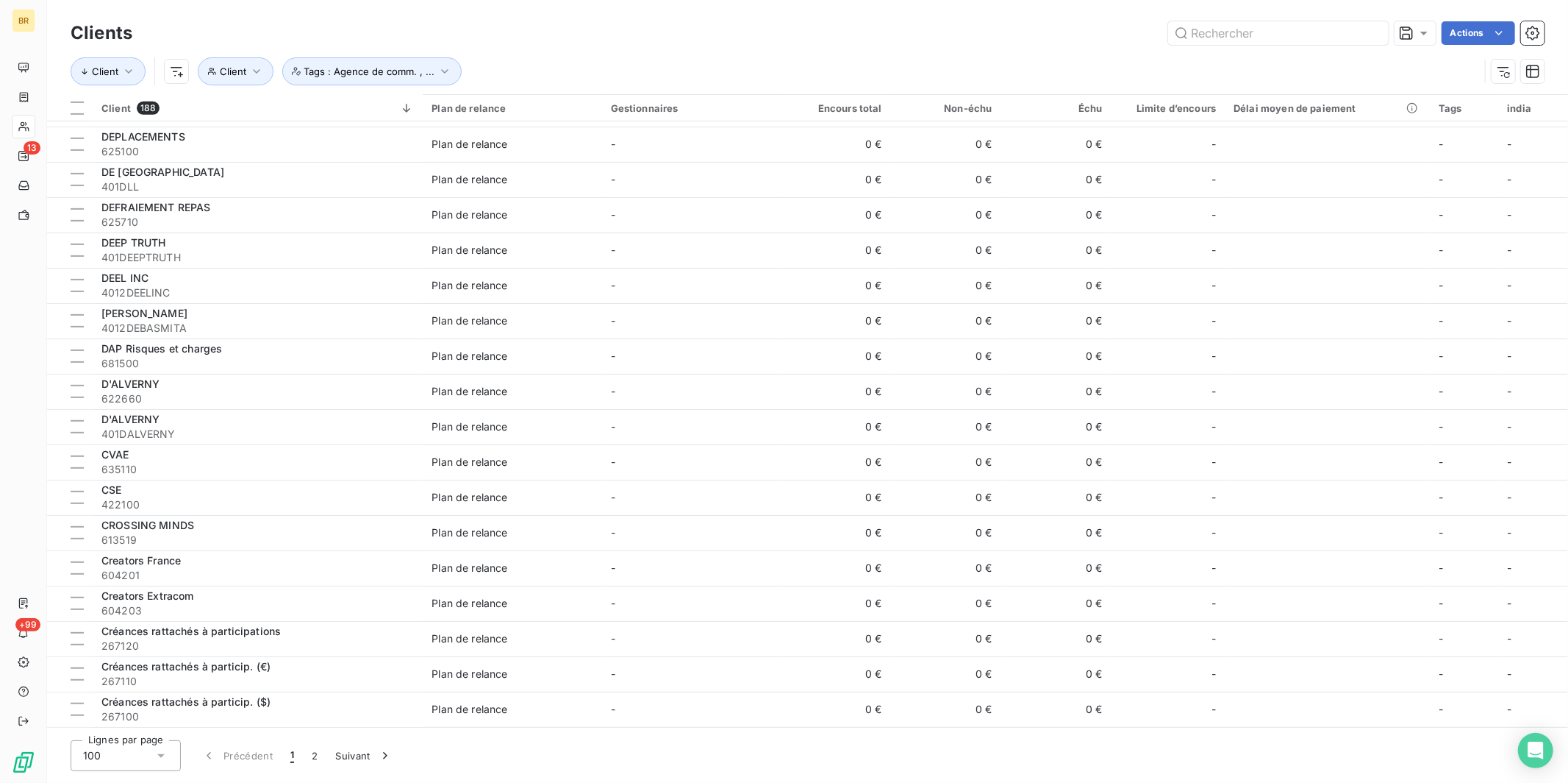
scroll to position [0, 0]
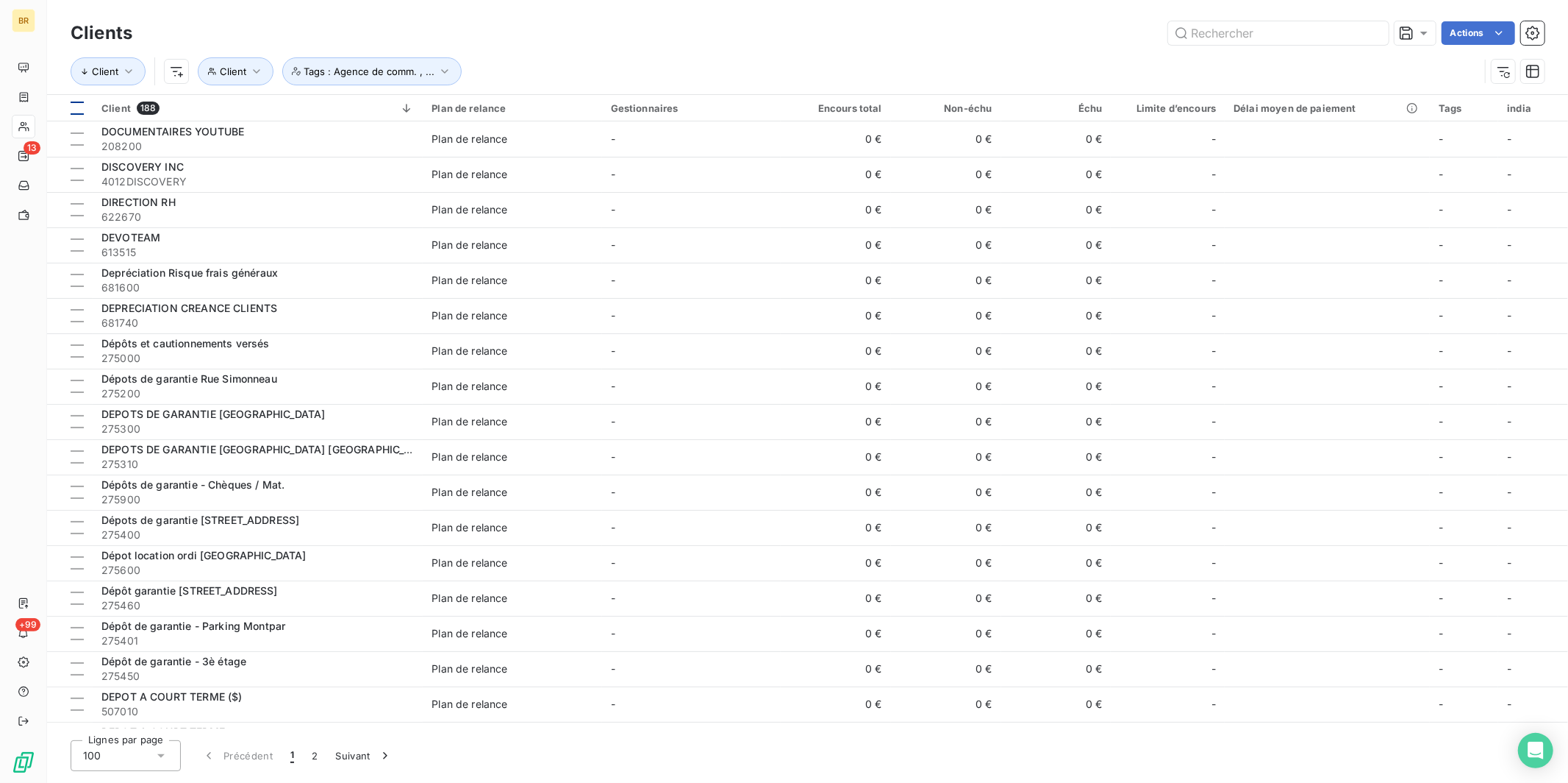
click at [77, 103] on div at bounding box center [77, 108] width 13 height 13
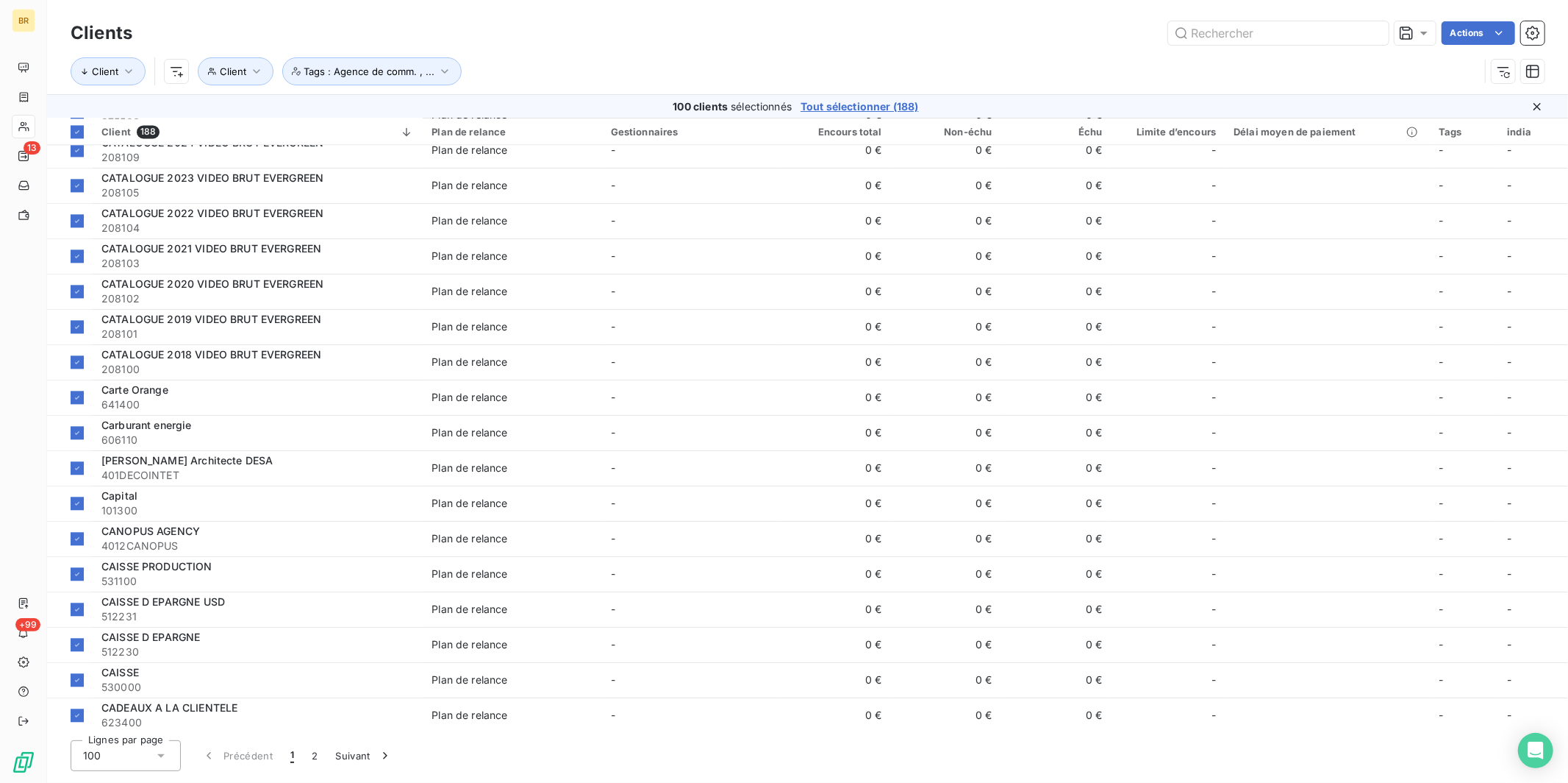
scroll to position [2946, 0]
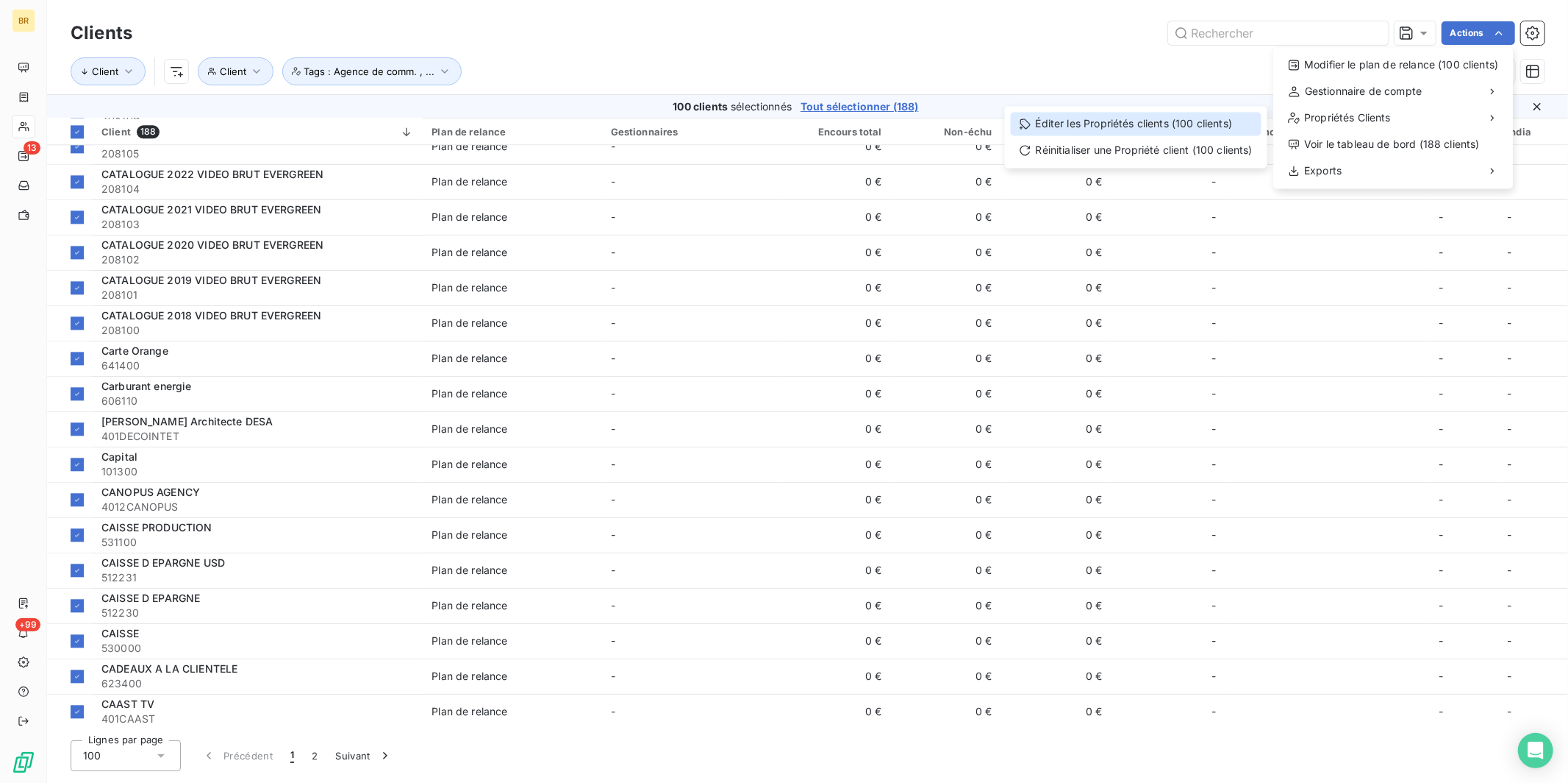
click at [1207, 130] on div "Éditer les Propriétés clients (100 clients)" at bounding box center [1135, 123] width 251 height 23
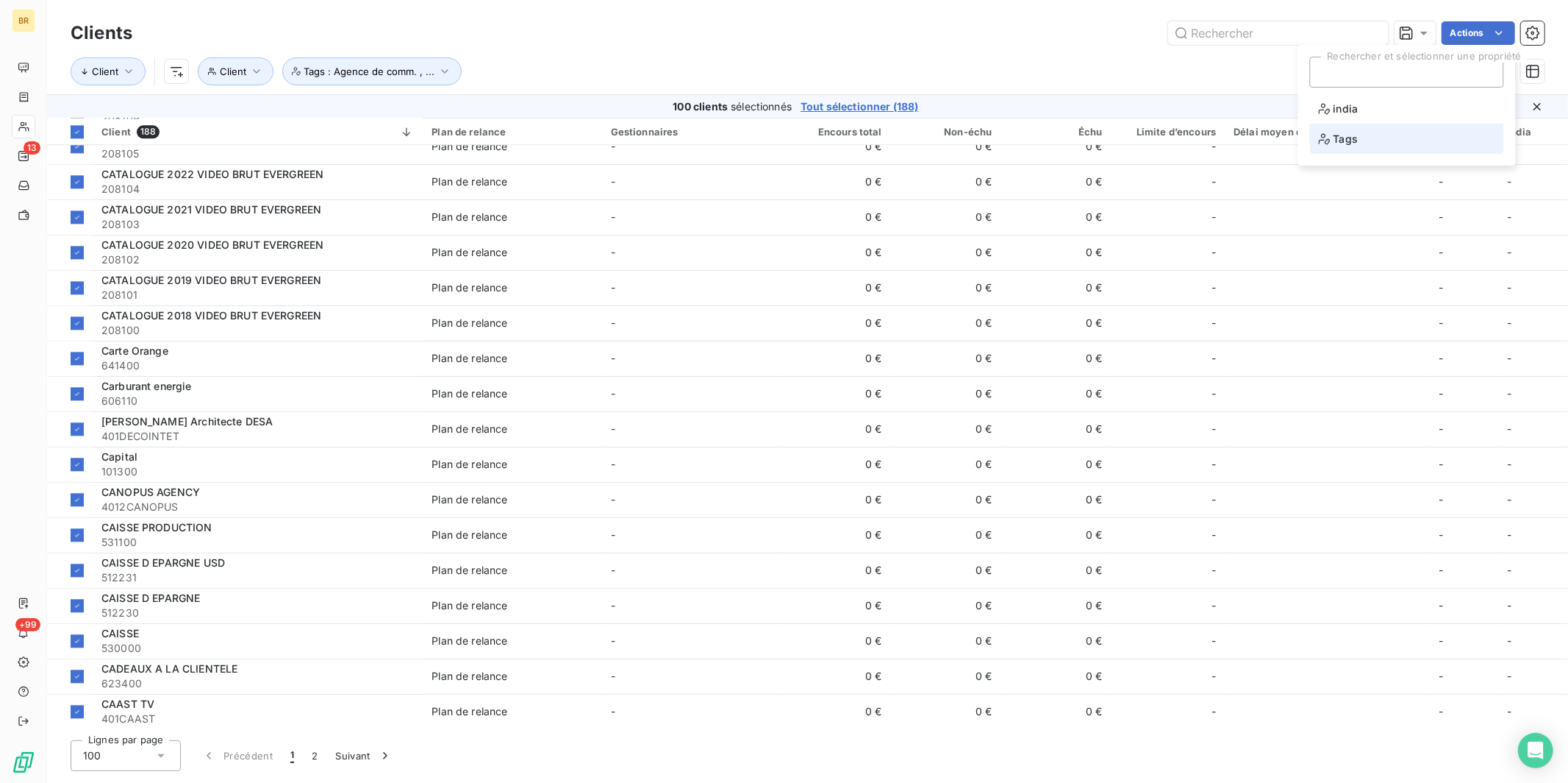
click at [1234, 146] on span "Tags" at bounding box center [1339, 139] width 39 height 19
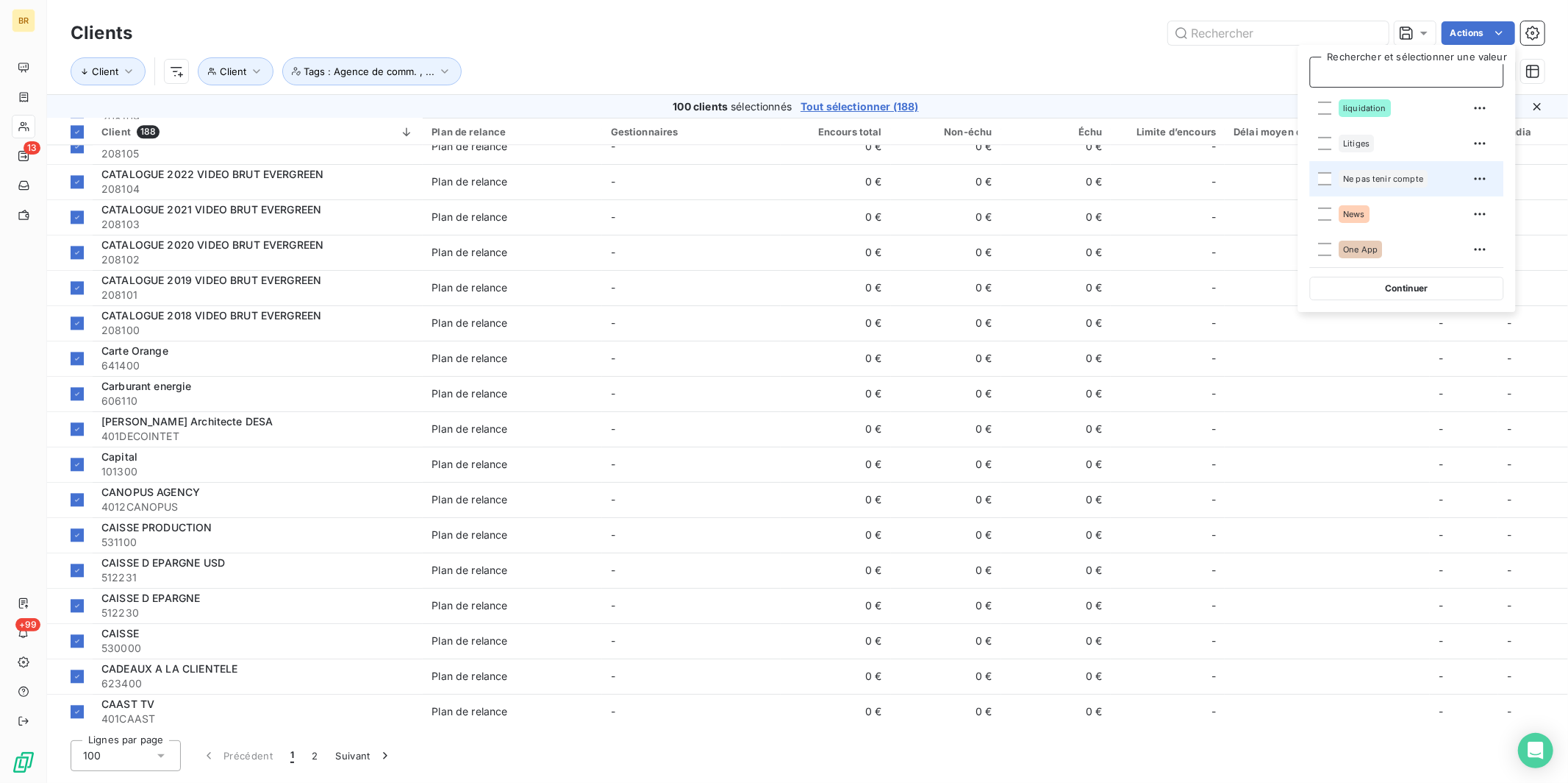
click at [1234, 182] on span "Ne pas tenir compte" at bounding box center [1383, 178] width 80 height 8
click at [1234, 285] on button "Continuer" at bounding box center [1407, 288] width 194 height 23
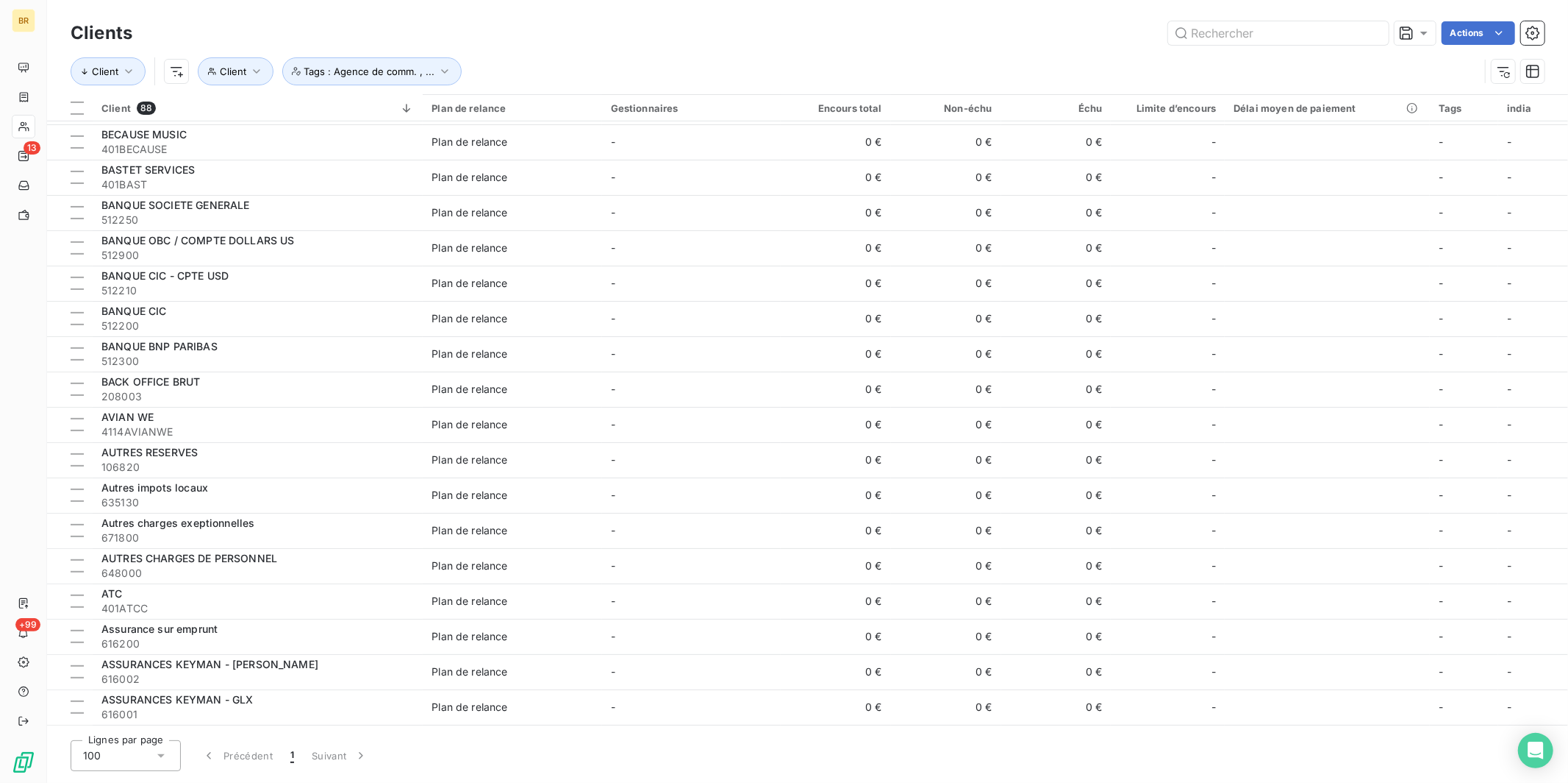
scroll to position [0, 0]
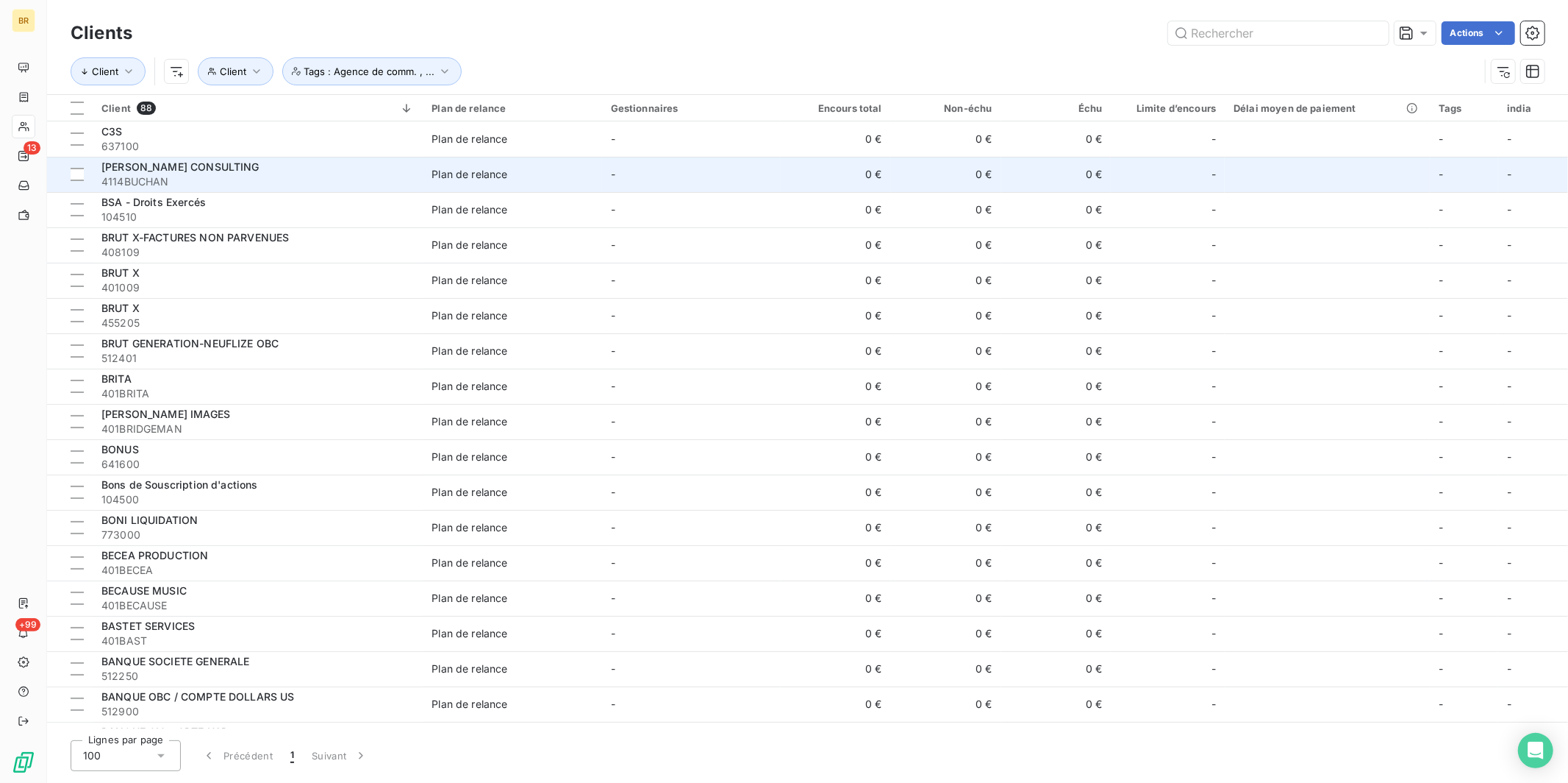
click at [196, 175] on span "4114BUCHAN" at bounding box center [257, 182] width 312 height 15
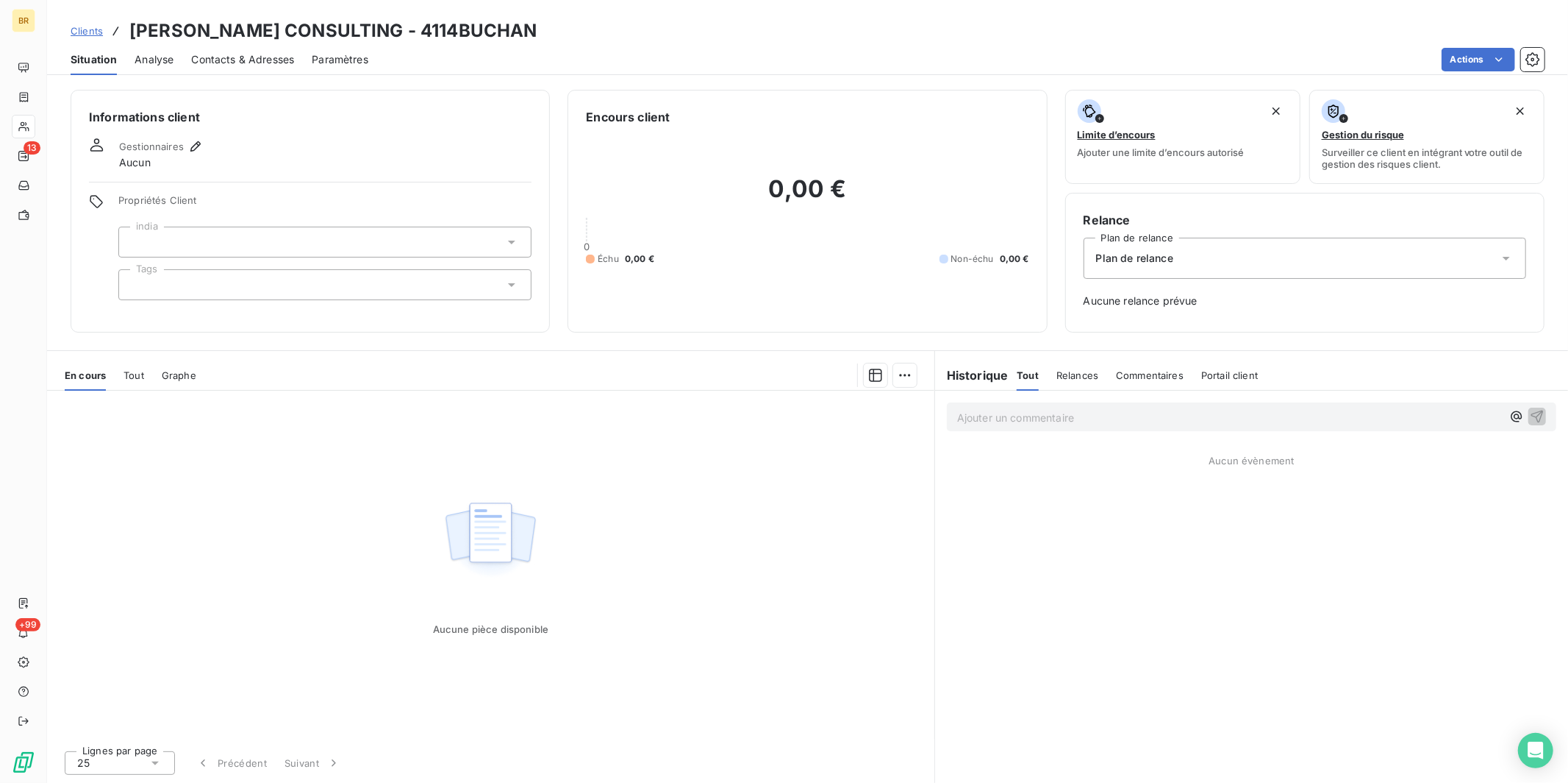
click at [138, 378] on span "Tout" at bounding box center [134, 375] width 21 height 12
drag, startPoint x: 93, startPoint y: 376, endPoint x: 116, endPoint y: 368, distance: 24.4
click at [93, 376] on span "En cours" at bounding box center [85, 375] width 41 height 12
click at [206, 285] on div at bounding box center [325, 284] width 413 height 31
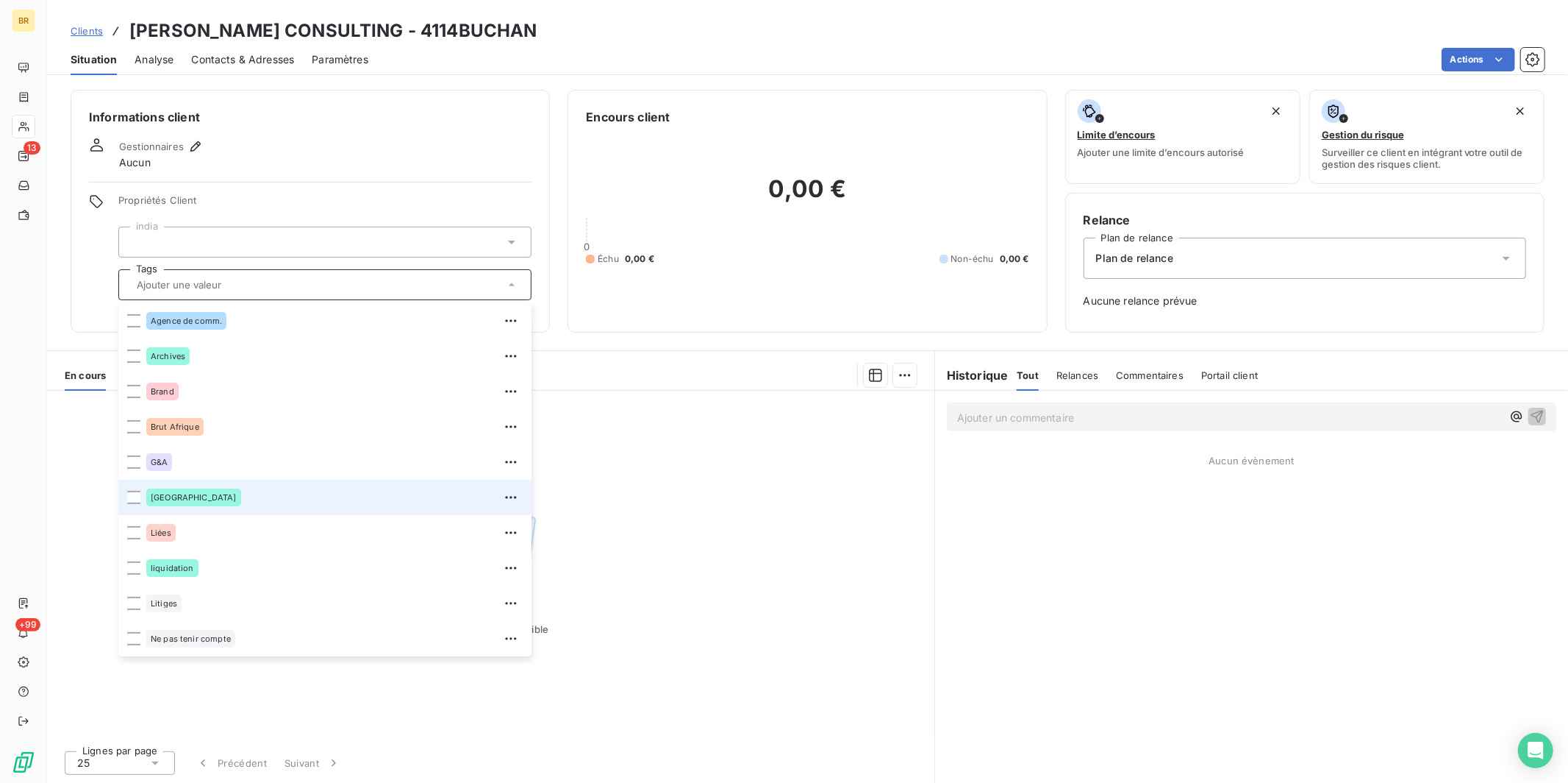
click at [161, 499] on span "[GEOGRAPHIC_DATA]" at bounding box center [194, 497] width 86 height 8
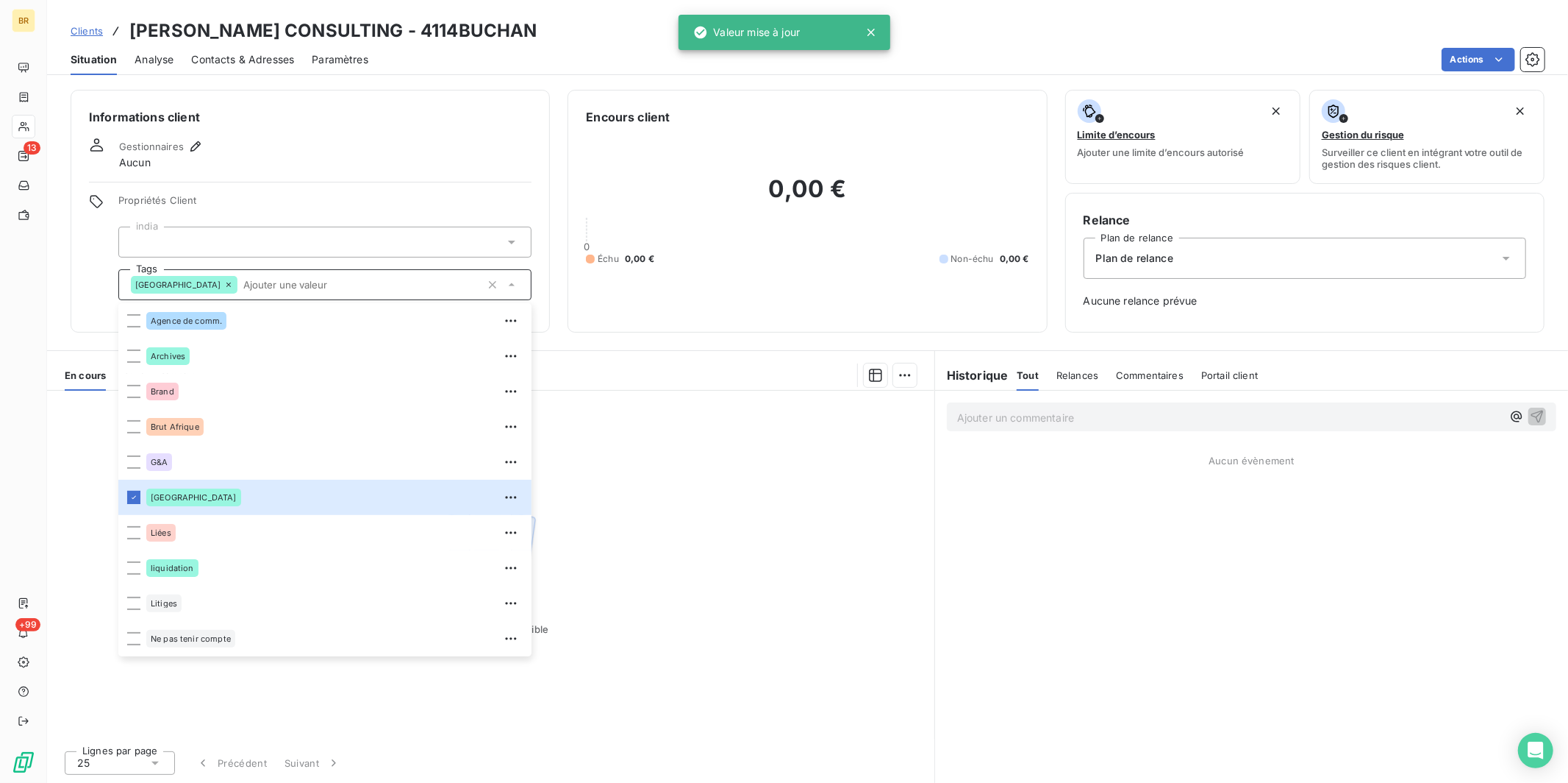
click at [1154, 256] on span "Plan de relance" at bounding box center [1134, 258] width 77 height 15
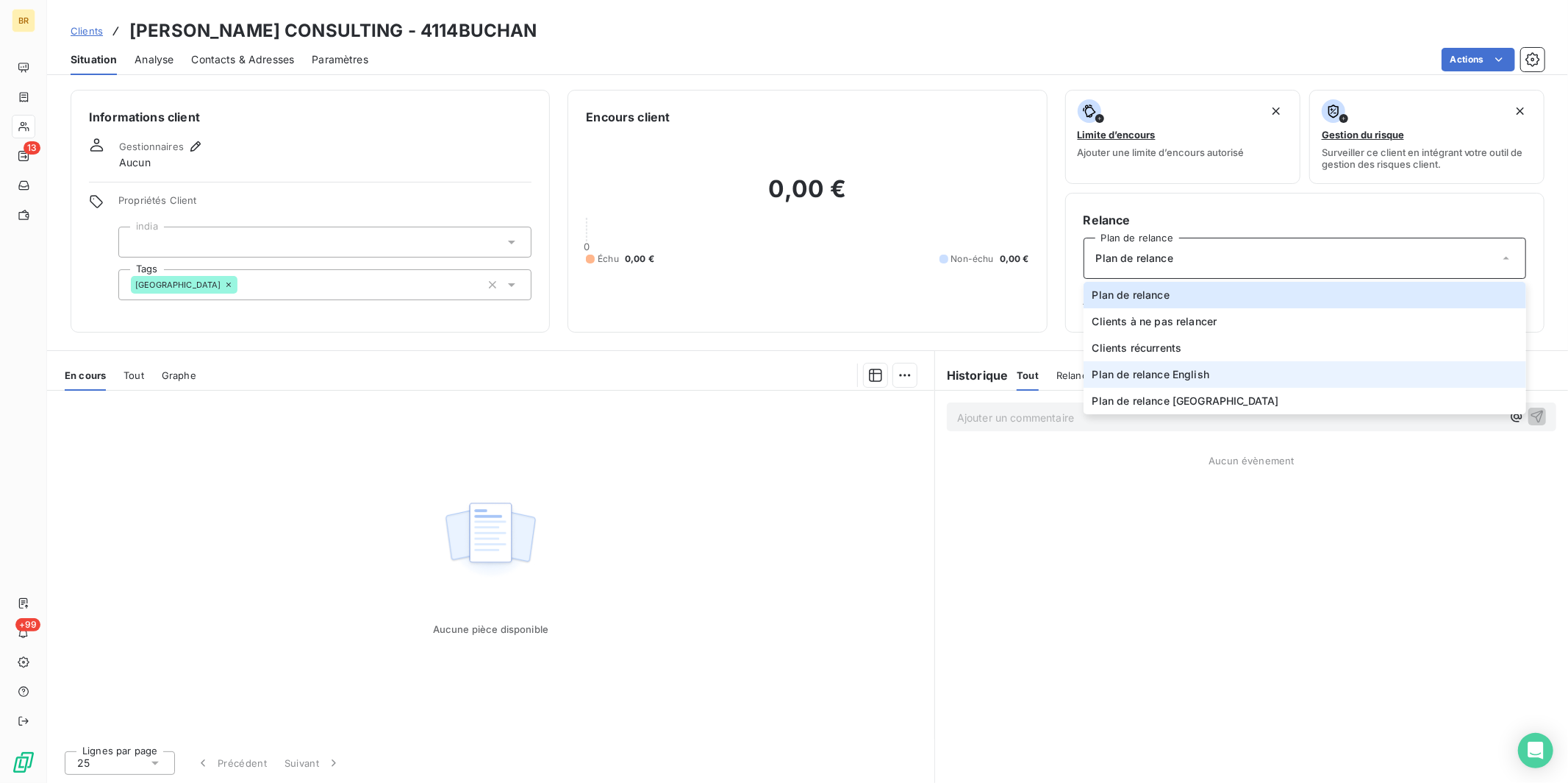
click at [1187, 375] on span "Plan de relance English" at bounding box center [1150, 375] width 117 height 15
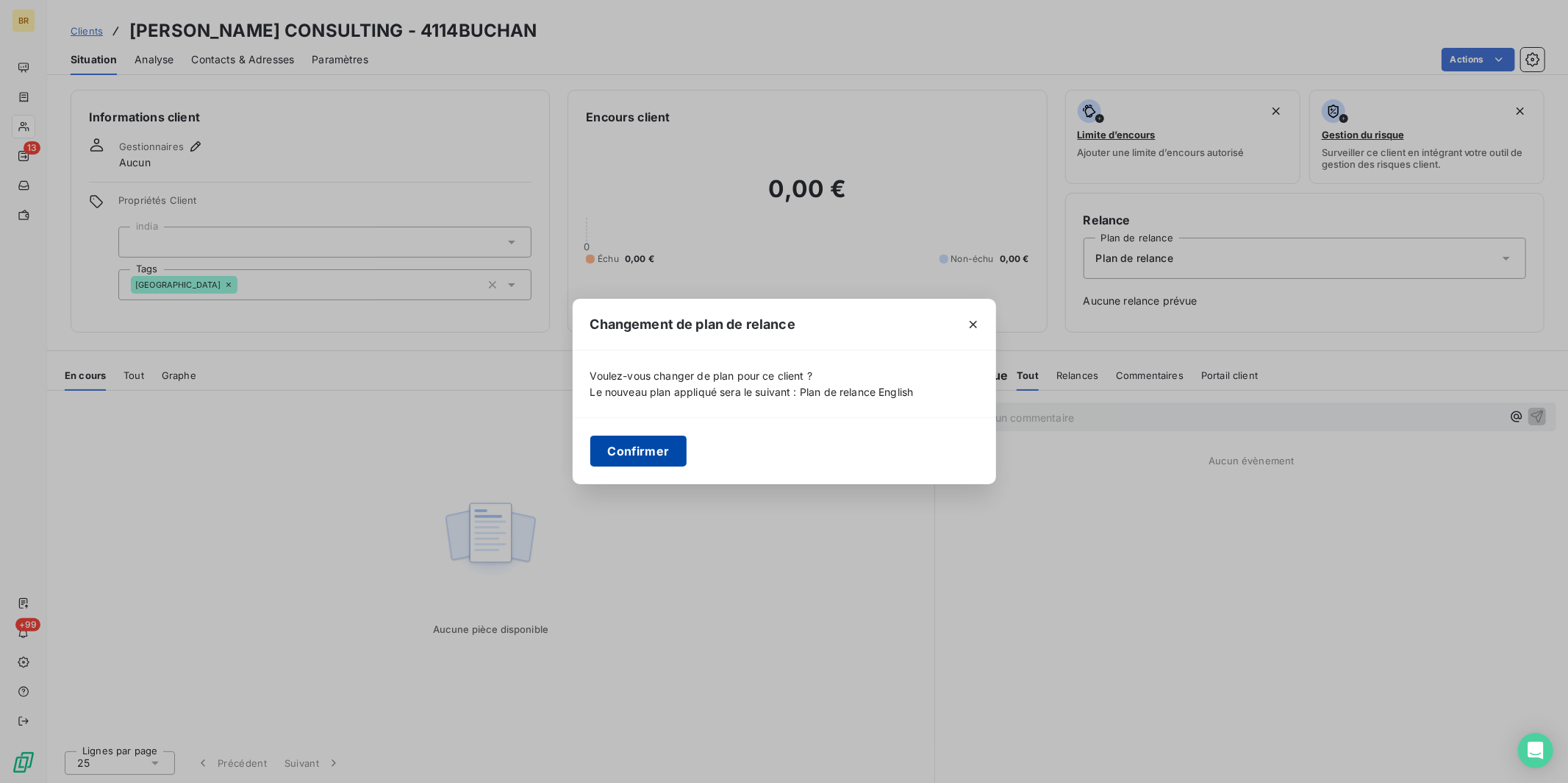
click at [647, 453] on button "Confirmer" at bounding box center [638, 451] width 97 height 31
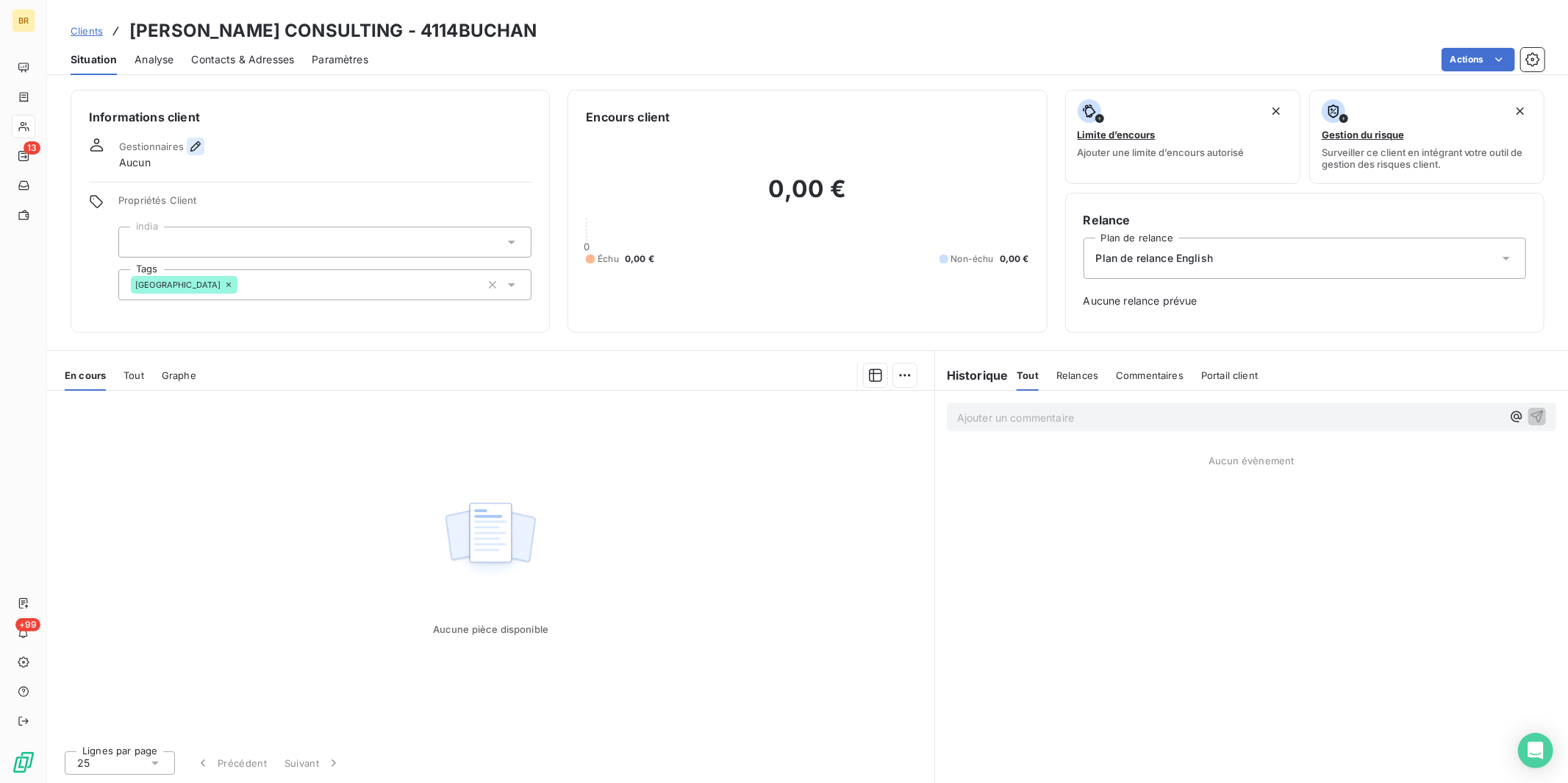
click at [193, 145] on icon "button" at bounding box center [195, 146] width 10 height 10
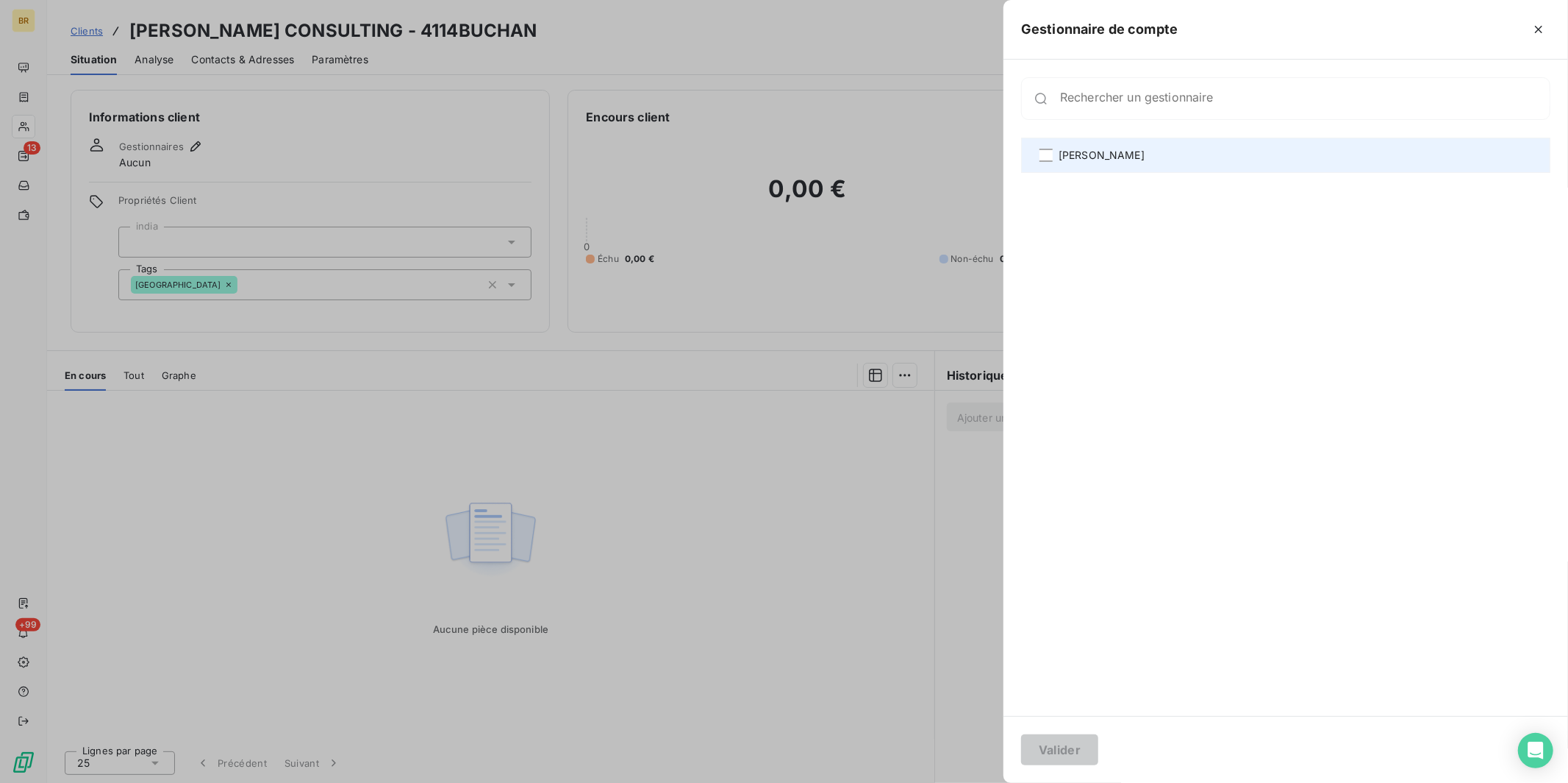
click at [1085, 161] on span "[PERSON_NAME]" at bounding box center [1102, 155] width 86 height 15
click at [1049, 671] on button "Valider" at bounding box center [1059, 749] width 77 height 31
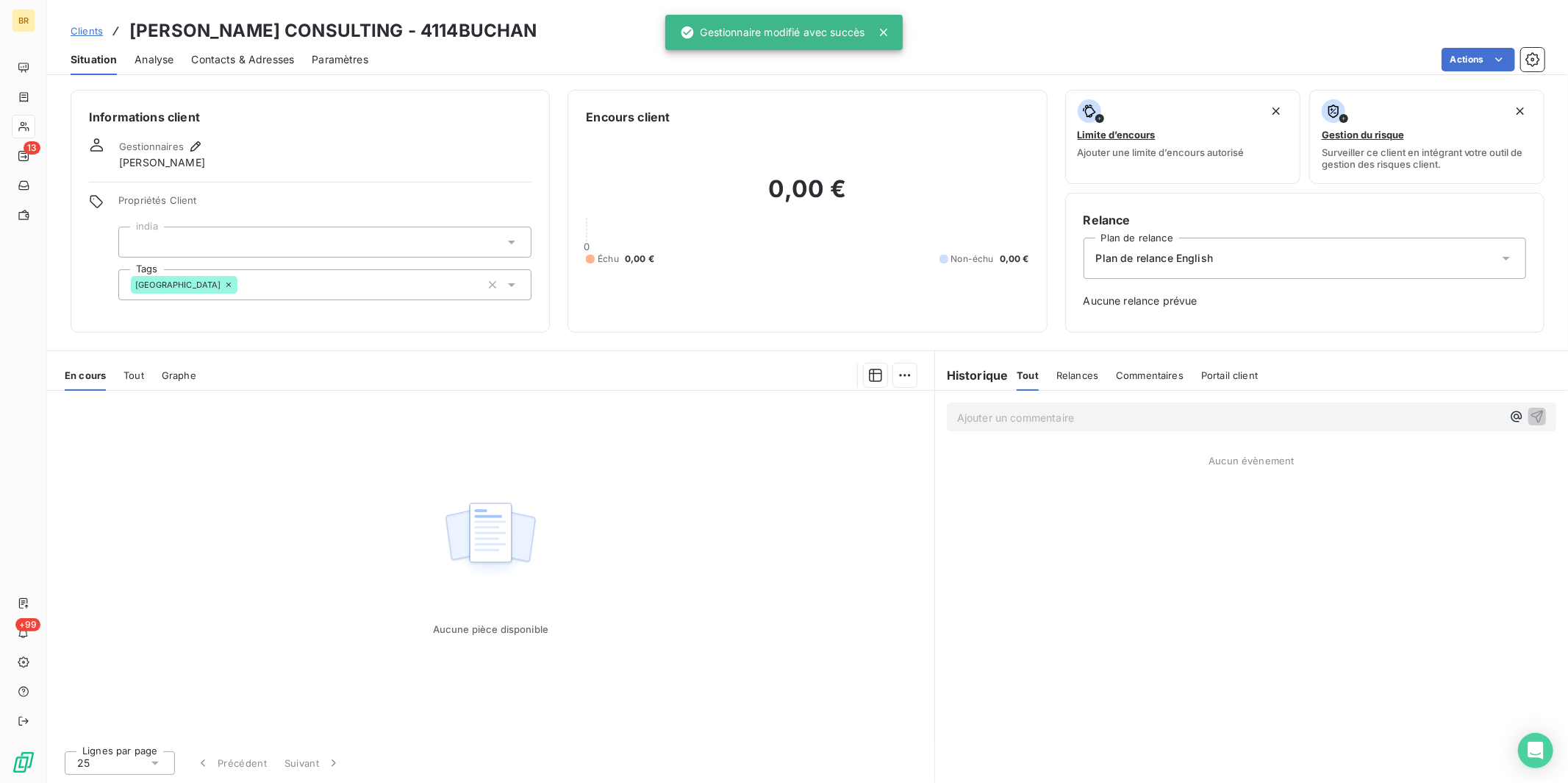
click at [94, 29] on span "Clients" at bounding box center [86, 31] width 32 height 12
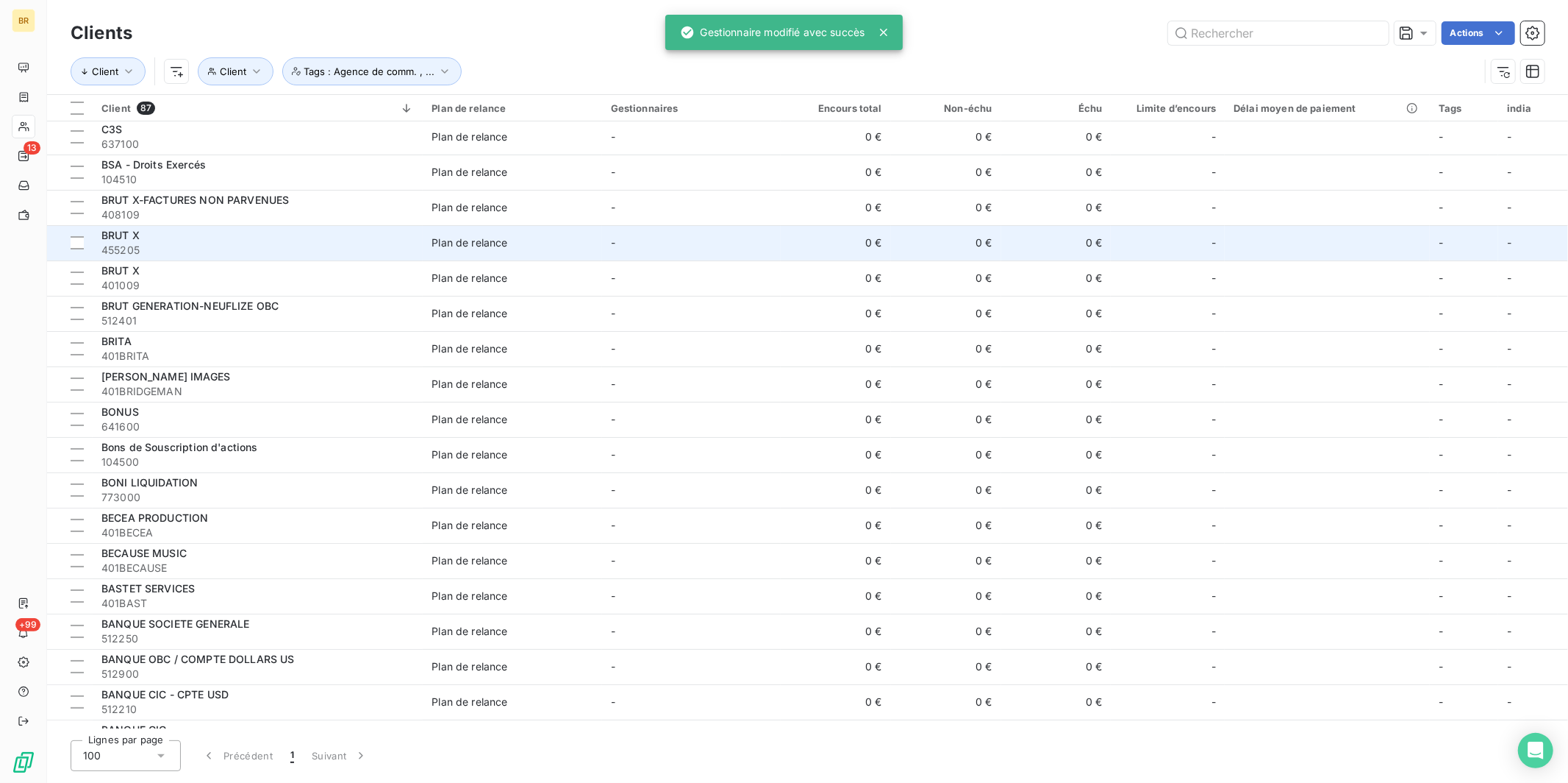
scroll to position [3, 0]
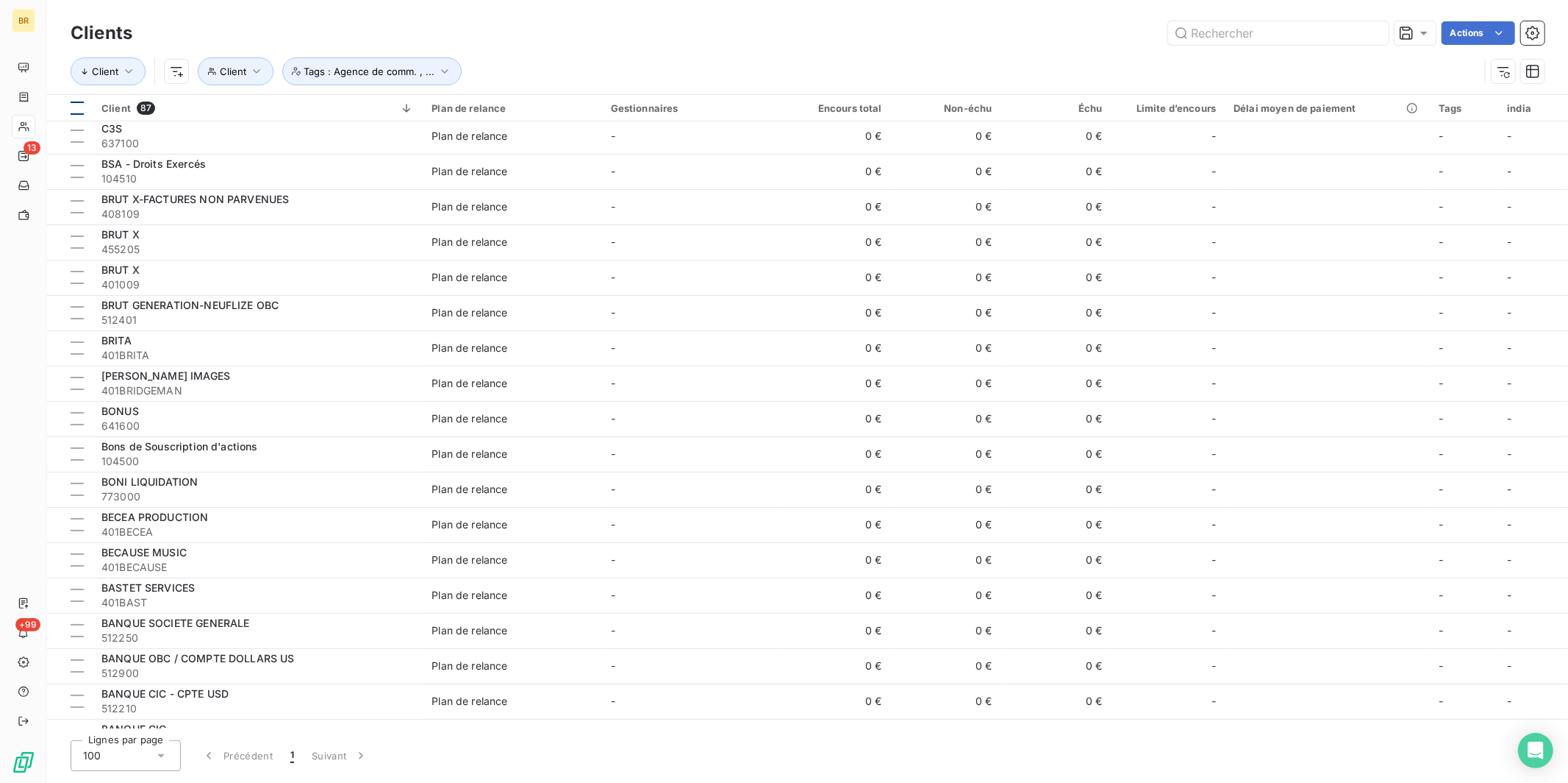
click at [73, 106] on div at bounding box center [77, 108] width 13 height 13
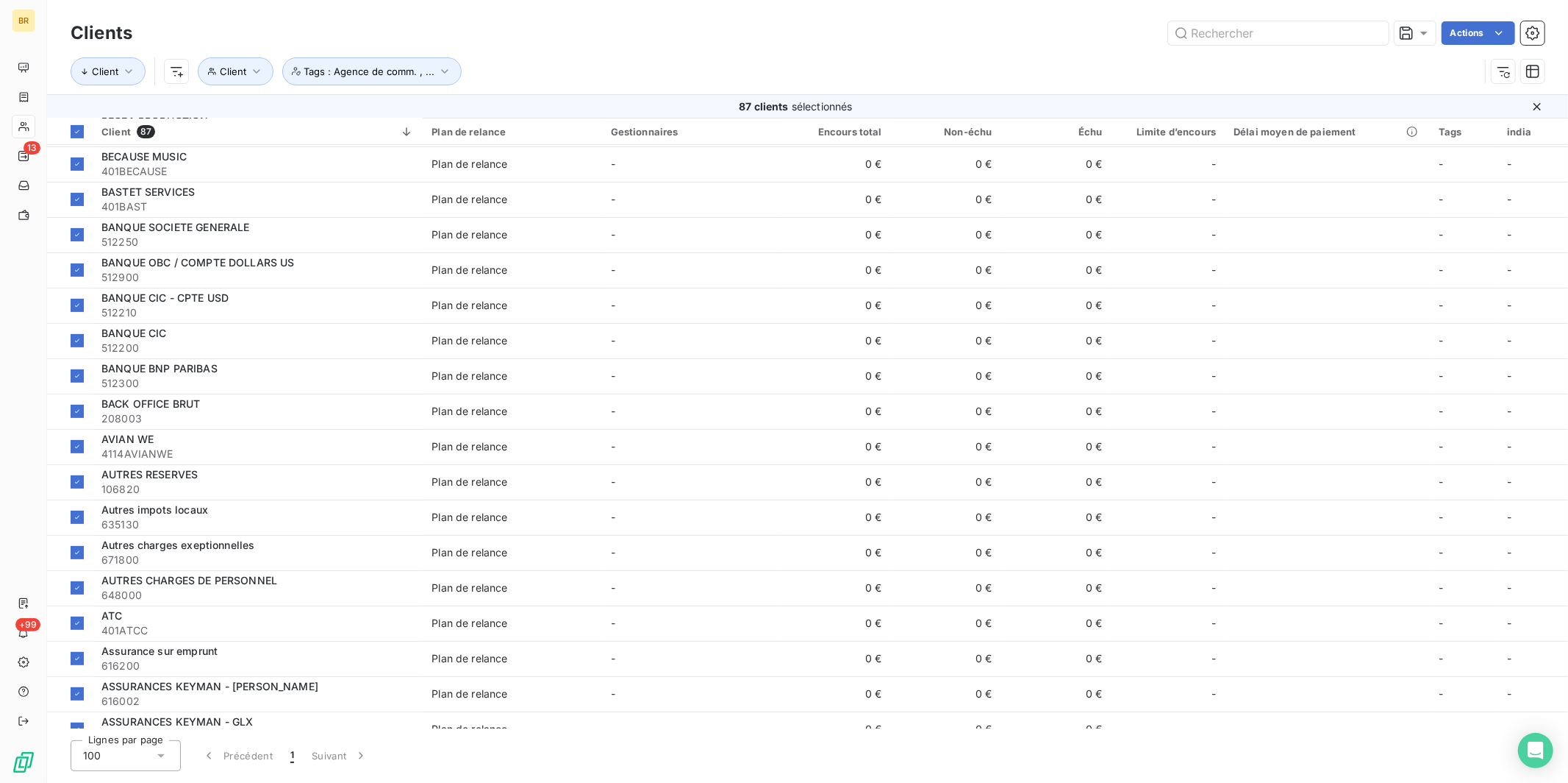
scroll to position [425, 0]
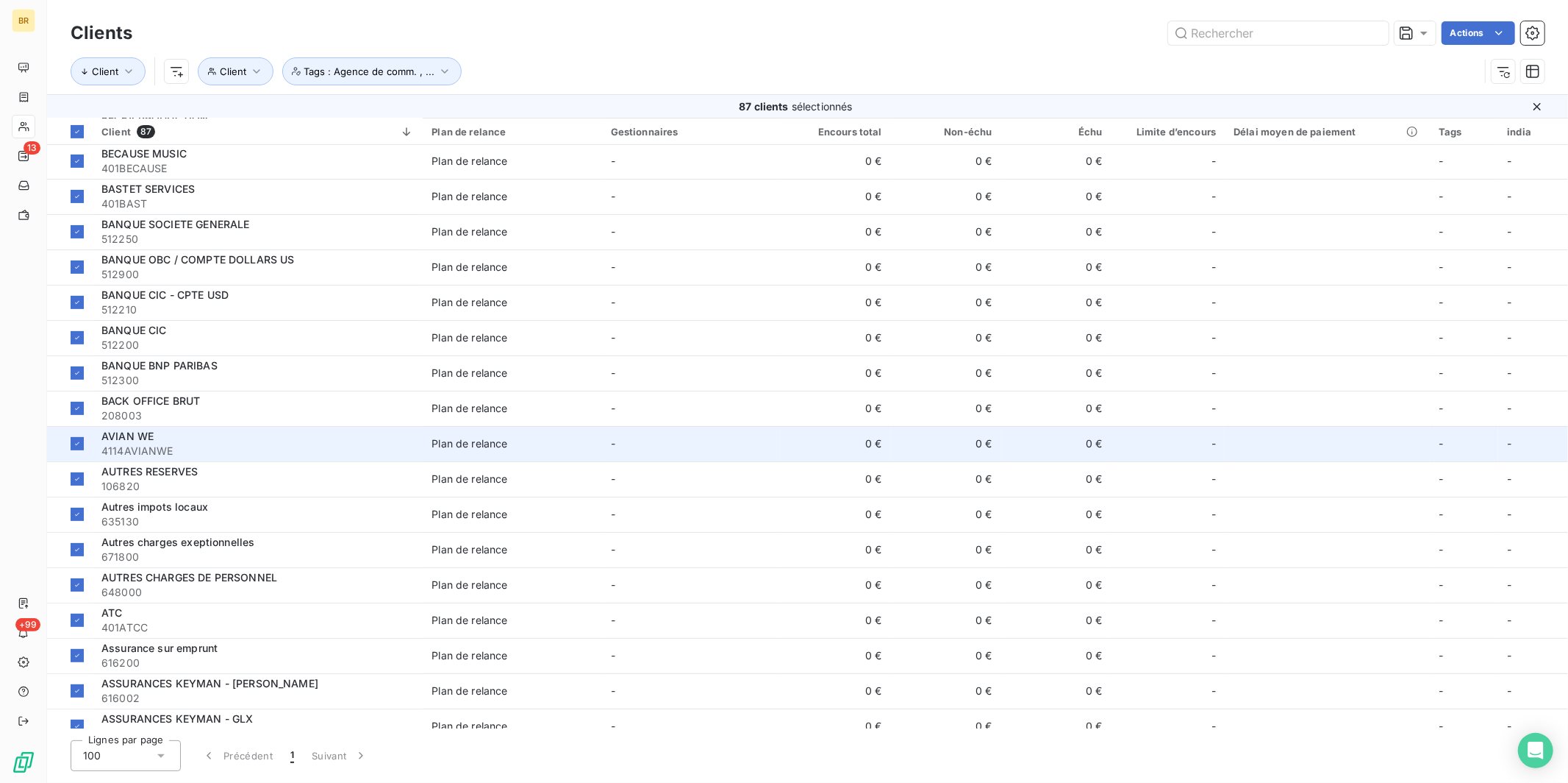
click at [160, 445] on span "4114AVIANWE" at bounding box center [257, 451] width 312 height 15
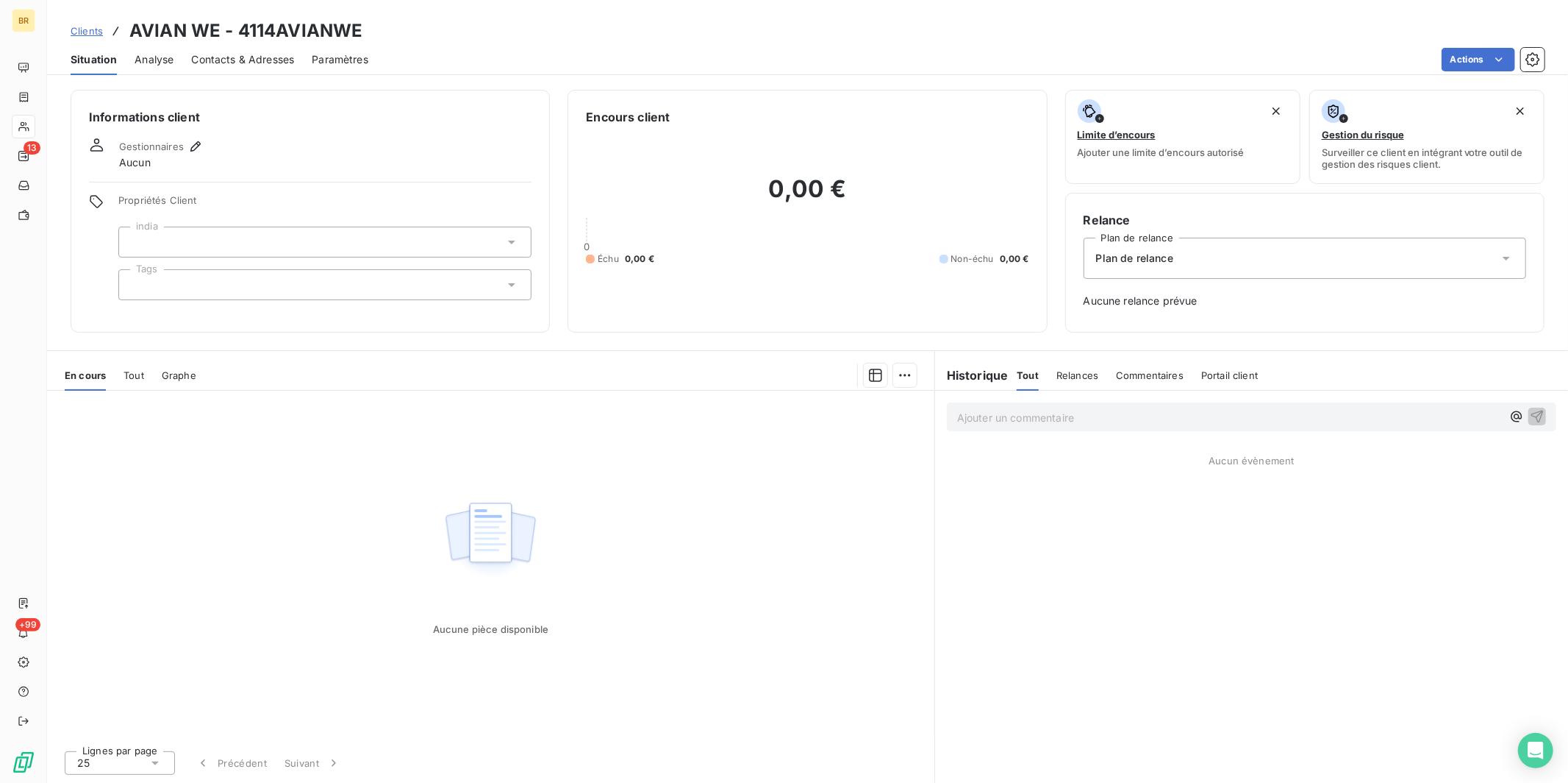
click at [163, 298] on div at bounding box center [325, 284] width 413 height 31
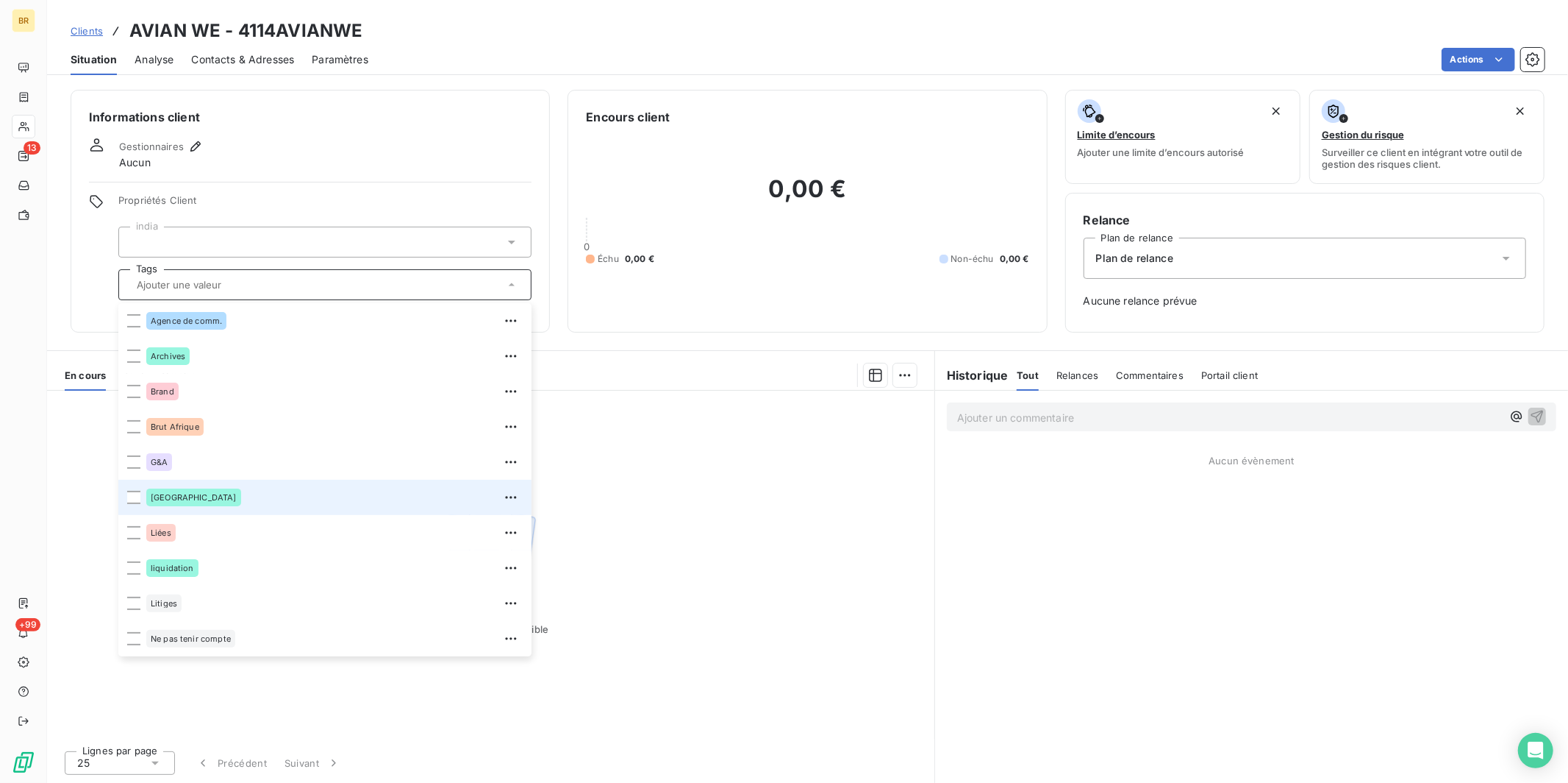
click at [159, 501] on div "[GEOGRAPHIC_DATA]" at bounding box center [193, 497] width 95 height 18
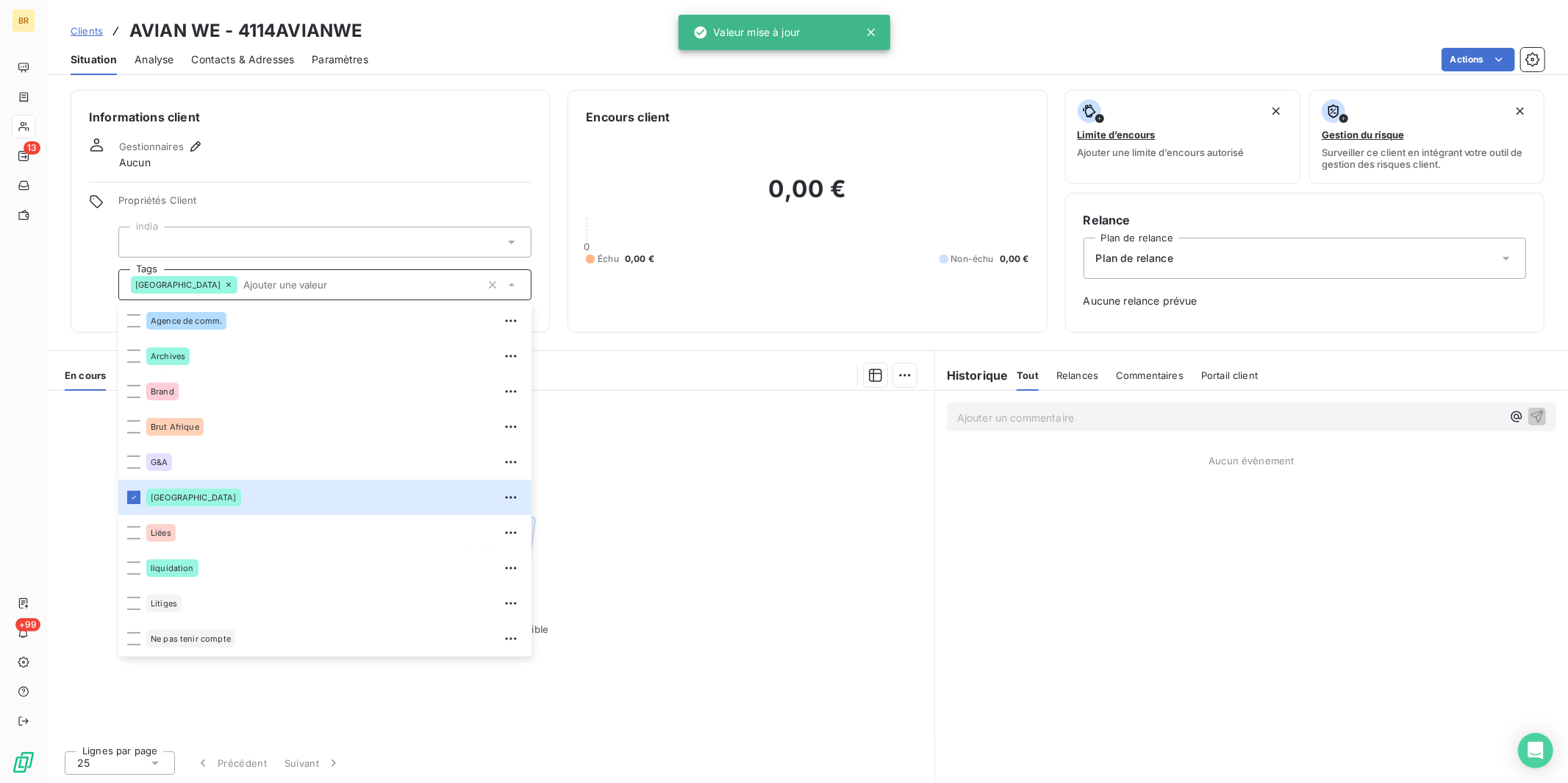
click at [311, 211] on span "Propriétés Client" at bounding box center [325, 205] width 413 height 21
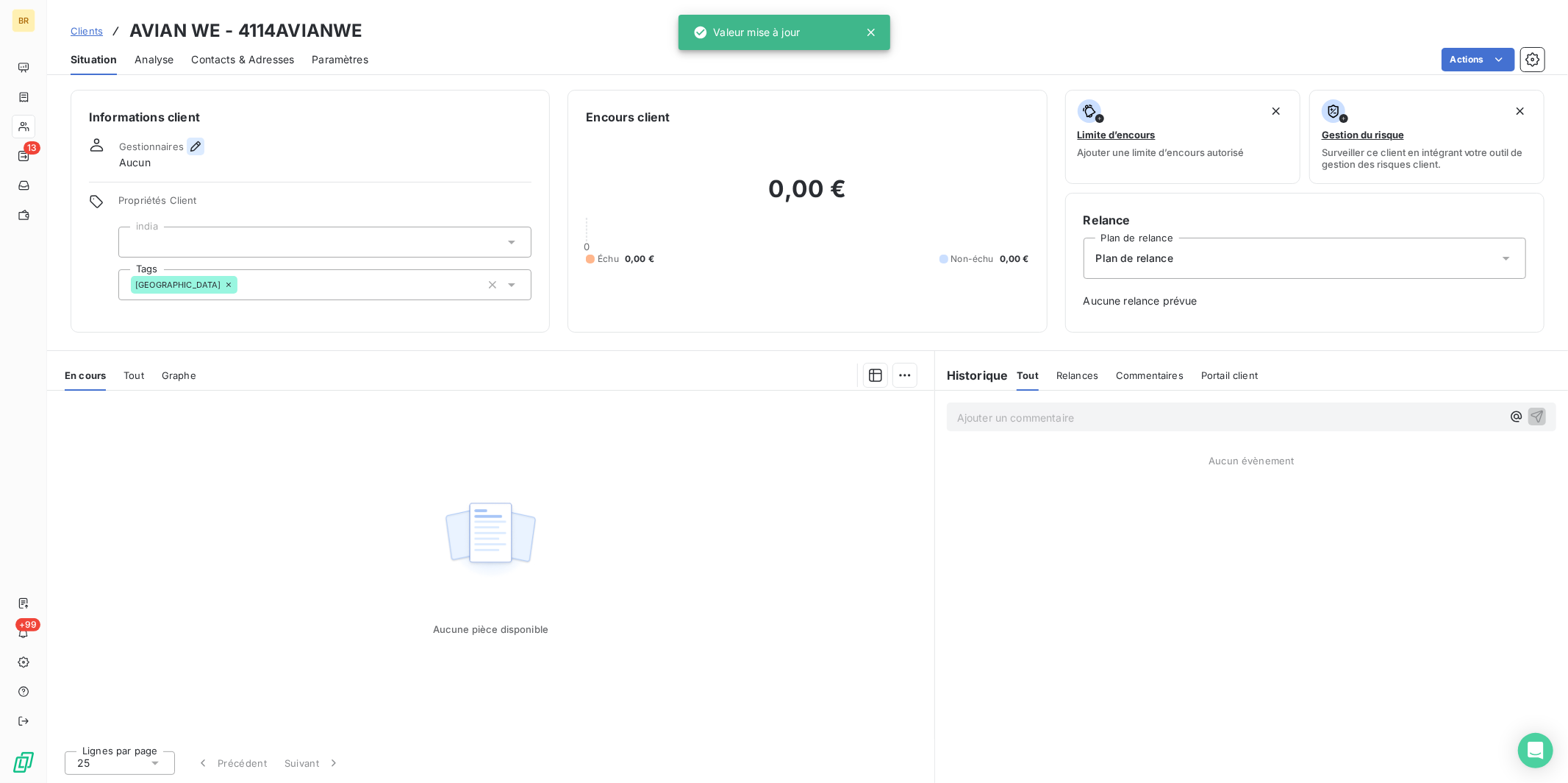
click at [197, 152] on icon "button" at bounding box center [196, 146] width 15 height 15
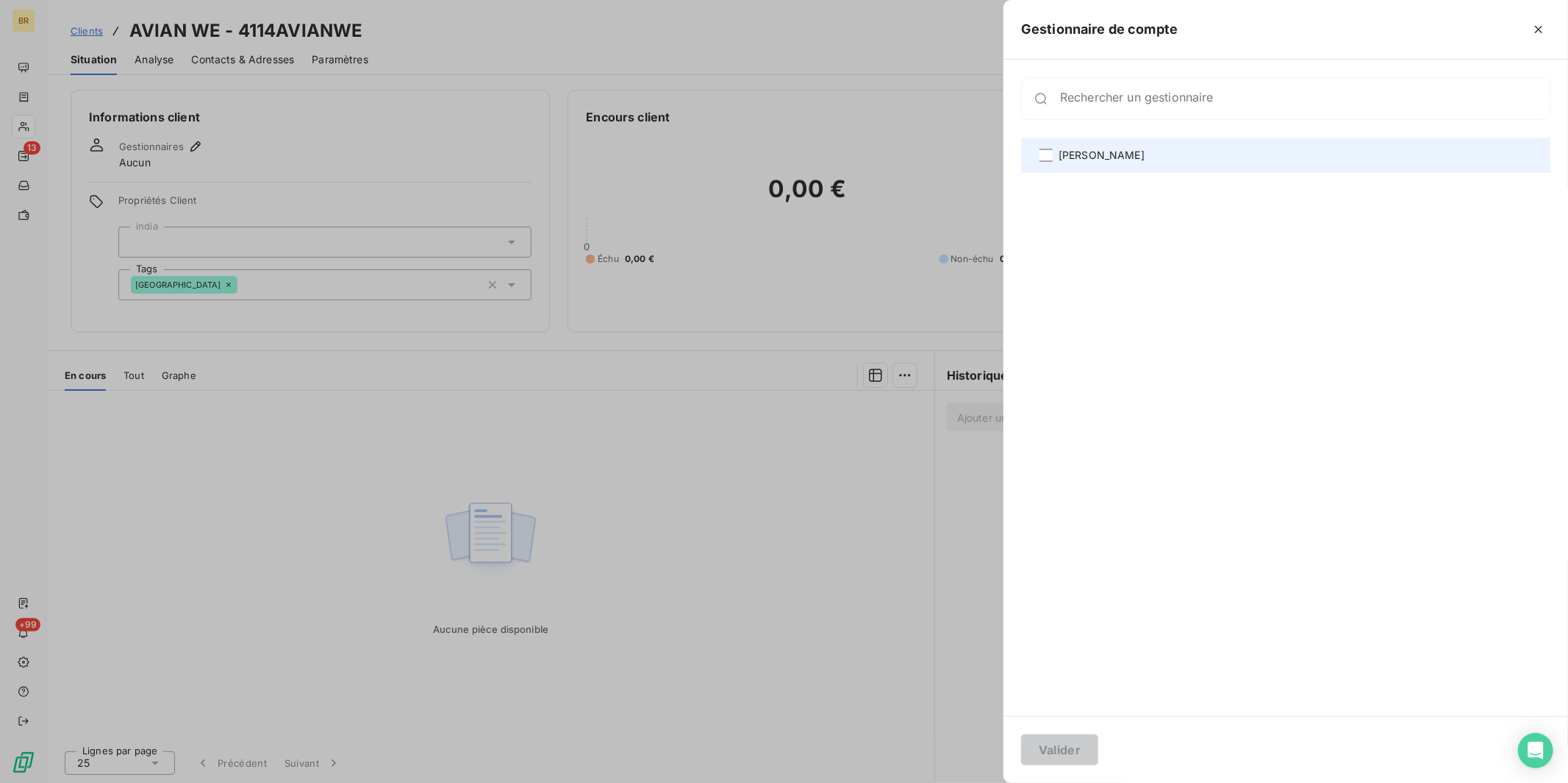
click at [1082, 152] on span "[PERSON_NAME]" at bounding box center [1102, 155] width 86 height 15
click at [1048, 671] on button "Valider" at bounding box center [1059, 749] width 77 height 31
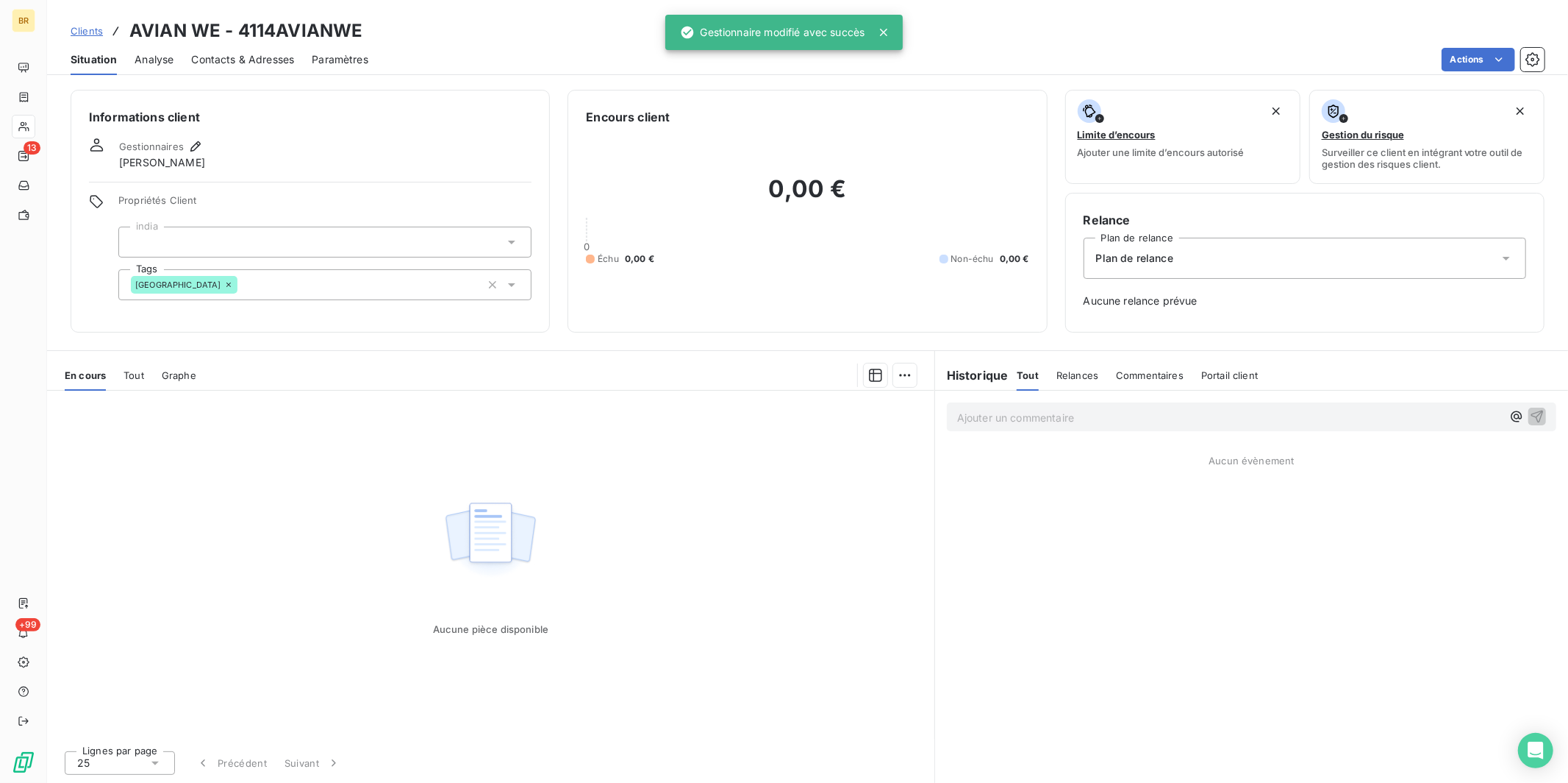
click at [1193, 272] on div "Plan de relance" at bounding box center [1305, 258] width 443 height 41
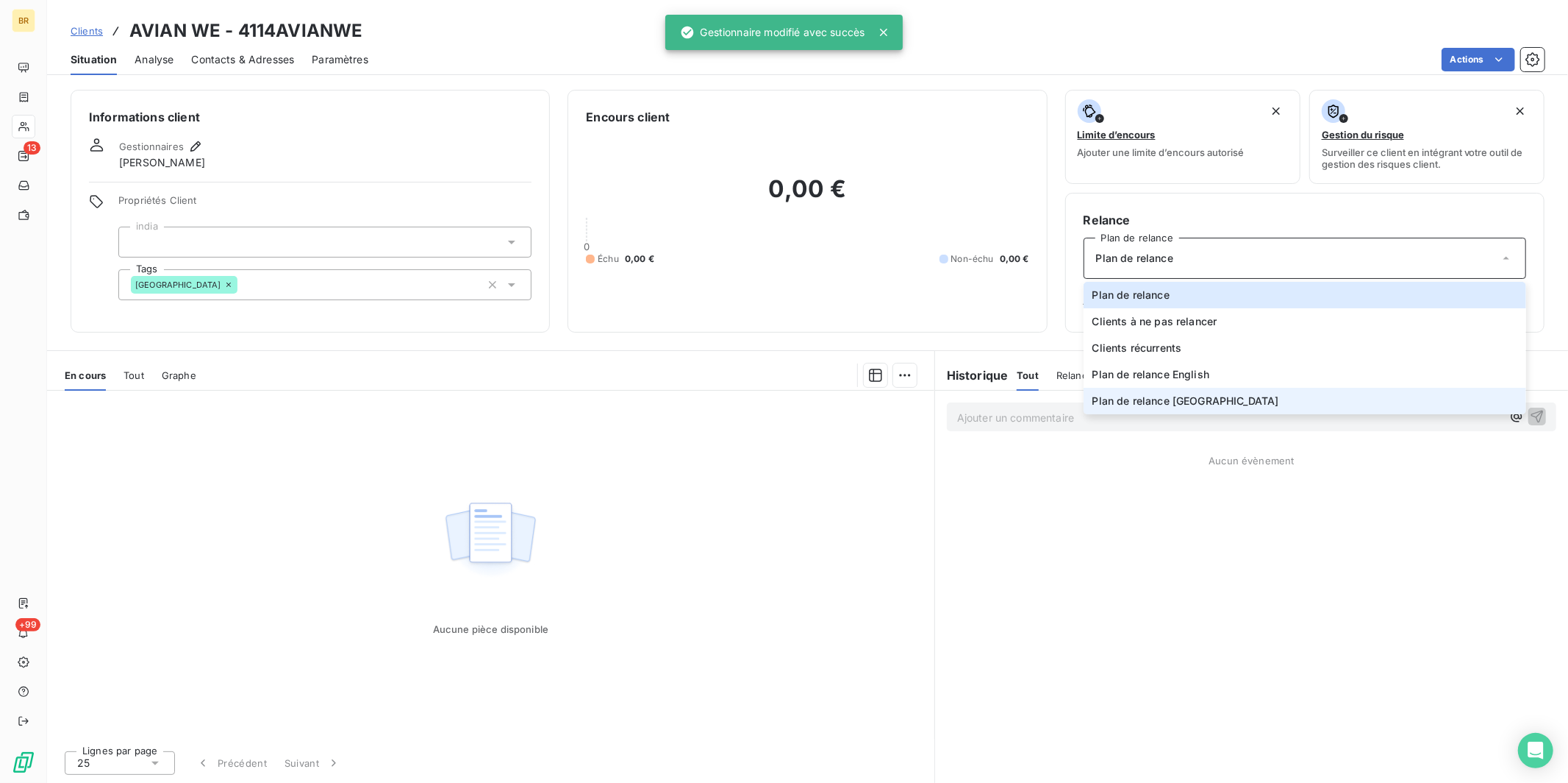
click at [1168, 404] on span "Plan de relance [GEOGRAPHIC_DATA]" at bounding box center [1185, 401] width 187 height 15
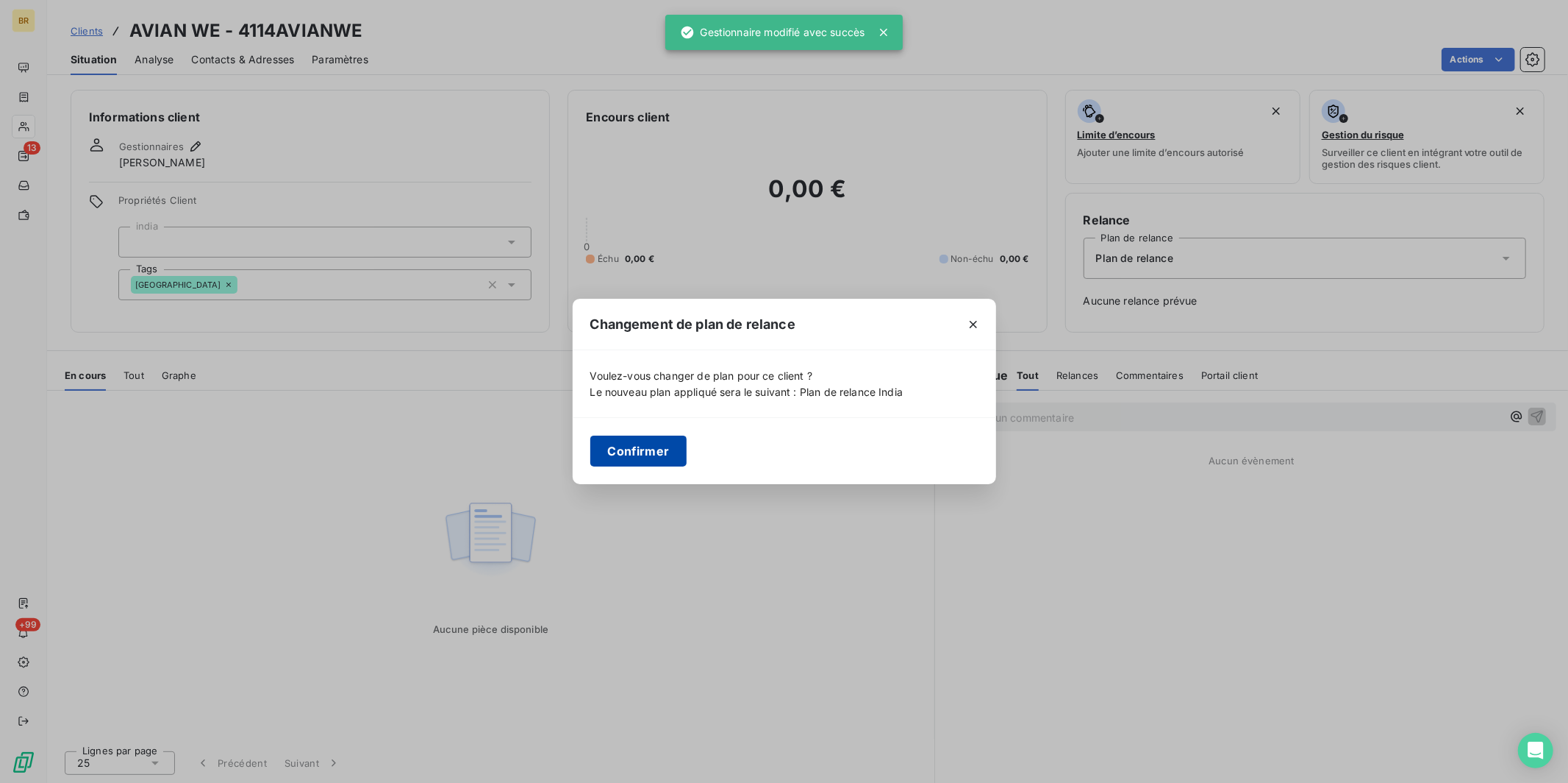
click at [644, 453] on button "Confirmer" at bounding box center [638, 451] width 97 height 31
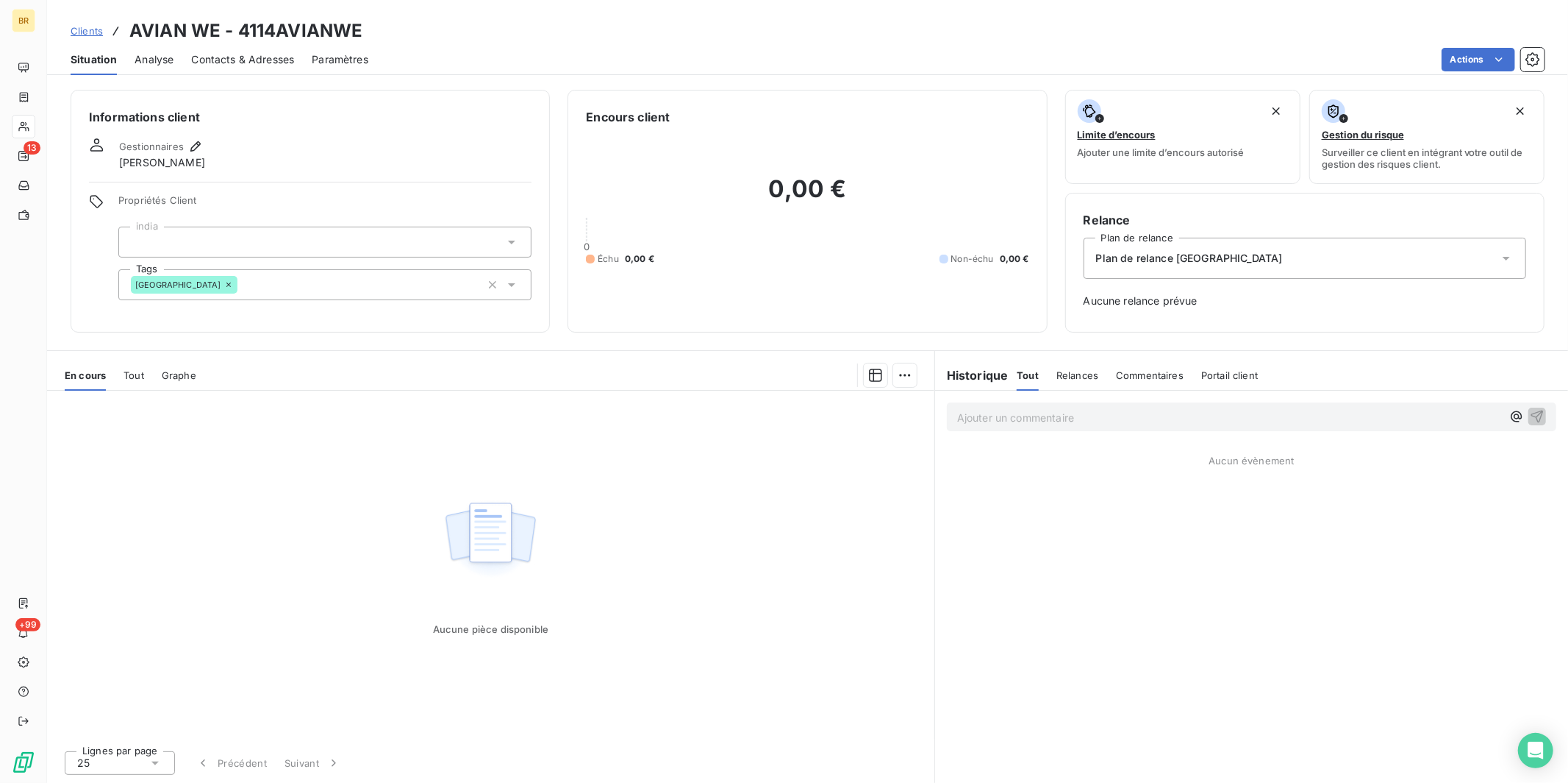
click at [83, 27] on span "Clients" at bounding box center [86, 31] width 32 height 12
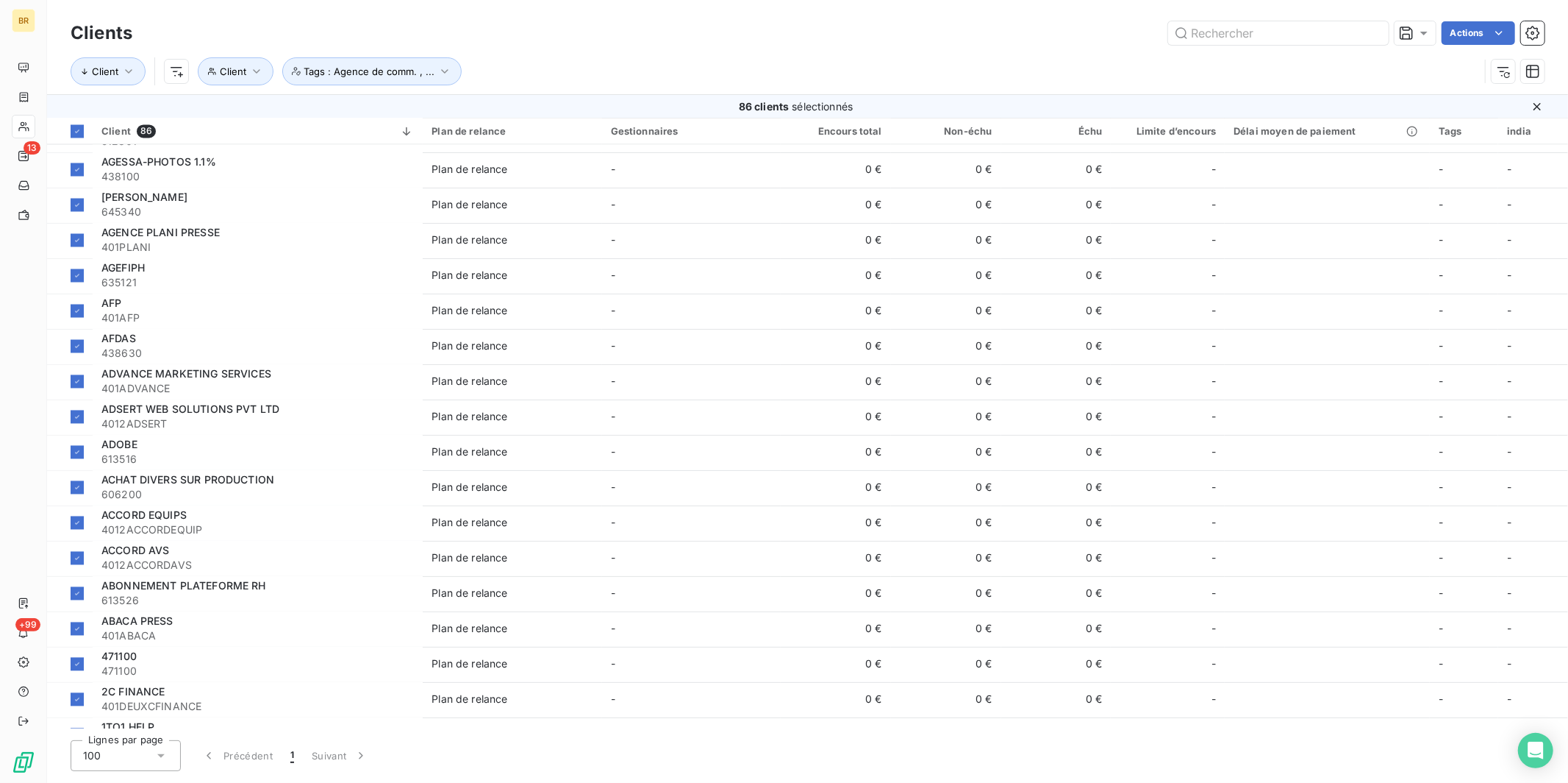
scroll to position [2452, 0]
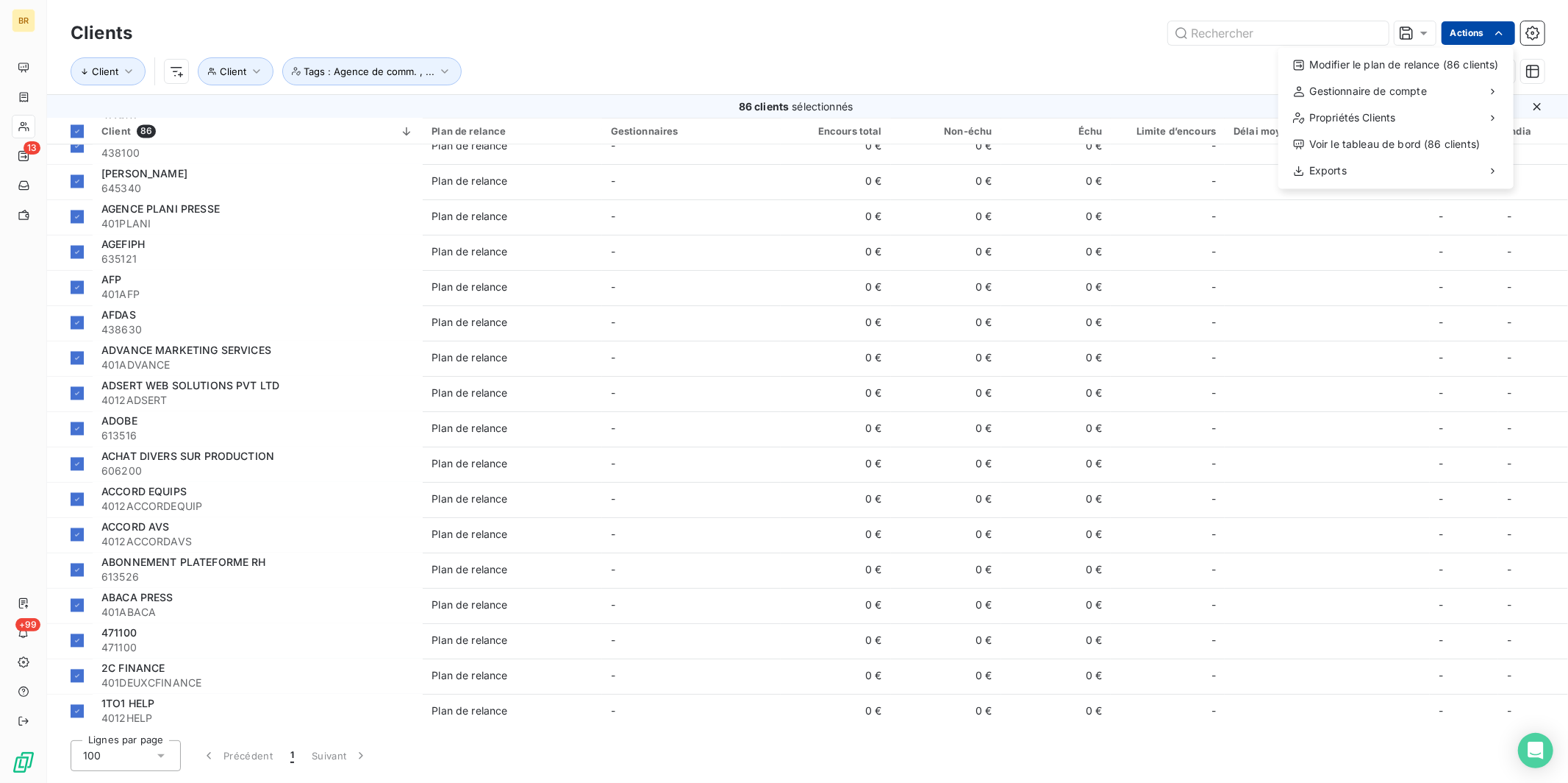
click at [1234, 29] on html "BR 13 +99 Clients Actions Modifier le plan de relance (86 clients) Gestionnaire…" at bounding box center [784, 392] width 1568 height 783
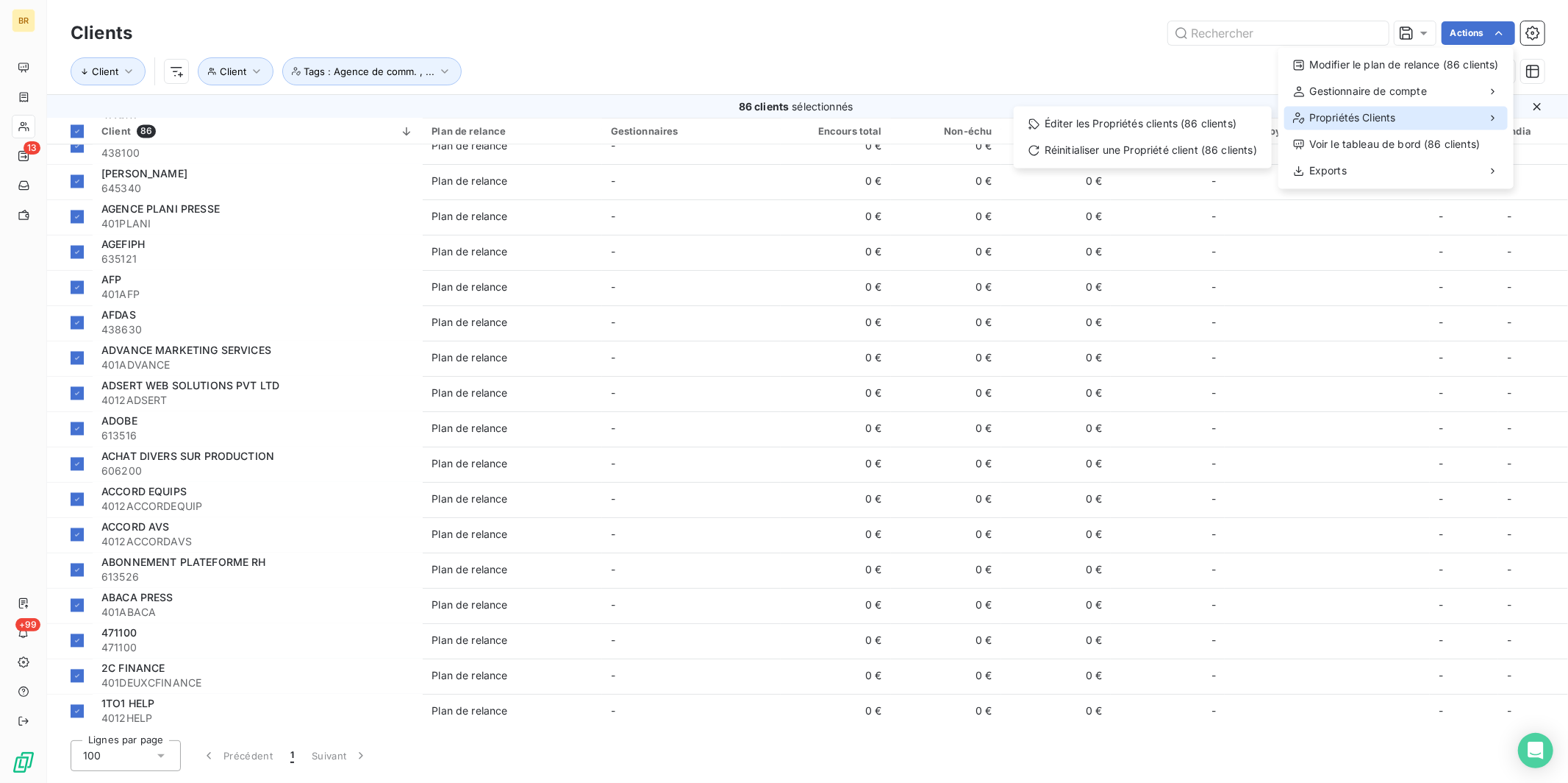
click at [1234, 115] on span "Propriétés Clients" at bounding box center [1352, 118] width 86 height 15
click at [1212, 128] on div "Éditer les Propriétés clients (86 clients)" at bounding box center [1143, 123] width 246 height 23
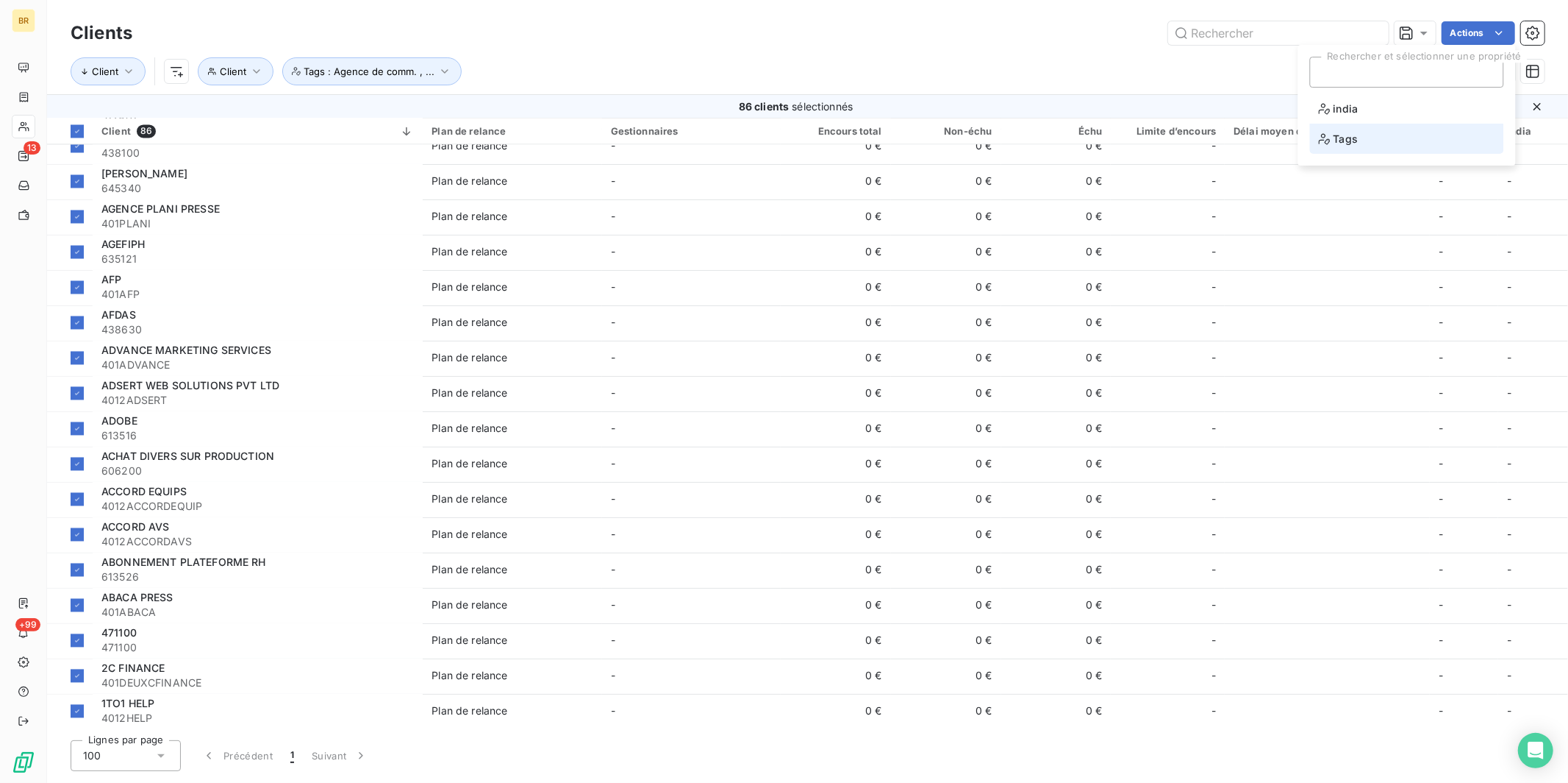
click at [1234, 141] on span "Tags" at bounding box center [1339, 139] width 39 height 19
click at [1234, 151] on span "Ne pas tenir compte" at bounding box center [1383, 151] width 80 height 8
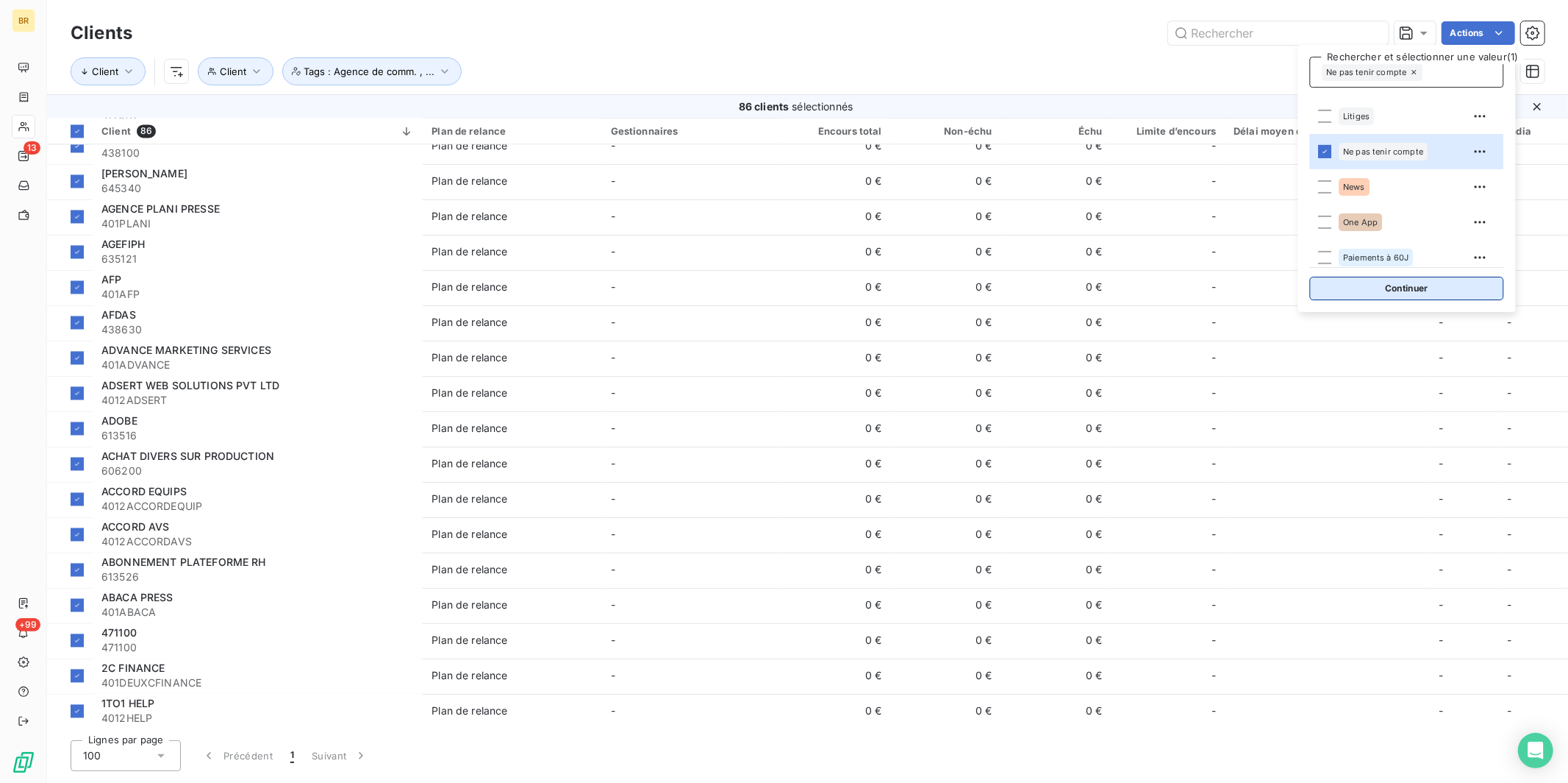
click at [1234, 289] on button "Continuer" at bounding box center [1407, 288] width 194 height 23
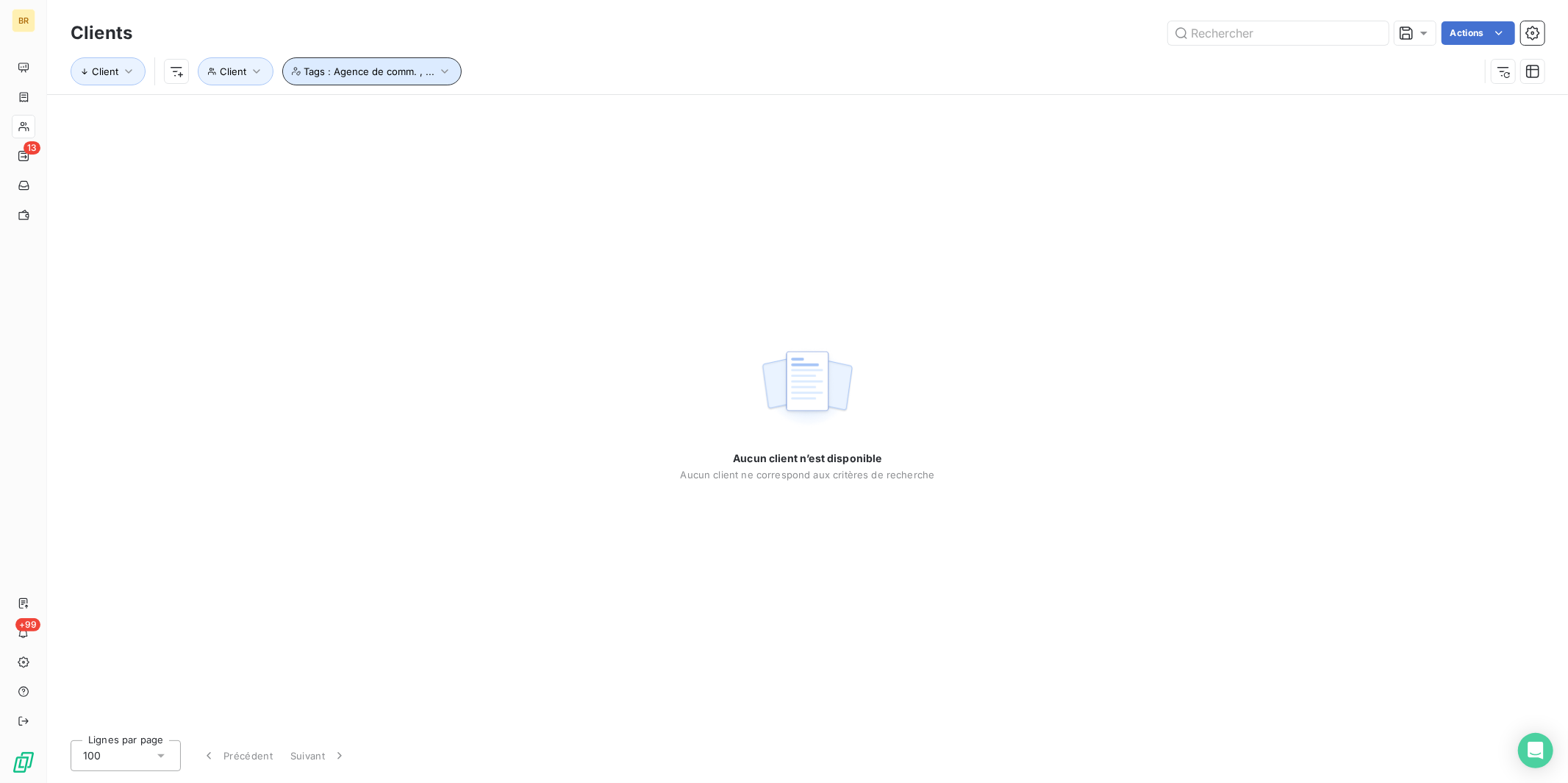
click at [445, 67] on icon "button" at bounding box center [445, 71] width 15 height 15
click at [541, 111] on icon at bounding box center [539, 110] width 8 height 8
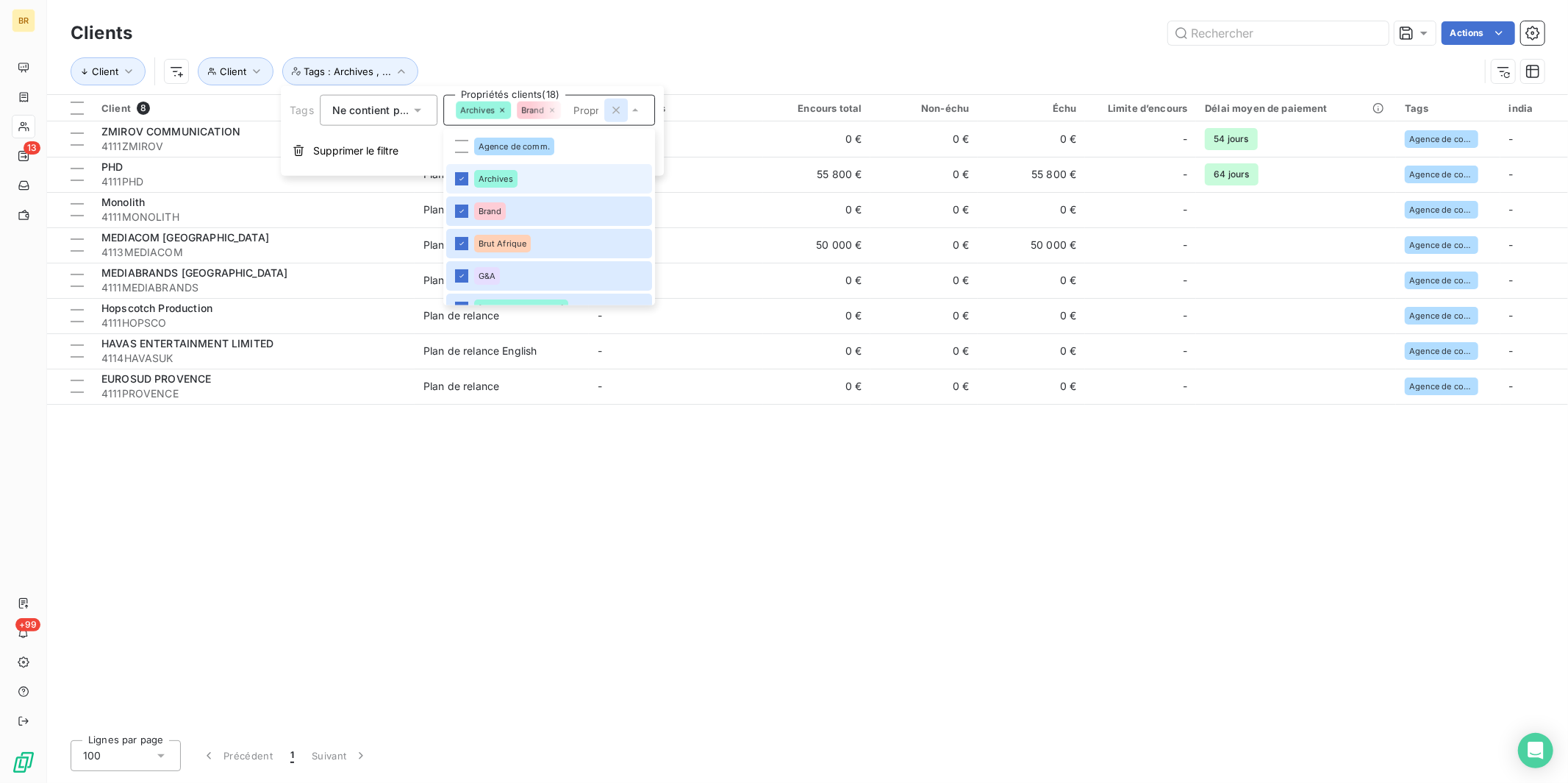
click at [619, 110] on icon "button" at bounding box center [617, 111] width 15 height 15
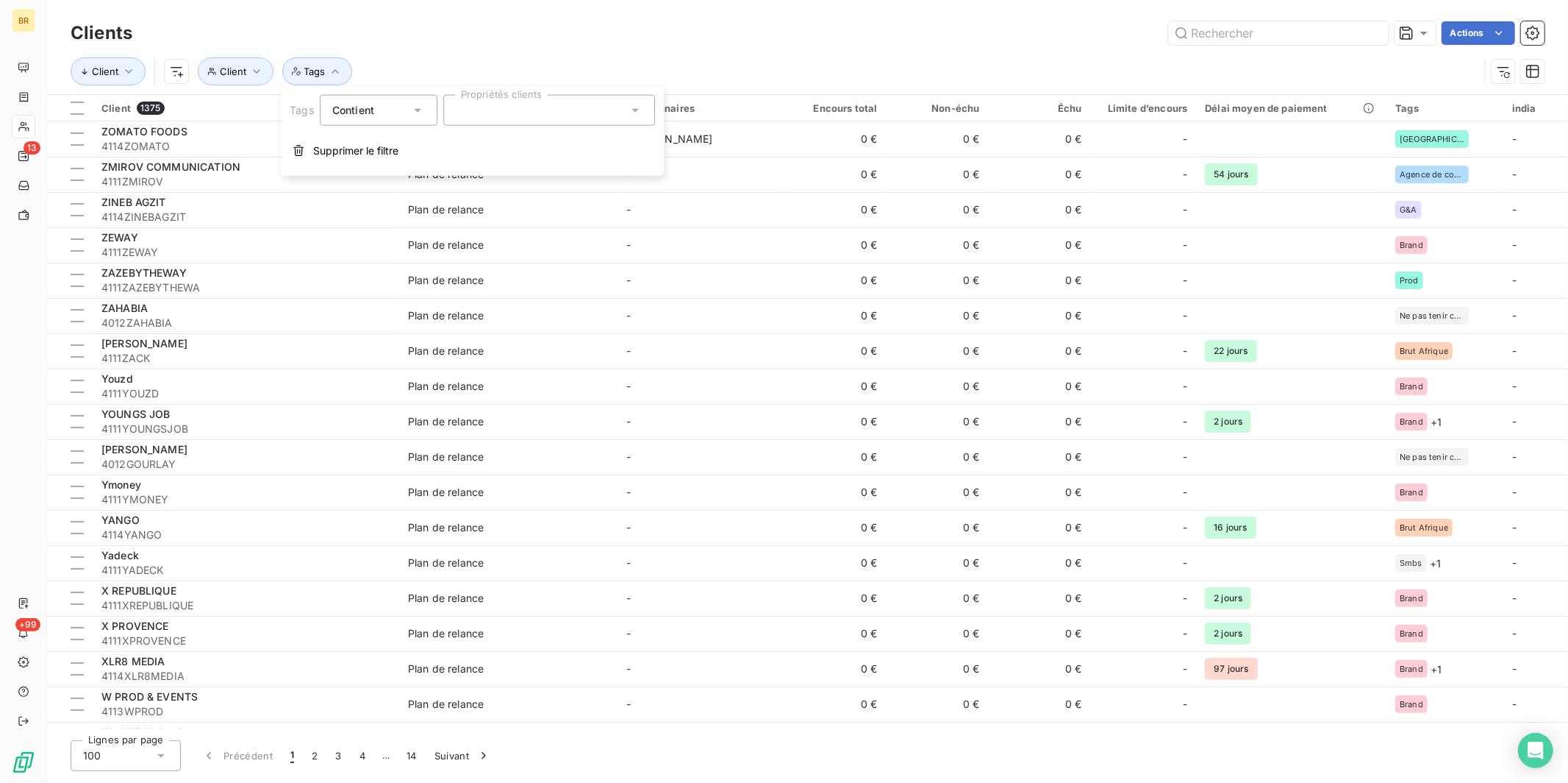
click at [519, 107] on div at bounding box center [549, 110] width 212 height 31
type input "ne pas"
click at [510, 150] on div "Ne pas tenir compte" at bounding box center [518, 146] width 89 height 18
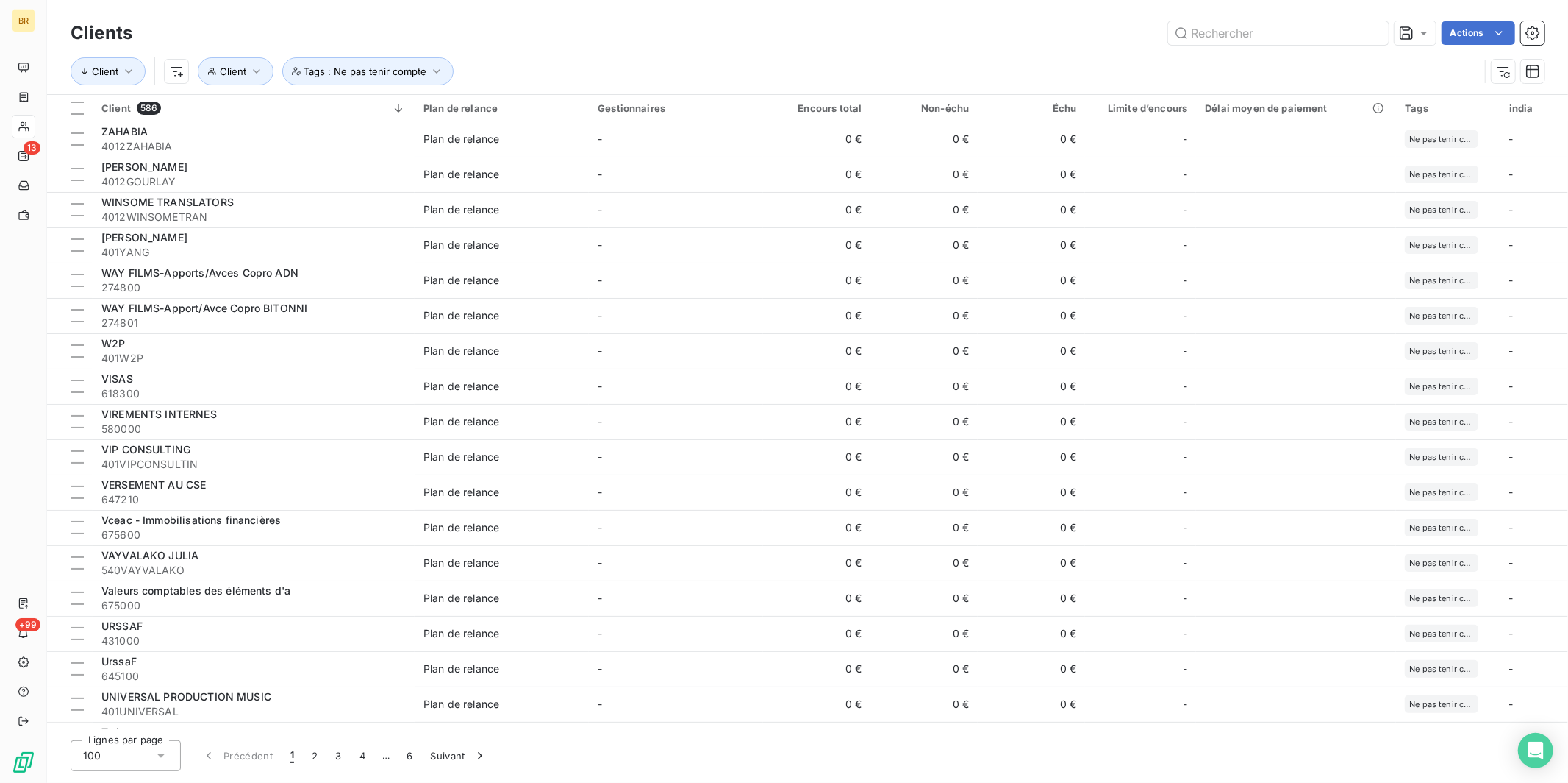
click at [574, 49] on div "Client Client Tags : Ne pas tenir compte" at bounding box center [807, 71] width 1474 height 46
click at [247, 72] on button "Client" at bounding box center [236, 71] width 76 height 28
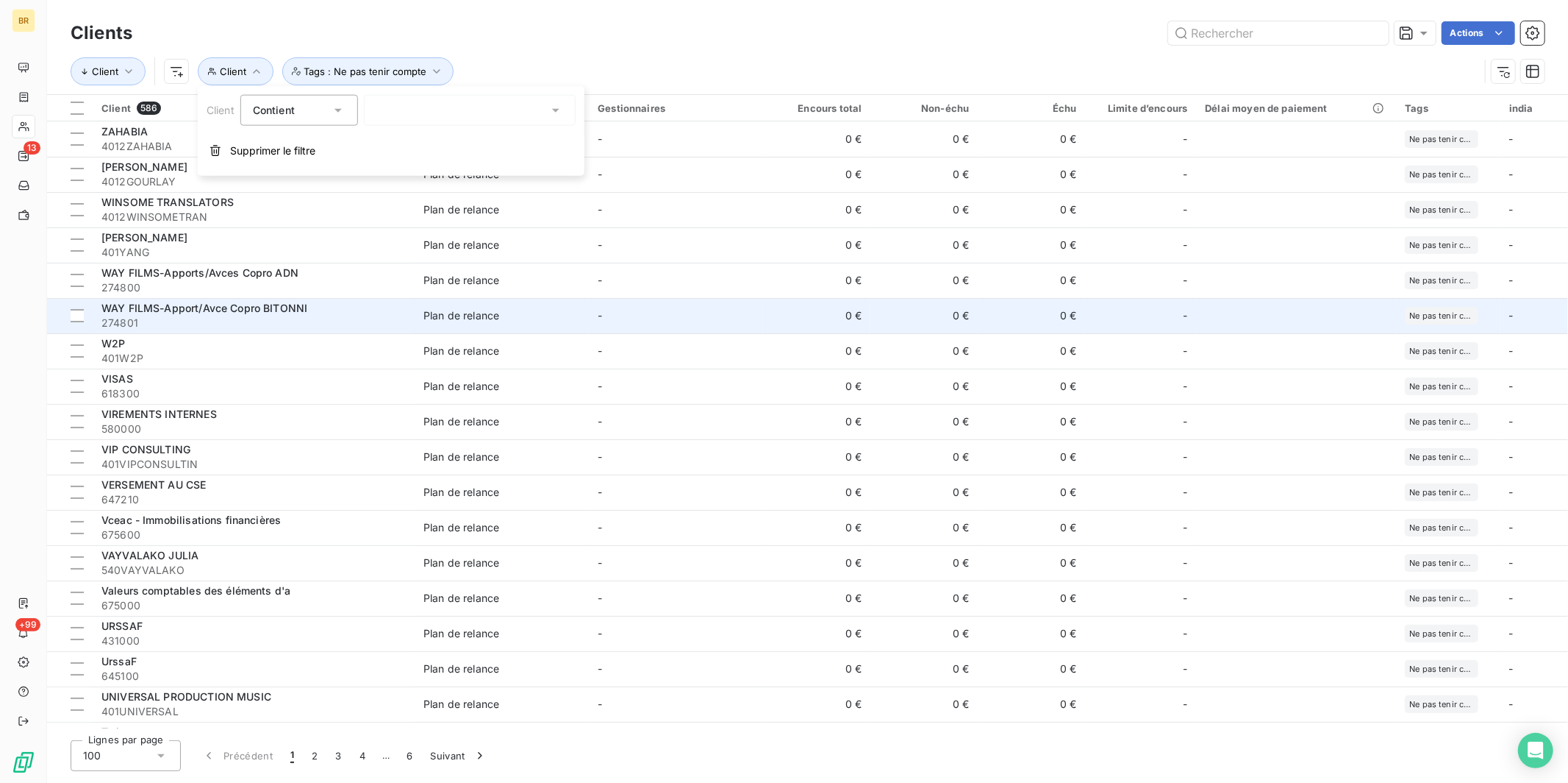
click at [182, 317] on span "274801" at bounding box center [253, 323] width 304 height 15
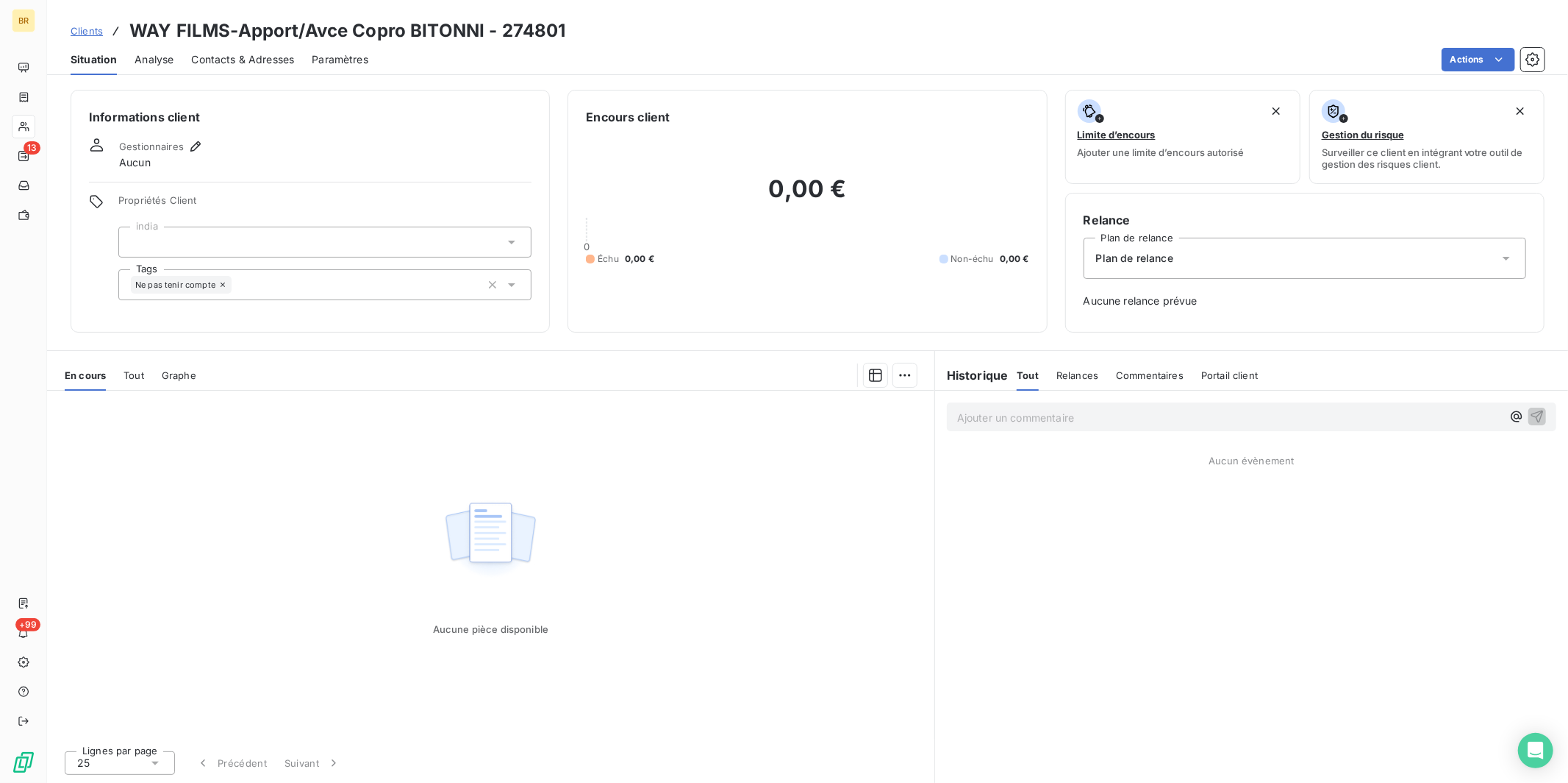
click at [88, 29] on span "Clients" at bounding box center [86, 31] width 32 height 12
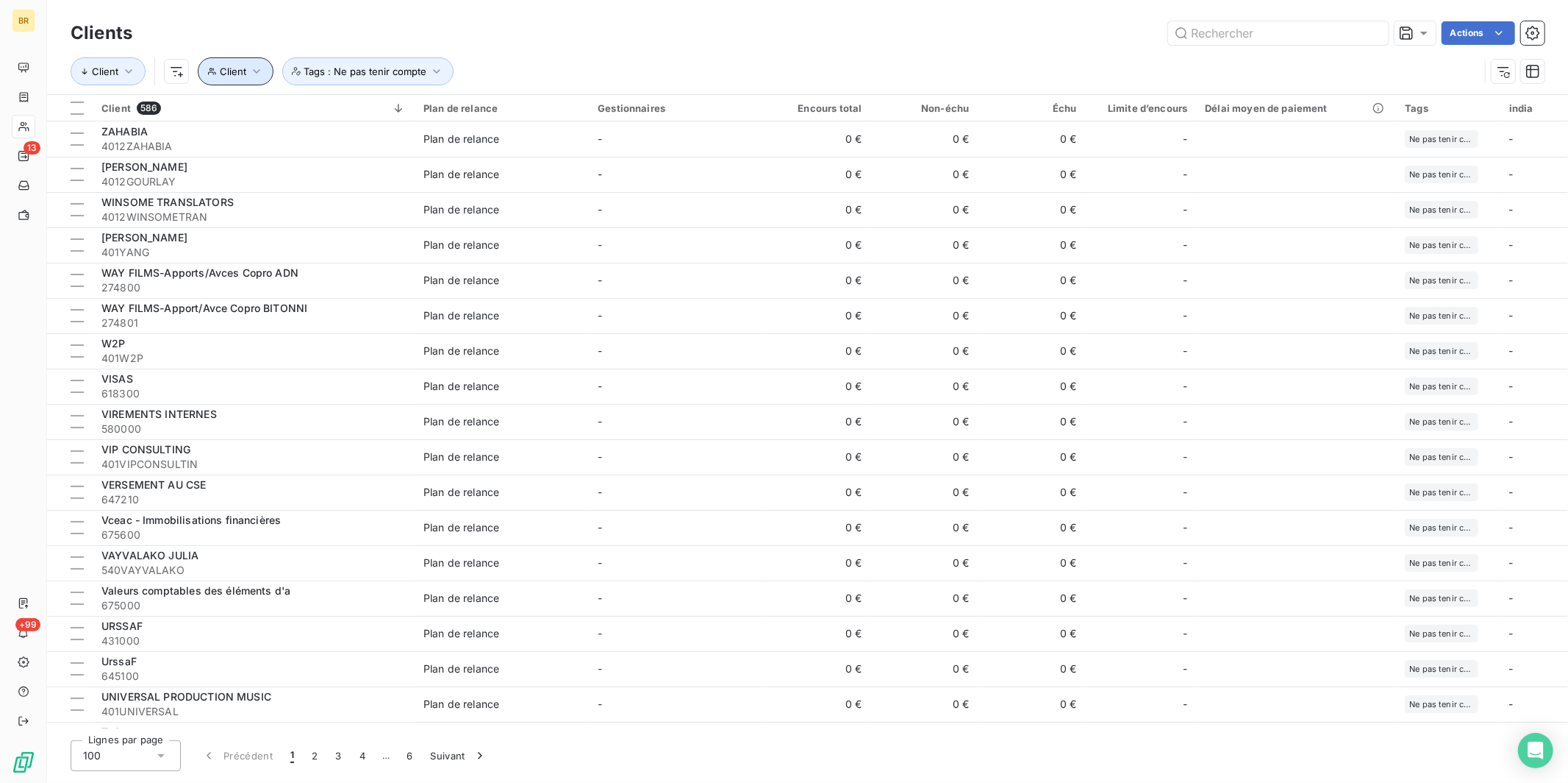
click at [263, 69] on button "Client" at bounding box center [236, 71] width 76 height 28
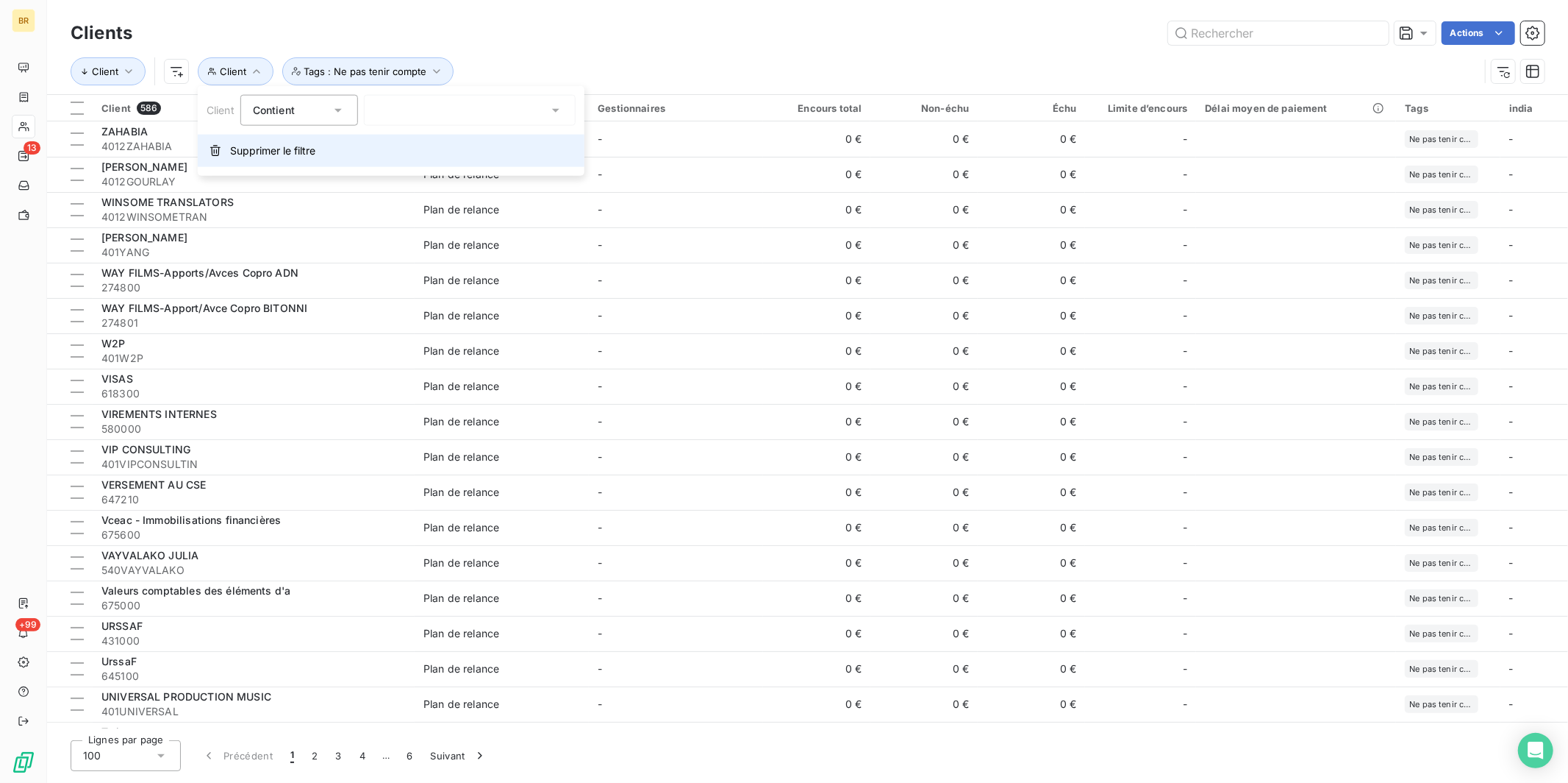
click at [281, 151] on span "Supprimer le filtre" at bounding box center [272, 151] width 85 height 15
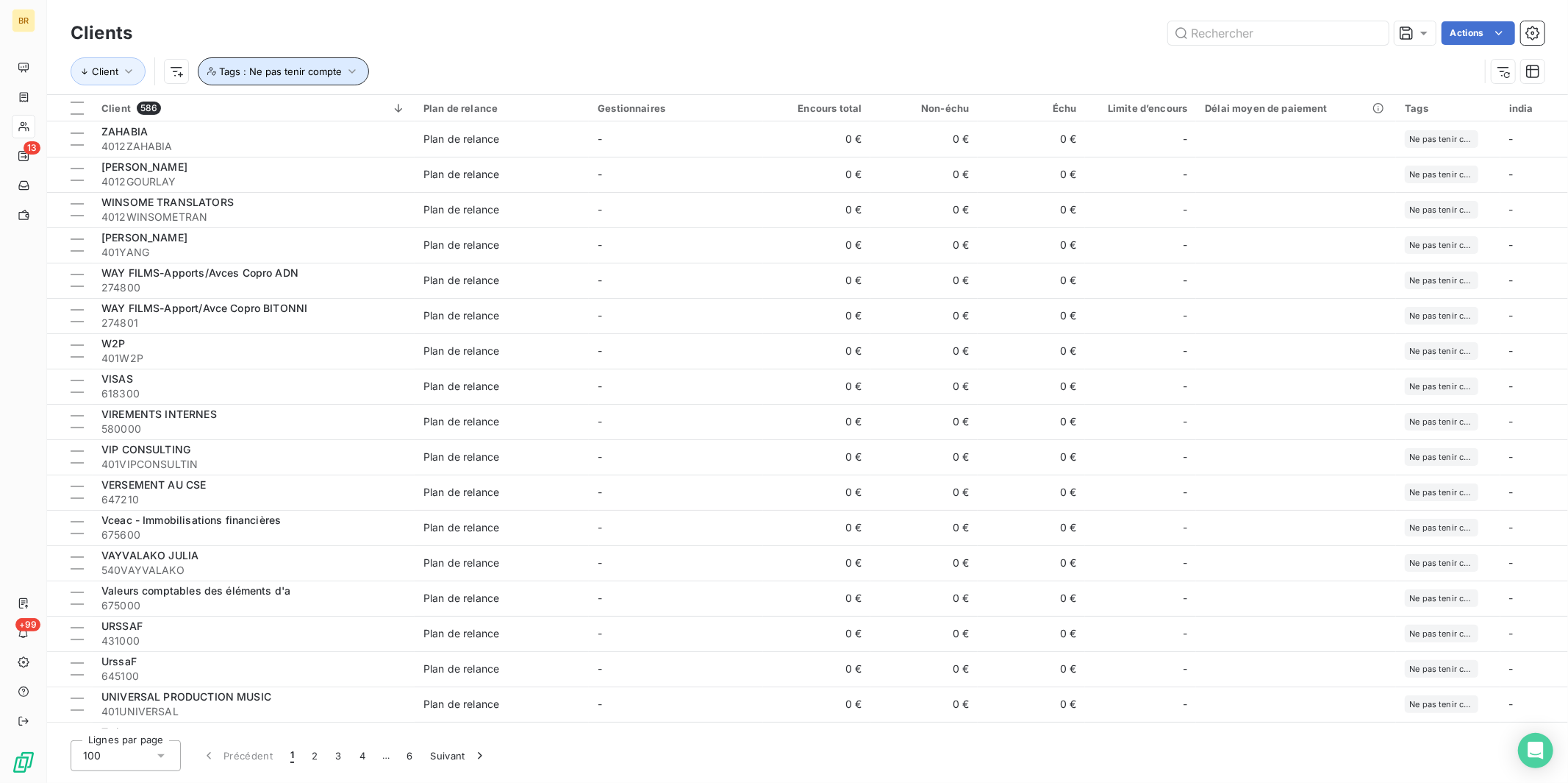
click at [344, 74] on icon "button" at bounding box center [352, 71] width 15 height 15
click at [297, 117] on div "Contient is" at bounding box center [287, 111] width 78 height 21
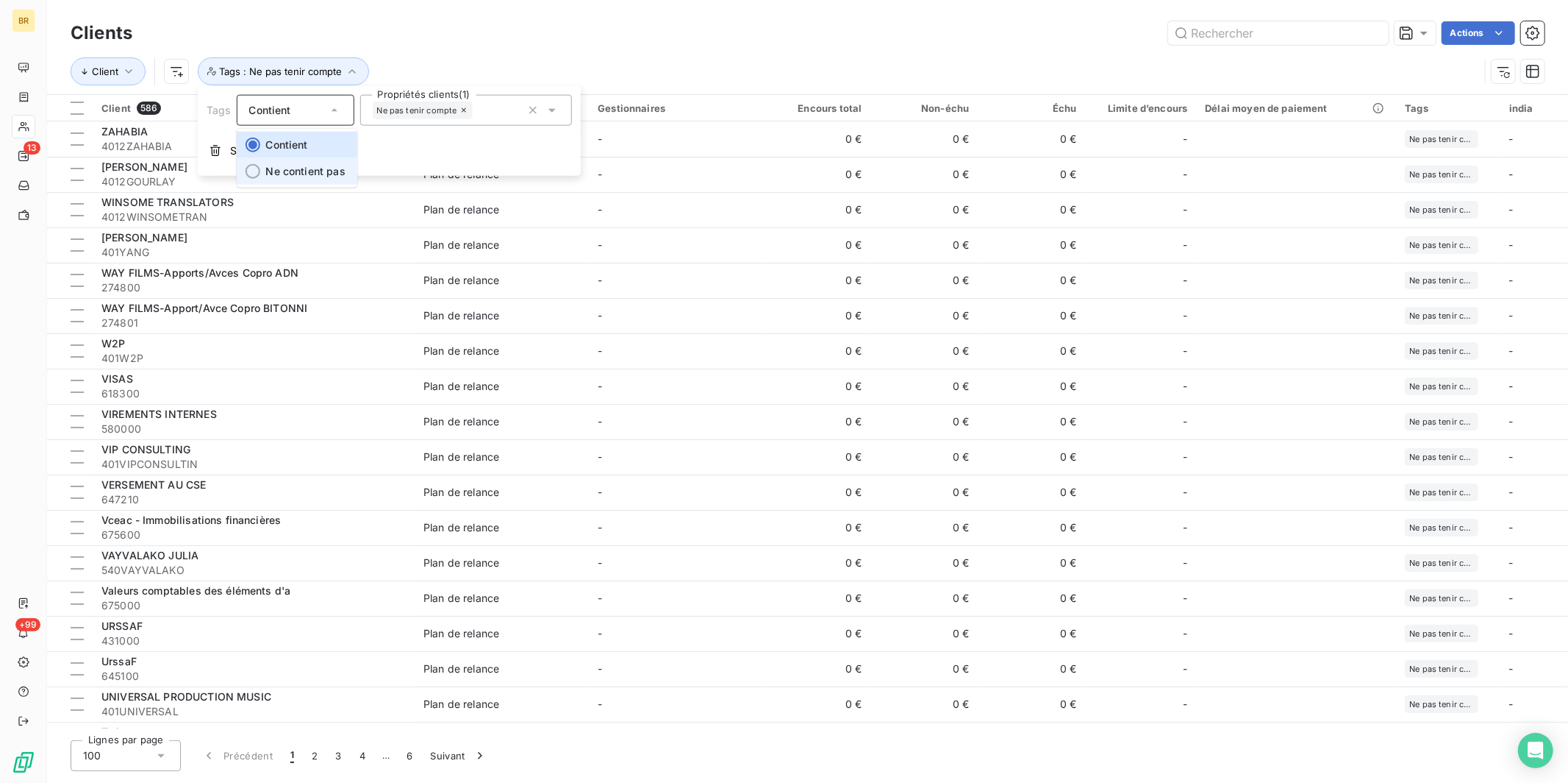
click at [297, 169] on span "Ne contient pas" at bounding box center [305, 170] width 80 height 12
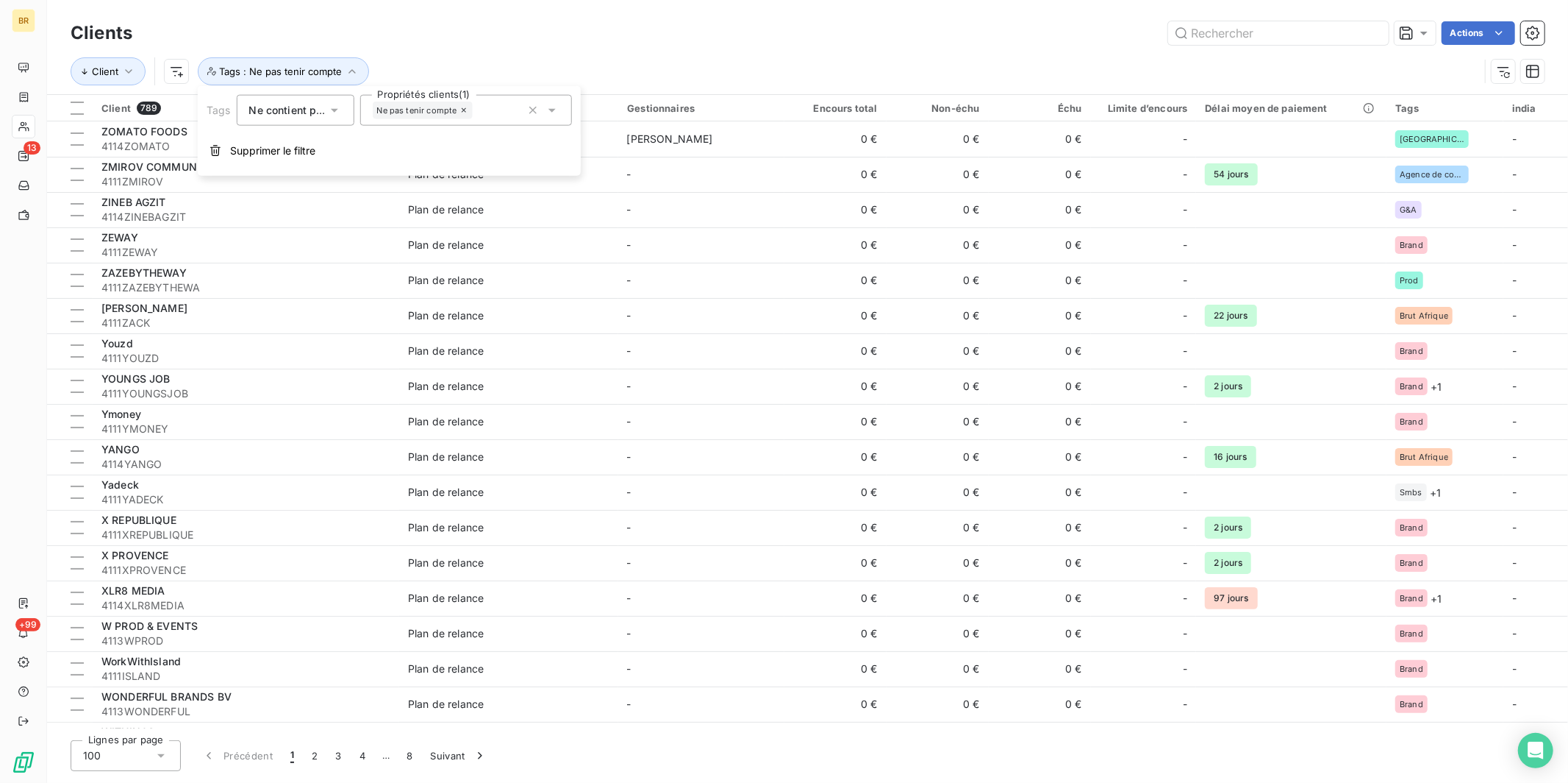
click at [548, 51] on div "Client Tags : Ne pas tenir compte" at bounding box center [807, 71] width 1474 height 46
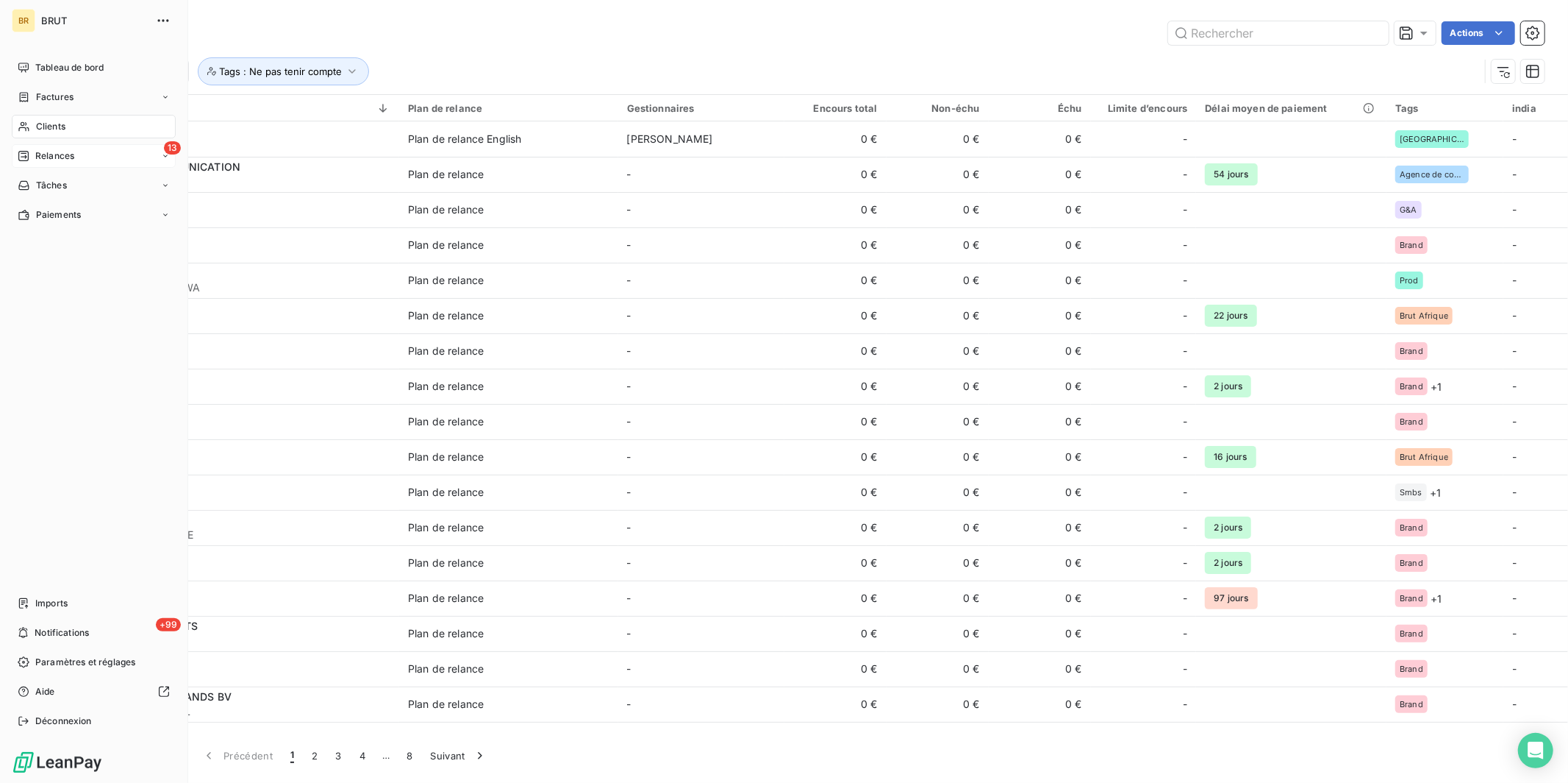
click at [70, 154] on span "Relances" at bounding box center [55, 156] width 39 height 13
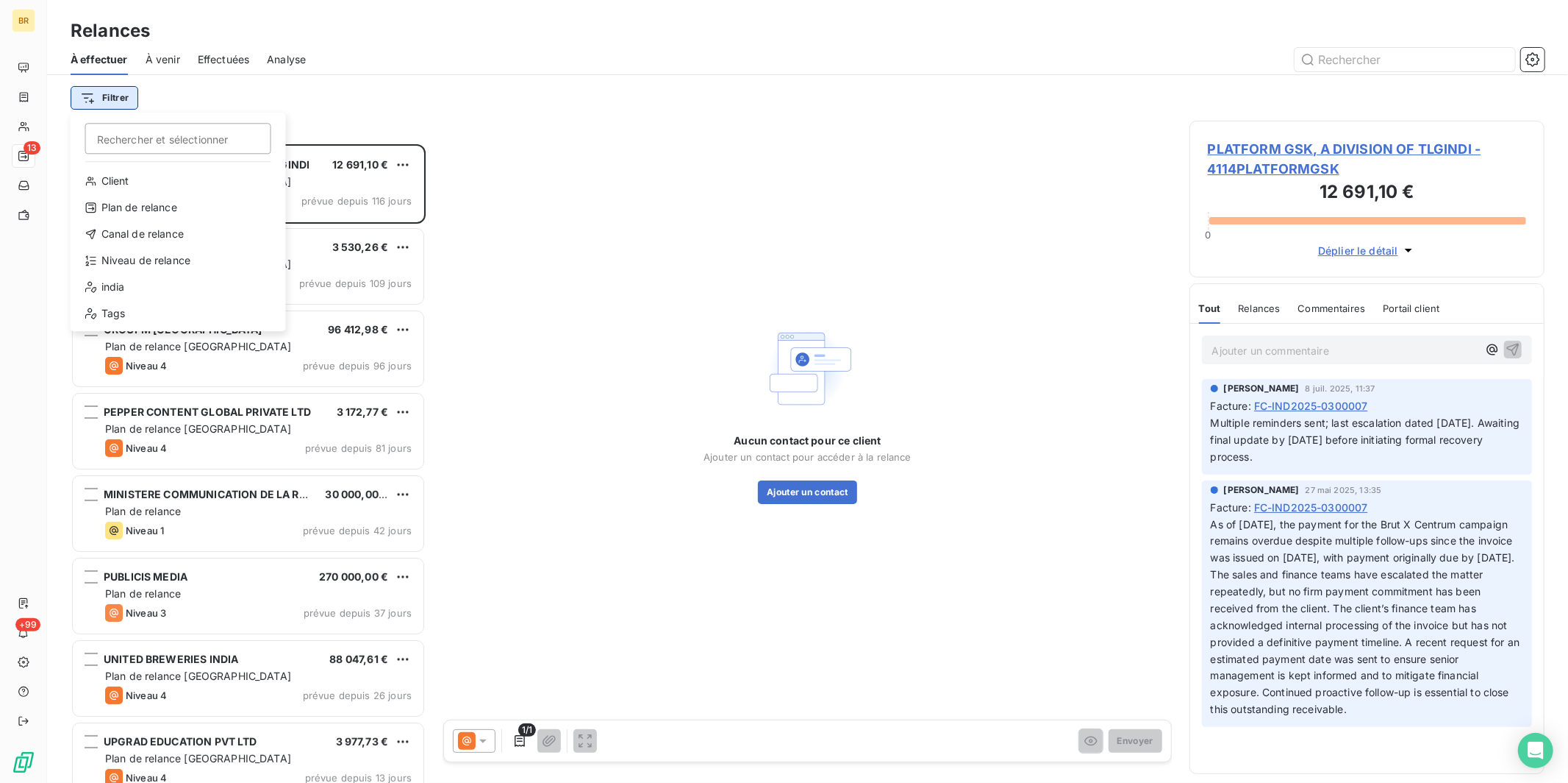
click at [111, 100] on html "BR 13 +99 Relances À effectuer À venir Effectuées Analyse Filtrer Rechercher et…" at bounding box center [784, 392] width 1568 height 783
click at [145, 208] on div "Plan de relance" at bounding box center [177, 207] width 204 height 23
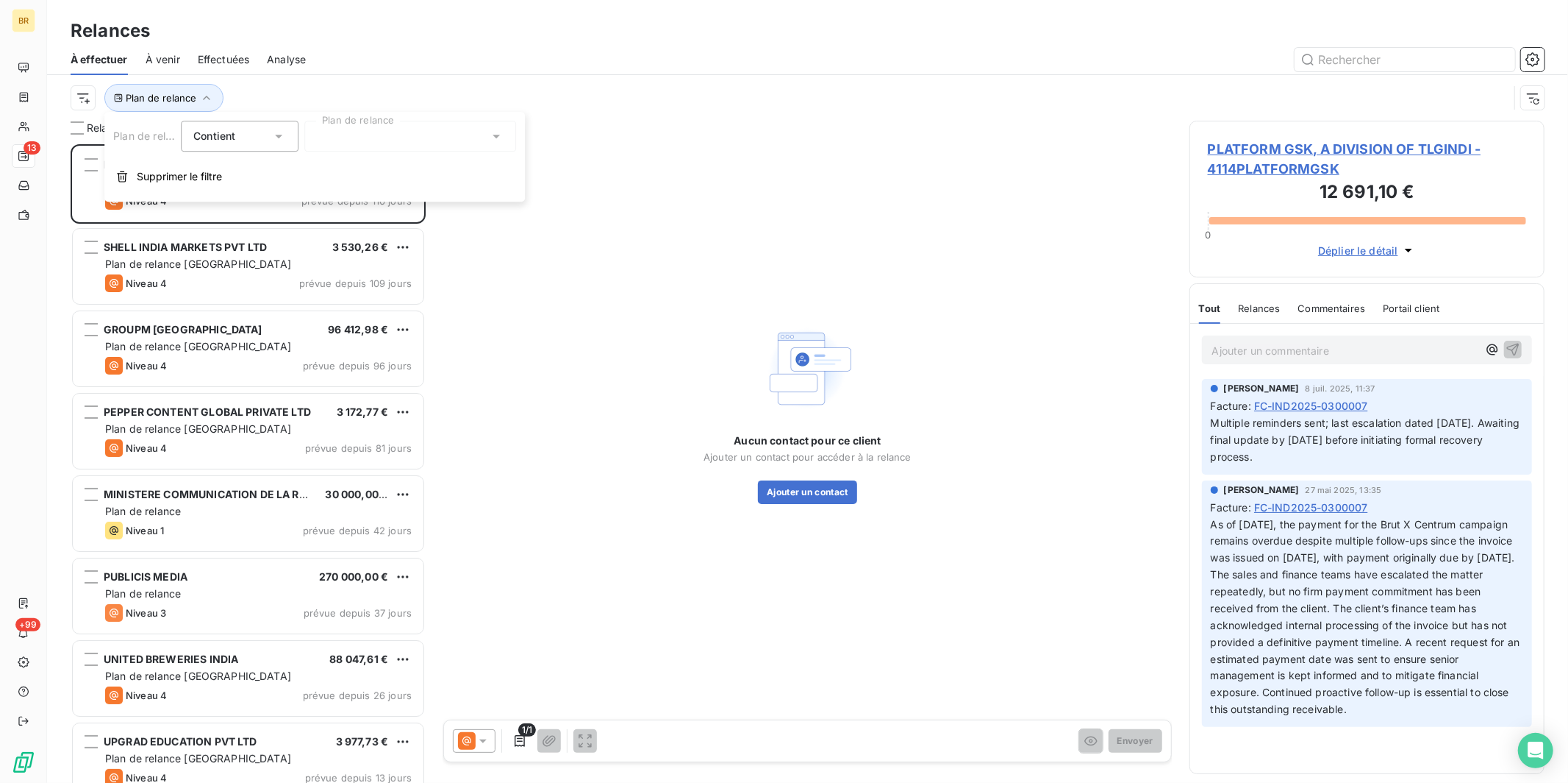
click at [256, 131] on div "Contient" at bounding box center [232, 136] width 78 height 21
click at [237, 193] on span "Ne contient pas" at bounding box center [250, 196] width 80 height 12
click at [378, 141] on div at bounding box center [410, 135] width 212 height 31
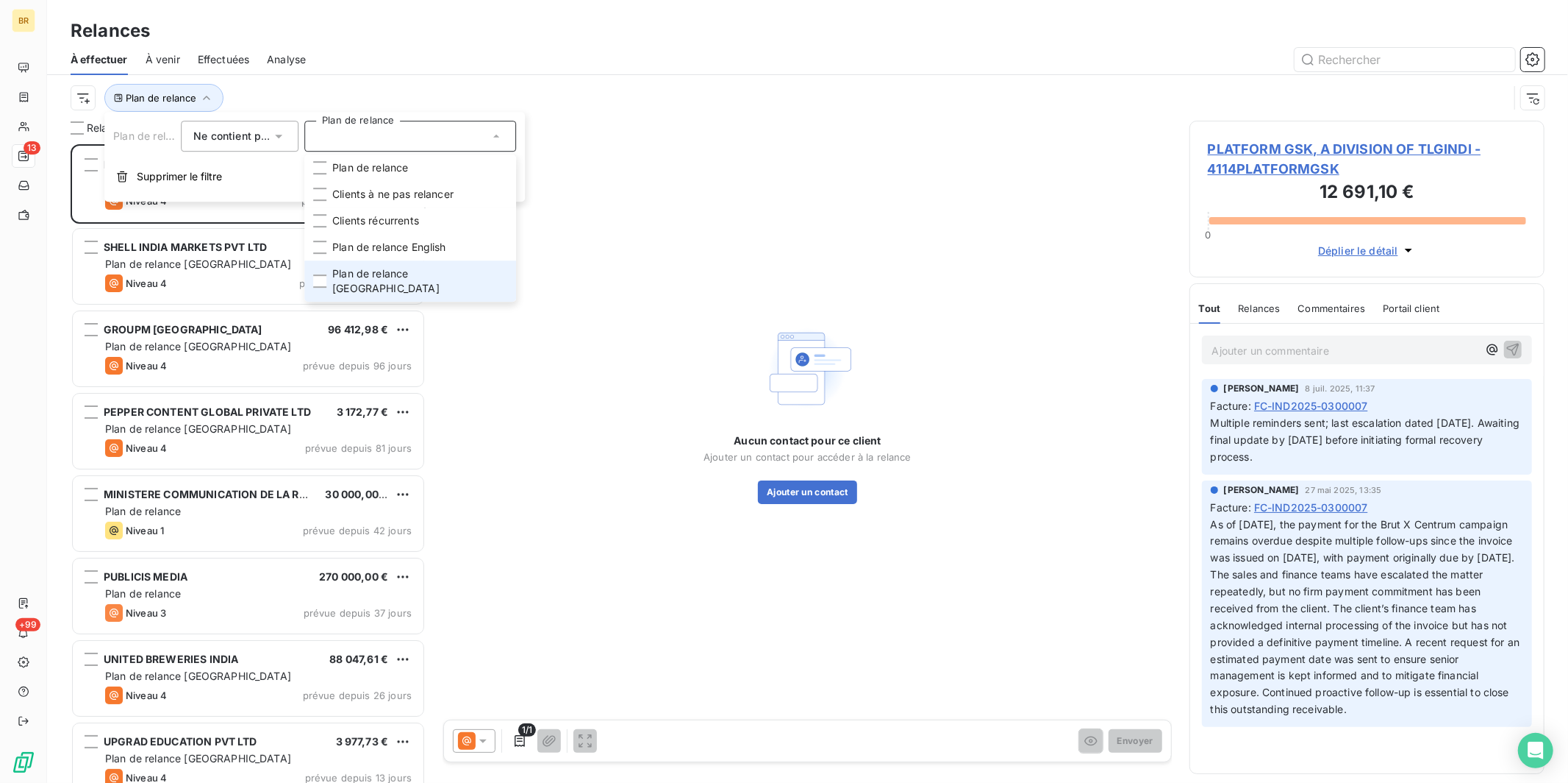
click at [382, 265] on li "Plan de relance [GEOGRAPHIC_DATA]" at bounding box center [410, 281] width 212 height 41
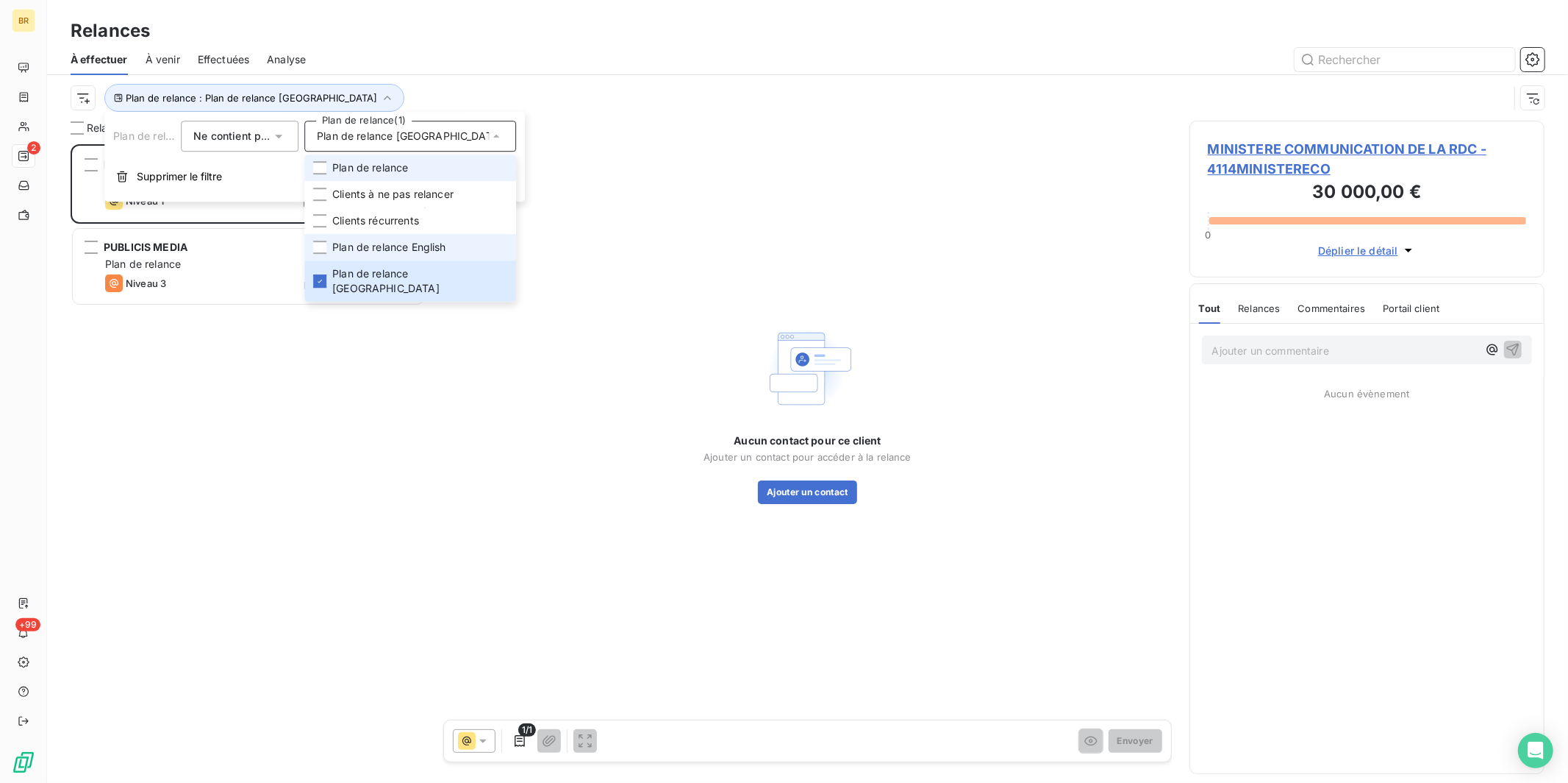
scroll to position [626, 343]
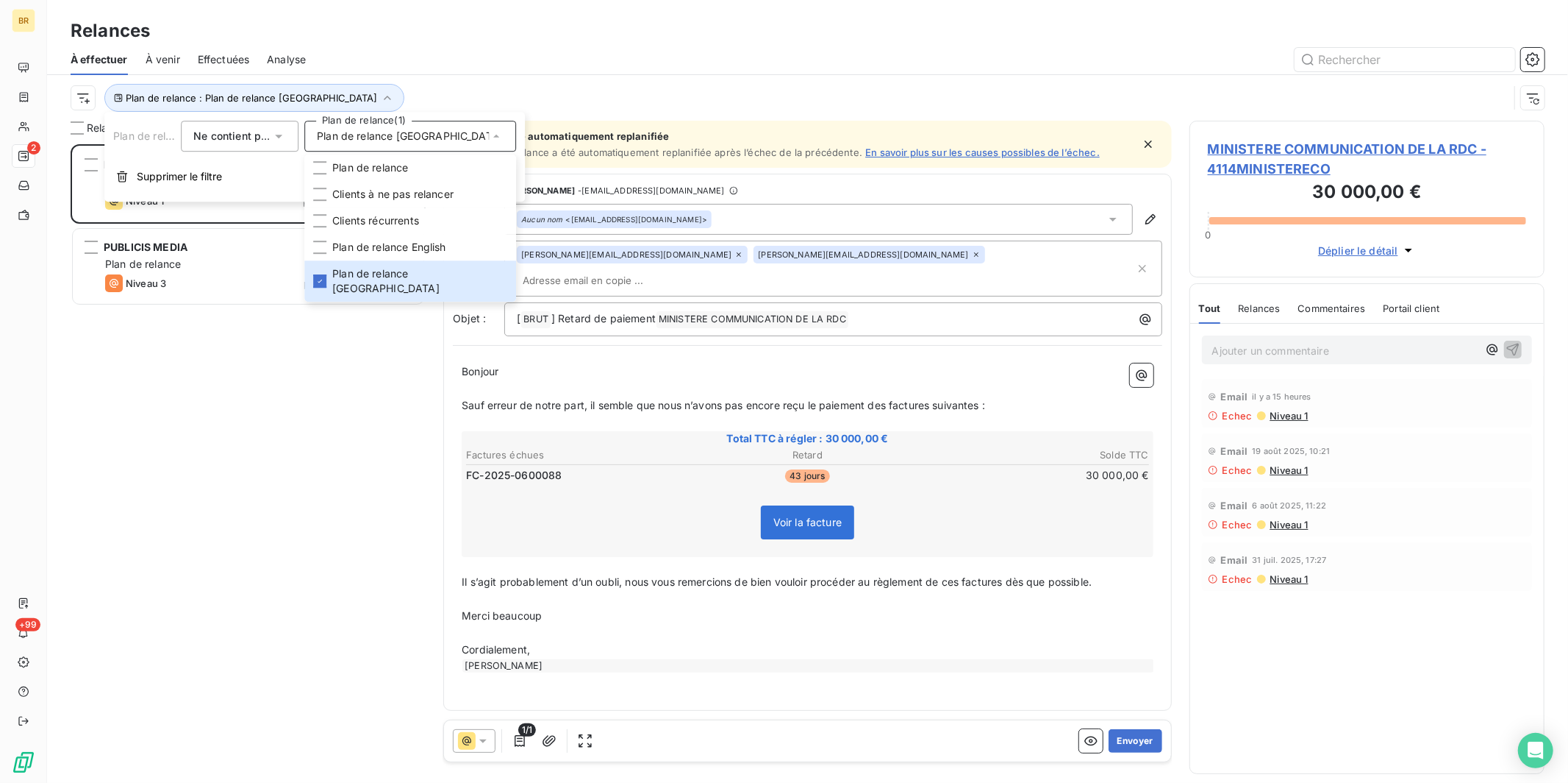
click at [491, 76] on div "Plan de relance : Plan de relance India" at bounding box center [807, 98] width 1474 height 46
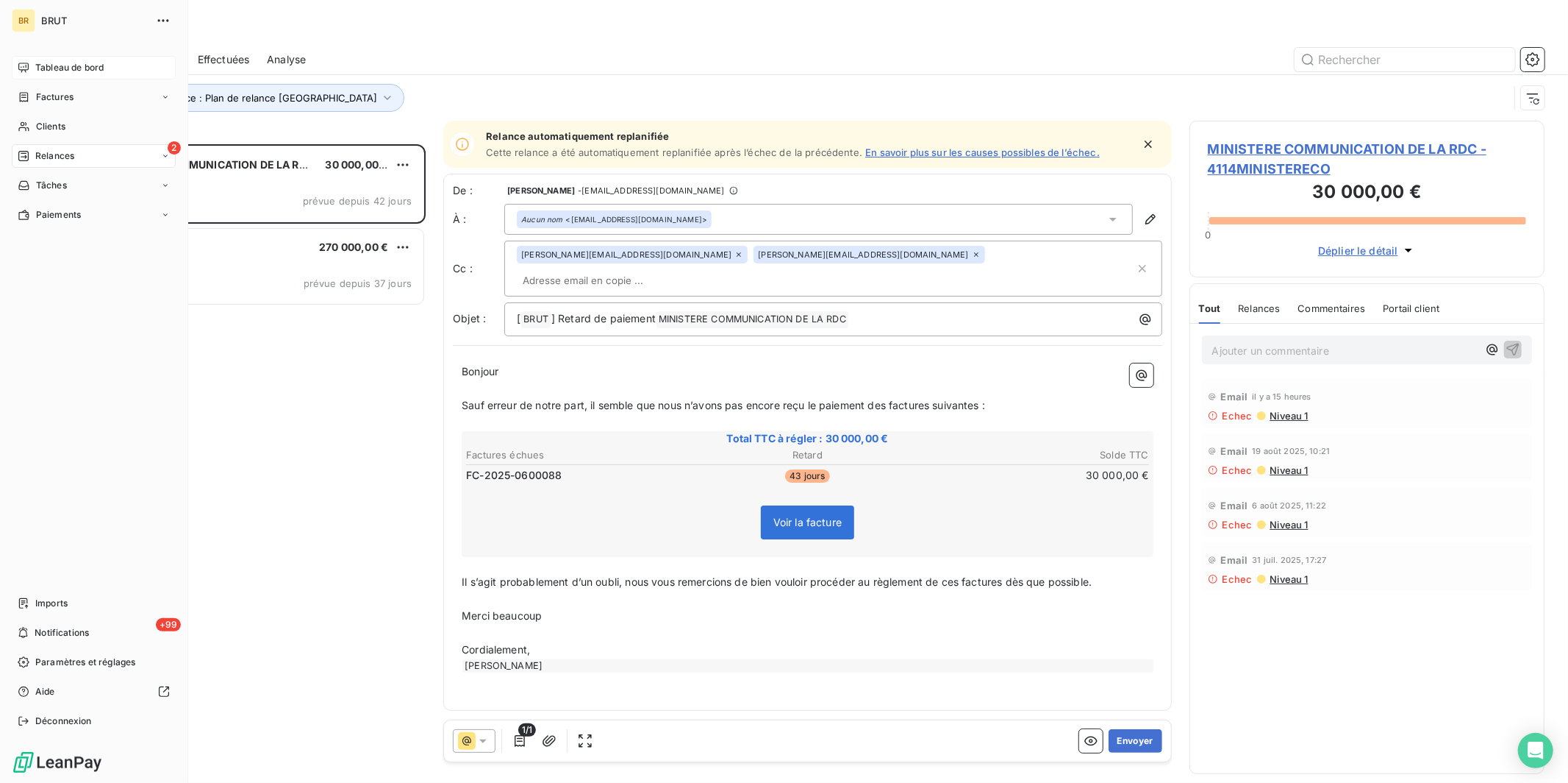
click at [65, 69] on span "Tableau de bord" at bounding box center [69, 68] width 69 height 13
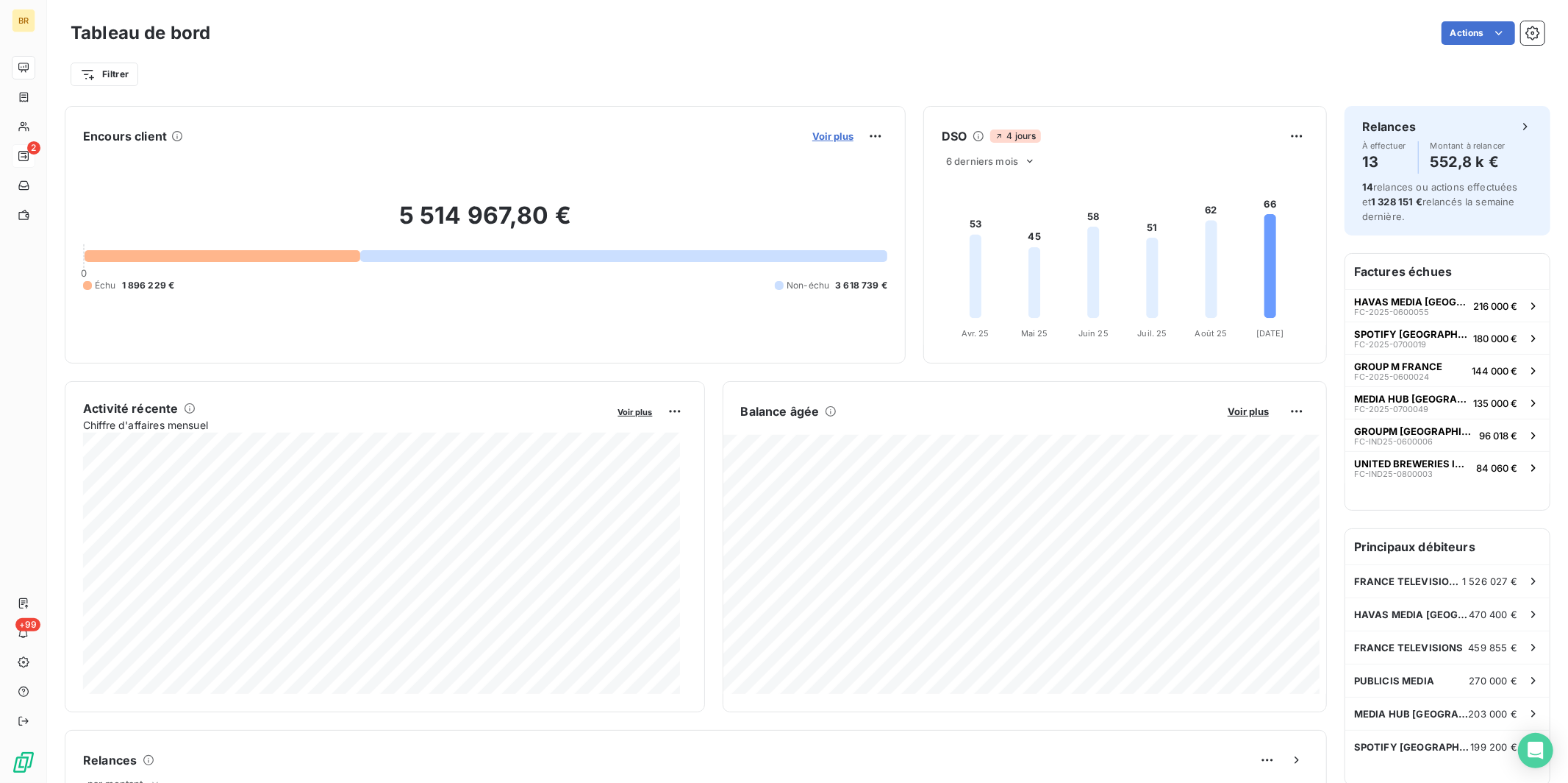
click at [828, 137] on span "Voir plus" at bounding box center [833, 136] width 41 height 12
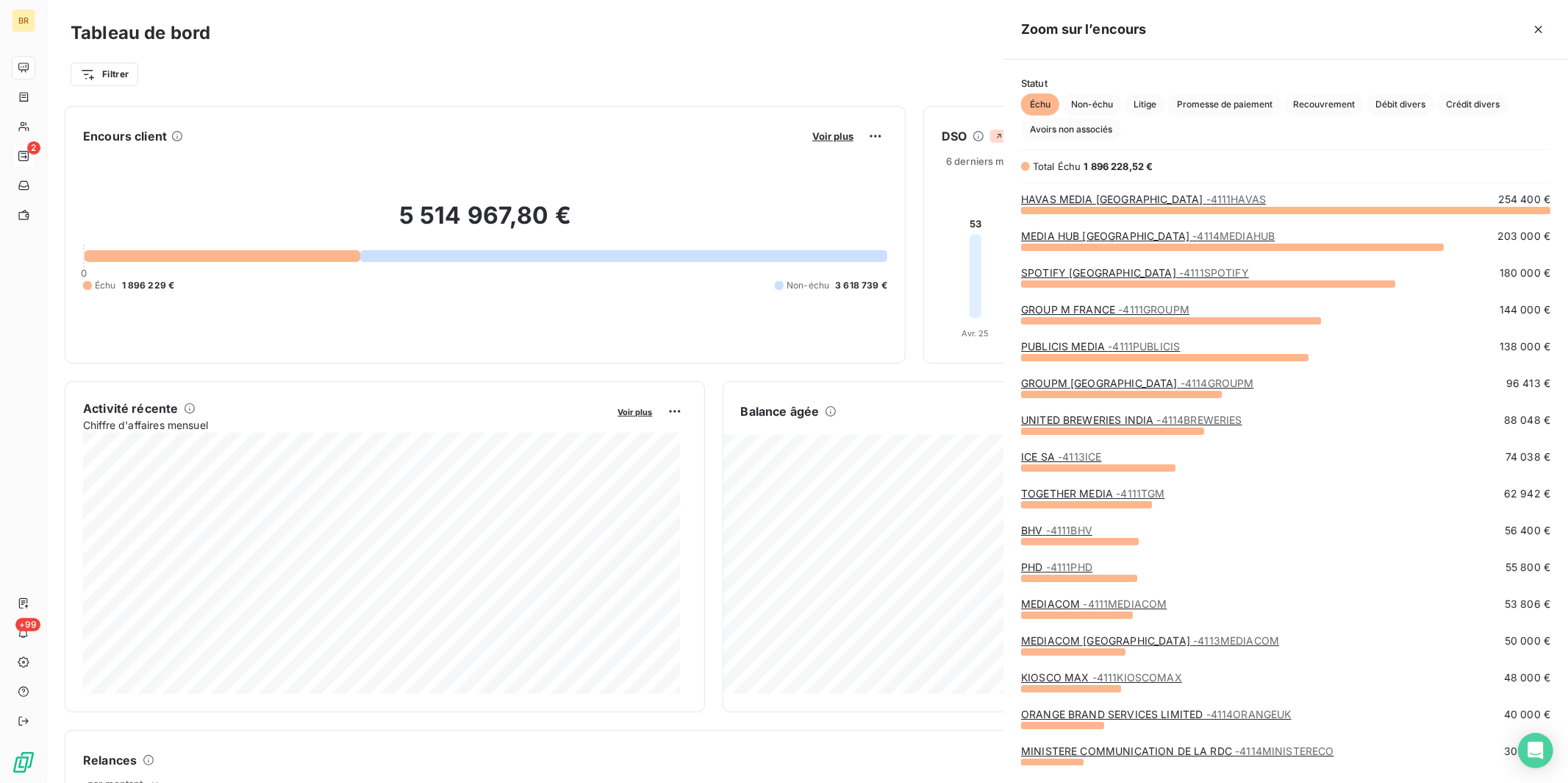
scroll to position [560, 552]
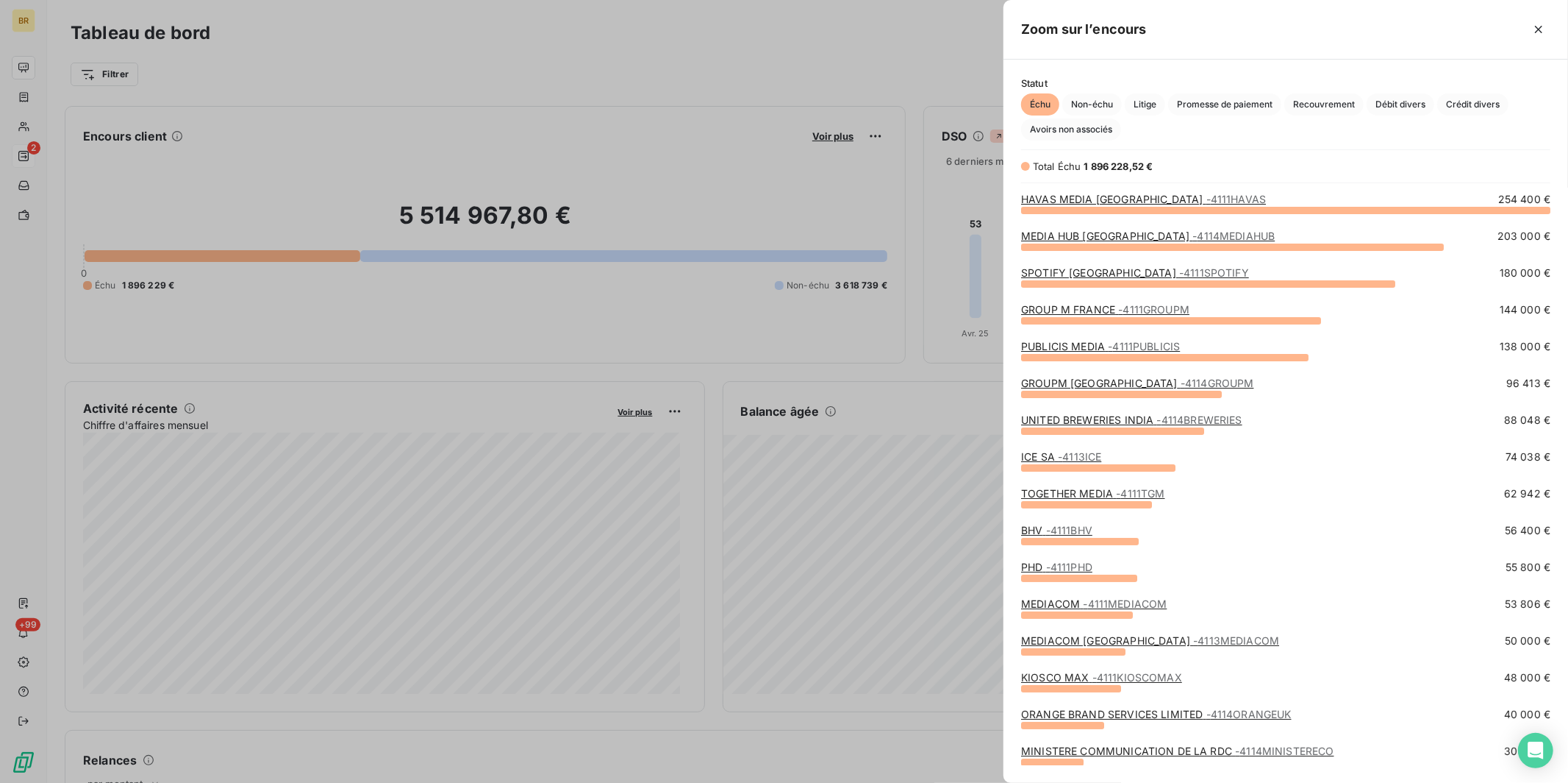
click at [868, 78] on div at bounding box center [784, 392] width 1568 height 783
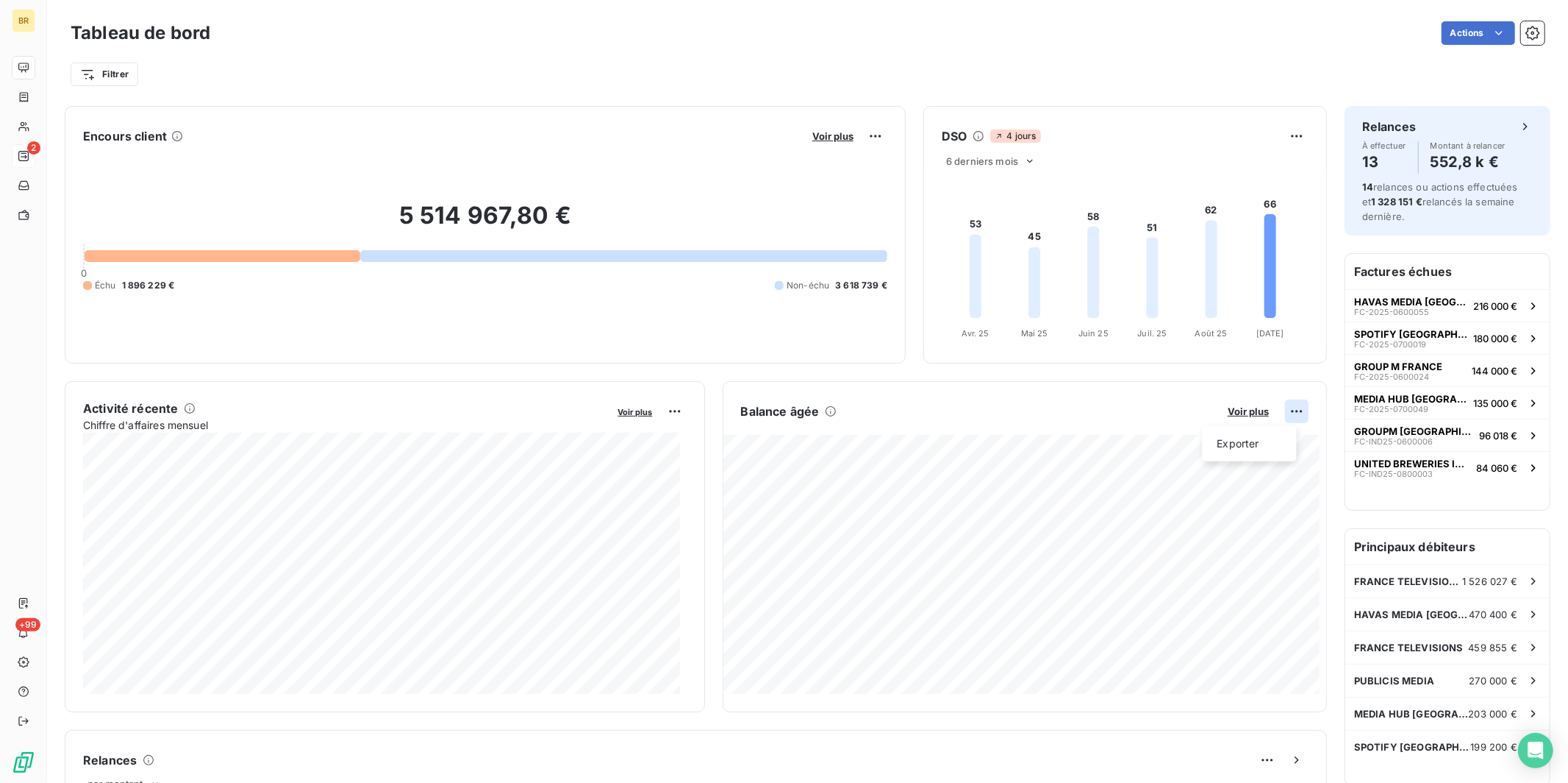
click at [1234, 412] on html "BR 2 +99 Tableau de bord Actions Filtrer Encours client Voir plus 5 514 967,80 …" at bounding box center [784, 392] width 1568 height 783
click at [1234, 440] on div "Exporter" at bounding box center [1250, 443] width 83 height 23
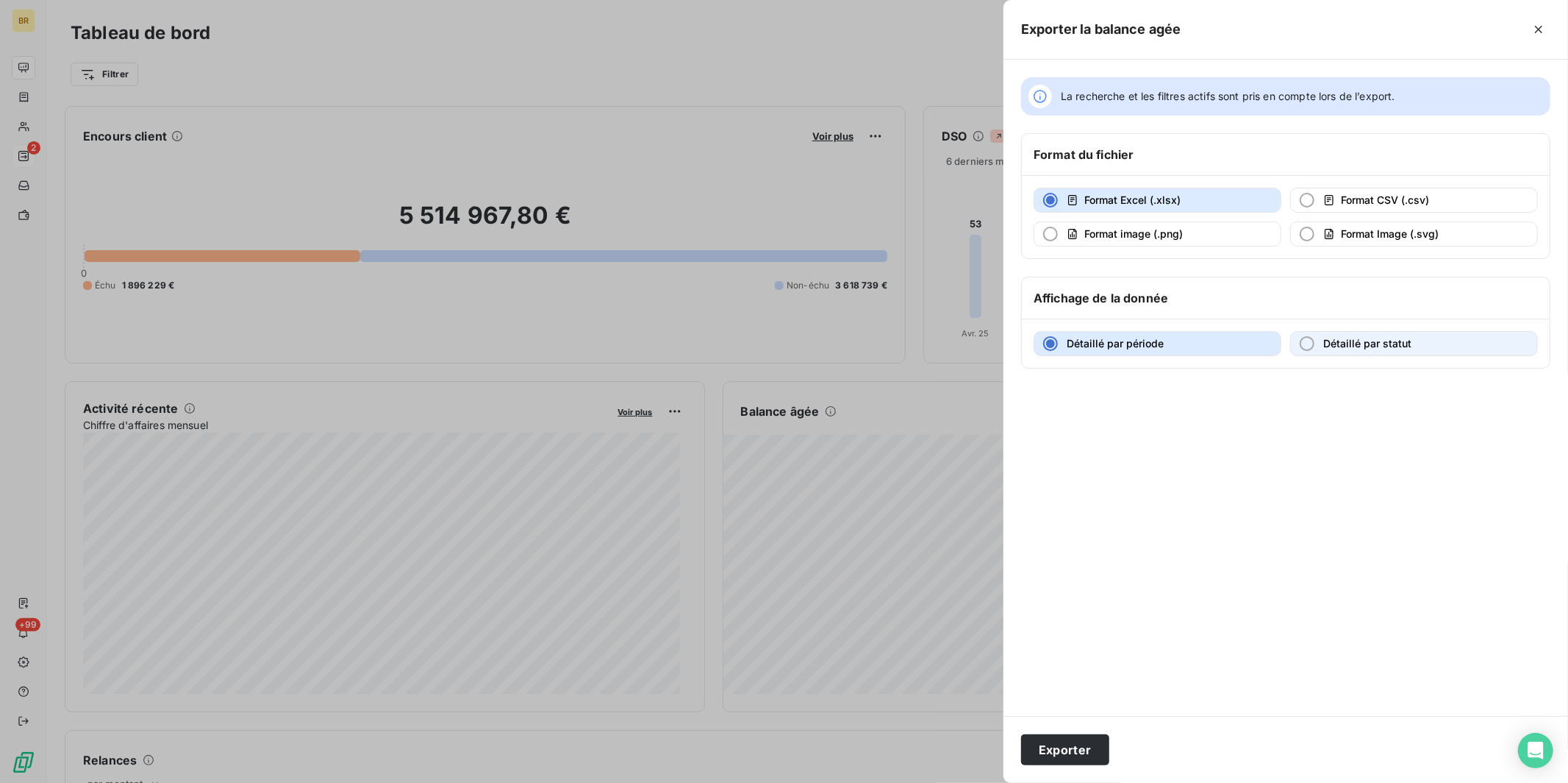
click at [1234, 348] on span "Détaillé par statut" at bounding box center [1367, 343] width 88 height 12
click at [1064, 671] on button "Exporter" at bounding box center [1065, 749] width 88 height 31
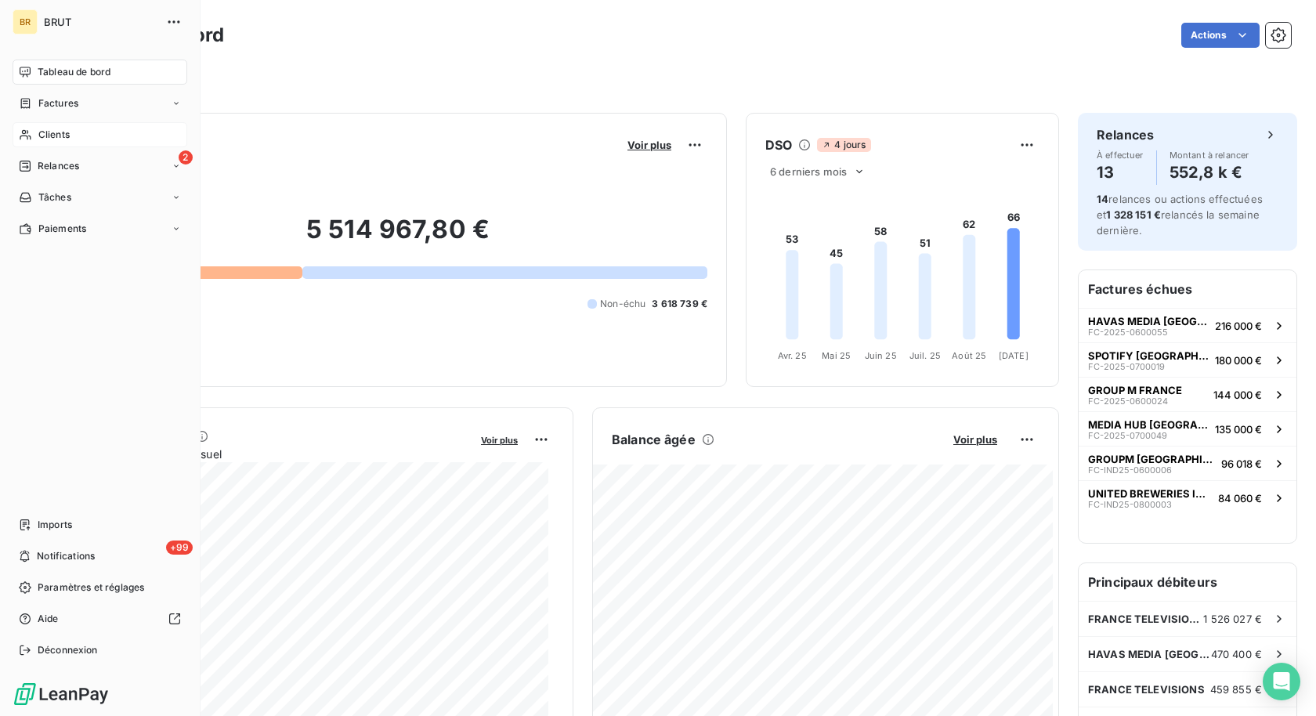
click at [54, 135] on span "Clients" at bounding box center [53, 135] width 31 height 14
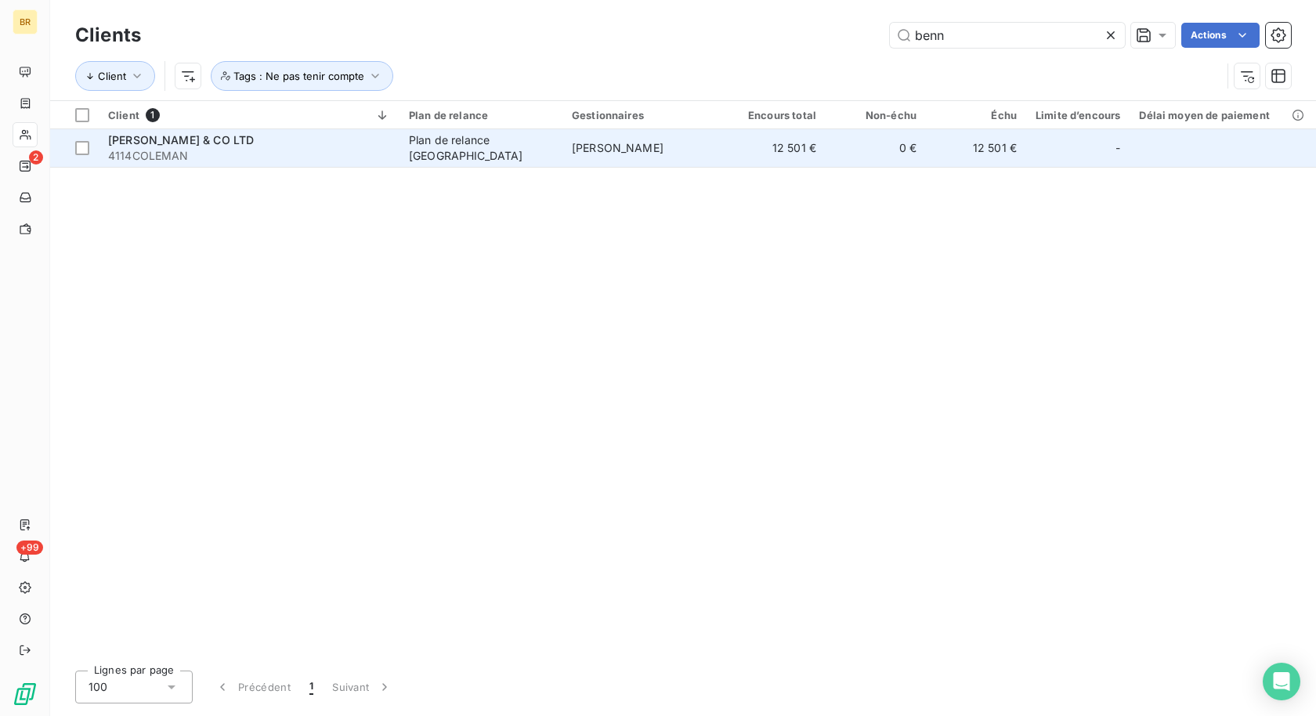
type input "benn"
click at [305, 135] on div "[PERSON_NAME] & CO LTD" at bounding box center [249, 140] width 282 height 16
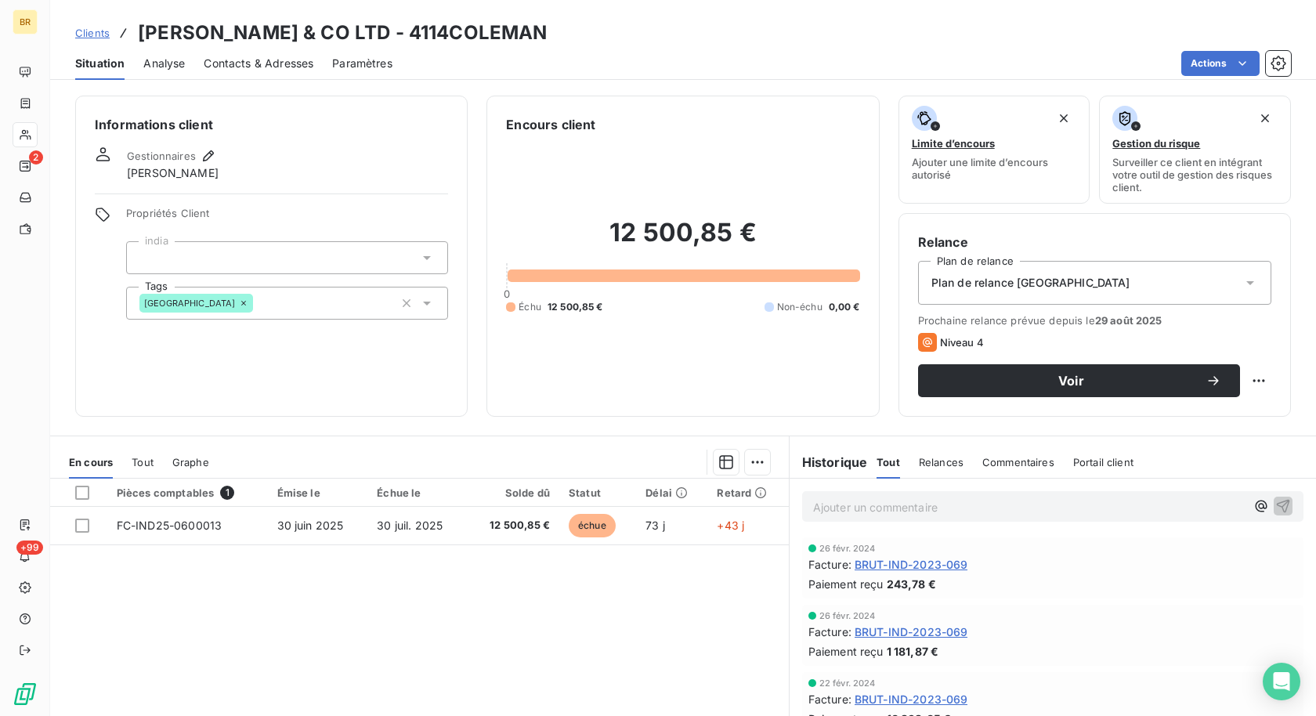
click at [98, 39] on span "Clients" at bounding box center [92, 33] width 34 height 13
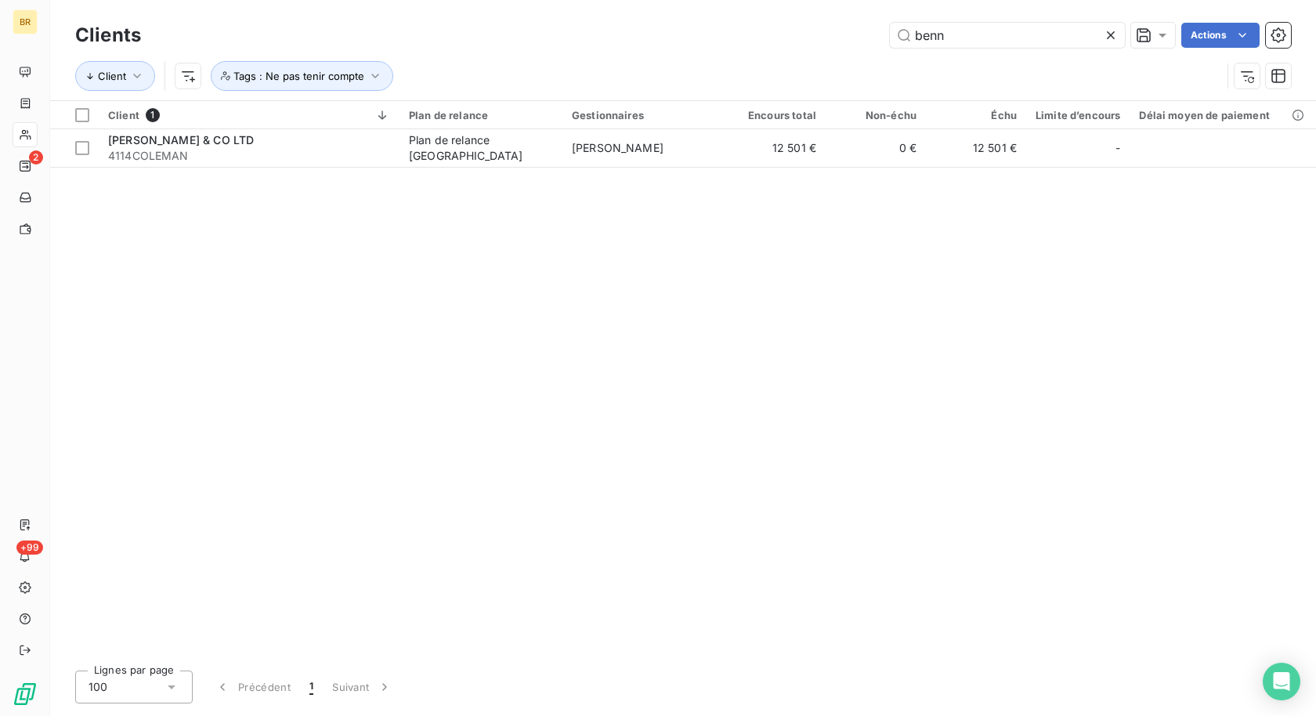
drag, startPoint x: 983, startPoint y: 31, endPoint x: 769, endPoint y: 31, distance: 213.9
click at [769, 31] on div "benn Actions" at bounding box center [725, 35] width 1131 height 25
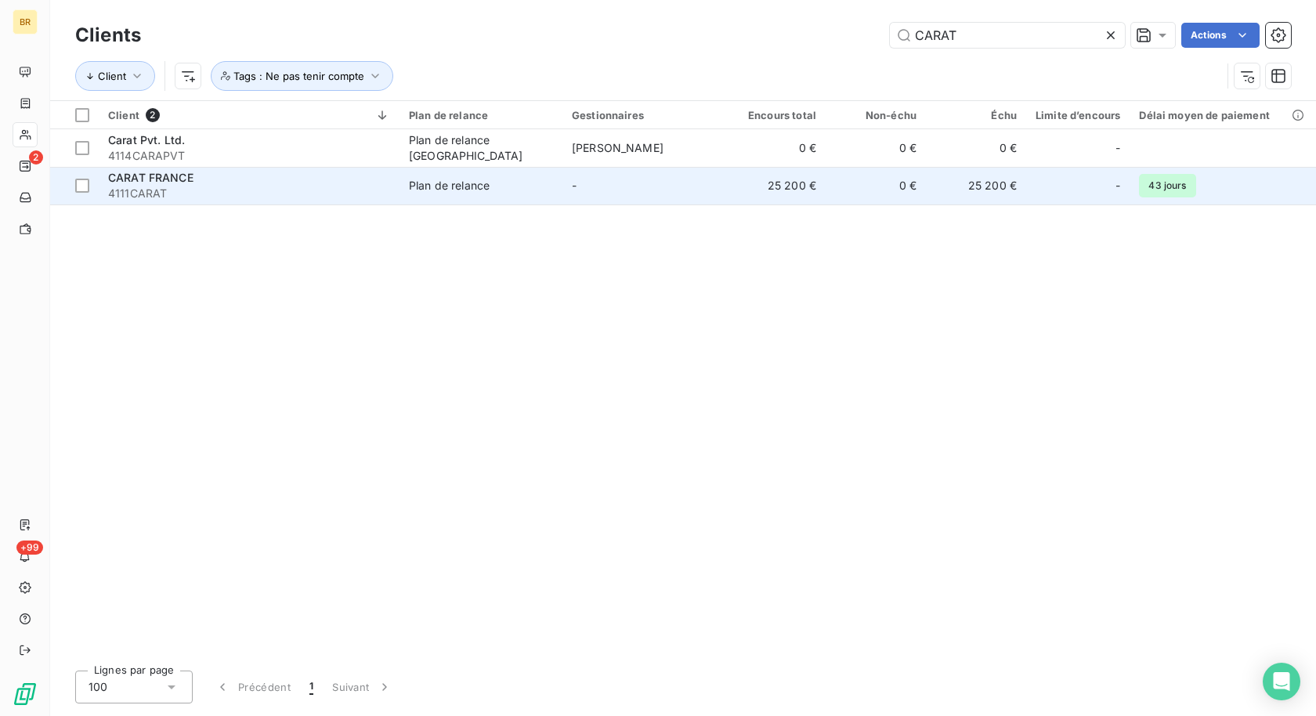
type input "CARAT"
click at [384, 175] on div "CARAT FRANCE" at bounding box center [249, 178] width 282 height 16
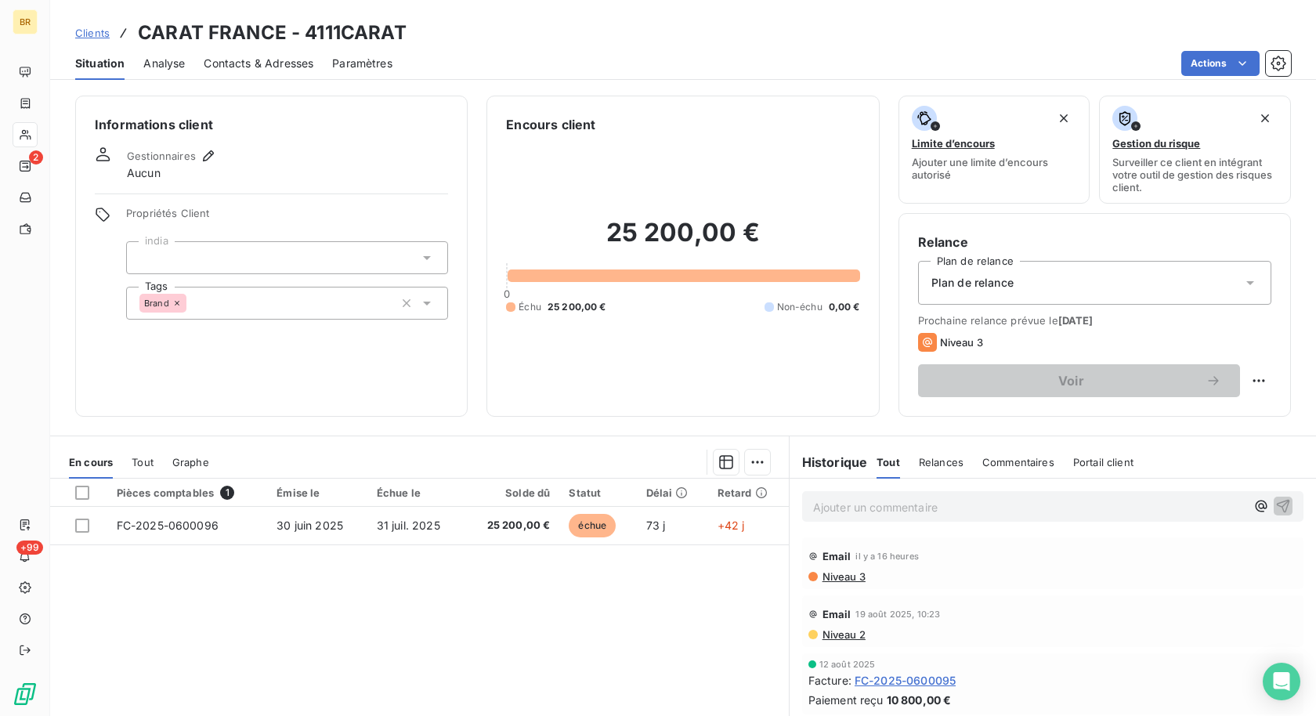
click at [96, 34] on span "Clients" at bounding box center [92, 33] width 34 height 13
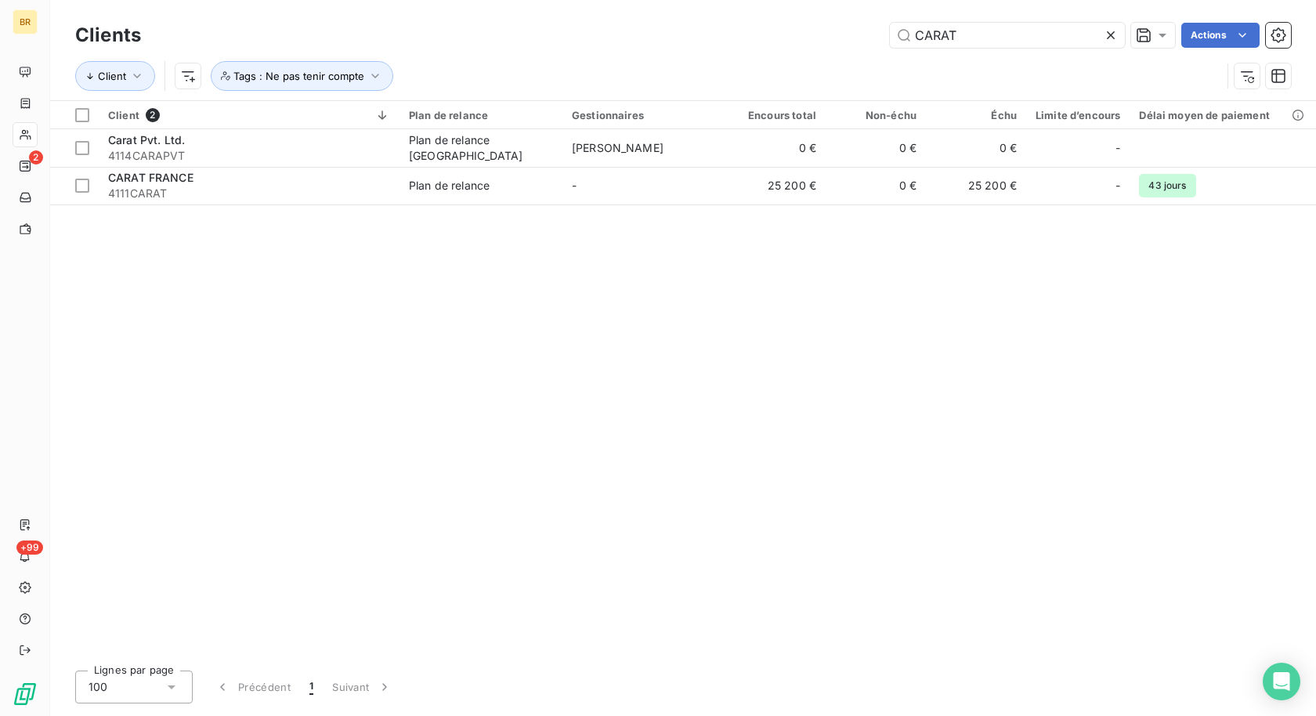
drag, startPoint x: 962, startPoint y: 35, endPoint x: 886, endPoint y: 27, distance: 76.4
click at [920, 34] on input "CARAT" at bounding box center [1007, 35] width 235 height 25
type input "C"
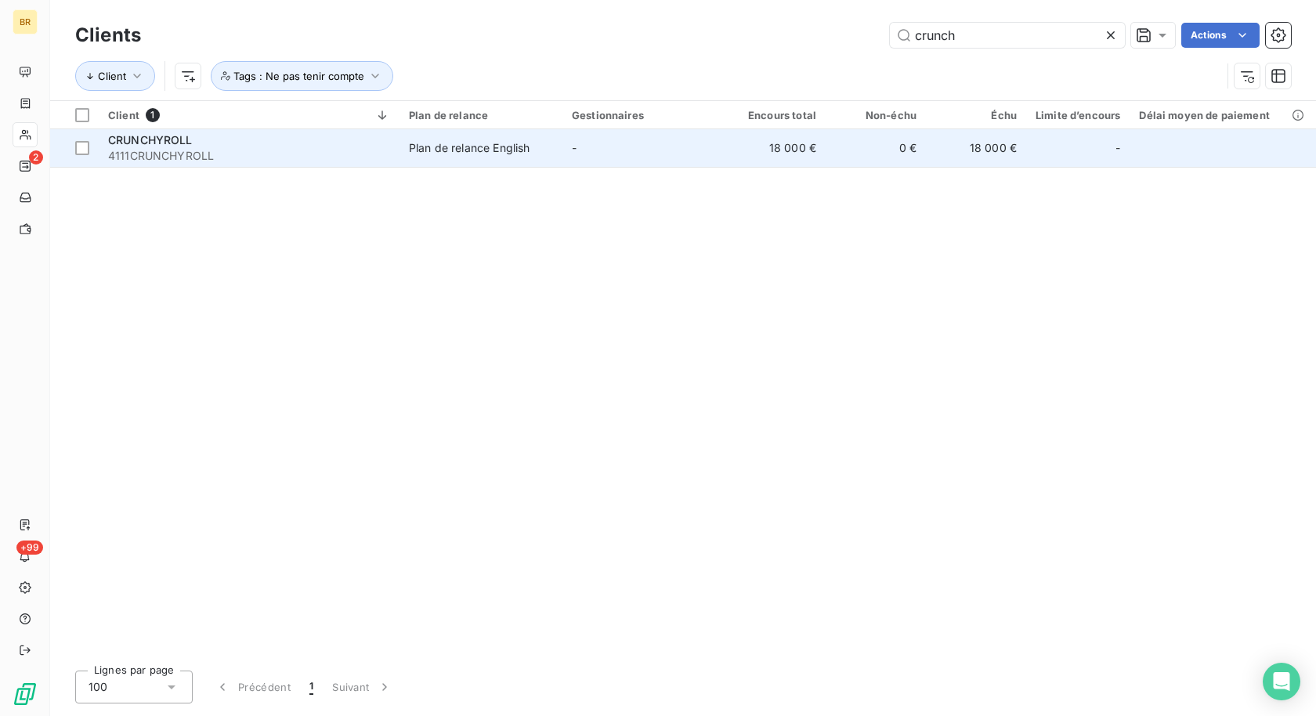
type input "crunch"
click at [340, 150] on span "4111CRUNCHYROLL" at bounding box center [249, 156] width 282 height 16
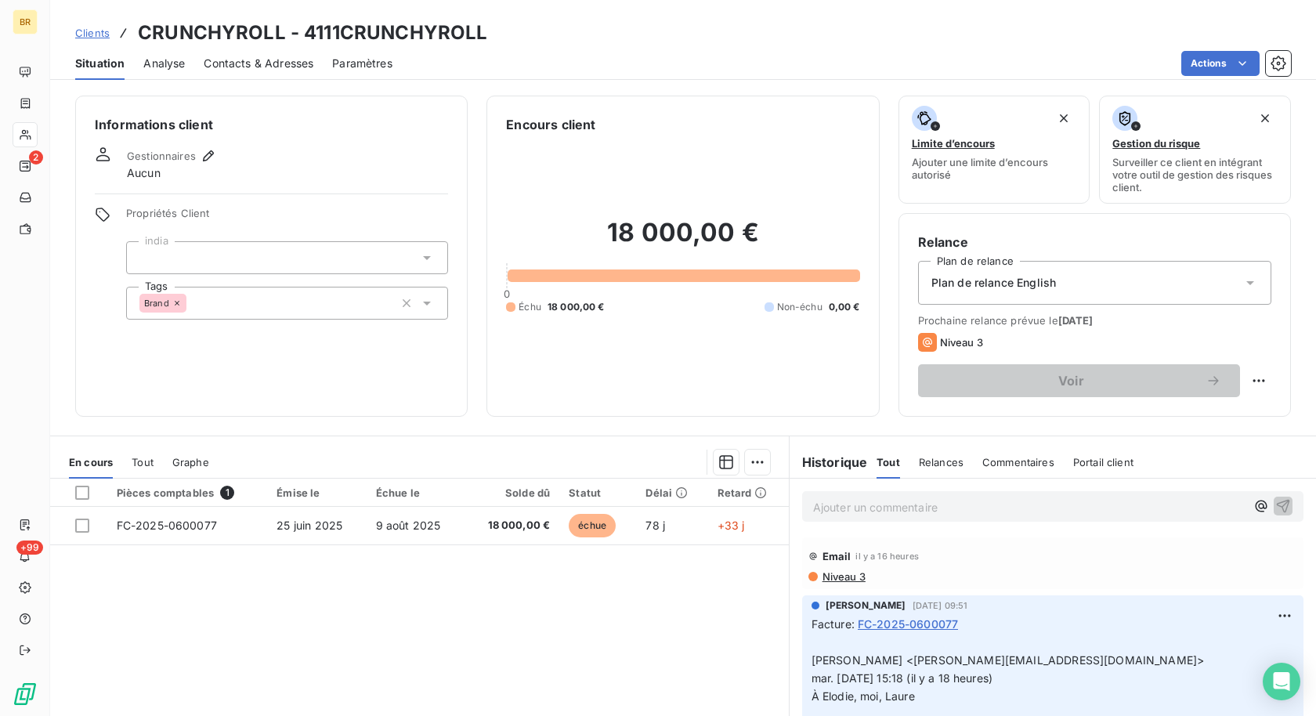
click at [95, 34] on span "Clients" at bounding box center [92, 33] width 34 height 13
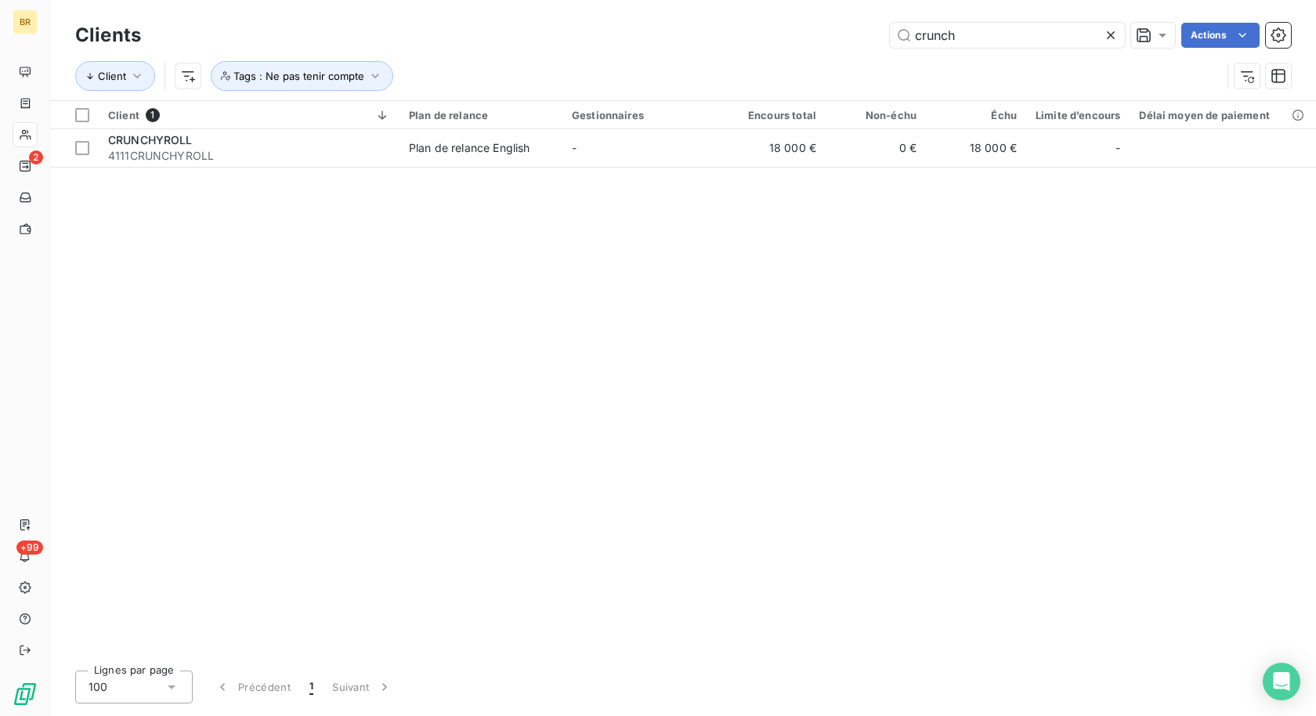
drag, startPoint x: 966, startPoint y: 41, endPoint x: 796, endPoint y: 32, distance: 170.2
click at [796, 32] on div "crunch Actions" at bounding box center [725, 35] width 1131 height 25
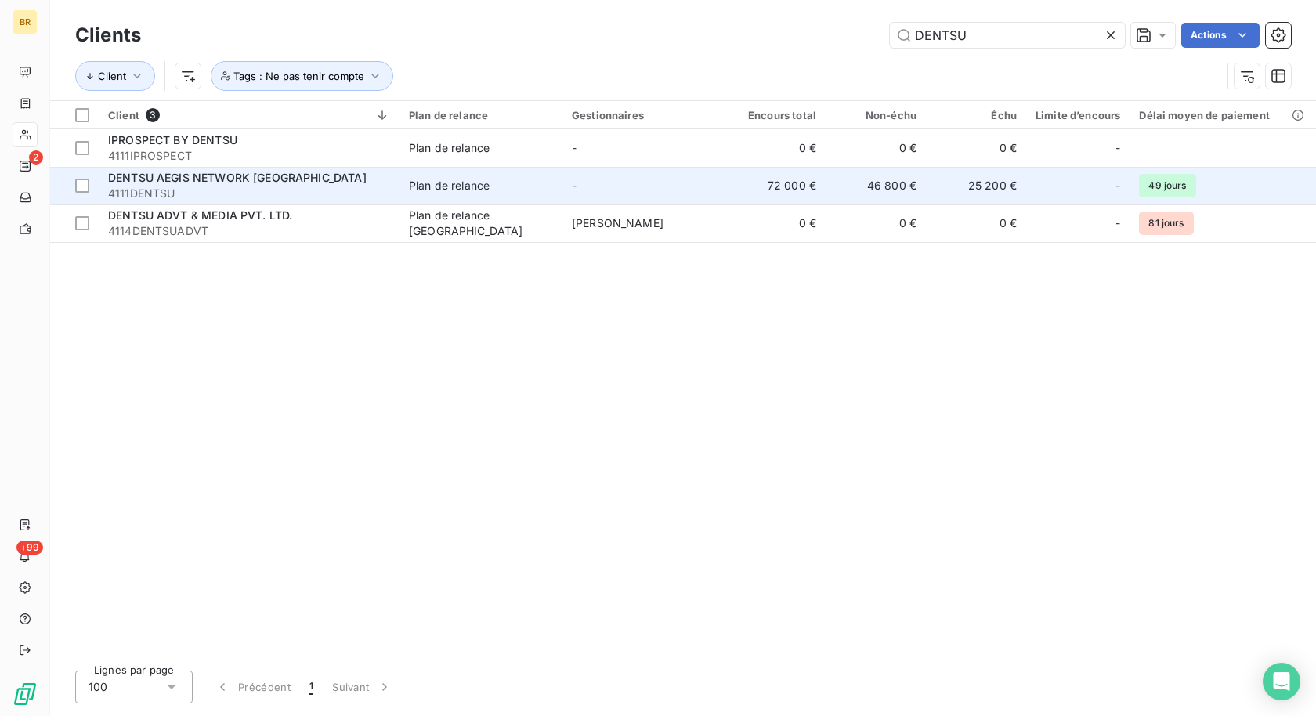
type input "DENTSU"
click at [398, 183] on td "DENTSU AEGIS NETWORK FRANCE 4111DENTSU" at bounding box center [249, 186] width 301 height 38
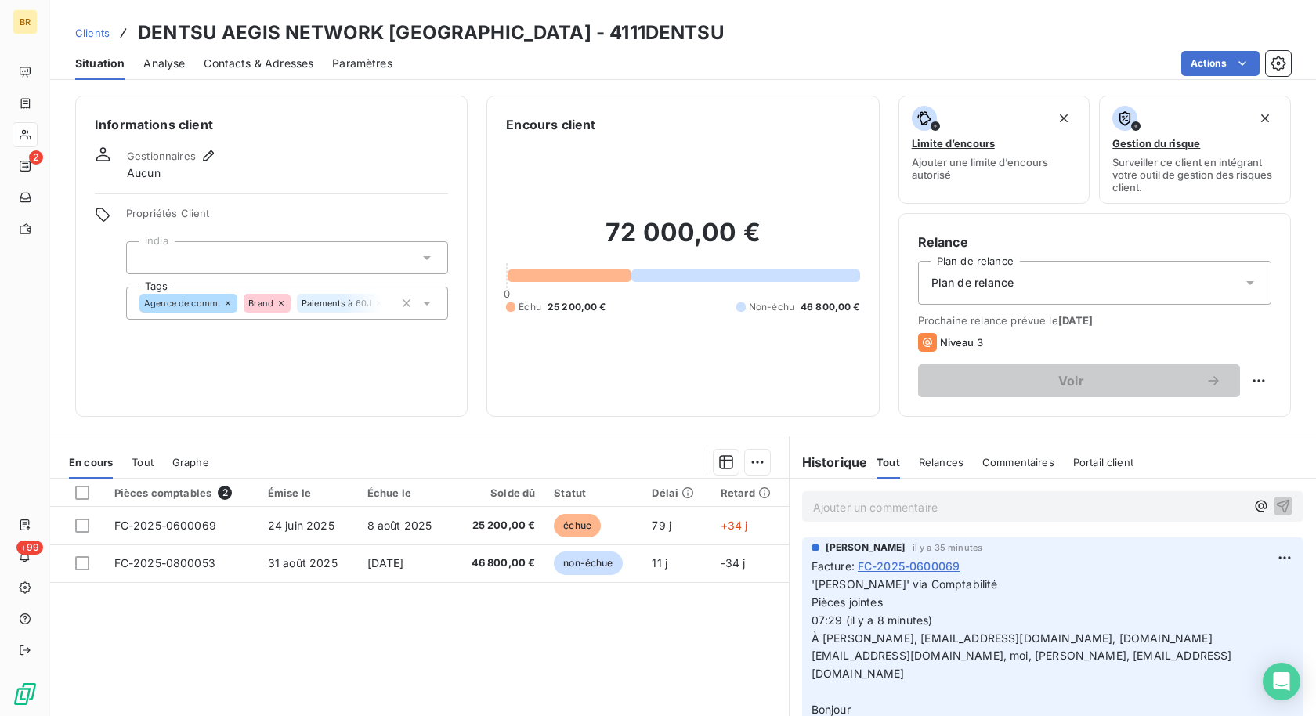
click at [92, 36] on span "Clients" at bounding box center [92, 33] width 34 height 13
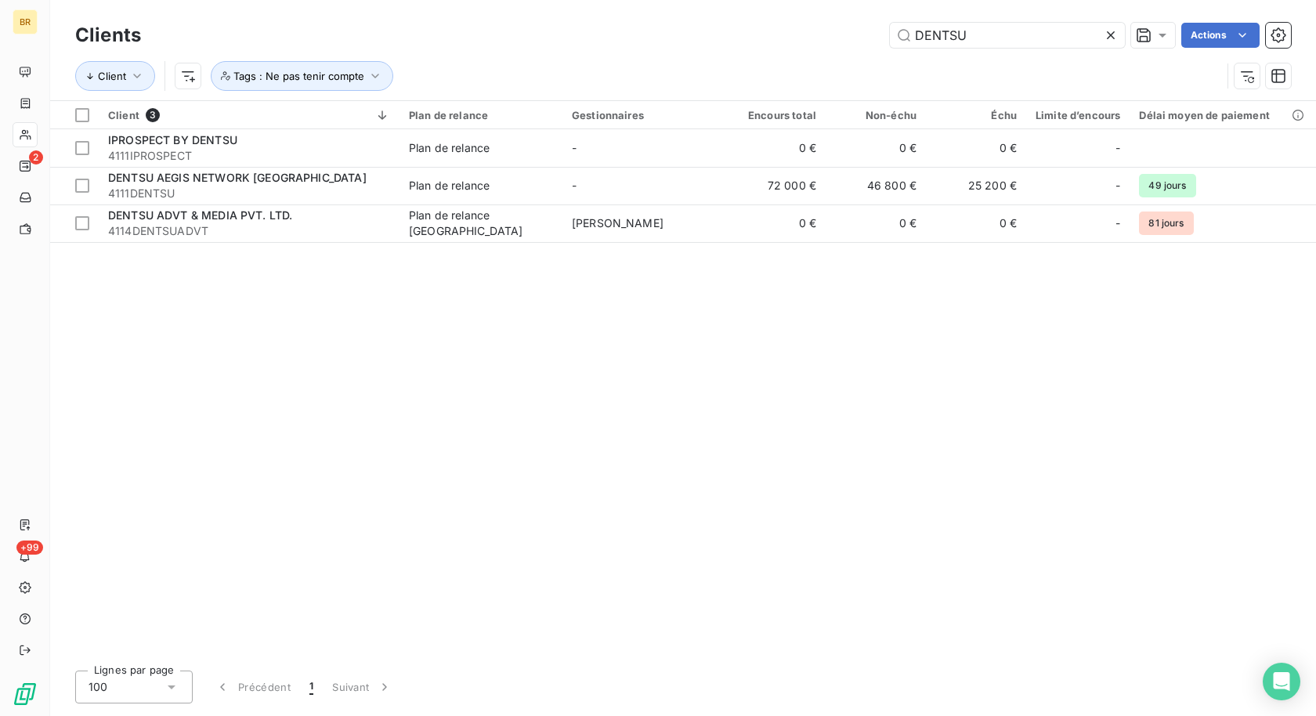
drag, startPoint x: 977, startPoint y: 33, endPoint x: 806, endPoint y: 33, distance: 170.8
click at [806, 33] on div "DENTSU Actions" at bounding box center [725, 35] width 1131 height 25
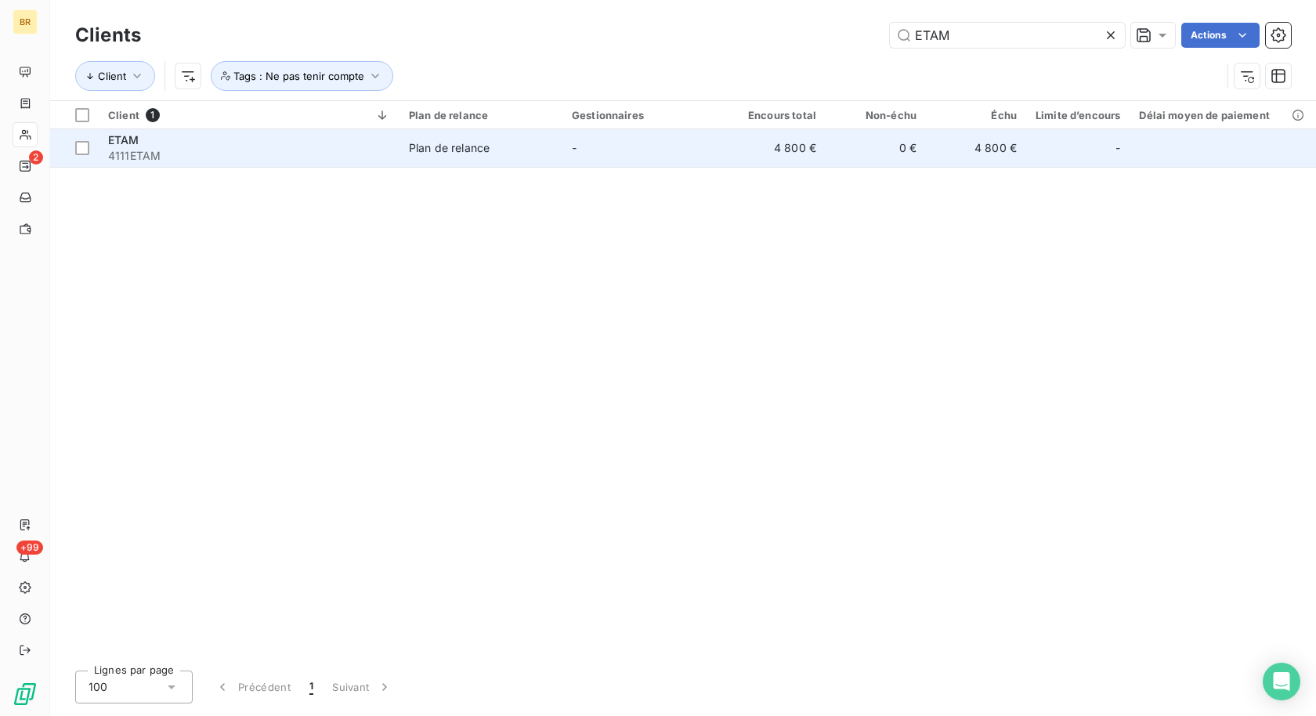
type input "ETAM"
click at [572, 150] on span "-" at bounding box center [574, 147] width 5 height 13
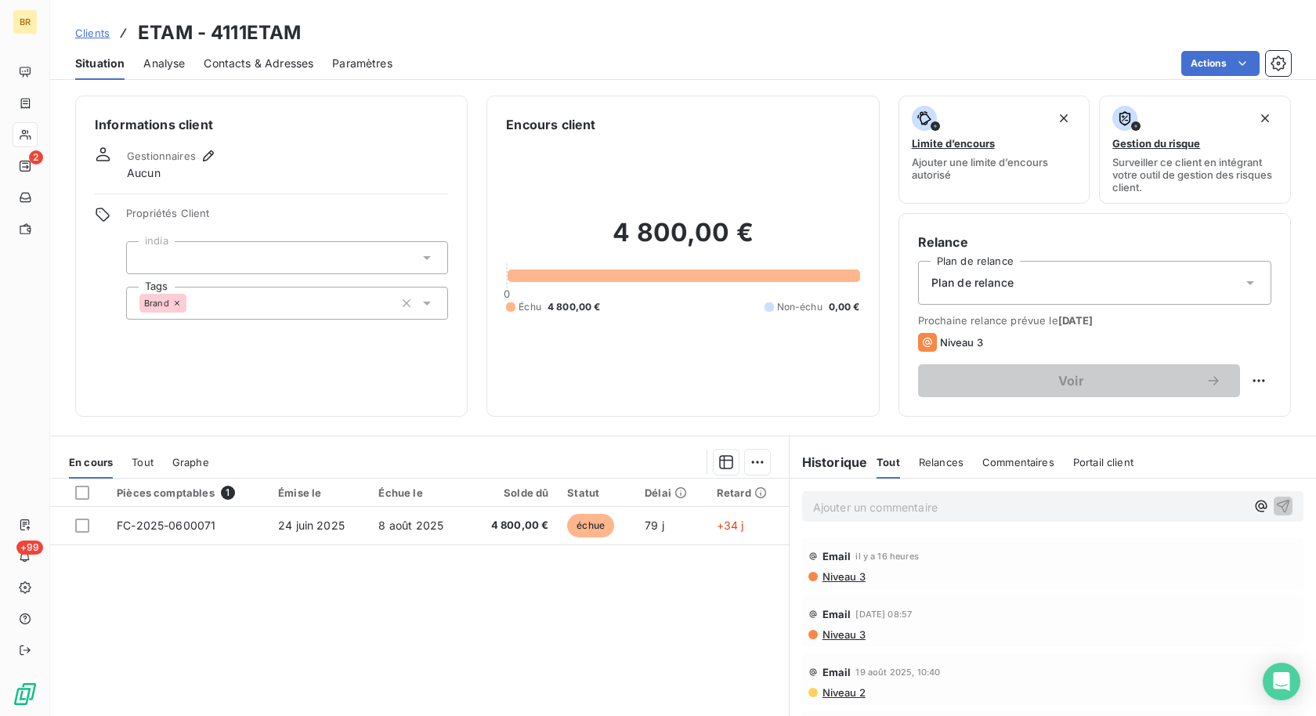
click at [90, 38] on span "Clients" at bounding box center [92, 33] width 34 height 13
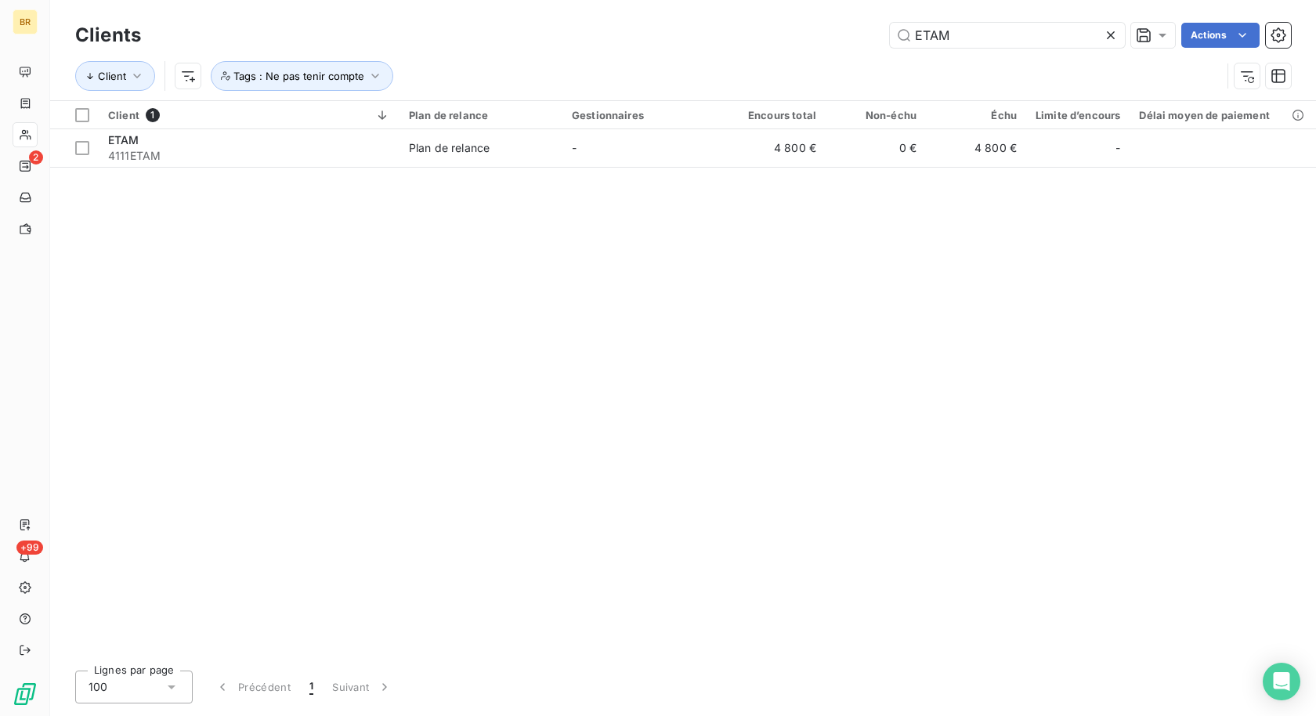
drag, startPoint x: 972, startPoint y: 26, endPoint x: 769, endPoint y: 26, distance: 202.9
click at [769, 26] on div "ETAM Actions" at bounding box center [725, 35] width 1131 height 25
drag, startPoint x: 949, startPoint y: 34, endPoint x: 804, endPoint y: 34, distance: 144.9
click at [810, 34] on div "ETAM Actions" at bounding box center [725, 35] width 1131 height 25
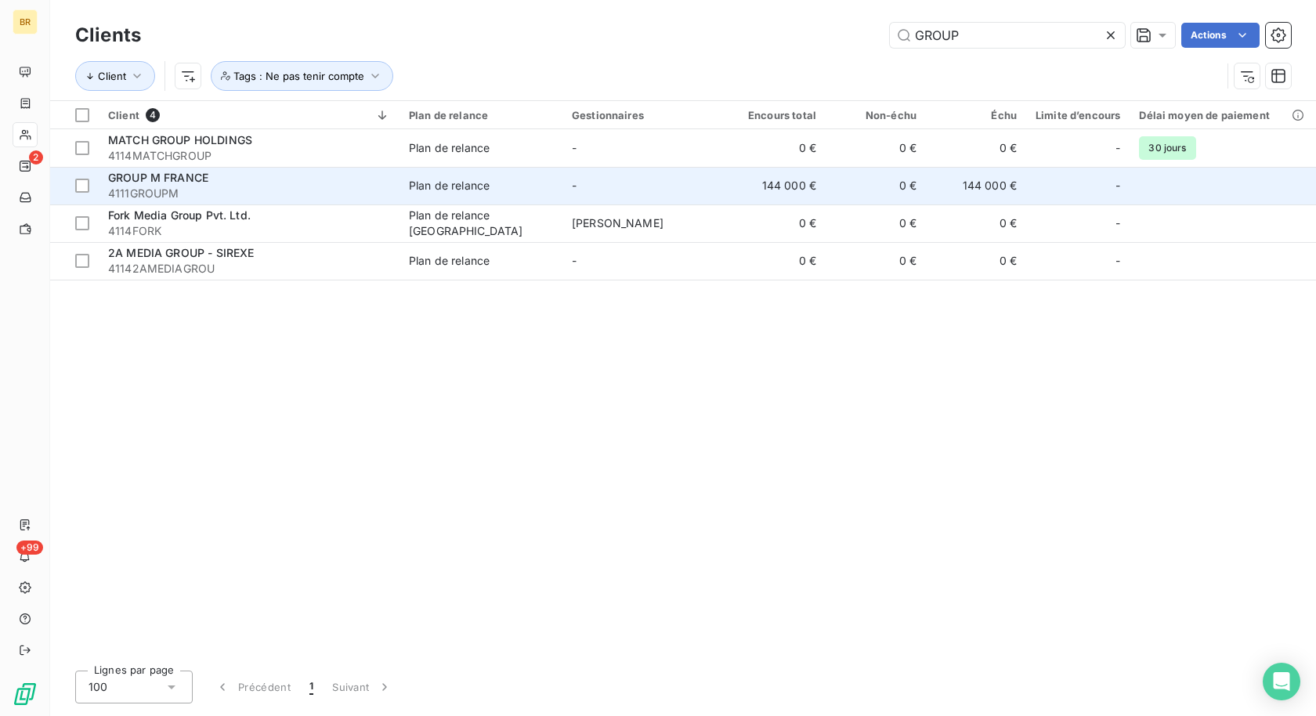
type input "GROUP"
click at [290, 173] on div "GROUP M FRANCE" at bounding box center [249, 178] width 282 height 16
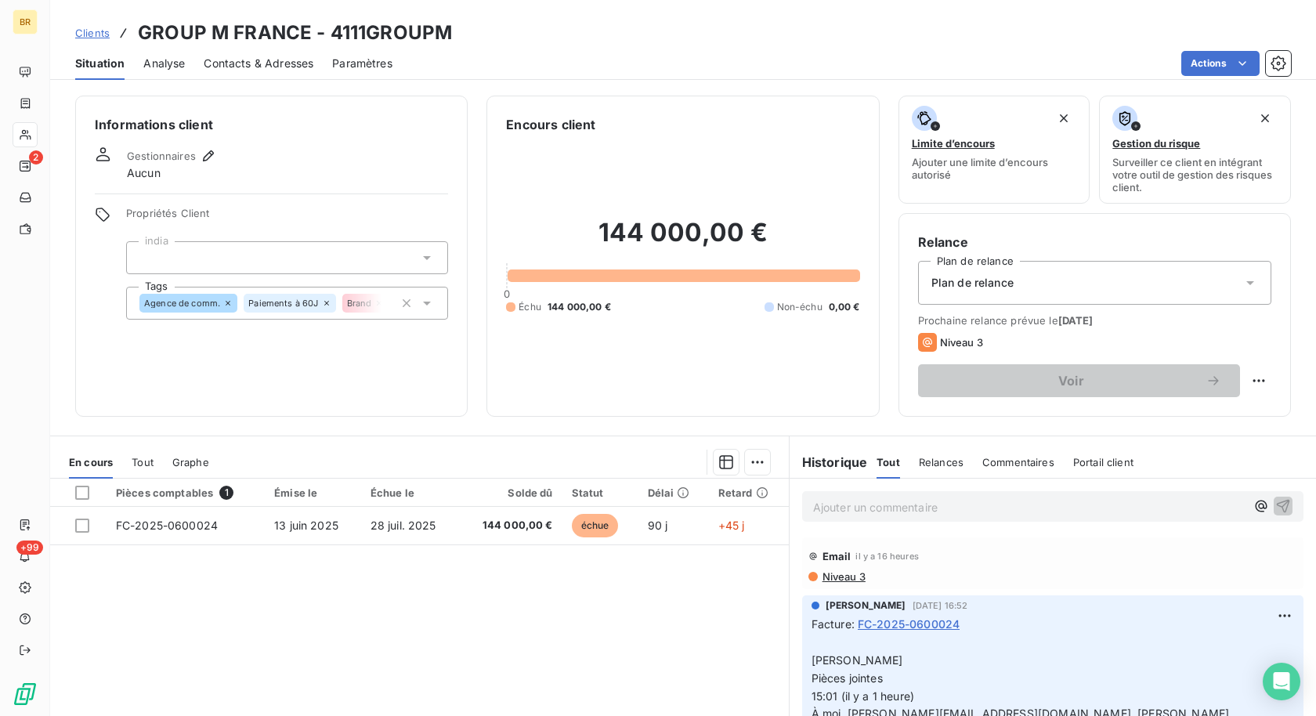
click at [95, 34] on span "Clients" at bounding box center [92, 33] width 34 height 13
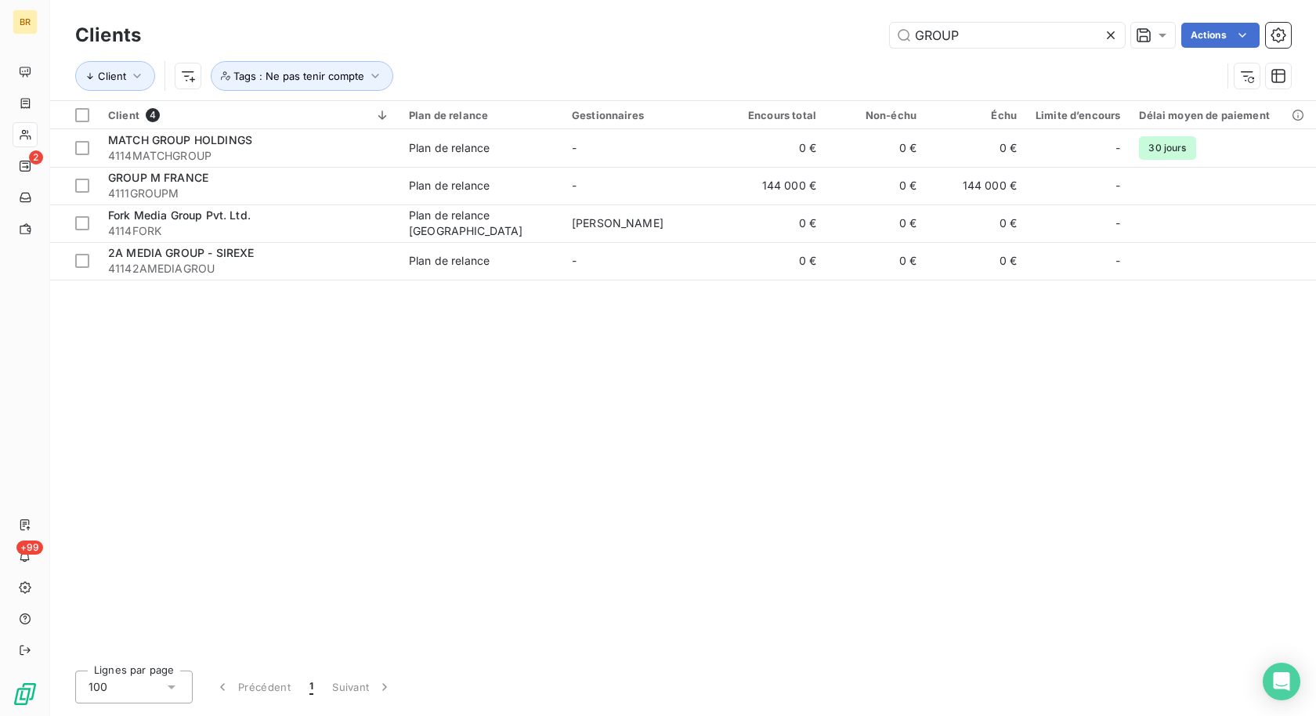
drag, startPoint x: 964, startPoint y: 34, endPoint x: 834, endPoint y: -4, distance: 135.4
click at [834, 0] on html "BR 2 +99 Clients GROUP Actions Client Tags : Ne pas tenir compte Client 4 Plan …" at bounding box center [658, 358] width 1316 height 716
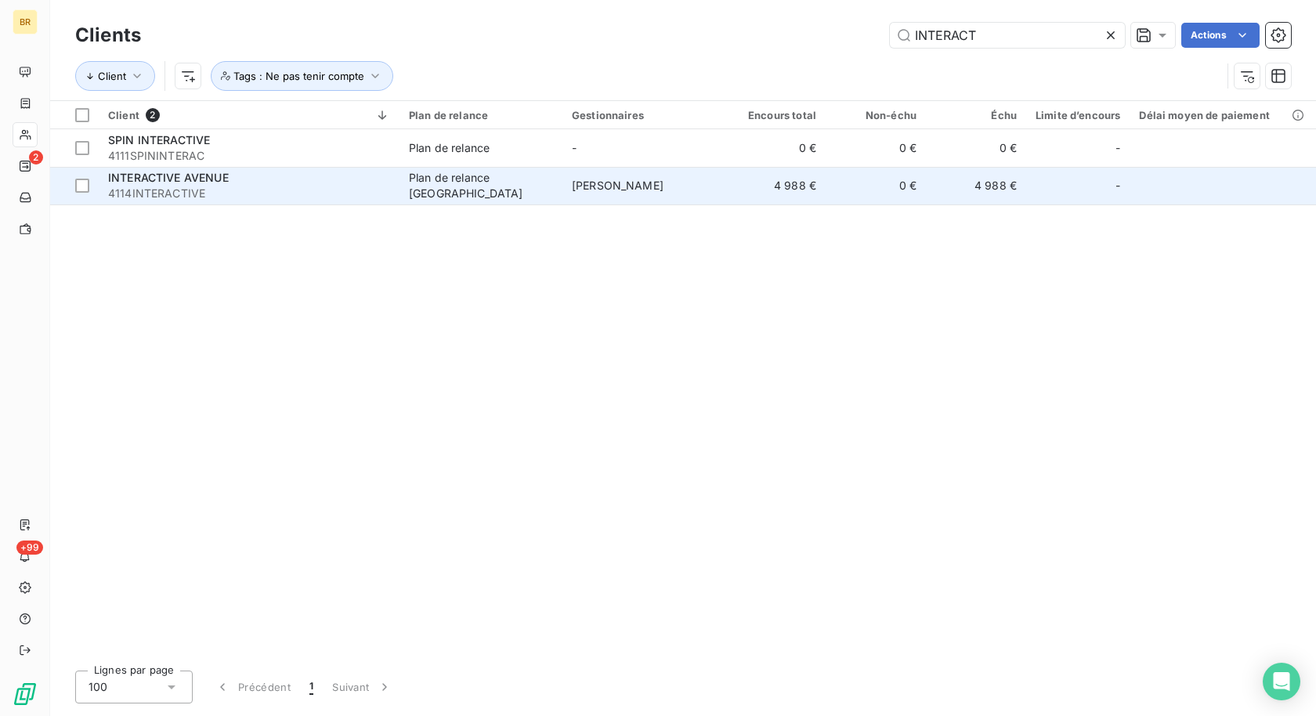
type input "INTERACT"
click at [436, 188] on div "Plan de relance [GEOGRAPHIC_DATA]" at bounding box center [481, 185] width 144 height 31
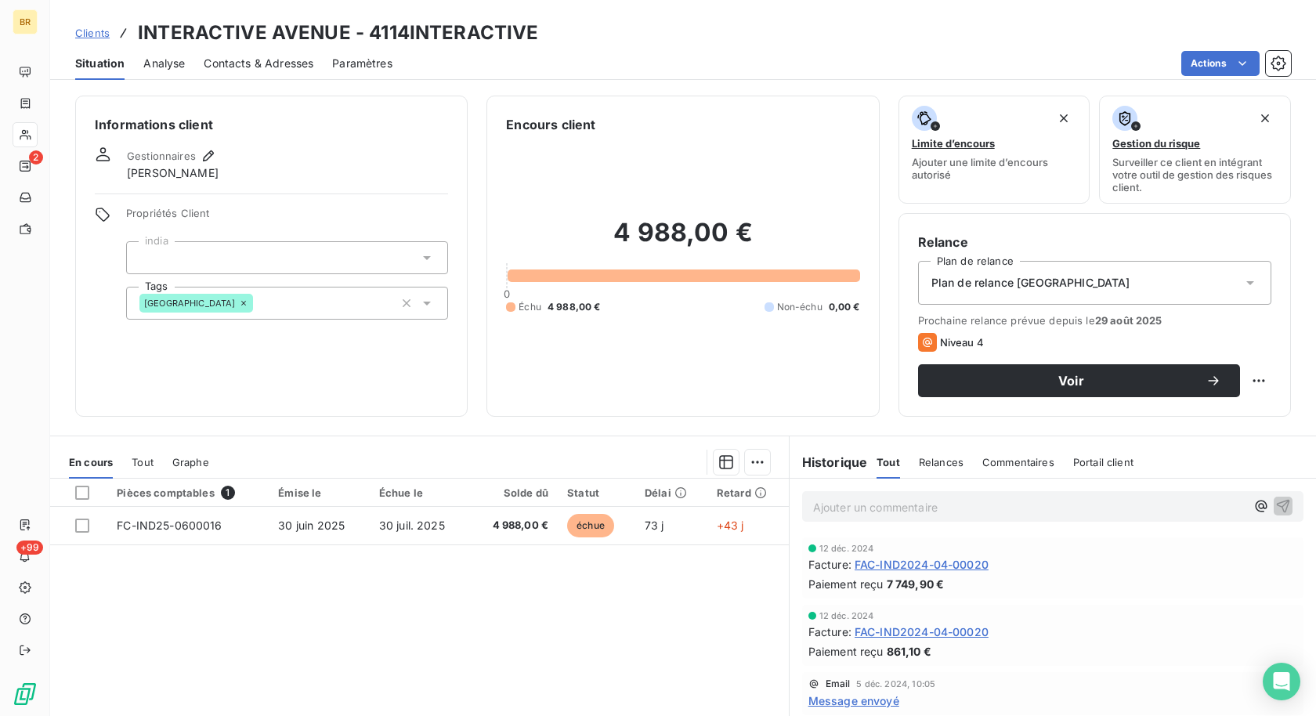
click at [101, 31] on span "Clients" at bounding box center [92, 33] width 34 height 13
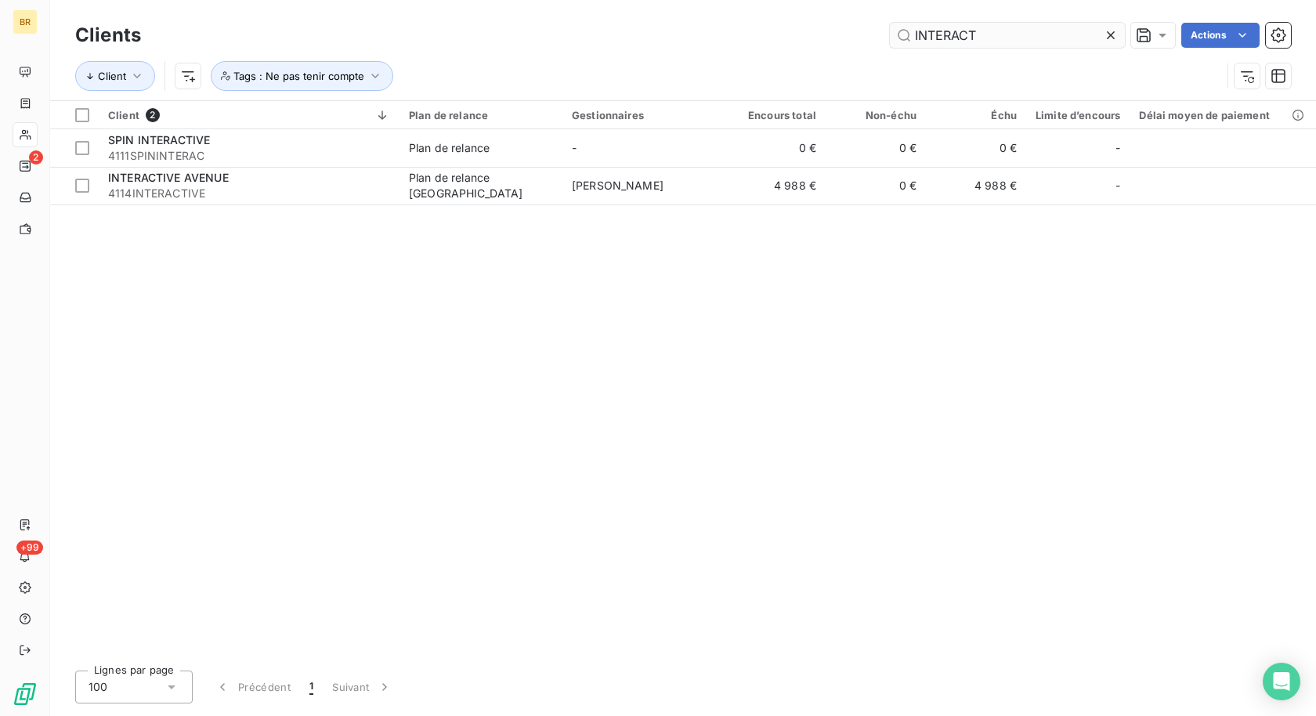
click at [989, 43] on input "INTERACT" at bounding box center [1007, 35] width 235 height 25
drag, startPoint x: 985, startPoint y: 38, endPoint x: 857, endPoint y: 32, distance: 127.9
click at [857, 32] on div "INTERACT Actions" at bounding box center [725, 35] width 1131 height 25
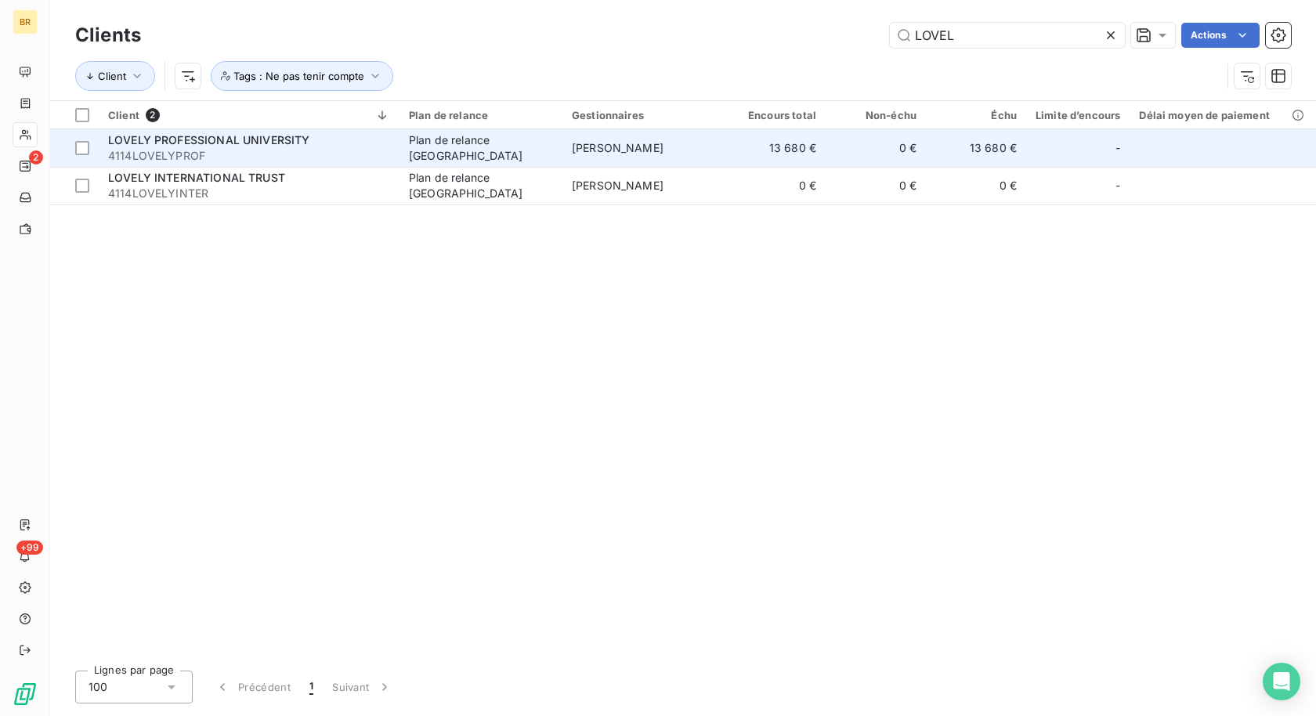
type input "LOVEL"
click at [320, 143] on div "LOVELY PROFESSIONAL UNIVERSITY" at bounding box center [249, 140] width 282 height 16
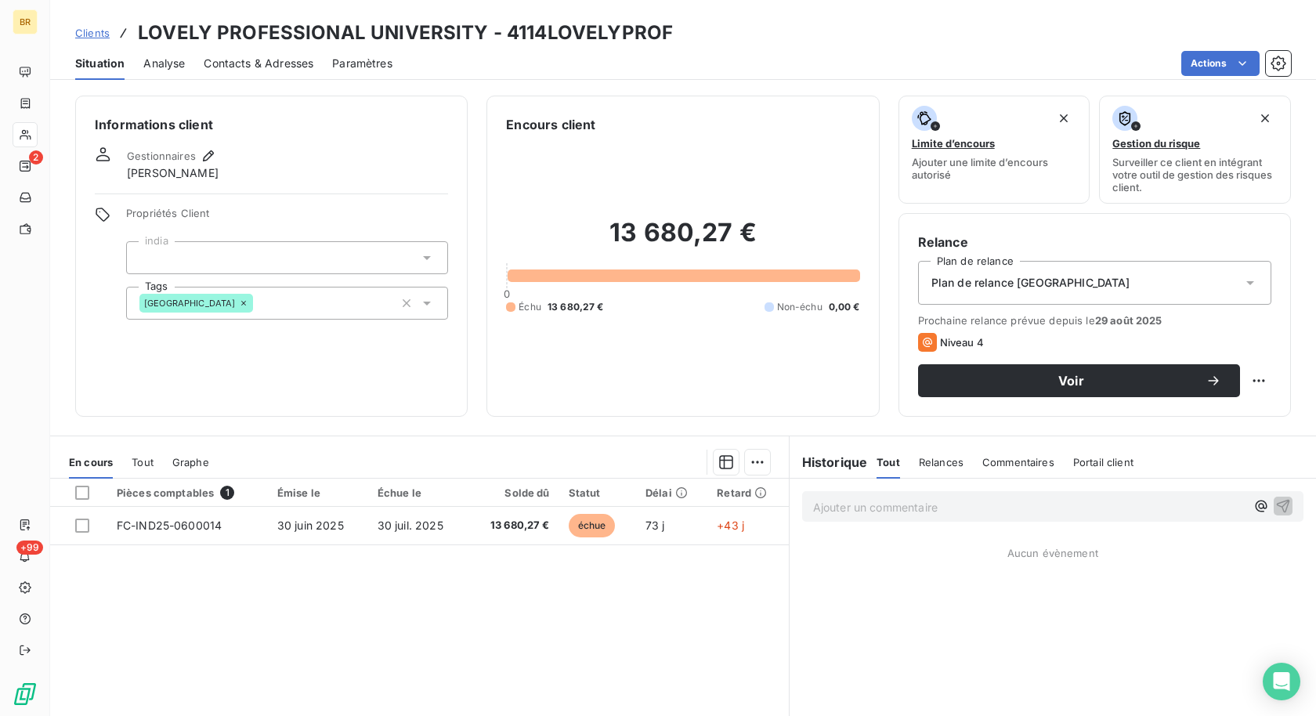
click at [81, 27] on span "Clients" at bounding box center [92, 33] width 34 height 13
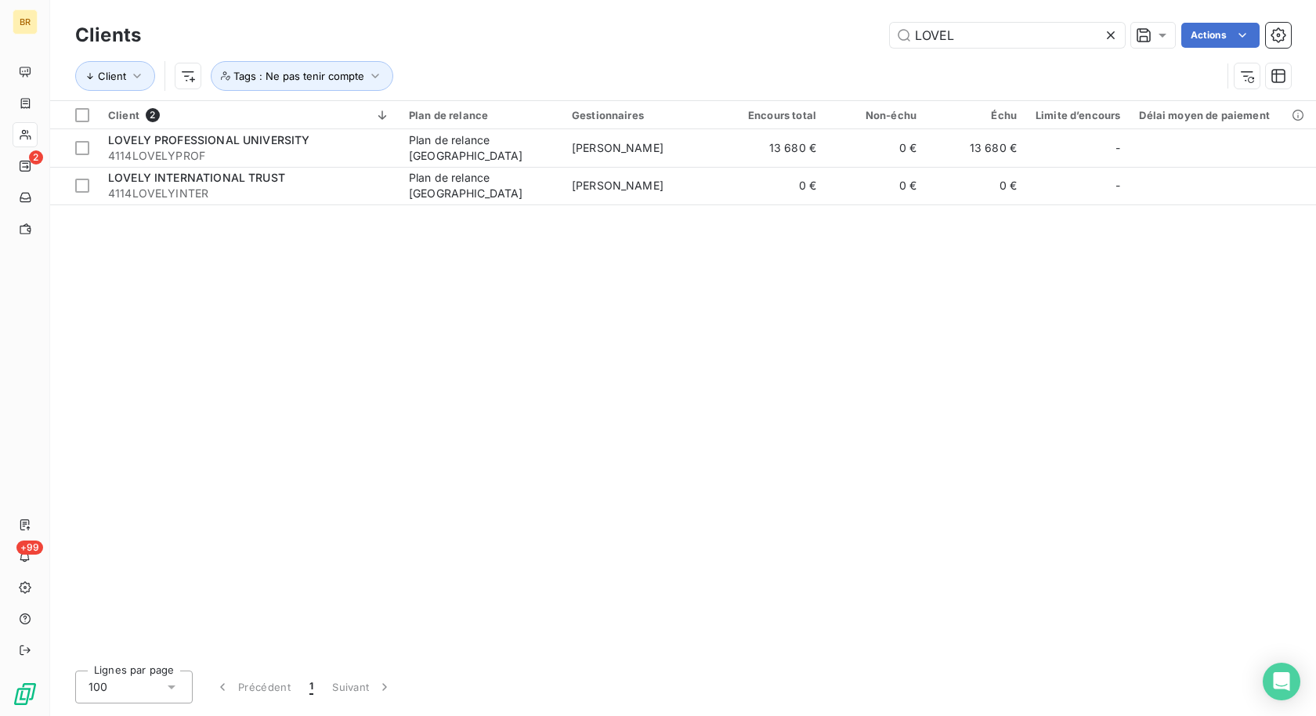
click at [758, 16] on div "Clients LOVEL Actions Client Tags : Ne pas tenir compte" at bounding box center [683, 50] width 1266 height 100
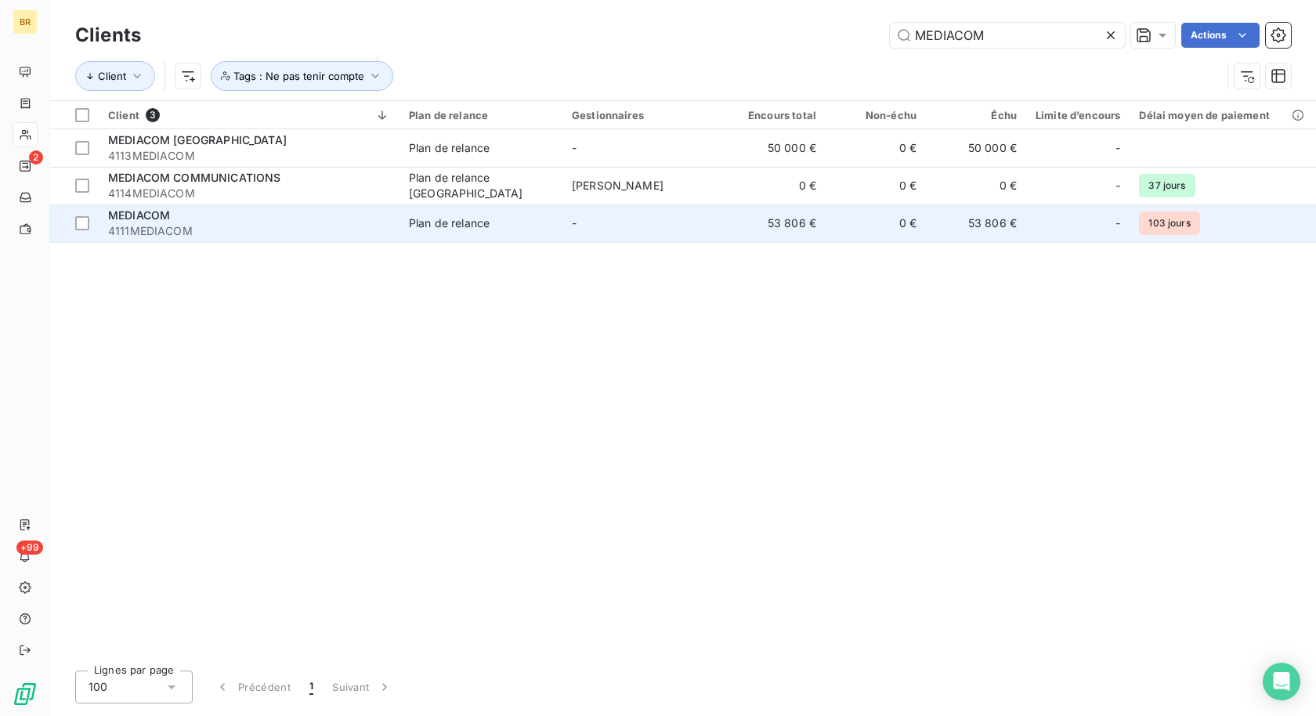
type input "MEDIACOM"
click at [235, 212] on div "MEDIACOM" at bounding box center [249, 216] width 282 height 16
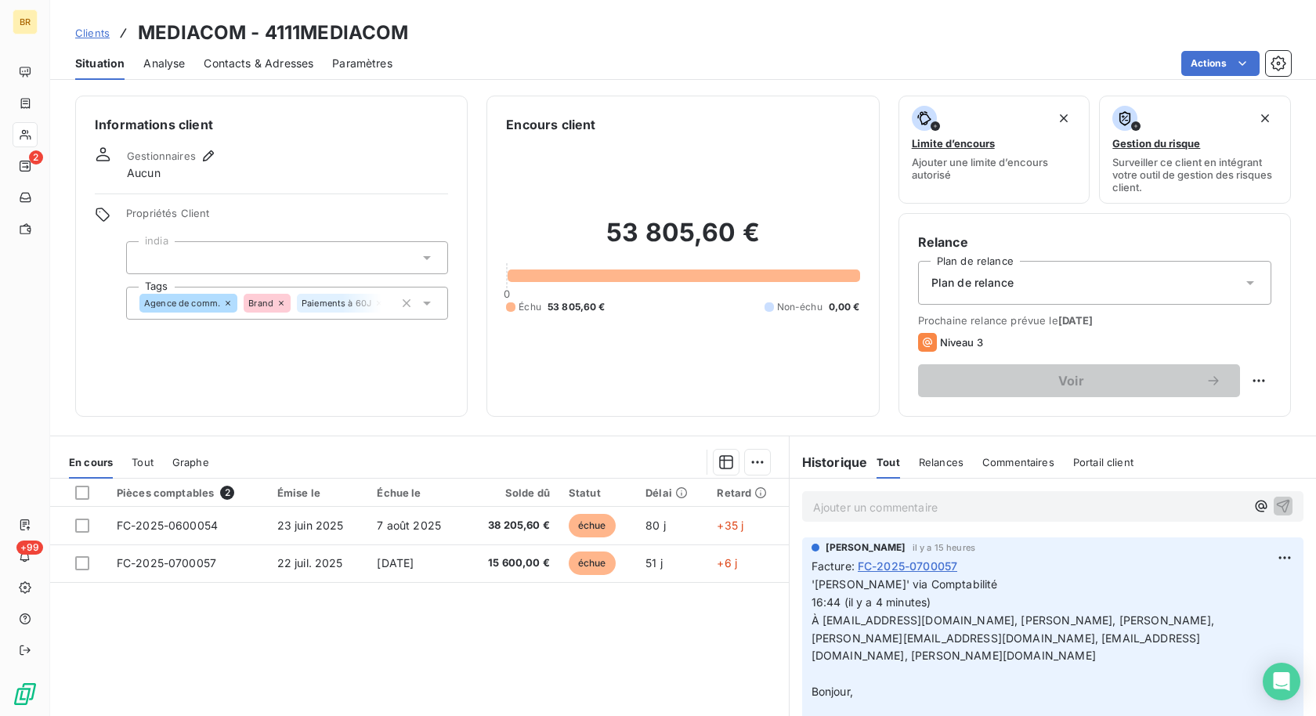
drag, startPoint x: 95, startPoint y: 34, endPoint x: 110, endPoint y: 35, distance: 14.9
click at [95, 34] on span "Clients" at bounding box center [92, 33] width 34 height 13
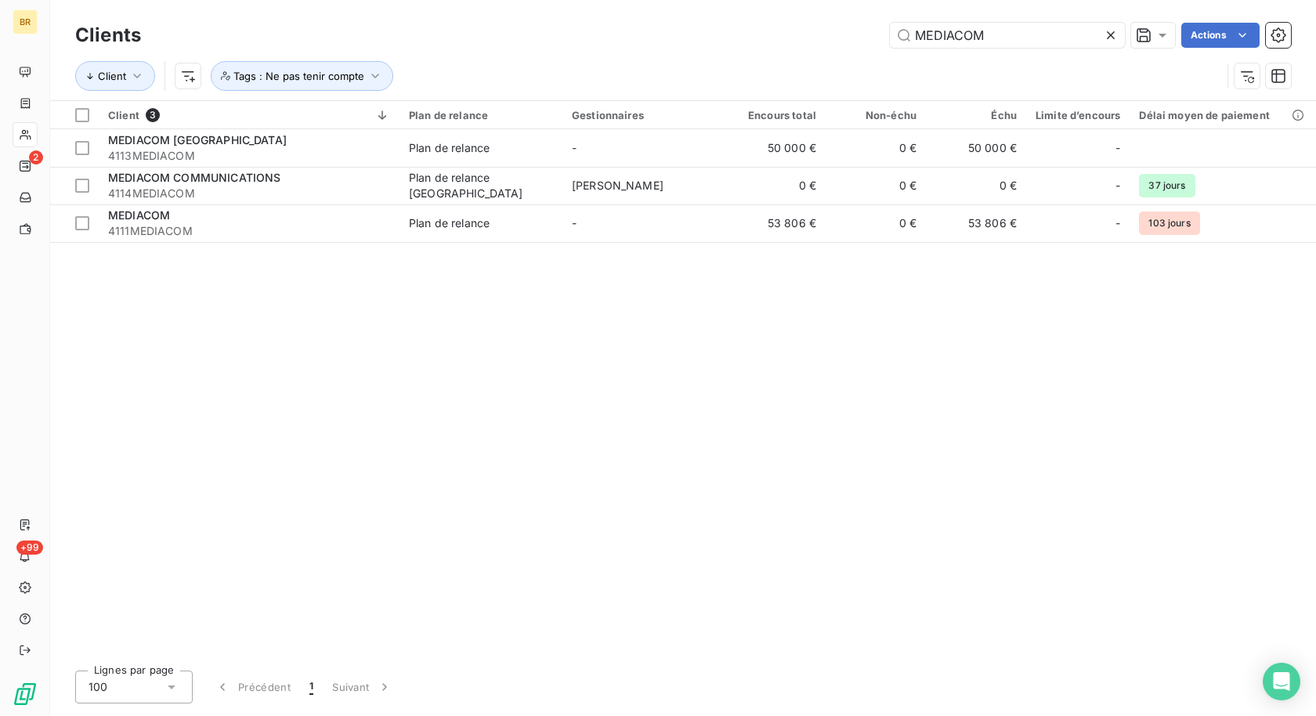
drag, startPoint x: 882, startPoint y: 17, endPoint x: 811, endPoint y: 15, distance: 71.3
click at [830, 14] on div "Clients MEDIACOM Actions Client Tags : Ne pas tenir compte" at bounding box center [683, 50] width 1266 height 100
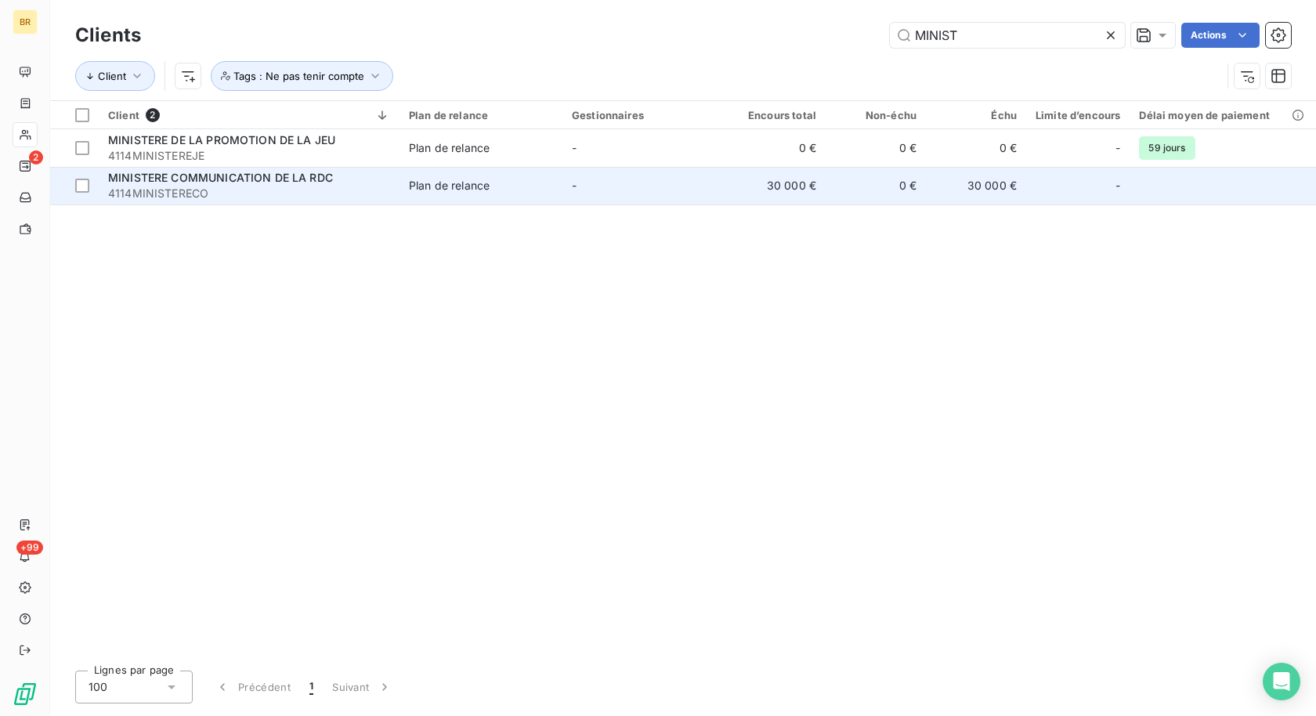
type input "MINIST"
click at [603, 176] on td "-" at bounding box center [644, 186] width 163 height 38
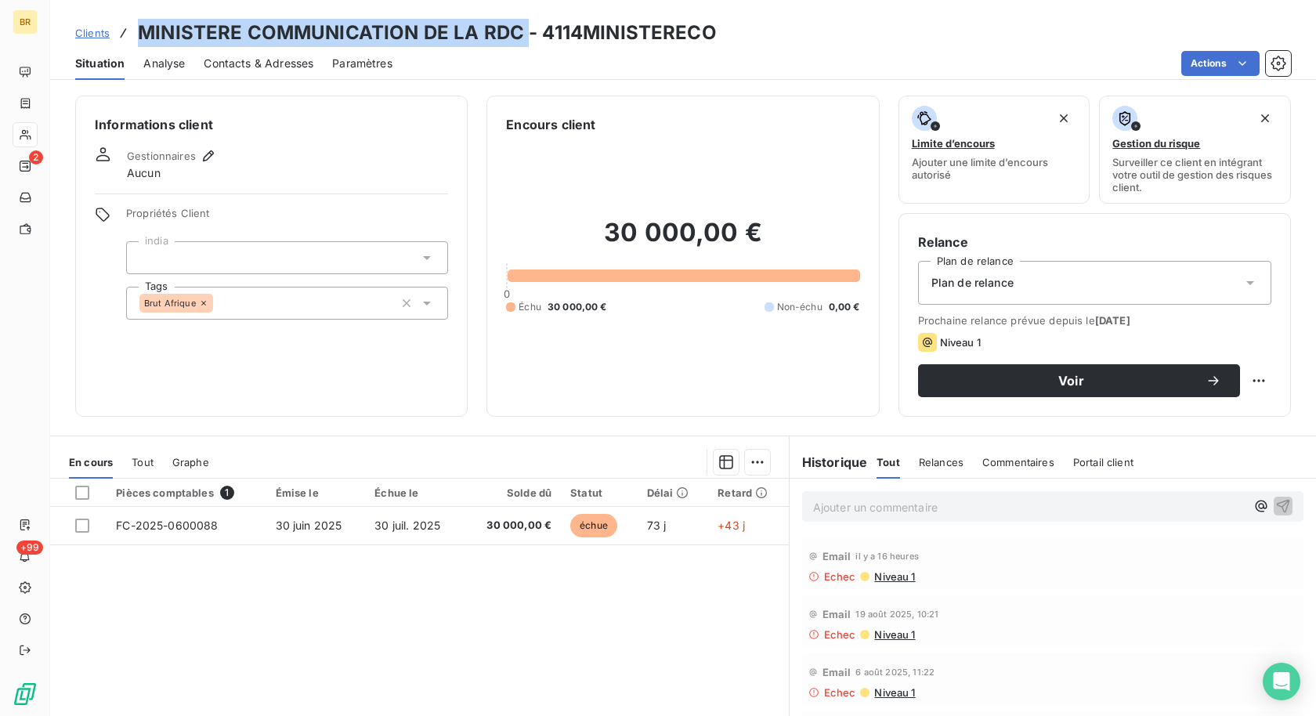
drag, startPoint x: 139, startPoint y: 30, endPoint x: 527, endPoint y: 30, distance: 388.6
click at [527, 30] on h3 "MINISTERE COMMUNICATION DE LA RDC - 4114MINISTERECO" at bounding box center [427, 33] width 579 height 28
copy h3 "MINISTERE COMMUNICATION DE LA RDC"
click at [96, 35] on span "Clients" at bounding box center [92, 33] width 34 height 13
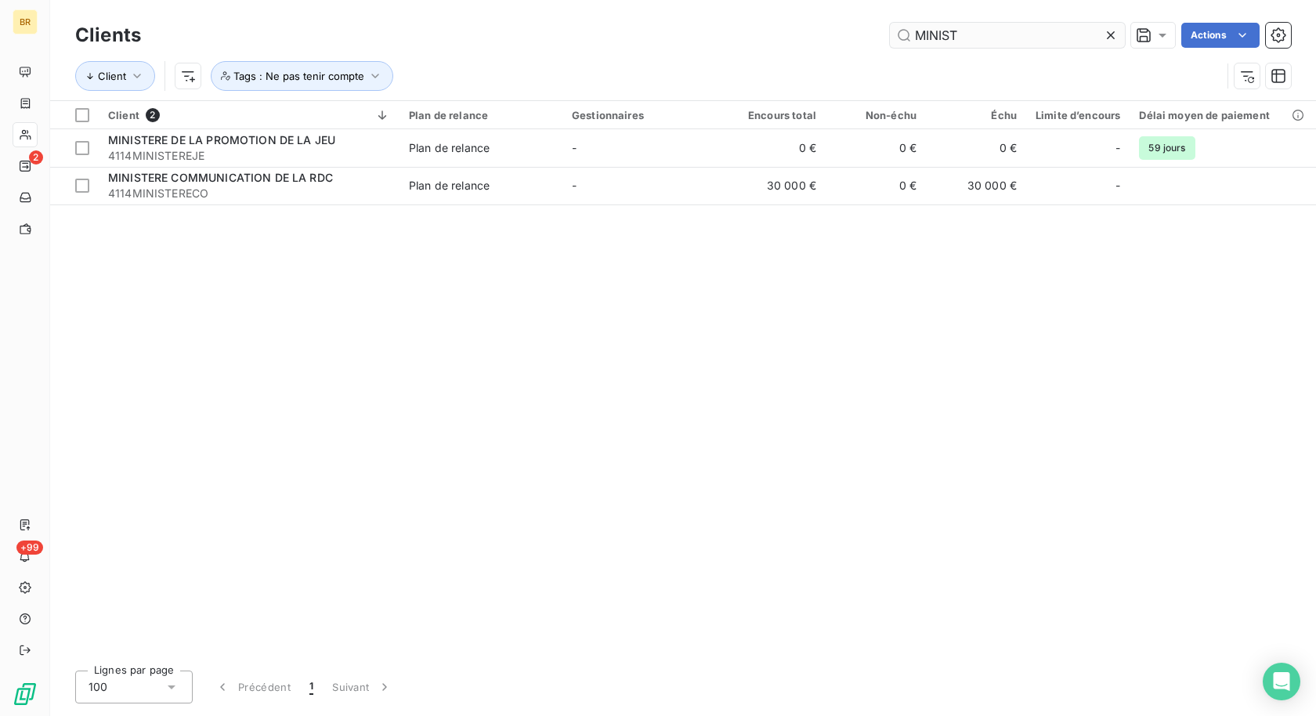
click at [971, 45] on input "MINIST" at bounding box center [1007, 35] width 235 height 25
drag, startPoint x: 968, startPoint y: 35, endPoint x: 775, endPoint y: 26, distance: 193.0
click at [787, 26] on div "MINIST Actions" at bounding box center [725, 35] width 1131 height 25
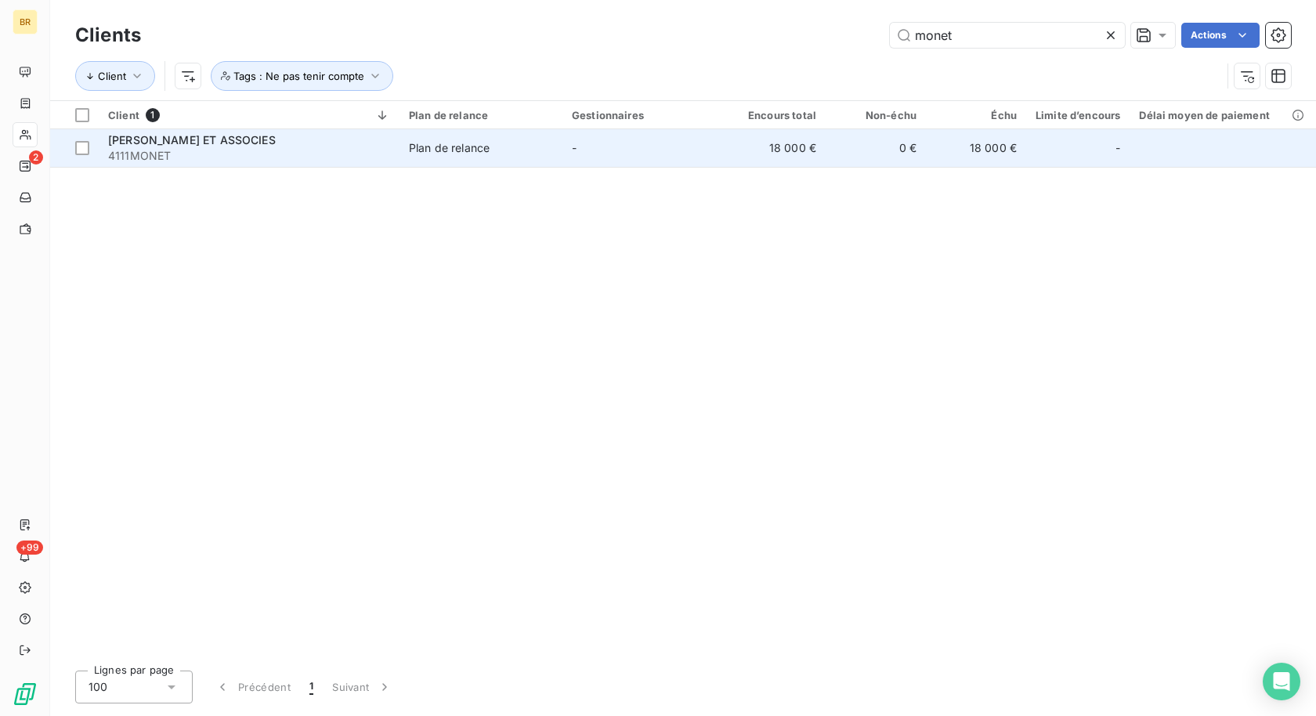
type input "monet"
click at [439, 140] on div "Plan de relance" at bounding box center [449, 148] width 81 height 16
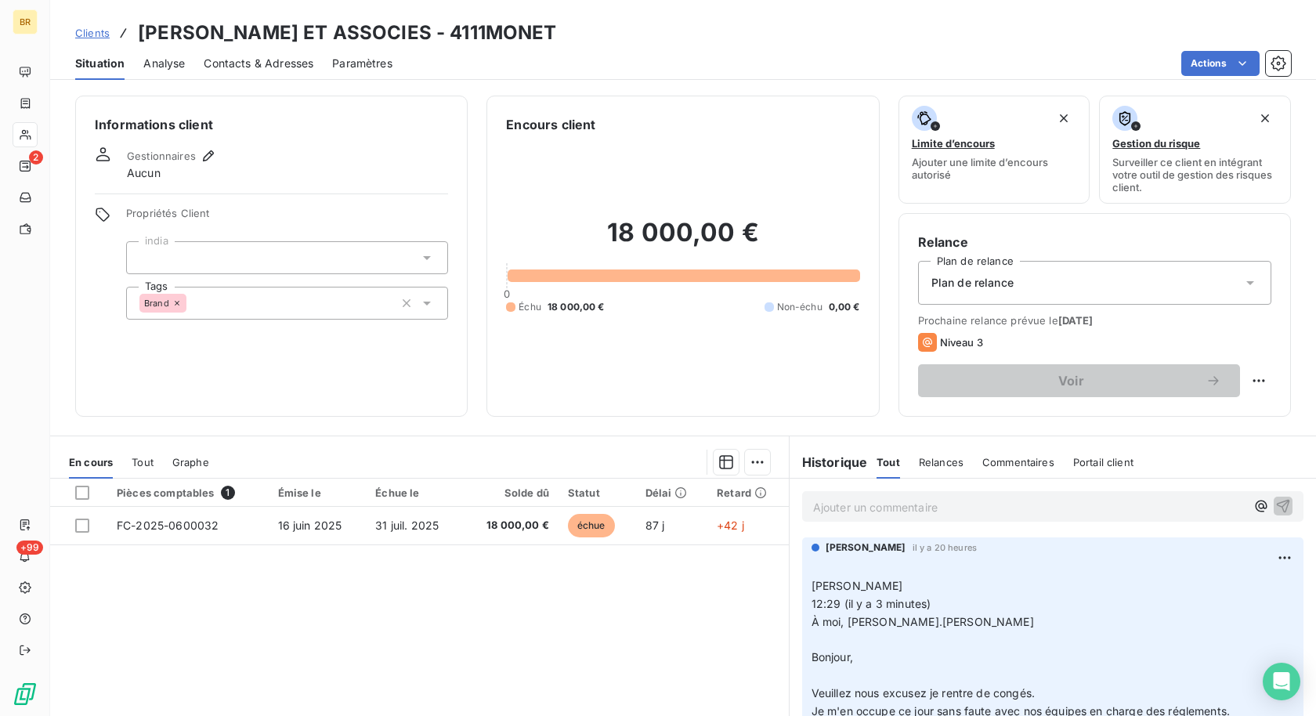
click at [96, 34] on span "Clients" at bounding box center [92, 33] width 34 height 13
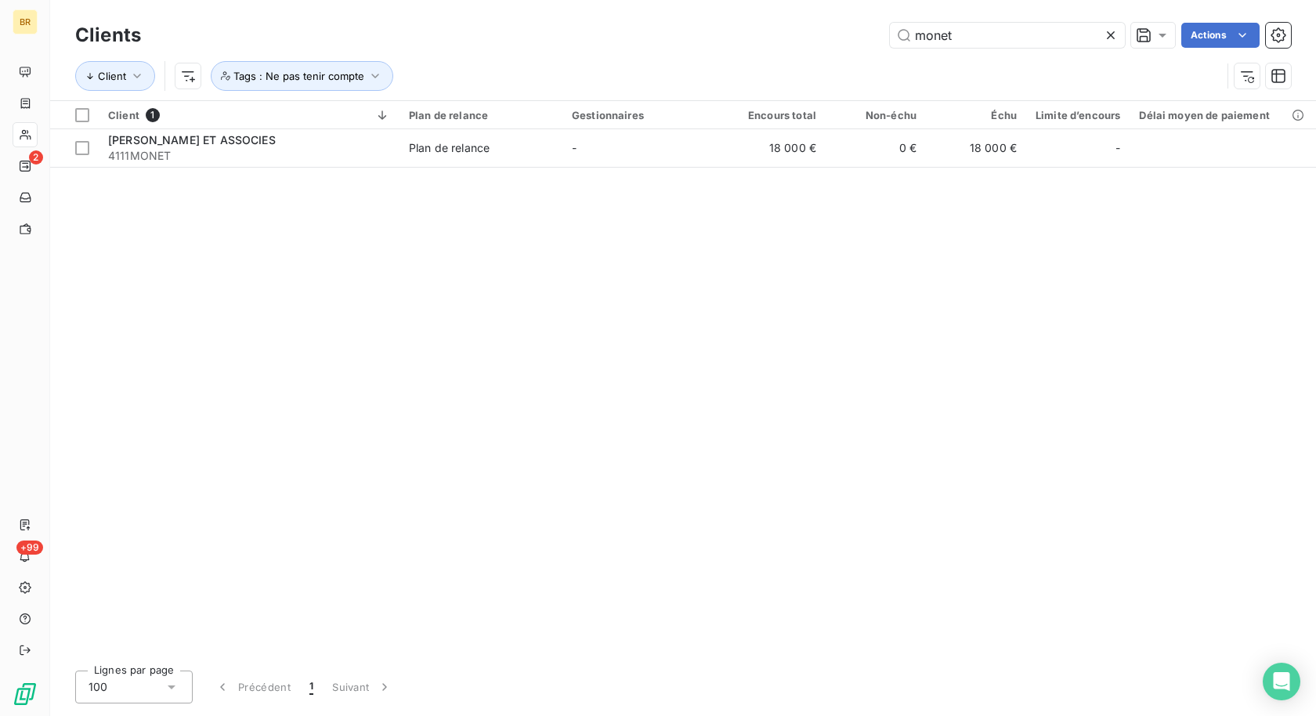
drag, startPoint x: 983, startPoint y: 43, endPoint x: 714, endPoint y: 43, distance: 269.5
click at [714, 43] on div "monet Actions" at bounding box center [725, 35] width 1131 height 25
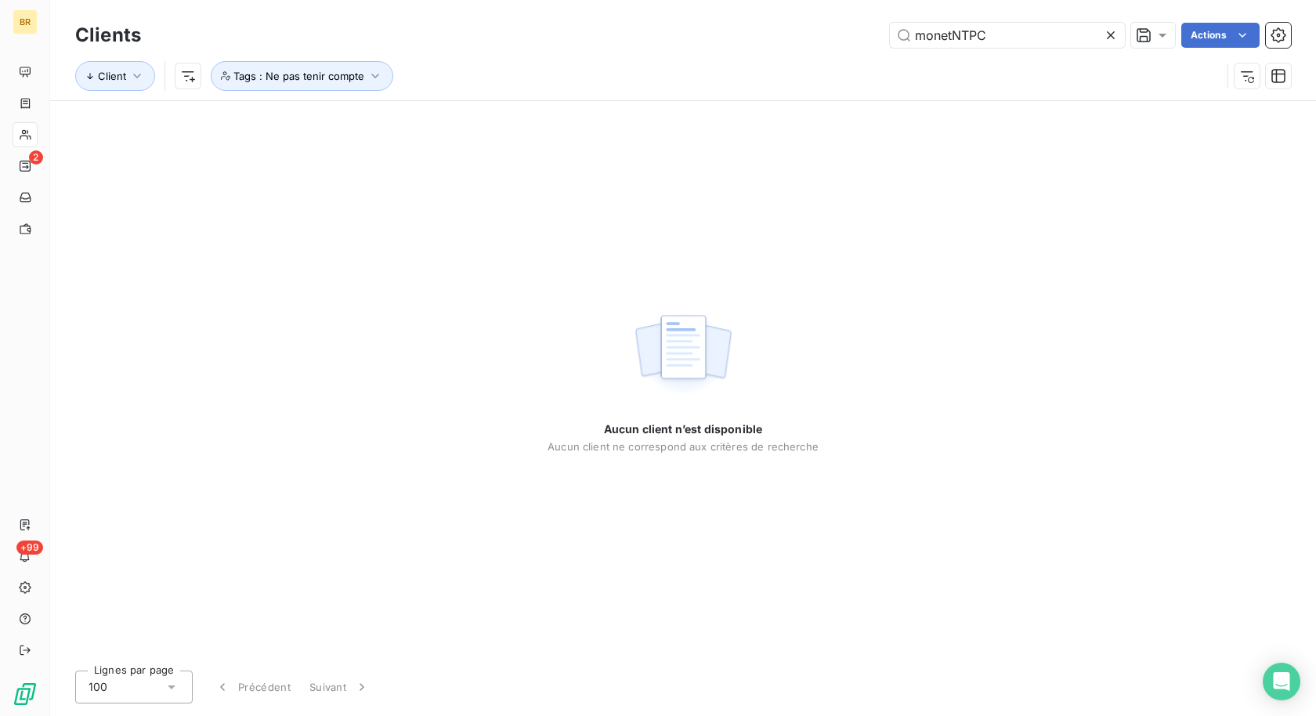
drag, startPoint x: 951, startPoint y: 34, endPoint x: 861, endPoint y: 34, distance: 90.1
click at [861, 34] on div "monetNTPC Actions" at bounding box center [725, 35] width 1131 height 25
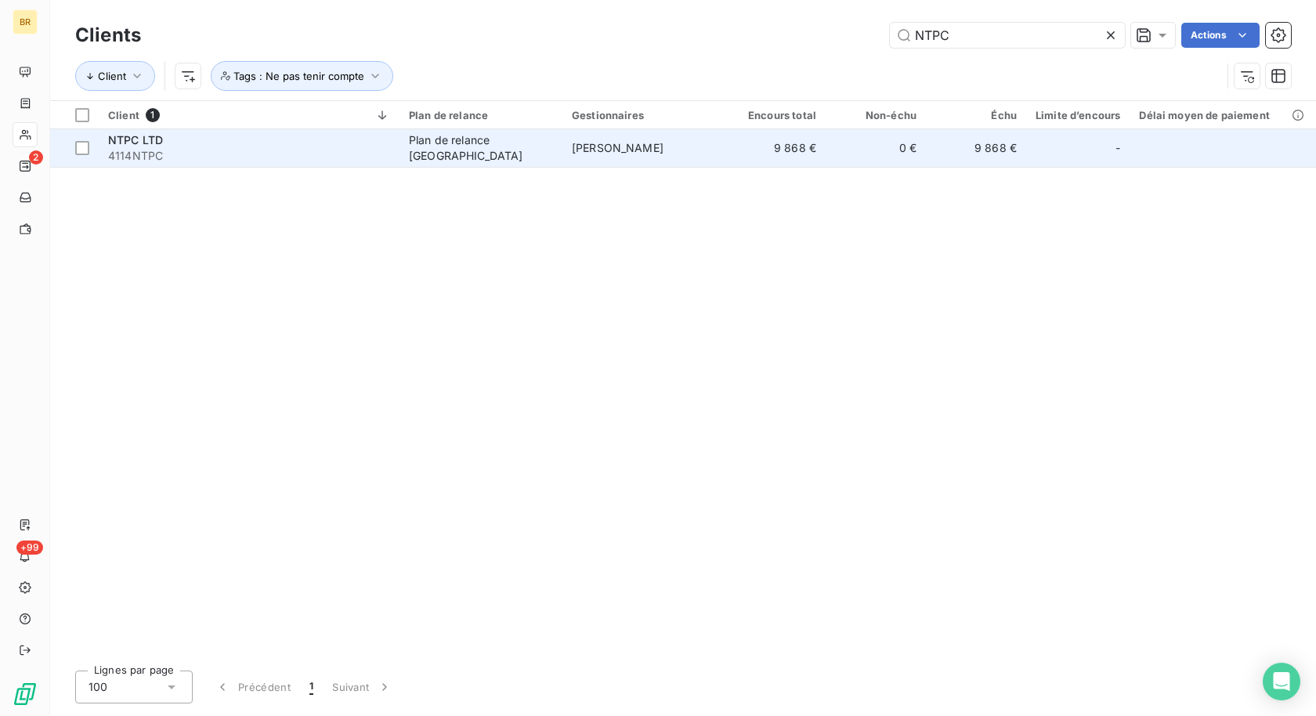
type input "NTPC"
click at [765, 159] on td "9 868 €" at bounding box center [775, 148] width 100 height 38
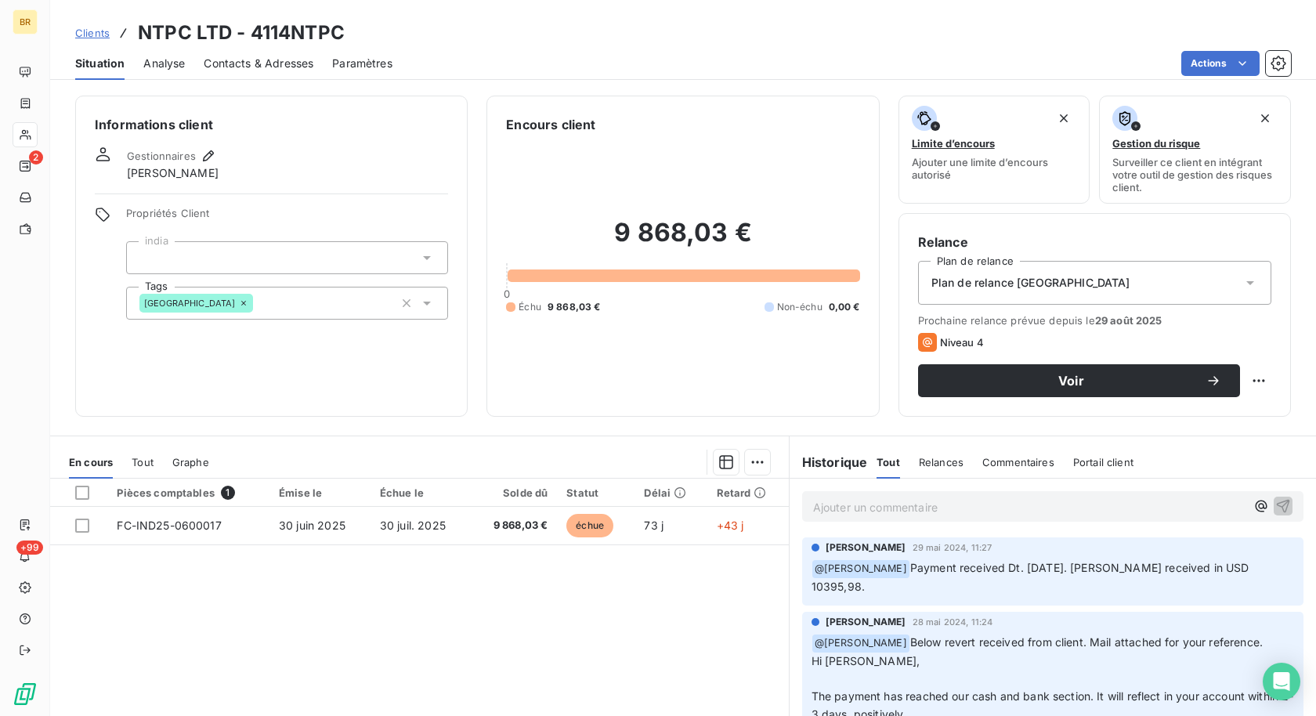
click at [95, 38] on span "Clients" at bounding box center [92, 33] width 34 height 13
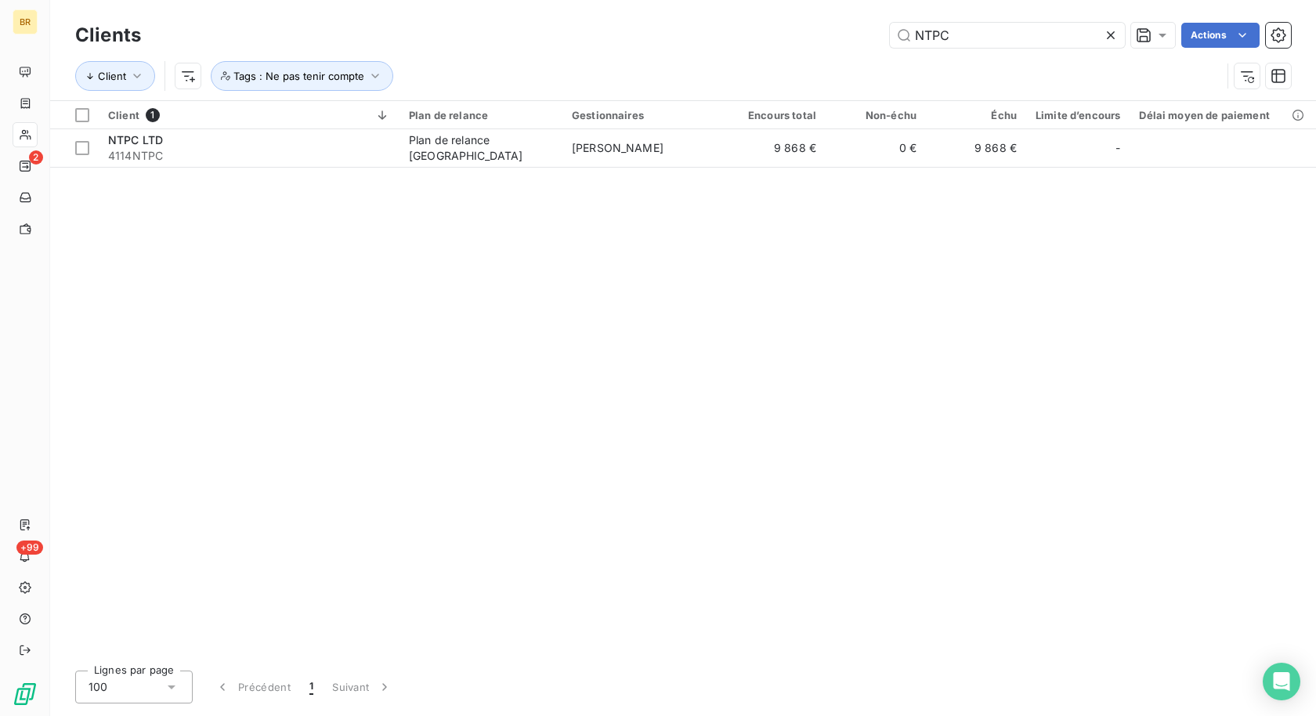
drag, startPoint x: 903, startPoint y: 31, endPoint x: 781, endPoint y: 31, distance: 121.4
click at [781, 31] on div "NTPC Actions" at bounding box center [725, 35] width 1131 height 25
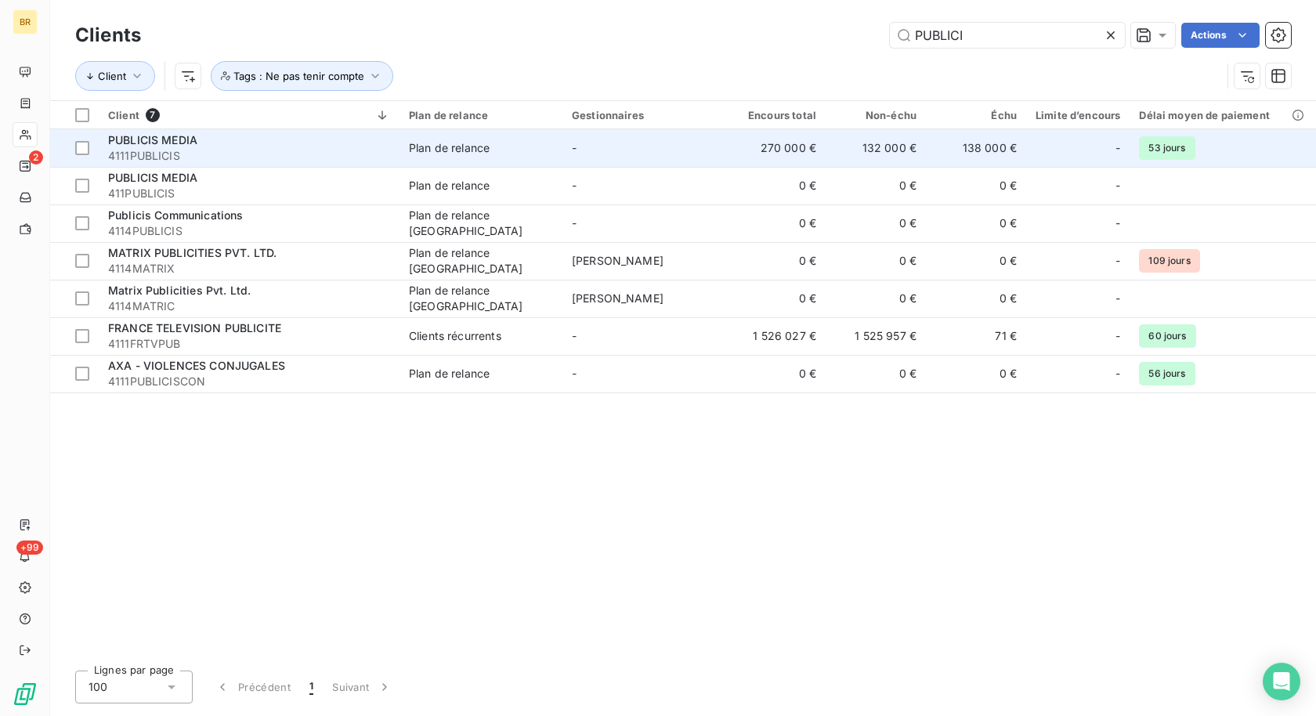
type input "PUBLICI"
click at [291, 149] on span "4111PUBLICIS" at bounding box center [249, 156] width 282 height 16
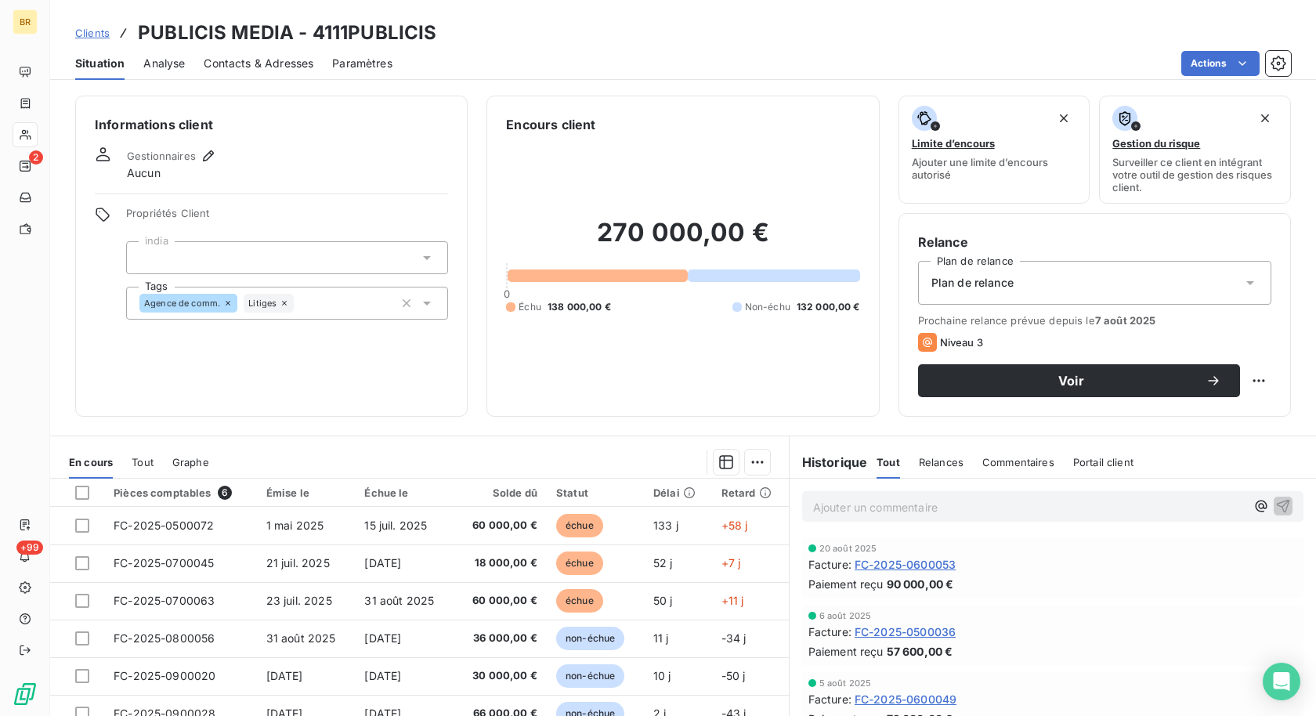
click at [90, 32] on span "Clients" at bounding box center [92, 33] width 34 height 13
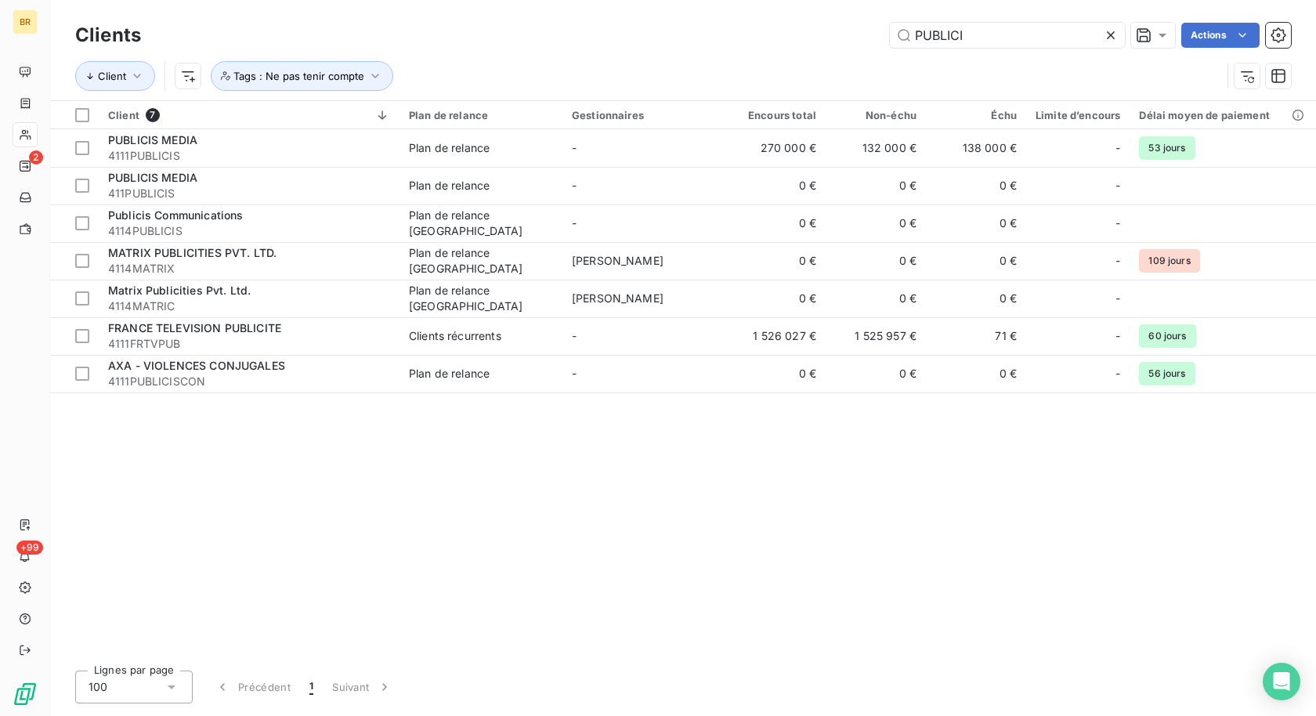
drag, startPoint x: 969, startPoint y: 31, endPoint x: 767, endPoint y: 31, distance: 202.1
click at [773, 31] on div "PUBLICI Actions" at bounding box center [725, 35] width 1131 height 25
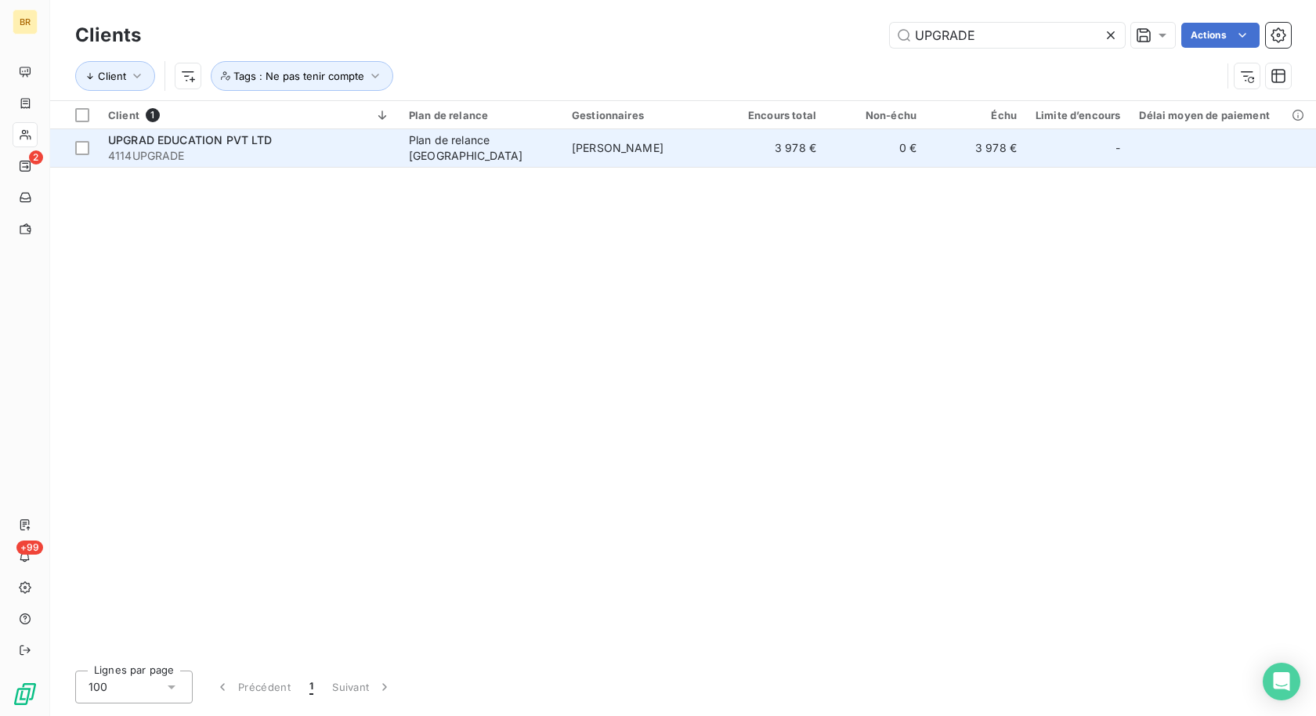
type input "UPGRADE"
click at [277, 142] on div "UPGRAD EDUCATION PVT LTD" at bounding box center [249, 140] width 282 height 16
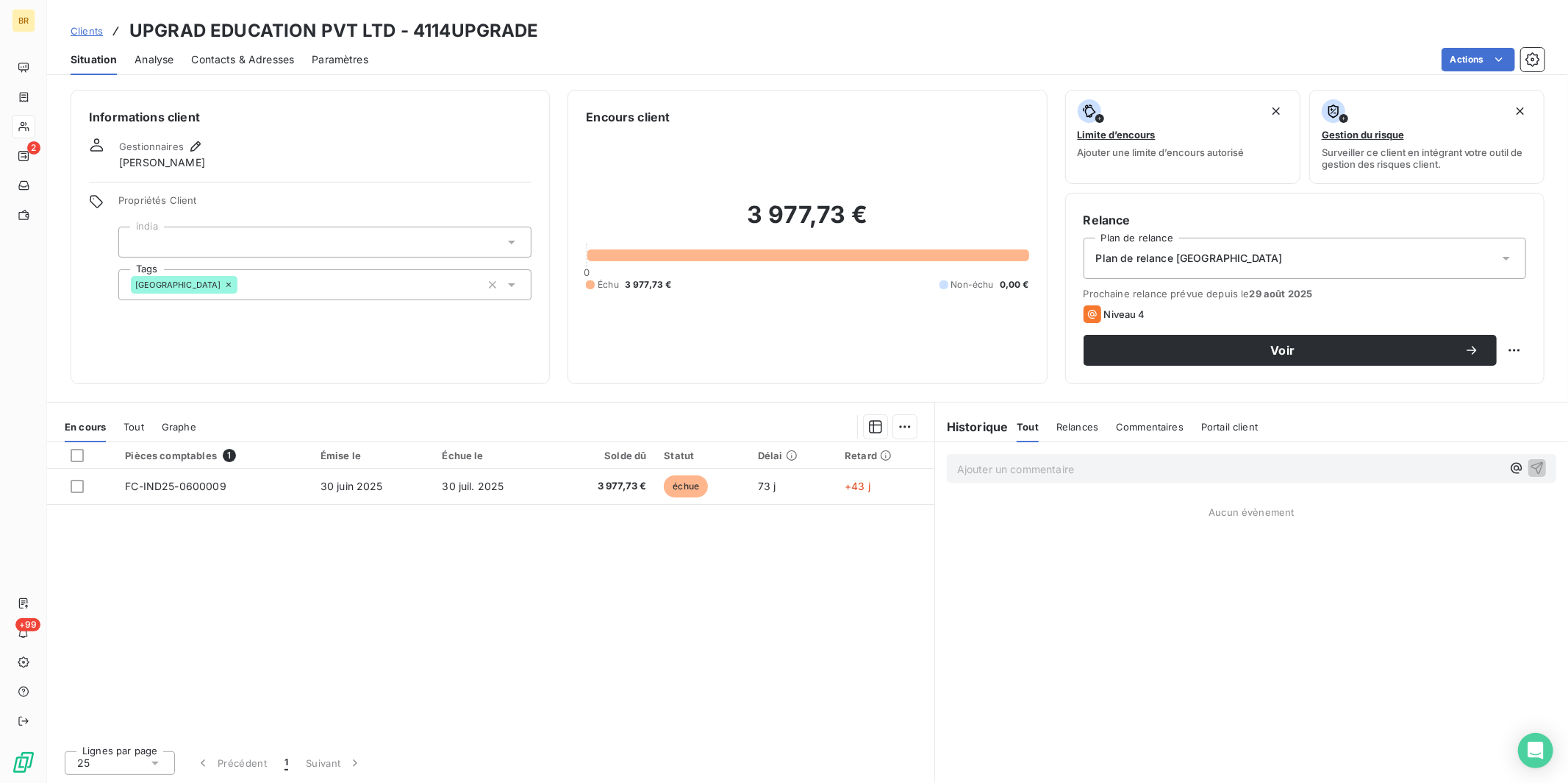
click at [91, 34] on span "Clients" at bounding box center [86, 31] width 32 height 12
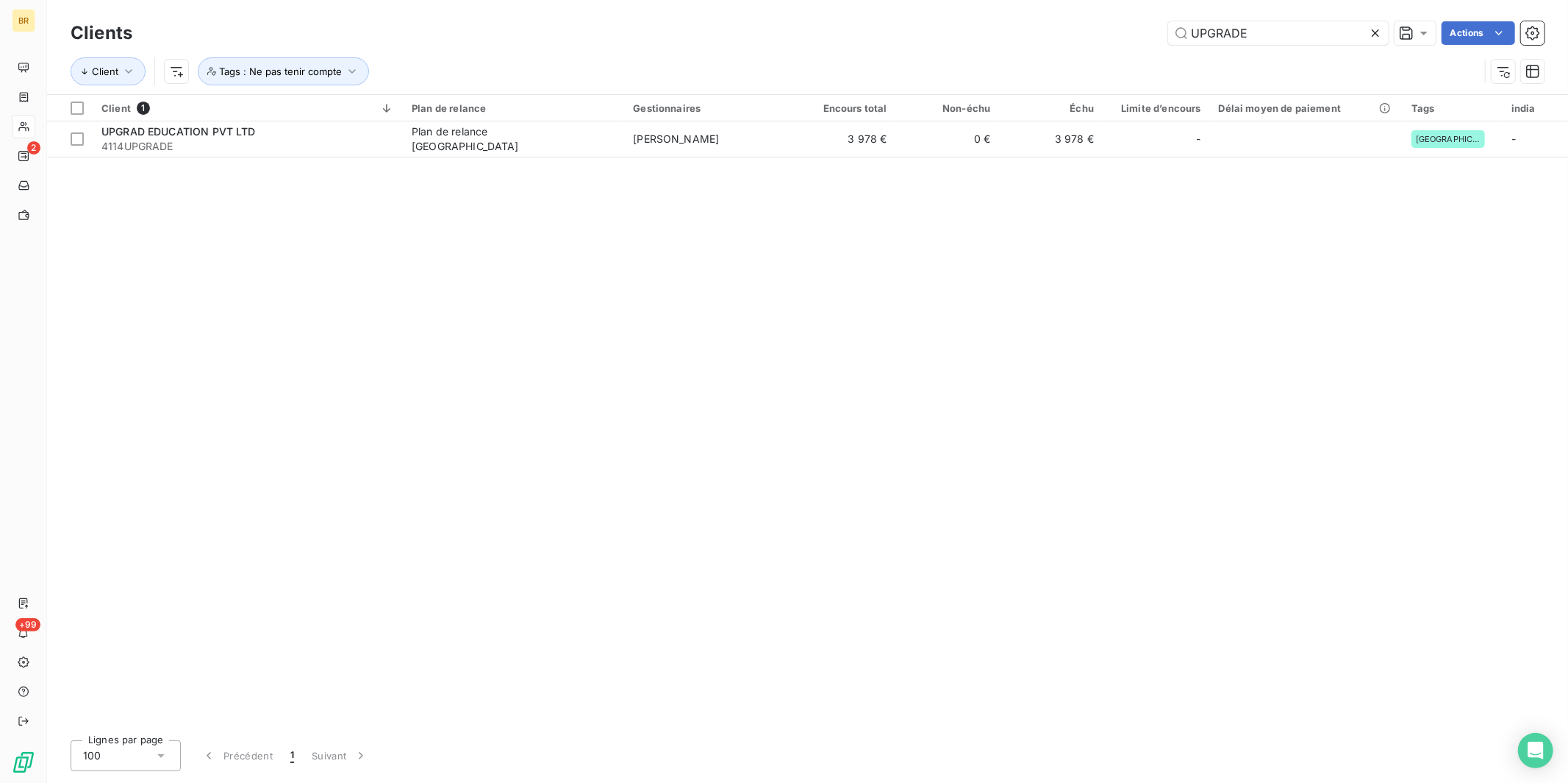
drag, startPoint x: 1252, startPoint y: 32, endPoint x: 1116, endPoint y: 5, distance: 138.7
click at [1116, 5] on div "Clients UPGRADE Actions Client Tags : Ne pas tenir compte" at bounding box center [807, 47] width 1521 height 94
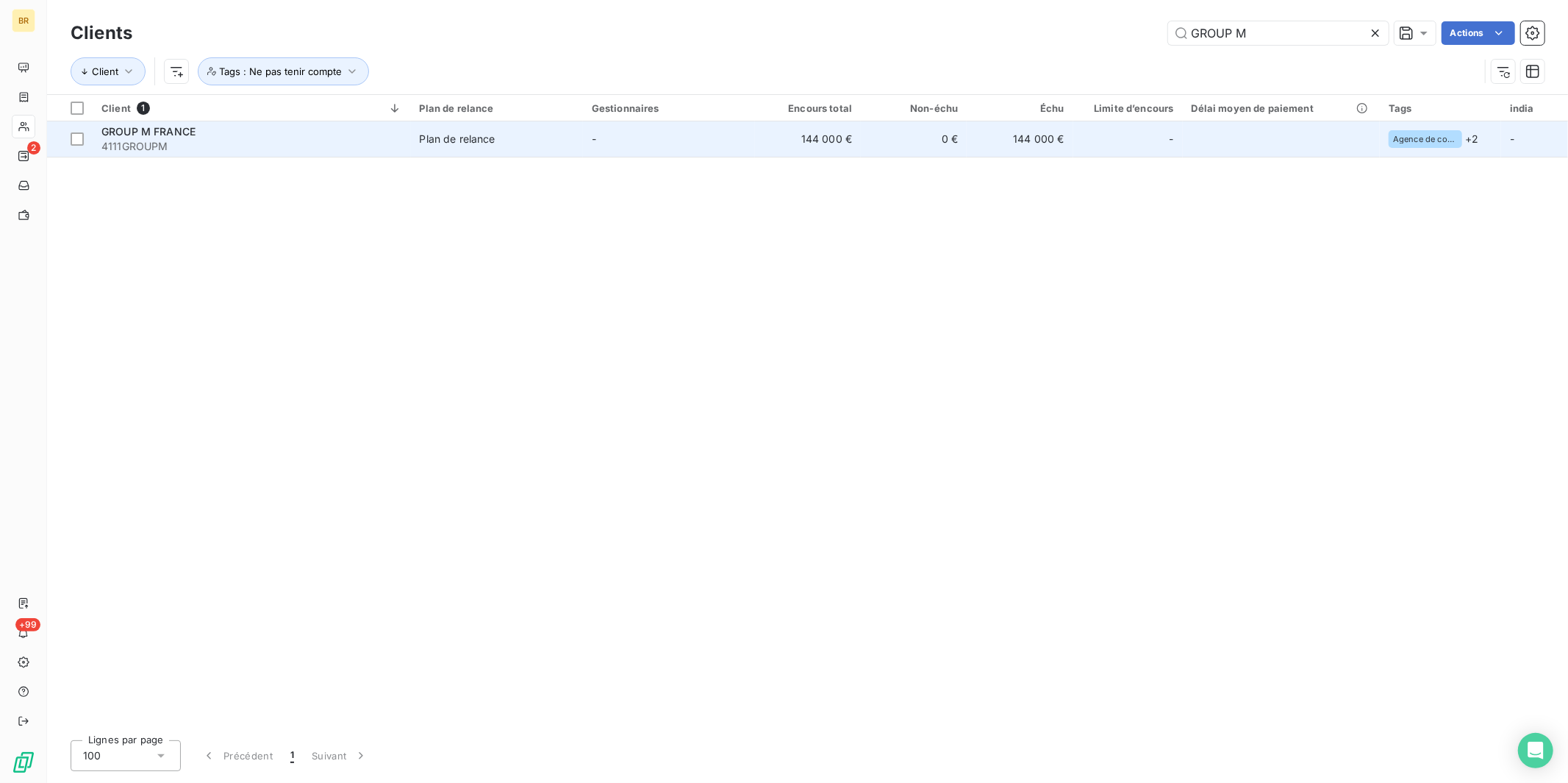
type input "GROUP M"
click at [443, 137] on div "Plan de relance" at bounding box center [457, 139] width 76 height 15
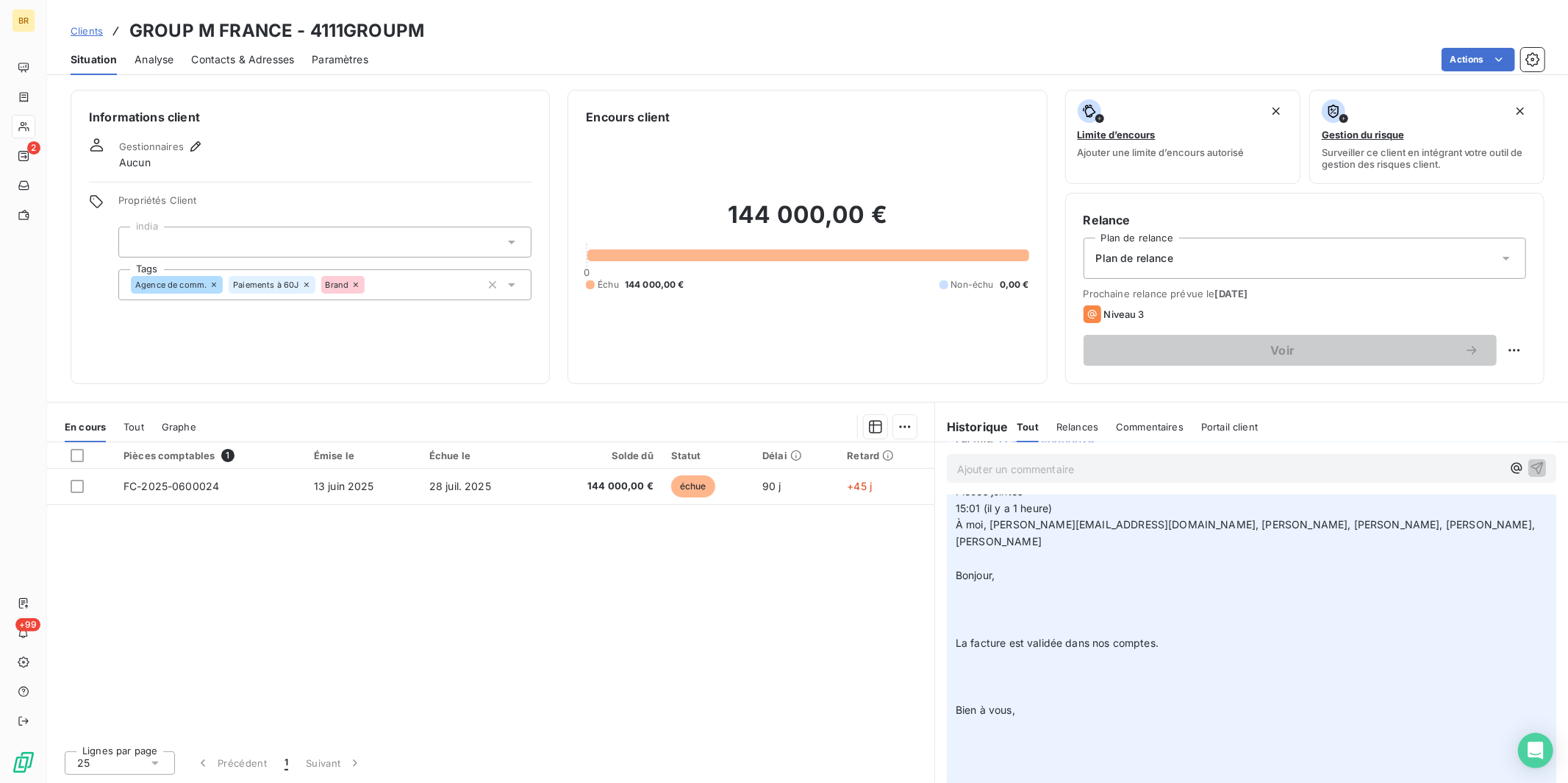
scroll to position [145, 0]
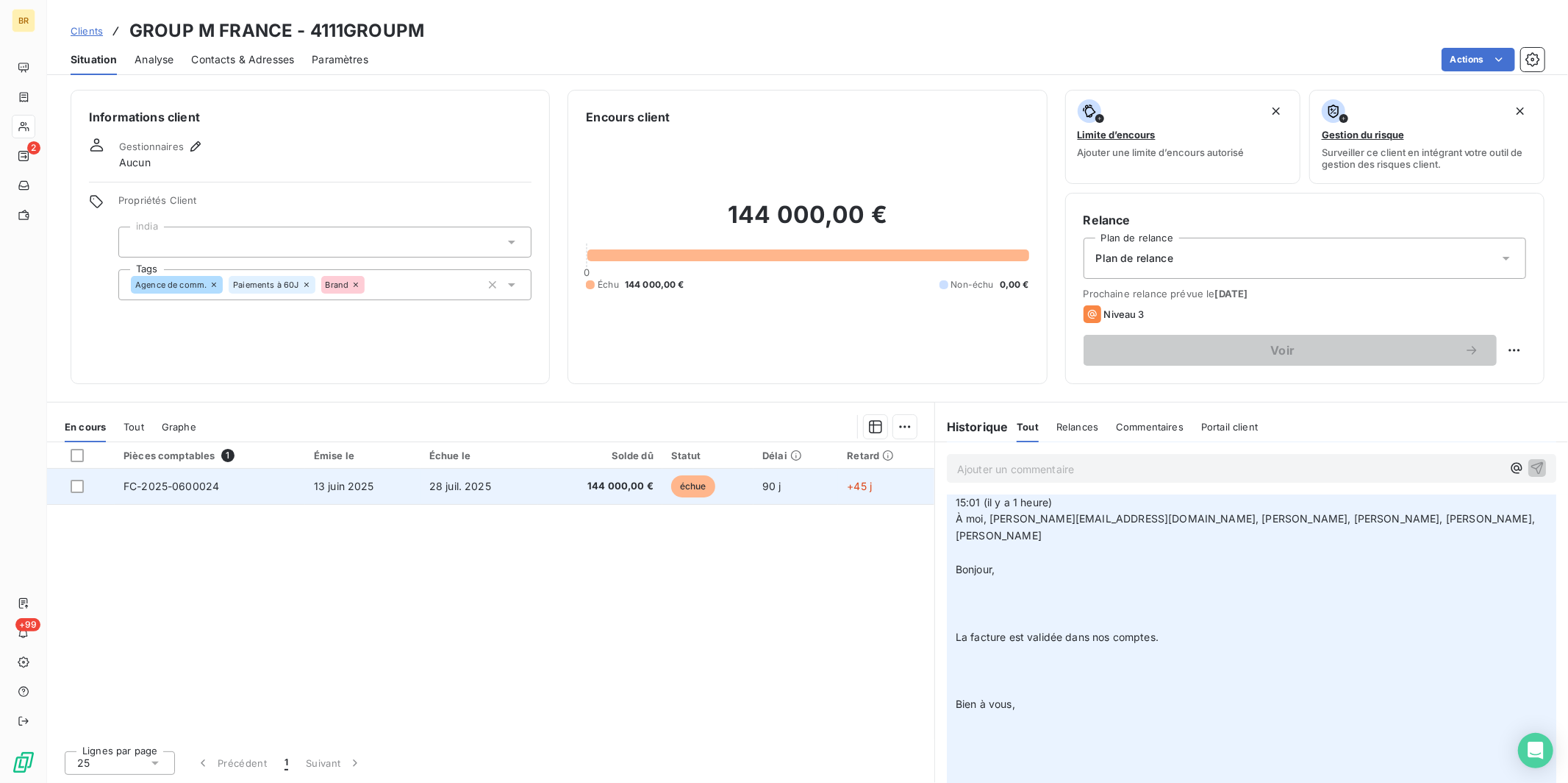
click at [316, 489] on span "13 juin 2025" at bounding box center [344, 485] width 60 height 12
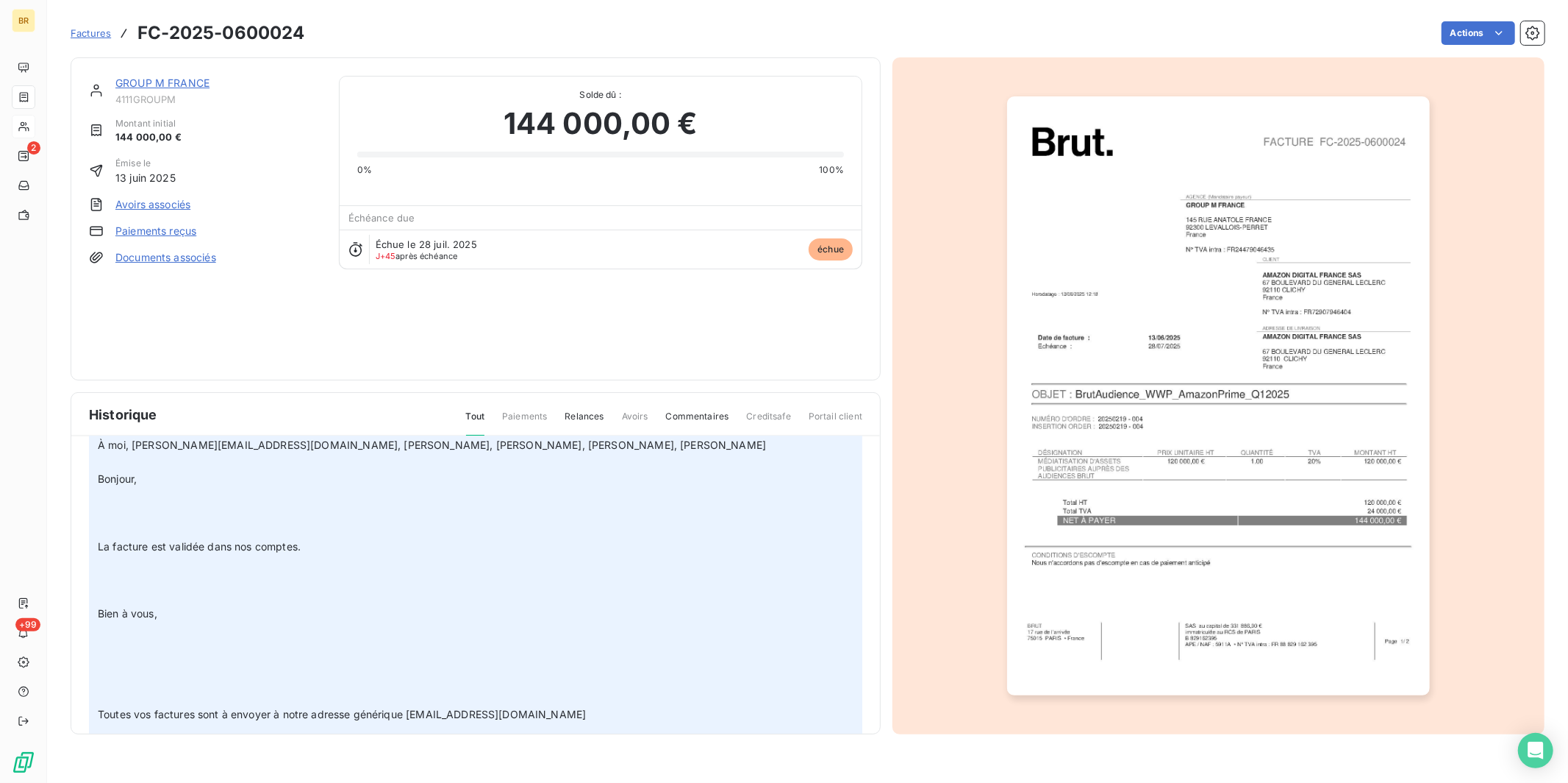
scroll to position [178, 0]
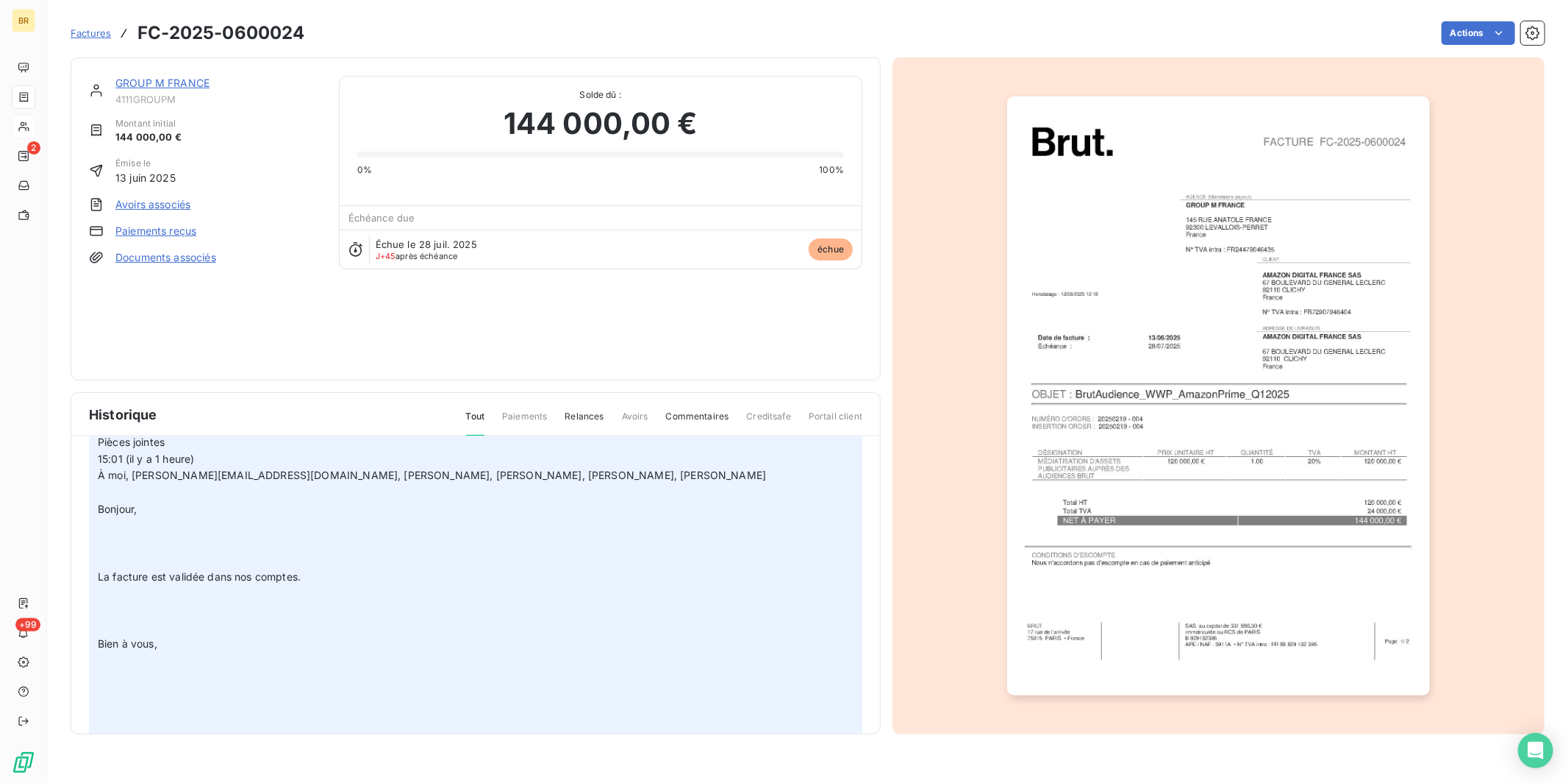
click at [93, 34] on span "Factures" at bounding box center [90, 33] width 40 height 12
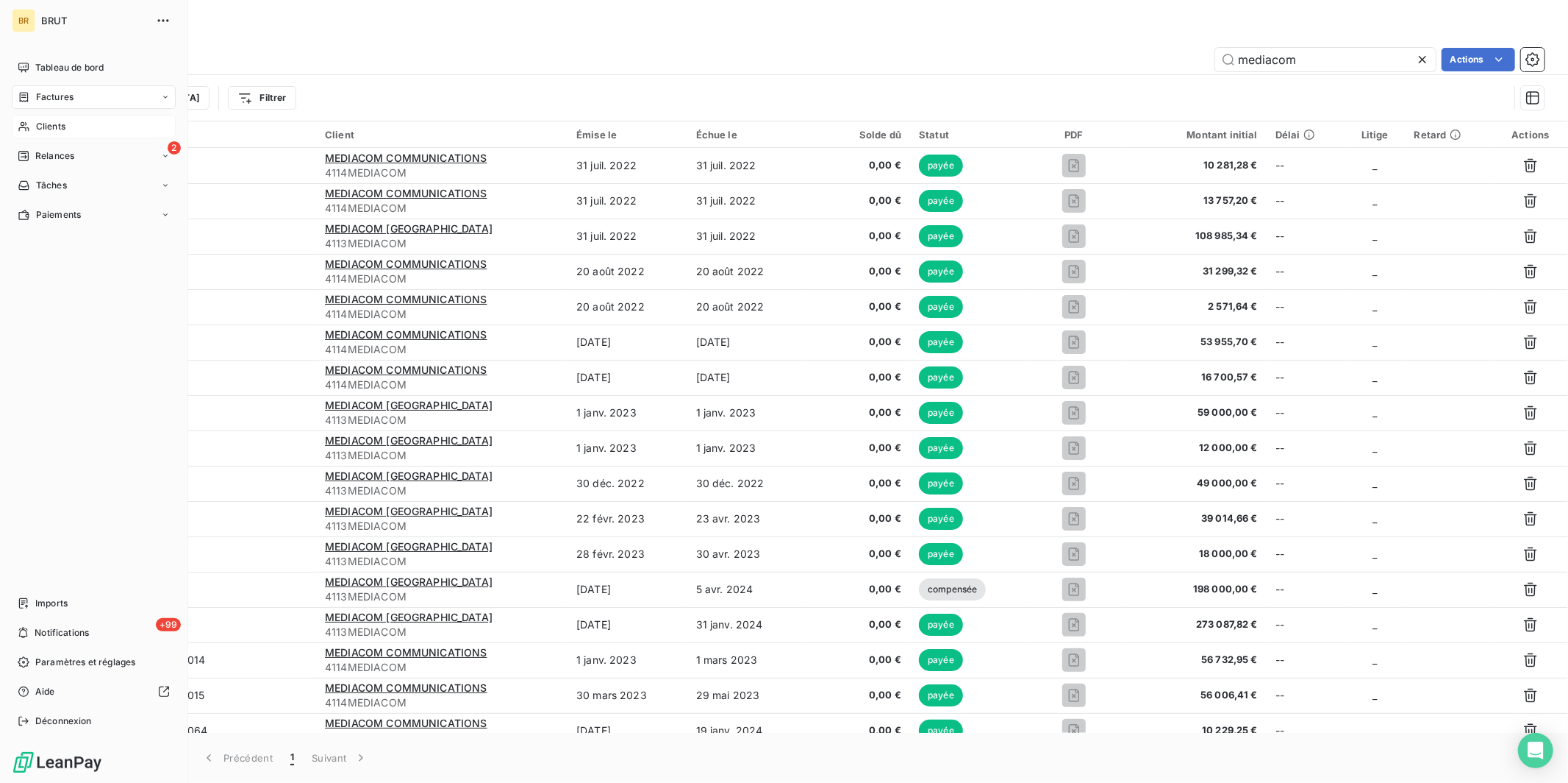
click at [43, 125] on span "Clients" at bounding box center [50, 127] width 29 height 13
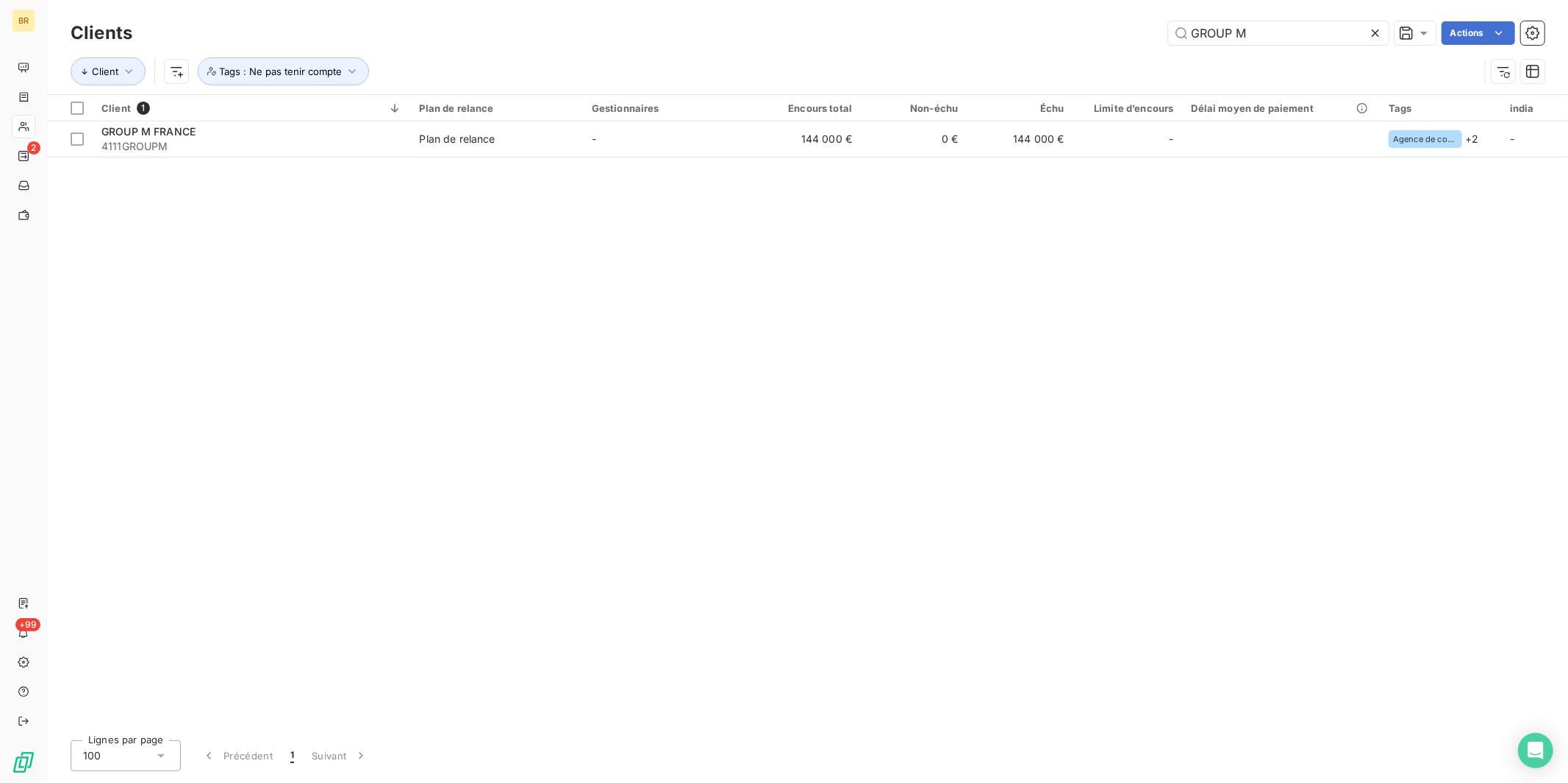
drag, startPoint x: 1251, startPoint y: 34, endPoint x: 1043, endPoint y: 13, distance: 209.1
click at [1063, 18] on div "Clients GROUP M Actions" at bounding box center [807, 33] width 1474 height 31
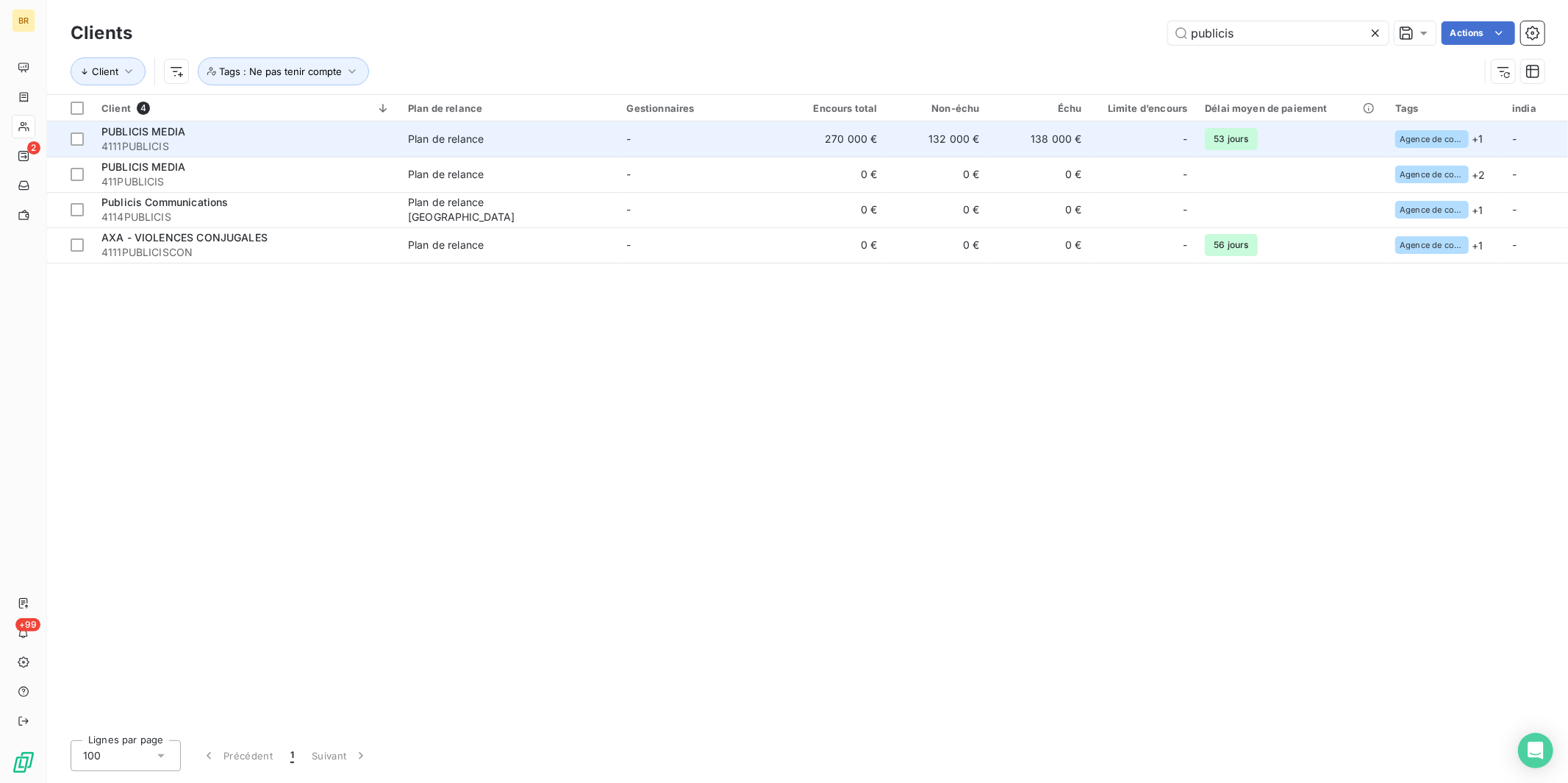
type input "publicis"
click at [295, 141] on span "4111PUBLICIS" at bounding box center [246, 146] width 289 height 15
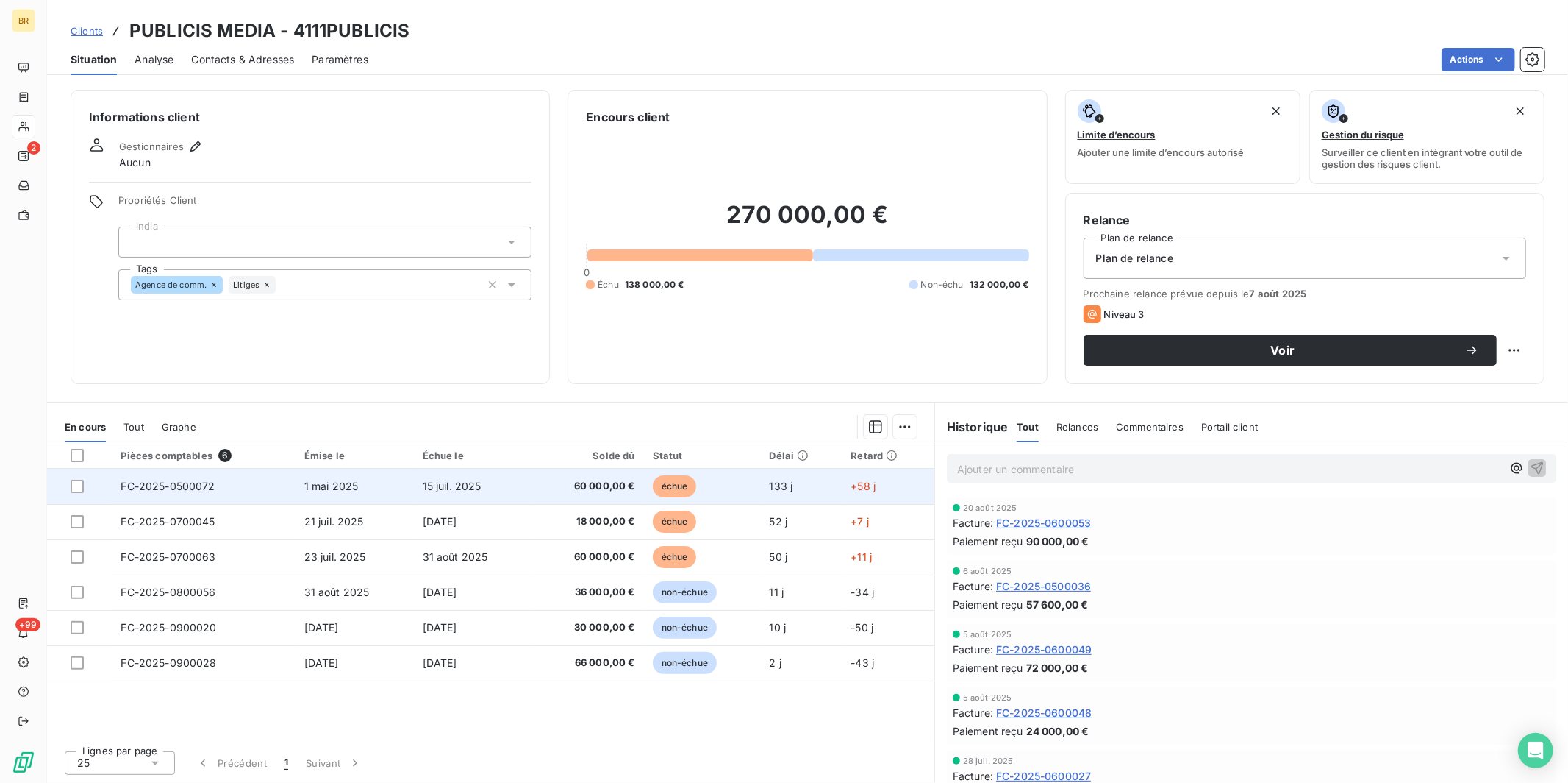
click at [484, 484] on td "15 juil. 2025" at bounding box center [473, 486] width 118 height 36
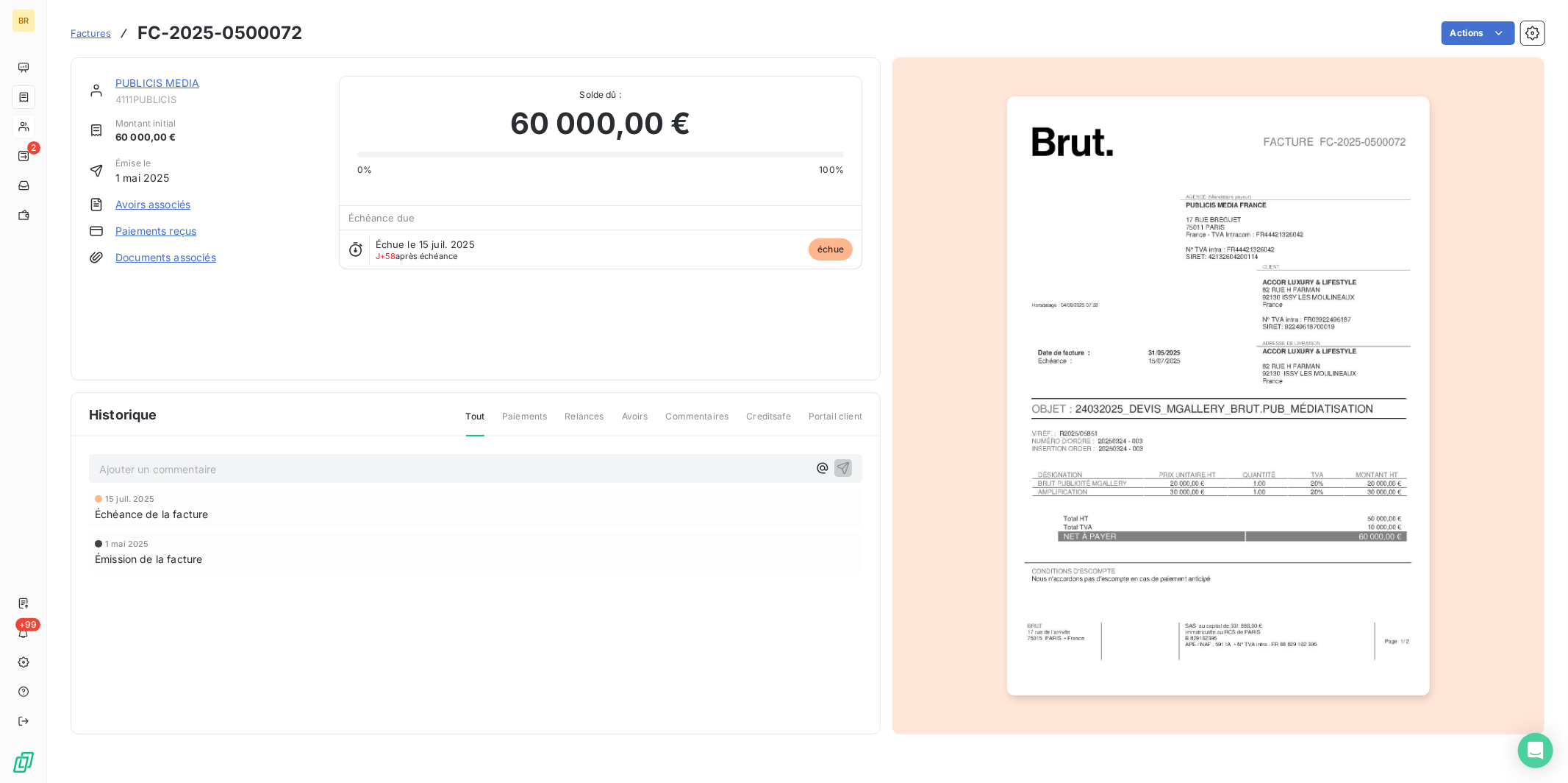
click at [86, 29] on span "Factures" at bounding box center [90, 33] width 40 height 12
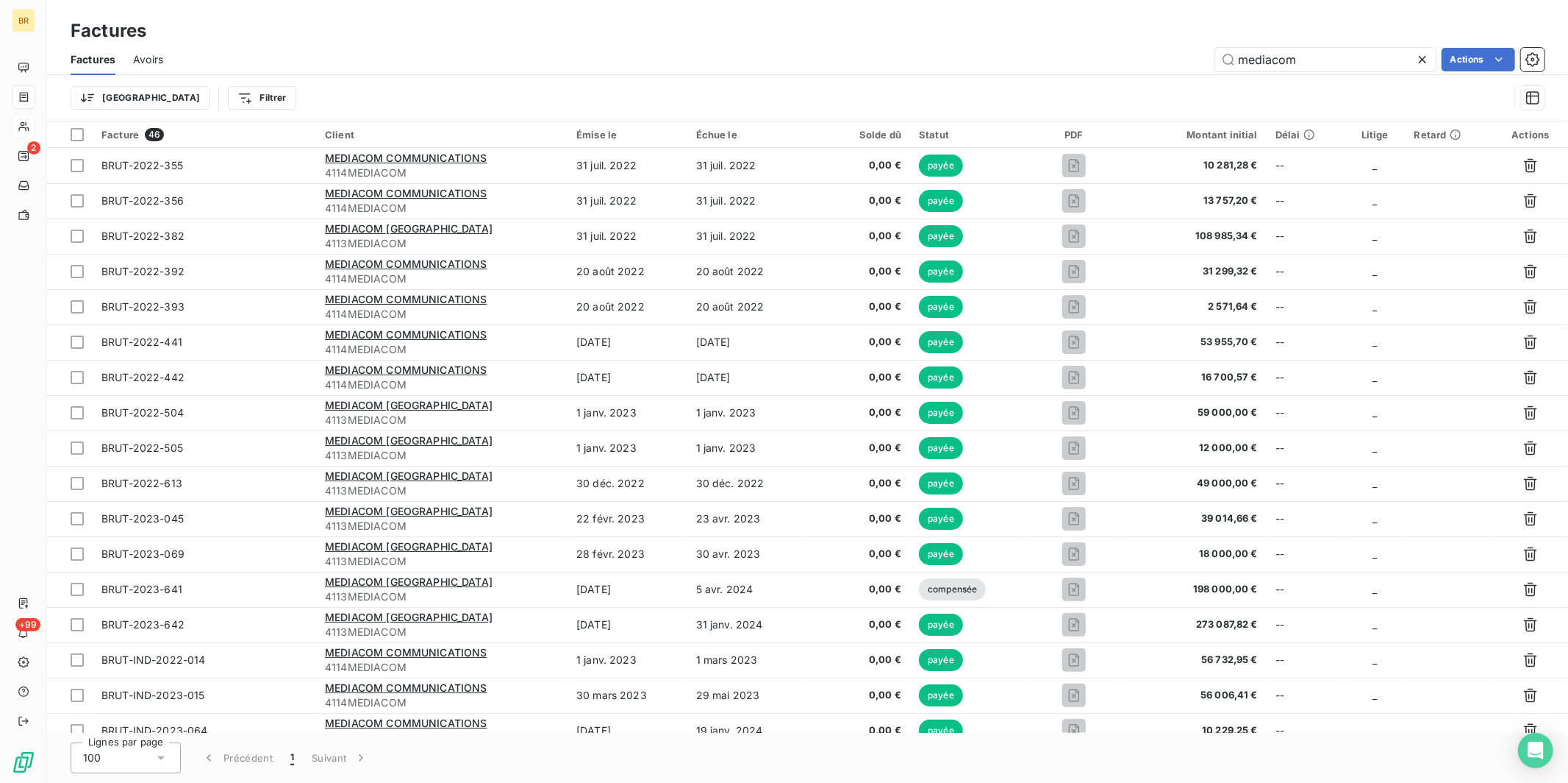
drag, startPoint x: 1302, startPoint y: 67, endPoint x: 1079, endPoint y: 17, distance: 228.5
click at [1090, 17] on div "Factures Factures Avoirs mediacom Actions Trier Filtrer" at bounding box center [807, 60] width 1521 height 121
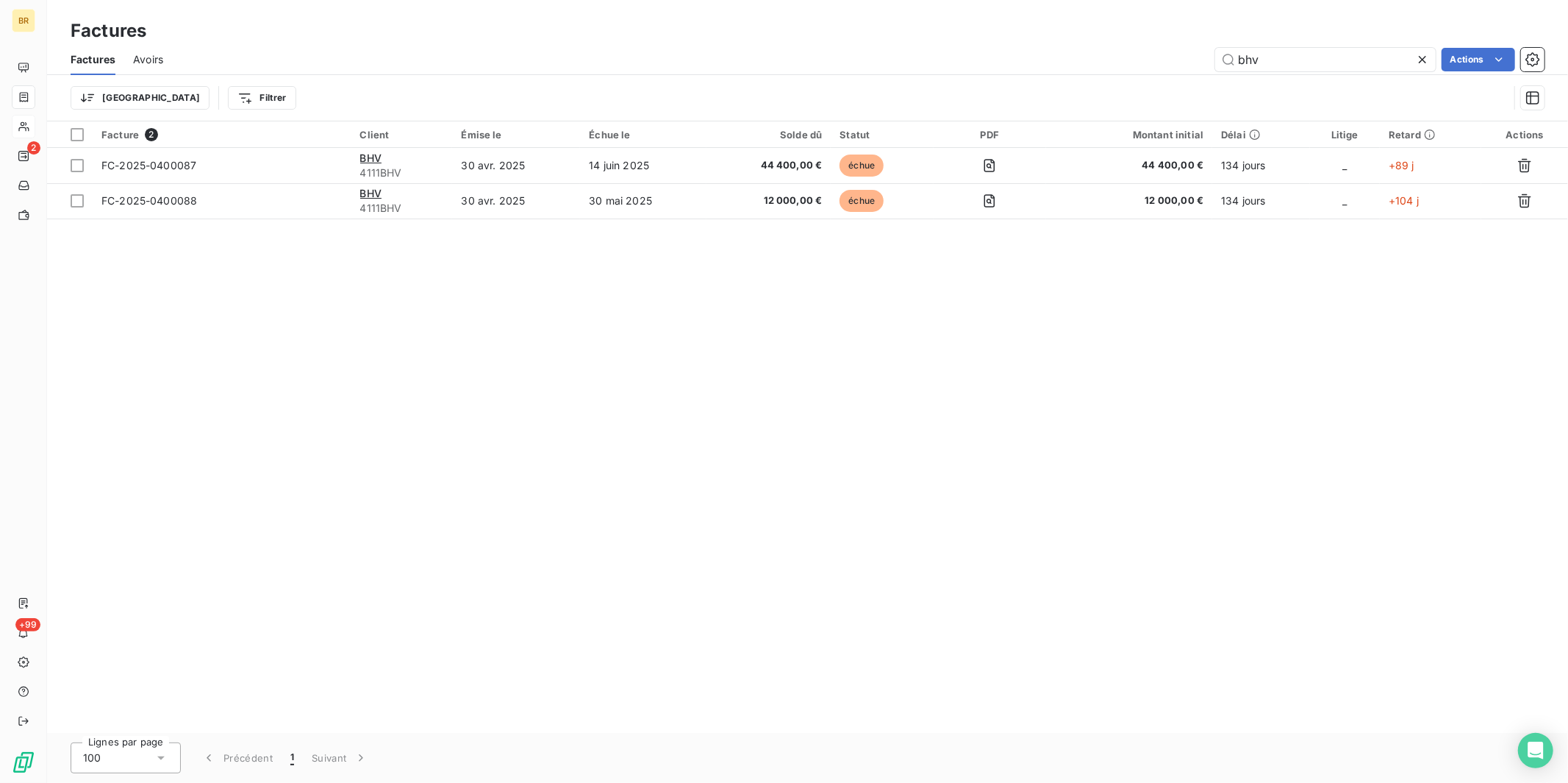
type input "bhv"
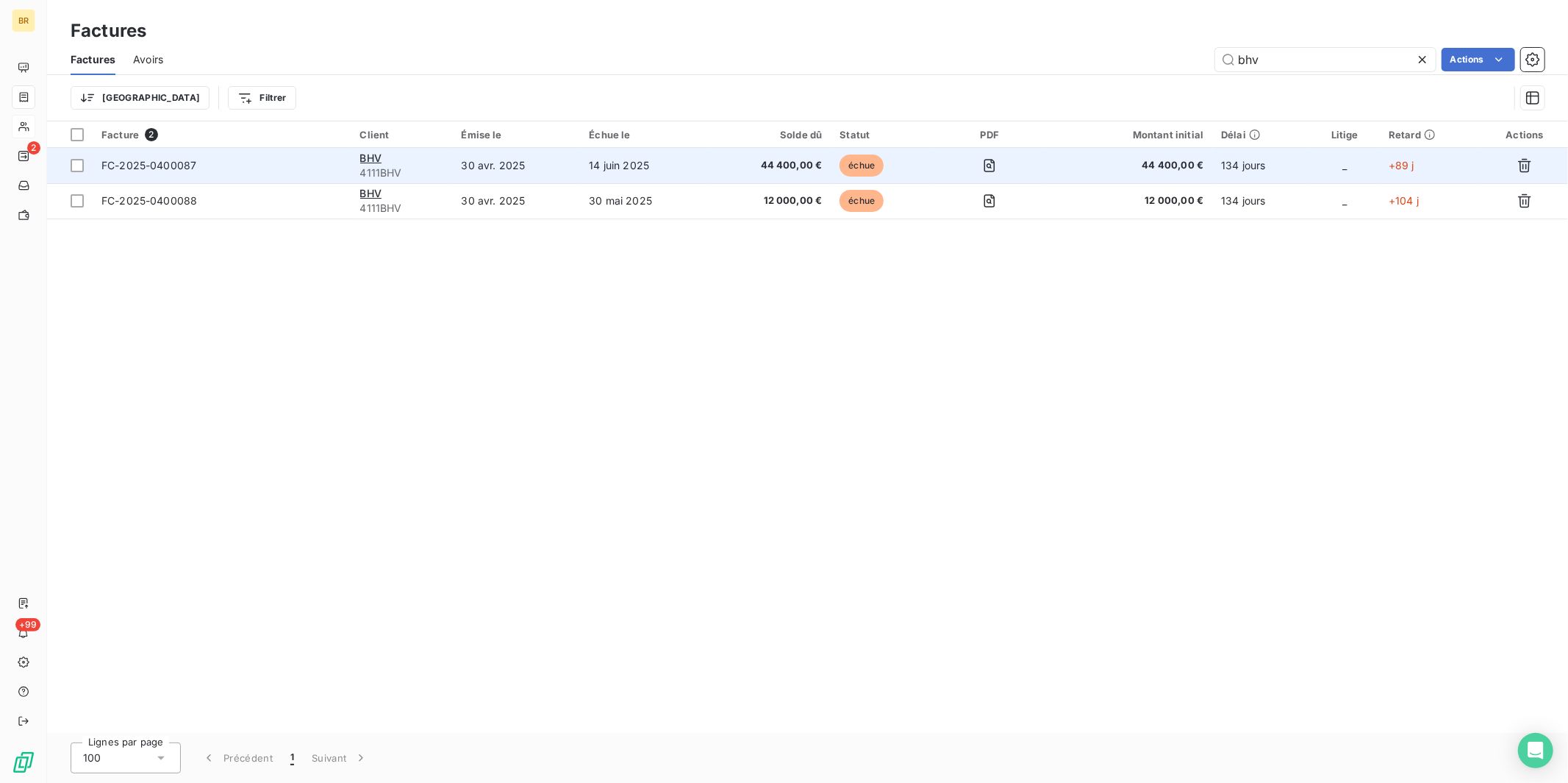
click at [216, 173] on td "FC-2025-0400087" at bounding box center [222, 165] width 259 height 36
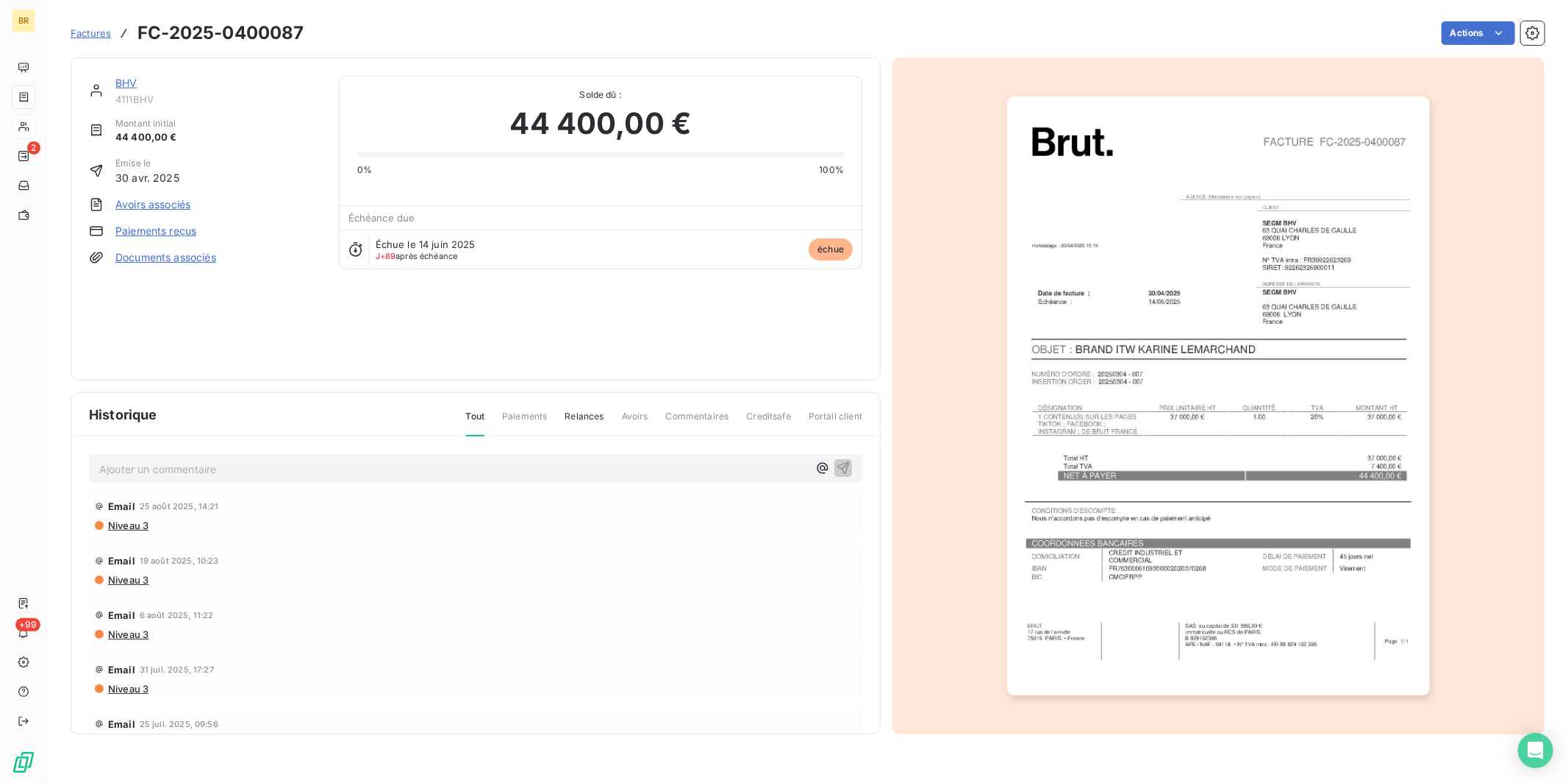
click at [129, 82] on link "BHV" at bounding box center [126, 82] width 22 height 12
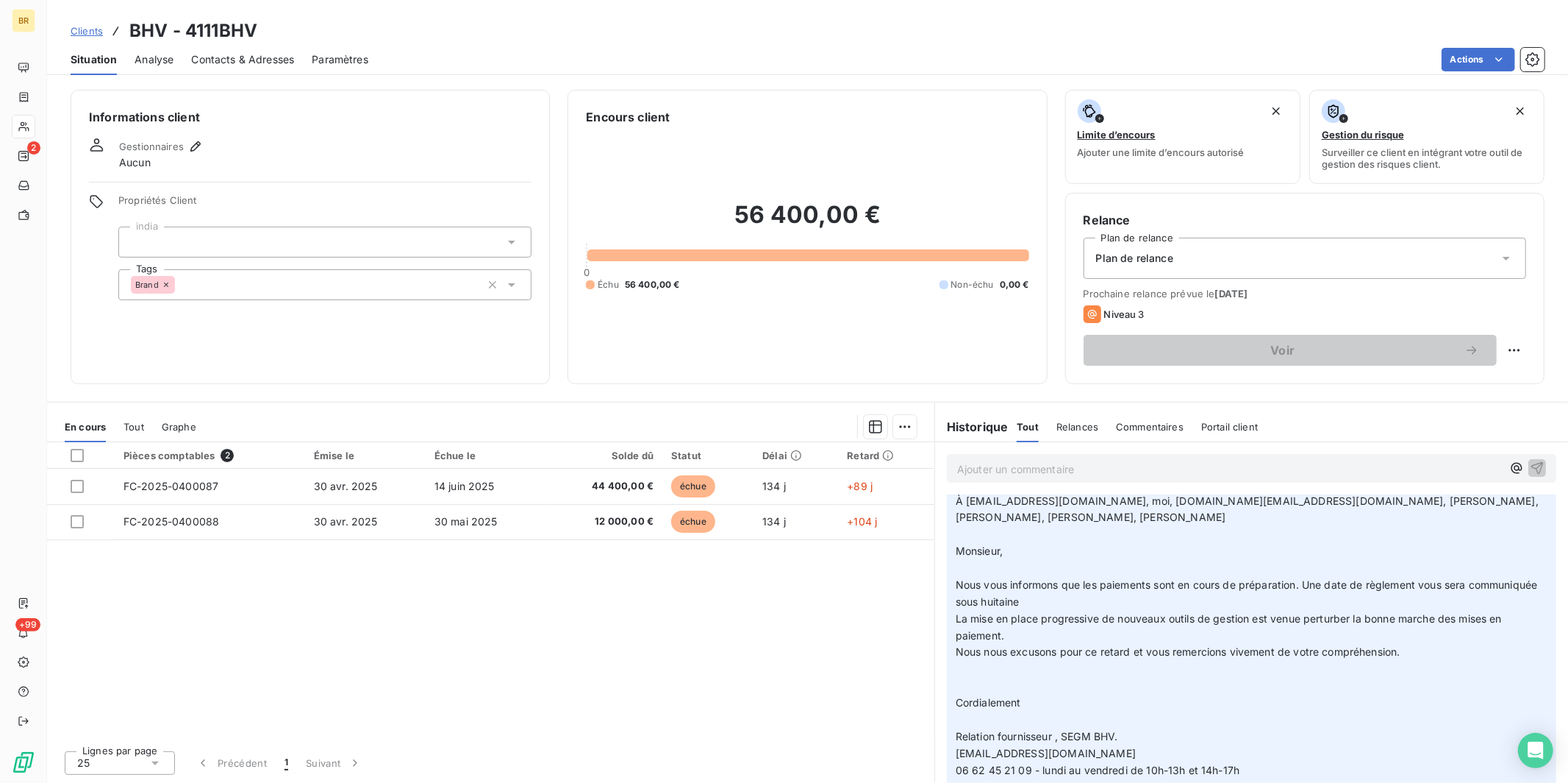
scroll to position [97, 0]
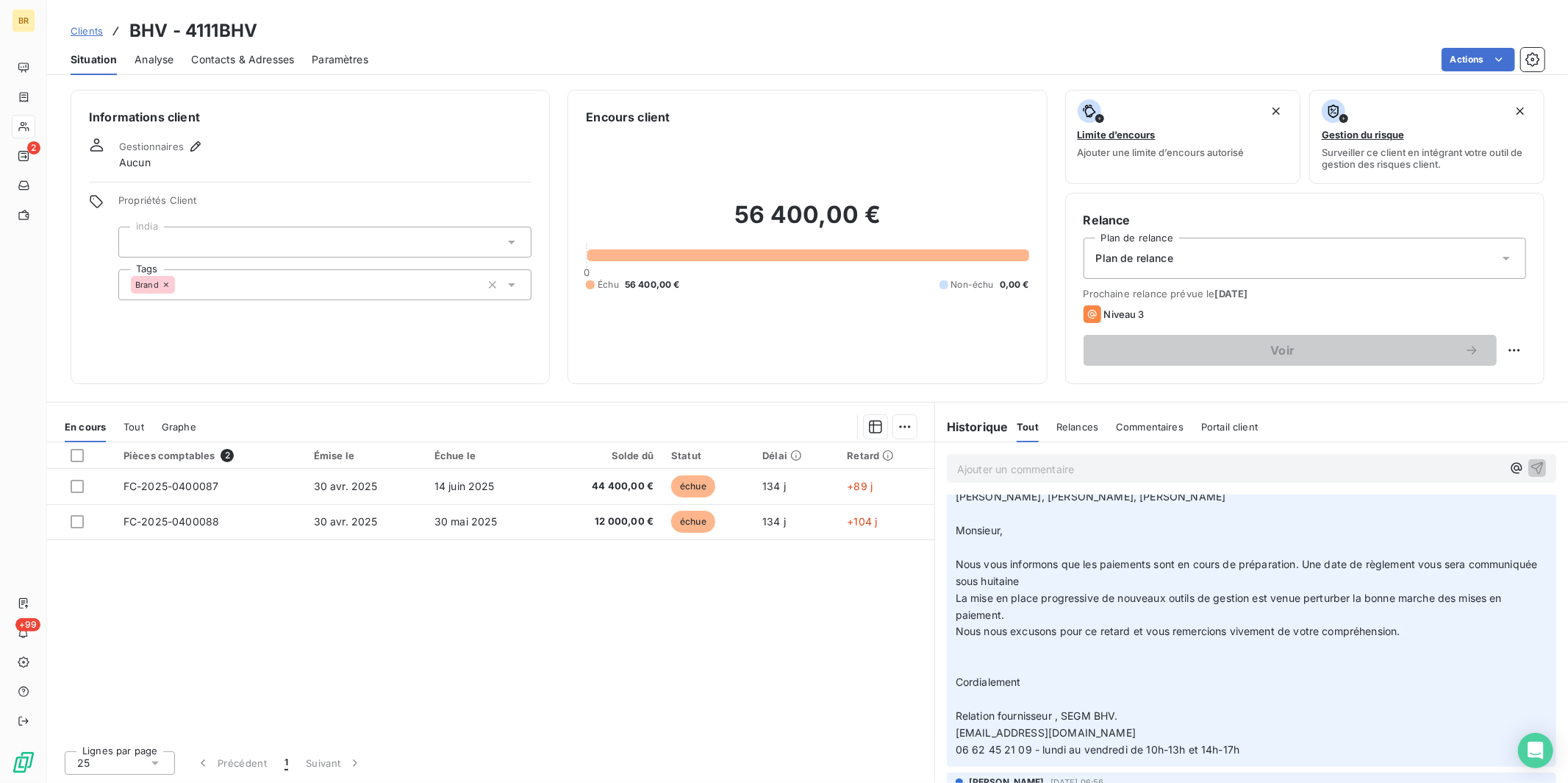
click at [975, 591] on span "La mise en place progressive de nouveaux outils de gestion est venue perturber …" at bounding box center [1229, 606] width 549 height 29
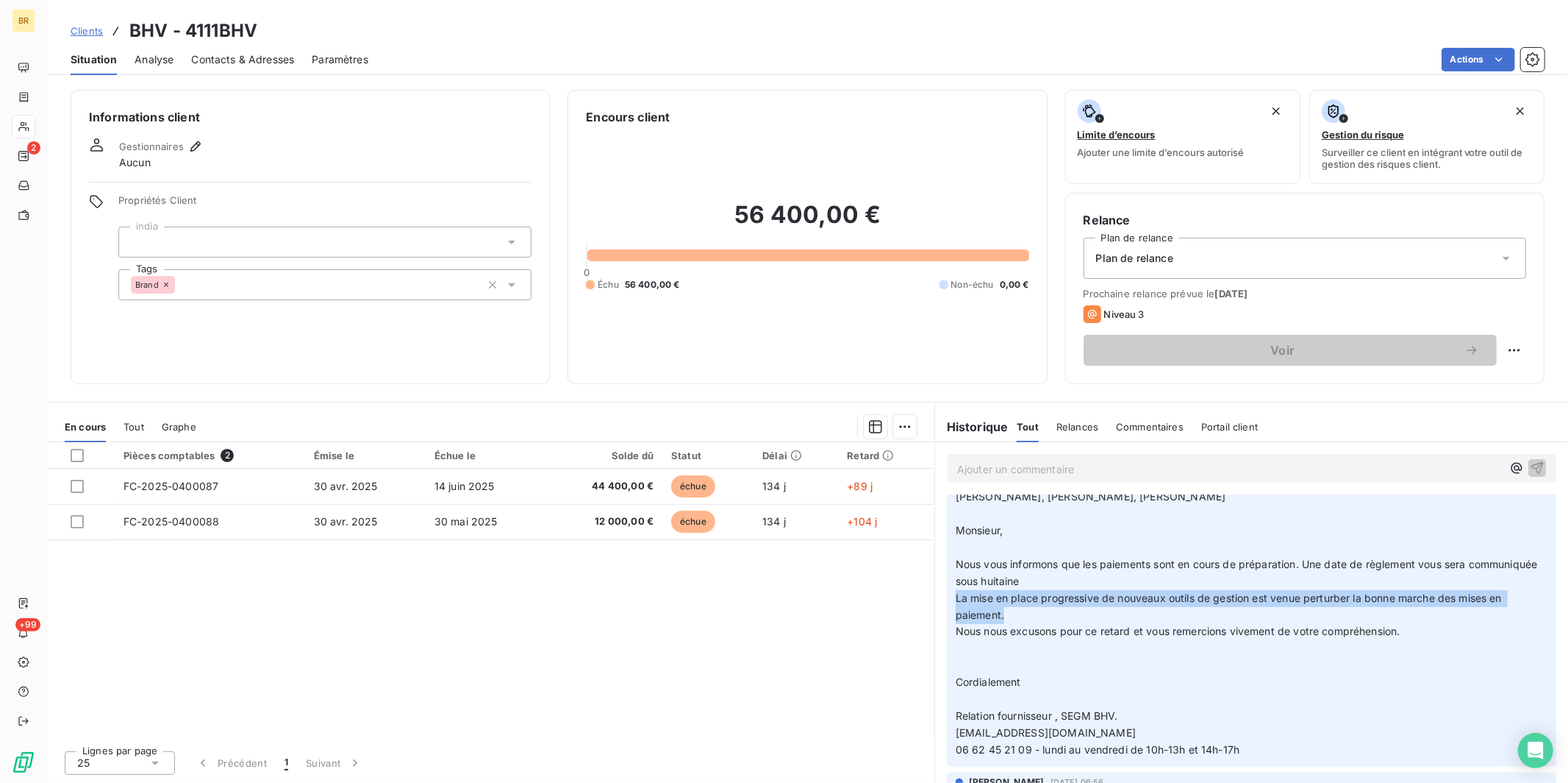
drag, startPoint x: 955, startPoint y: 580, endPoint x: 1012, endPoint y: 603, distance: 61.5
click at [1011, 604] on p "Fournisseur BHV Pièces jointes jeu. 4 sept. 15:46 (il y a 6 jours) À comptabili…" at bounding box center [1251, 590] width 592 height 337
copy span "La mise en place progressive de nouveaux outils de gestion est venue perturber …"
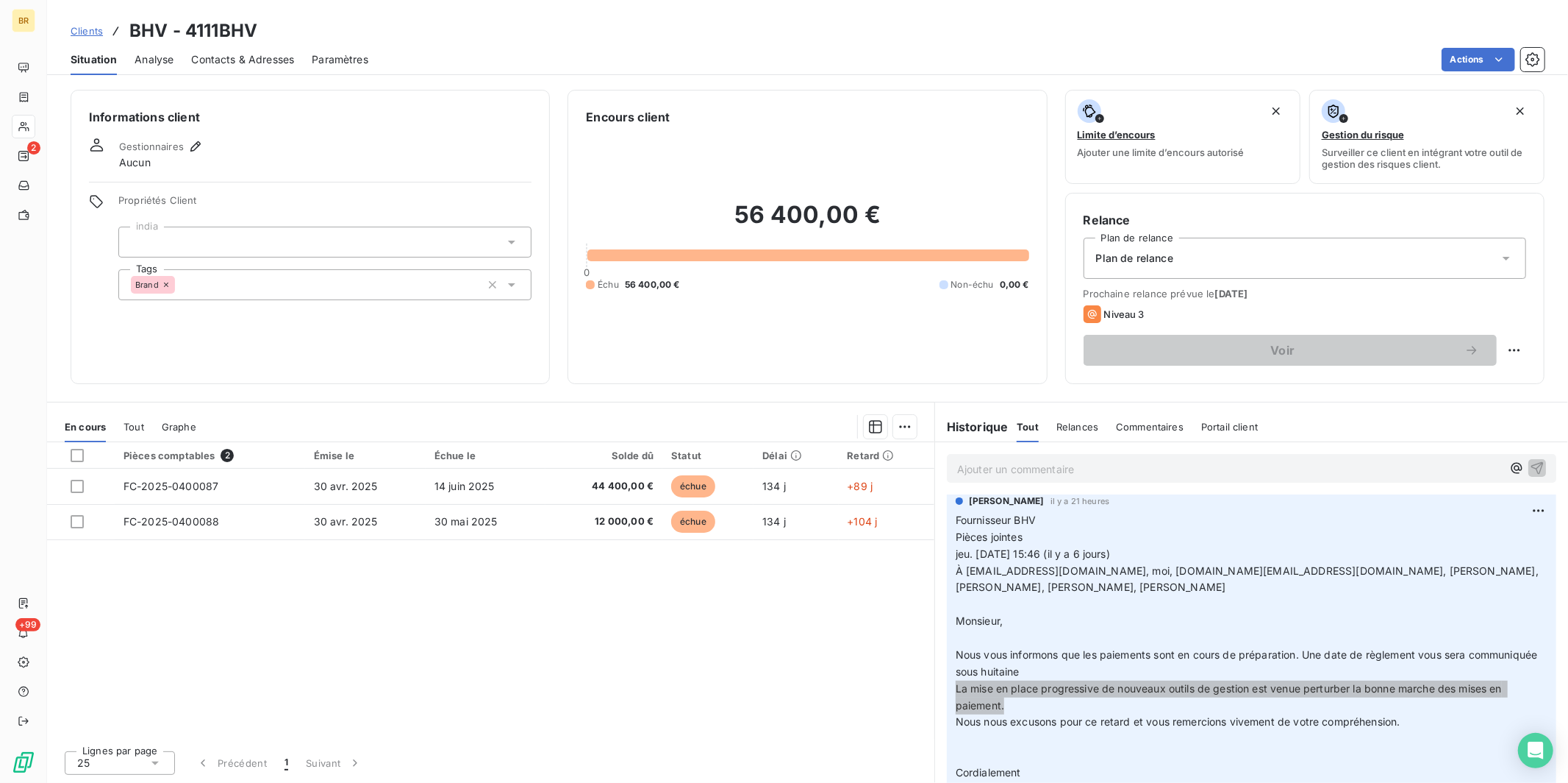
scroll to position [0, 0]
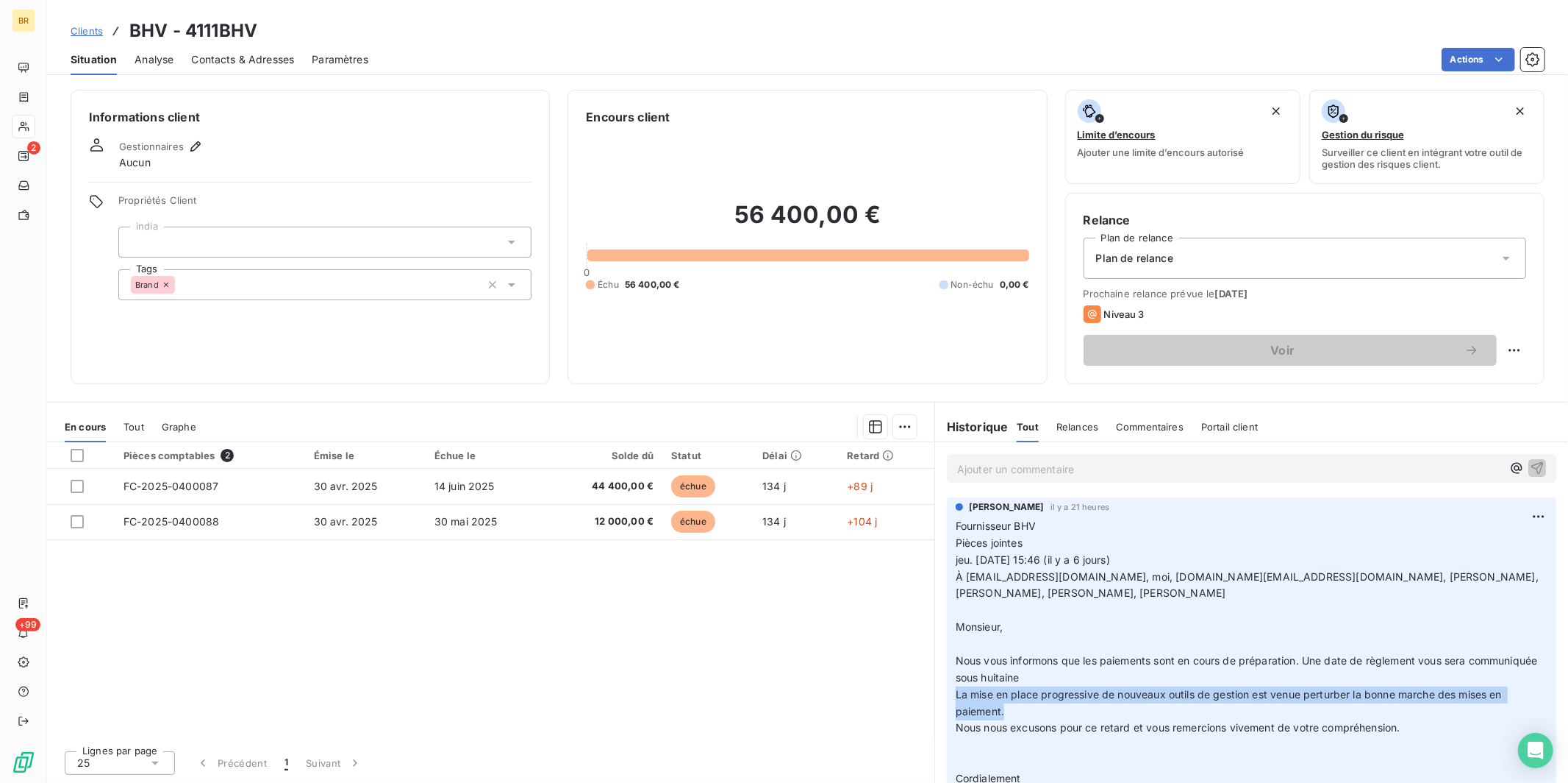
click at [90, 30] on span "Clients" at bounding box center [86, 31] width 32 height 12
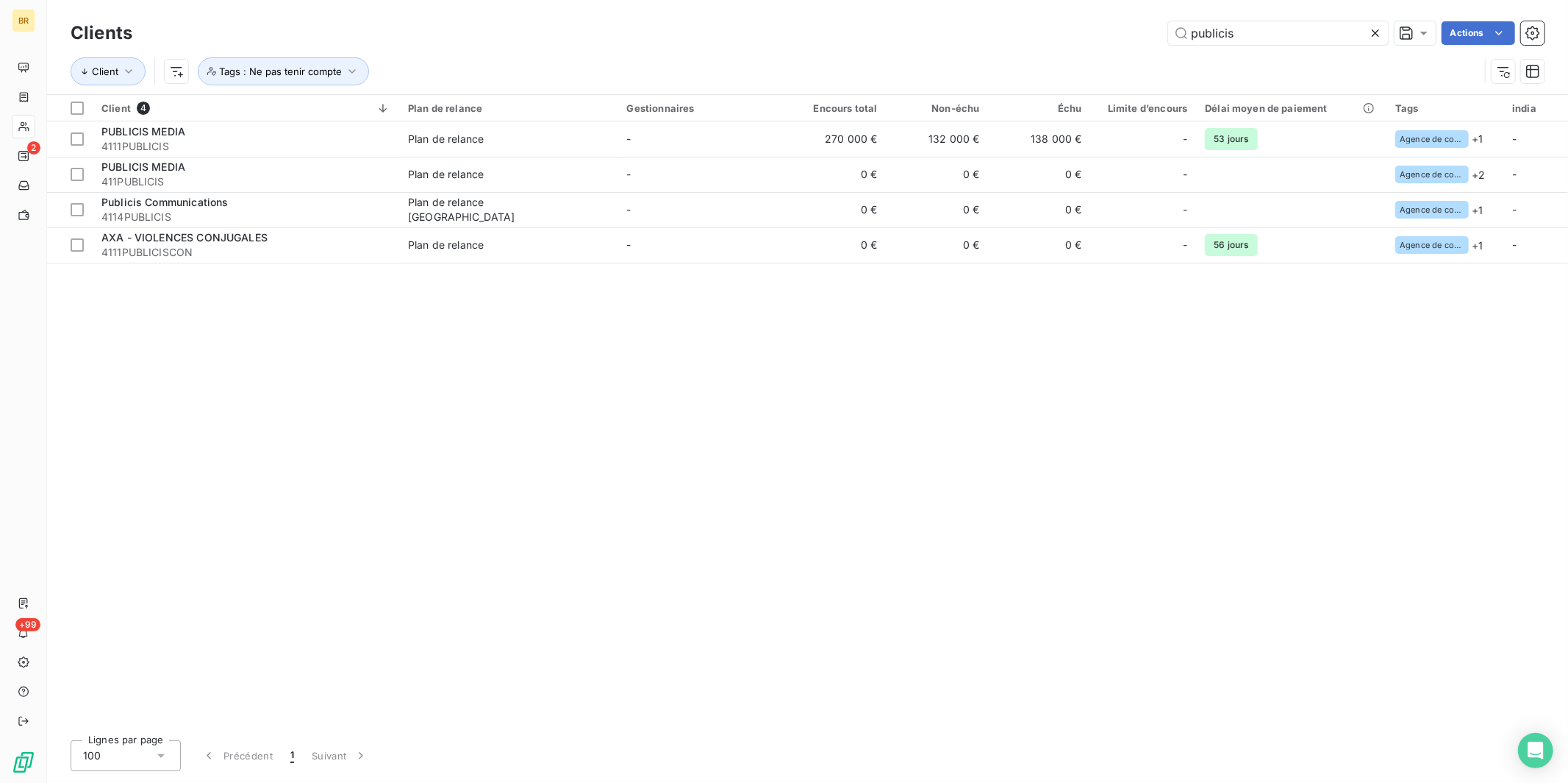
drag, startPoint x: 1238, startPoint y: 29, endPoint x: 1095, endPoint y: 23, distance: 143.1
click at [1095, 23] on div "publicis Actions" at bounding box center [847, 33] width 1394 height 23
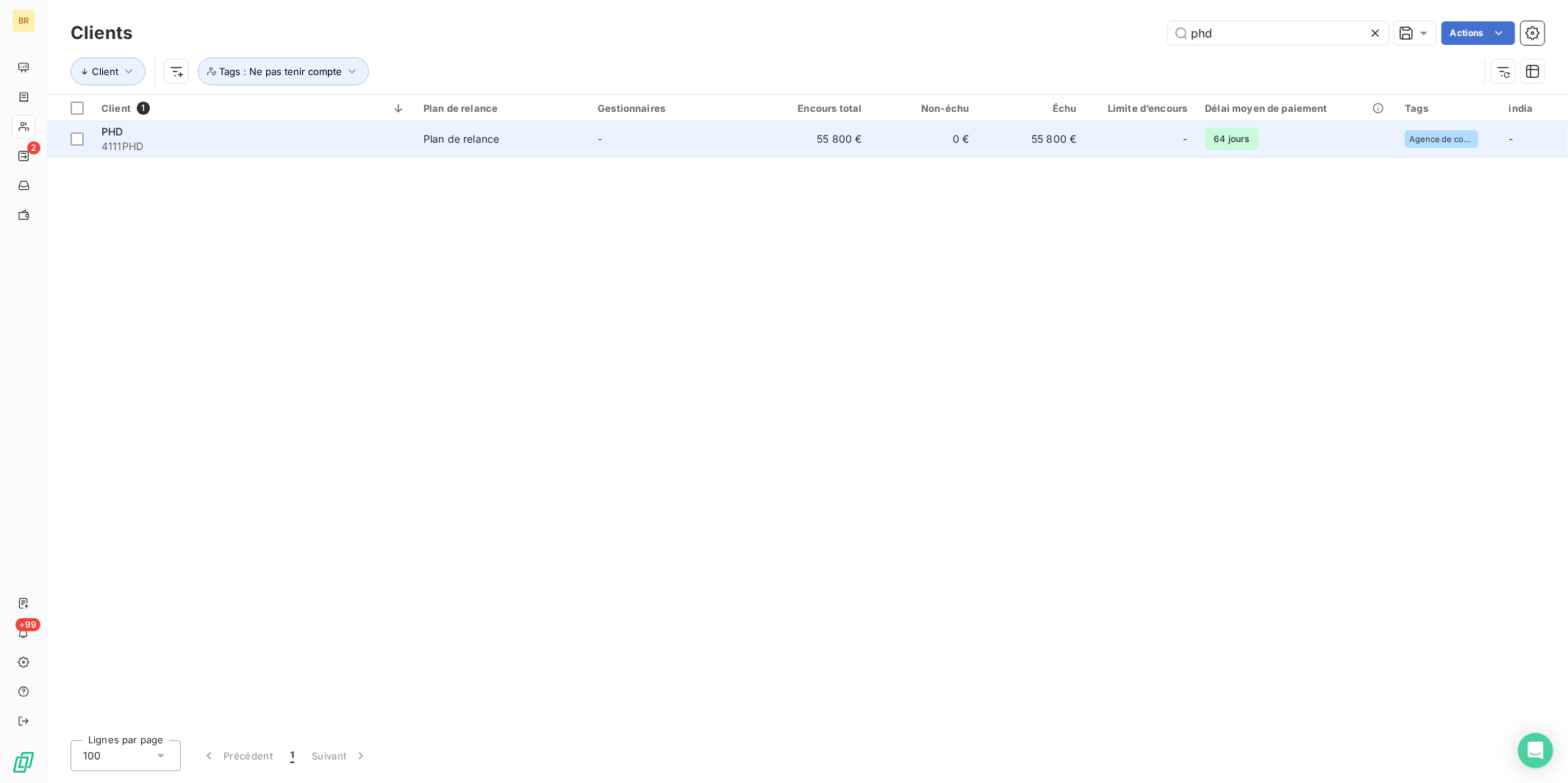
type input "phd"
click at [369, 145] on span "4111PHD" at bounding box center [253, 146] width 304 height 15
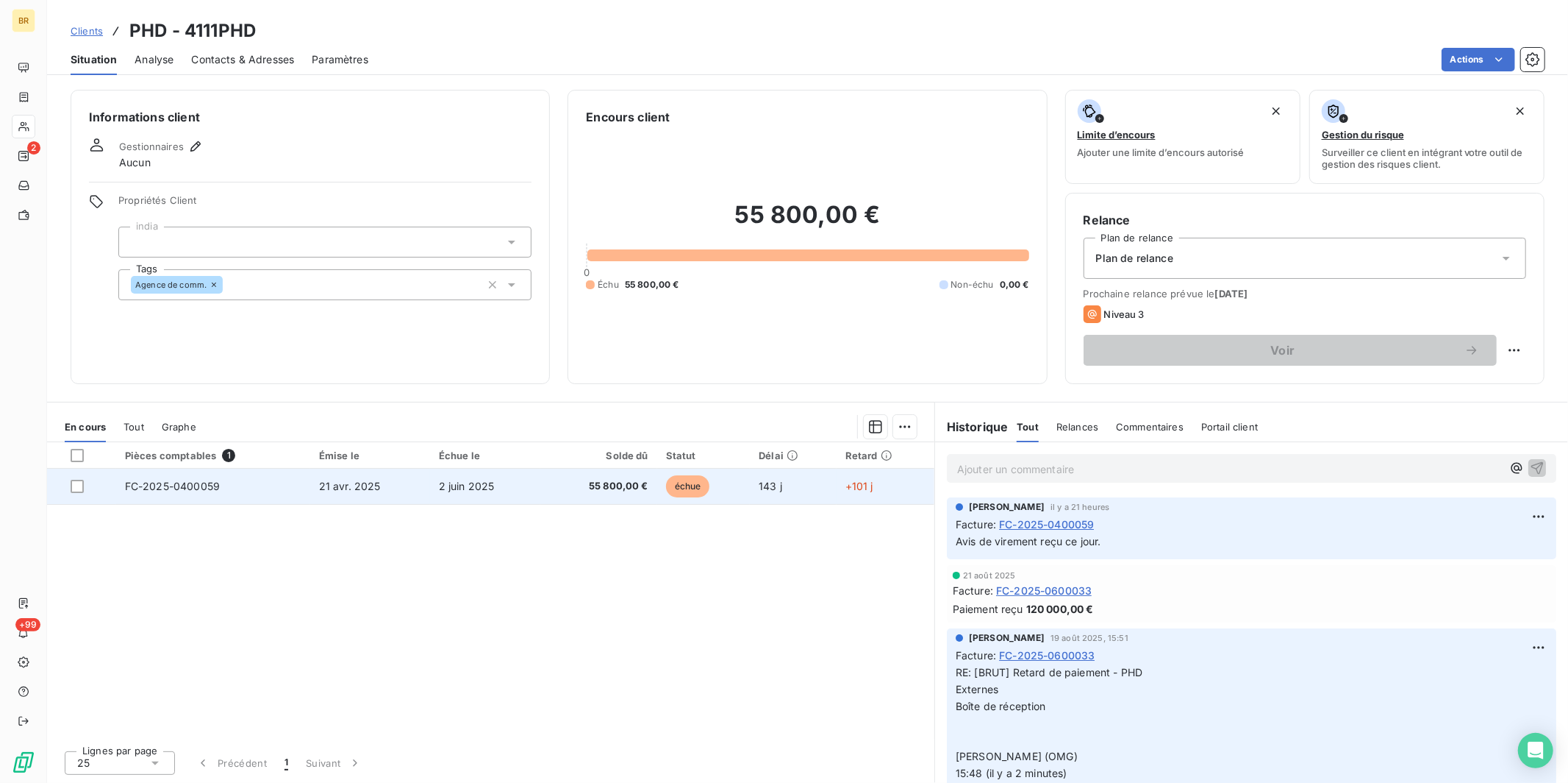
click at [433, 481] on td "2 juin 2025" at bounding box center [485, 486] width 111 height 36
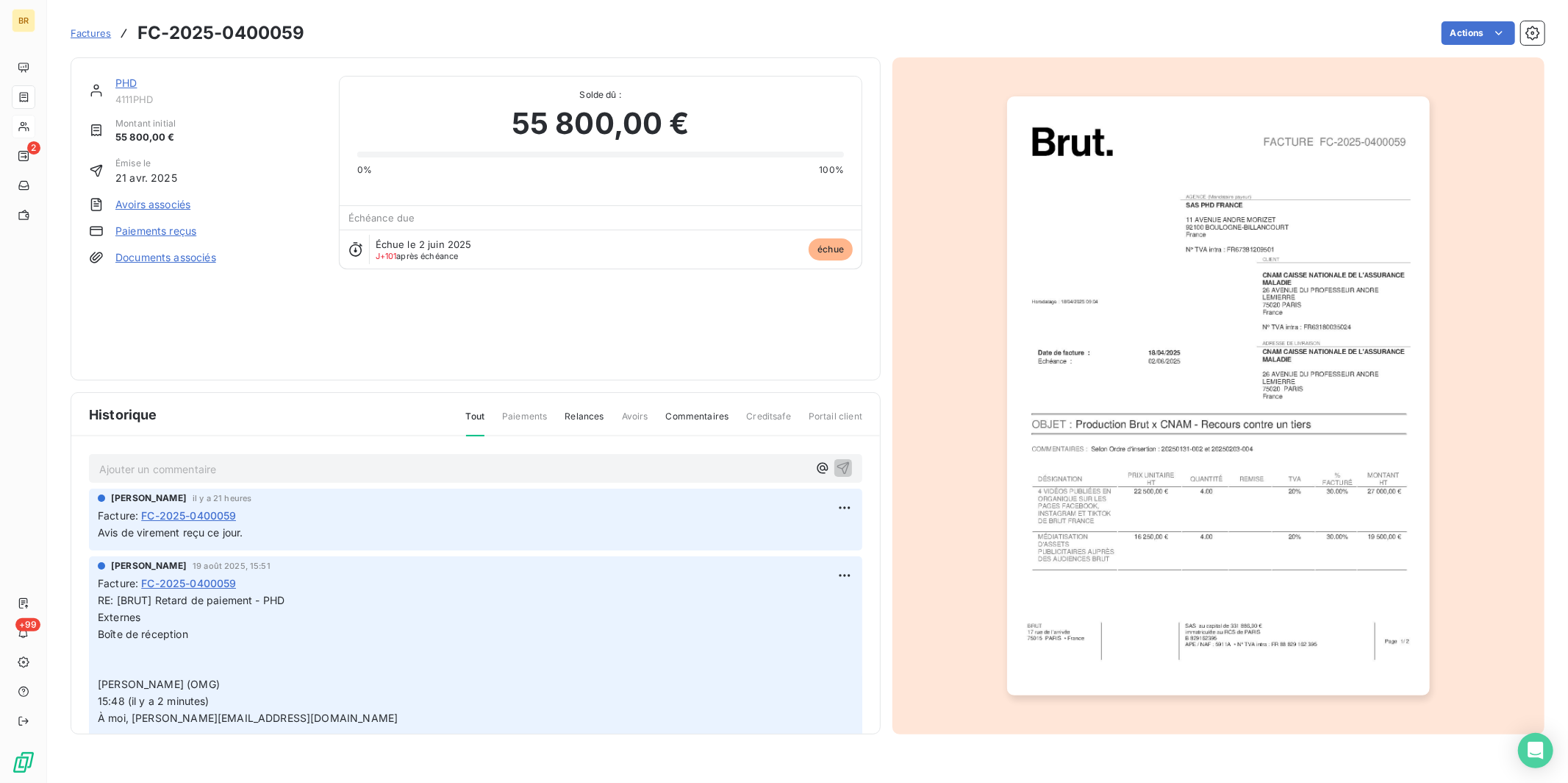
click at [83, 37] on span "Factures" at bounding box center [90, 33] width 40 height 12
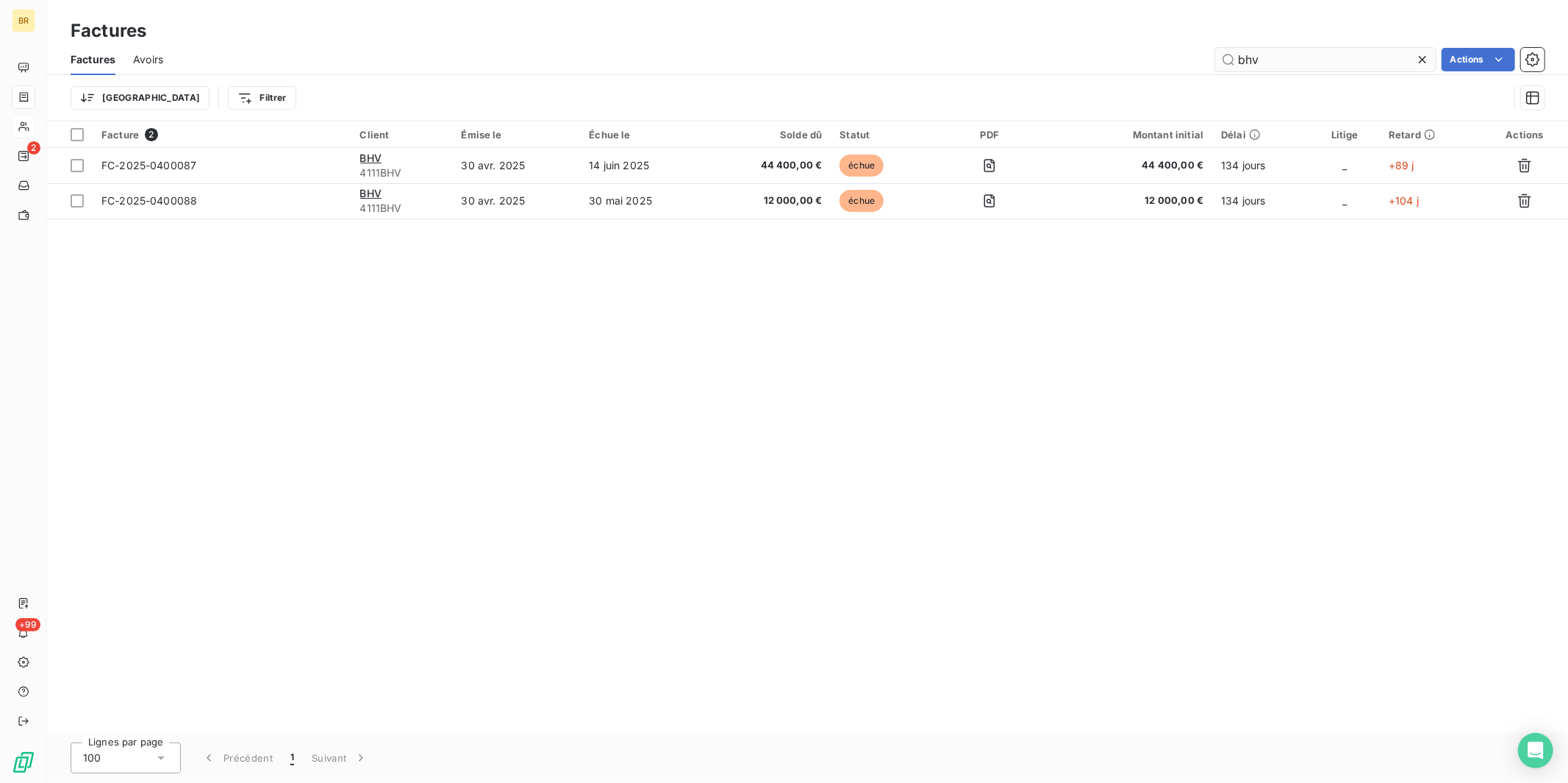
click at [1234, 61] on input "bhv" at bounding box center [1325, 59] width 221 height 23
drag, startPoint x: 1272, startPoint y: 63, endPoint x: 1132, endPoint y: 61, distance: 140.0
click at [1142, 63] on div "bhv Actions" at bounding box center [862, 59] width 1363 height 23
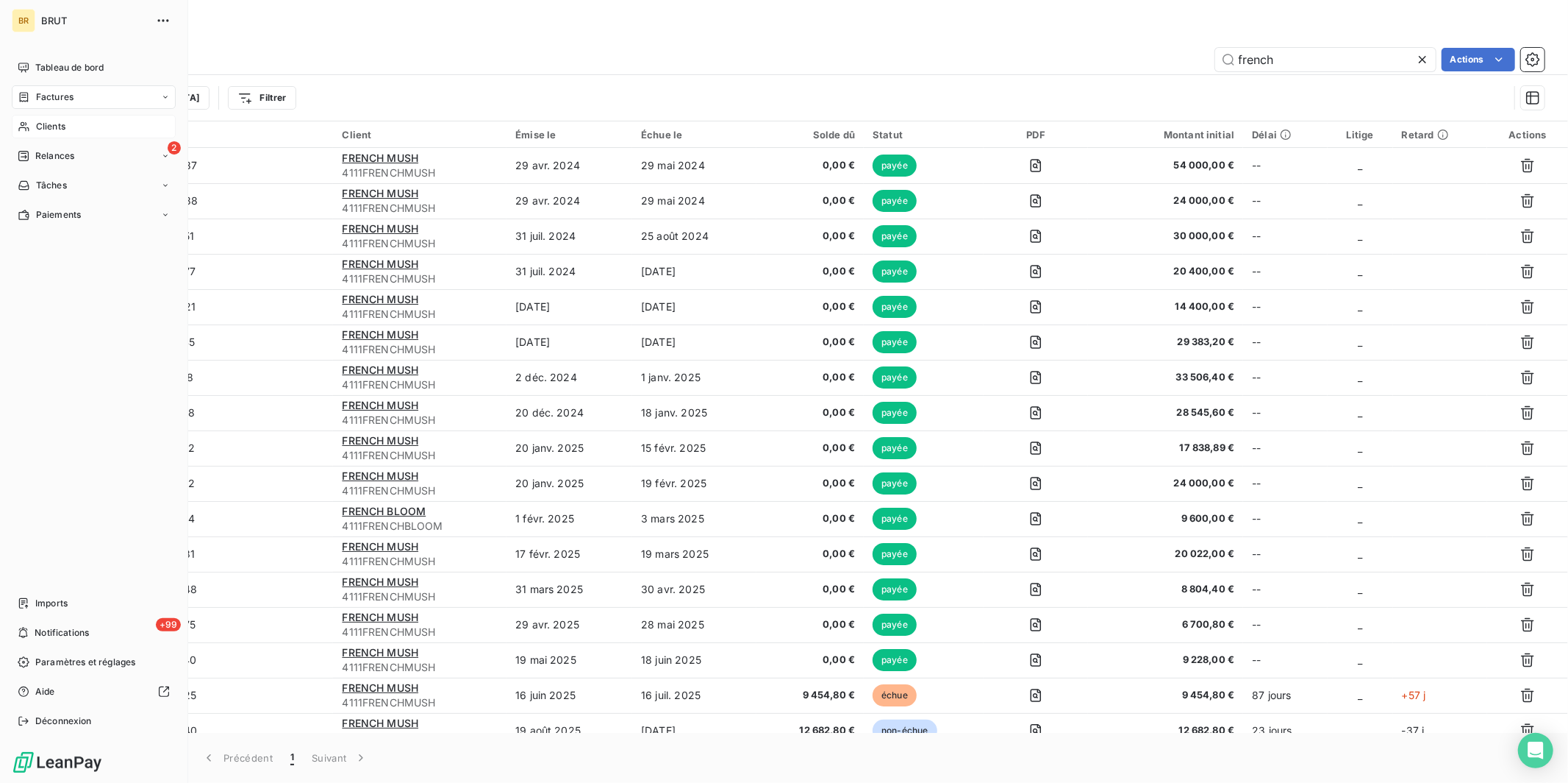
type input "french"
click at [47, 97] on span "Factures" at bounding box center [54, 97] width 38 height 13
click at [50, 181] on span "Clients" at bounding box center [50, 185] width 29 height 13
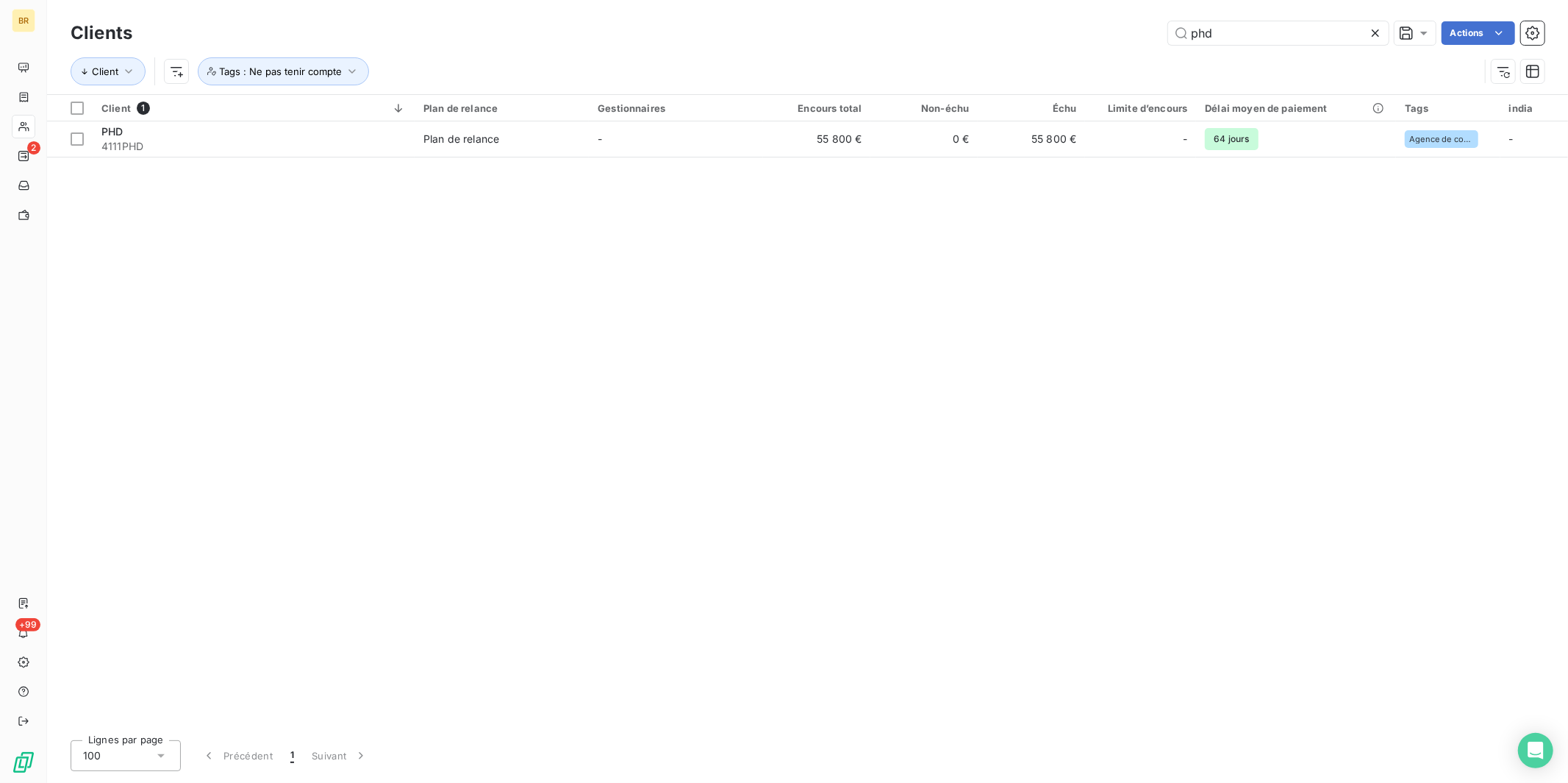
drag, startPoint x: 1221, startPoint y: 31, endPoint x: 934, endPoint y: 38, distance: 287.1
click at [968, 31] on div "phd Actions" at bounding box center [847, 33] width 1394 height 23
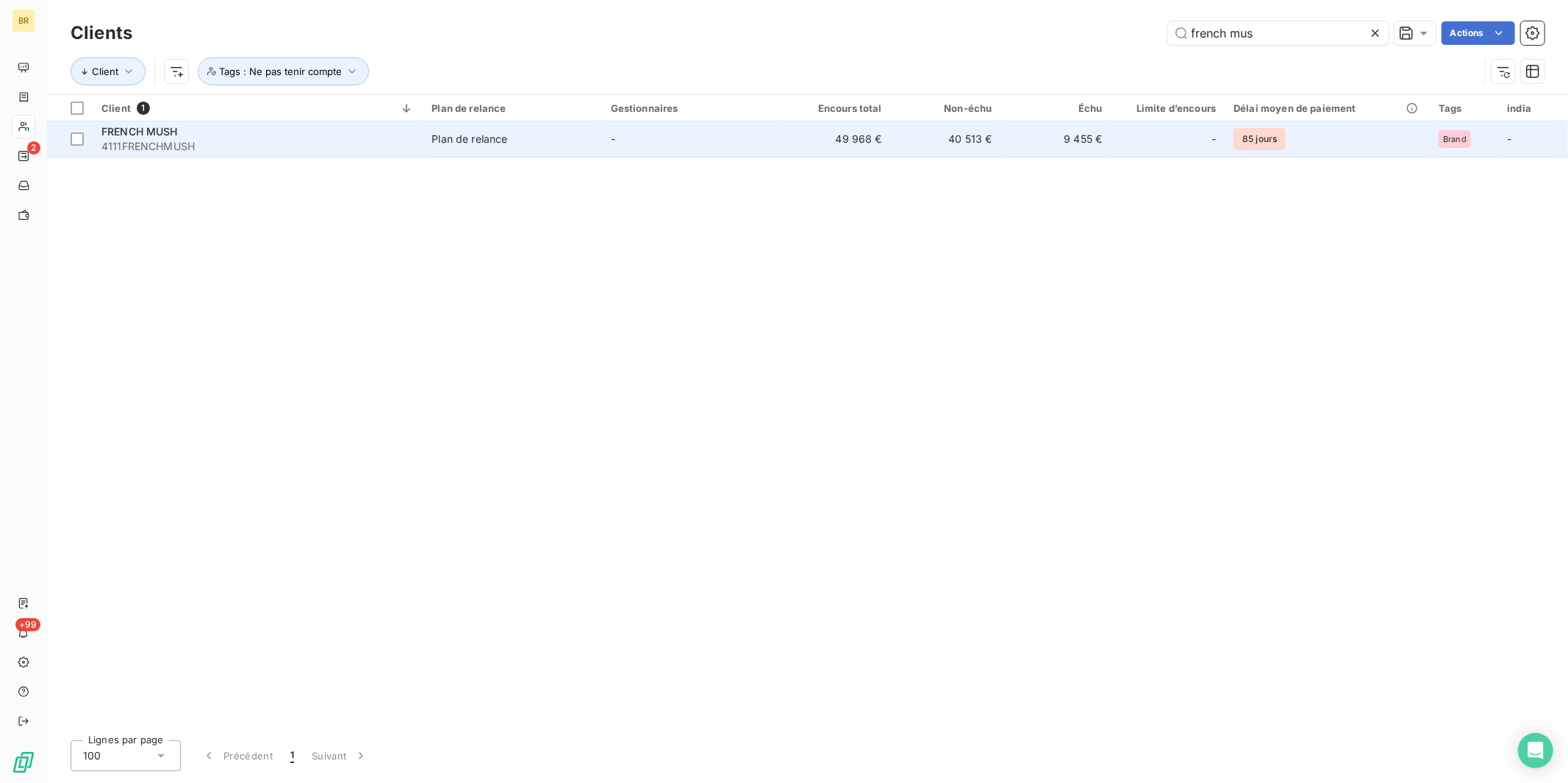
type input "french mus"
click at [292, 137] on div "FRENCH MUSH" at bounding box center [257, 131] width 312 height 15
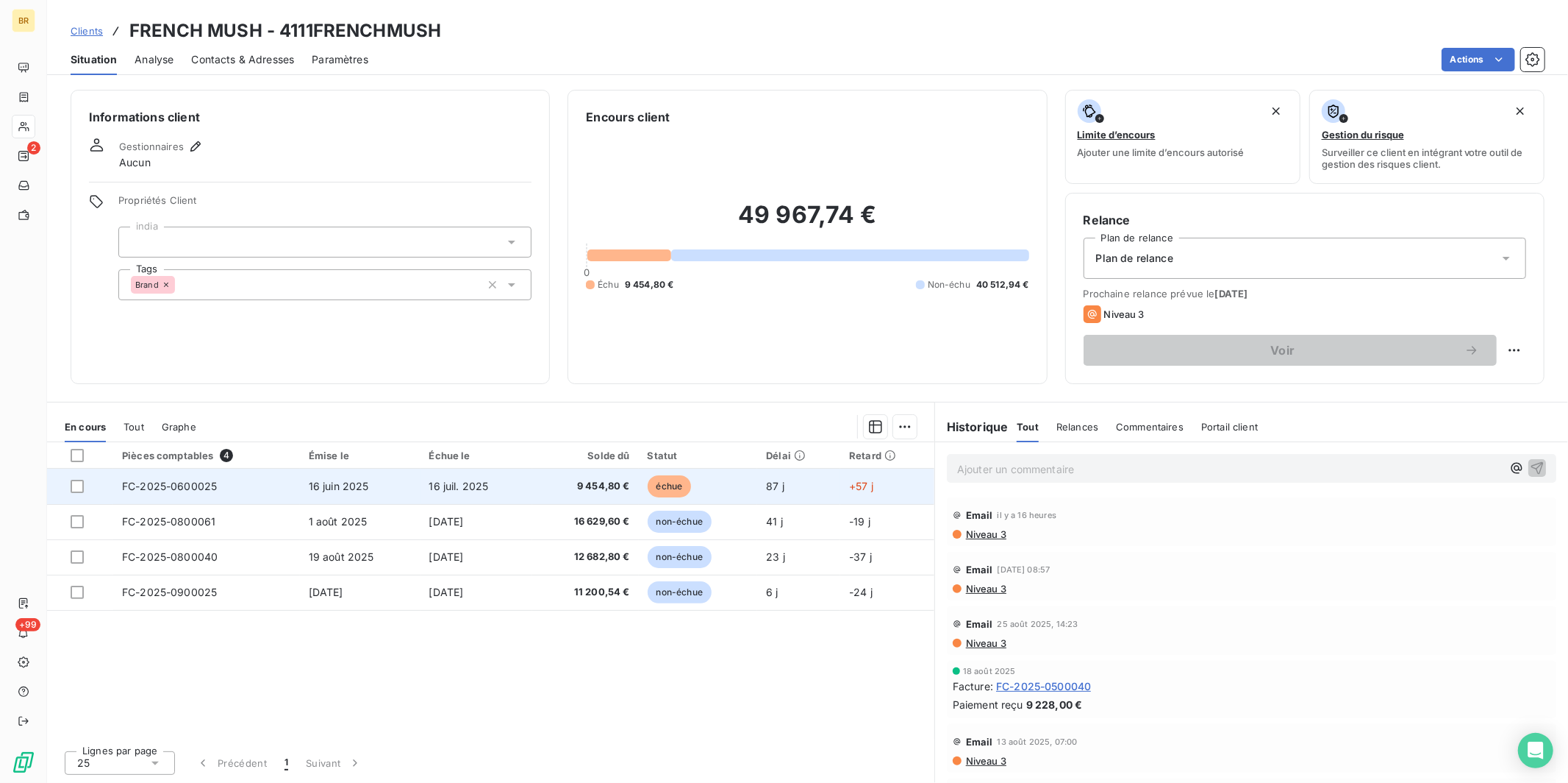
click at [477, 492] on td "16 juil. 2025" at bounding box center [476, 486] width 112 height 36
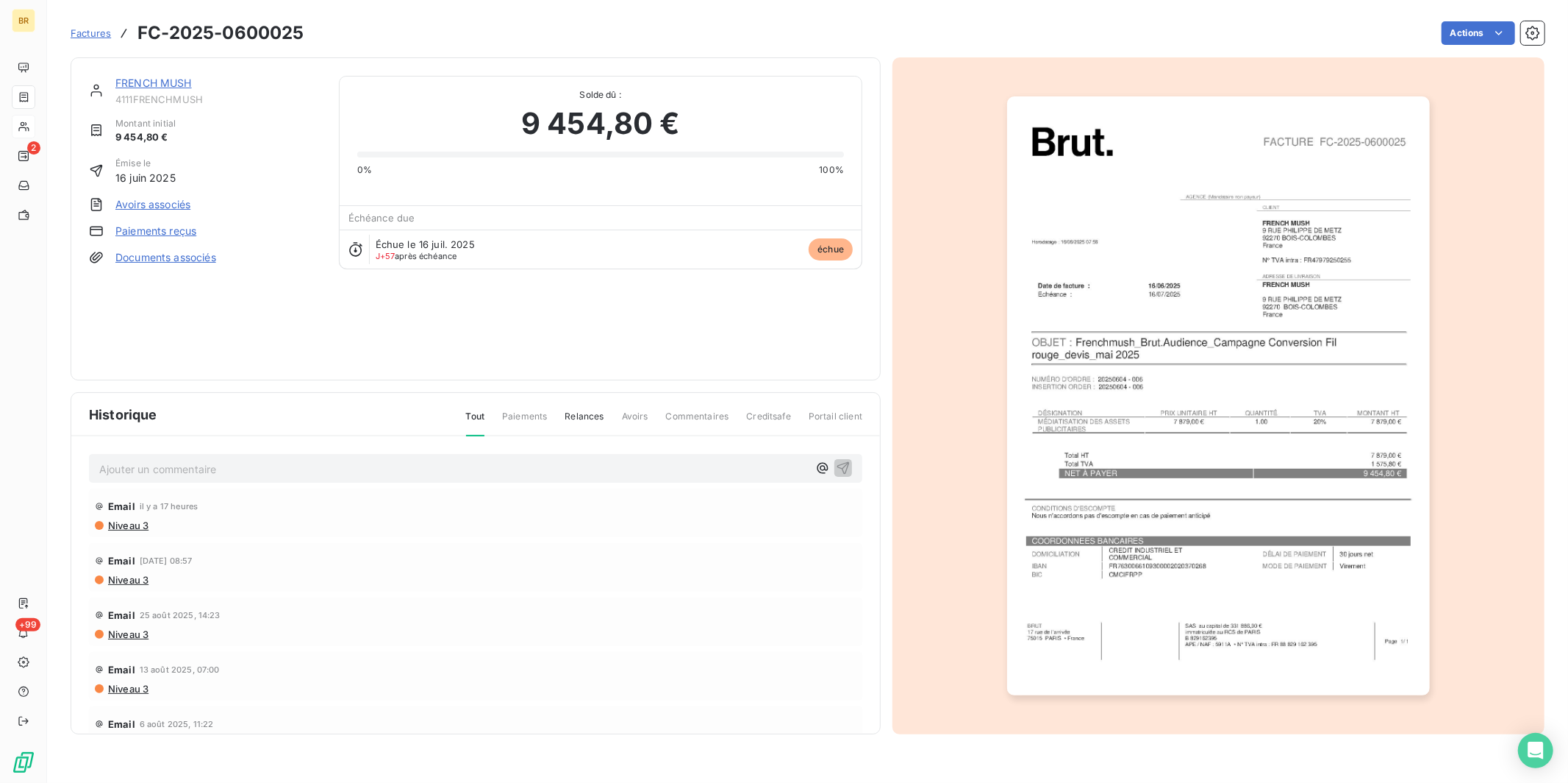
click at [92, 27] on span "Factures" at bounding box center [90, 33] width 40 height 12
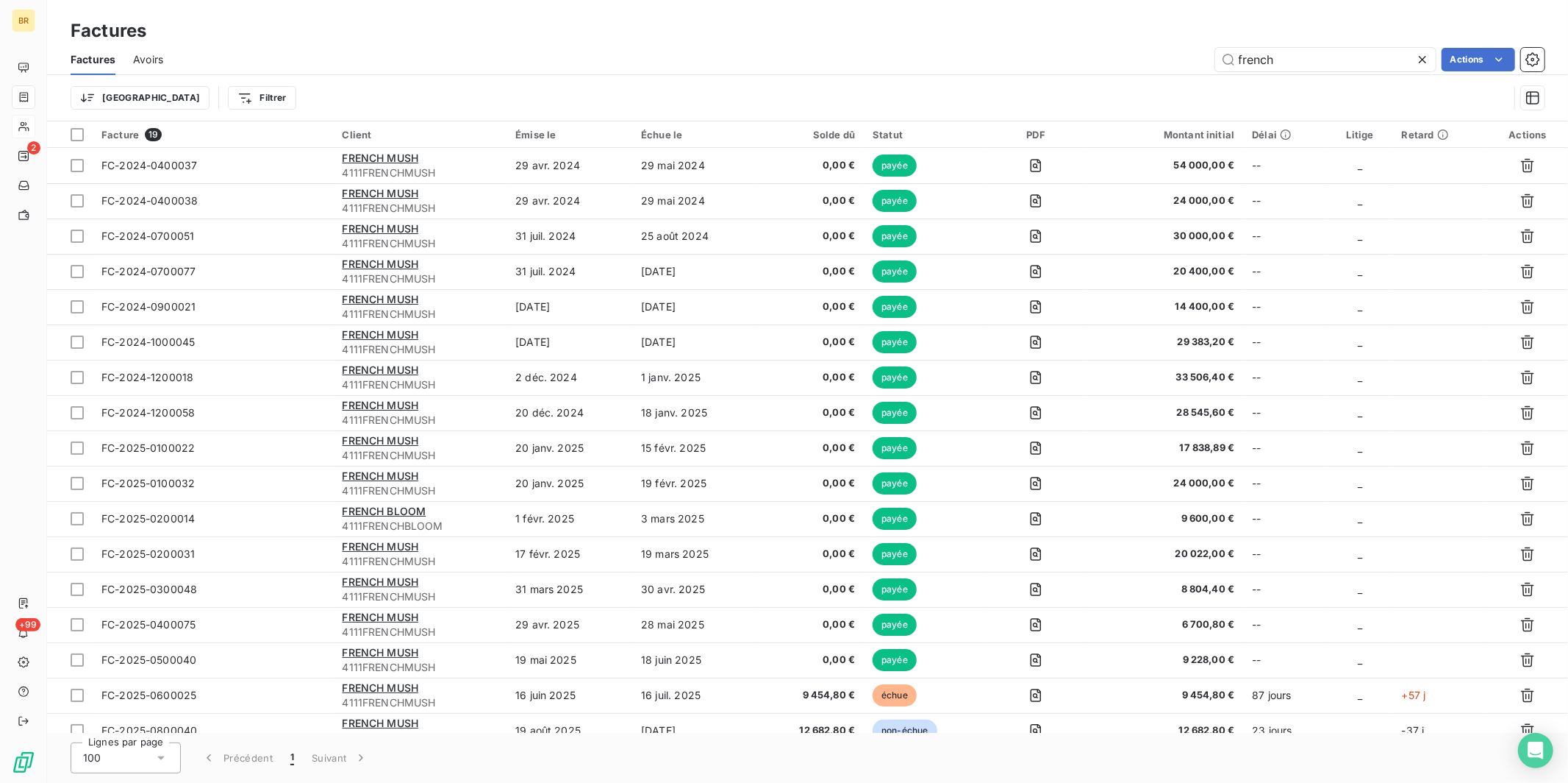
drag, startPoint x: 1317, startPoint y: 59, endPoint x: 1132, endPoint y: 59, distance: 185.0
click at [1139, 59] on div "french Actions" at bounding box center [862, 59] width 1363 height 23
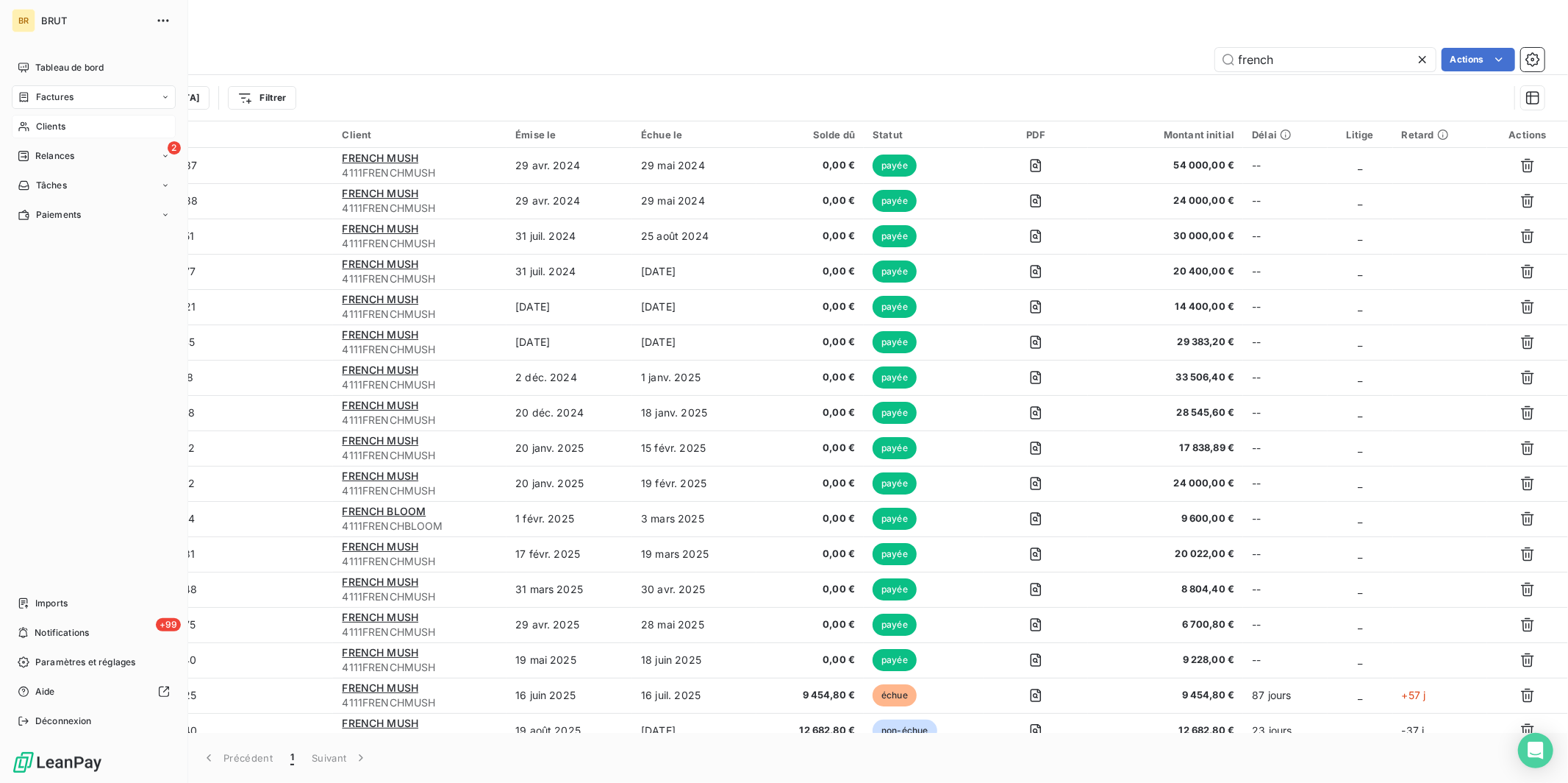
click at [32, 121] on div "Clients" at bounding box center [94, 126] width 164 height 23
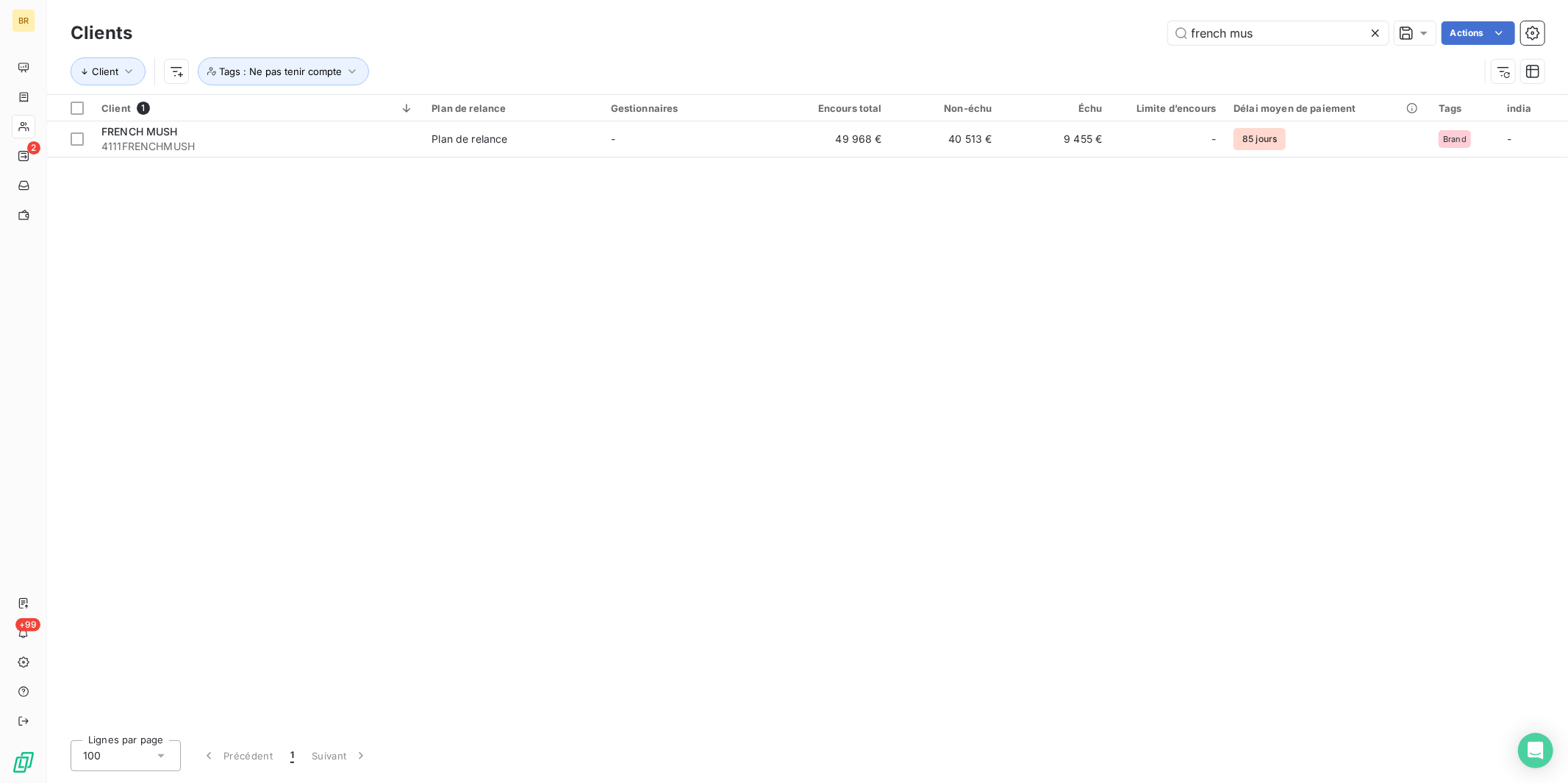
drag, startPoint x: 1262, startPoint y: 33, endPoint x: 1039, endPoint y: 25, distance: 223.1
click at [1058, 25] on div "french mus Actions" at bounding box center [847, 33] width 1394 height 23
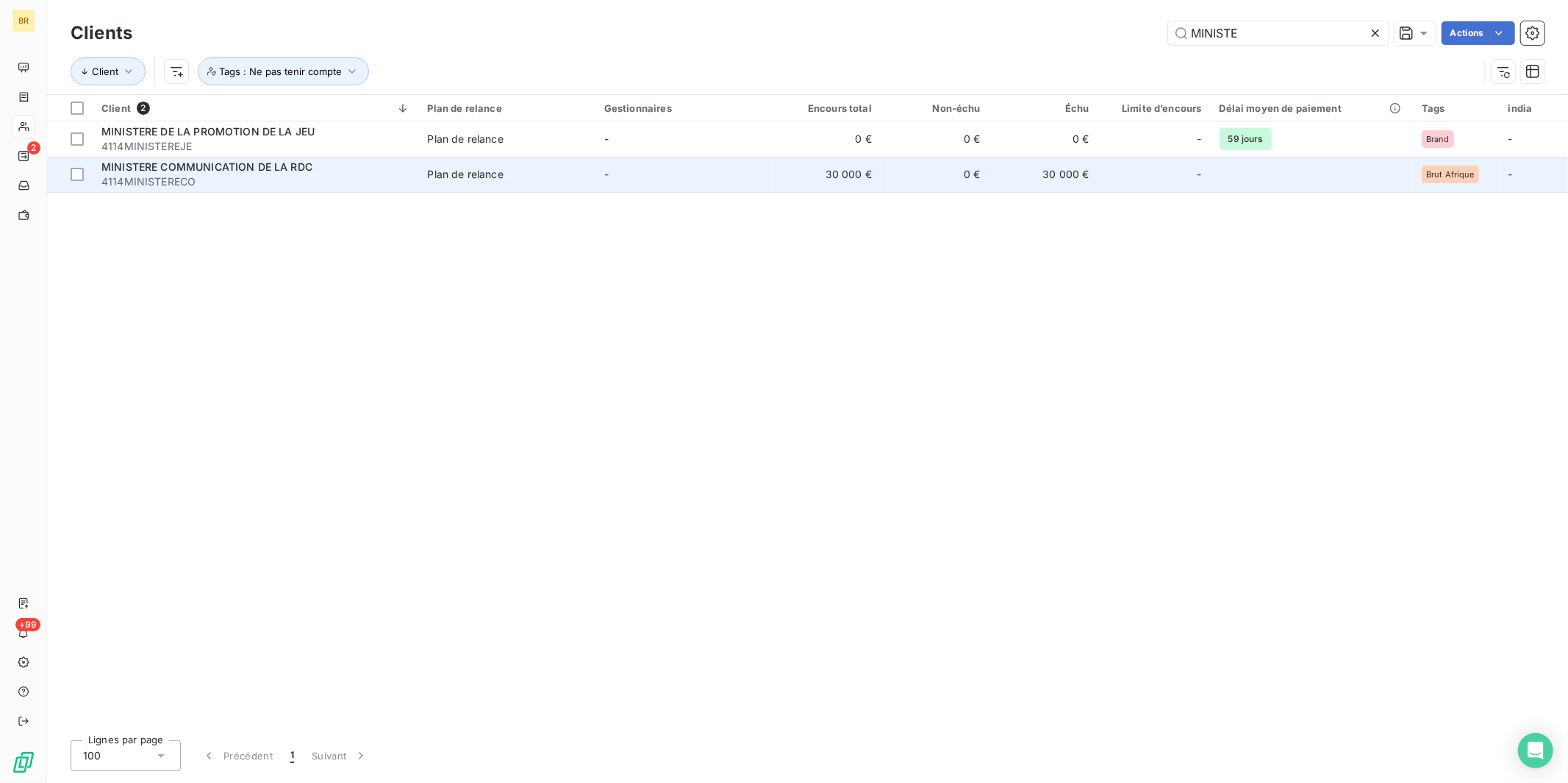
type input "MINISTE"
click at [344, 177] on span "4114MINISTERECO" at bounding box center [255, 182] width 309 height 15
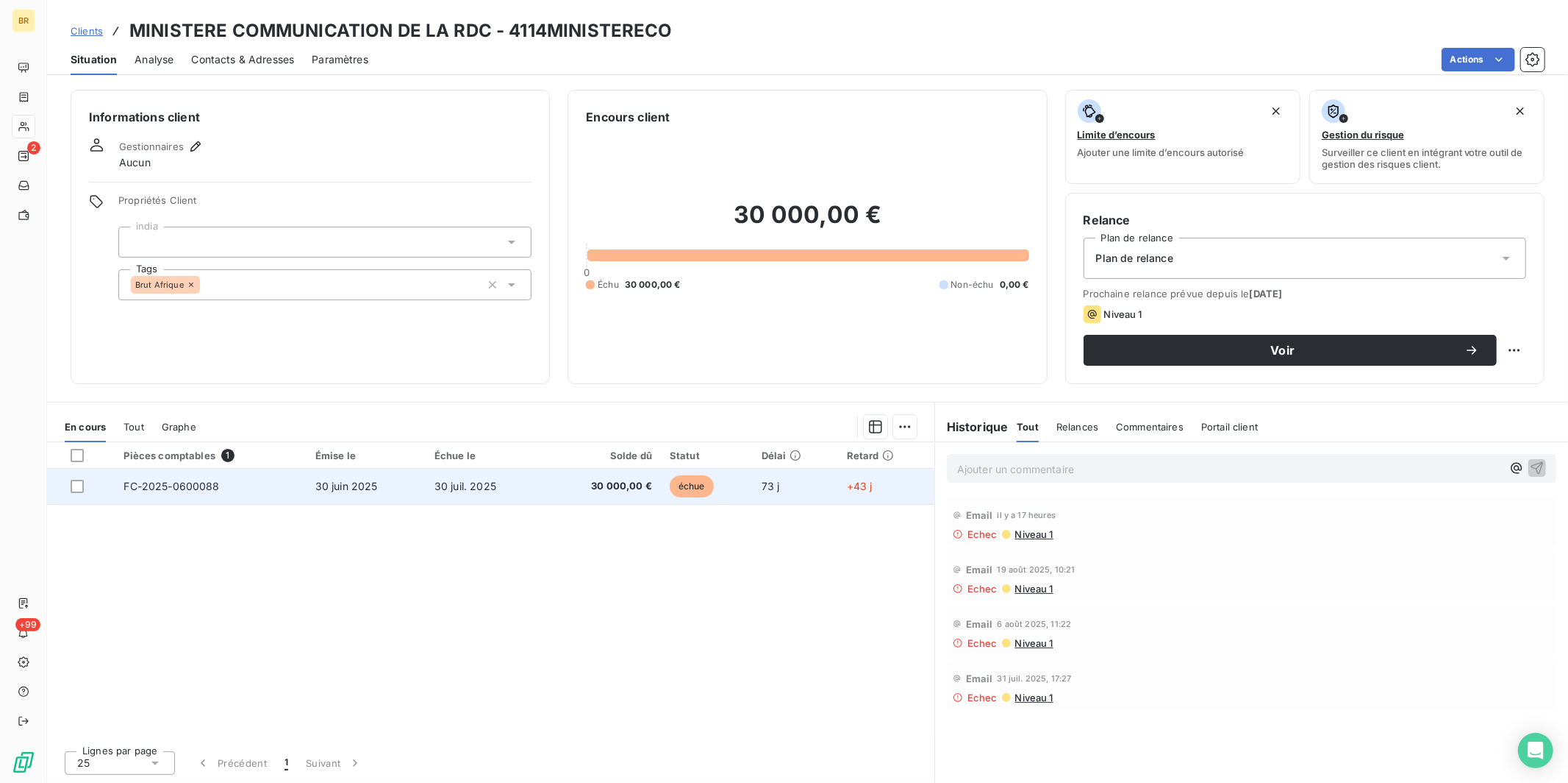
click at [424, 475] on td "30 juin 2025" at bounding box center [366, 486] width 119 height 36
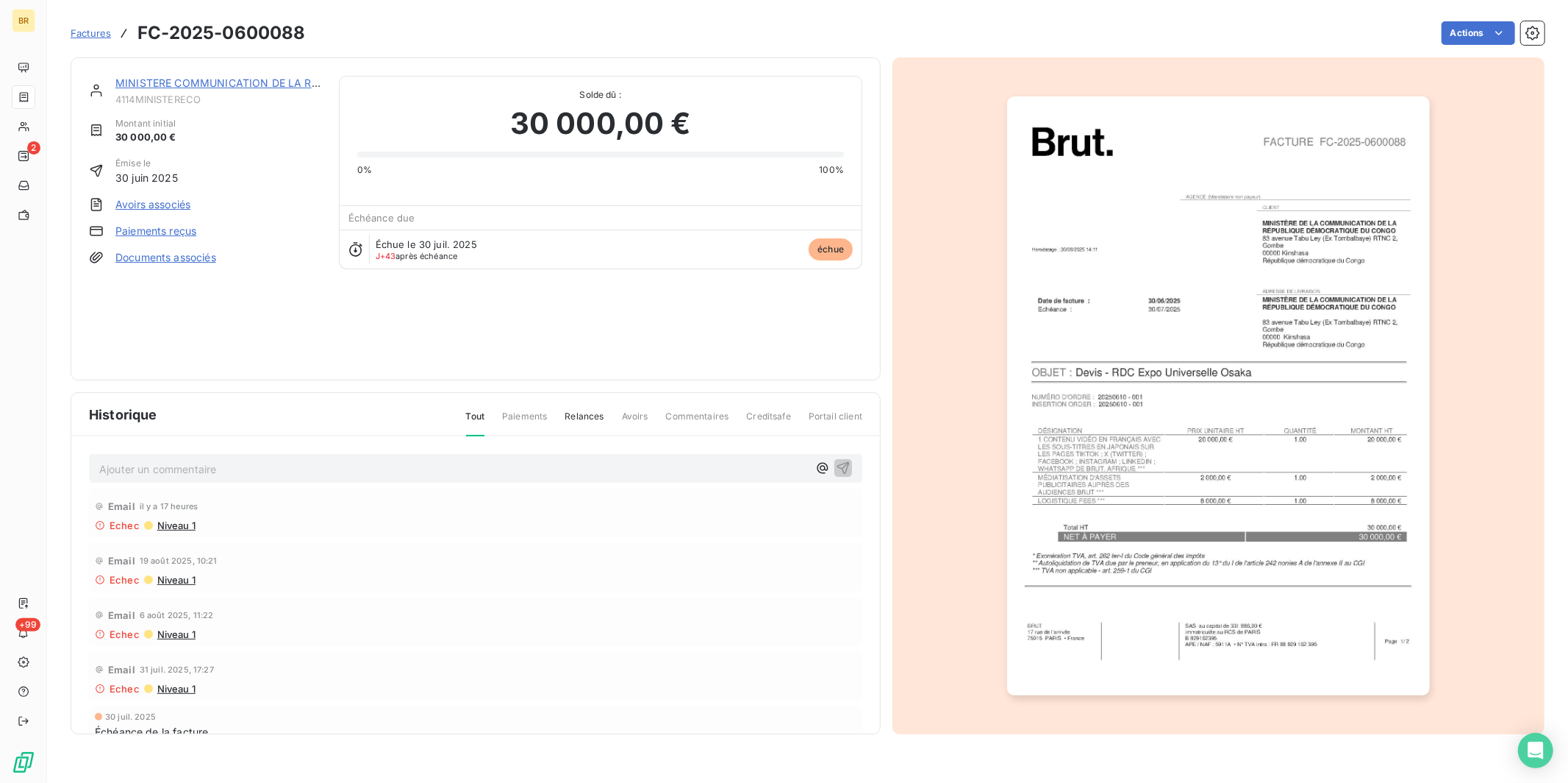
click at [102, 28] on span "Factures" at bounding box center [90, 33] width 40 height 12
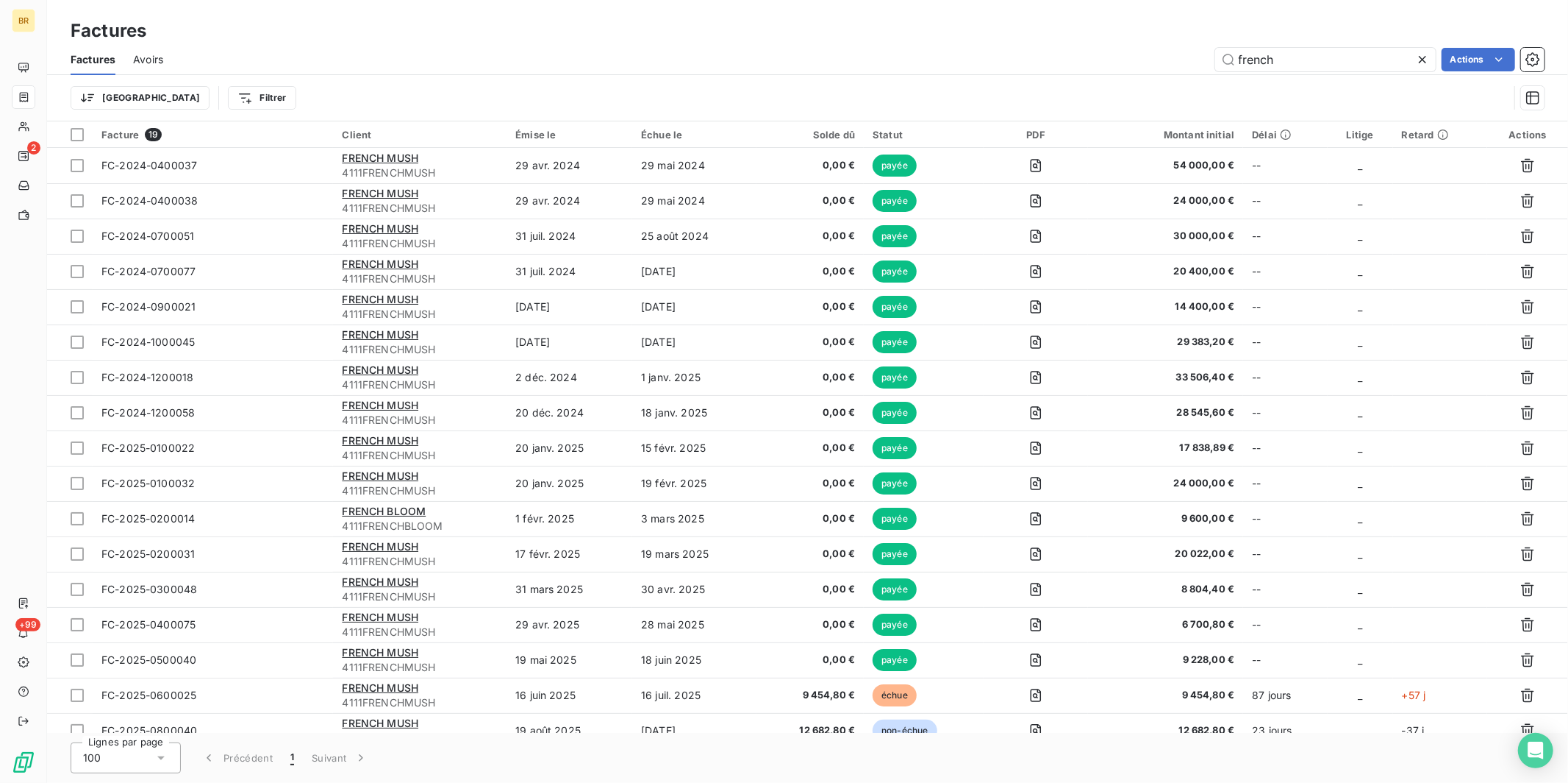
drag, startPoint x: 1279, startPoint y: 56, endPoint x: 1102, endPoint y: 56, distance: 177.0
click at [1112, 56] on div "french Actions" at bounding box center [862, 59] width 1363 height 23
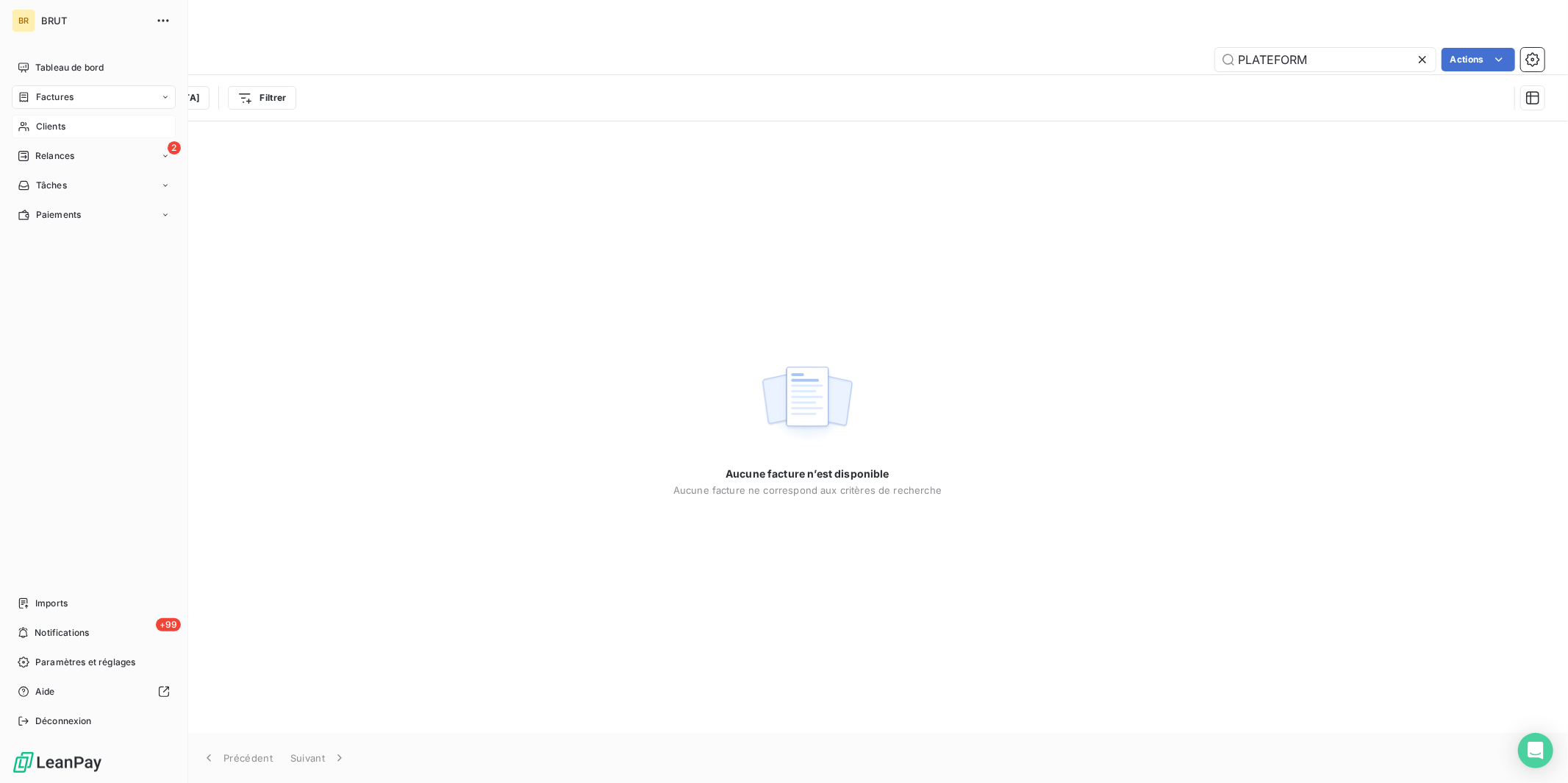
type input "PLATEFORM"
click at [47, 124] on span "Clients" at bounding box center [50, 127] width 29 height 13
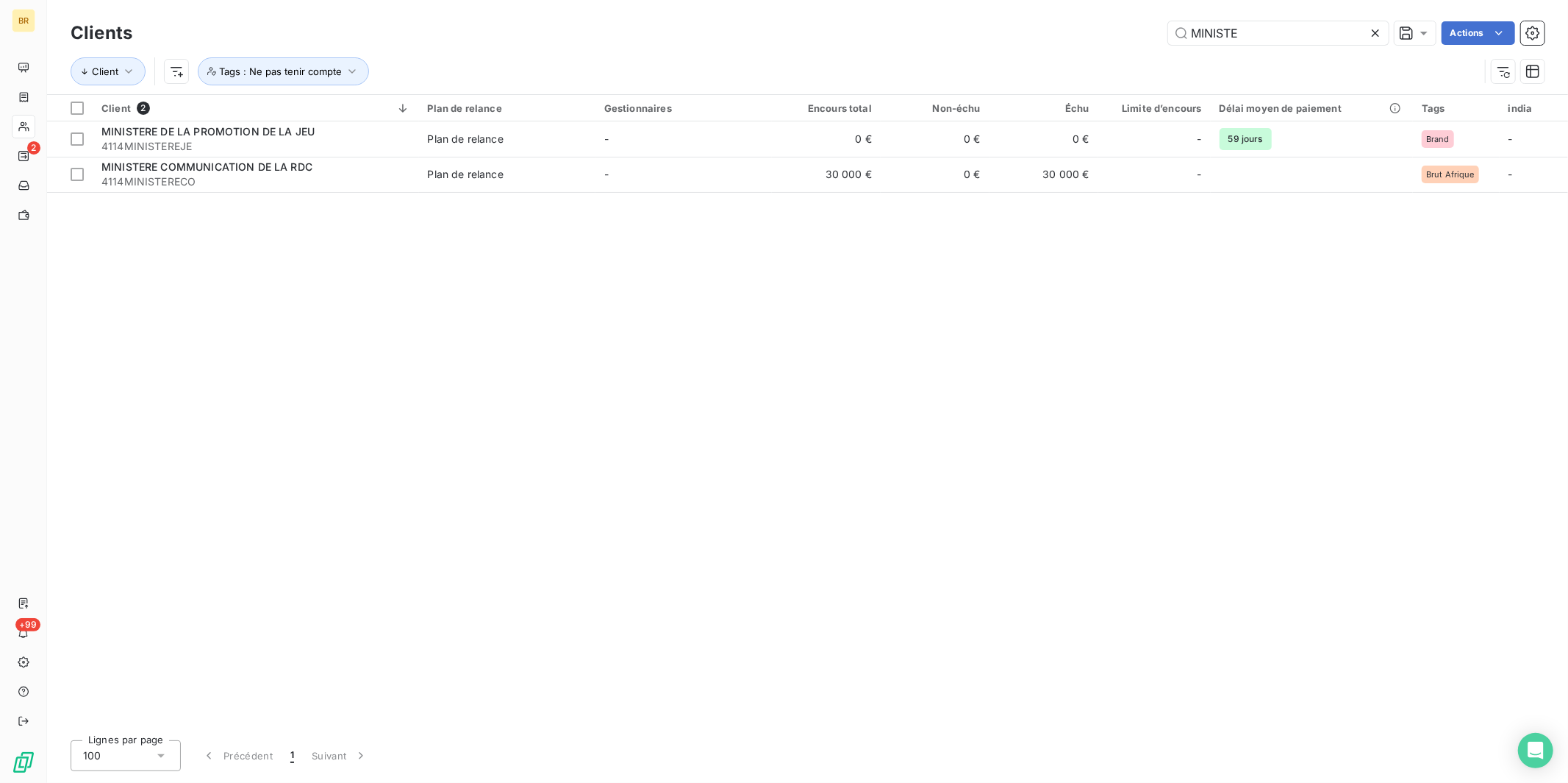
drag, startPoint x: 1259, startPoint y: 33, endPoint x: 961, endPoint y: 33, distance: 298.0
click at [973, 33] on div "MINISTE Actions" at bounding box center [847, 33] width 1394 height 23
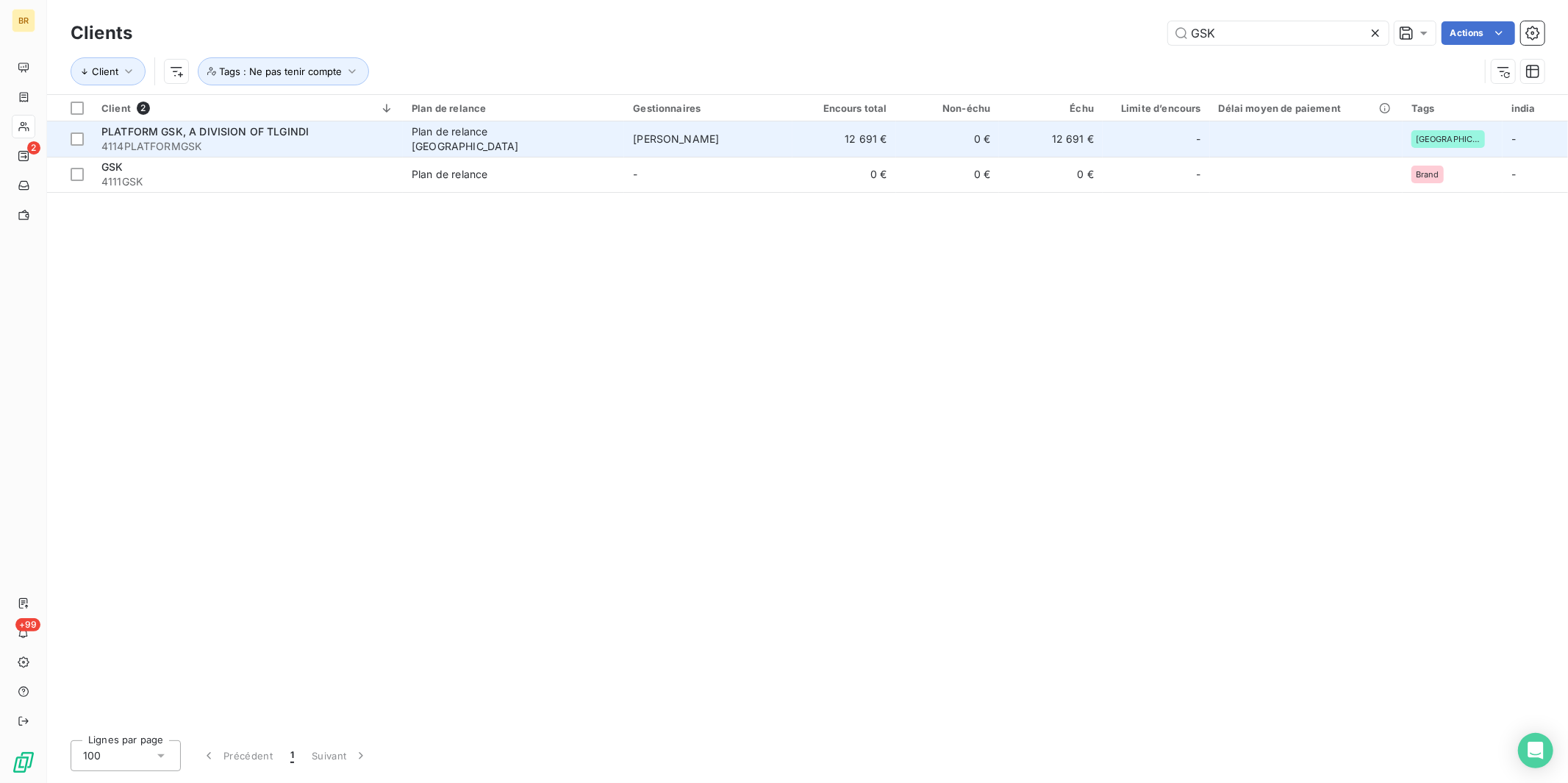
type input "GSK"
click at [273, 134] on span "PLATFORM GSK, A DIVISION OF TLGINDI" at bounding box center [205, 130] width 207 height 12
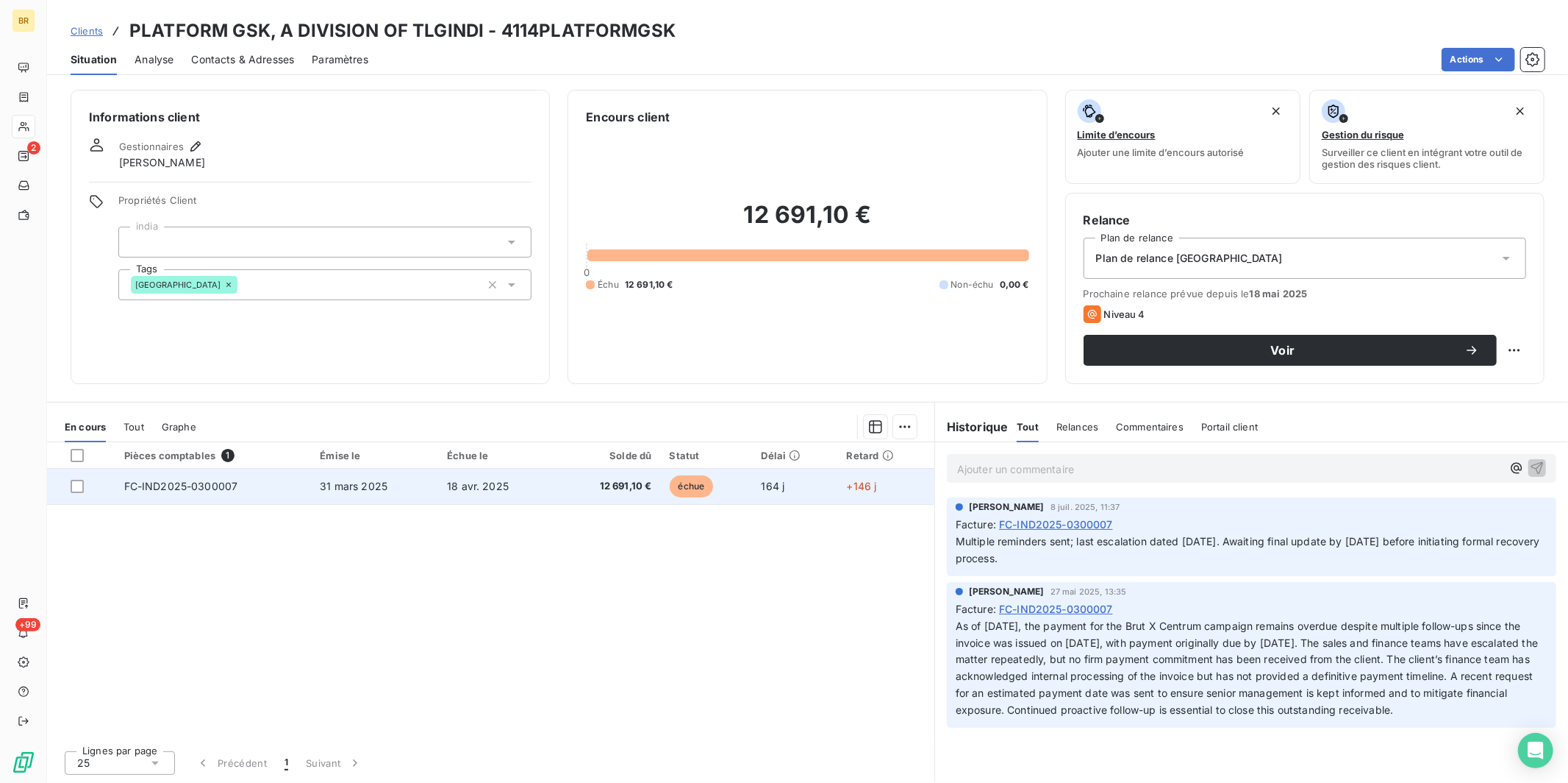
click at [352, 482] on span "31 mars 2025" at bounding box center [354, 485] width 68 height 12
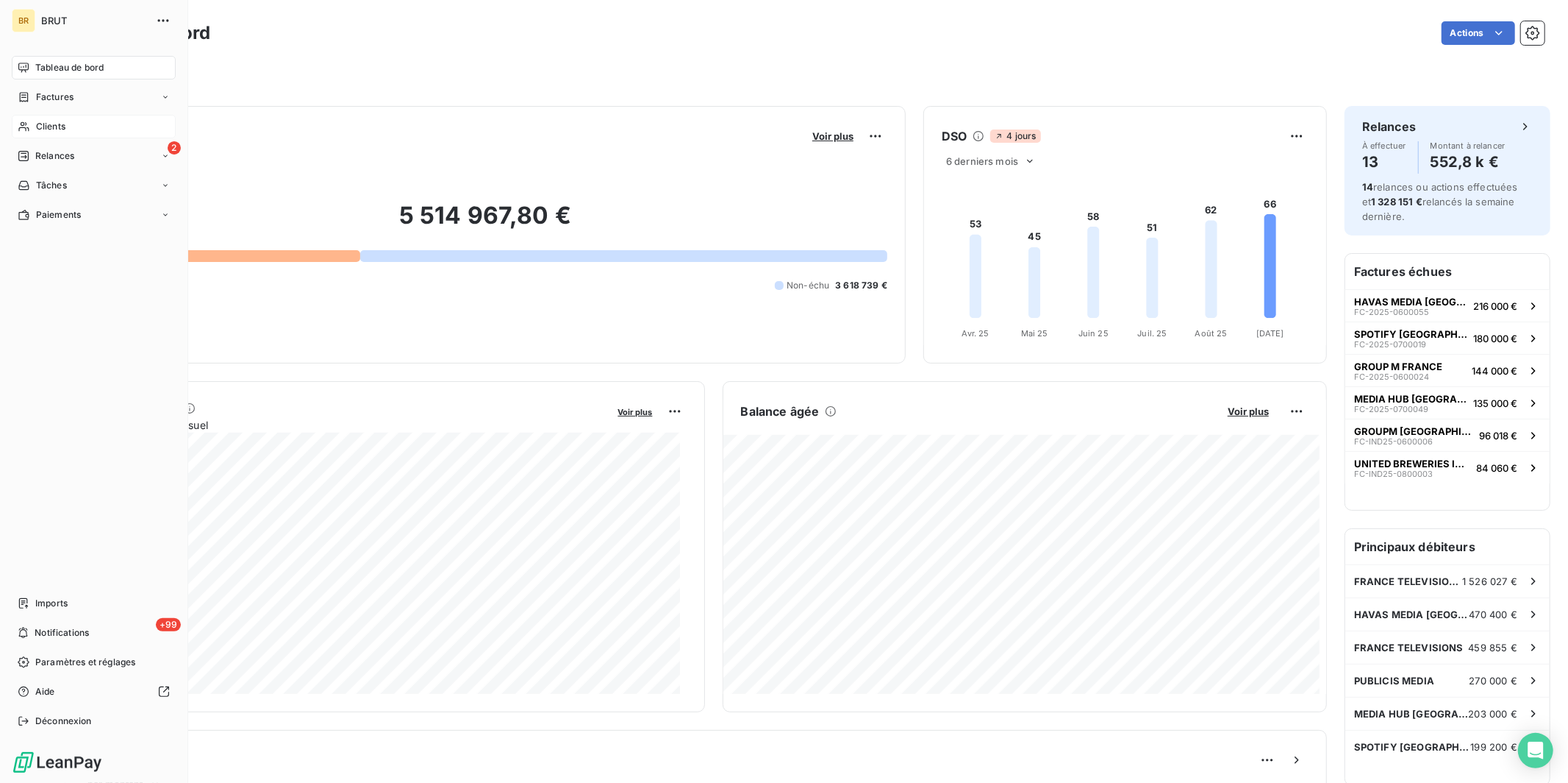
click at [54, 130] on span "Clients" at bounding box center [50, 127] width 29 height 13
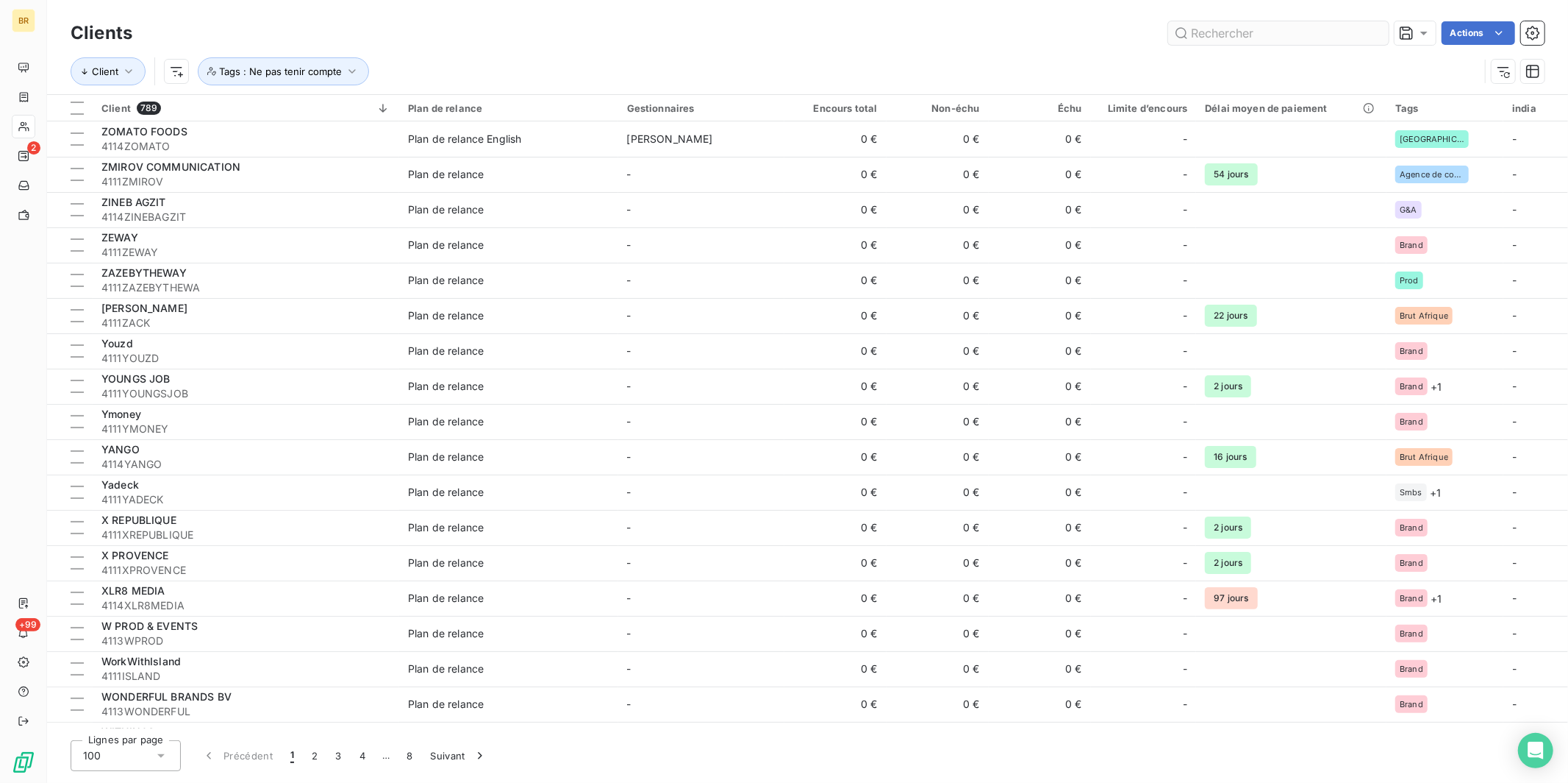
click at [1251, 30] on input "text" at bounding box center [1278, 33] width 221 height 23
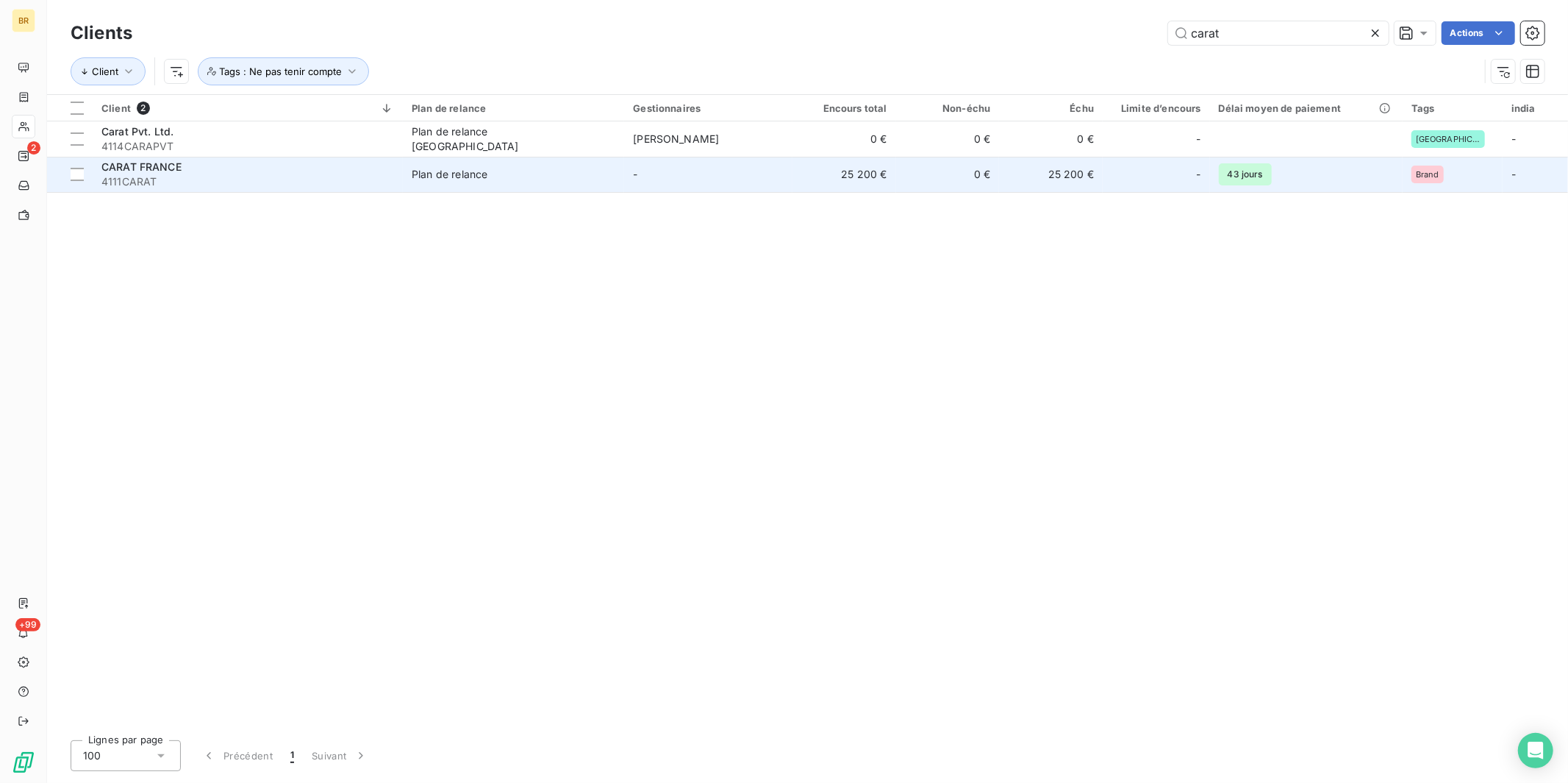
type input "carat"
click at [182, 168] on div "CARAT FRANCE" at bounding box center [248, 167] width 293 height 15
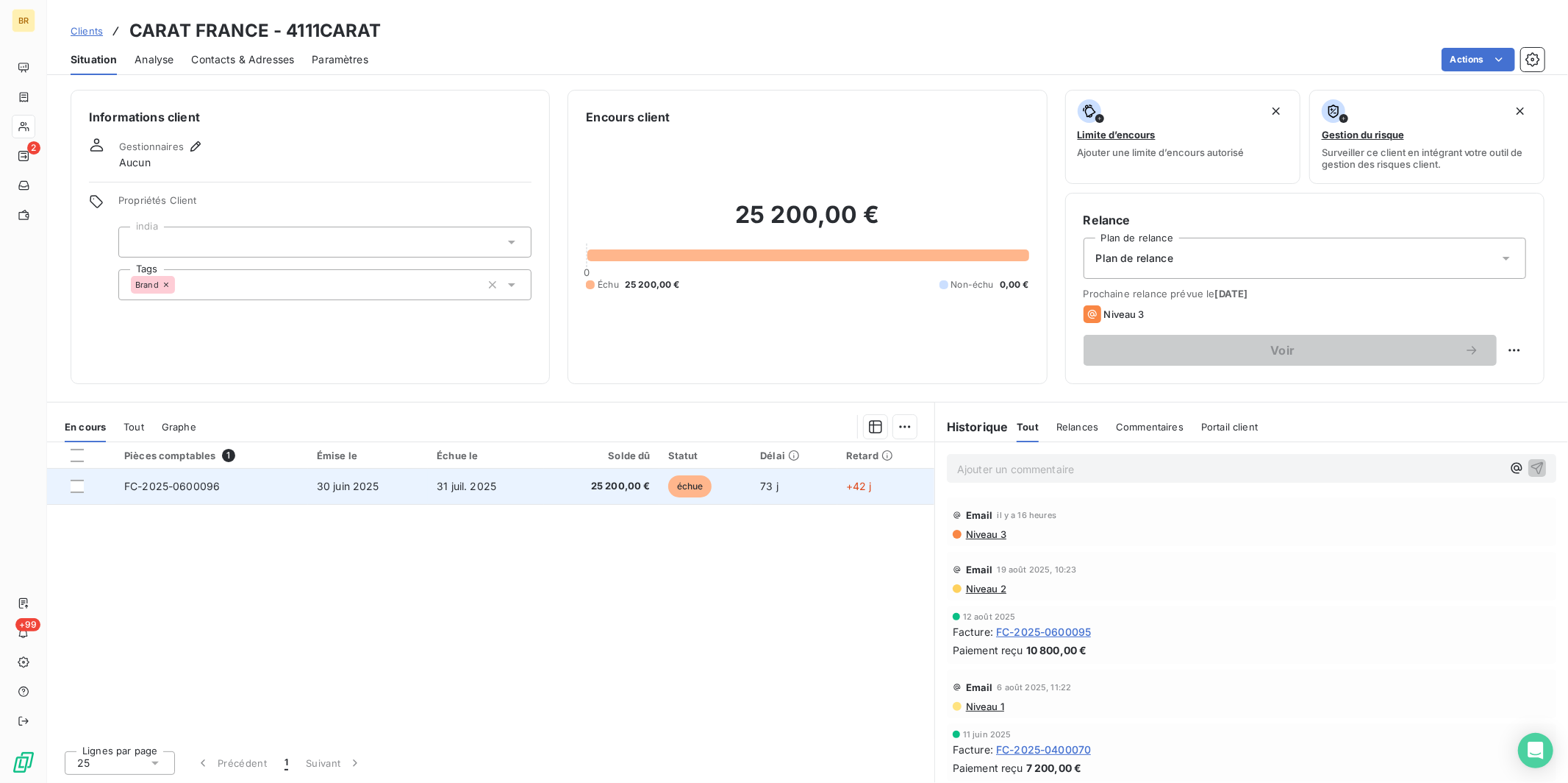
click at [220, 487] on td "FC-2025-0600096" at bounding box center [211, 486] width 192 height 36
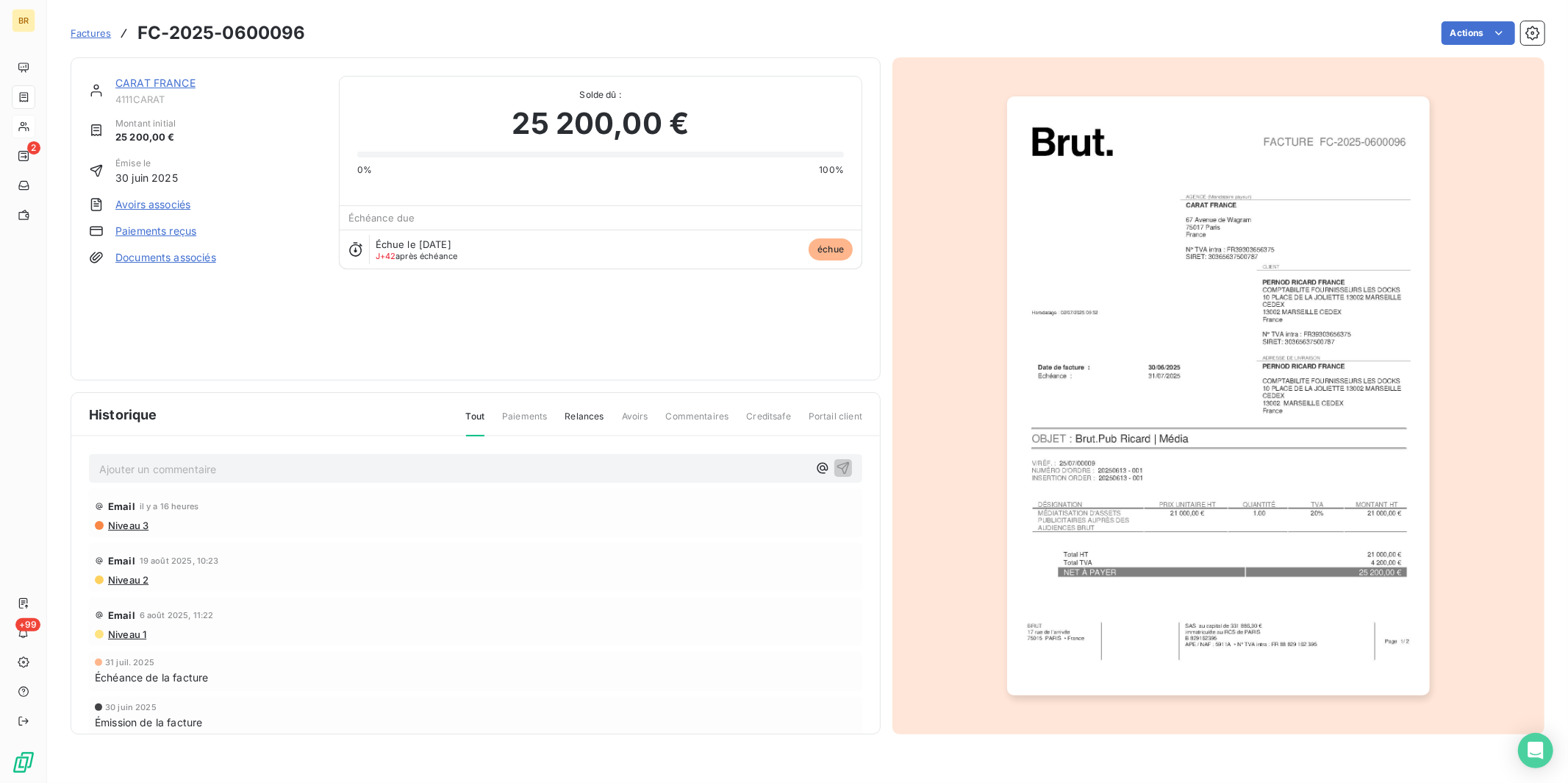
click at [79, 32] on span "Factures" at bounding box center [90, 33] width 40 height 12
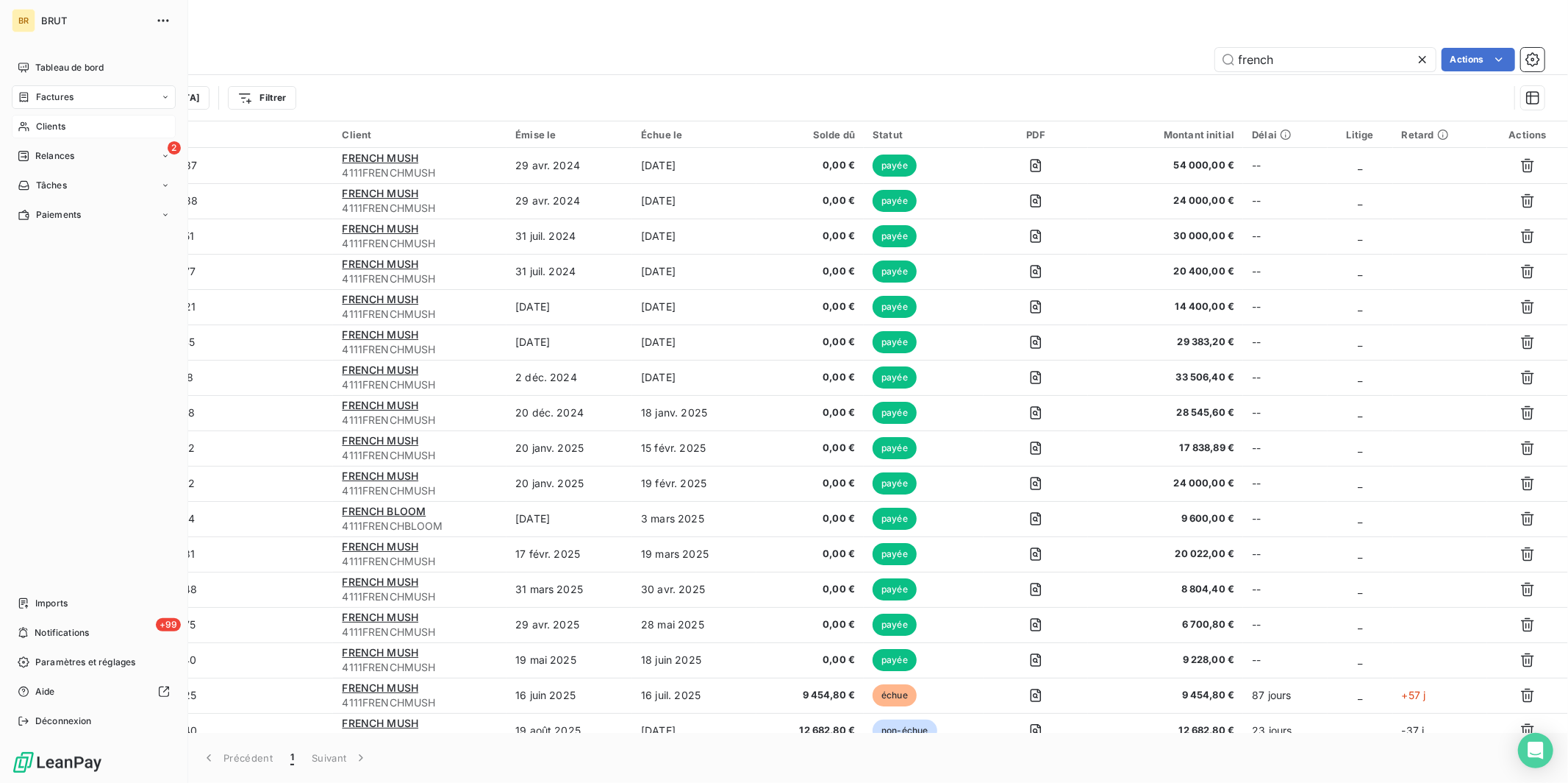
click at [43, 130] on span "Clients" at bounding box center [50, 127] width 29 height 13
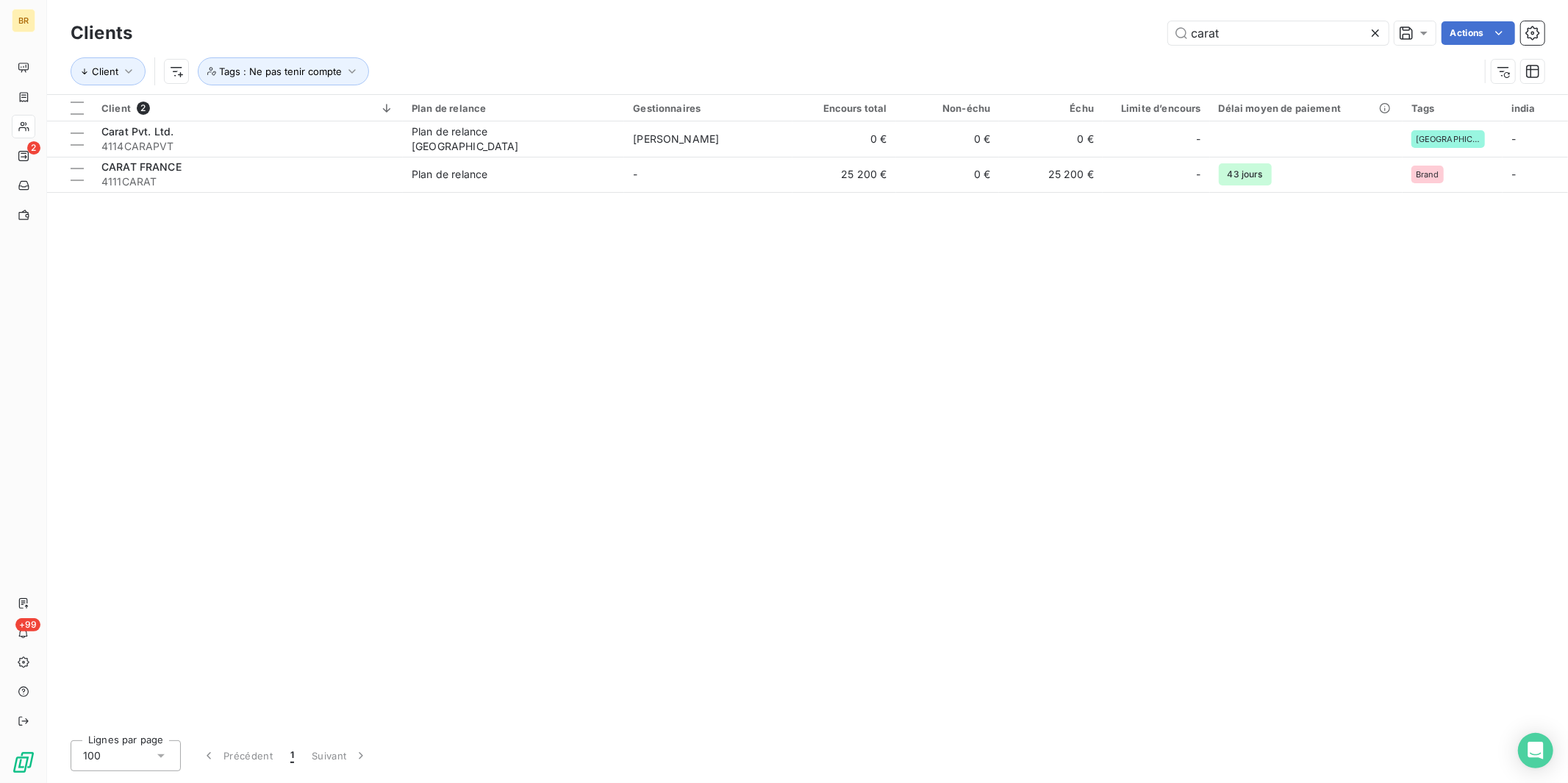
drag, startPoint x: 1235, startPoint y: 36, endPoint x: 969, endPoint y: 22, distance: 266.4
click at [976, 22] on div "carat Actions" at bounding box center [847, 33] width 1394 height 23
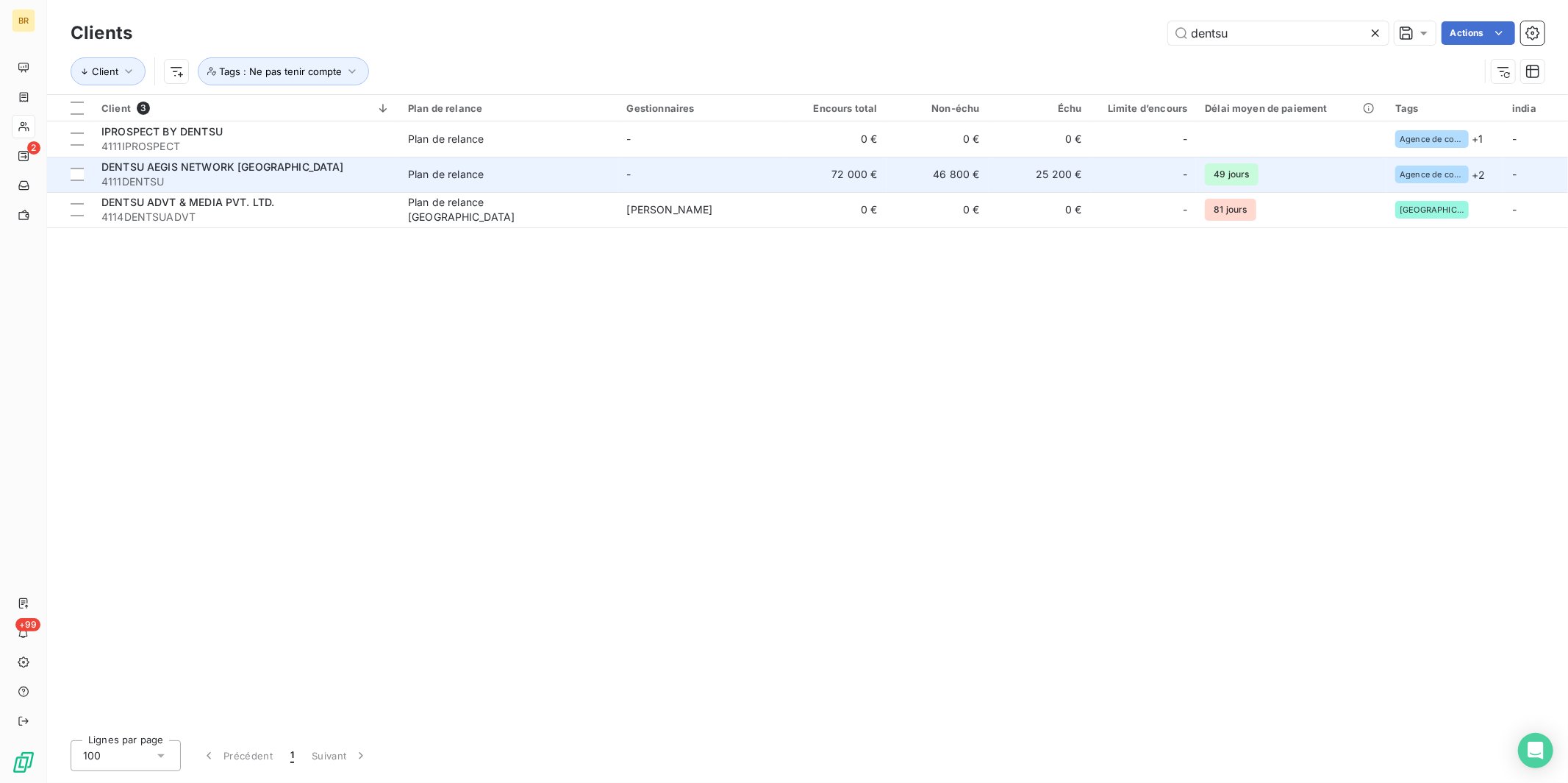
type input "dentsu"
click at [271, 175] on span "4111DENTSU" at bounding box center [246, 182] width 289 height 15
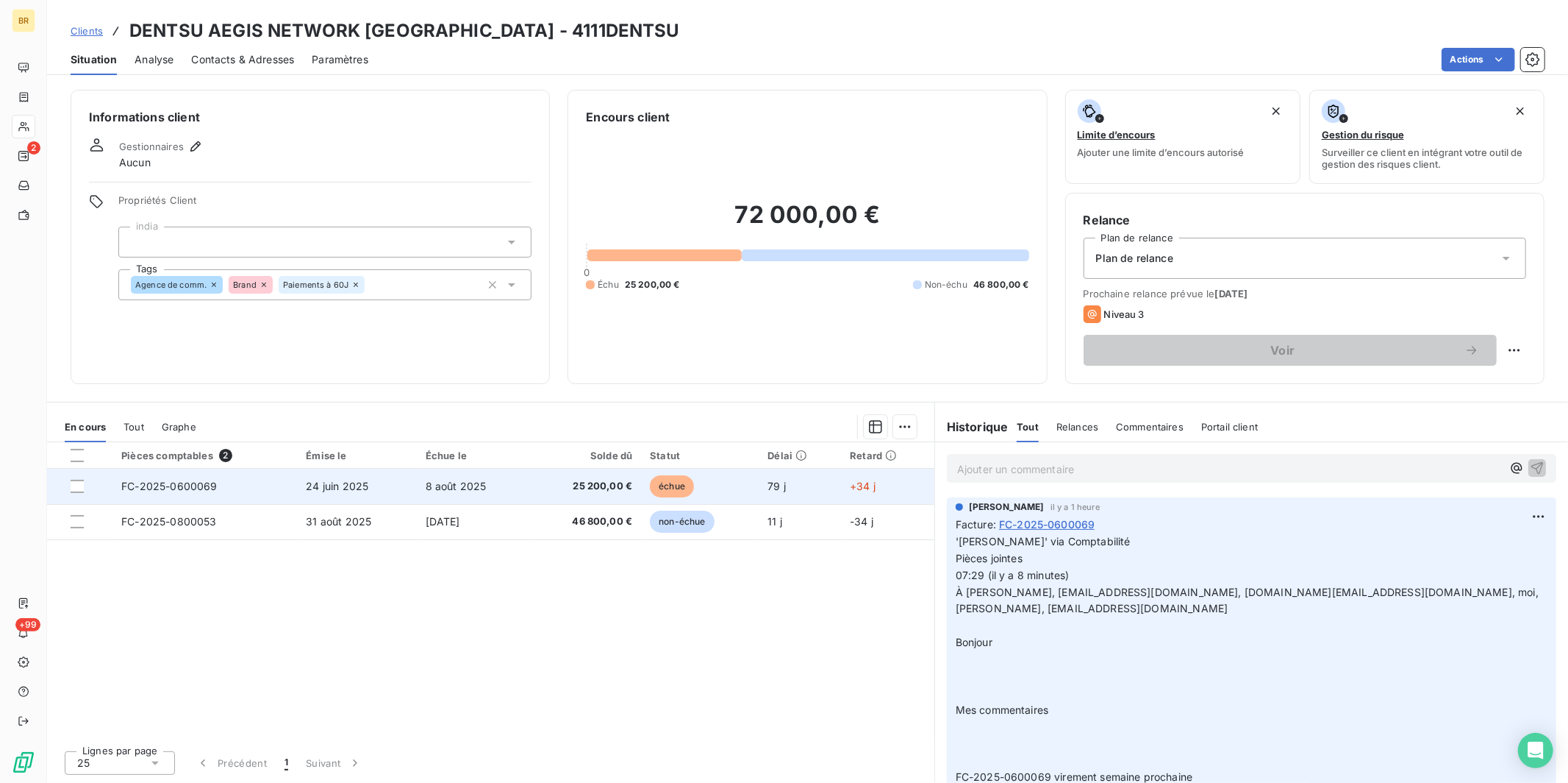
click at [491, 477] on td "8 août 2025" at bounding box center [473, 486] width 113 height 36
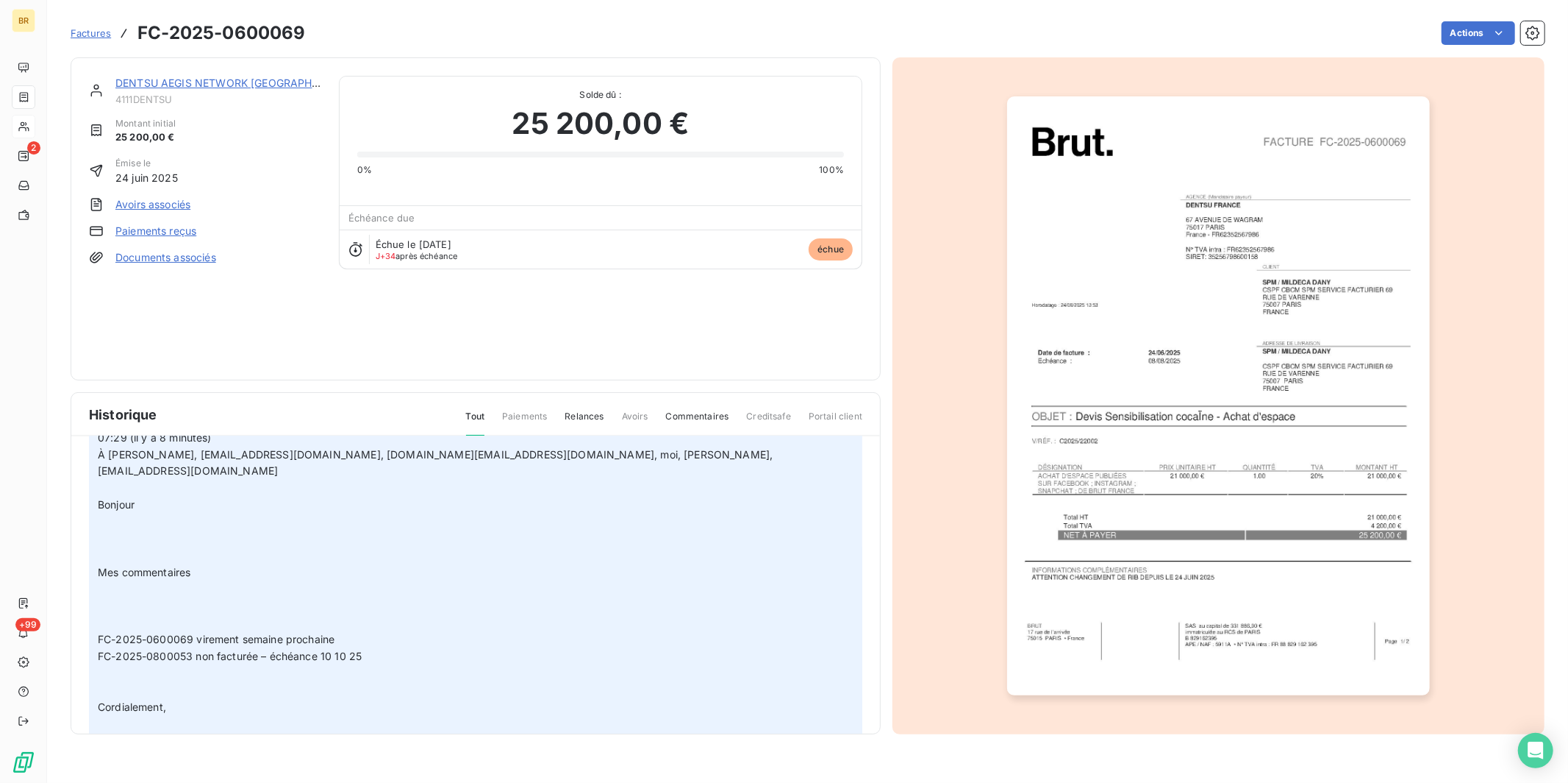
scroll to position [138, 0]
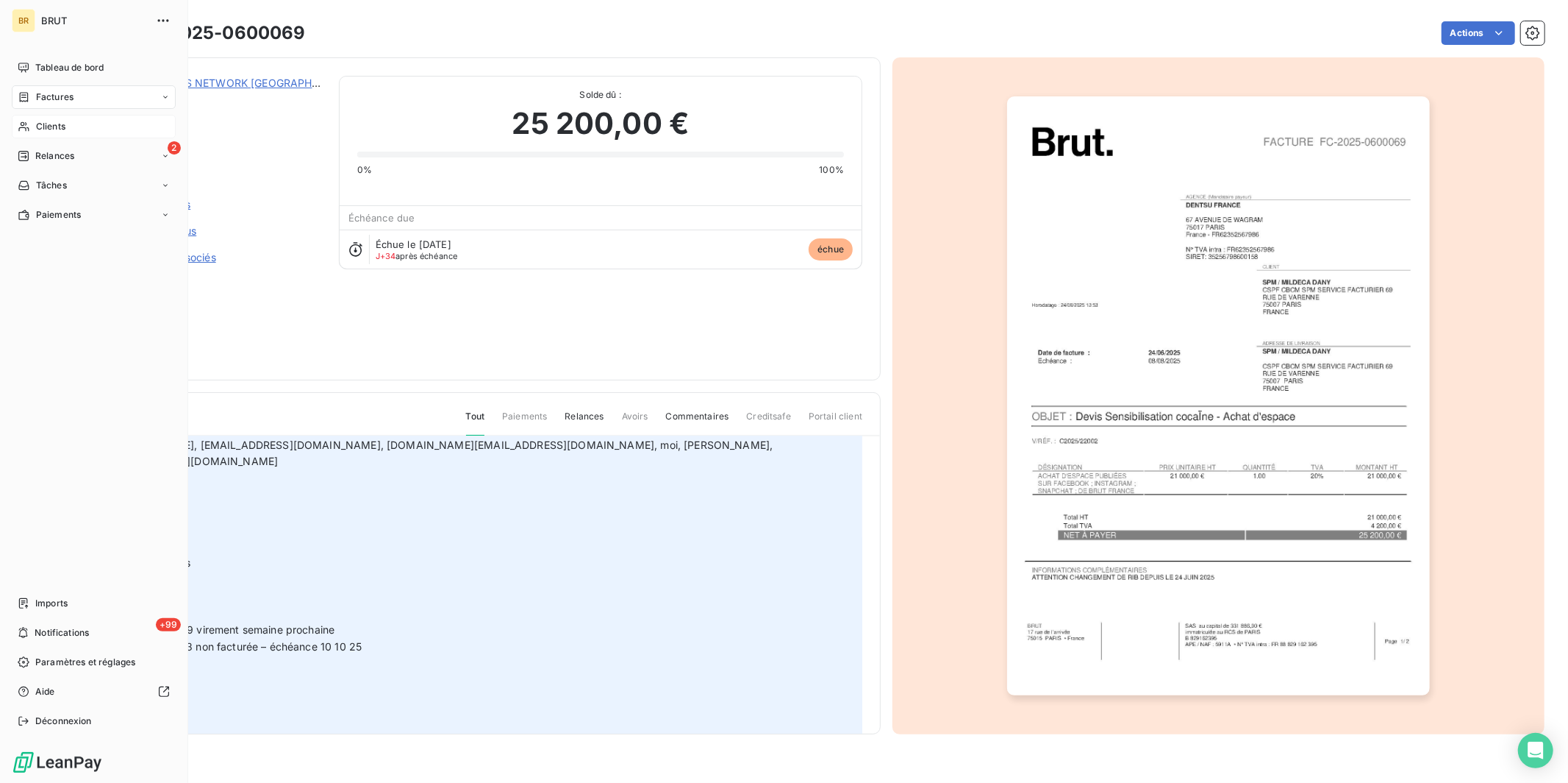
click at [49, 120] on span "Clients" at bounding box center [50, 127] width 29 height 13
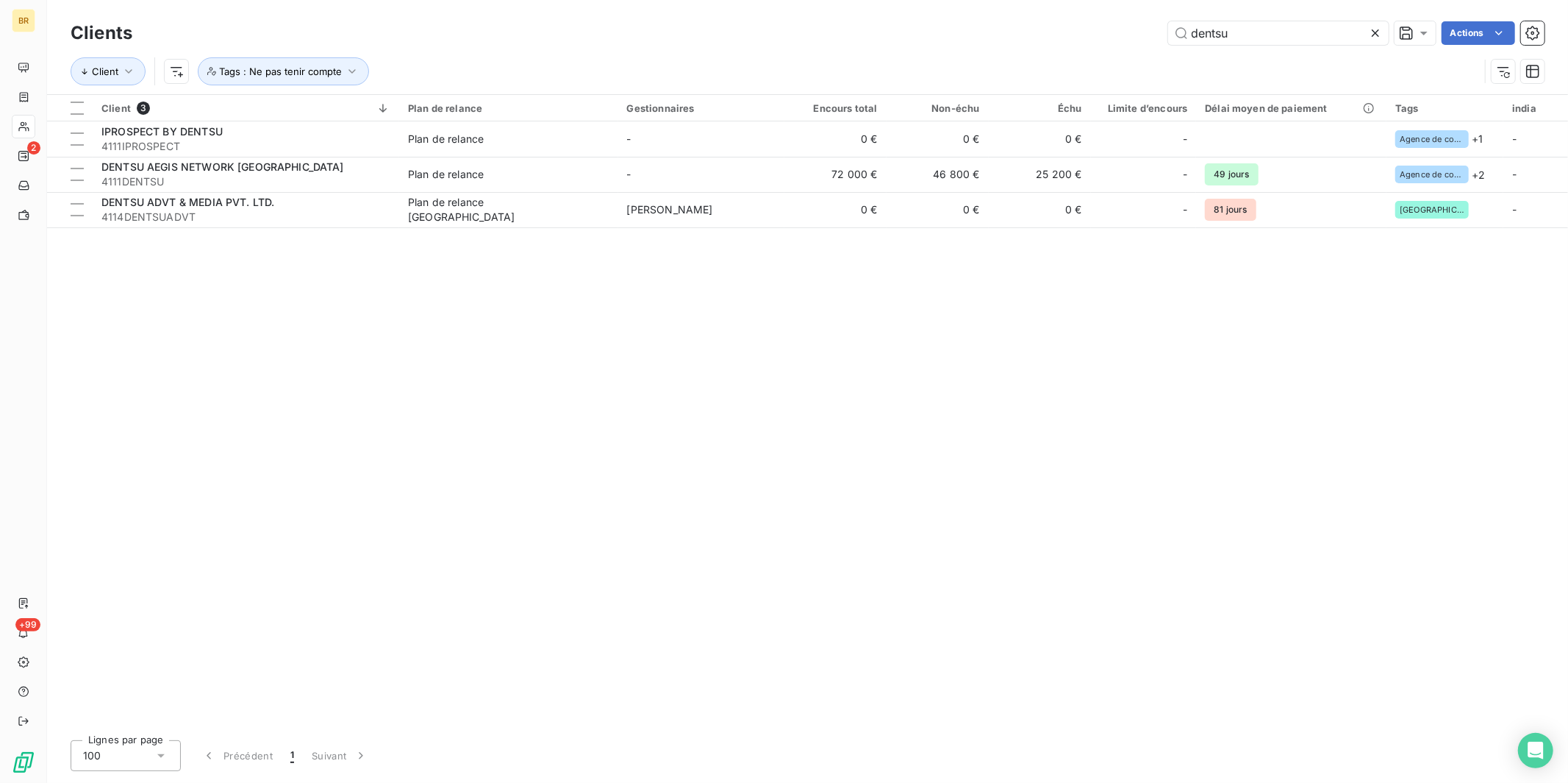
drag, startPoint x: 1213, startPoint y: 38, endPoint x: 1115, endPoint y: 38, distance: 98.0
click at [1116, 38] on div "dentsu Actions" at bounding box center [847, 33] width 1394 height 23
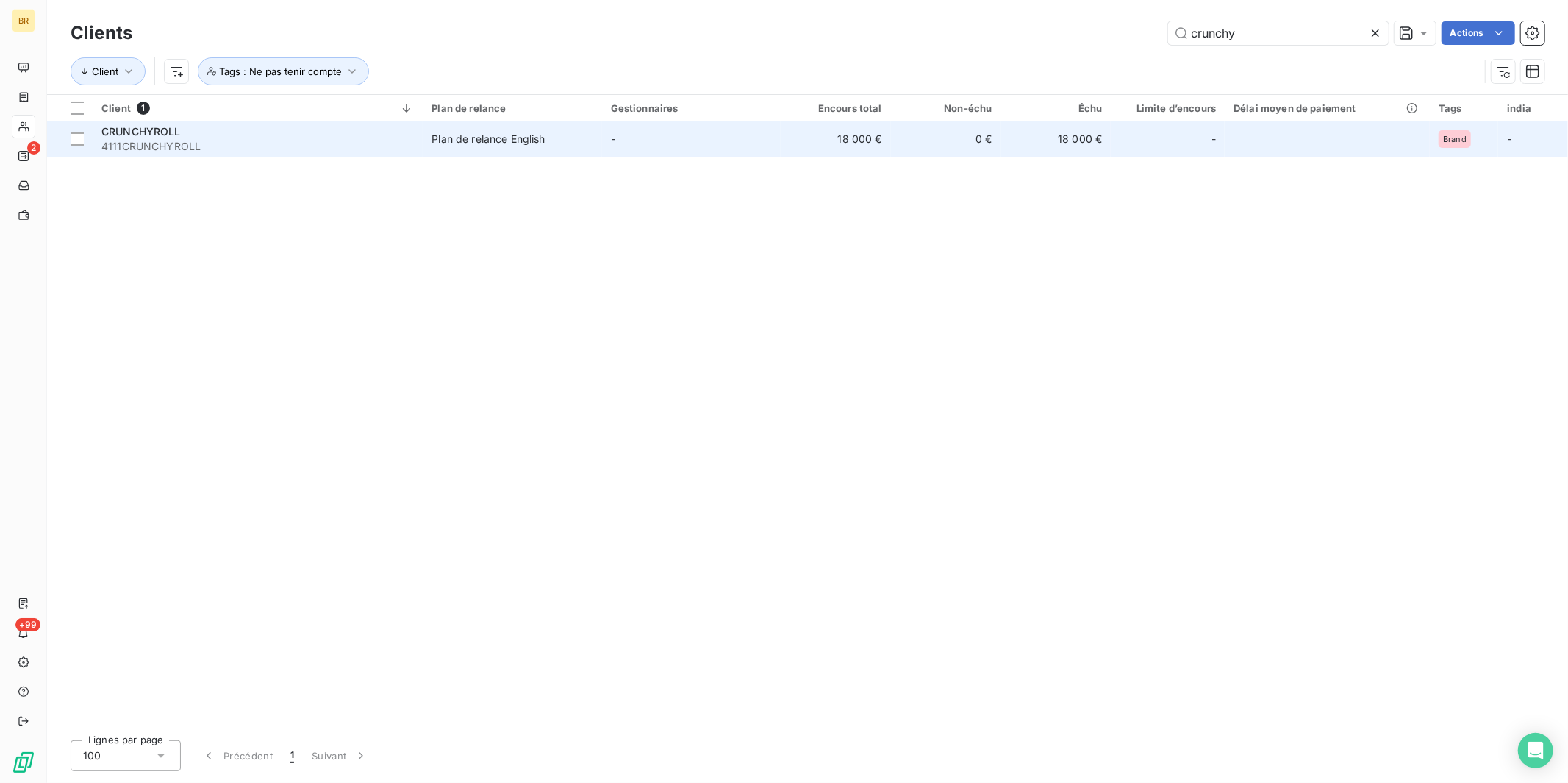
type input "crunchy"
click at [206, 143] on span "4111CRUNCHYROLL" at bounding box center [257, 146] width 312 height 15
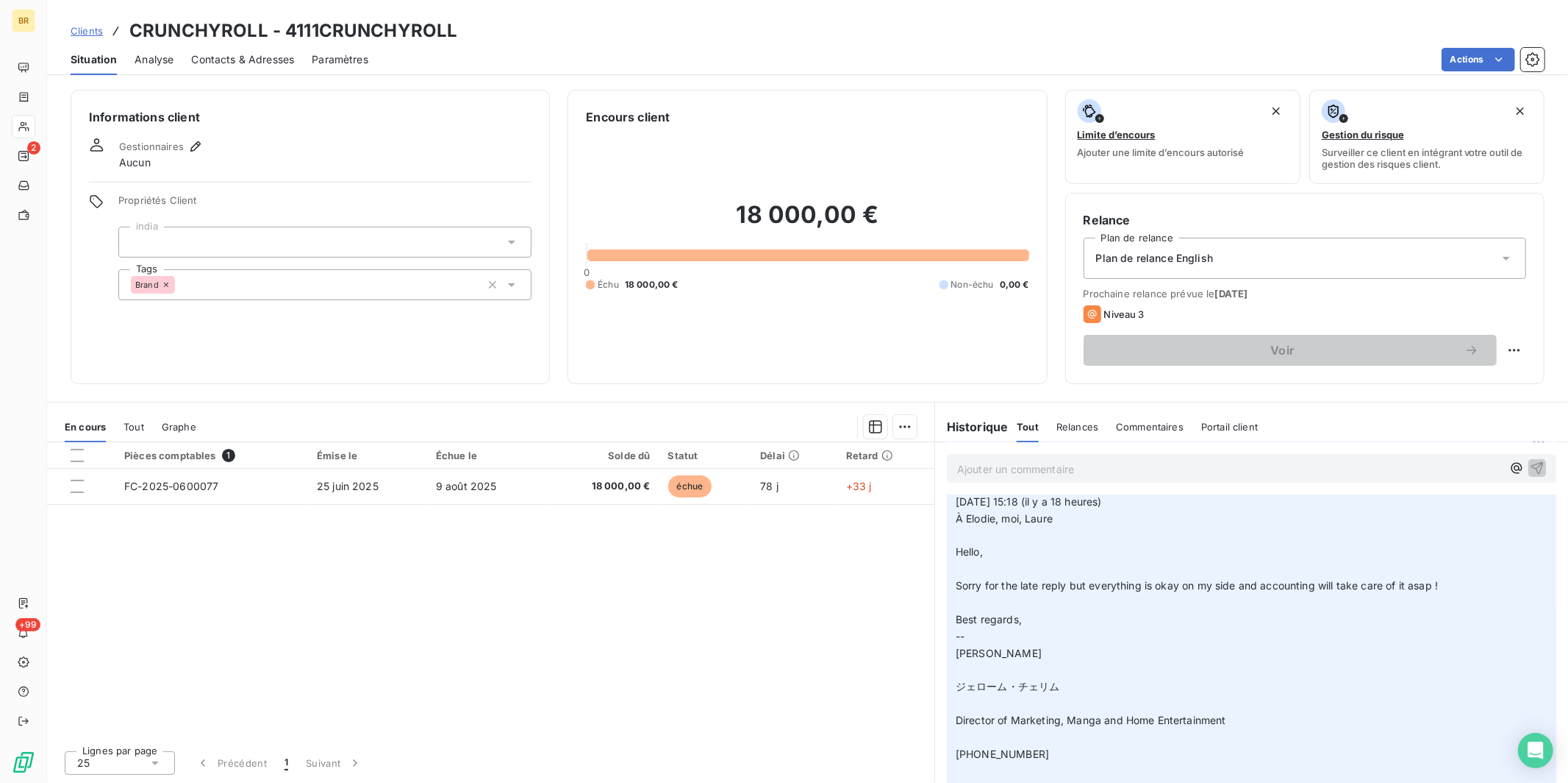
scroll to position [141, 0]
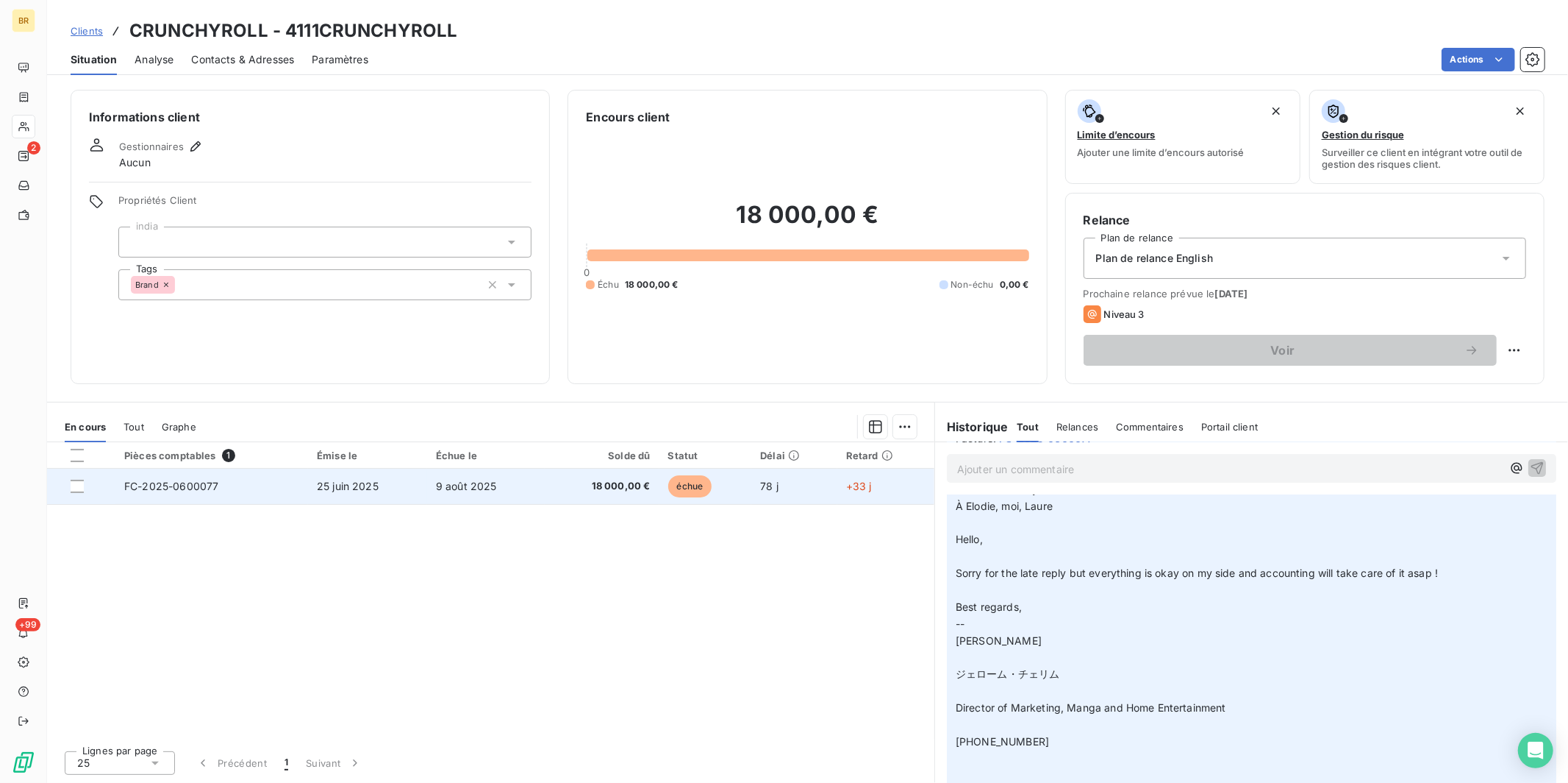
click at [312, 482] on td "25 juin 2025" at bounding box center [367, 486] width 119 height 36
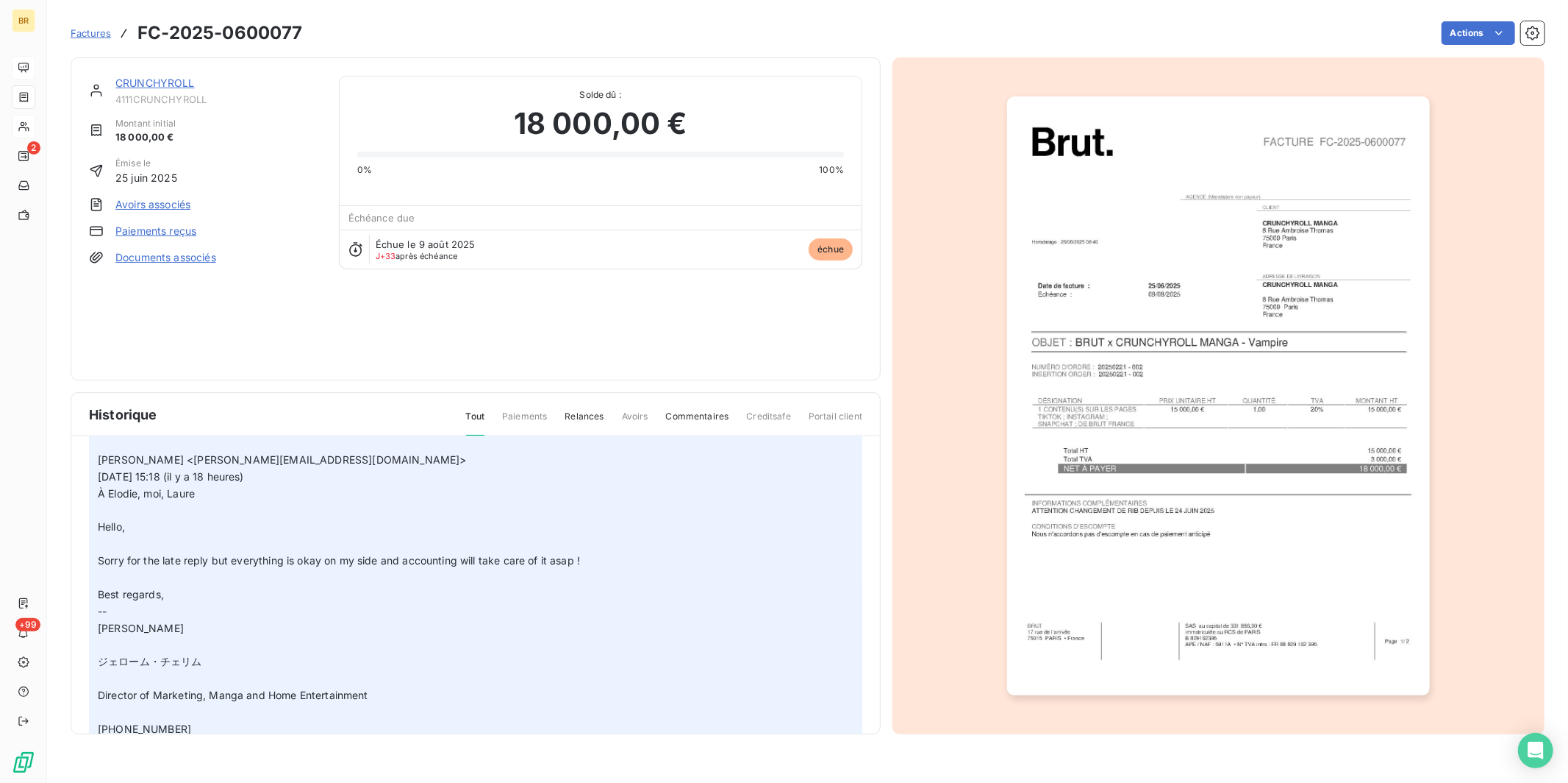
scroll to position [151, 0]
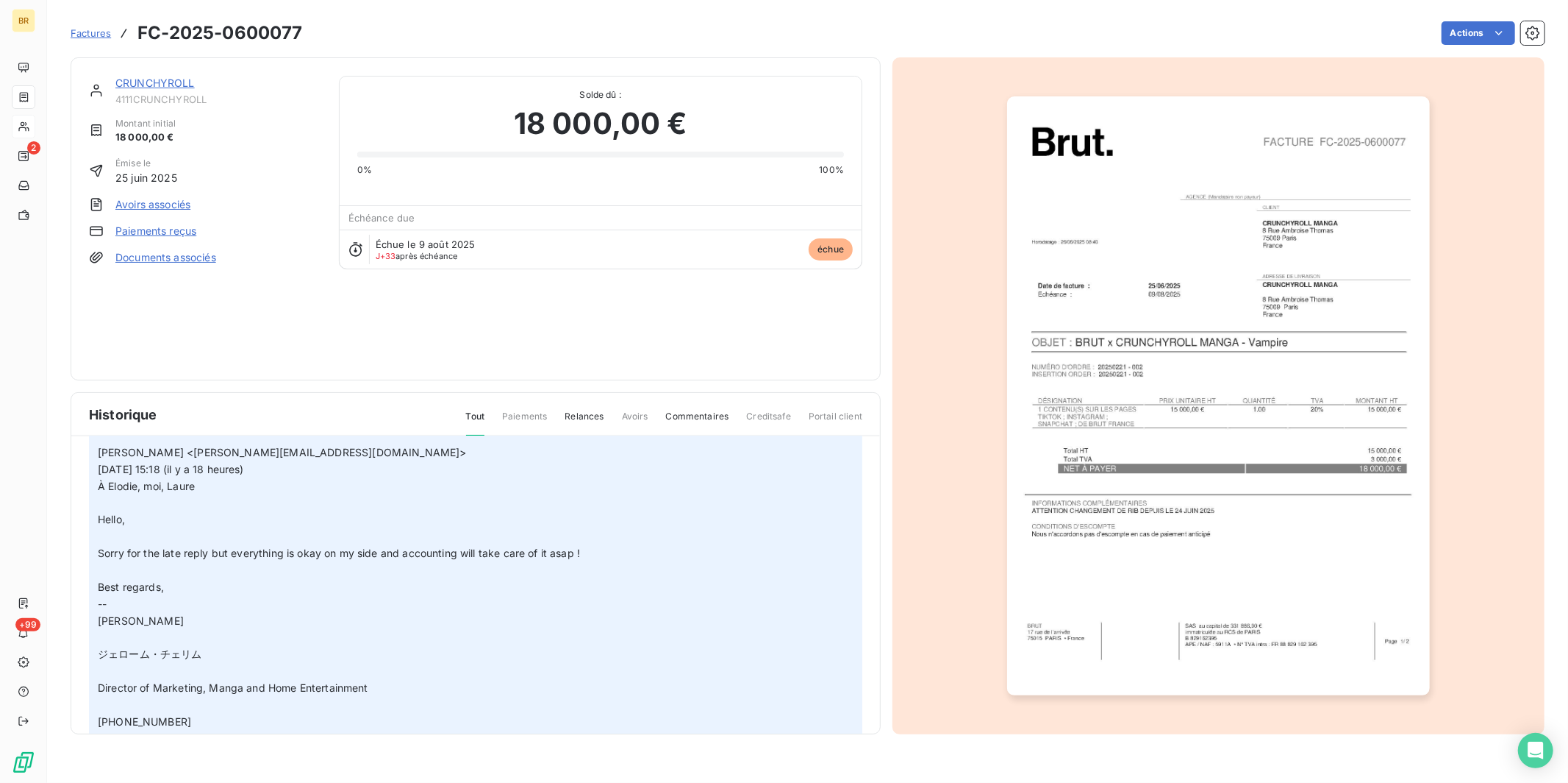
click at [92, 33] on span "Factures" at bounding box center [90, 33] width 40 height 12
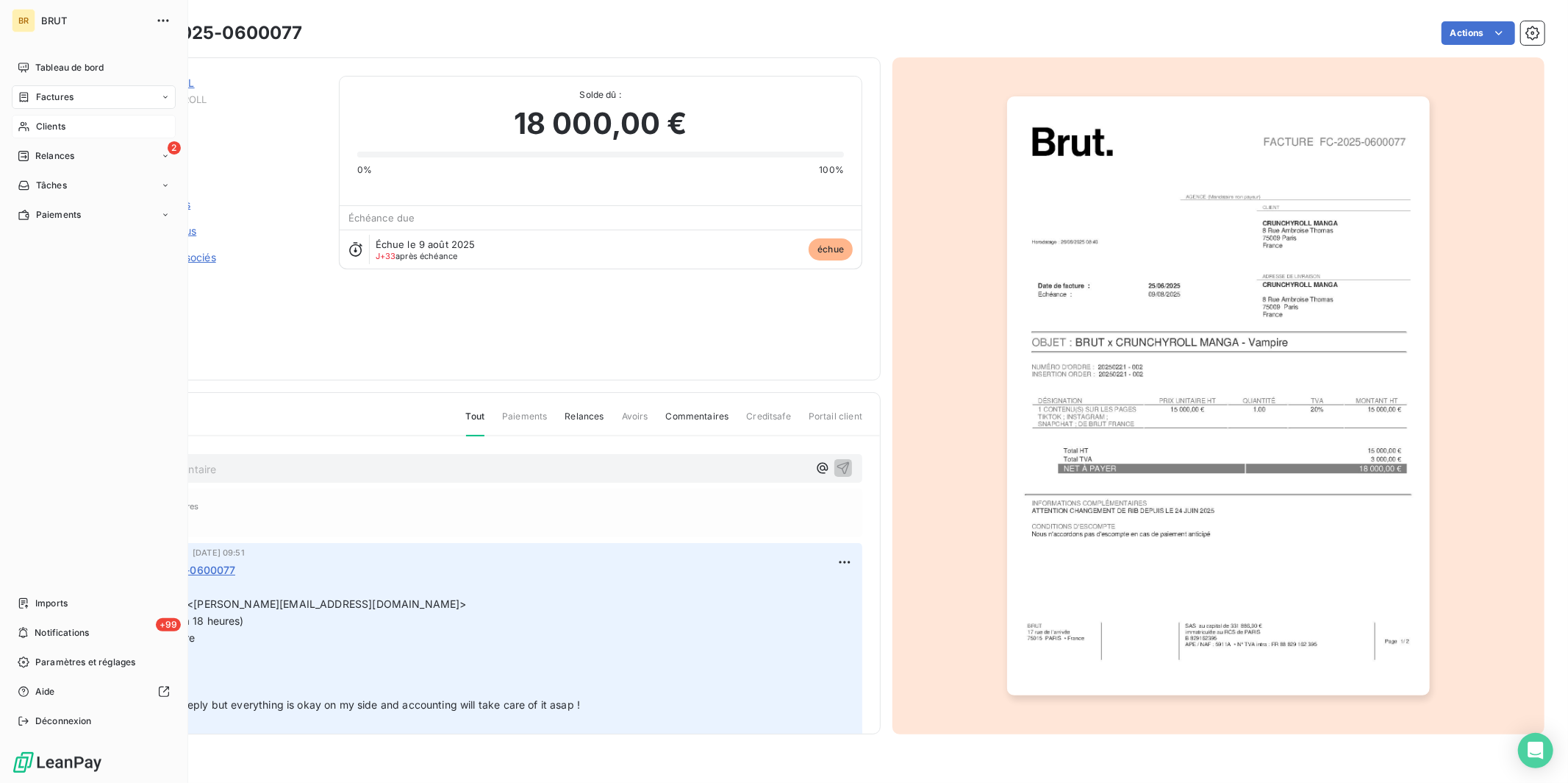
click at [69, 128] on div "Clients" at bounding box center [94, 126] width 164 height 23
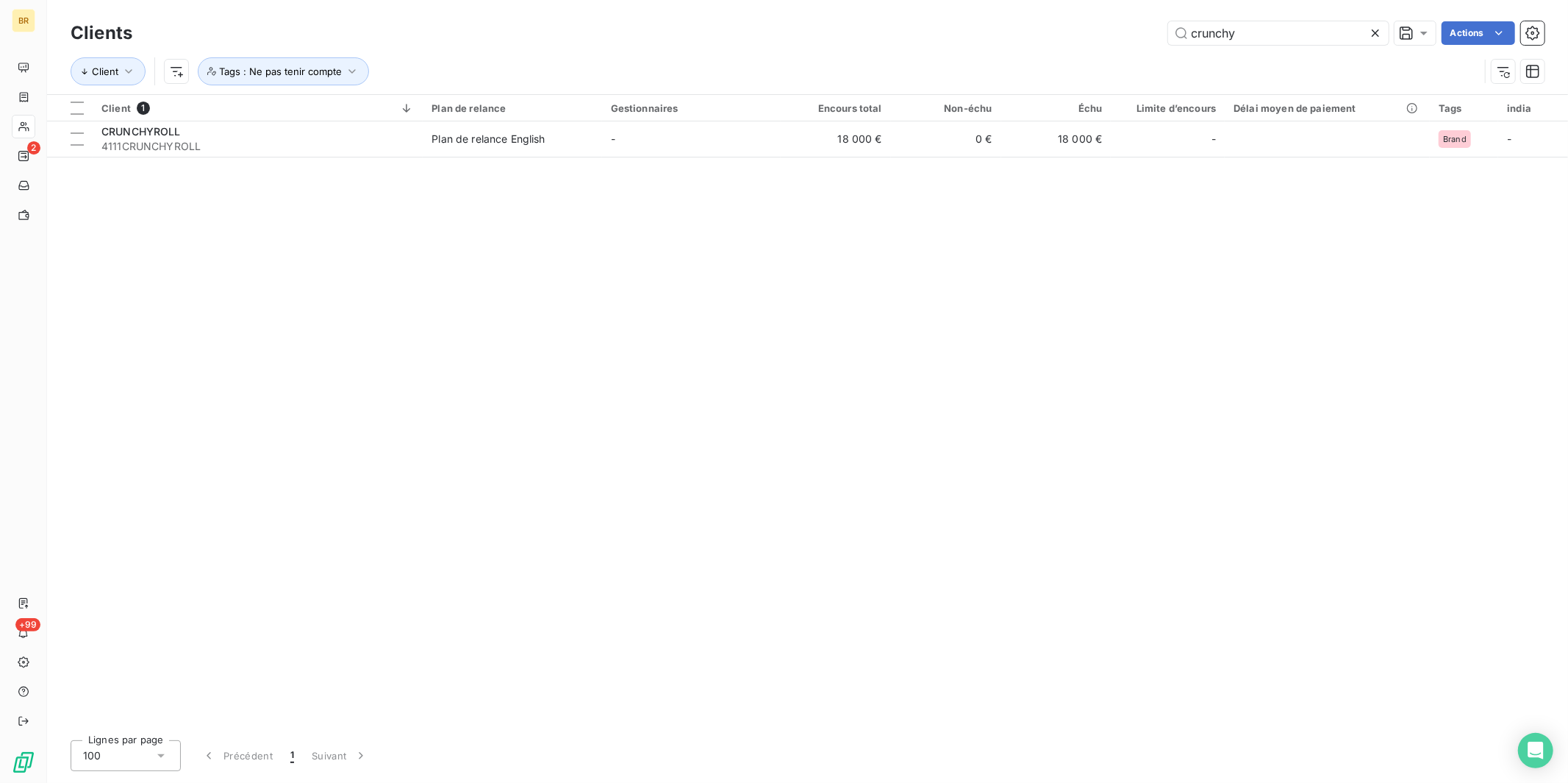
drag, startPoint x: 1261, startPoint y: 26, endPoint x: 1012, endPoint y: 26, distance: 249.0
click at [1019, 26] on div "crunchy Actions" at bounding box center [847, 33] width 1394 height 23
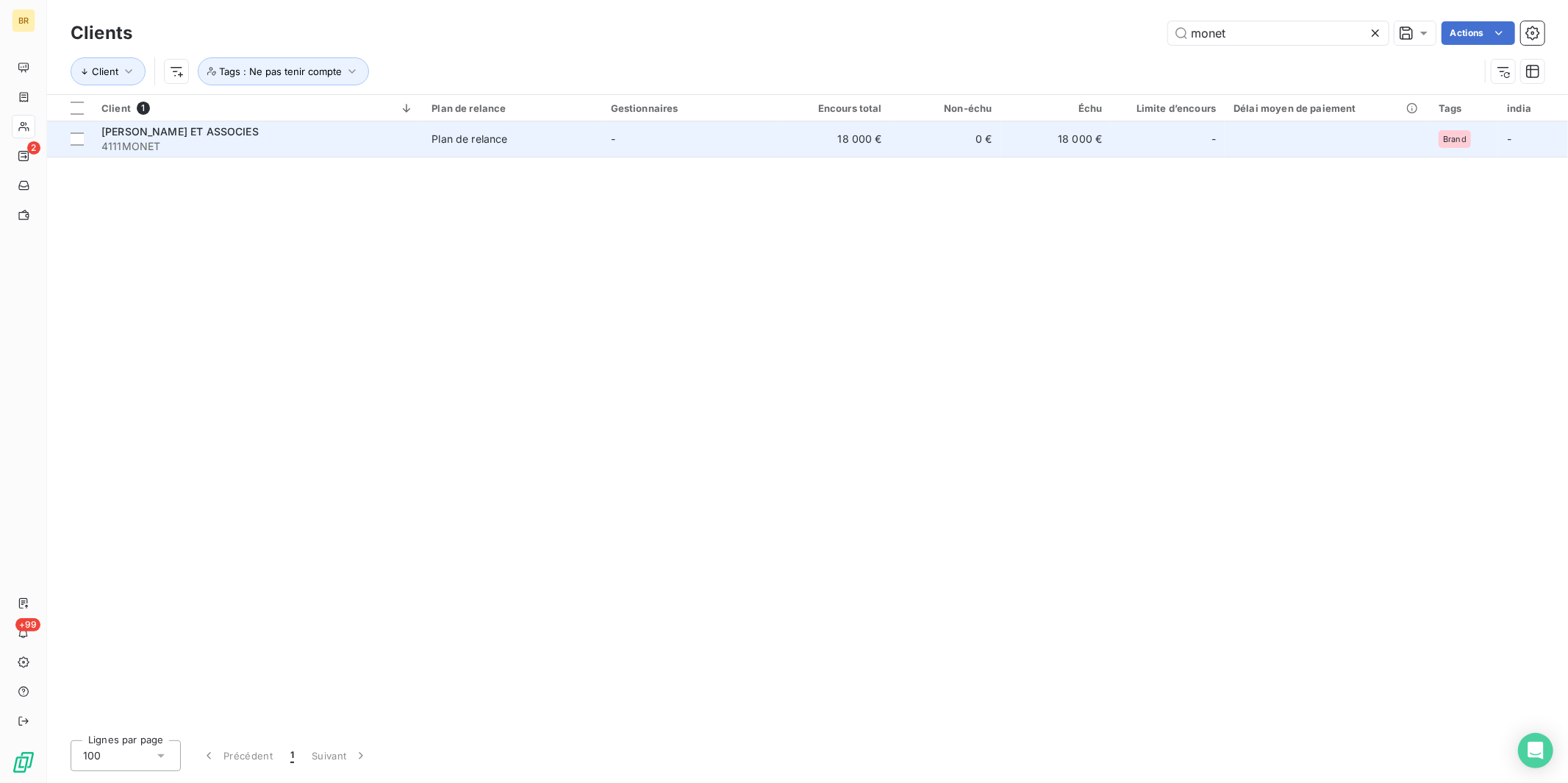
type input "monet"
click at [252, 147] on span "4111MONET" at bounding box center [257, 146] width 312 height 15
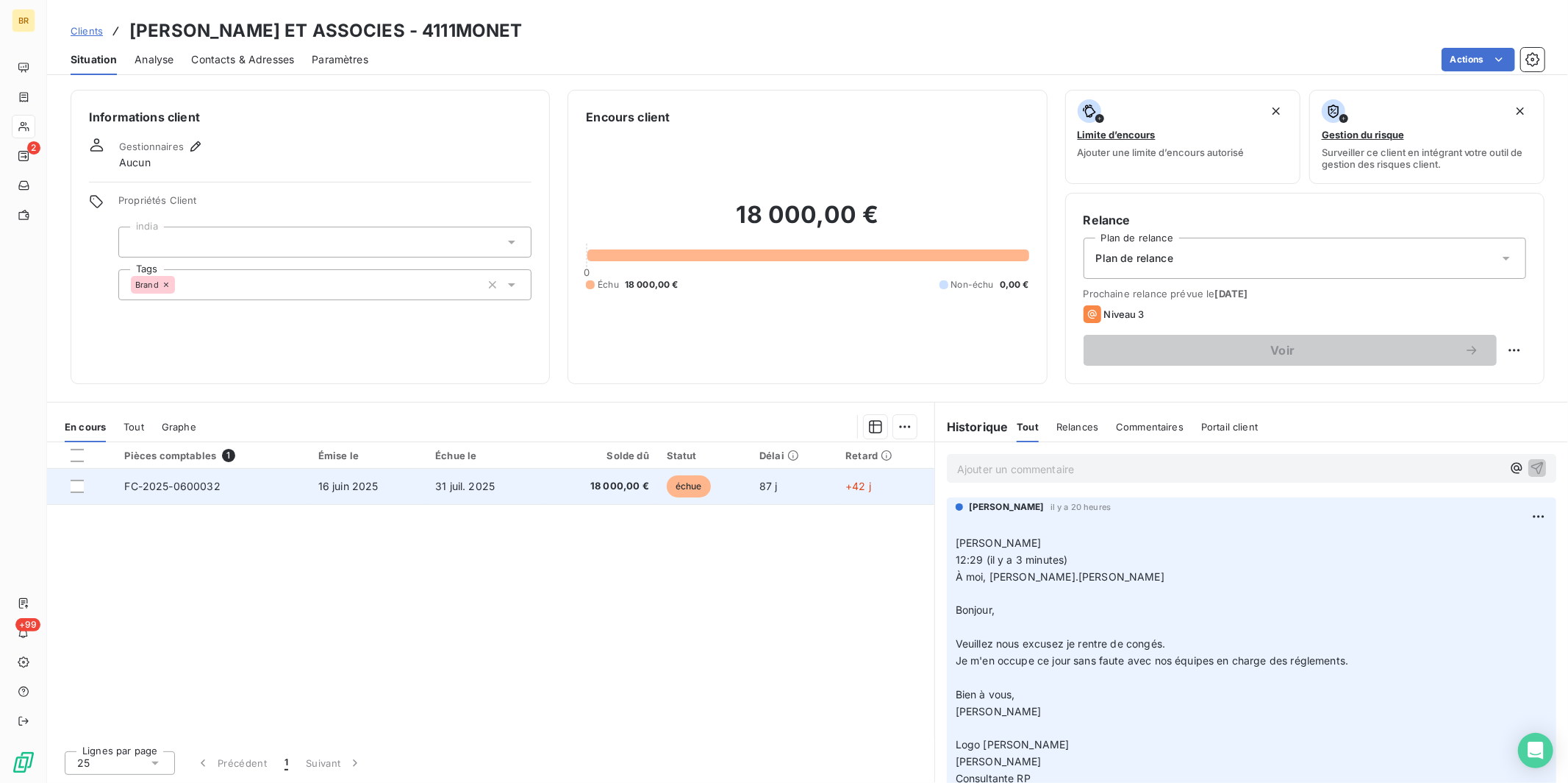
click at [226, 494] on td "FC-2025-0600032" at bounding box center [212, 486] width 193 height 36
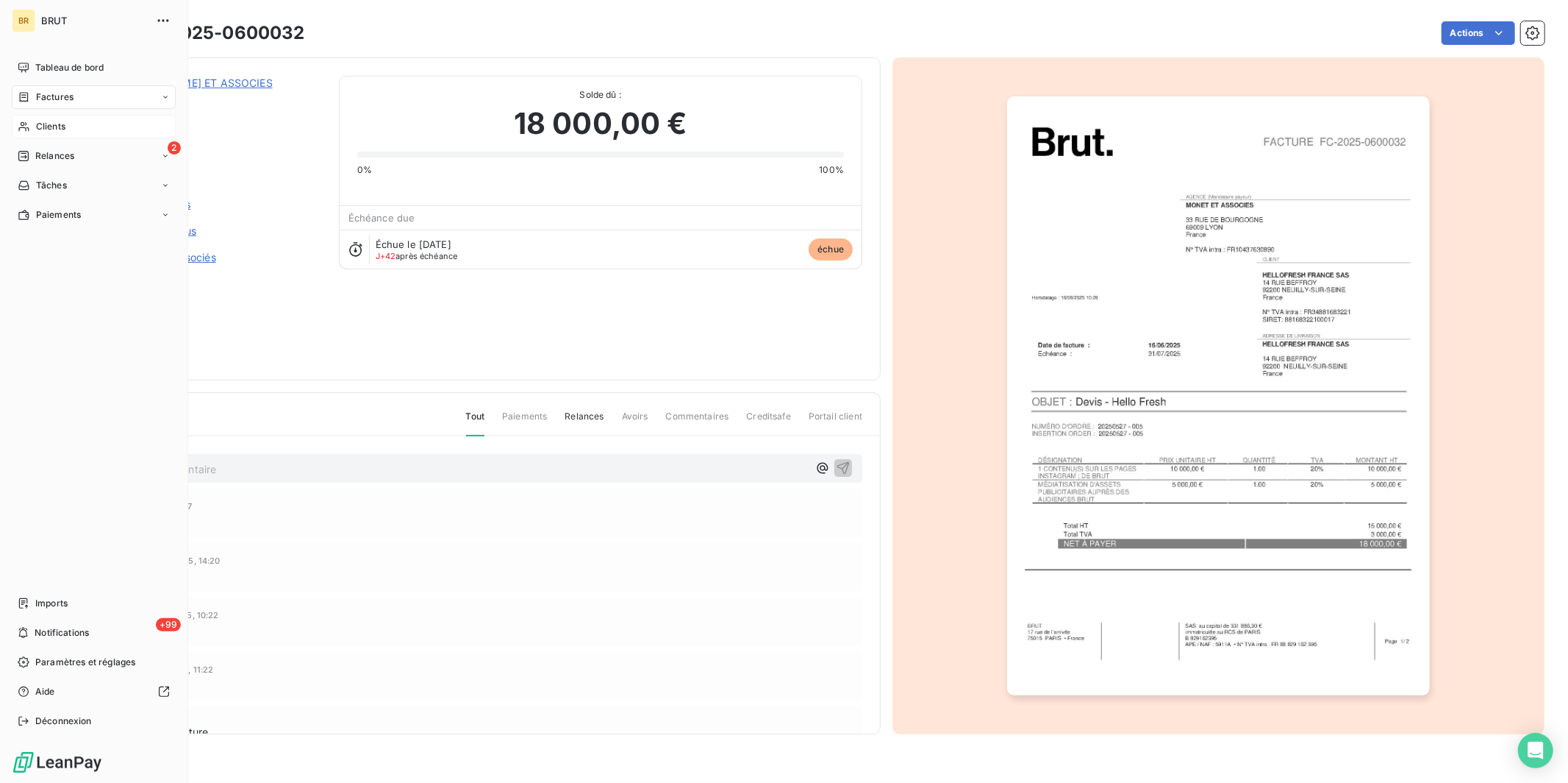
click at [30, 125] on div "Clients" at bounding box center [94, 126] width 164 height 23
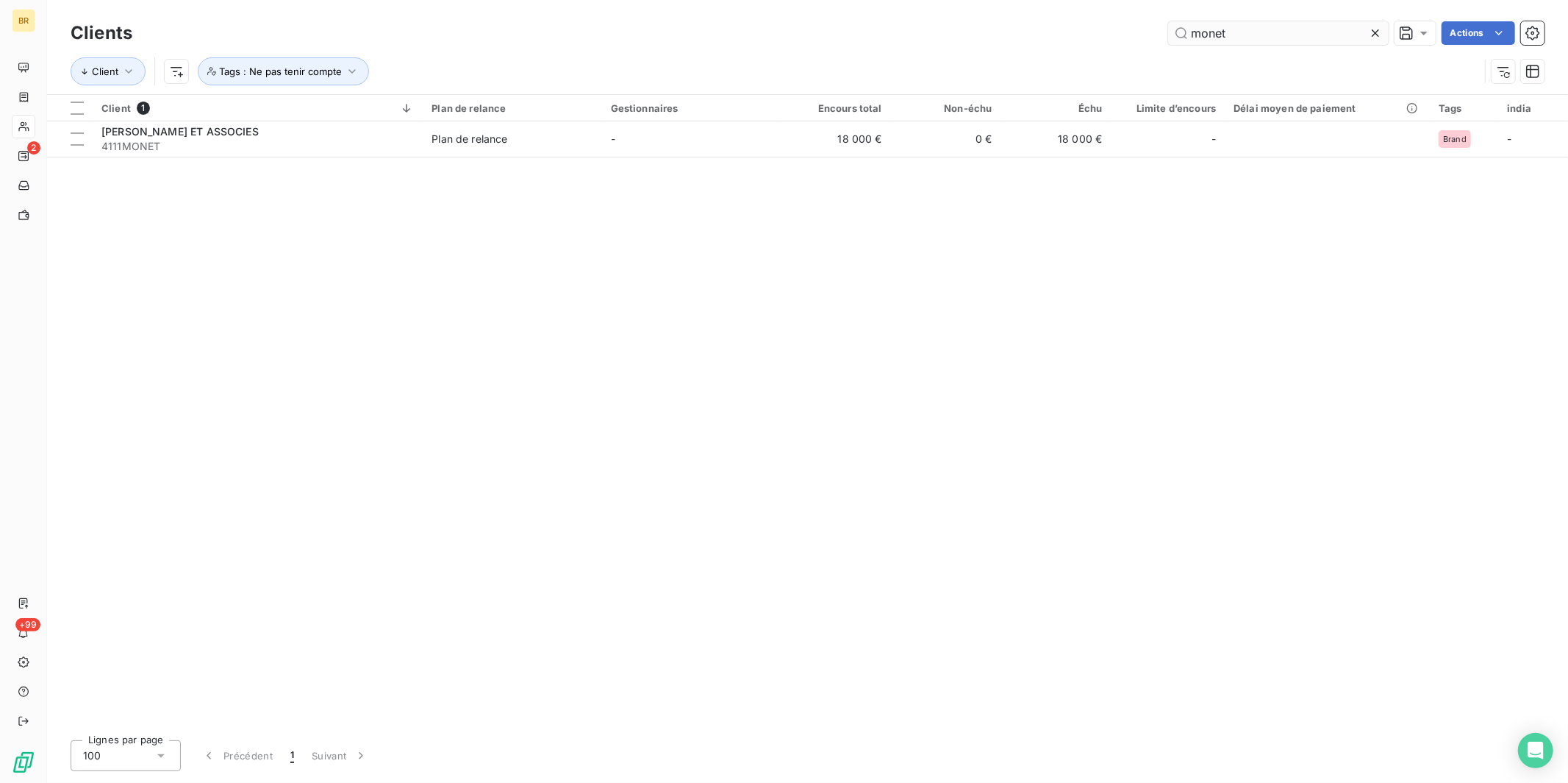
click at [1251, 39] on input "monet" at bounding box center [1278, 33] width 221 height 23
drag, startPoint x: 1233, startPoint y: 38, endPoint x: 1112, endPoint y: 35, distance: 121.0
click at [1119, 35] on div "monet Actions" at bounding box center [847, 33] width 1394 height 23
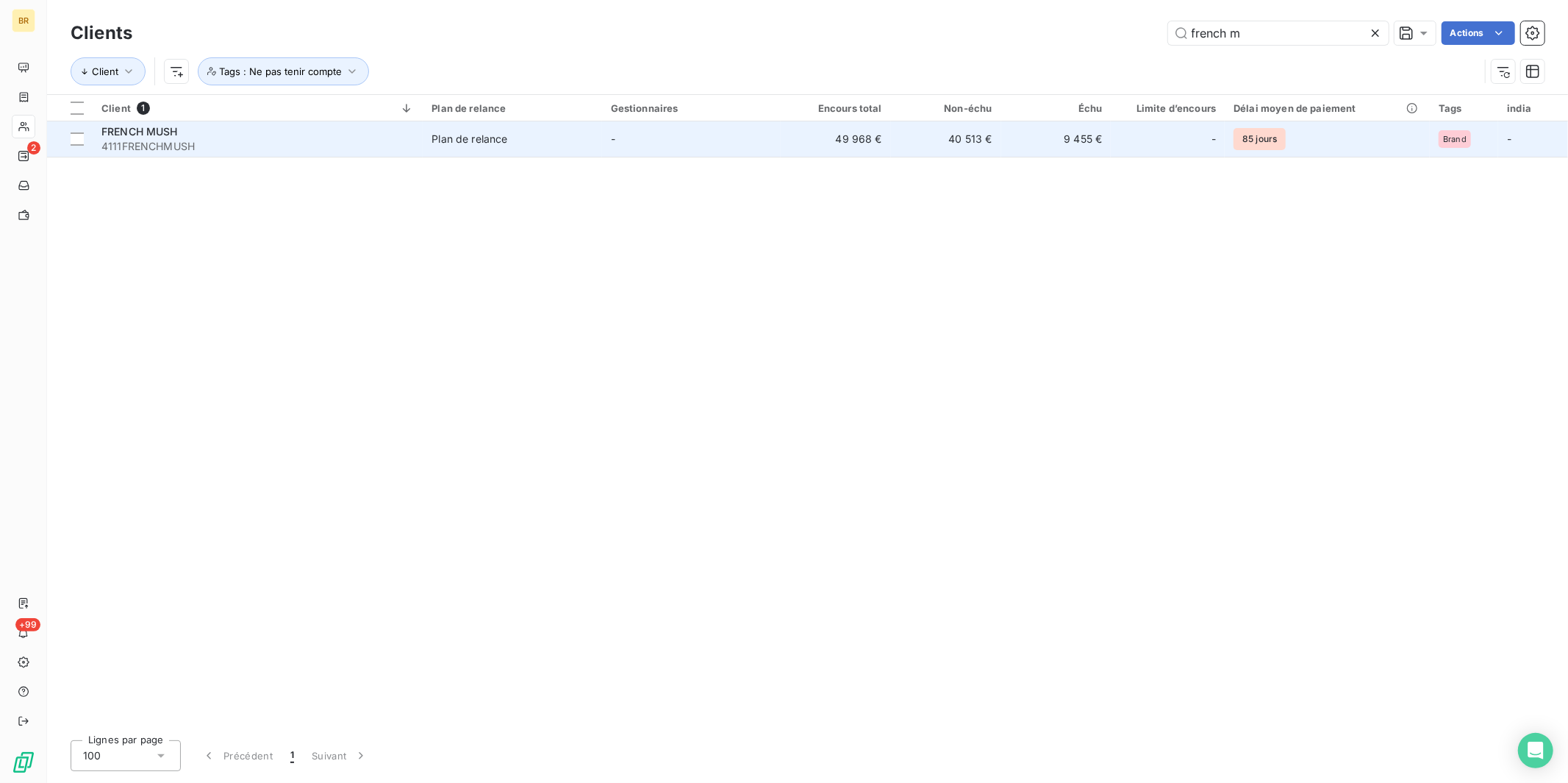
type input "french m"
click at [504, 140] on div "Plan de relance" at bounding box center [469, 139] width 76 height 15
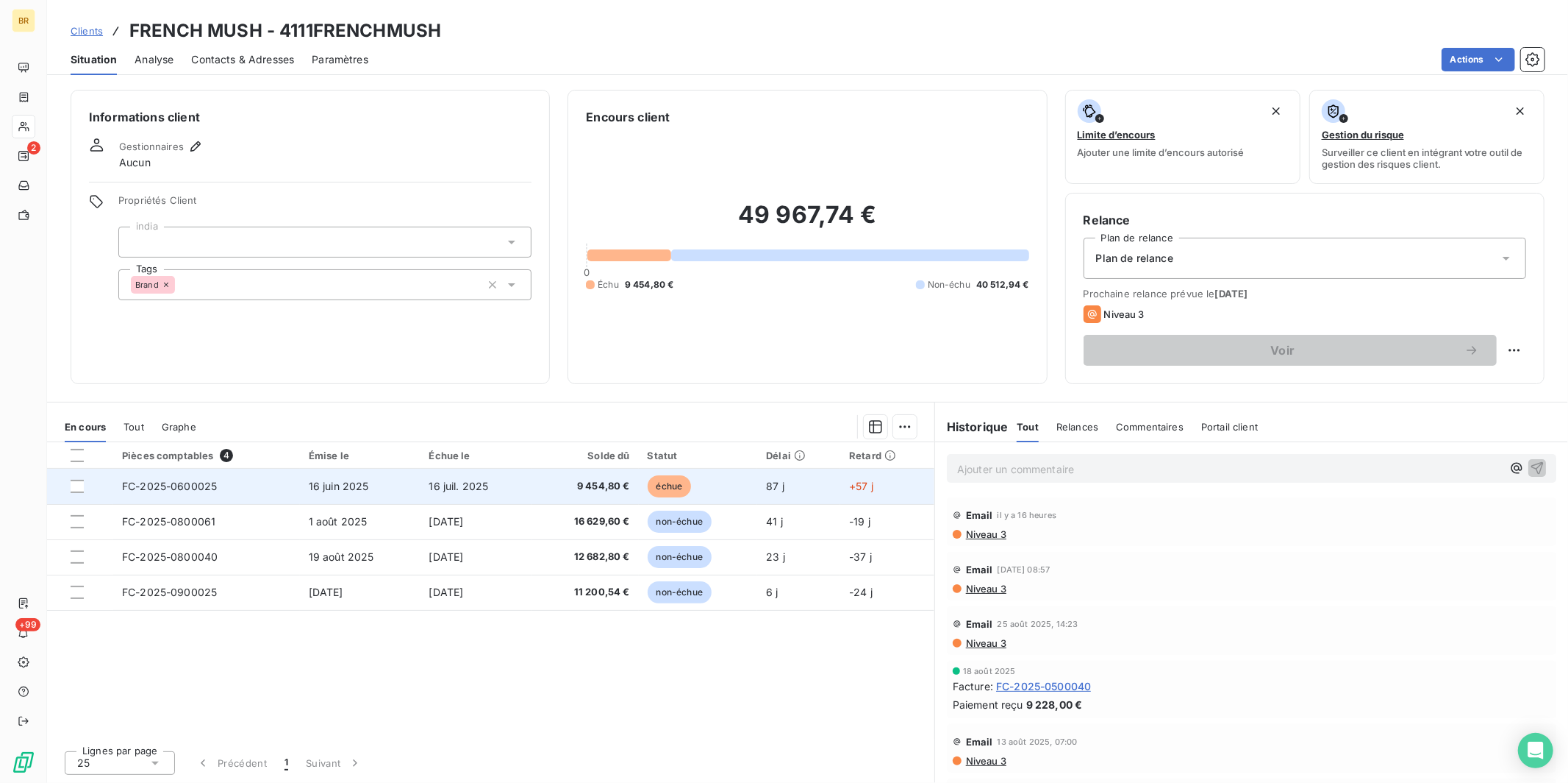
click at [468, 475] on td "16 juil. 2025" at bounding box center [476, 486] width 112 height 36
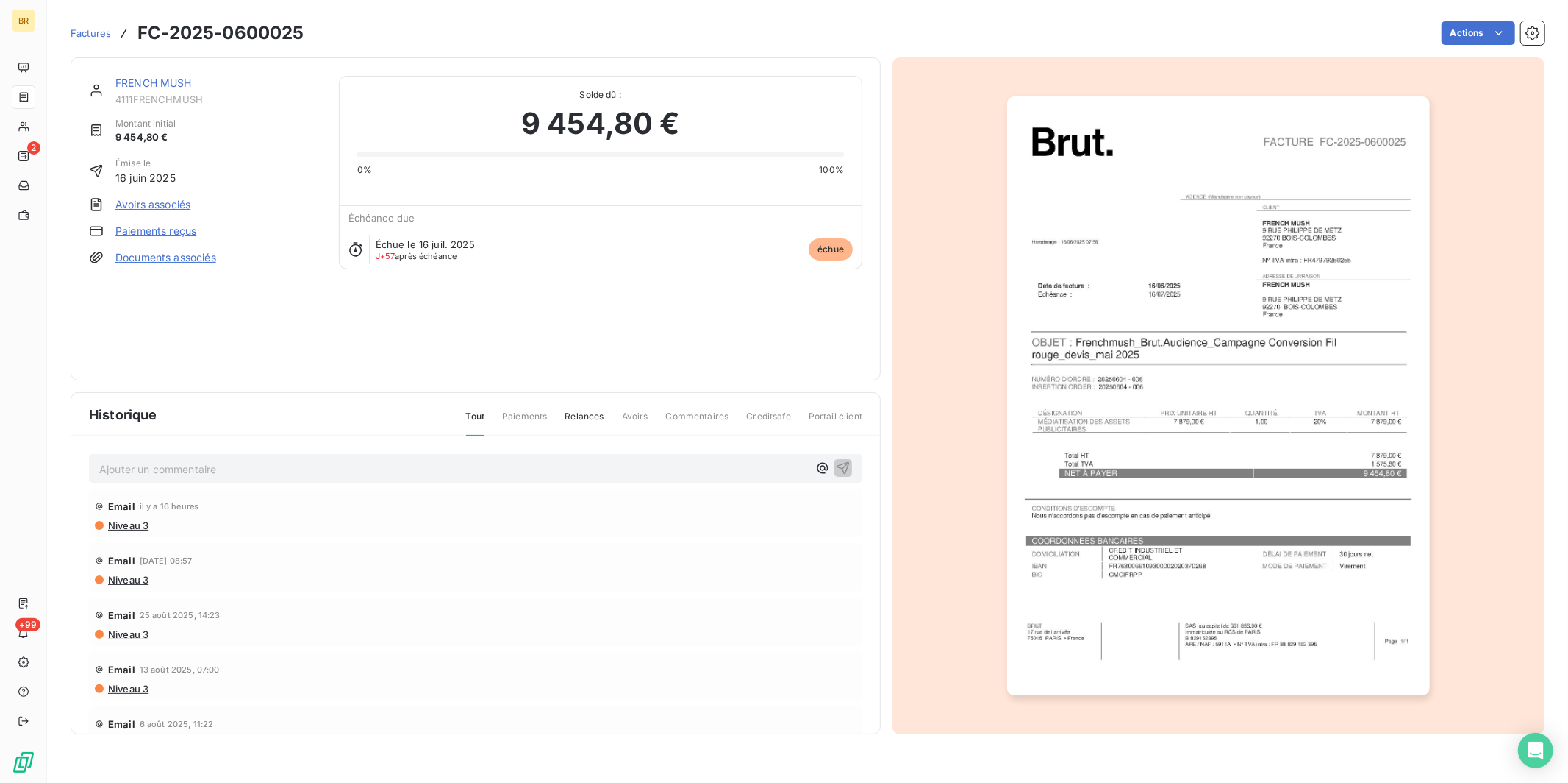
click at [102, 36] on span "Factures" at bounding box center [90, 33] width 40 height 12
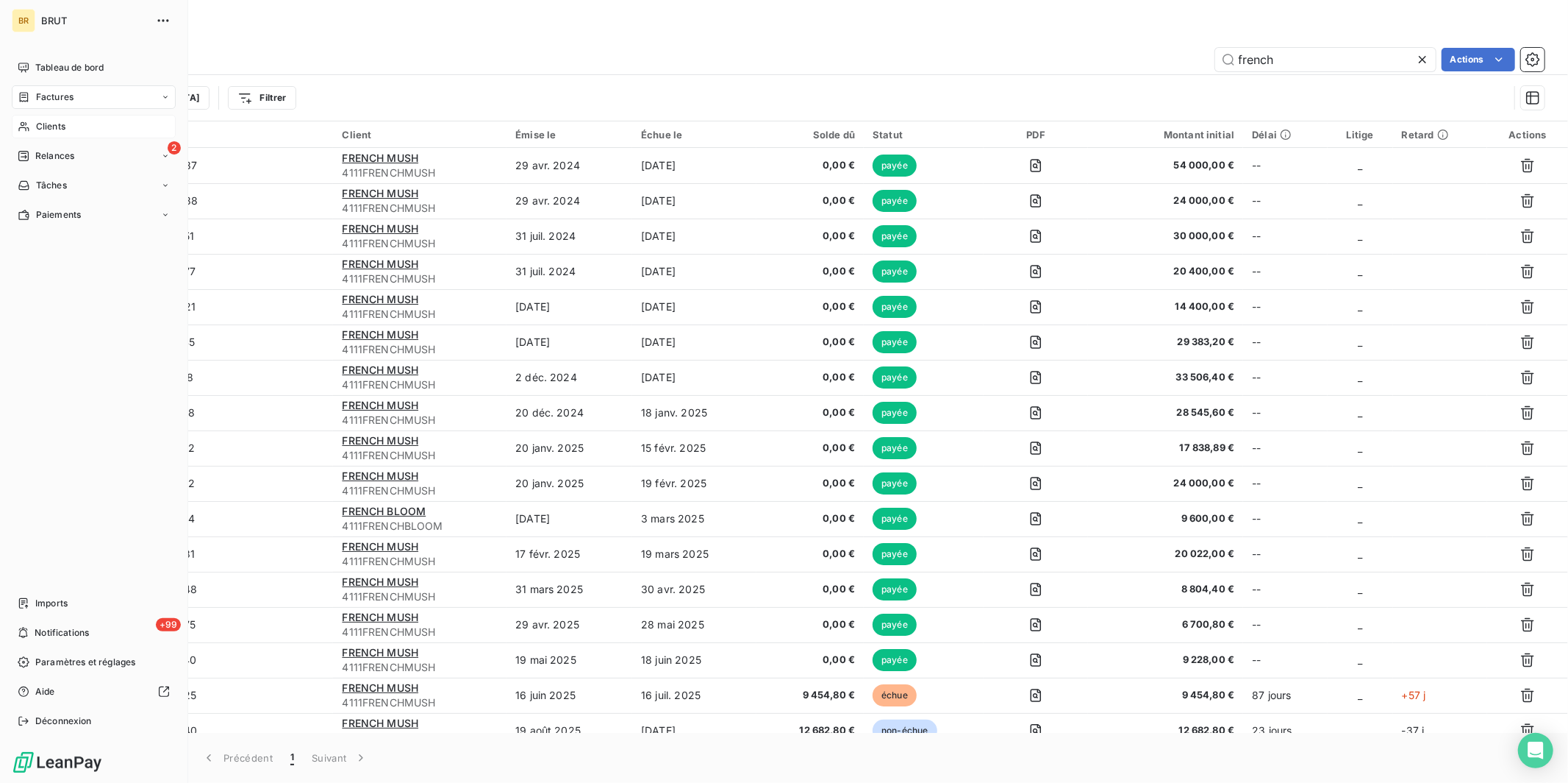
click at [49, 124] on span "Clients" at bounding box center [50, 127] width 29 height 13
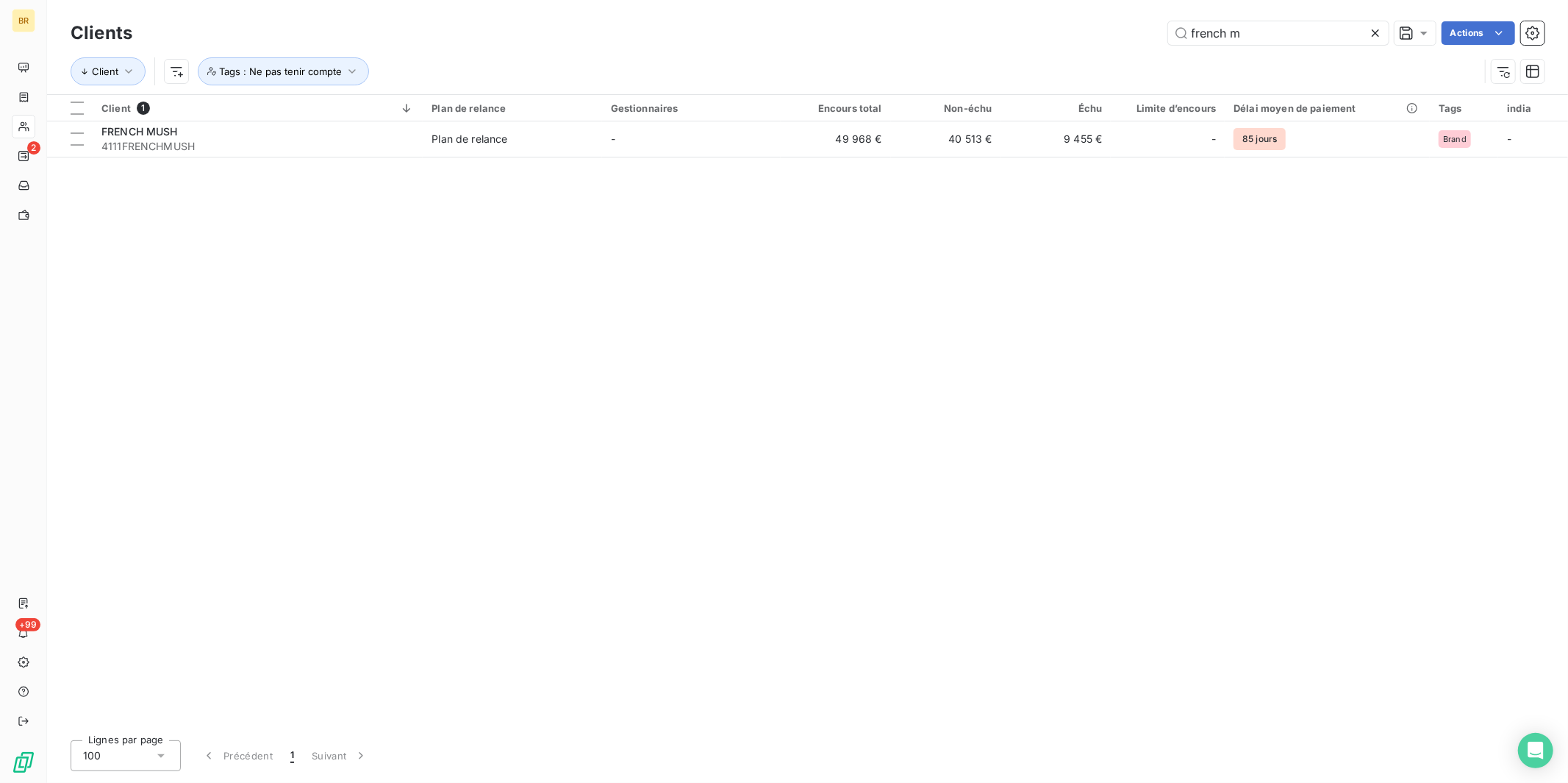
drag, startPoint x: 1241, startPoint y: 34, endPoint x: 1017, endPoint y: 21, distance: 224.4
click at [1023, 22] on div "french m Actions" at bounding box center [847, 33] width 1394 height 23
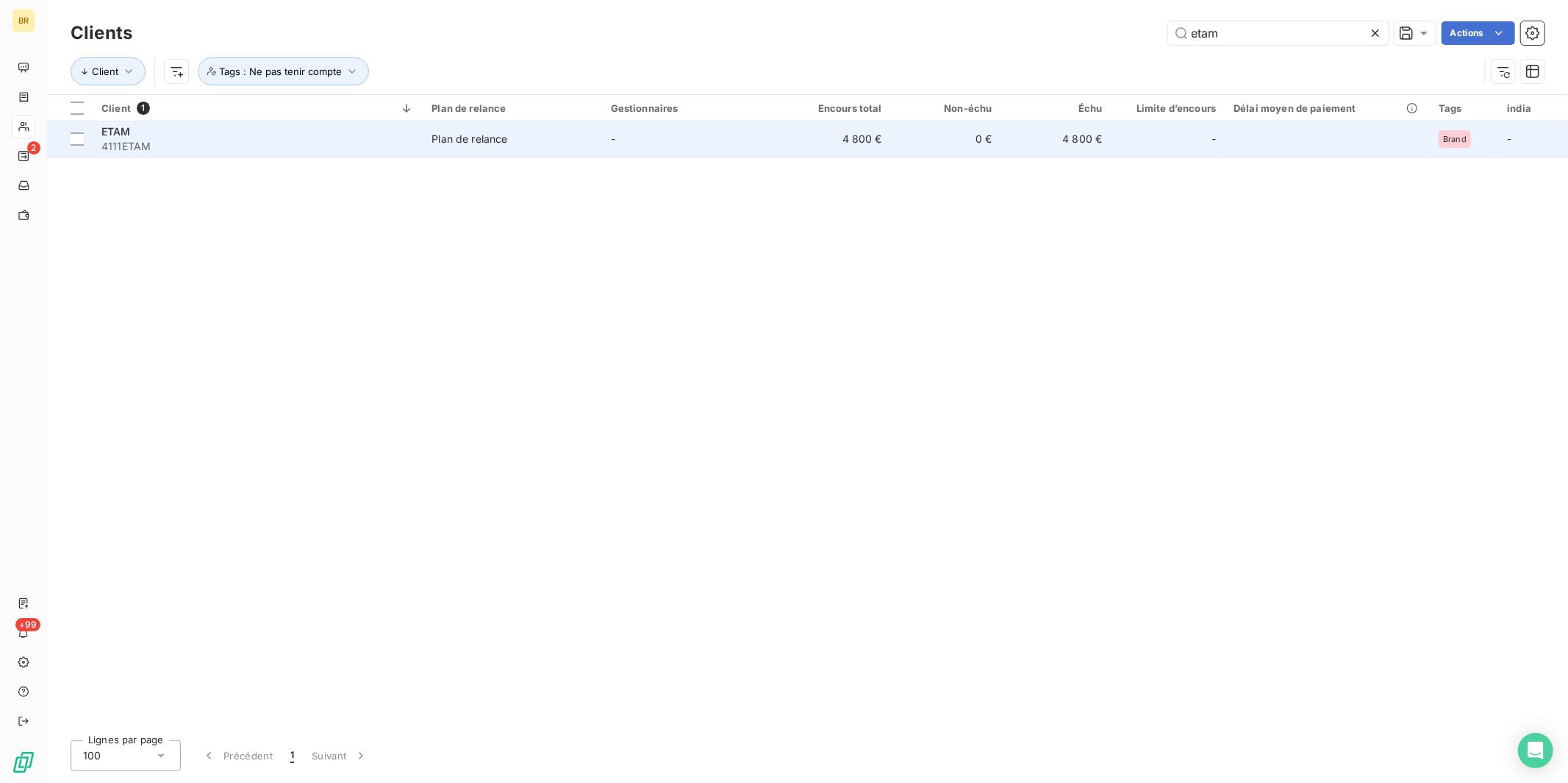
type input "etam"
click at [446, 134] on div "Plan de relance" at bounding box center [469, 139] width 76 height 15
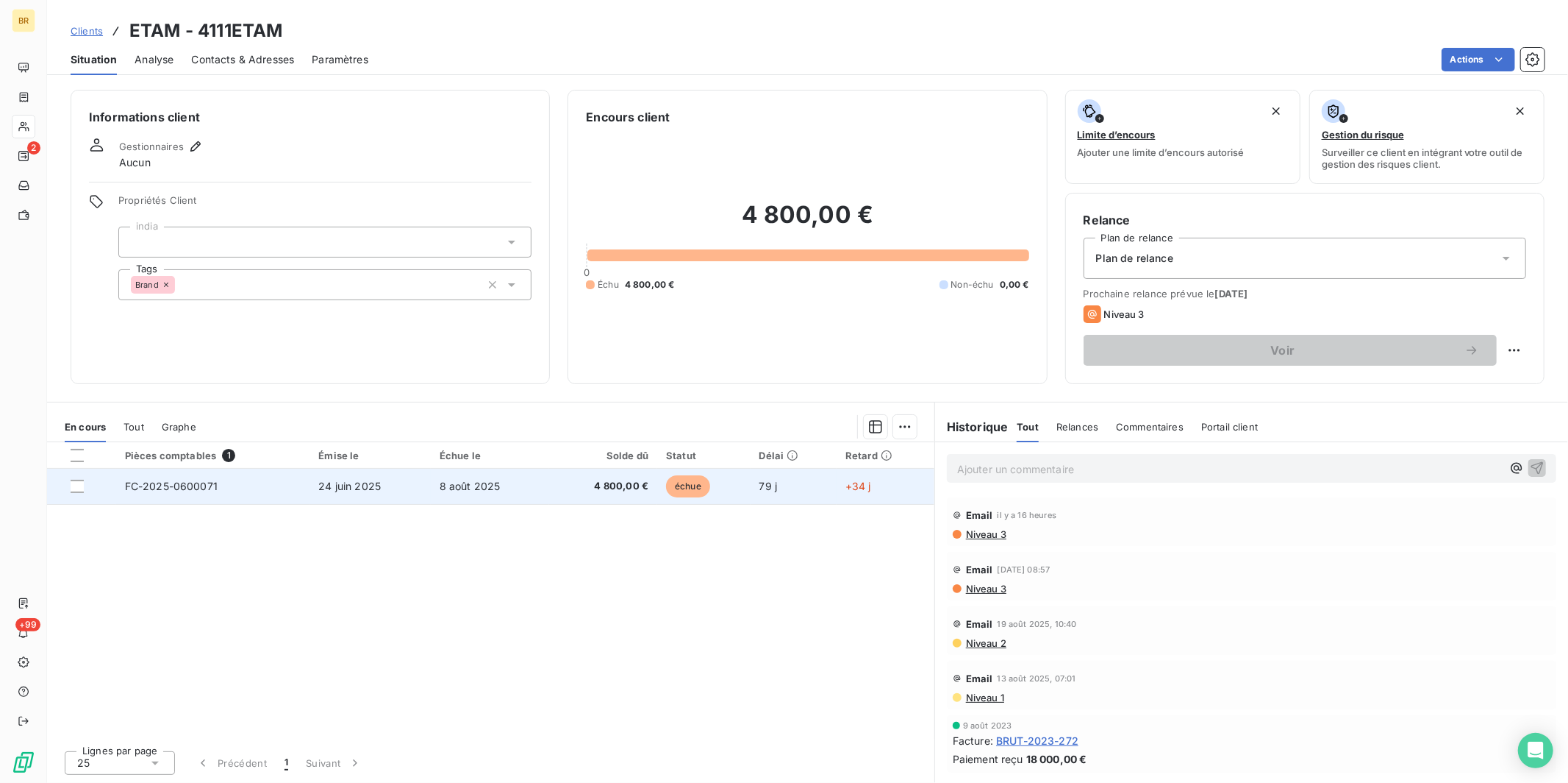
click at [504, 487] on td "8 août 2025" at bounding box center [490, 486] width 118 height 36
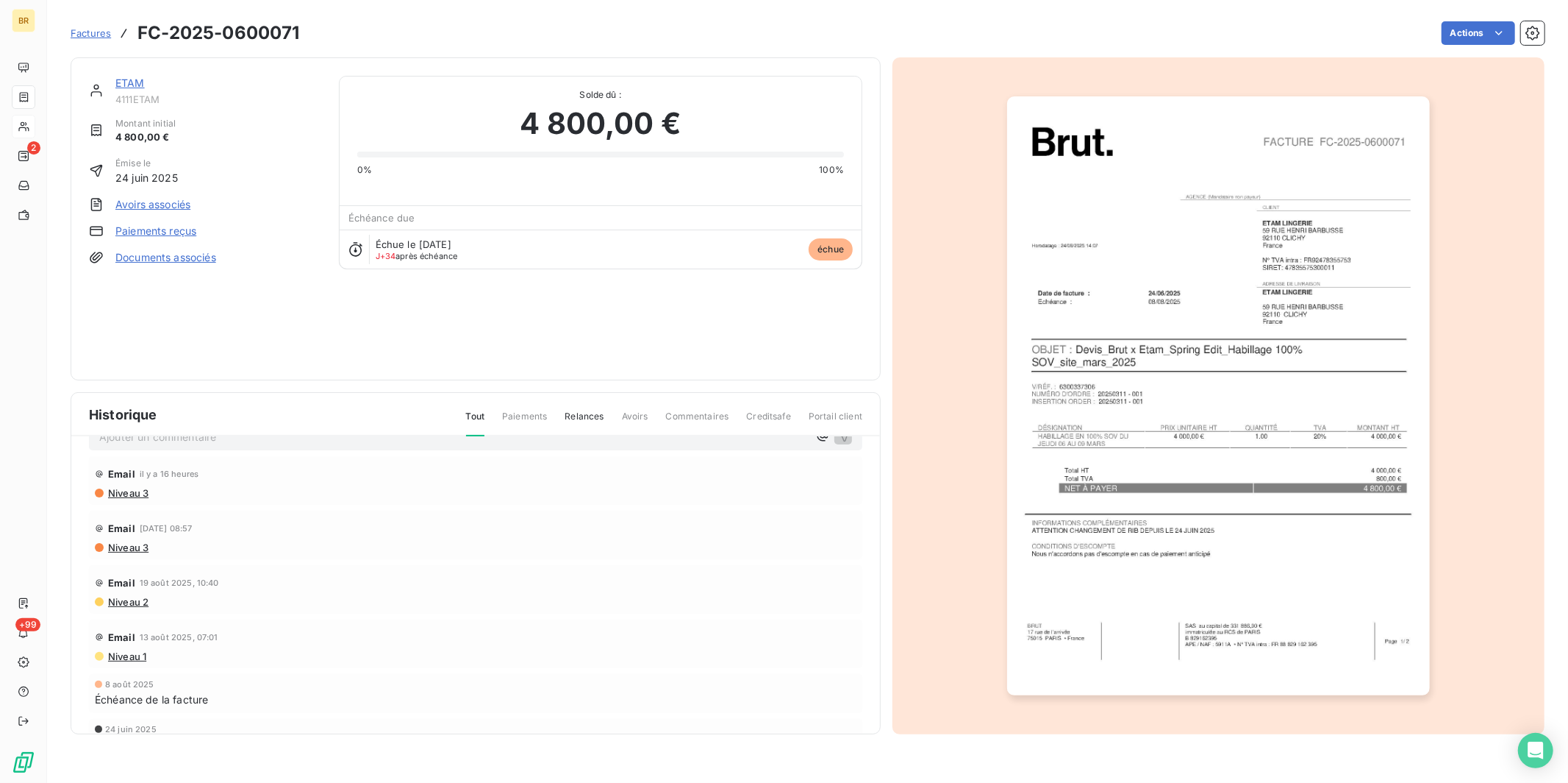
scroll to position [71, 0]
click at [129, 89] on div "ETAM" at bounding box center [218, 84] width 206 height 15
click at [126, 84] on link "ETAM" at bounding box center [129, 82] width 29 height 12
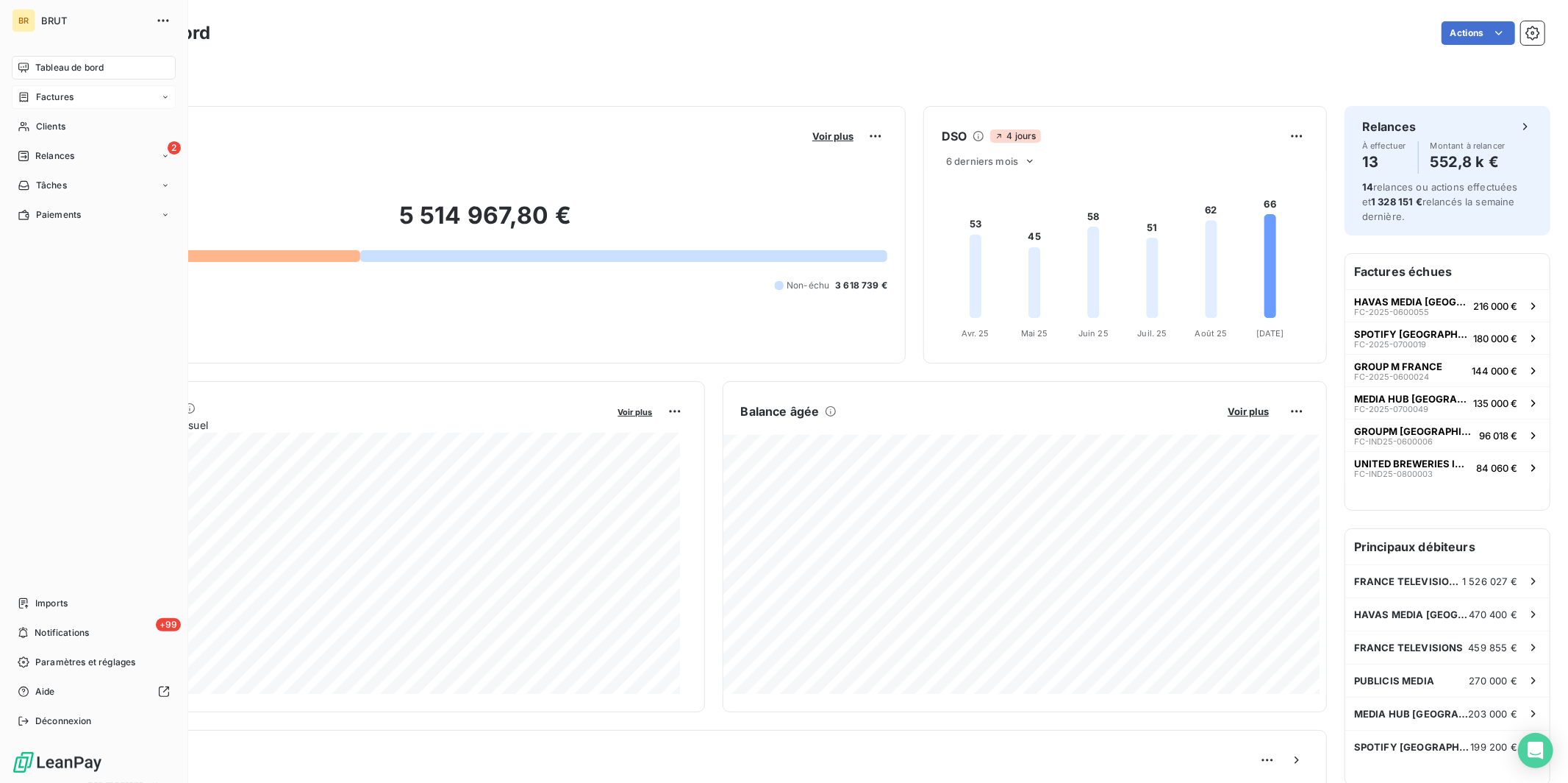
click at [53, 100] on span "Factures" at bounding box center [54, 97] width 38 height 13
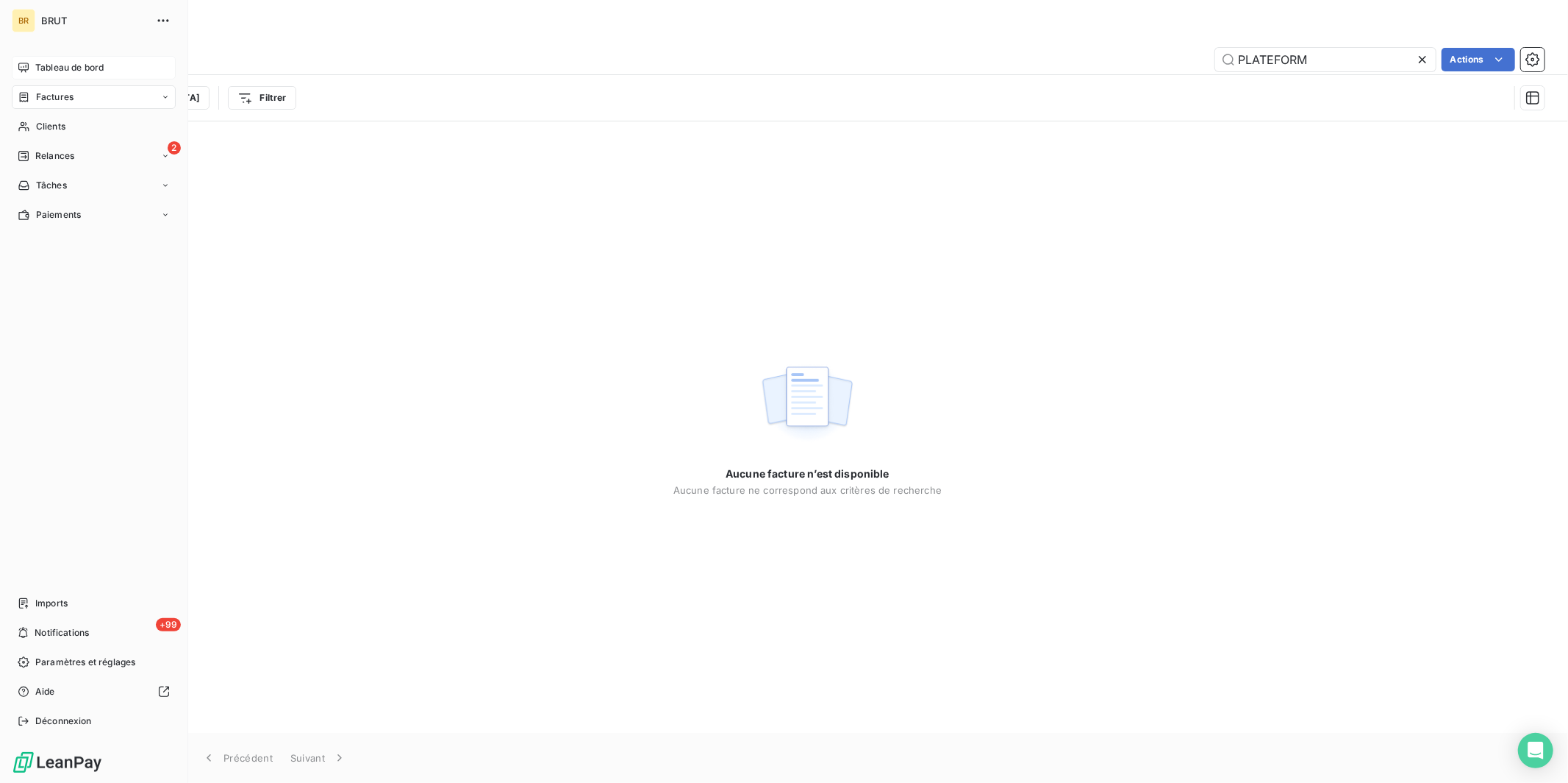
click at [63, 67] on span "Tableau de bord" at bounding box center [69, 68] width 69 height 13
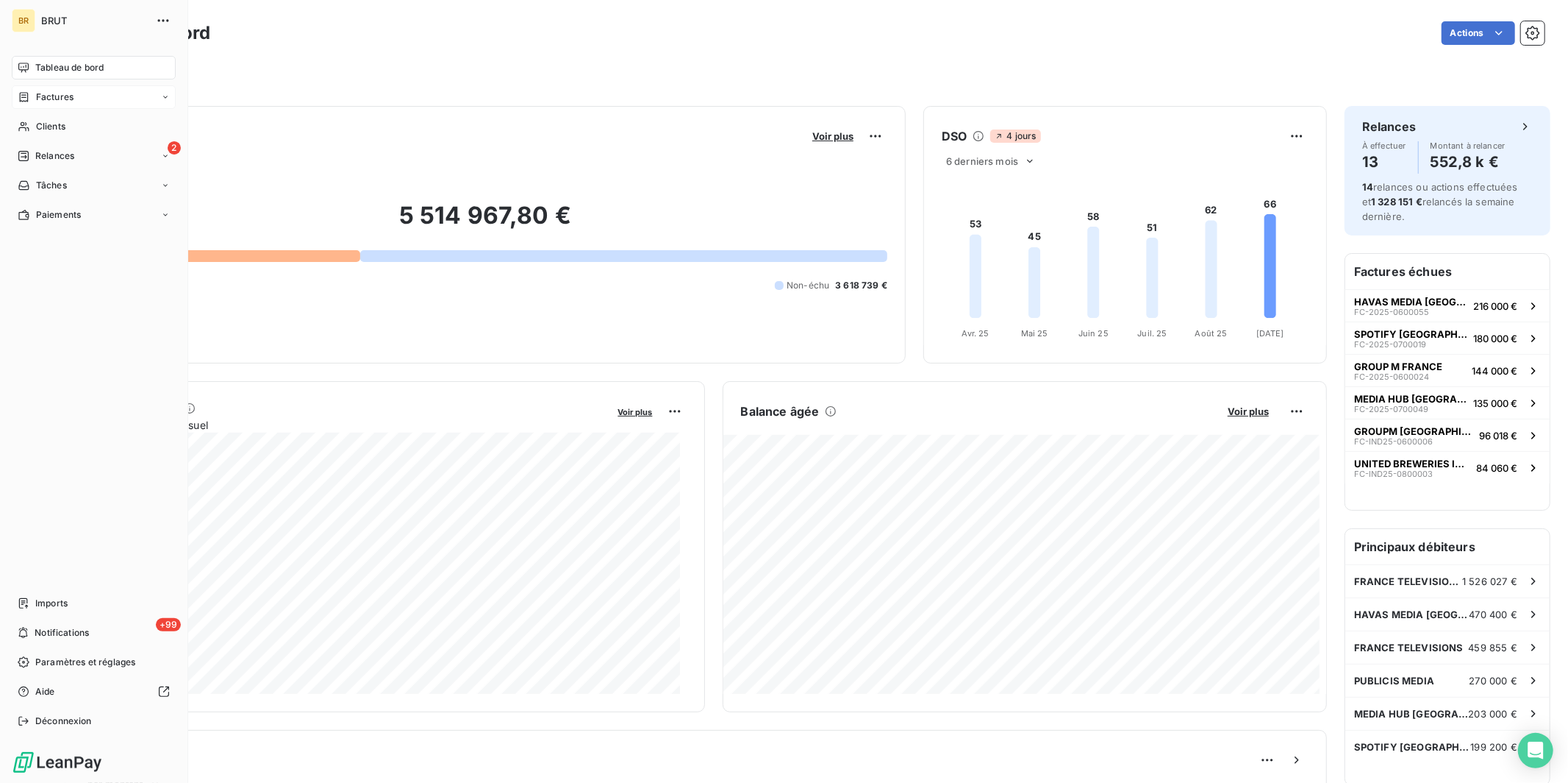
click at [64, 93] on span "Factures" at bounding box center [54, 97] width 38 height 13
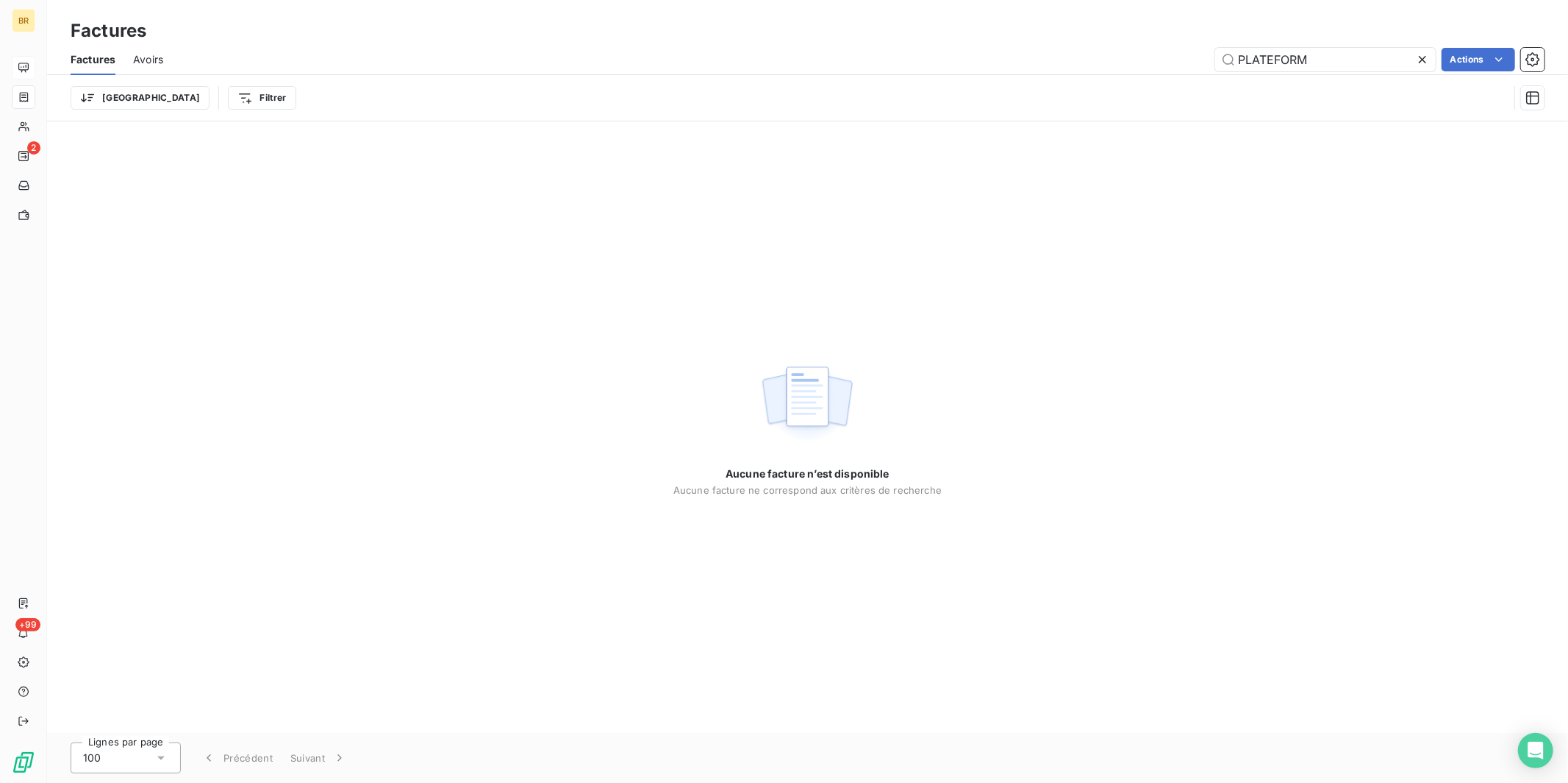
drag, startPoint x: 1329, startPoint y: 62, endPoint x: 1126, endPoint y: 54, distance: 203.2
click at [1129, 53] on div "PLATEFORM Actions" at bounding box center [862, 59] width 1363 height 23
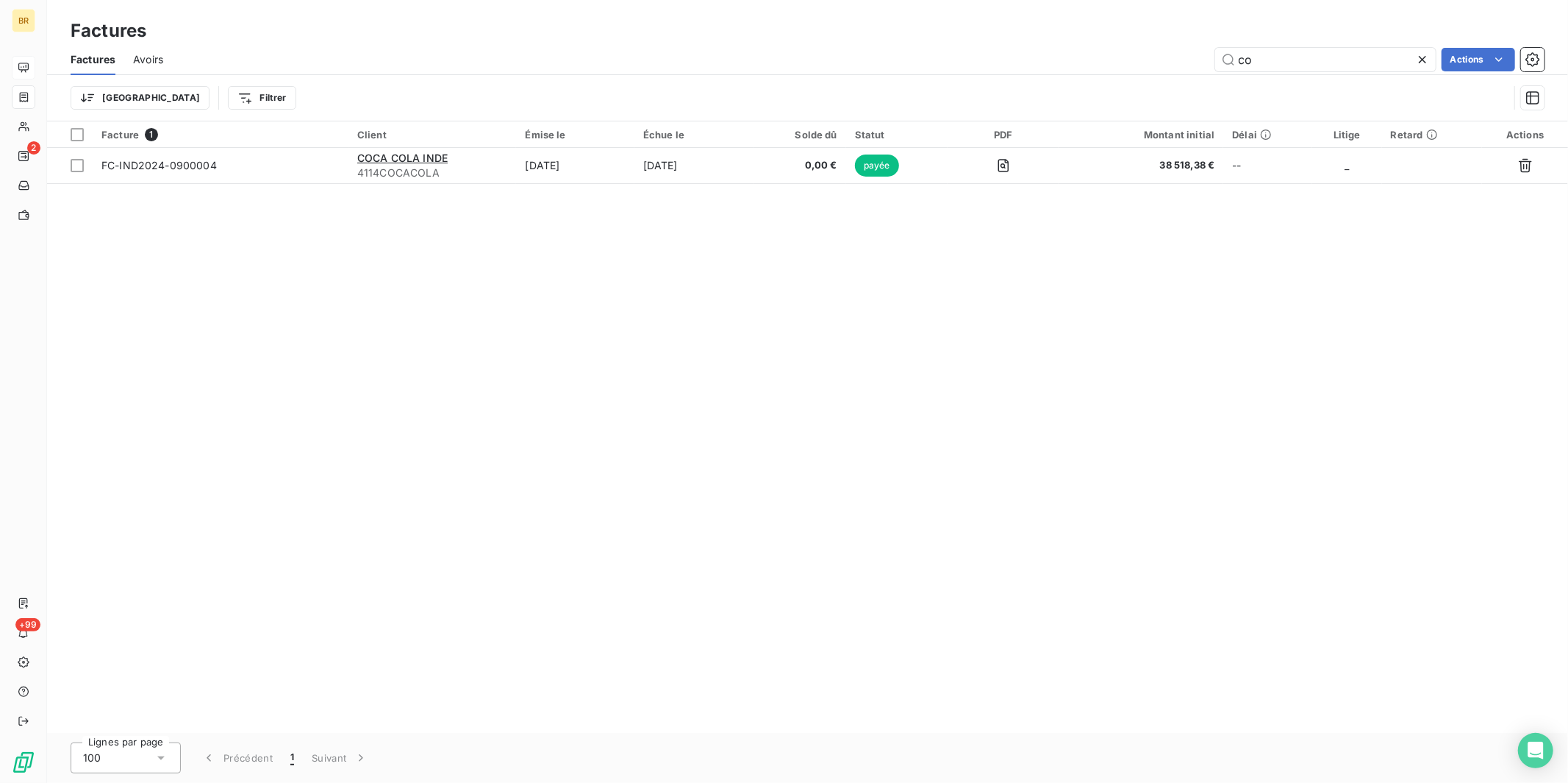
type input "c"
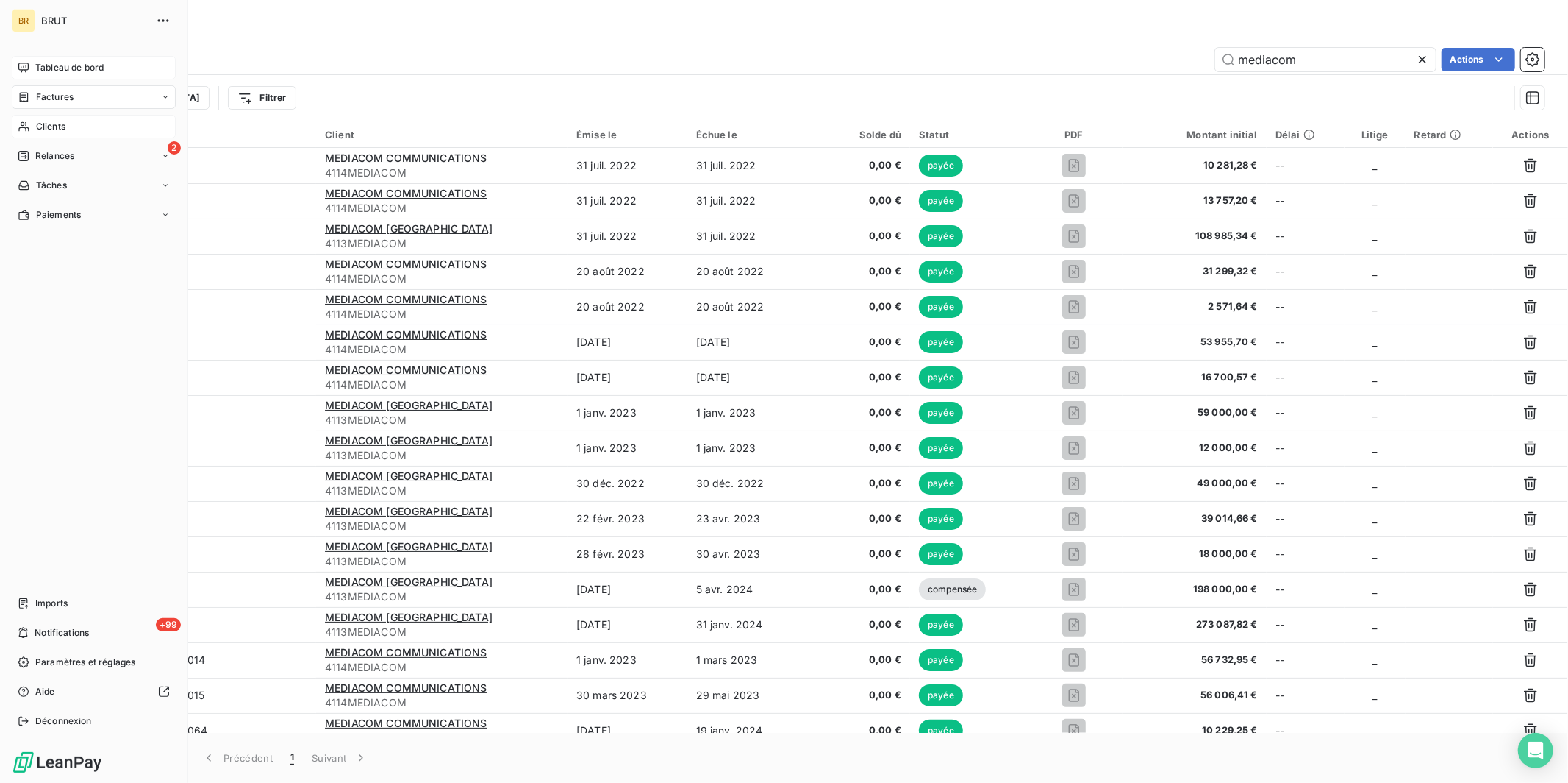
type input "mediacom"
click at [45, 129] on span "Clients" at bounding box center [50, 127] width 29 height 13
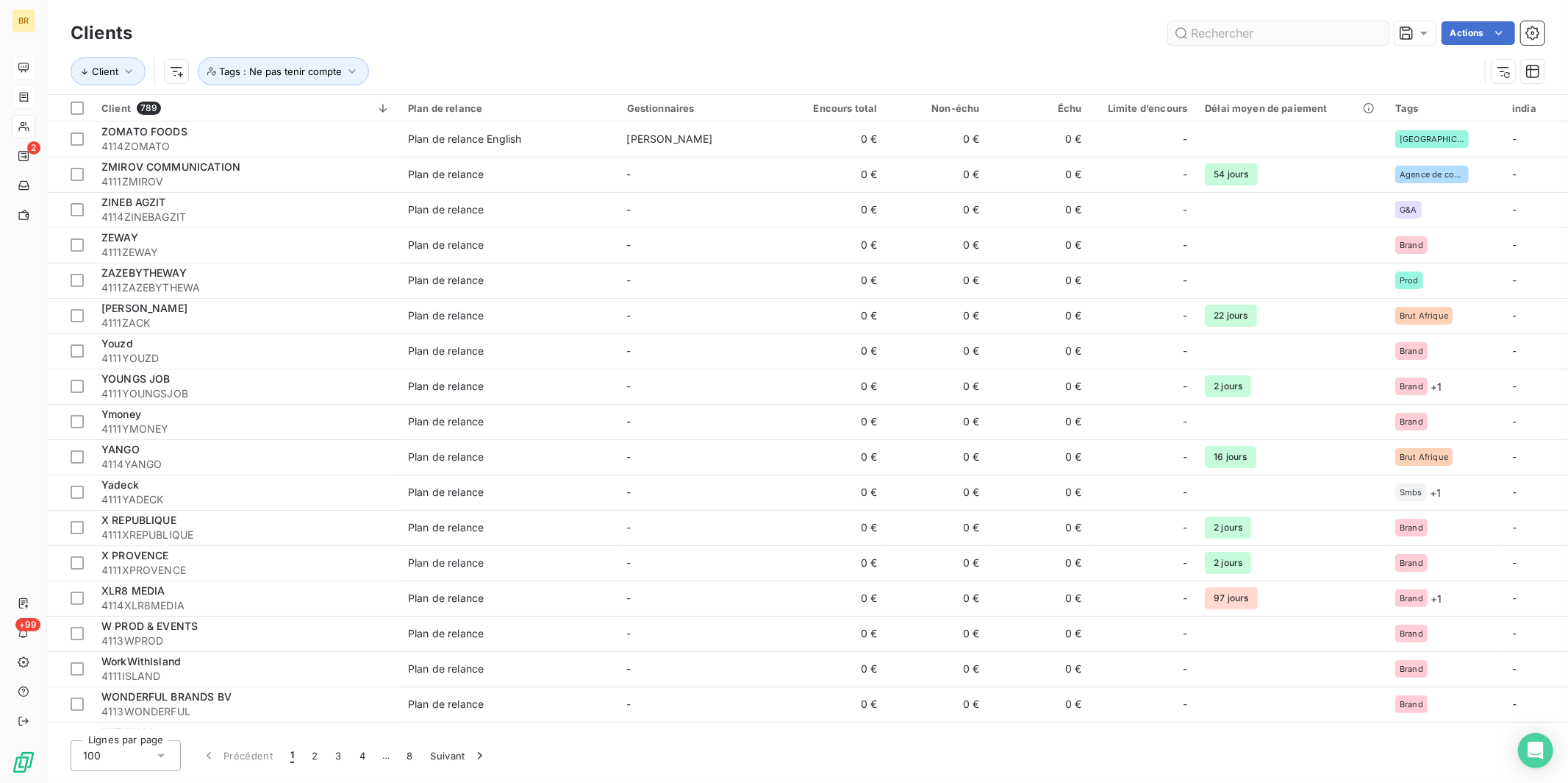
click at [1227, 32] on input "text" at bounding box center [1278, 33] width 221 height 23
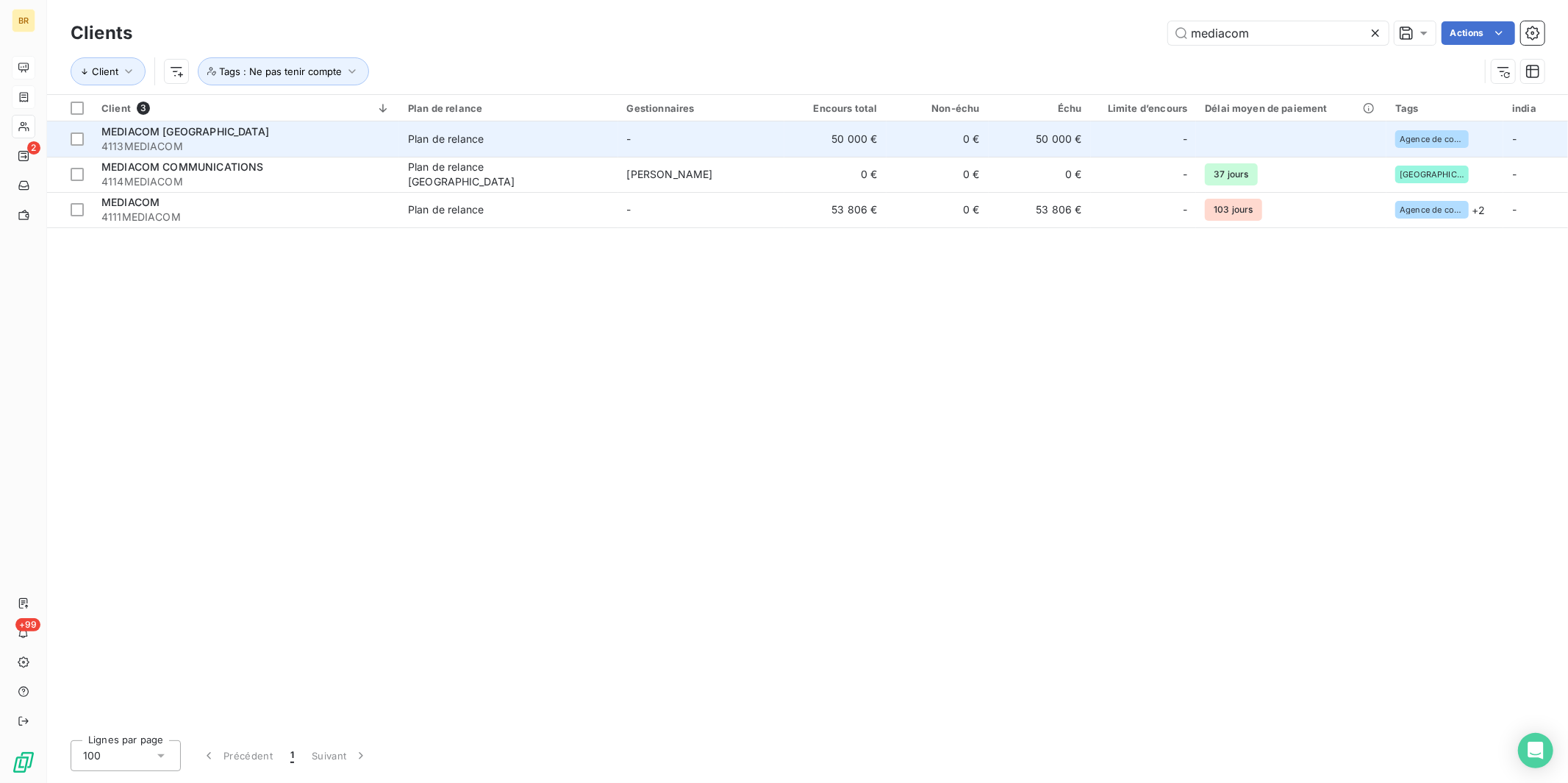
type input "mediacom"
click at [162, 141] on span "4113MEDIACOM" at bounding box center [246, 146] width 289 height 15
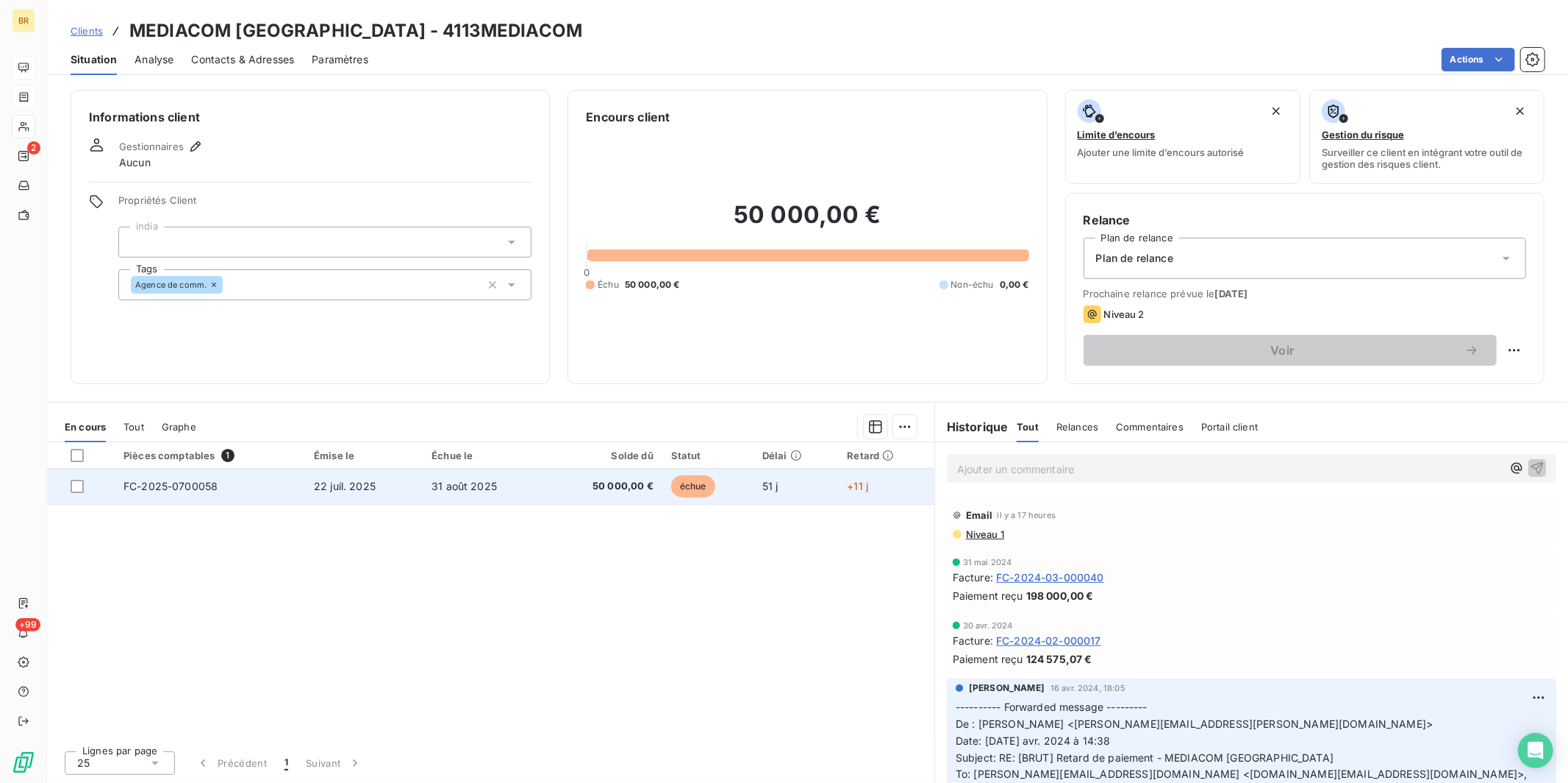
click at [377, 491] on td "22 juil. 2025" at bounding box center [363, 486] width 117 height 36
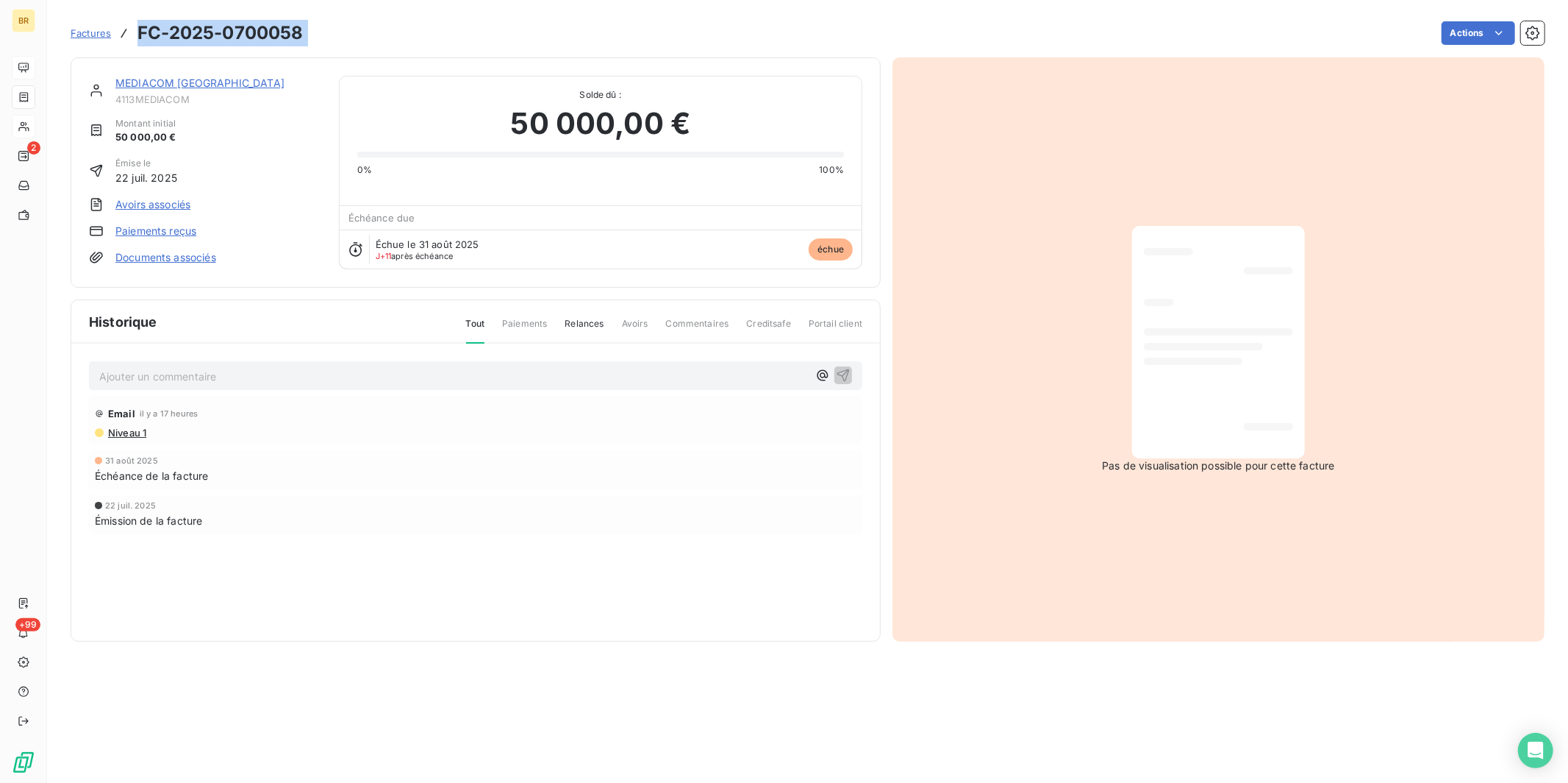
drag, startPoint x: 135, startPoint y: 30, endPoint x: 320, endPoint y: 36, distance: 185.1
click at [320, 36] on div "Factures FC-2025-0700058 Actions" at bounding box center [807, 33] width 1474 height 31
copy section "FC-2025-0700058 Actions"
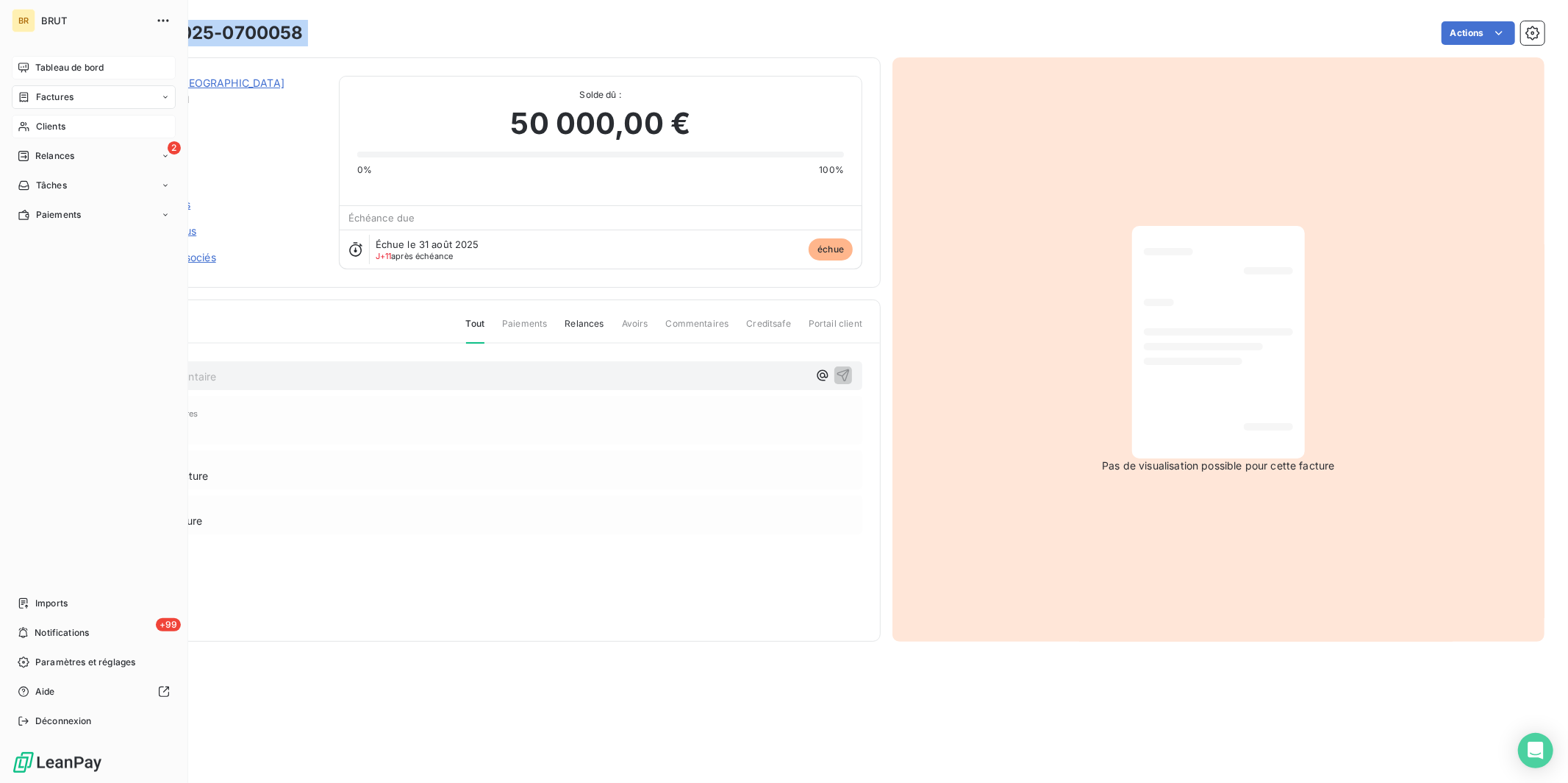
click at [50, 130] on span "Clients" at bounding box center [50, 127] width 29 height 13
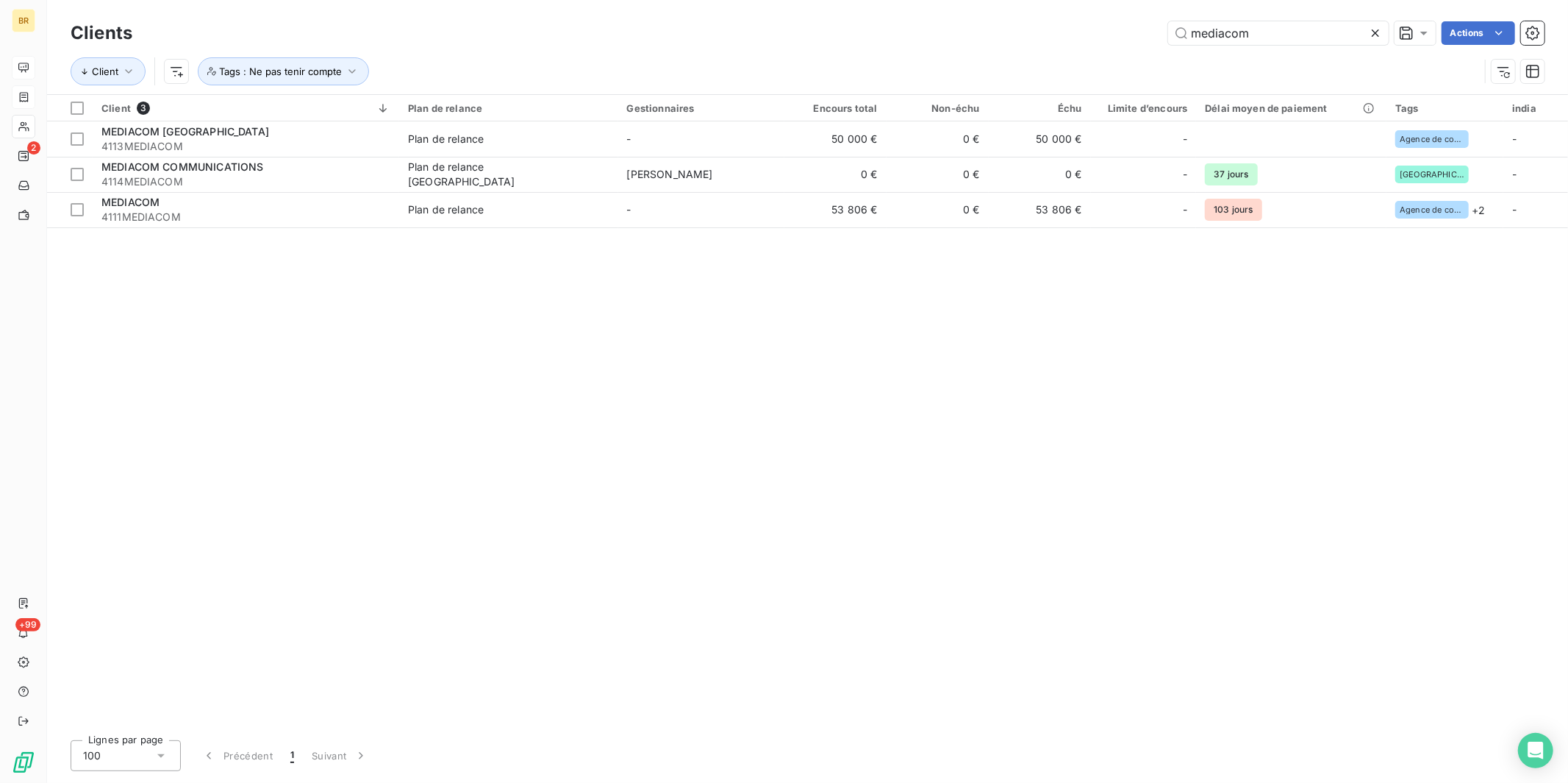
drag, startPoint x: 1261, startPoint y: 30, endPoint x: 1018, endPoint y: 23, distance: 243.1
click at [1020, 24] on div "mediacom Actions" at bounding box center [847, 33] width 1394 height 23
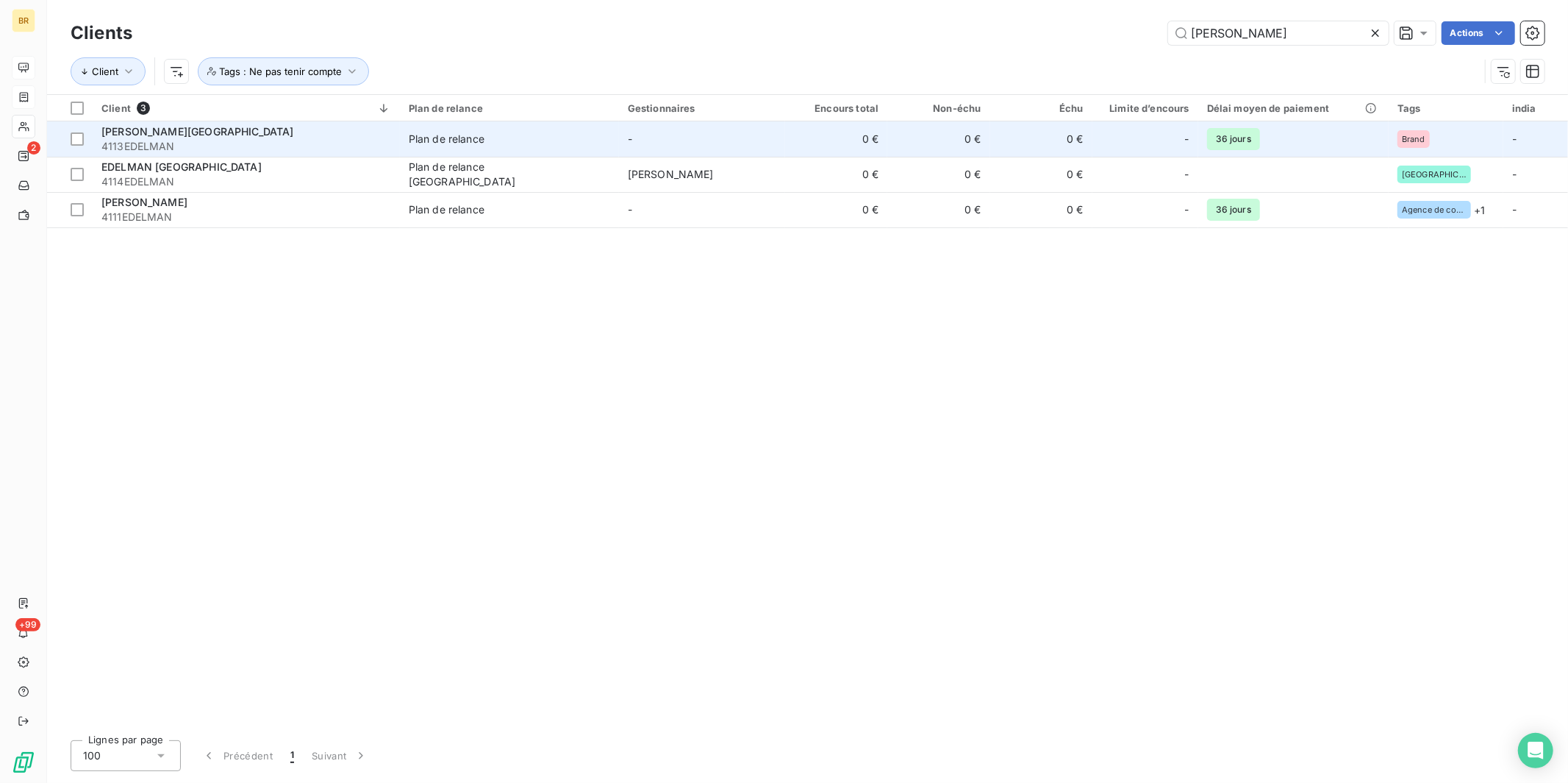
type input "EDELMA"
click at [842, 142] on td "0 €" at bounding box center [836, 139] width 102 height 36
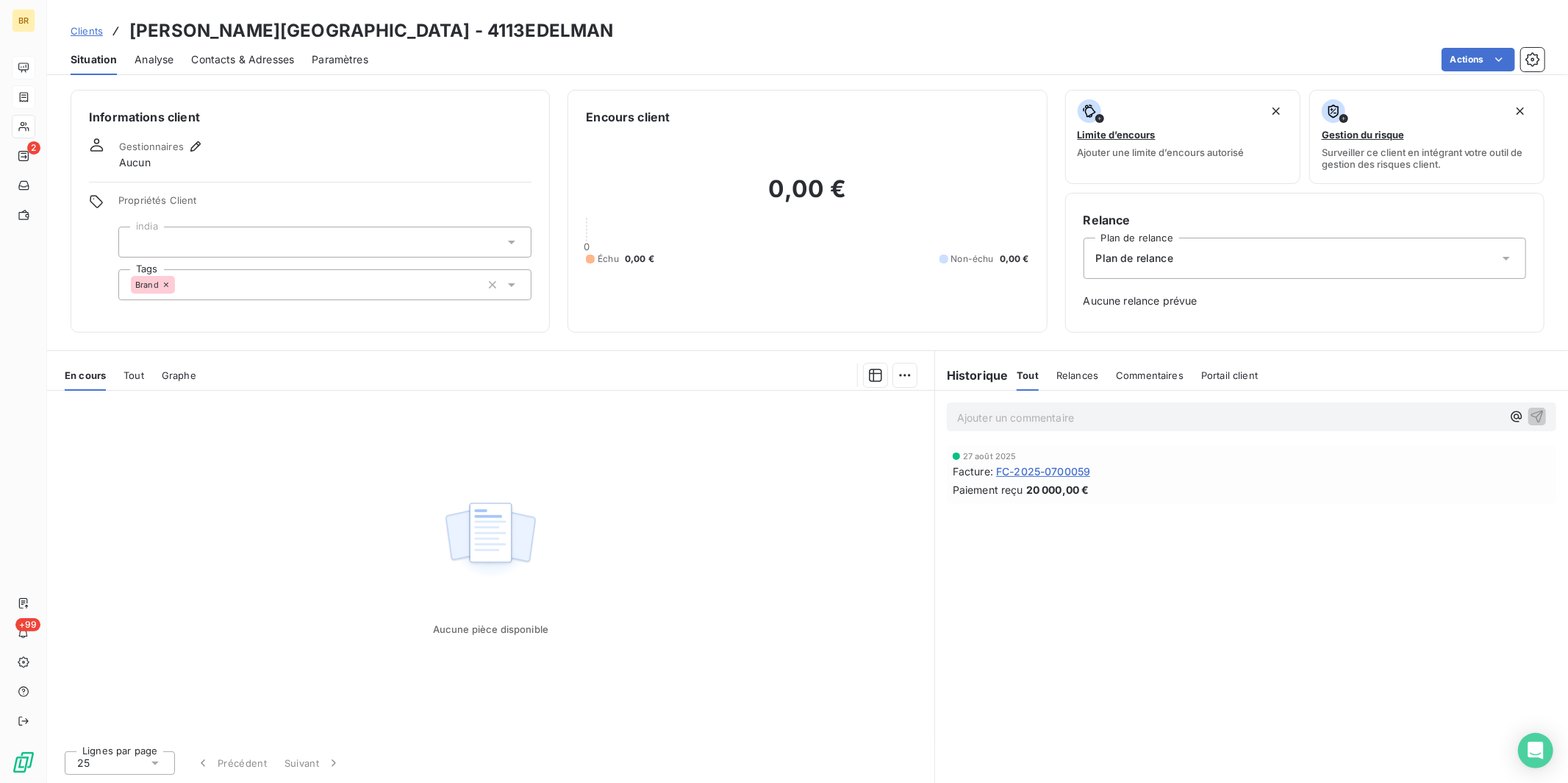
click at [129, 372] on span "Tout" at bounding box center [134, 375] width 21 height 12
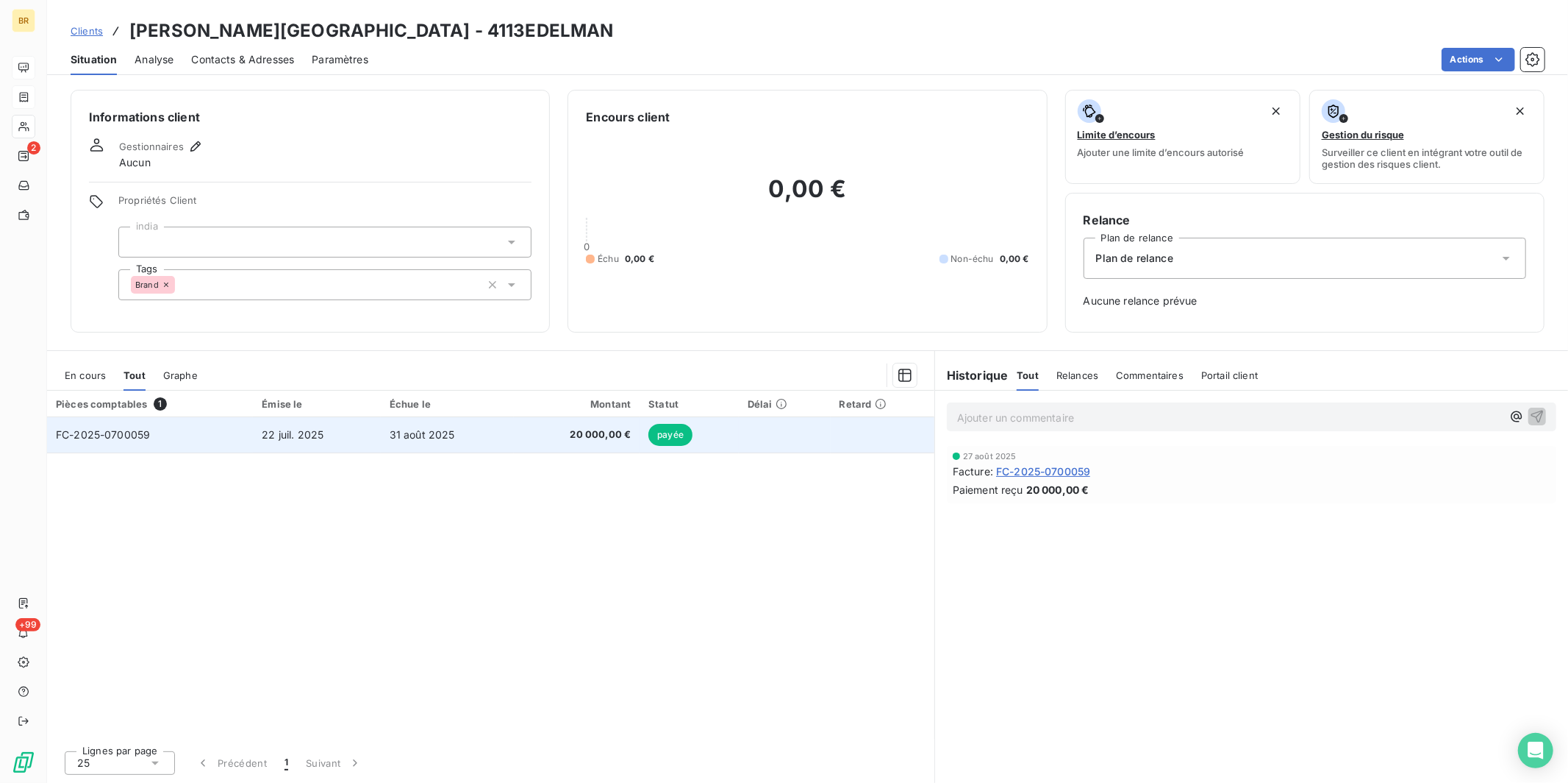
click at [232, 425] on td "FC-2025-0700059" at bounding box center [149, 435] width 206 height 36
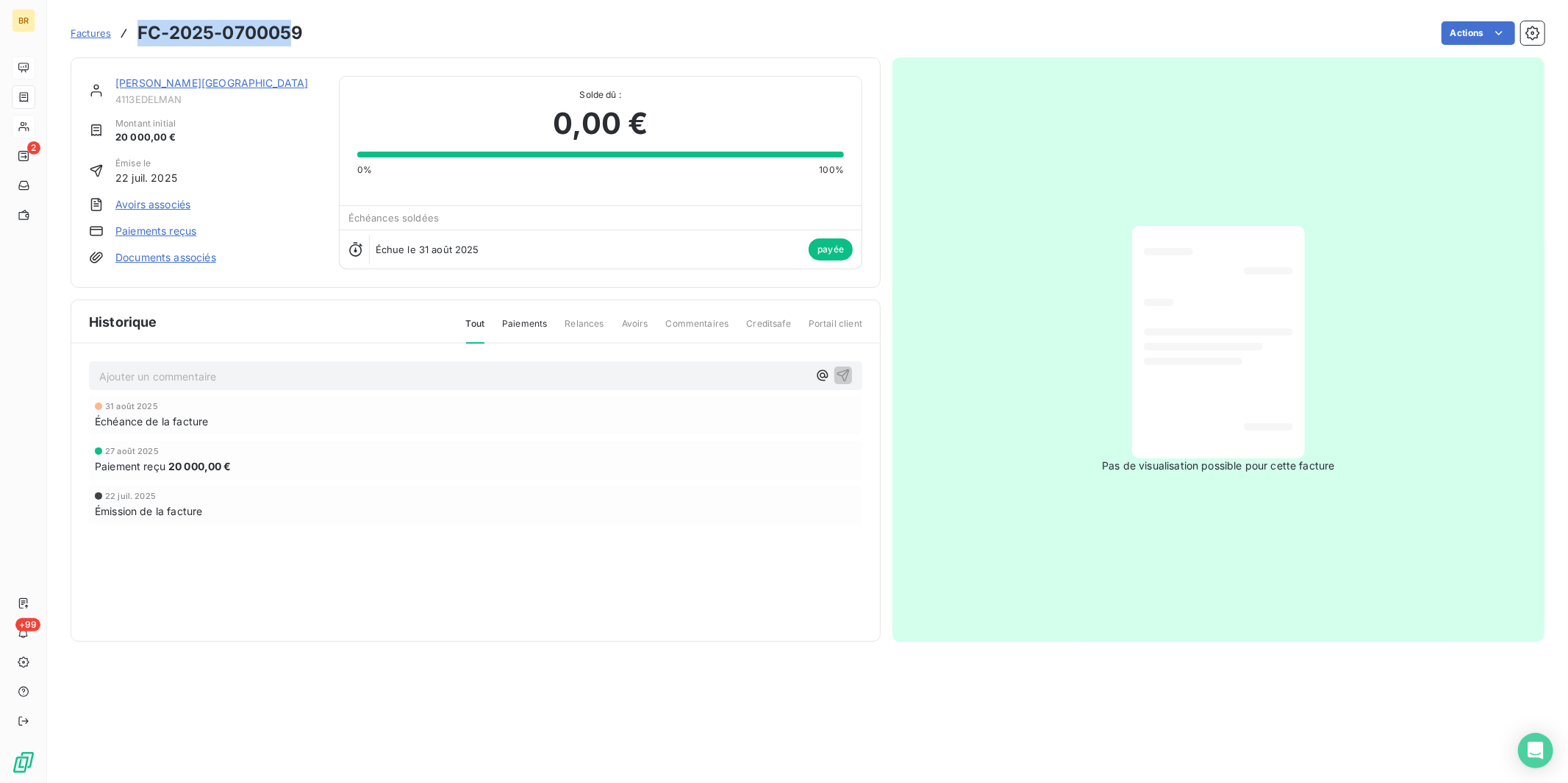
drag, startPoint x: 141, startPoint y: 29, endPoint x: 292, endPoint y: 33, distance: 151.1
click at [292, 33] on h3 "FC-2025-0700059" at bounding box center [221, 33] width 165 height 26
drag, startPoint x: 304, startPoint y: 32, endPoint x: 130, endPoint y: 32, distance: 174.0
click at [130, 32] on div "Factures FC-2025-0700059 Actions" at bounding box center [807, 33] width 1474 height 31
copy h3 "FC-2025-0700059"
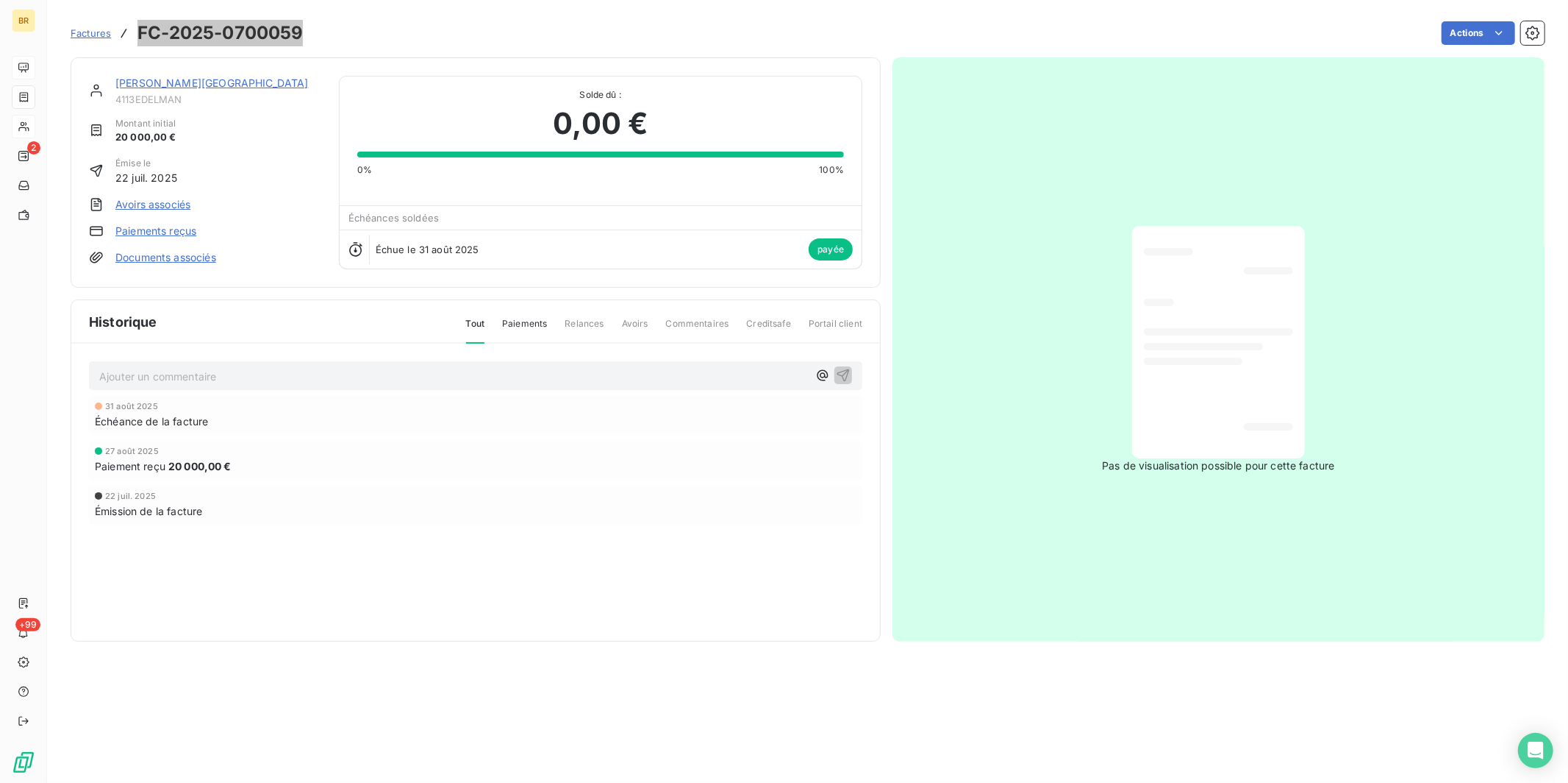
drag, startPoint x: 187, startPoint y: 32, endPoint x: 638, endPoint y: 19, distance: 451.2
click at [0, 0] on div "BR 2 +99 Factures FC-2025-0700059 Actions EDELMAN PARIS 4113EDELMAN Montant ini…" at bounding box center [784, 392] width 1568 height 783
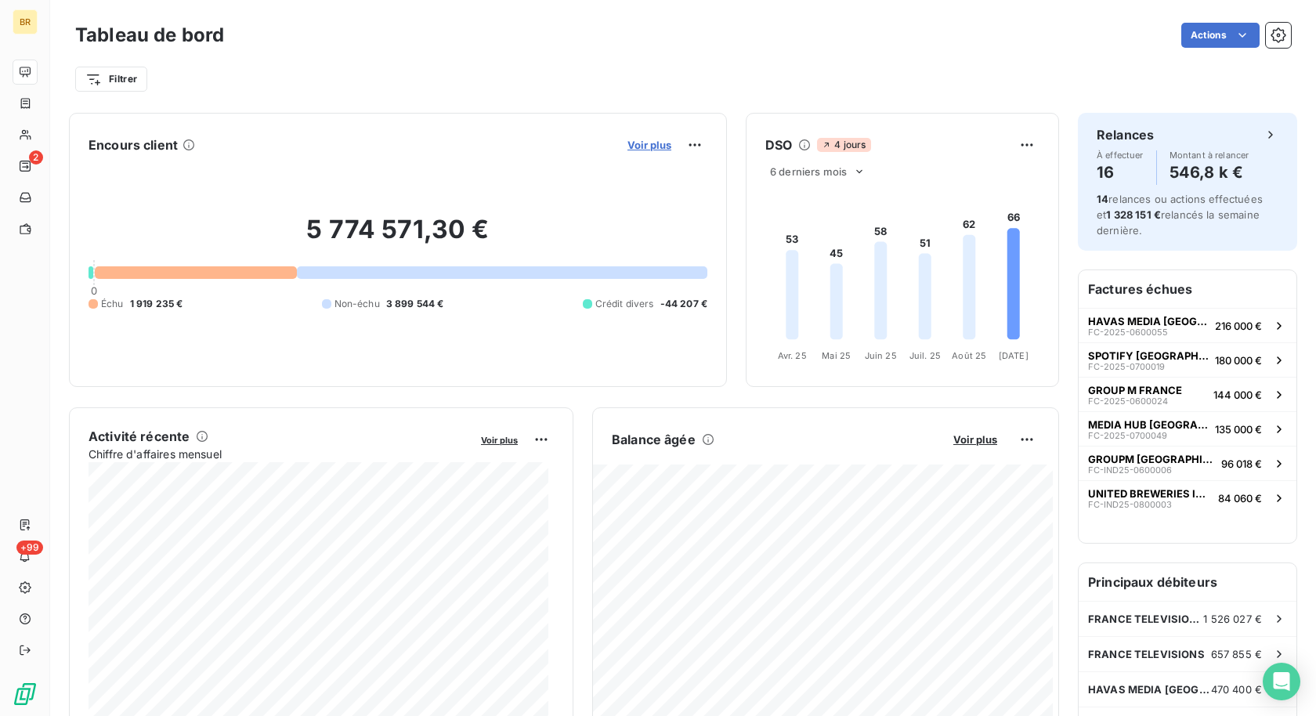
click at [628, 140] on span "Voir plus" at bounding box center [650, 145] width 44 height 13
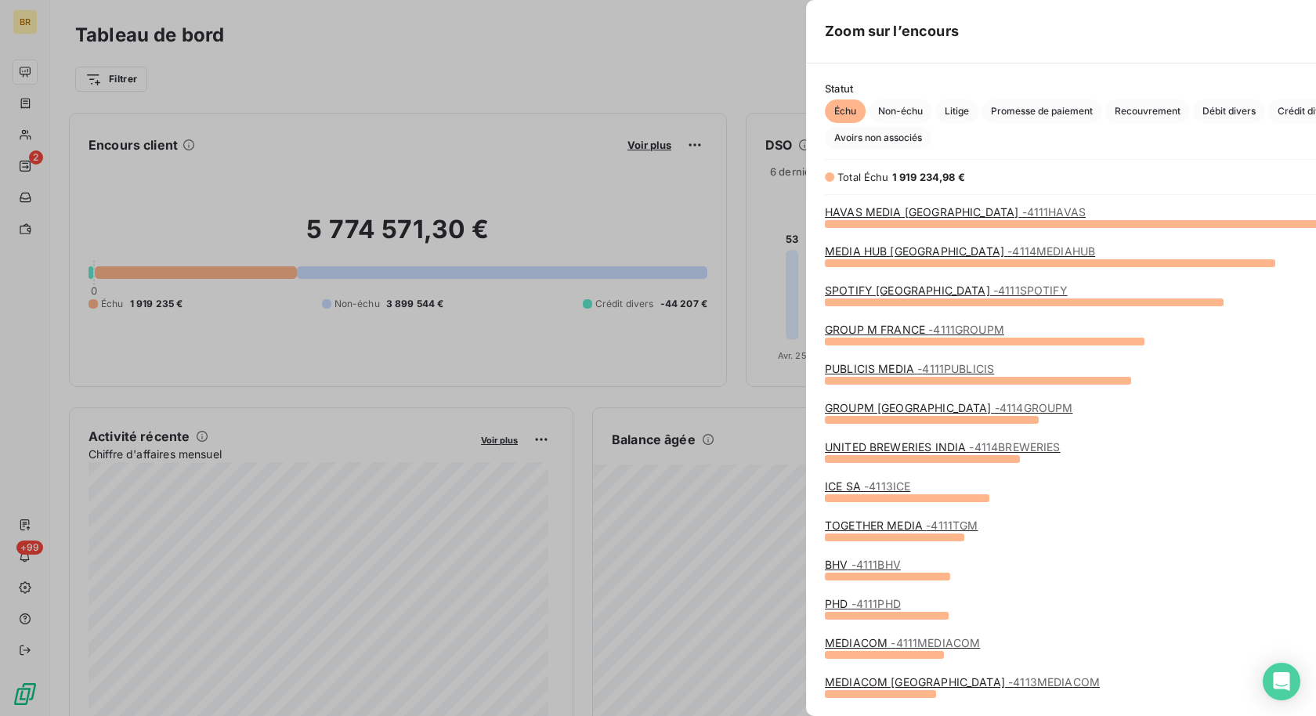
scroll to position [480, 588]
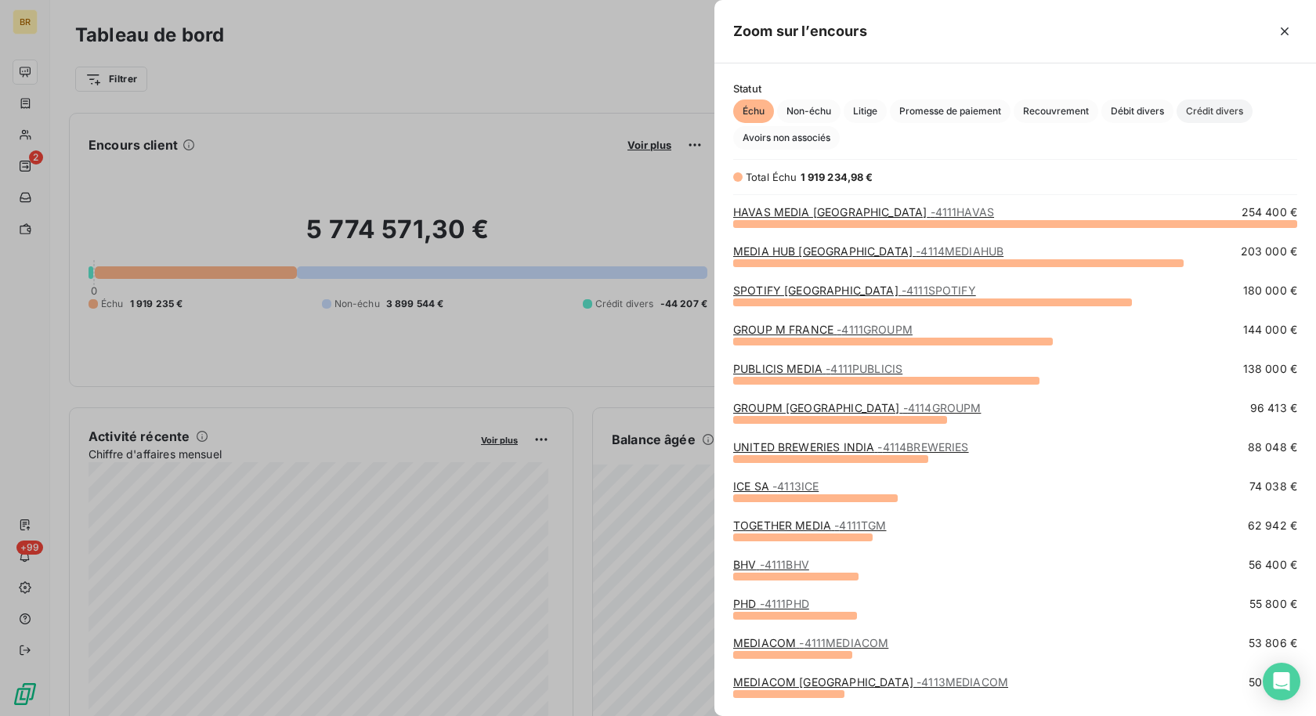
click at [1200, 107] on span "Crédit divers" at bounding box center [1215, 111] width 76 height 24
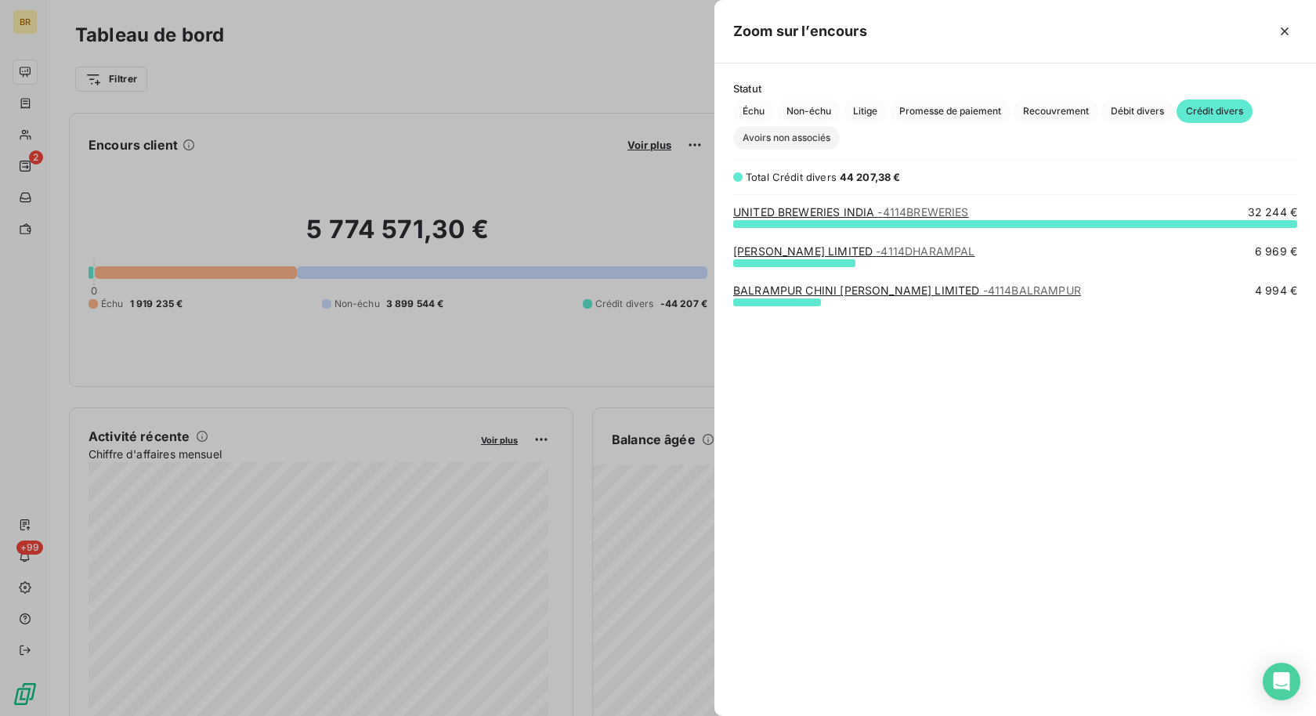
click at [784, 139] on span "Avoirs non associés" at bounding box center [786, 138] width 107 height 24
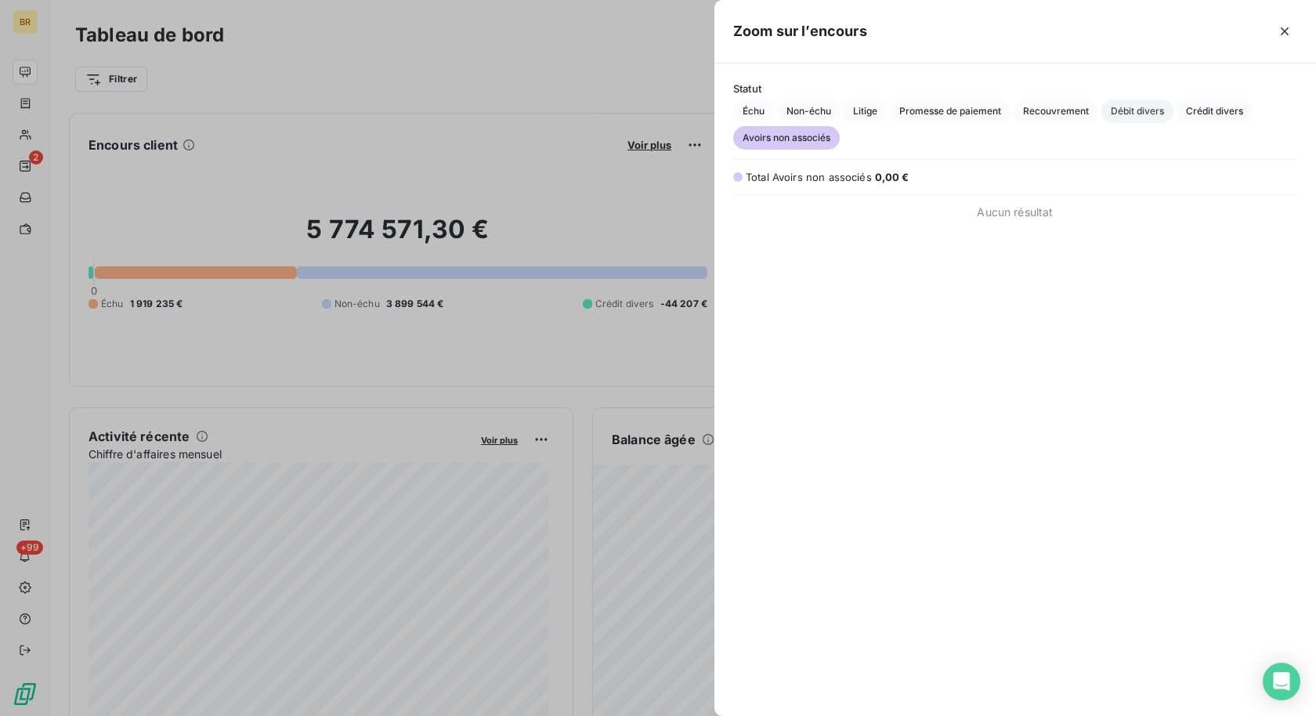
click at [1162, 114] on span "Débit divers" at bounding box center [1138, 111] width 72 height 24
click at [1206, 110] on span "Crédit divers" at bounding box center [1215, 111] width 76 height 24
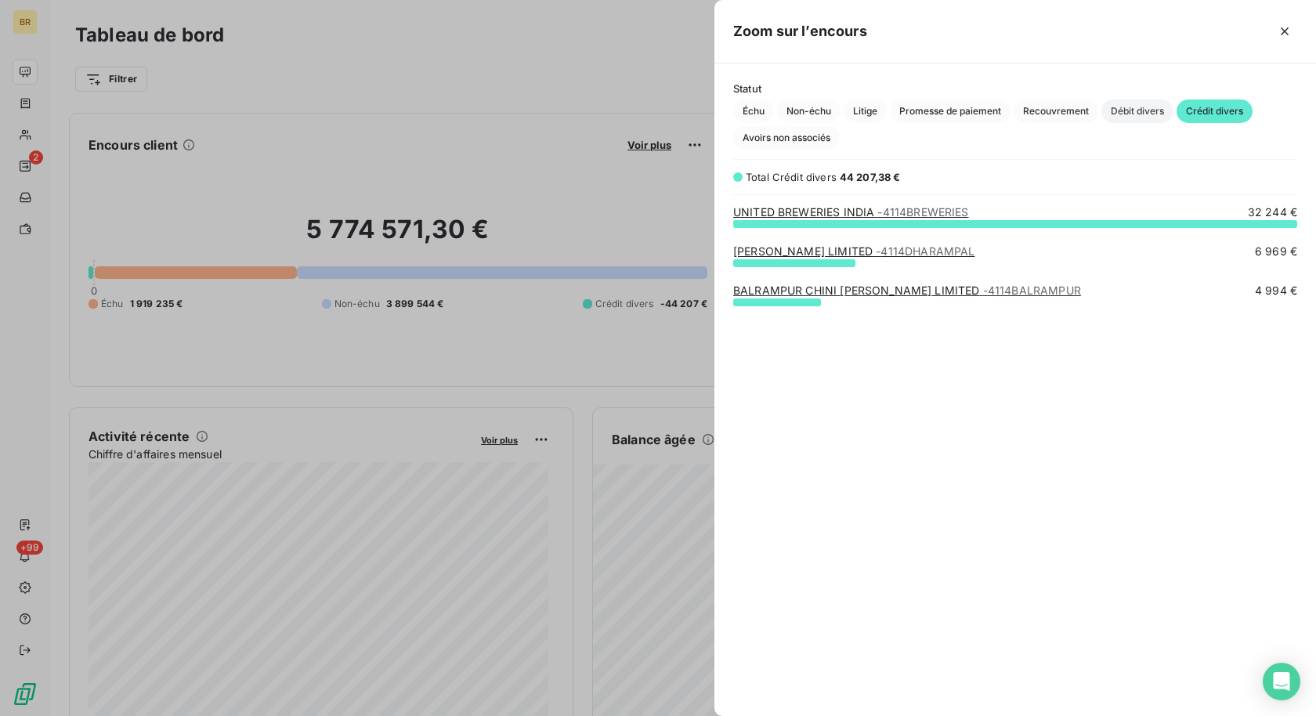
drag, startPoint x: 1072, startPoint y: 110, endPoint x: 1104, endPoint y: 110, distance: 32.1
click at [1076, 110] on span "Recouvrement" at bounding box center [1056, 111] width 85 height 24
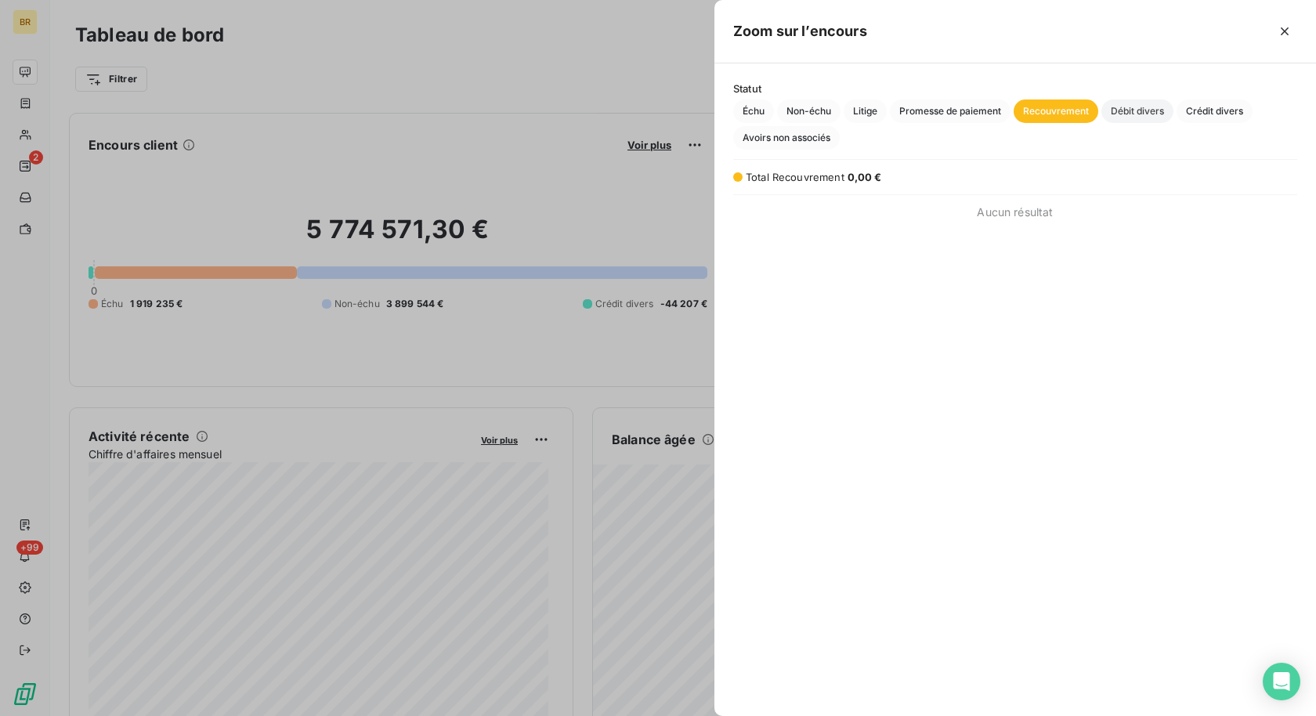
click at [1134, 106] on span "Débit divers" at bounding box center [1138, 111] width 72 height 24
click at [982, 108] on span "Promesse de paiement" at bounding box center [950, 111] width 121 height 24
click at [868, 111] on span "Litige" at bounding box center [865, 111] width 43 height 24
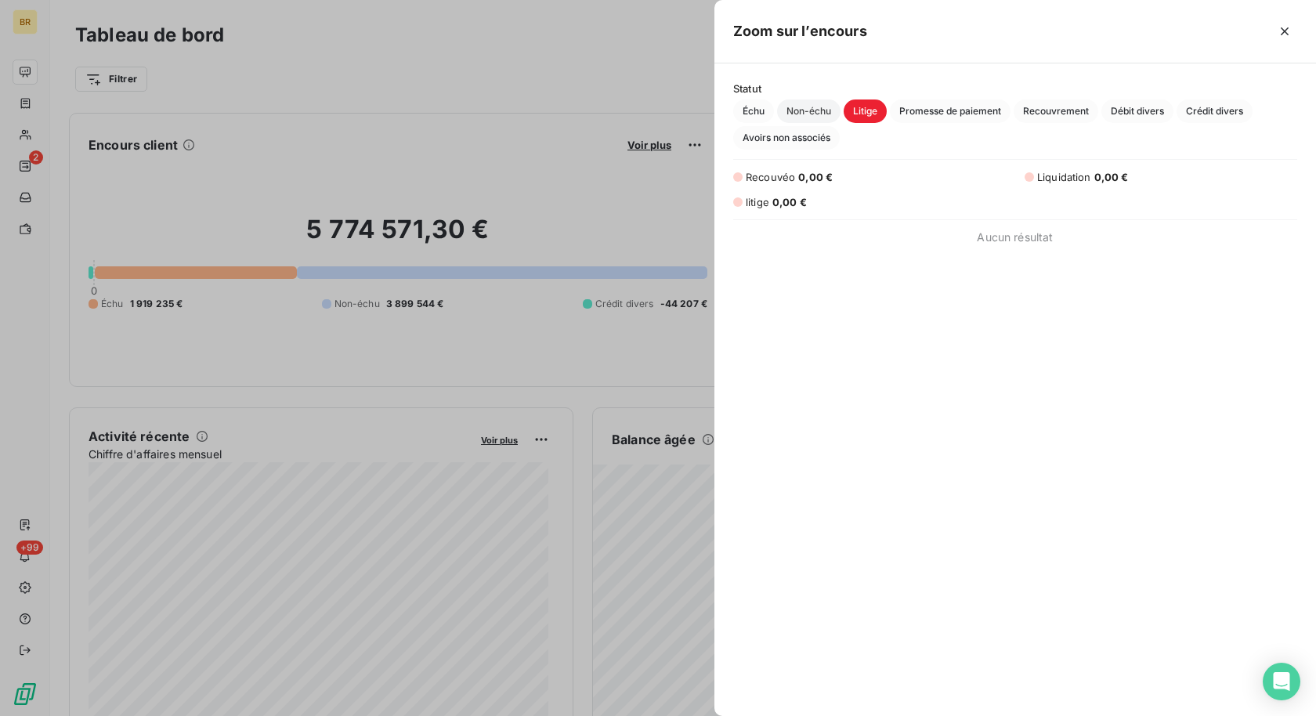
click at [805, 114] on span "Non-échu" at bounding box center [808, 111] width 63 height 24
click at [756, 111] on span "Échu" at bounding box center [753, 111] width 41 height 24
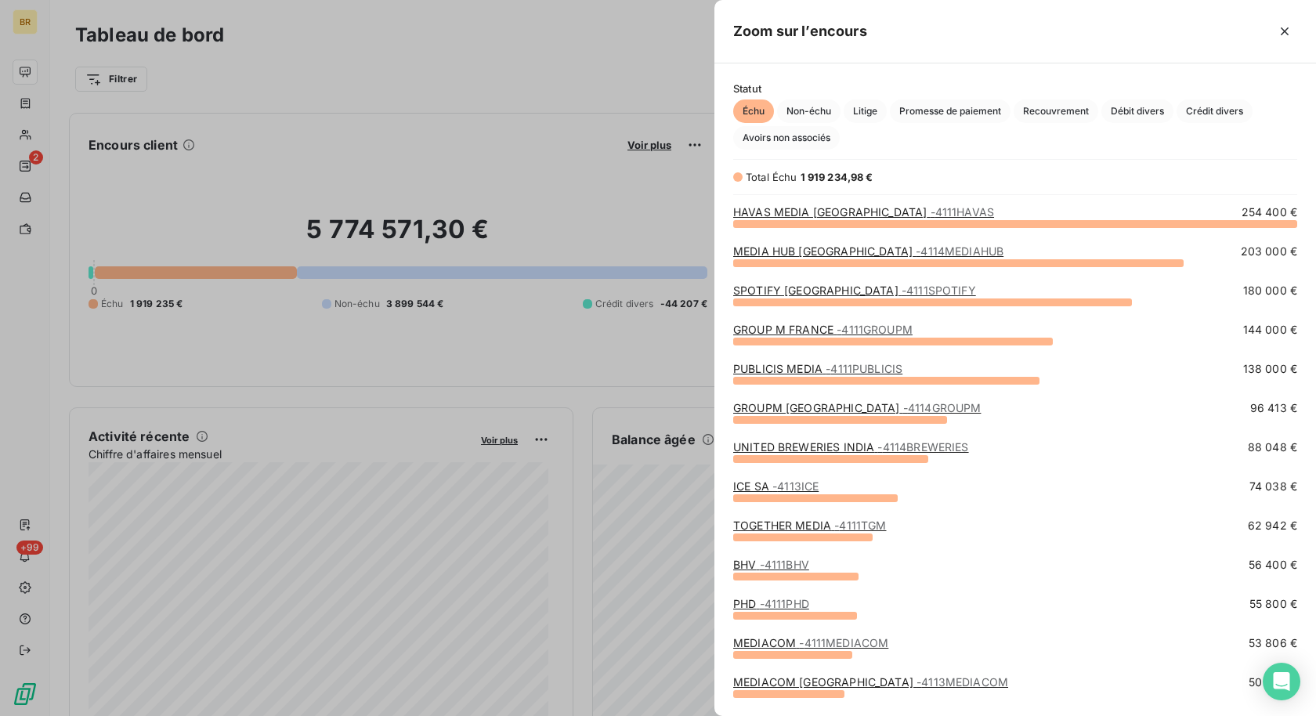
drag, startPoint x: 374, startPoint y: 108, endPoint x: 564, endPoint y: 354, distance: 311.1
click at [374, 110] on div at bounding box center [658, 358] width 1316 height 716
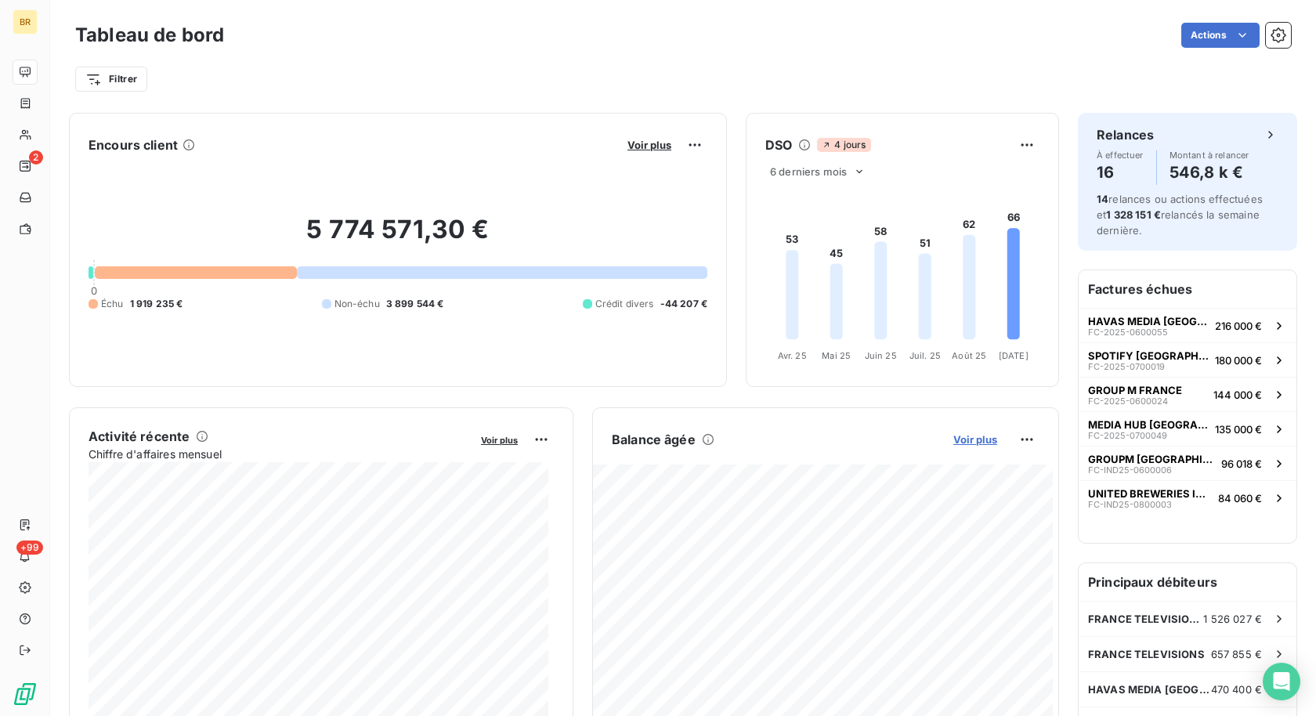
click at [969, 440] on span "Voir plus" at bounding box center [975, 439] width 44 height 13
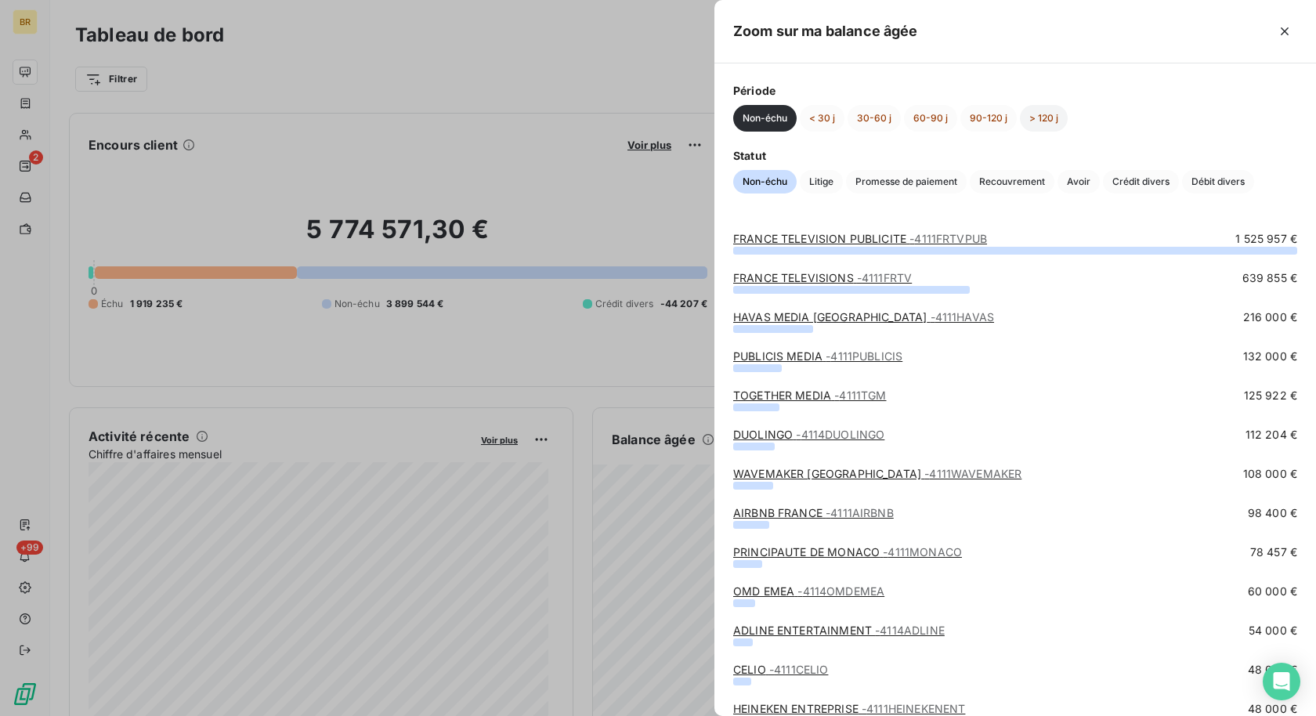
click at [1042, 115] on button "> 120 j" at bounding box center [1044, 118] width 48 height 27
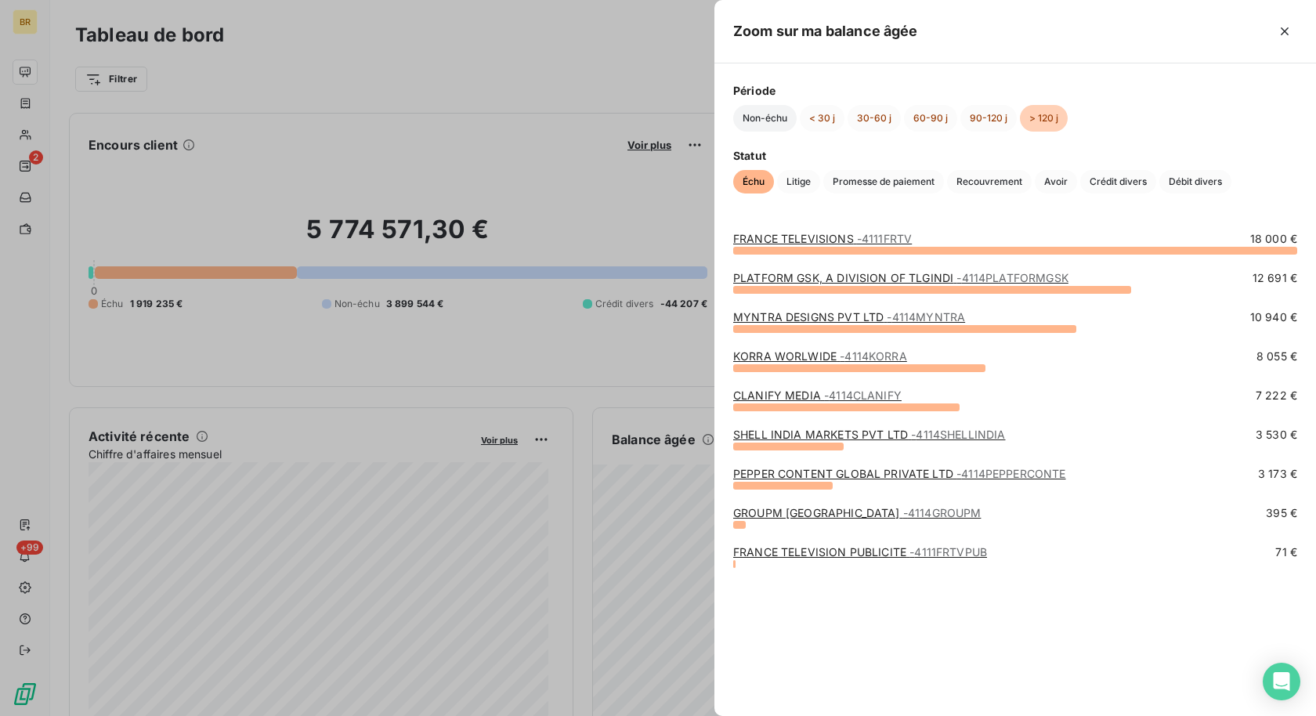
click at [766, 121] on button "Non-échu" at bounding box center [764, 118] width 63 height 27
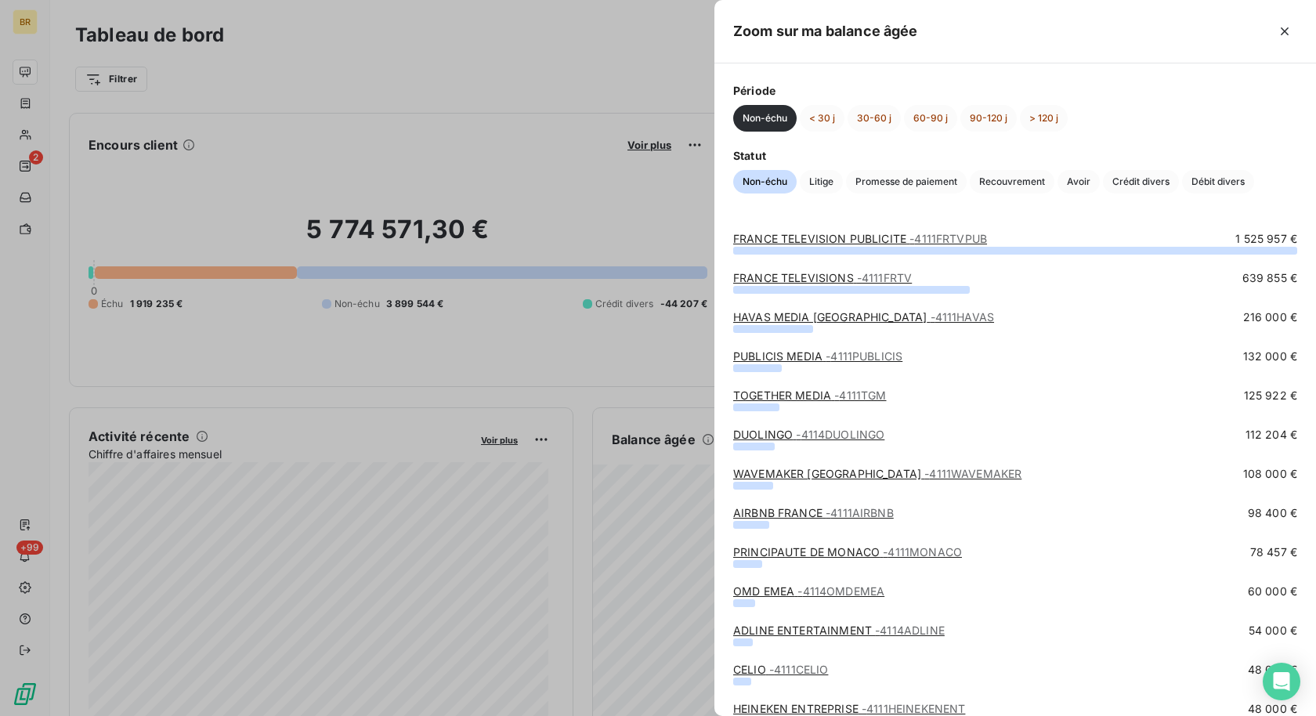
click at [442, 82] on div at bounding box center [658, 358] width 1316 height 716
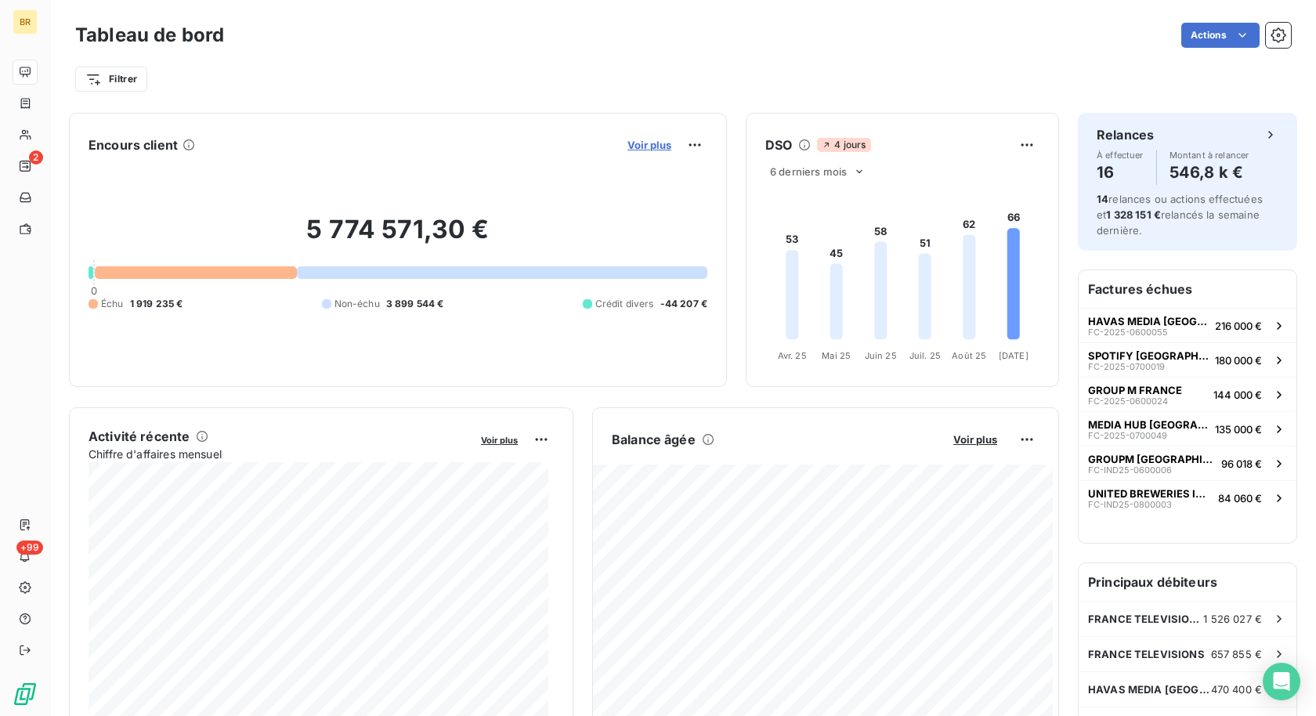
click at [638, 145] on span "Voir plus" at bounding box center [650, 145] width 44 height 13
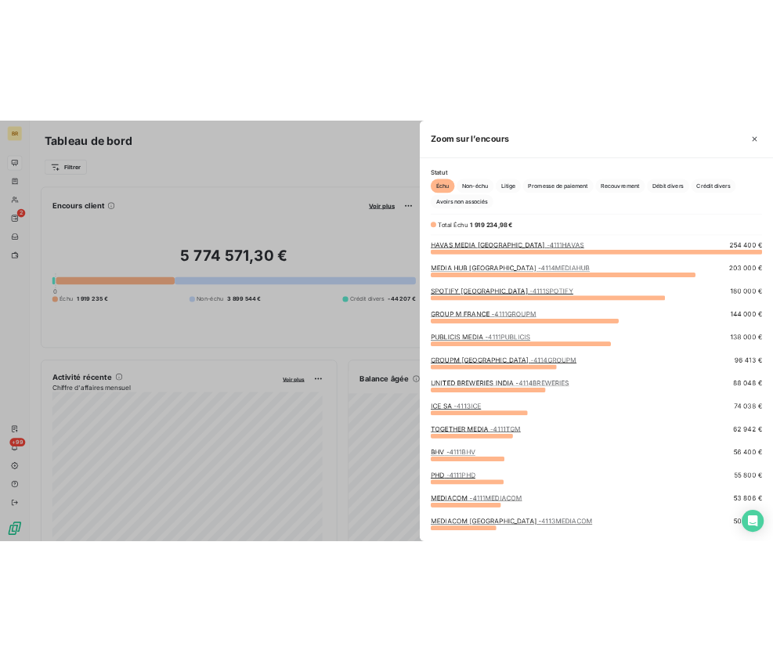
scroll to position [703, 588]
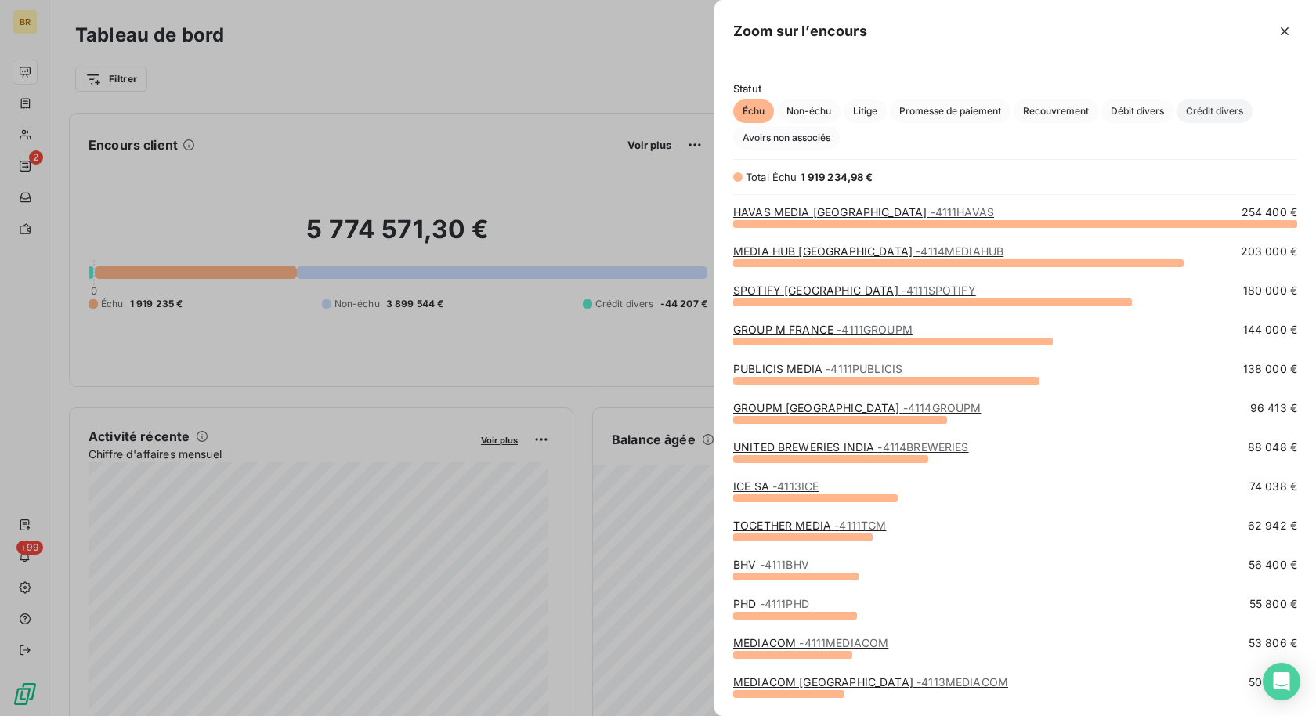
click at [1206, 111] on span "Crédit divers" at bounding box center [1215, 111] width 76 height 24
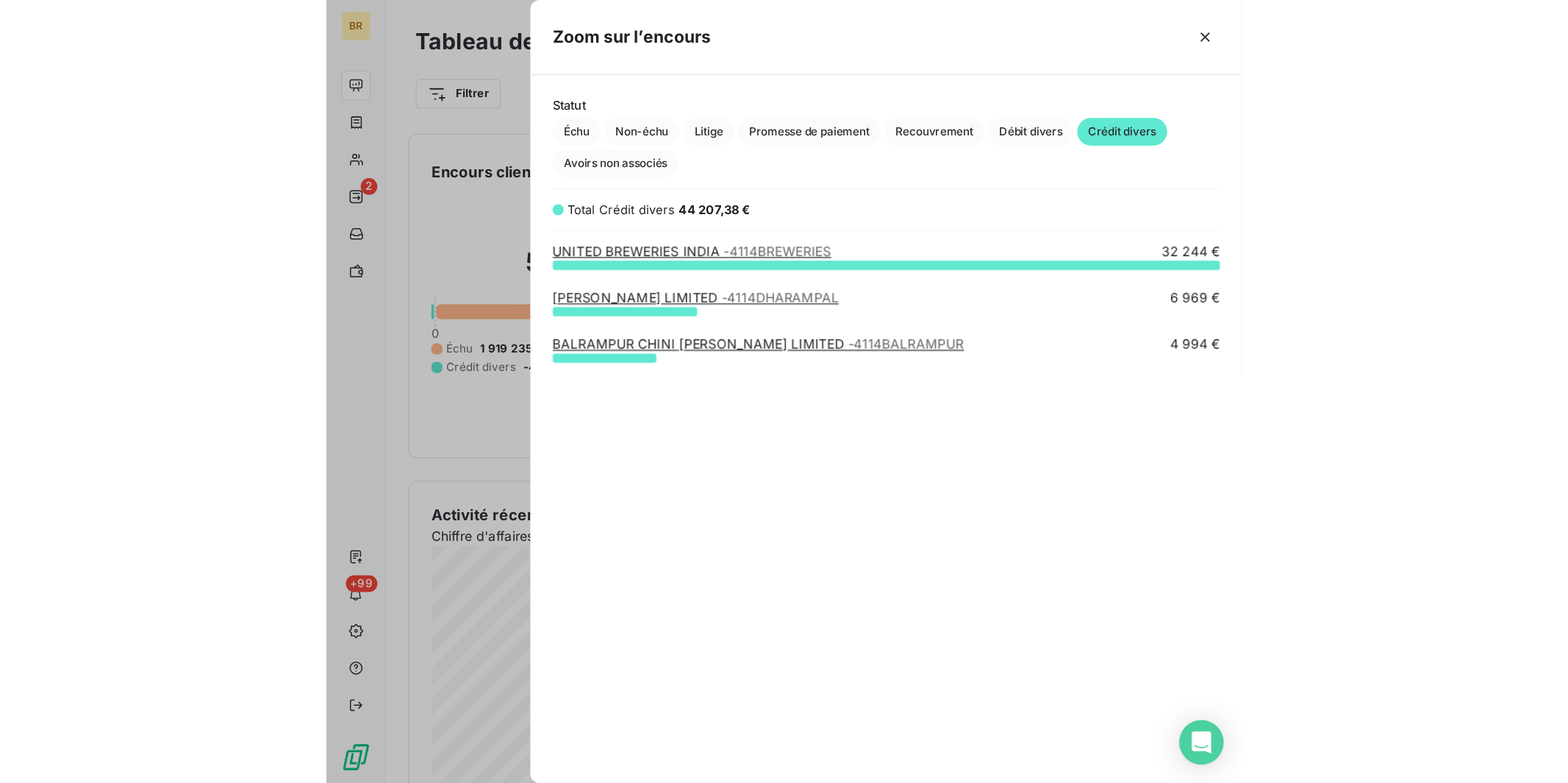
scroll to position [12, 12]
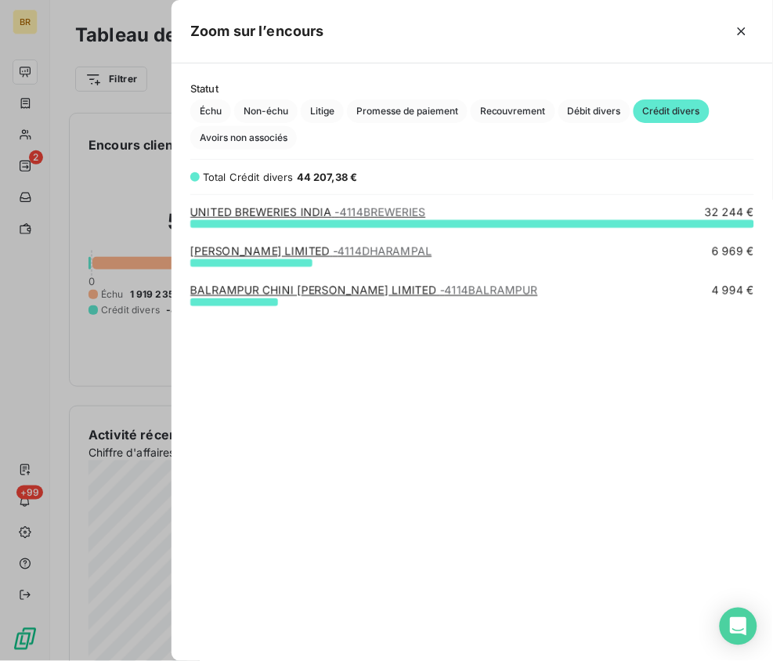
click at [121, 175] on div at bounding box center [386, 330] width 773 height 661
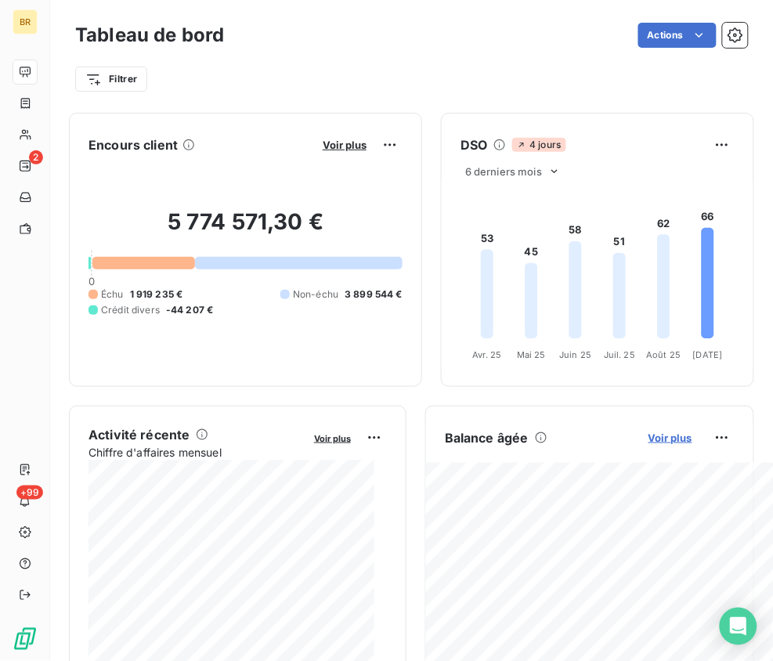
click at [670, 440] on span "Voir plus" at bounding box center [671, 438] width 44 height 13
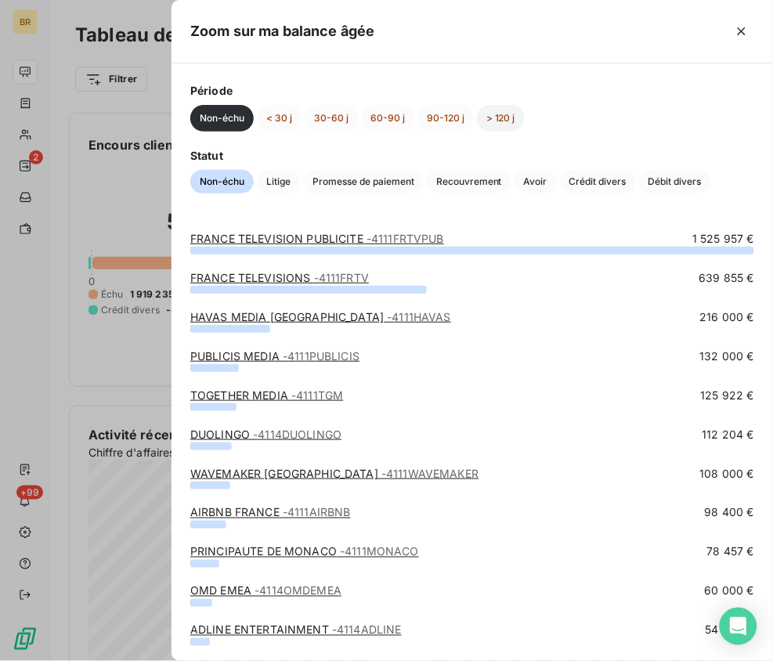
click at [477, 115] on button "> 120 j" at bounding box center [501, 118] width 48 height 27
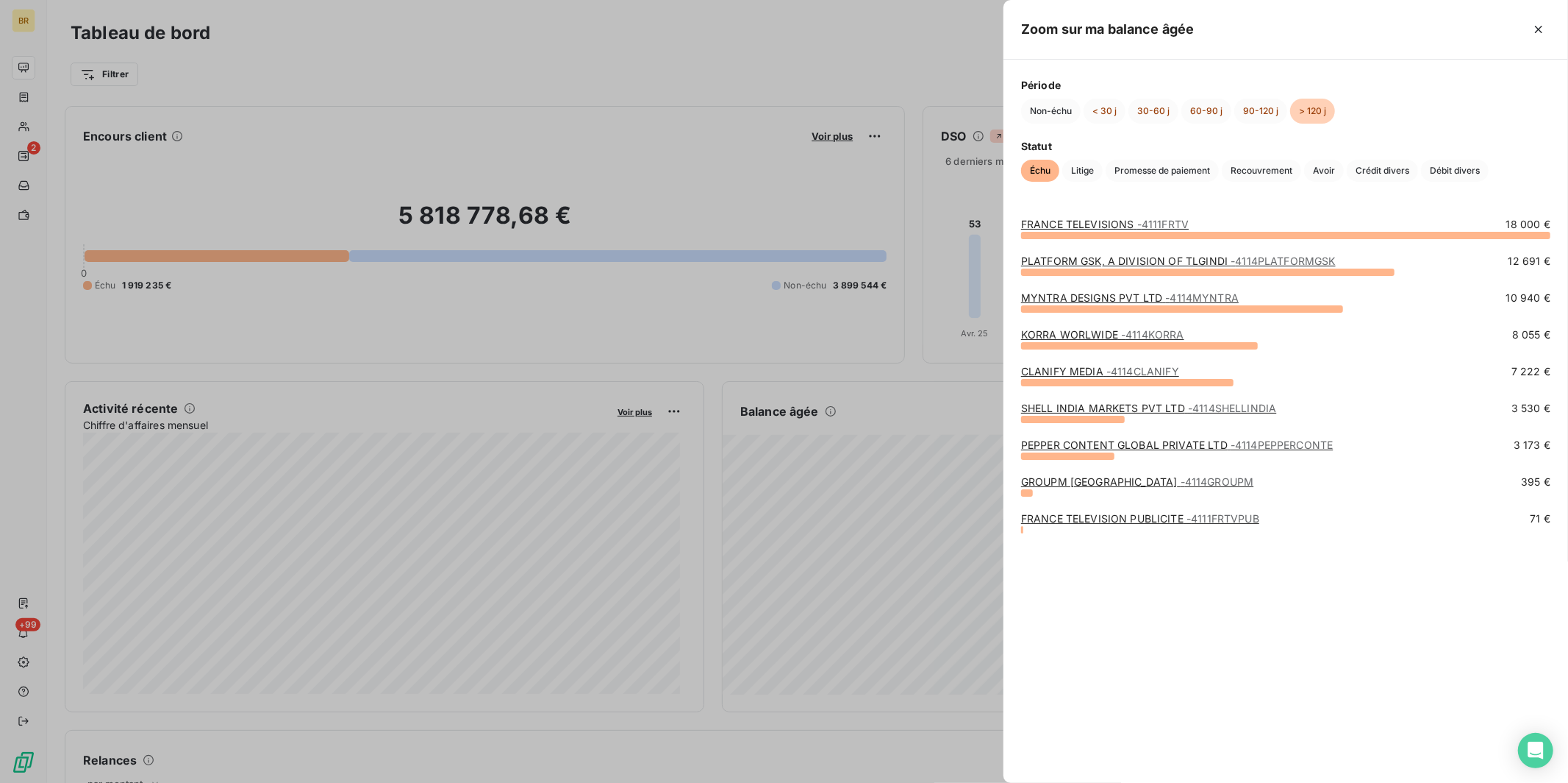
click at [316, 67] on div at bounding box center [784, 392] width 1568 height 783
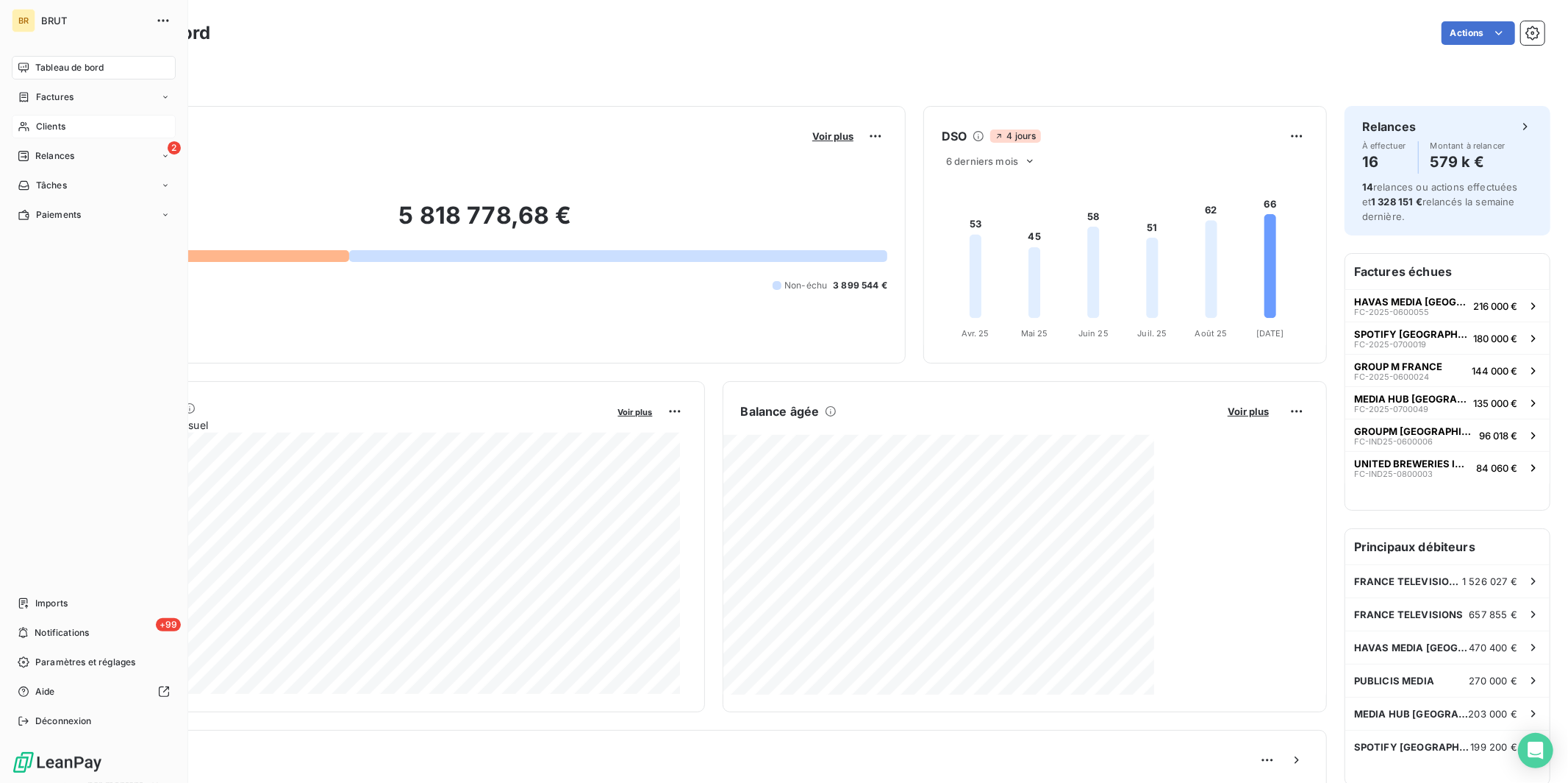
click at [39, 130] on span "Clients" at bounding box center [50, 127] width 29 height 13
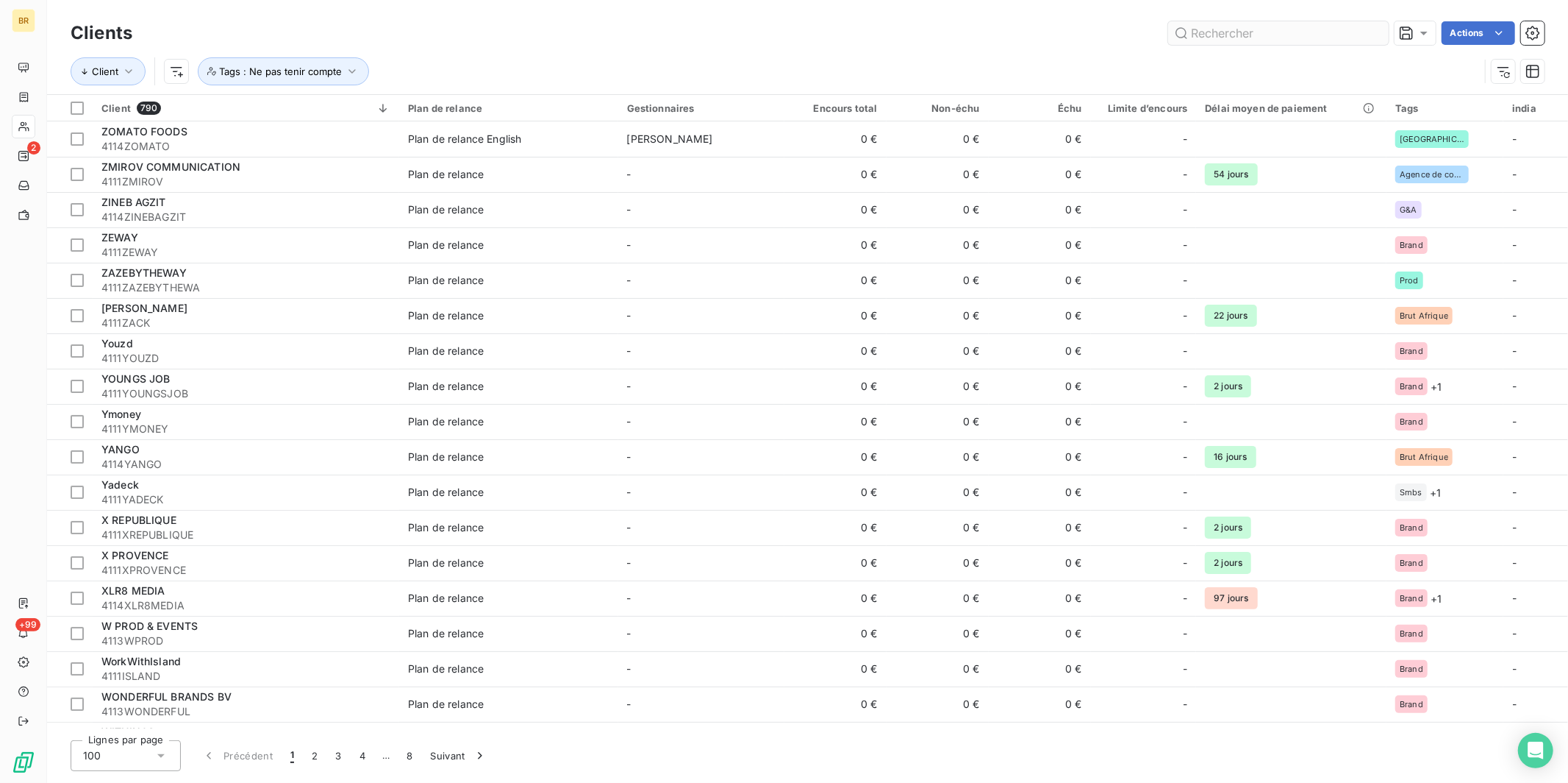
click at [1234, 37] on input "text" at bounding box center [1278, 33] width 221 height 23
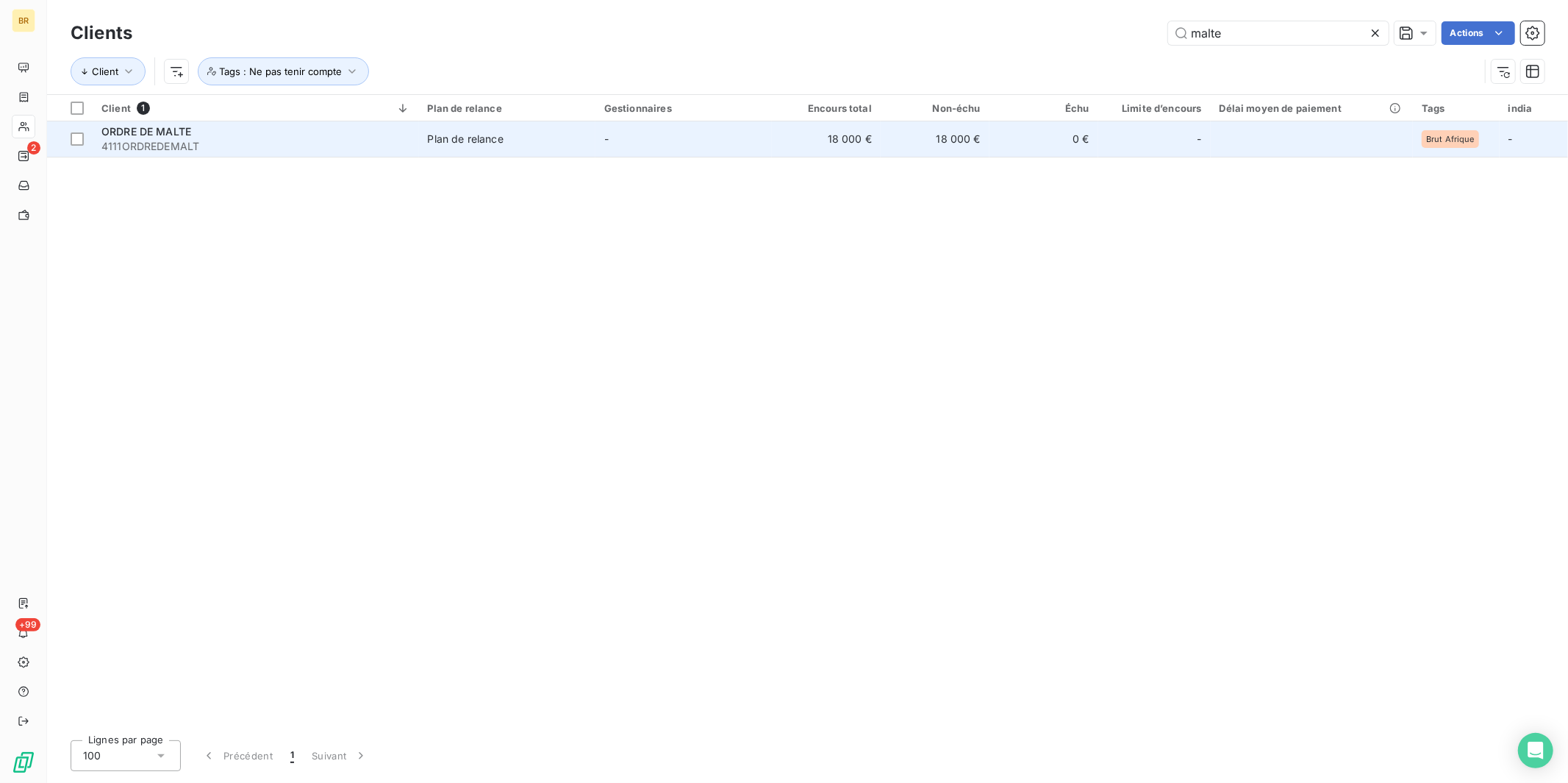
type input "malte"
click at [365, 138] on div "ORDRE DE MALTE" at bounding box center [255, 131] width 309 height 15
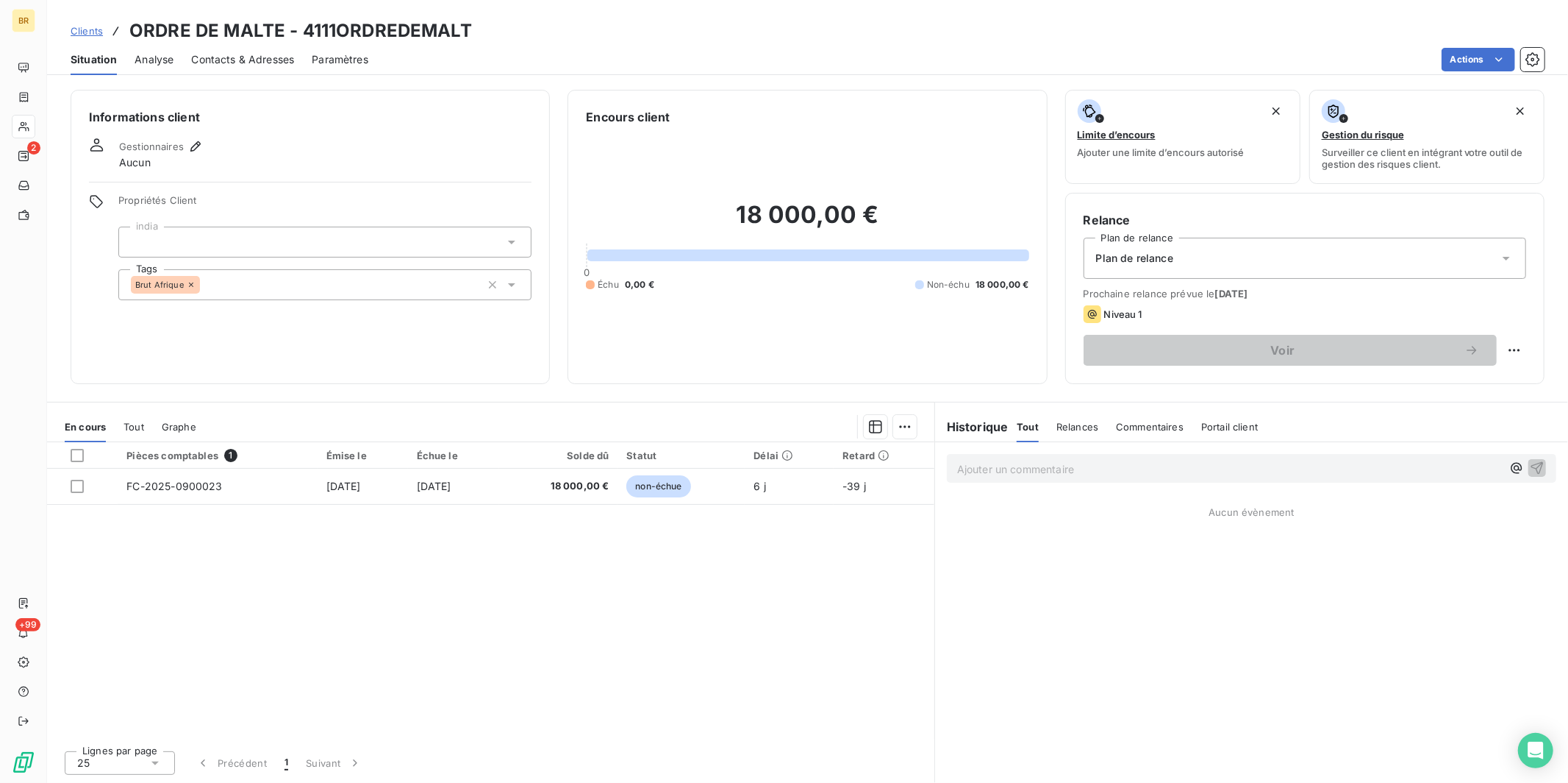
click at [191, 284] on icon at bounding box center [190, 284] width 8 height 8
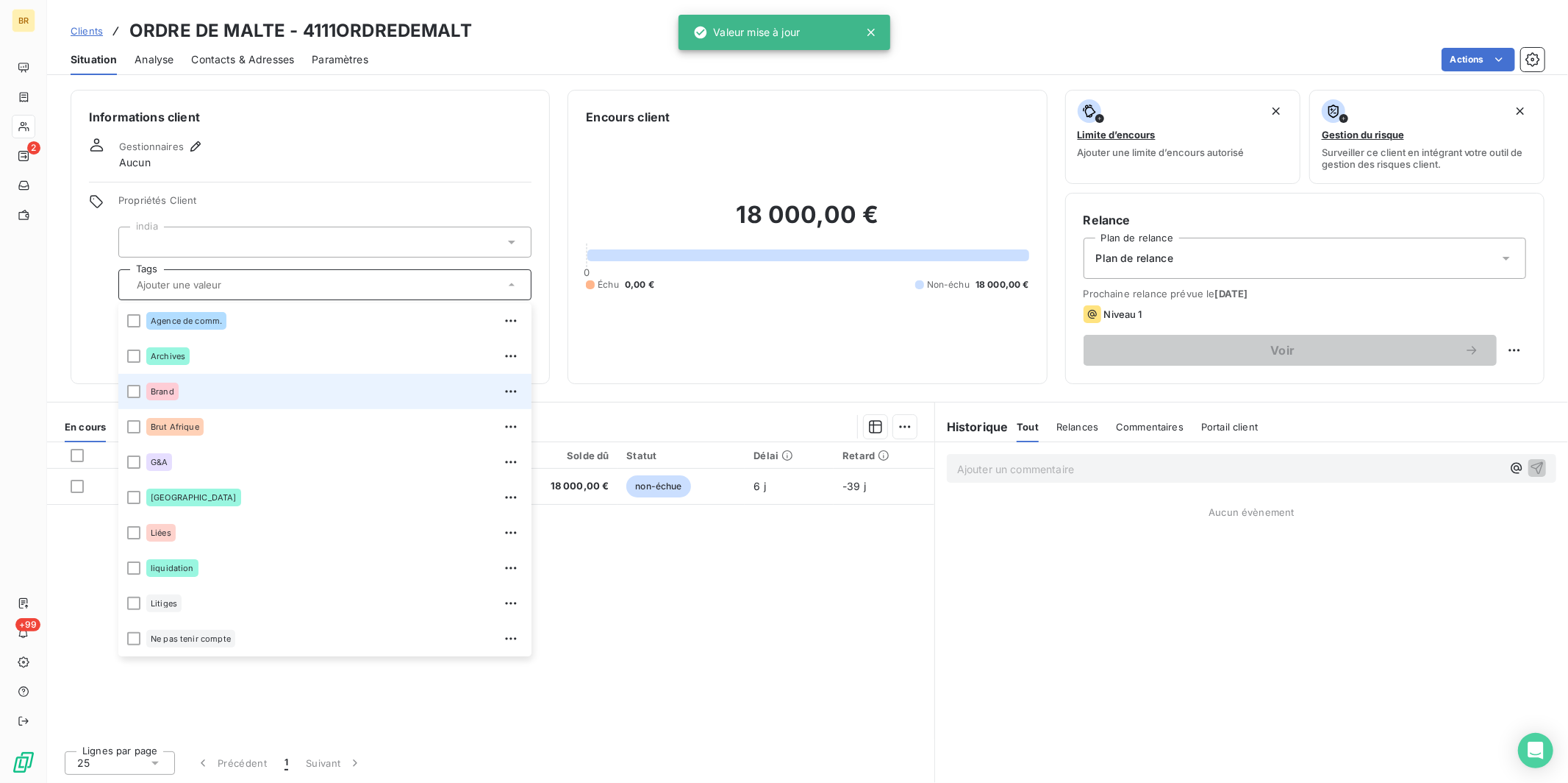
click at [151, 393] on span "Brand" at bounding box center [162, 391] width 23 height 8
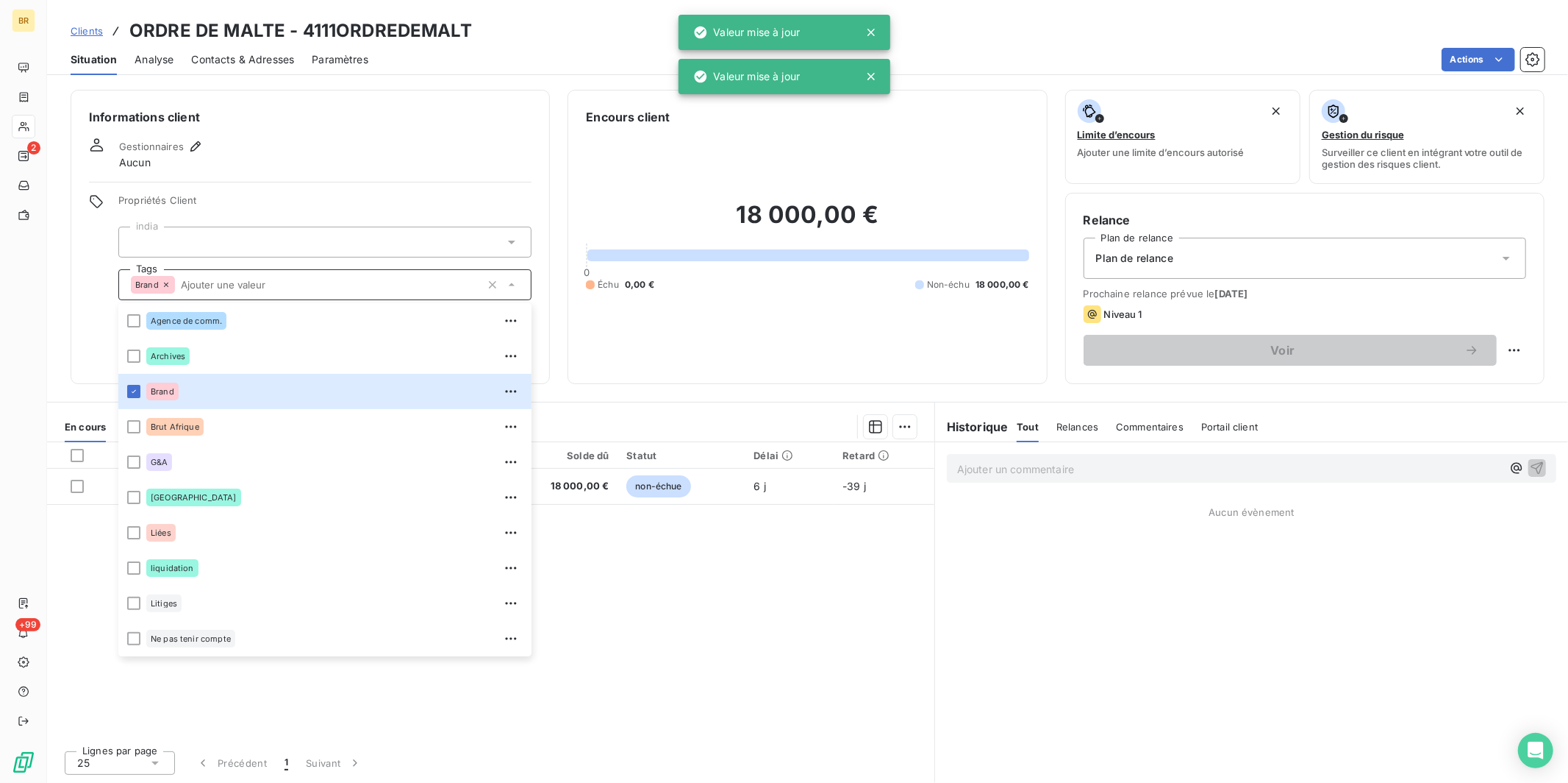
click at [528, 59] on div "Actions" at bounding box center [965, 59] width 1159 height 23
